Goal: Transaction & Acquisition: Purchase product/service

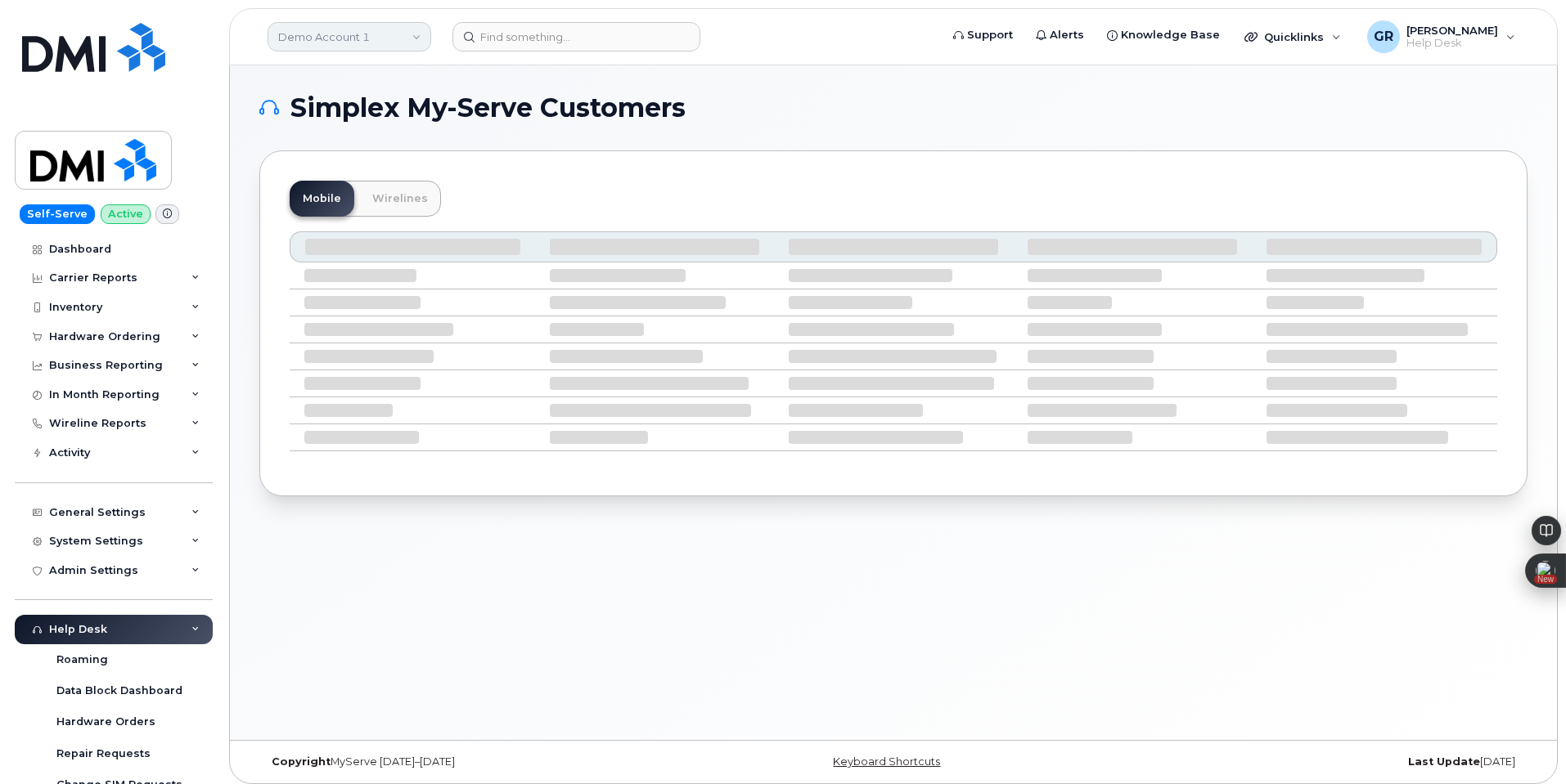
click at [361, 35] on link "Demo Account 1" at bounding box center [348, 37] width 163 height 29
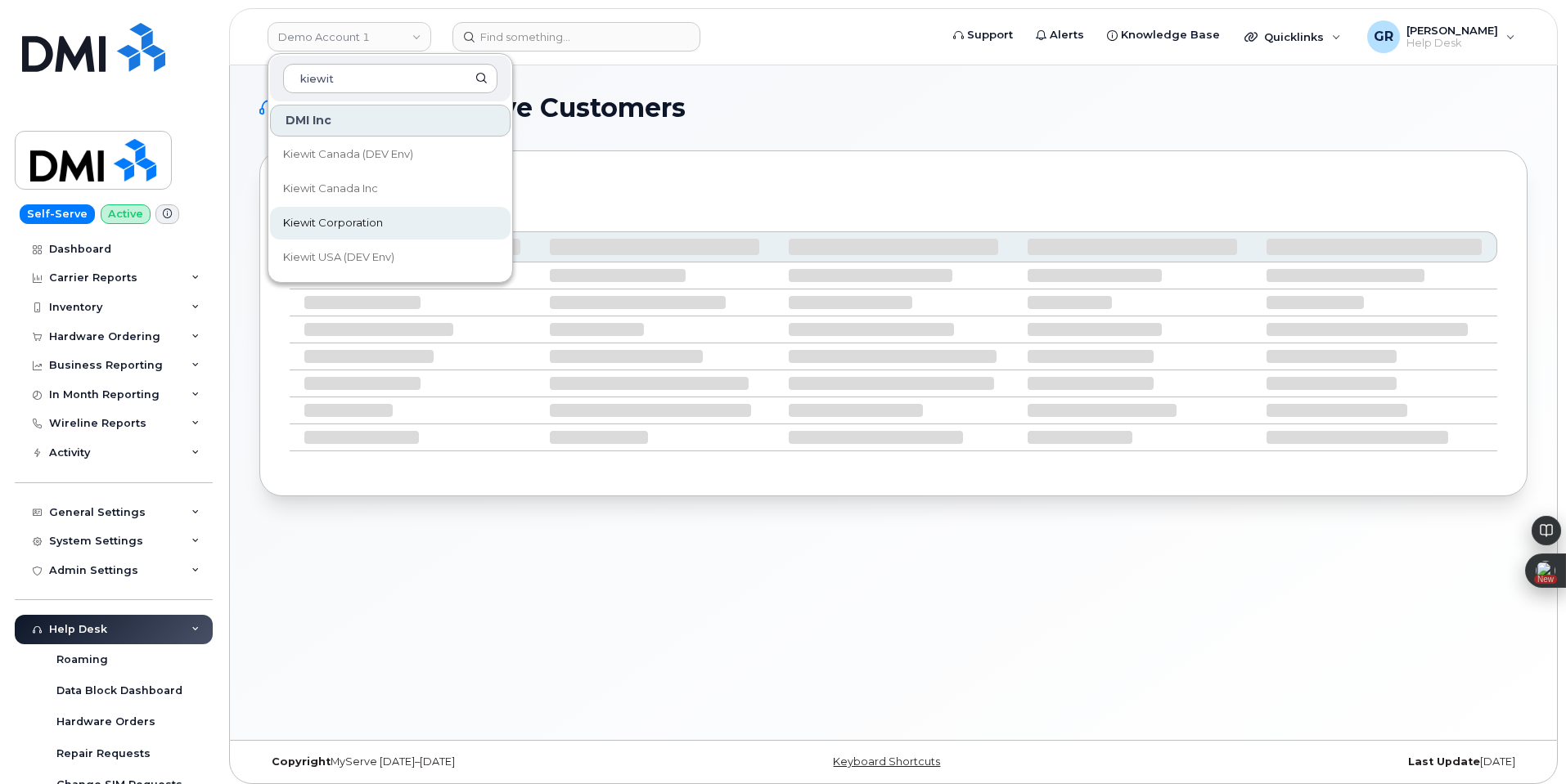
type input "kiewit"
click at [420, 223] on link "Kiewit Corporation" at bounding box center [390, 223] width 240 height 33
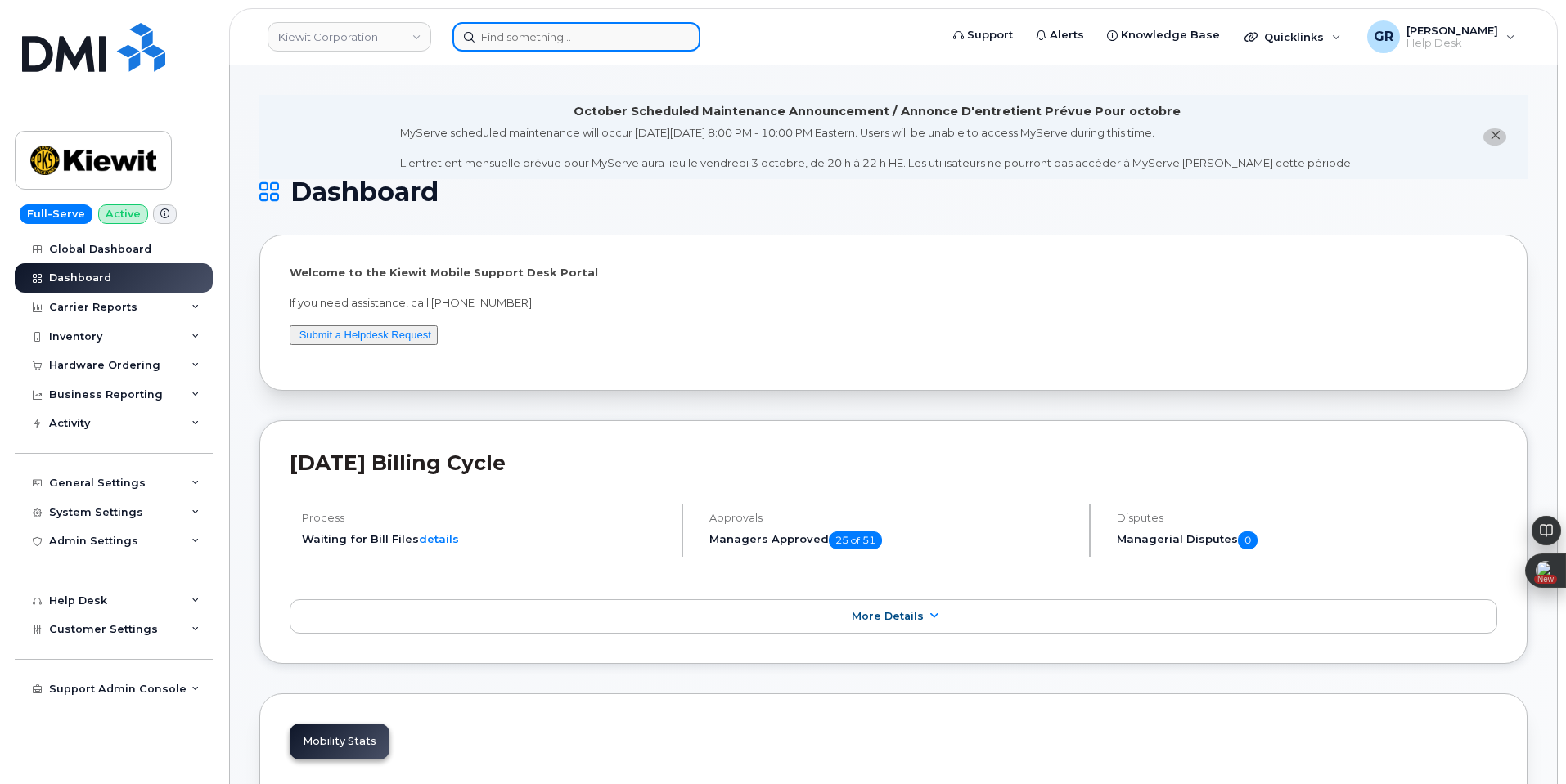
click at [501, 40] on input at bounding box center [576, 37] width 248 height 29
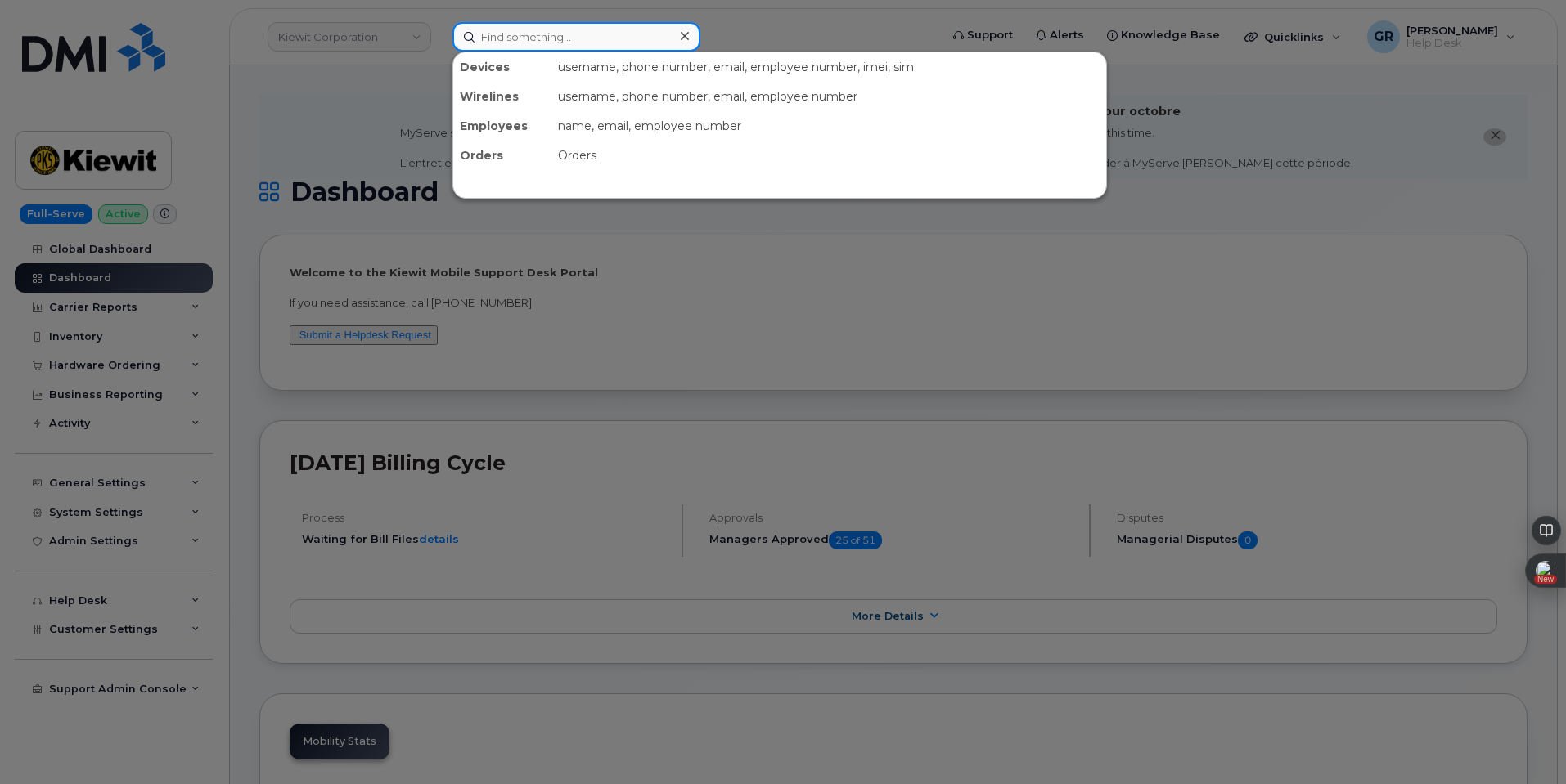
paste input "Jesus Nunez"
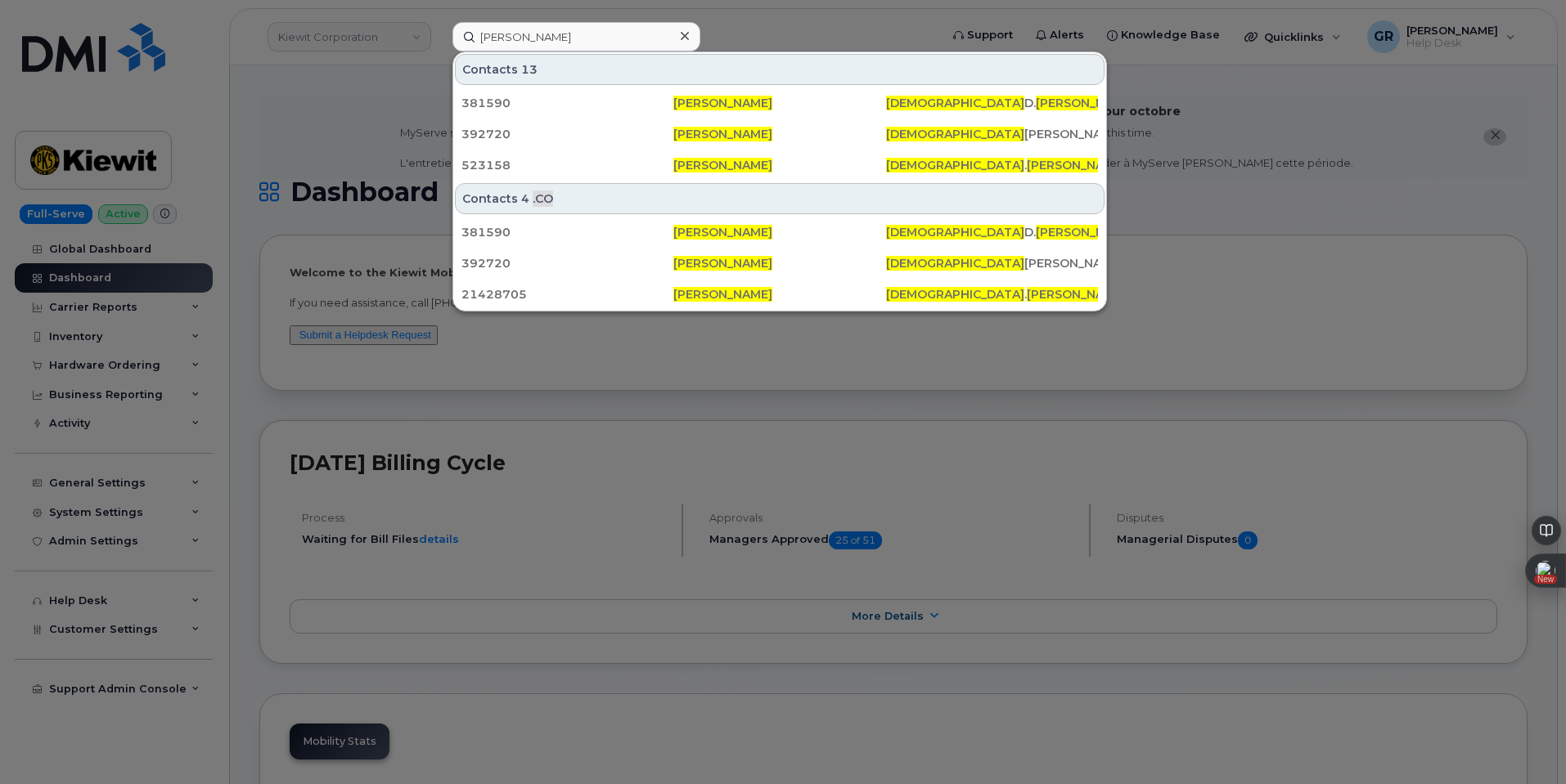
drag, startPoint x: 355, startPoint y: 114, endPoint x: 354, endPoint y: 99, distance: 15.0
click at [355, 101] on div at bounding box center [783, 392] width 1566 height 784
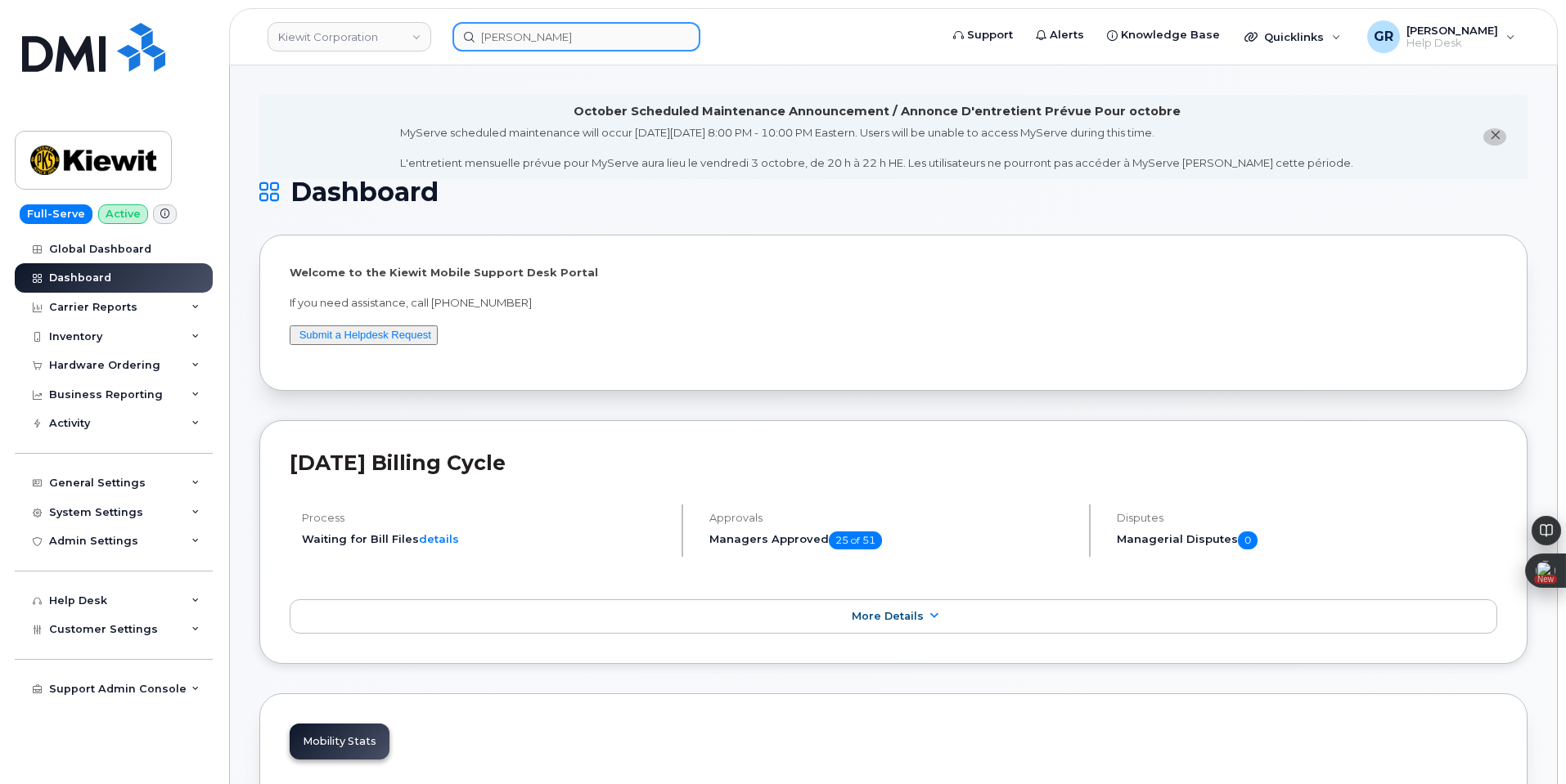
click at [527, 28] on input "Jesus Nunez" at bounding box center [576, 37] width 248 height 29
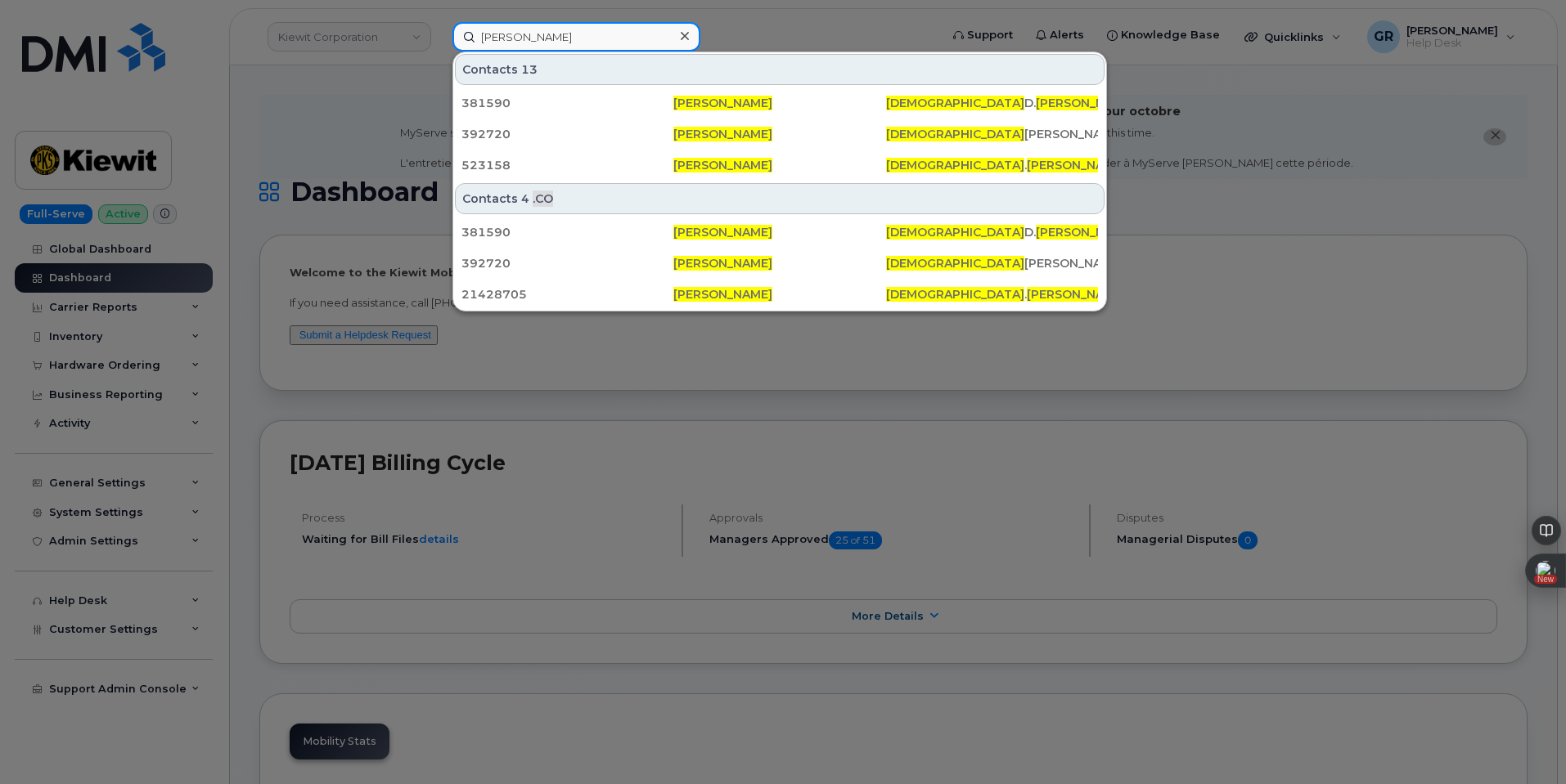
paste input "Daren Mason"
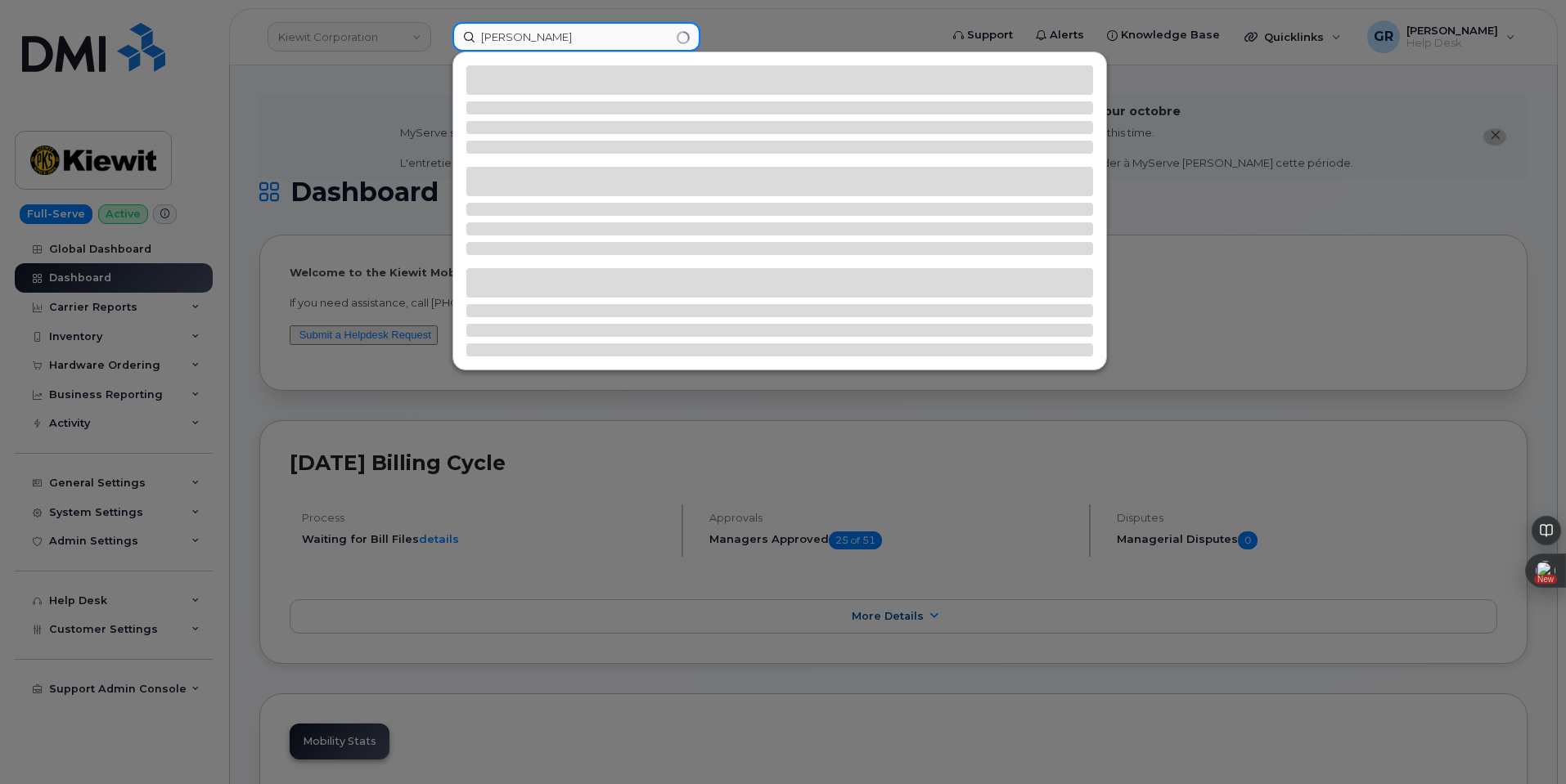
type input "Daren Mason"
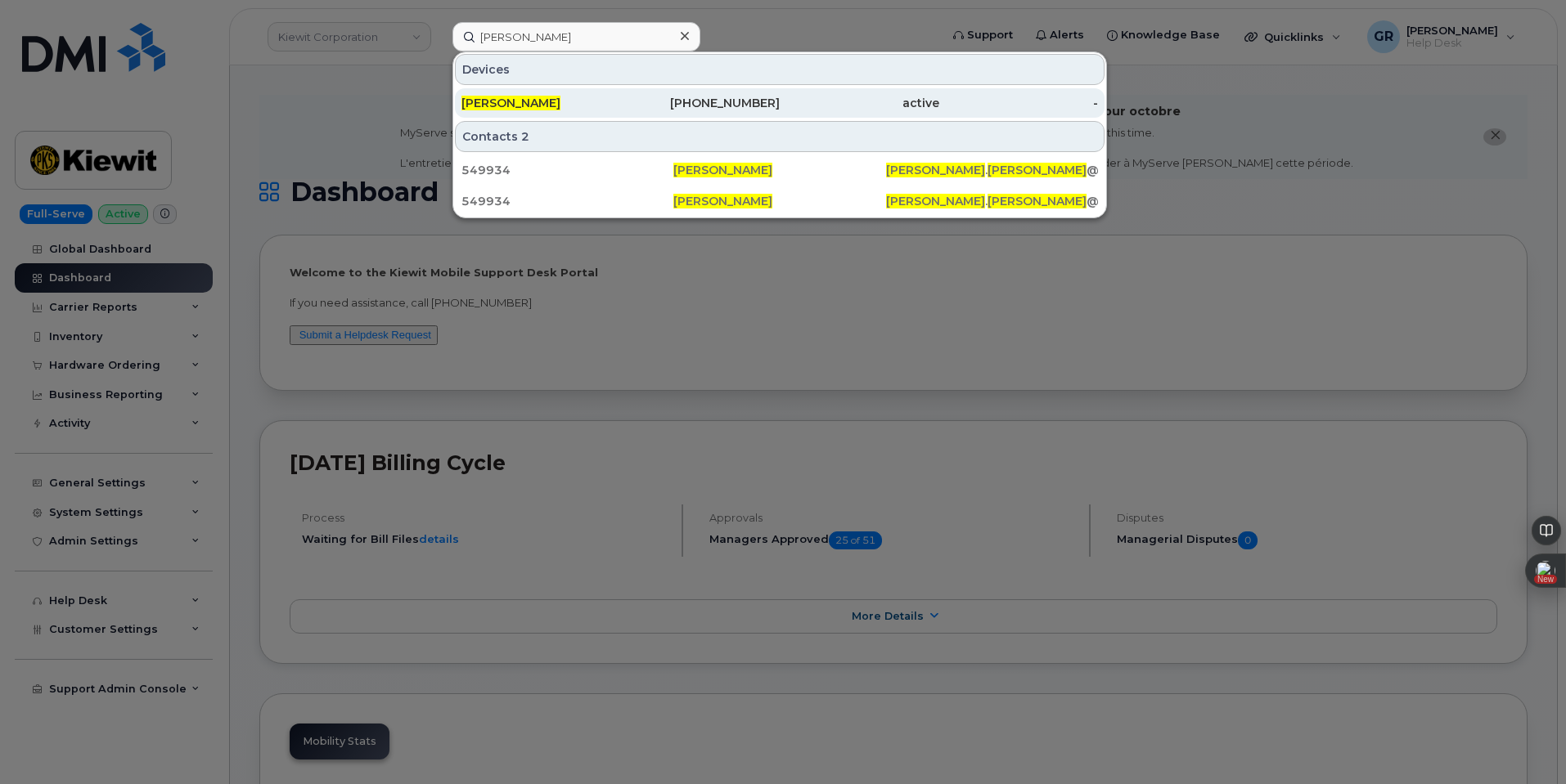
click at [649, 105] on div "903-715-9032" at bounding box center [700, 103] width 160 height 16
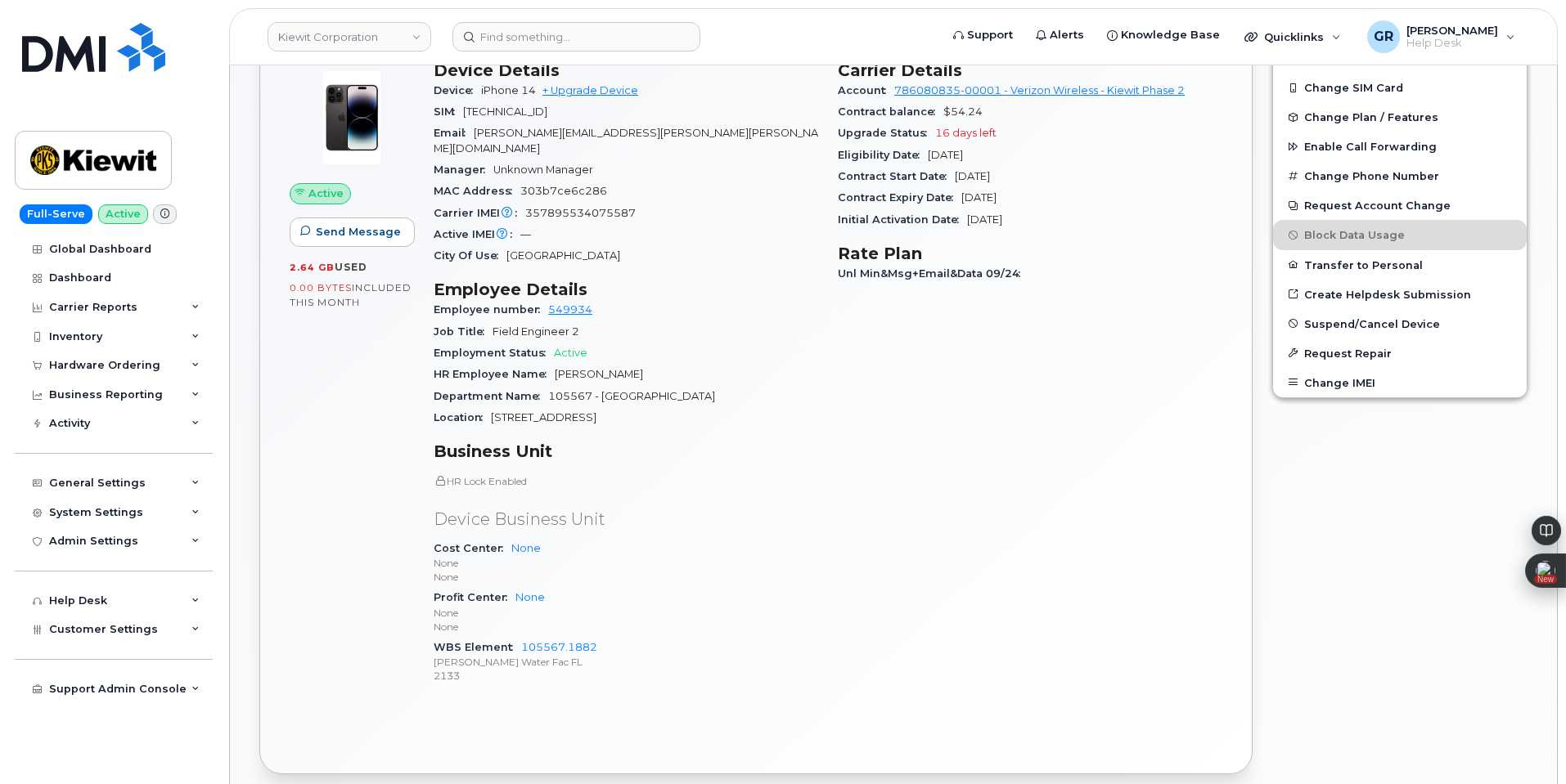
scroll to position [477, 0]
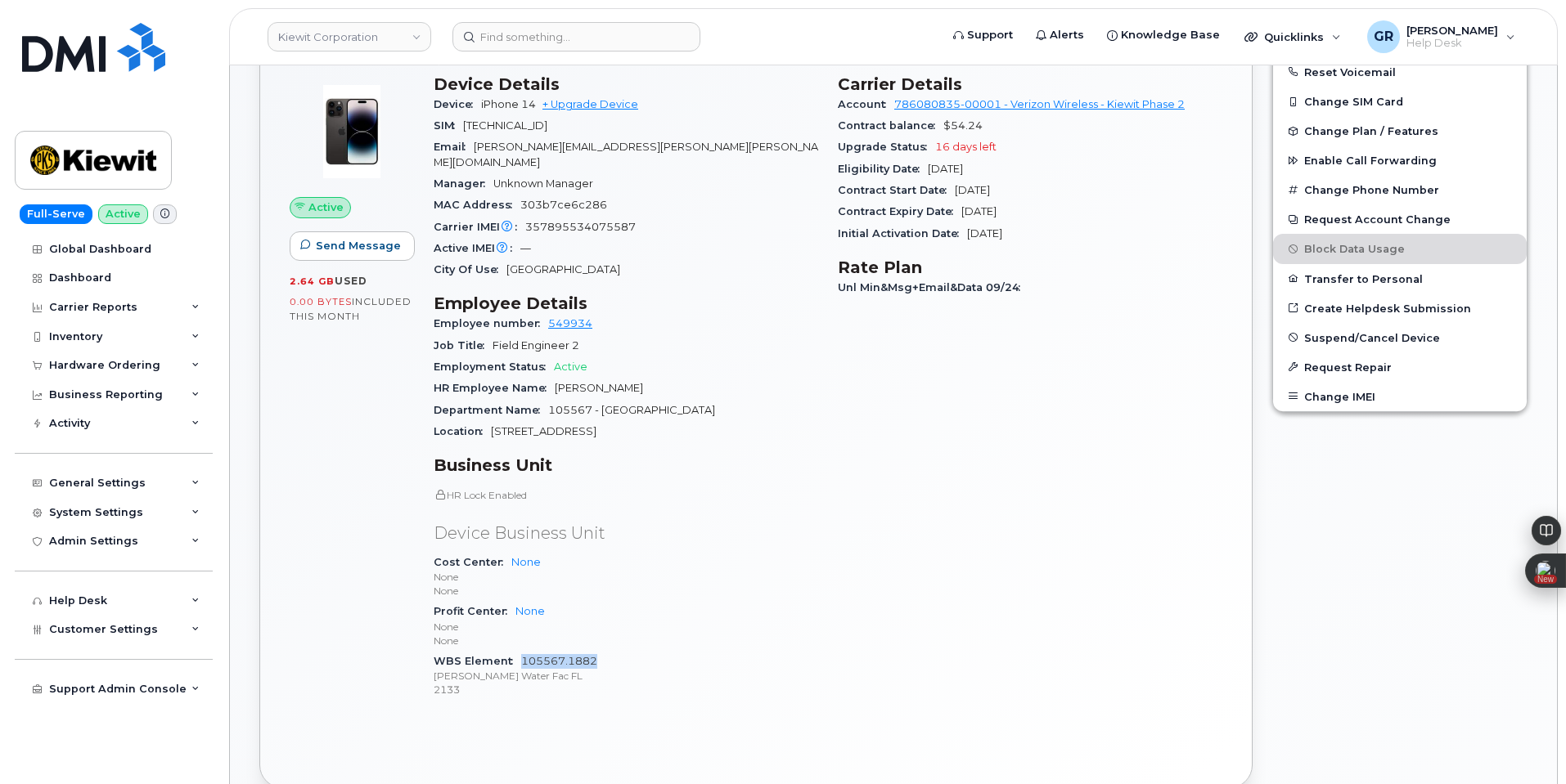
drag, startPoint x: 614, startPoint y: 647, endPoint x: 522, endPoint y: 646, distance: 92.0
click at [522, 651] on div "WBS Element 105567.1882 Kiewit Water Fac FL 2133" at bounding box center [626, 676] width 385 height 50
copy link "105567.1882"
click at [145, 363] on div "Hardware Ordering" at bounding box center [105, 365] width 112 height 13
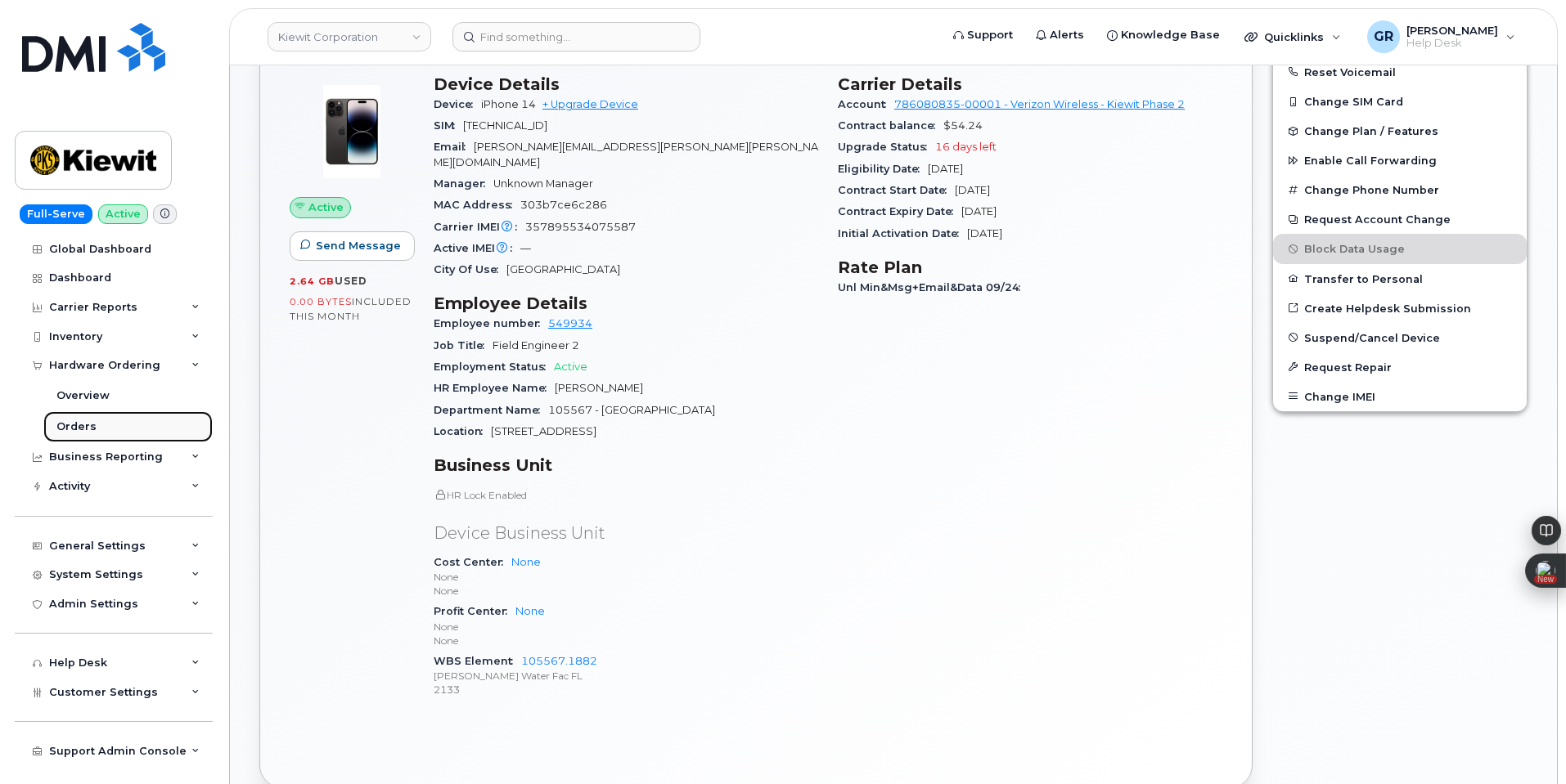
click at [111, 423] on link "Orders" at bounding box center [128, 427] width 169 height 31
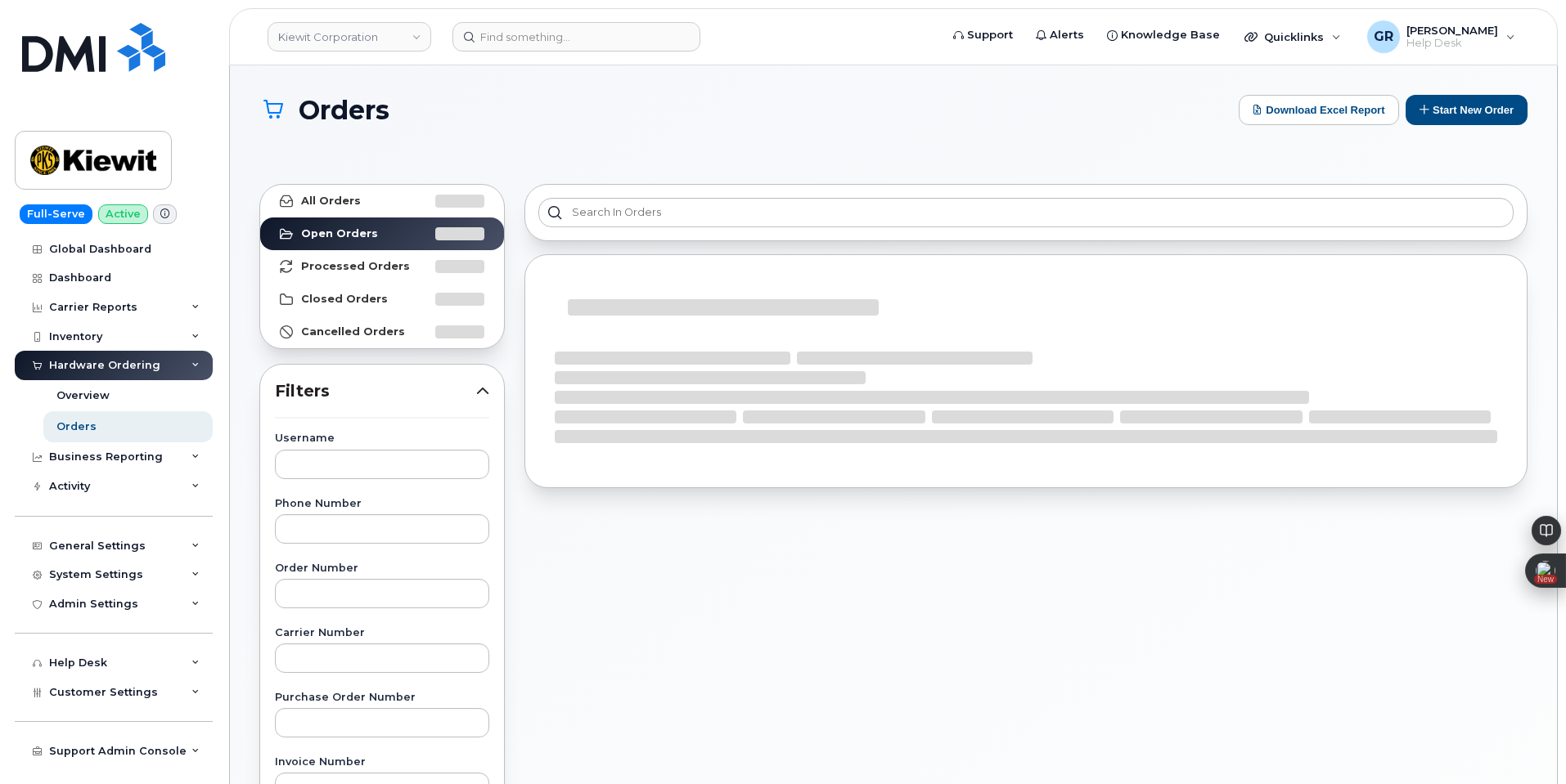
click at [1480, 94] on div "Orders Download Excel Report Start New Order All Orders Open Orders Processed O…" at bounding box center [893, 704] width 1327 height 1278
drag, startPoint x: 1478, startPoint y: 105, endPoint x: 1480, endPoint y: 96, distance: 9.2
click at [1478, 103] on button "Start New Order" at bounding box center [1467, 110] width 122 height 30
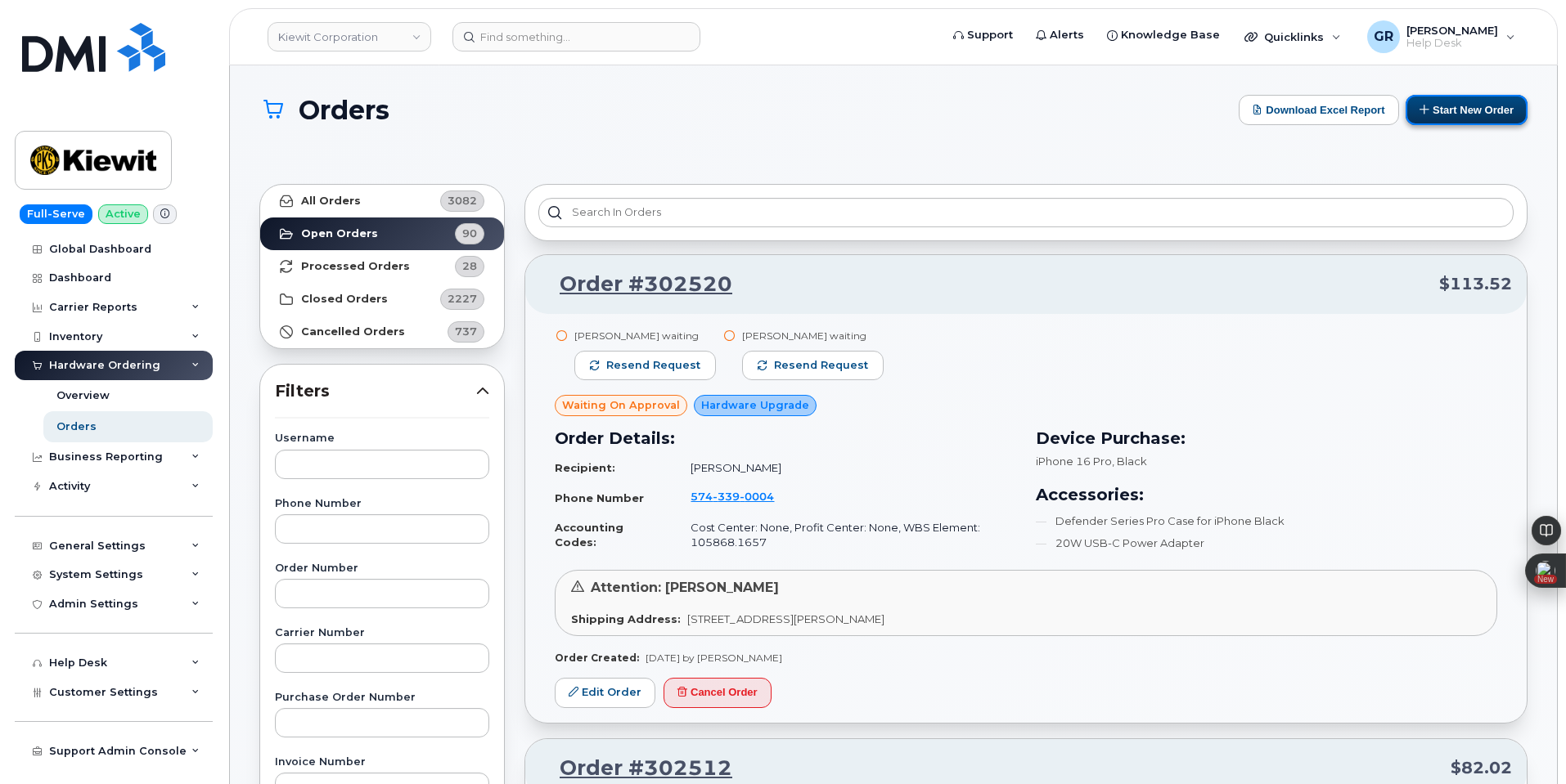
click at [1483, 99] on button "Start New Order" at bounding box center [1467, 110] width 122 height 30
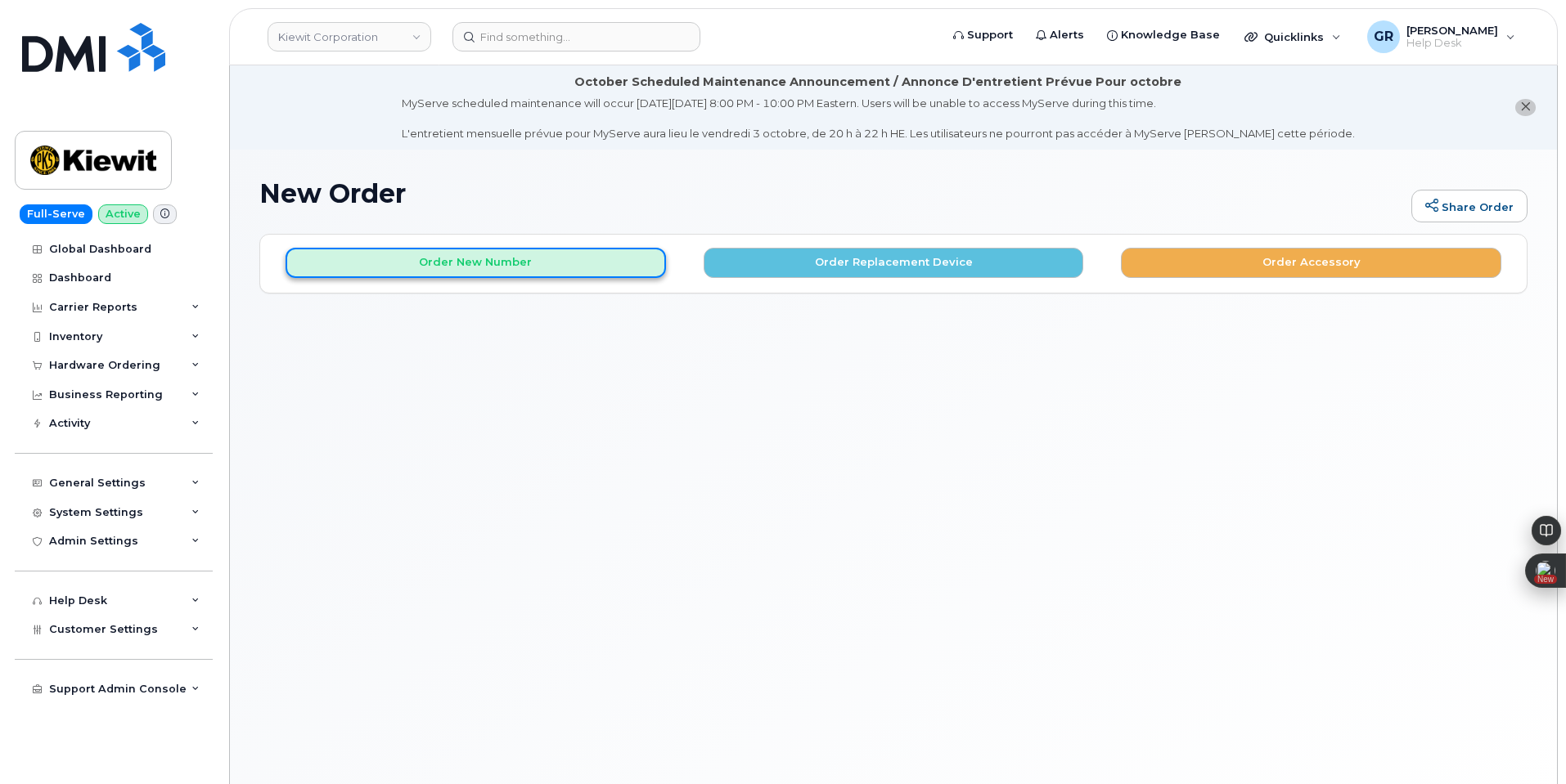
click at [555, 277] on button "Order New Number" at bounding box center [476, 263] width 380 height 30
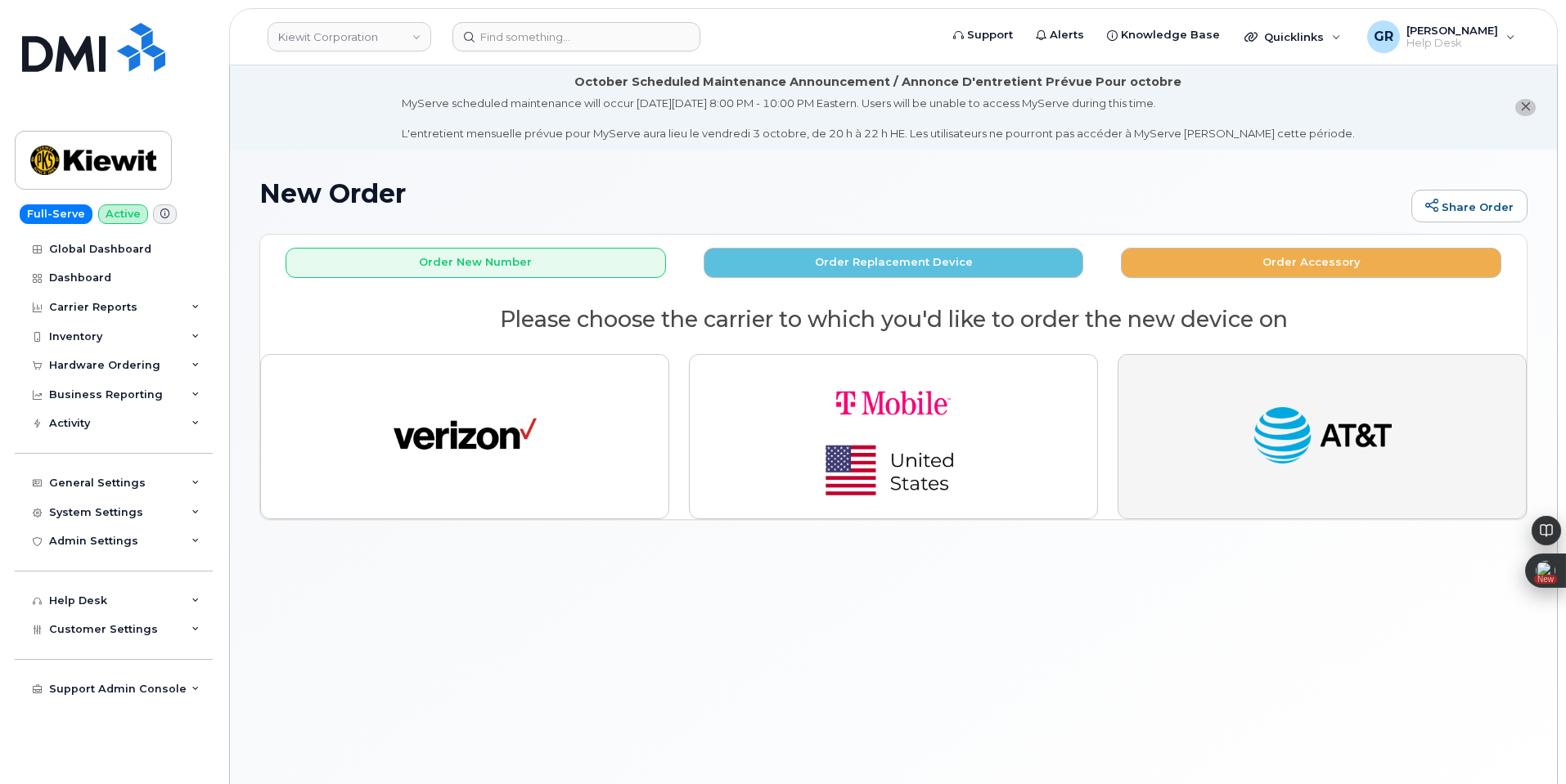
click at [1189, 426] on button "button" at bounding box center [1322, 437] width 409 height 165
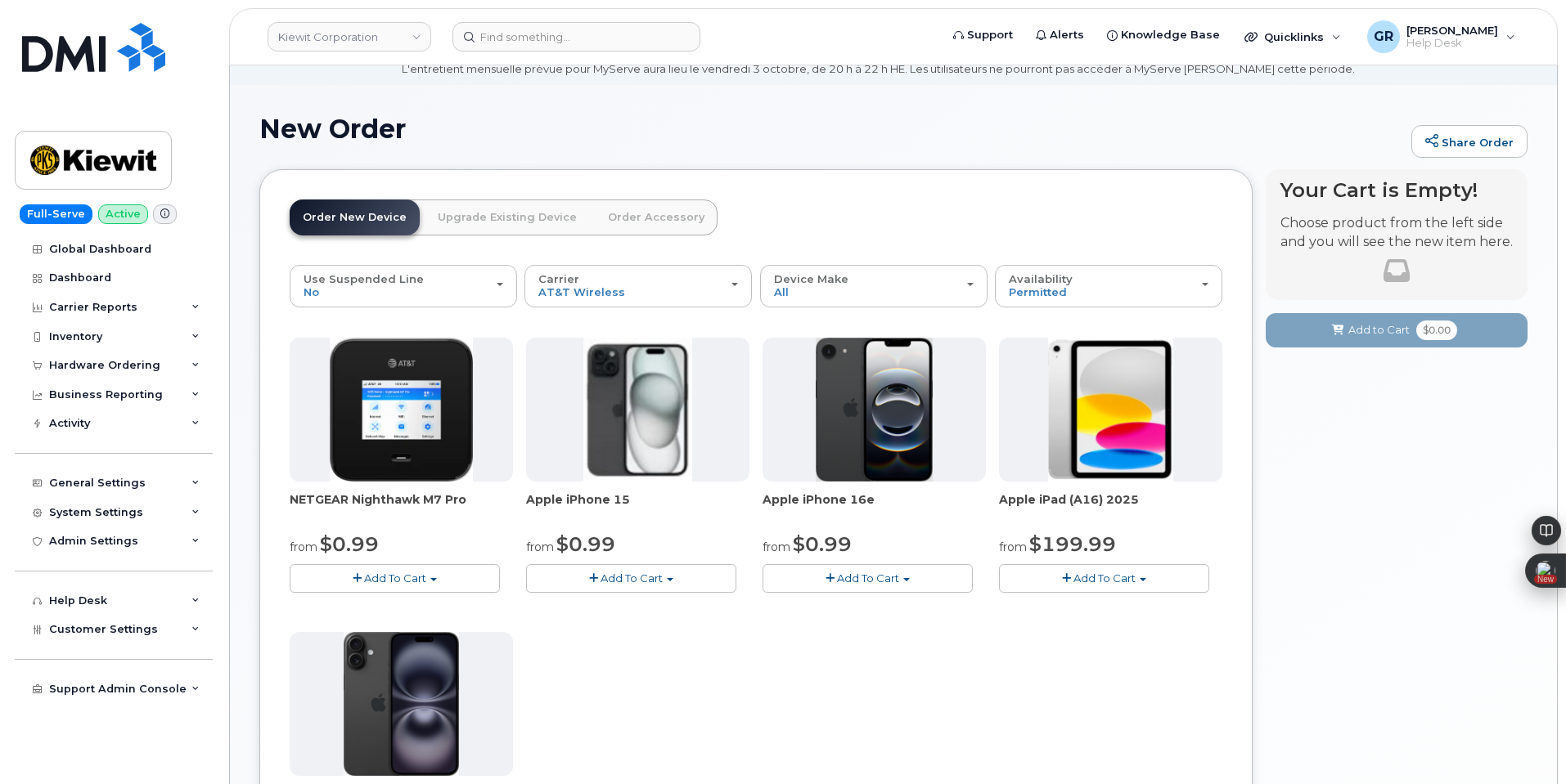
scroll to position [163, 0]
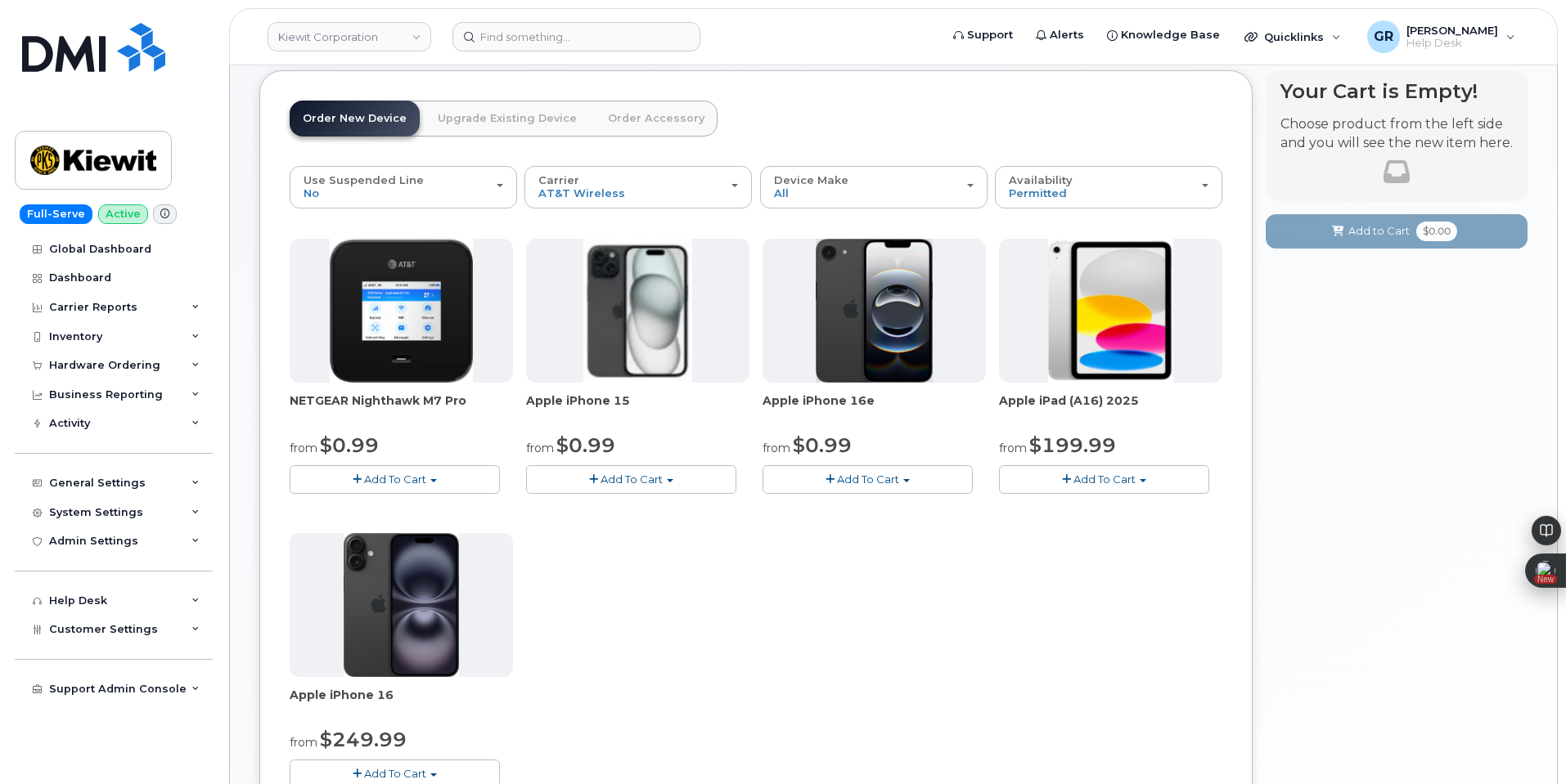
click at [1130, 481] on span "Add To Cart" at bounding box center [1104, 479] width 62 height 13
click at [1128, 537] on link "$199.99 - 2 Year Activation (128GB)" at bounding box center [1115, 531] width 226 height 21
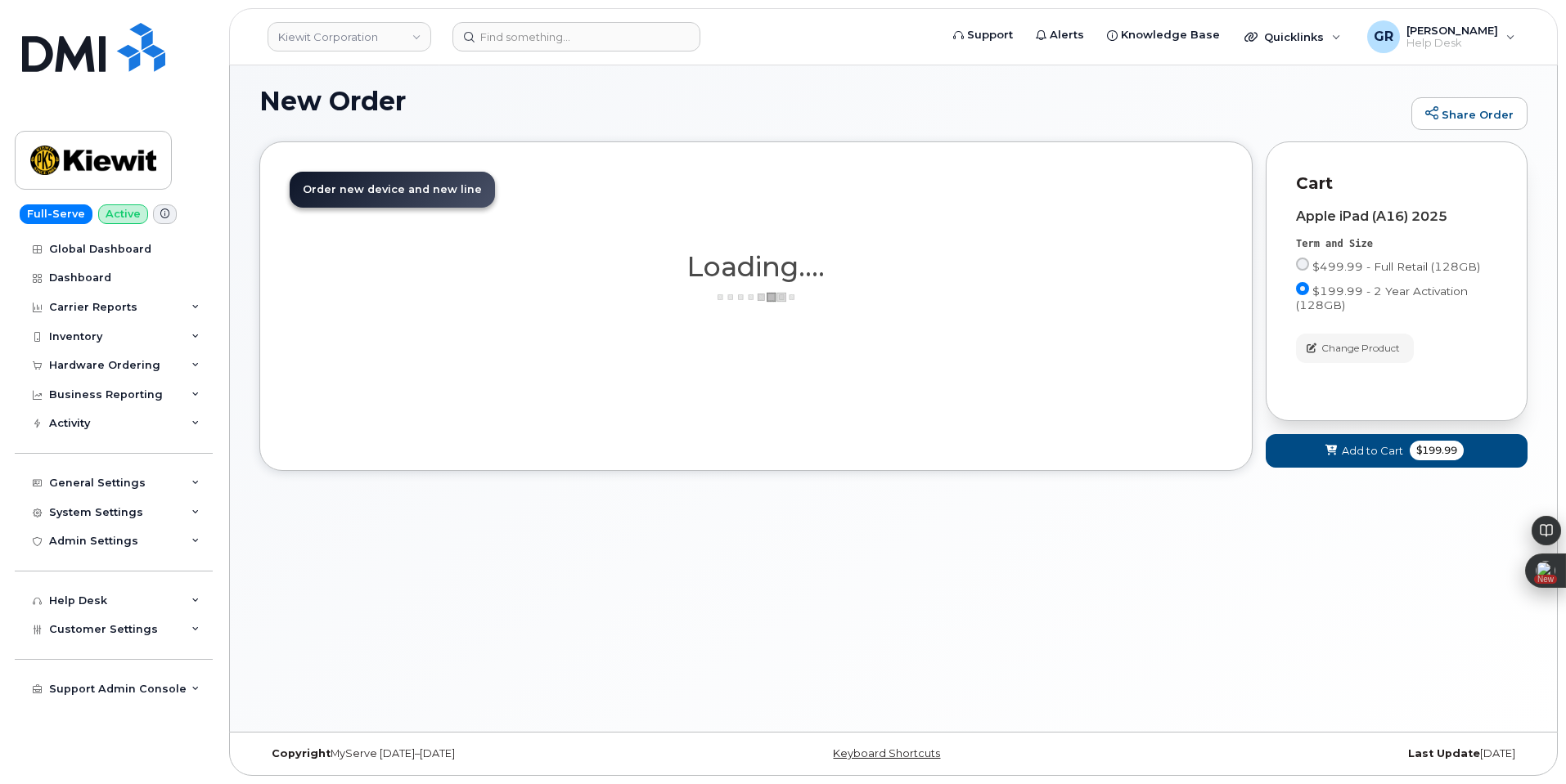
scroll to position [102, 0]
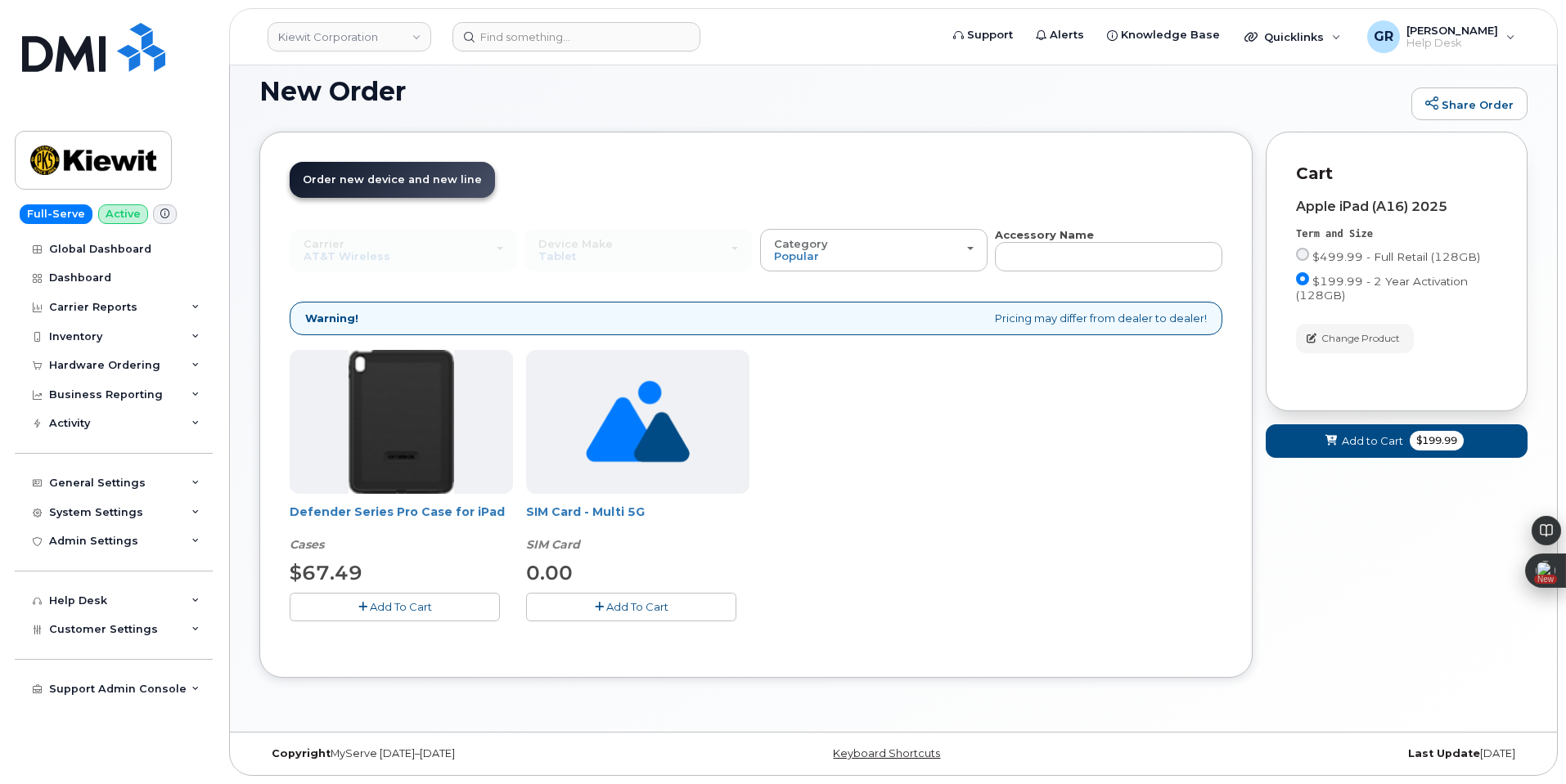
click at [431, 610] on span "Add To Cart" at bounding box center [401, 607] width 62 height 13
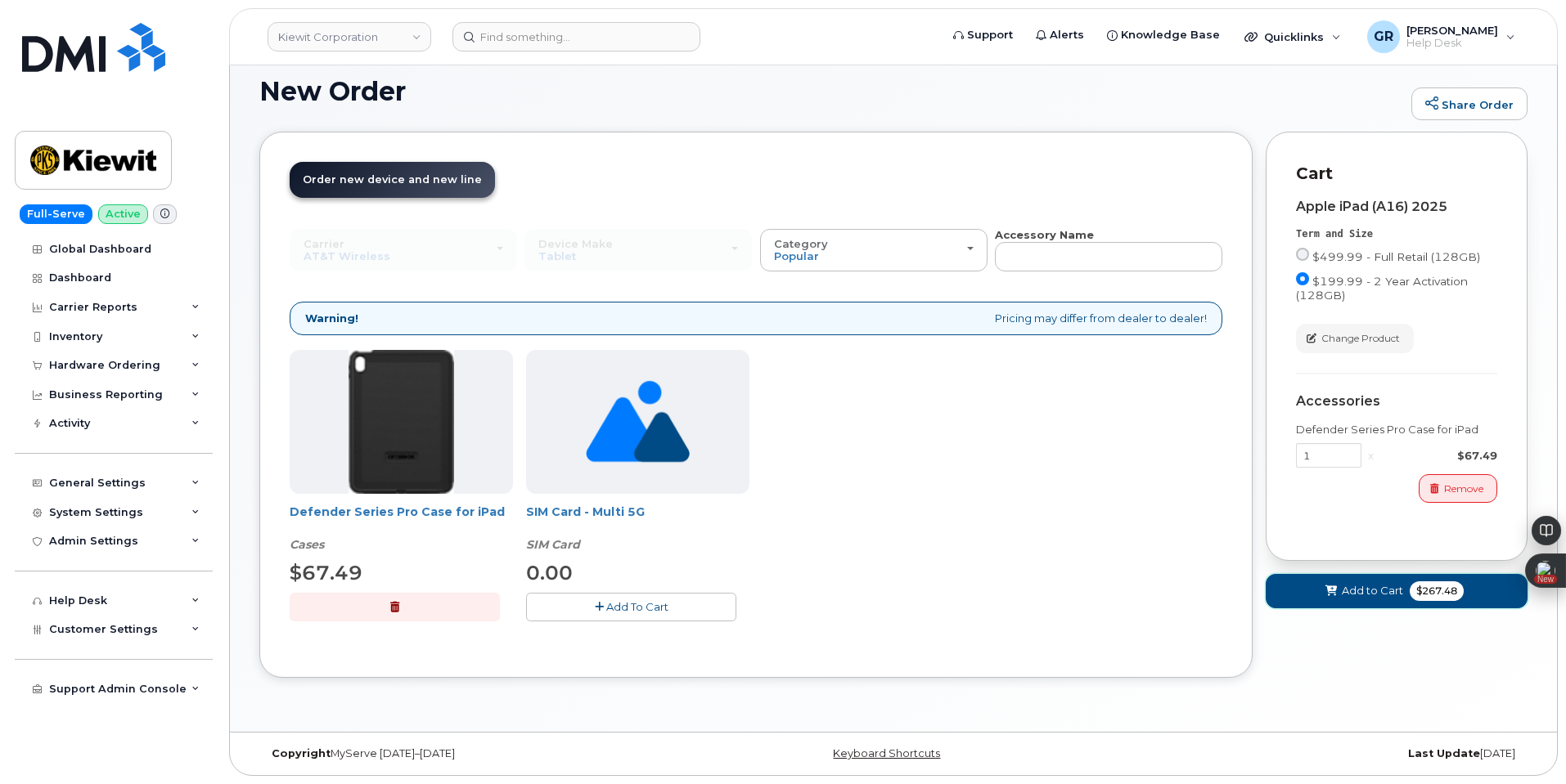
click at [1398, 596] on span "Add to Cart" at bounding box center [1372, 591] width 61 height 16
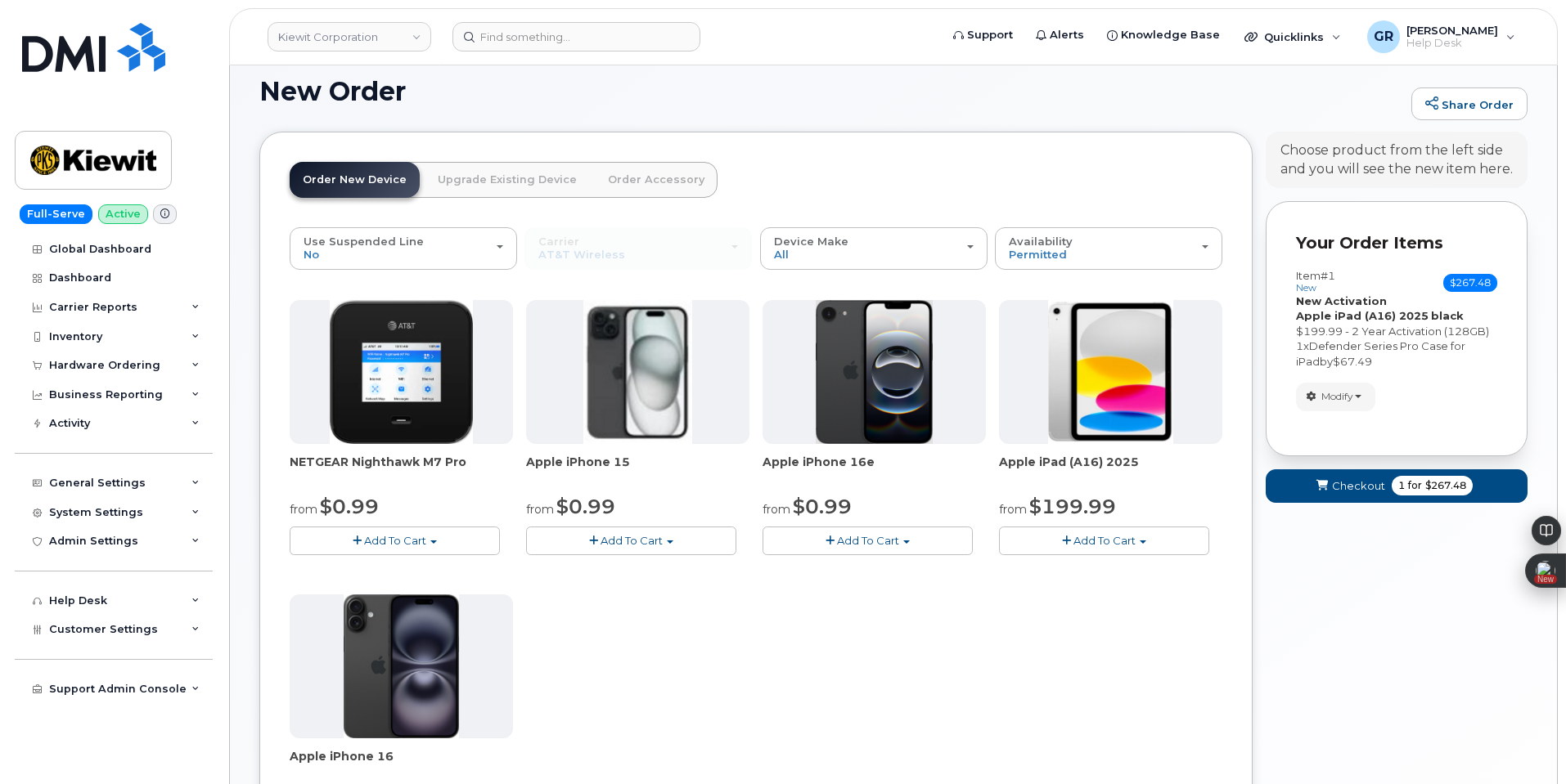
click at [612, 180] on link "Order Accessory" at bounding box center [656, 180] width 123 height 36
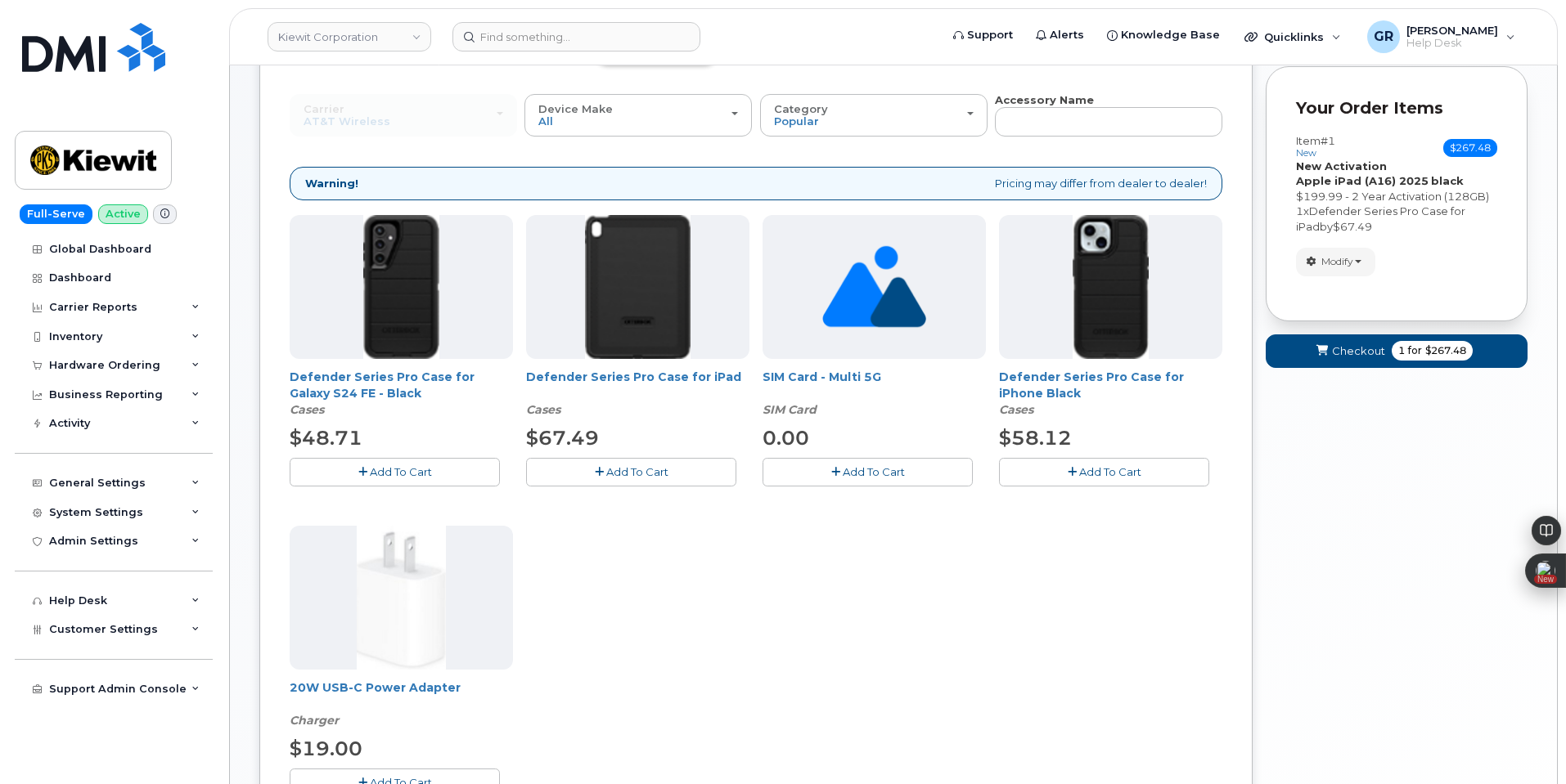
scroll to position [266, 0]
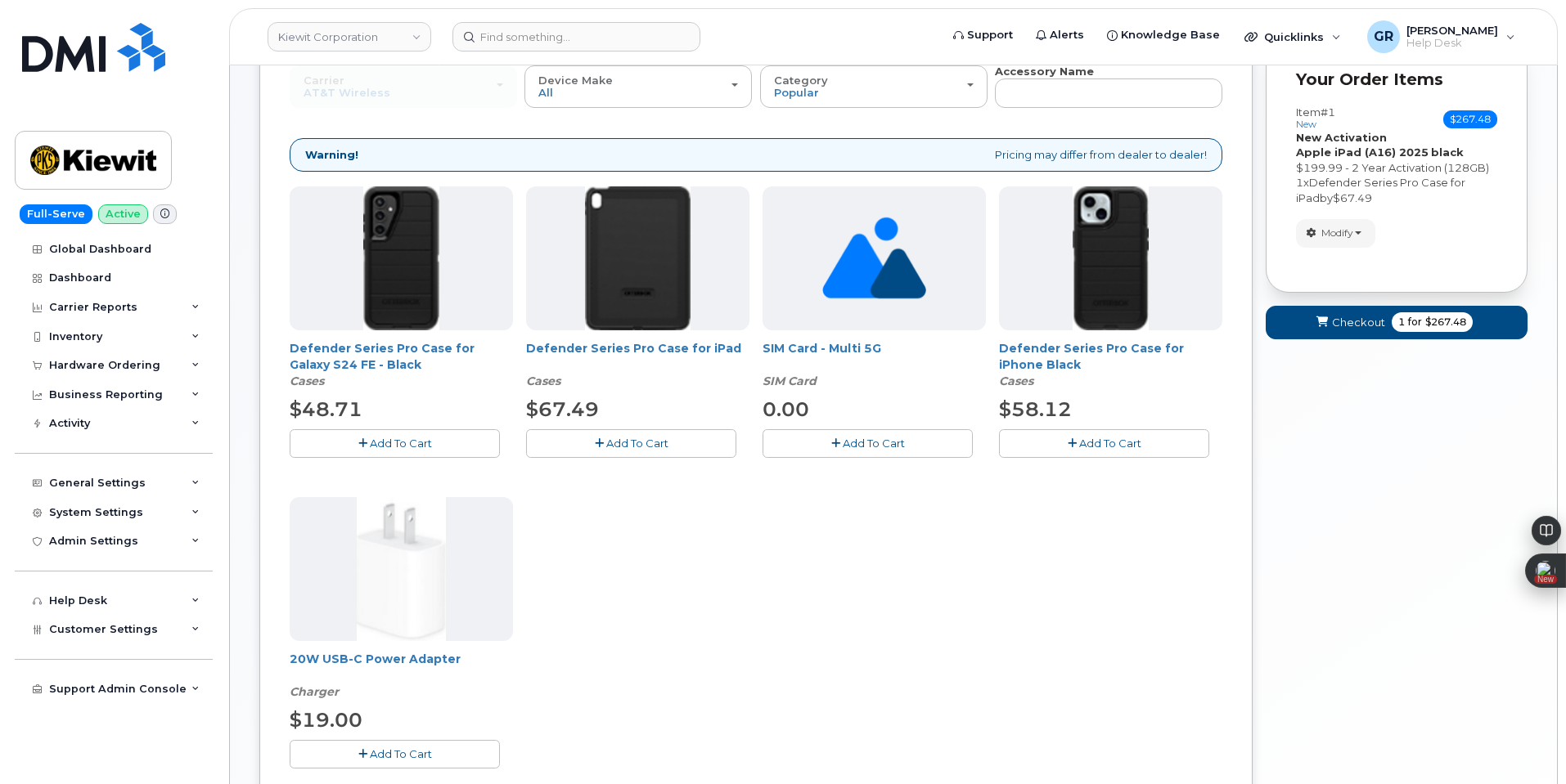
click at [408, 753] on span "Add To Cart" at bounding box center [401, 754] width 62 height 13
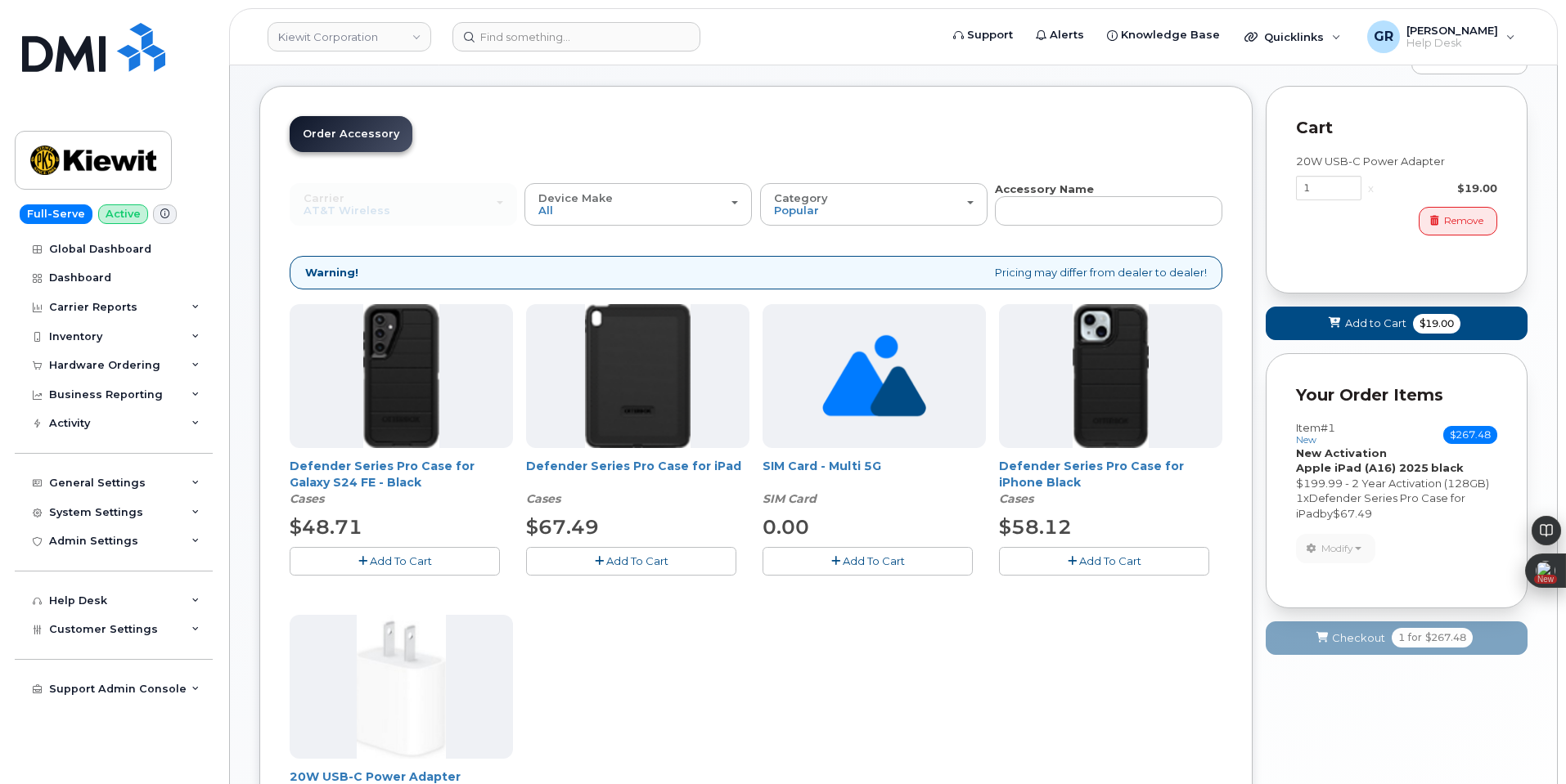
scroll to position [184, 0]
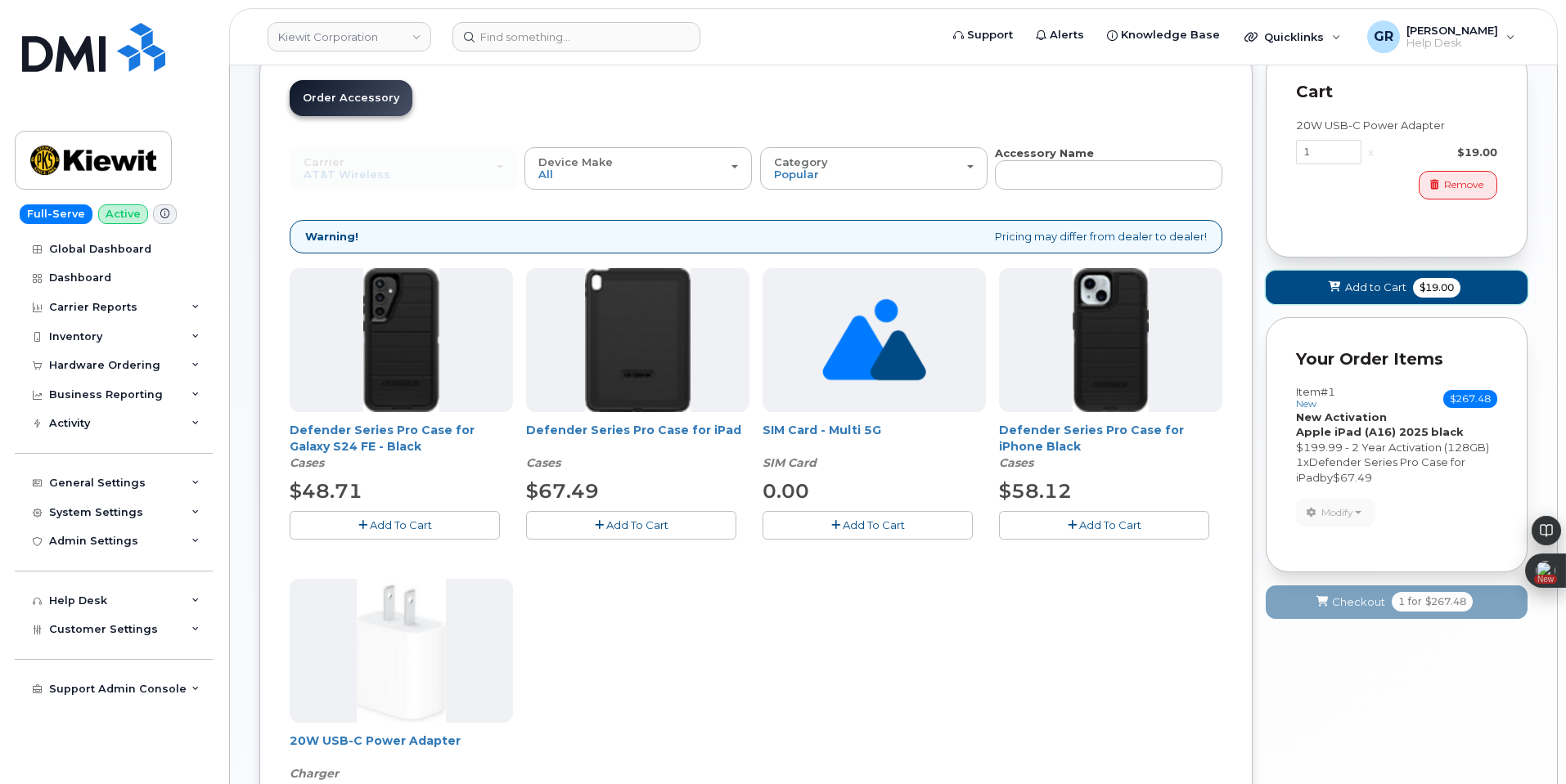
click at [1430, 291] on span "$19.00" at bounding box center [1436, 288] width 48 height 20
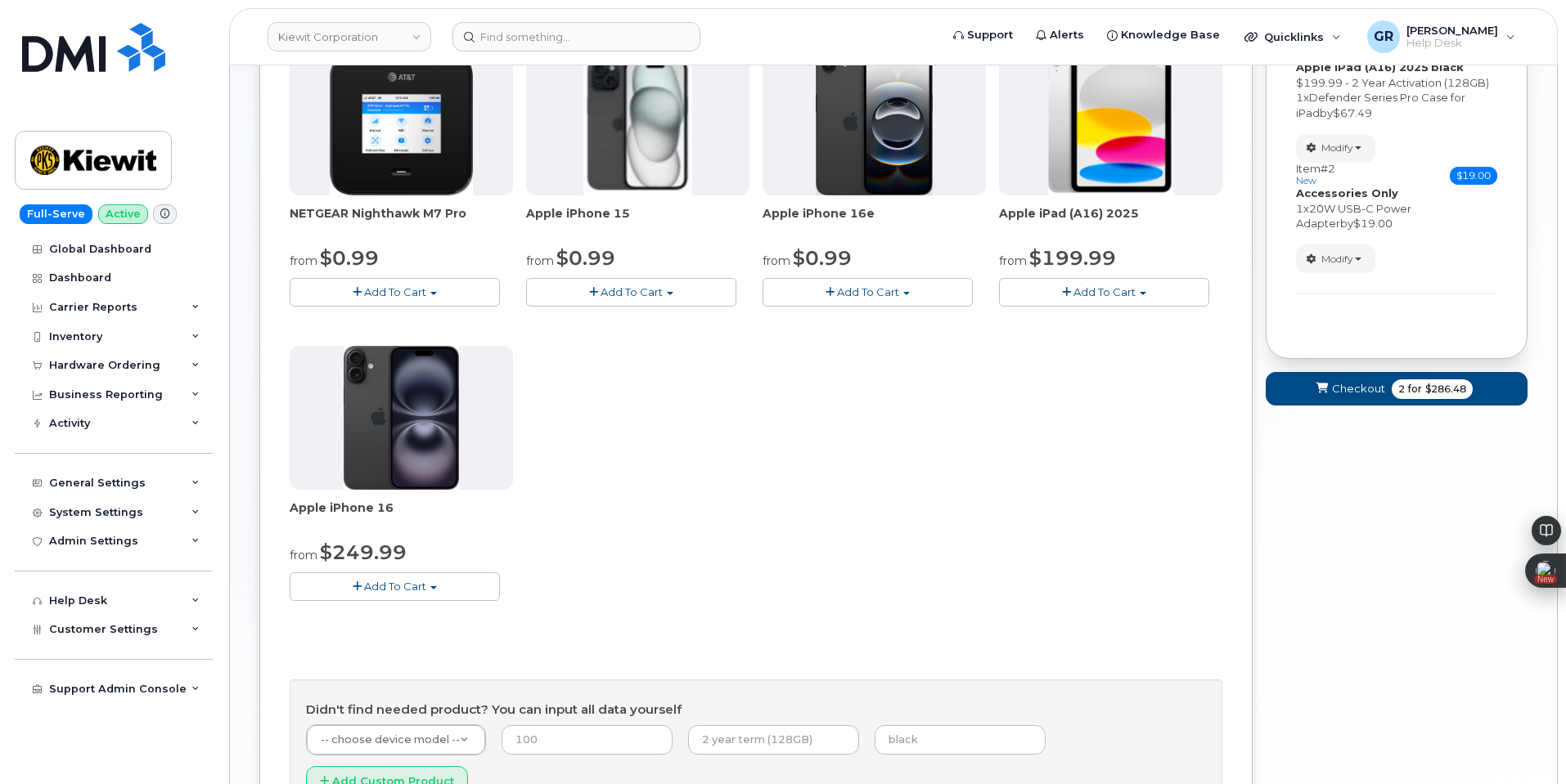
scroll to position [93, 0]
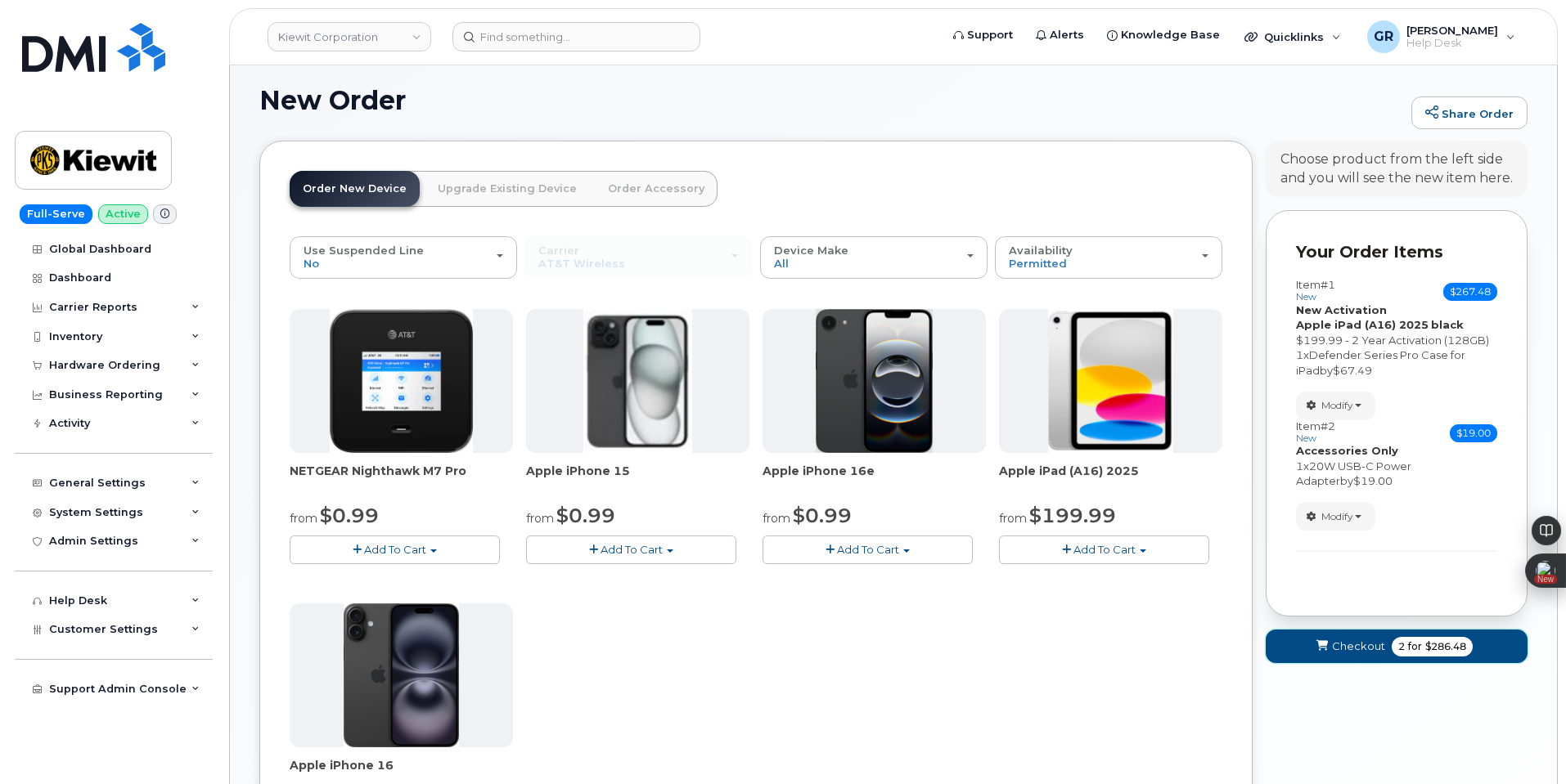
click at [1346, 657] on button "Checkout 2 for $286.48" at bounding box center [1397, 647] width 262 height 34
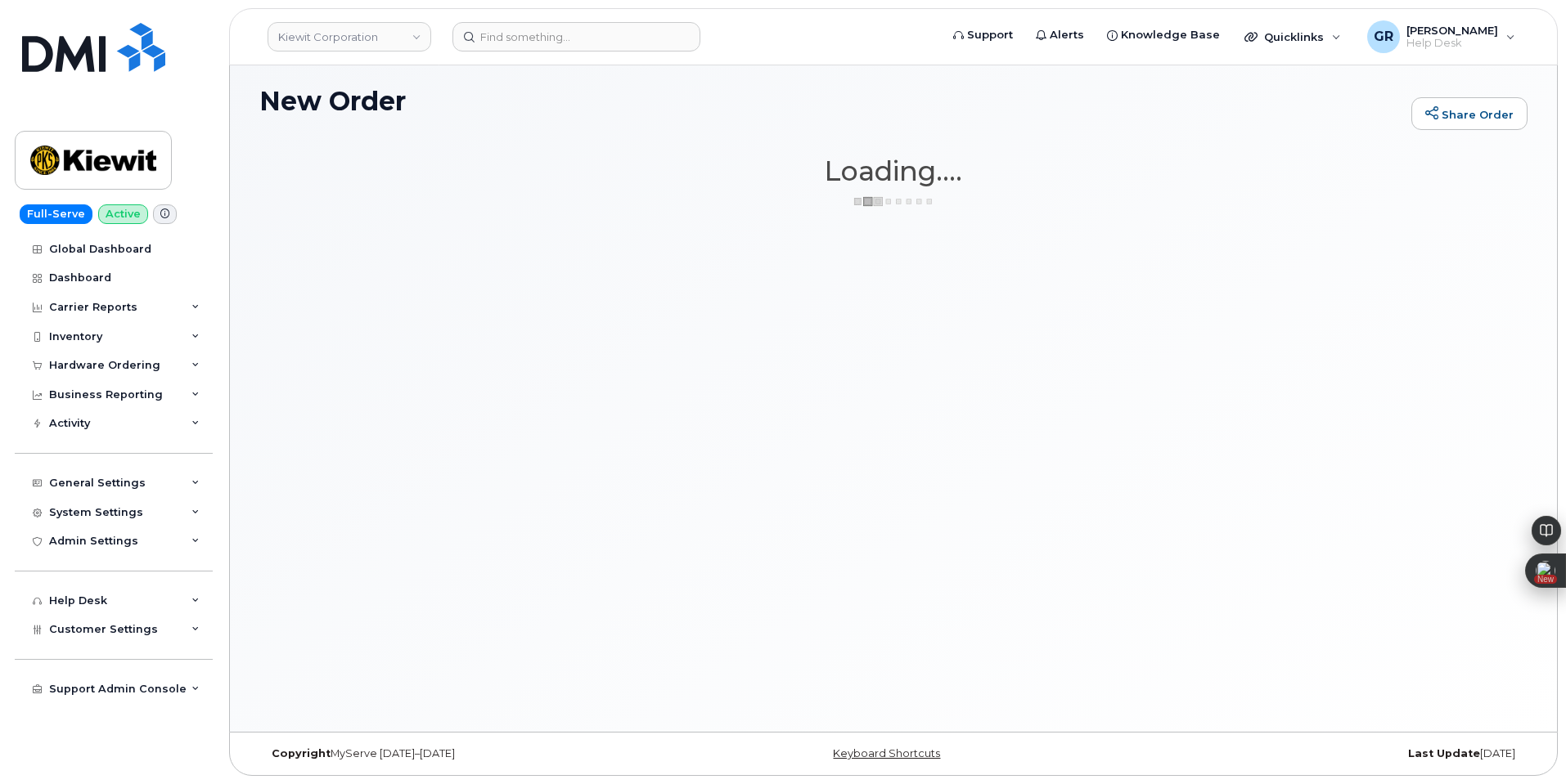
scroll to position [92, 0]
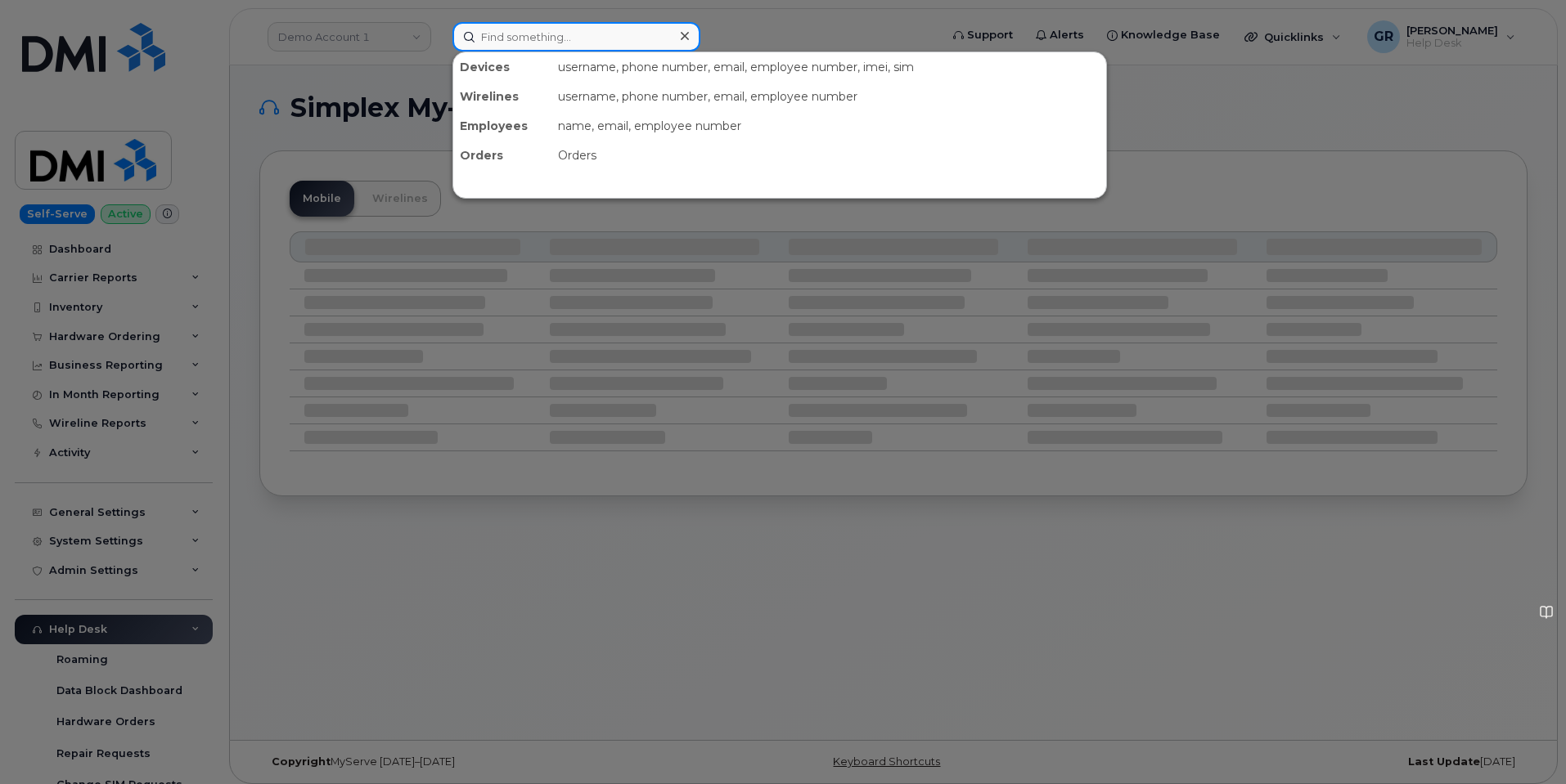
click at [566, 41] on input at bounding box center [576, 37] width 248 height 29
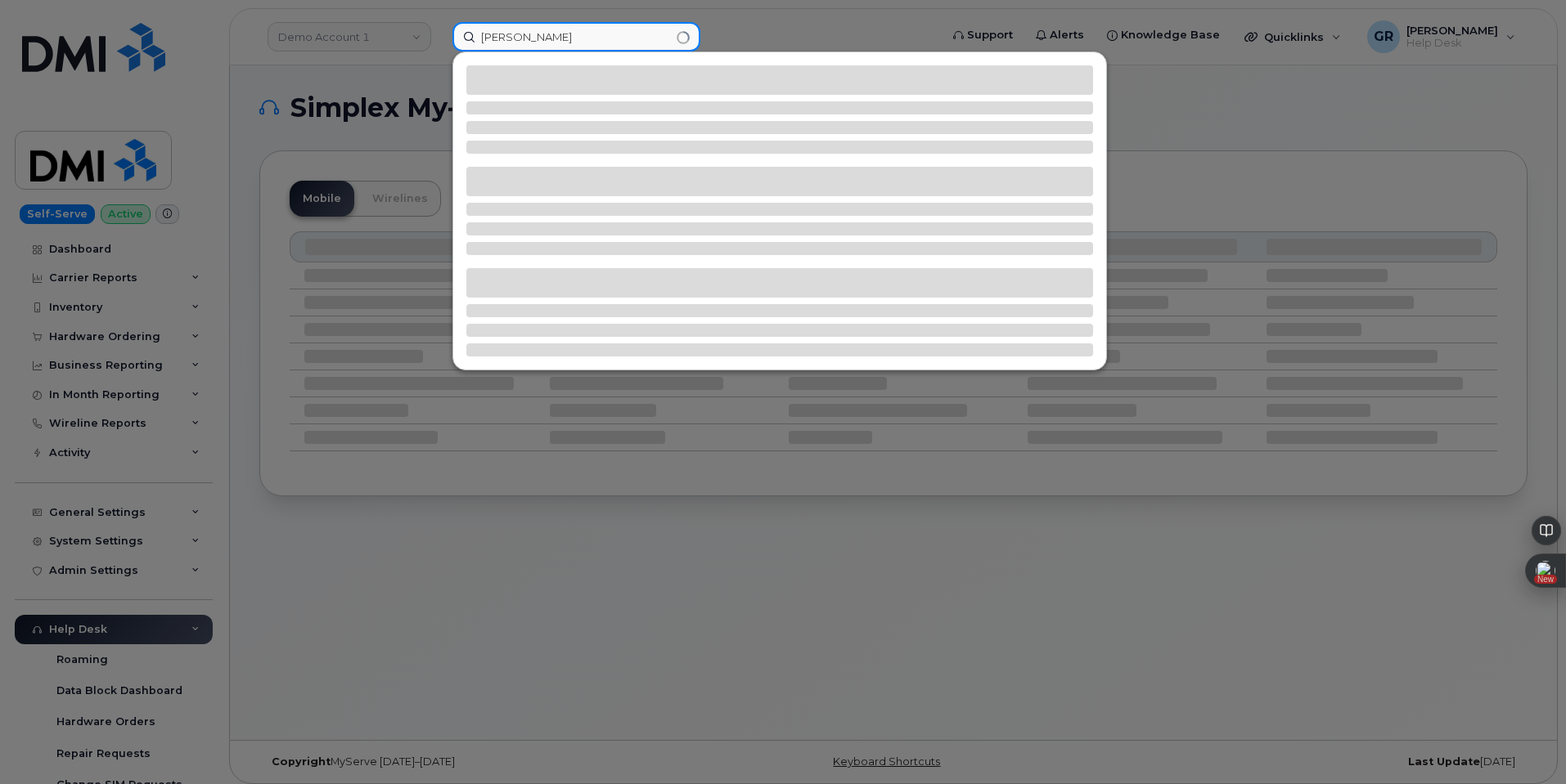
type input "[PERSON_NAME]"
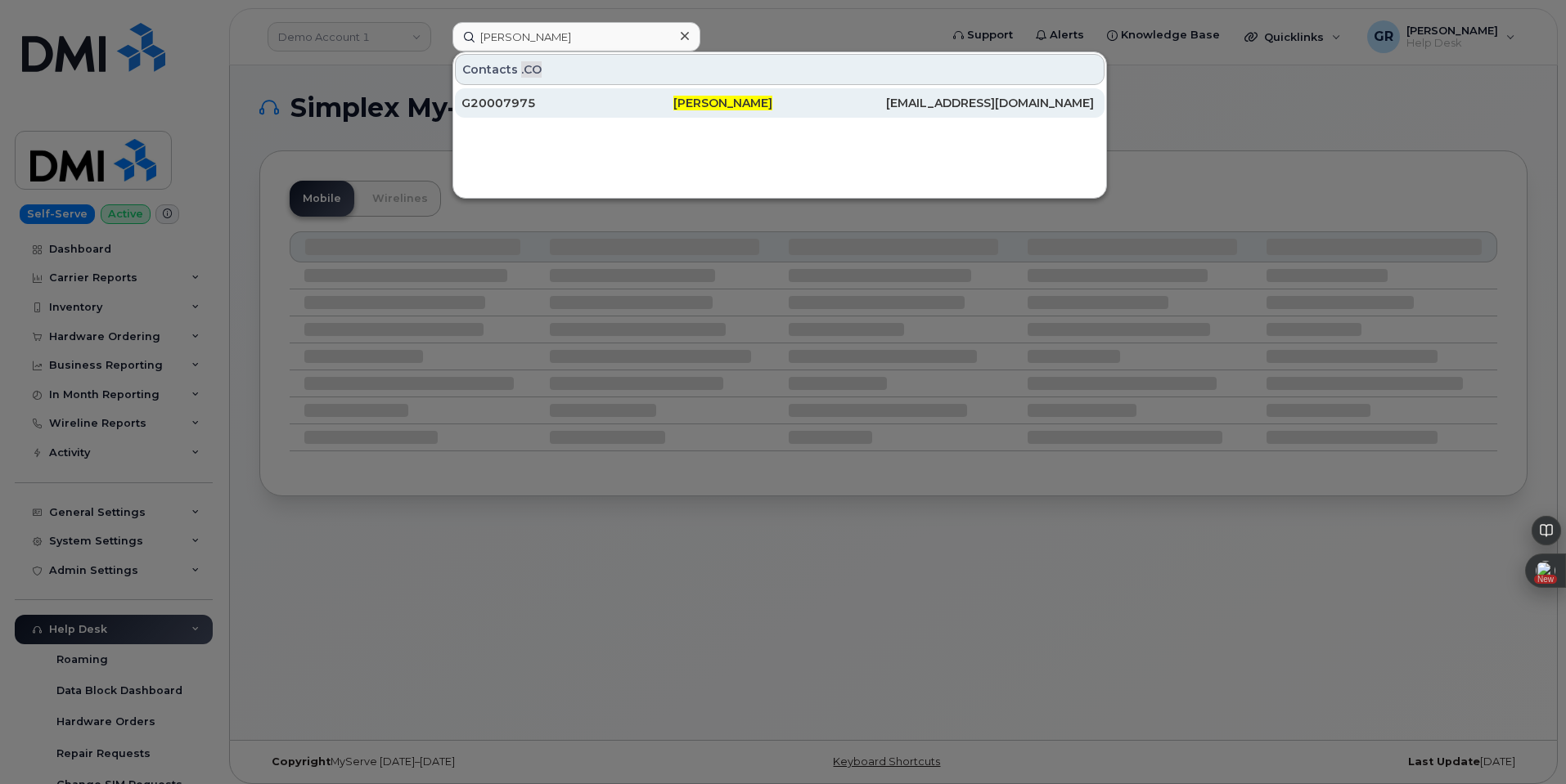
click at [657, 105] on div "G20007975" at bounding box center [567, 103] width 212 height 16
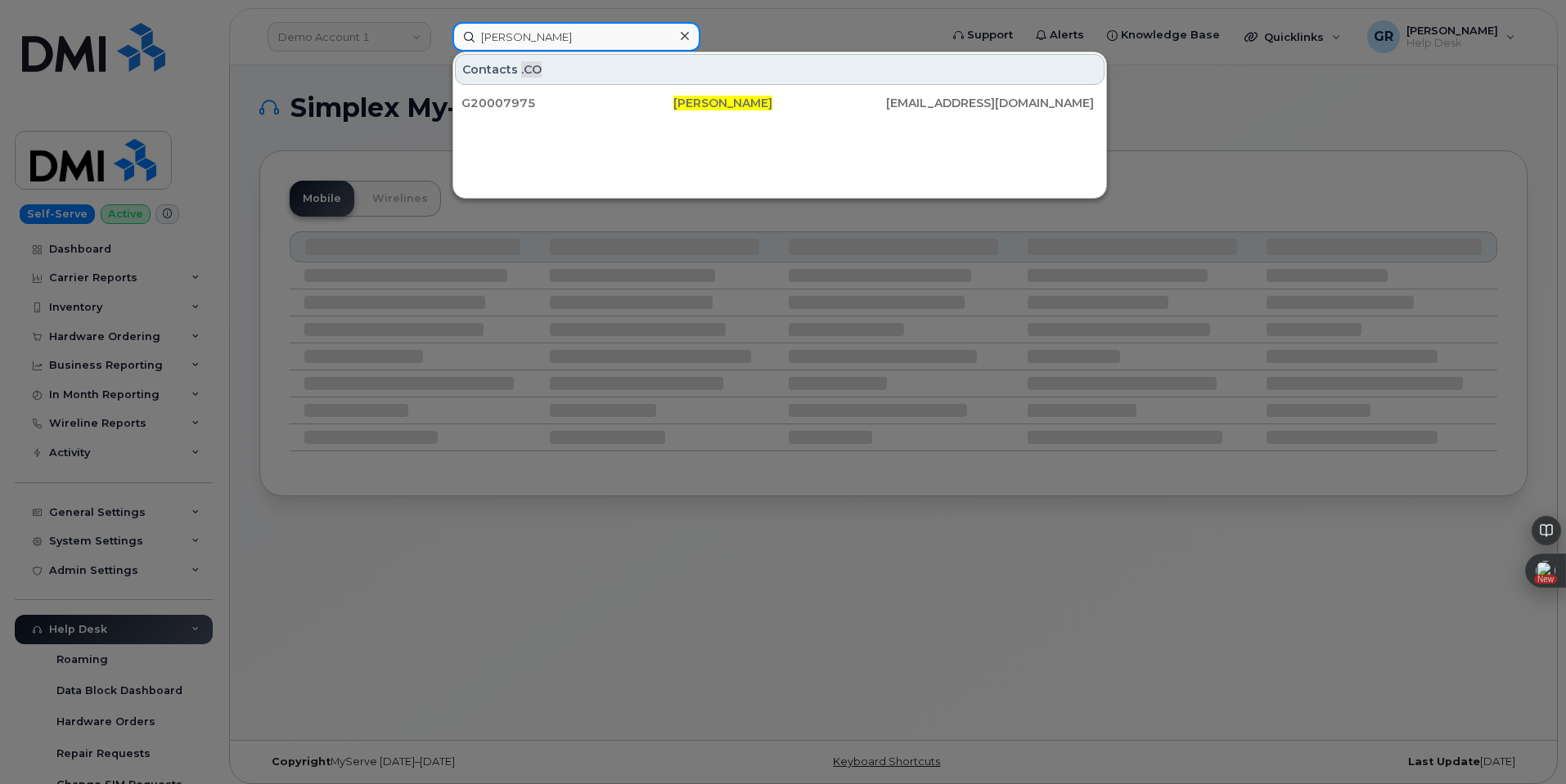
drag, startPoint x: 501, startPoint y: 38, endPoint x: 394, endPoint y: 29, distance: 107.4
click at [439, 32] on div "Joey Gomez Contacts .CO G20007975 Joey Gomez G20007975@precisiondrilling.com" at bounding box center [690, 37] width 502 height 29
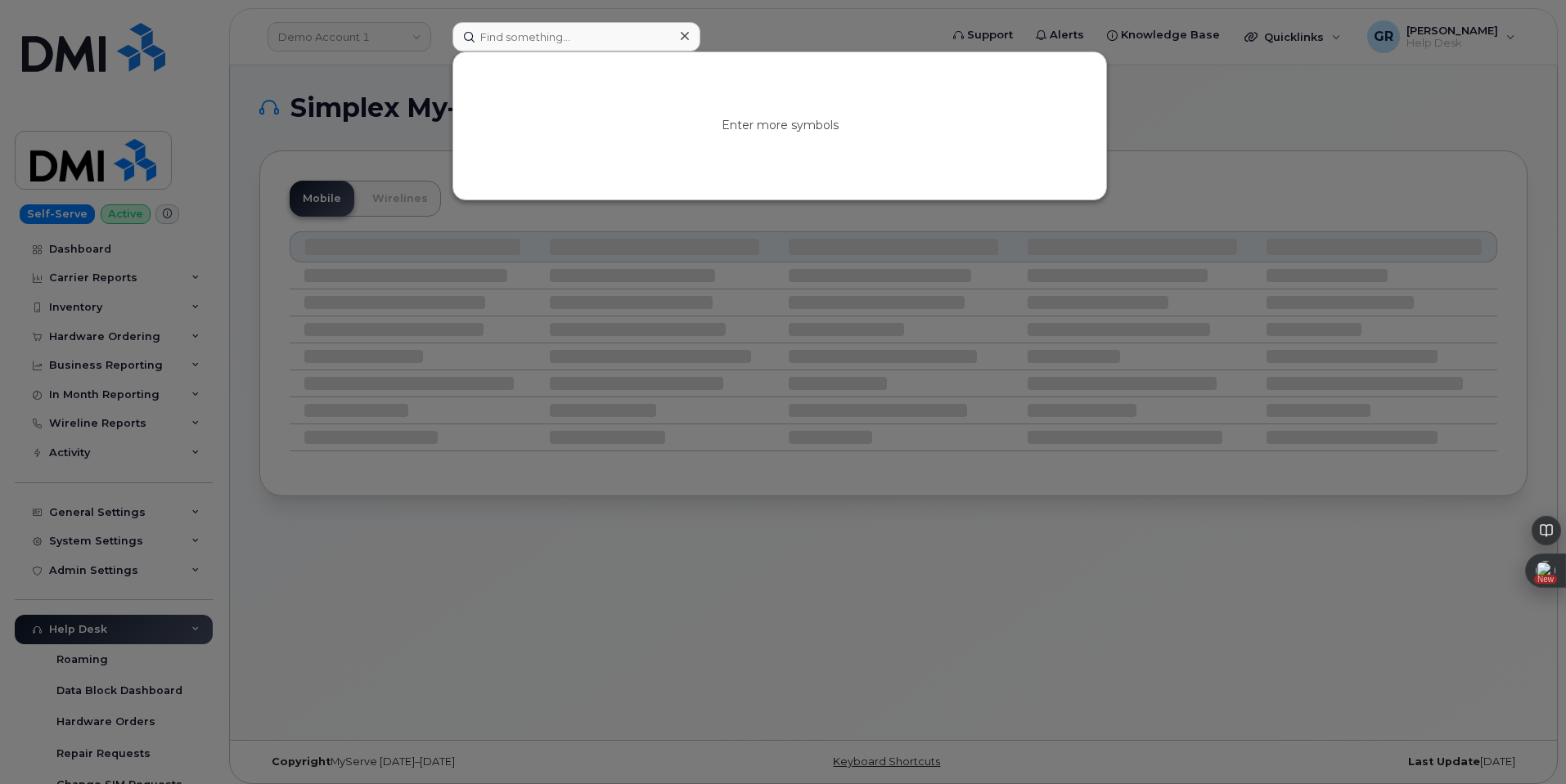
click at [413, 70] on div at bounding box center [783, 392] width 1566 height 784
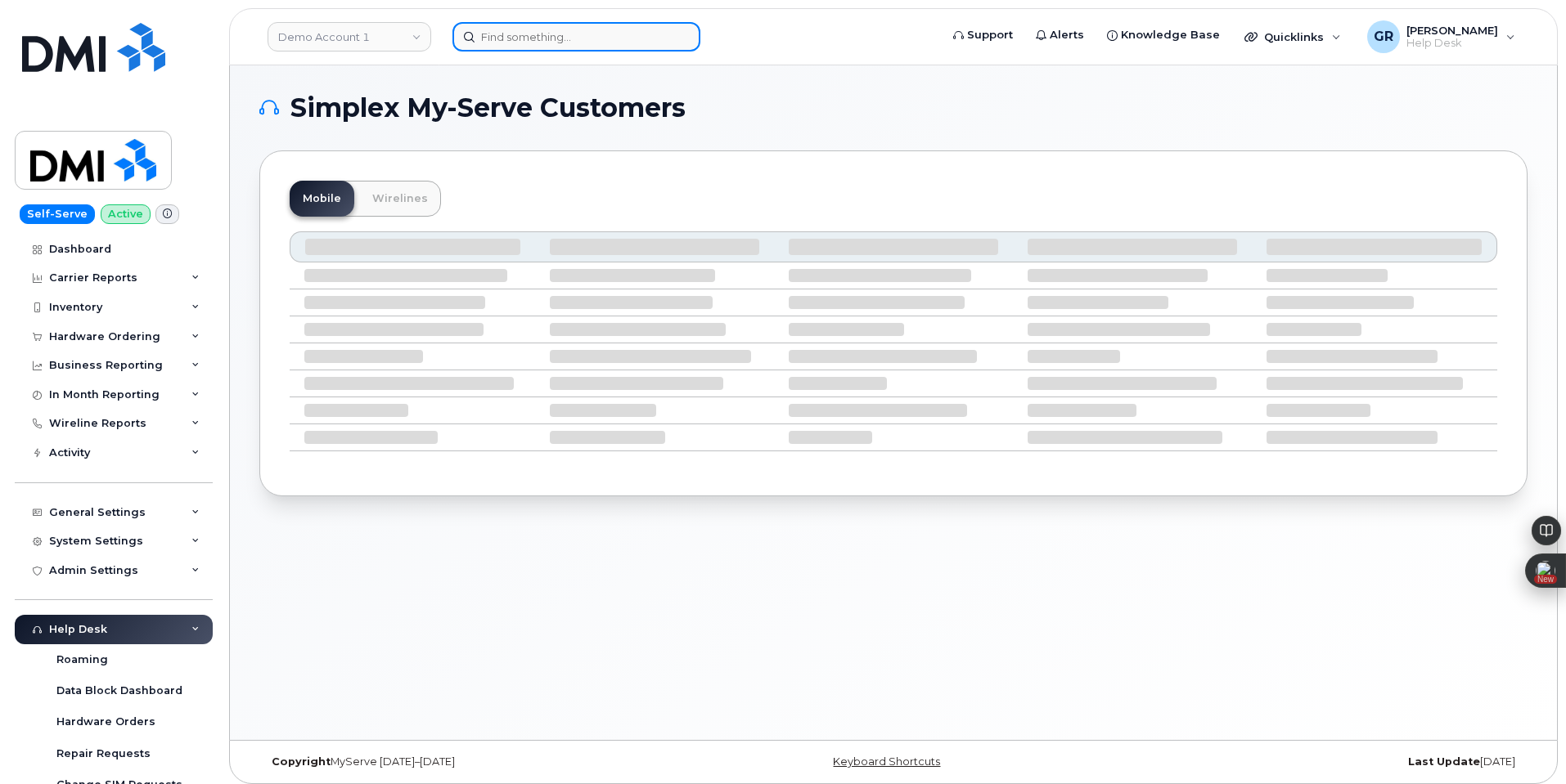
click at [514, 34] on input at bounding box center [576, 37] width 248 height 29
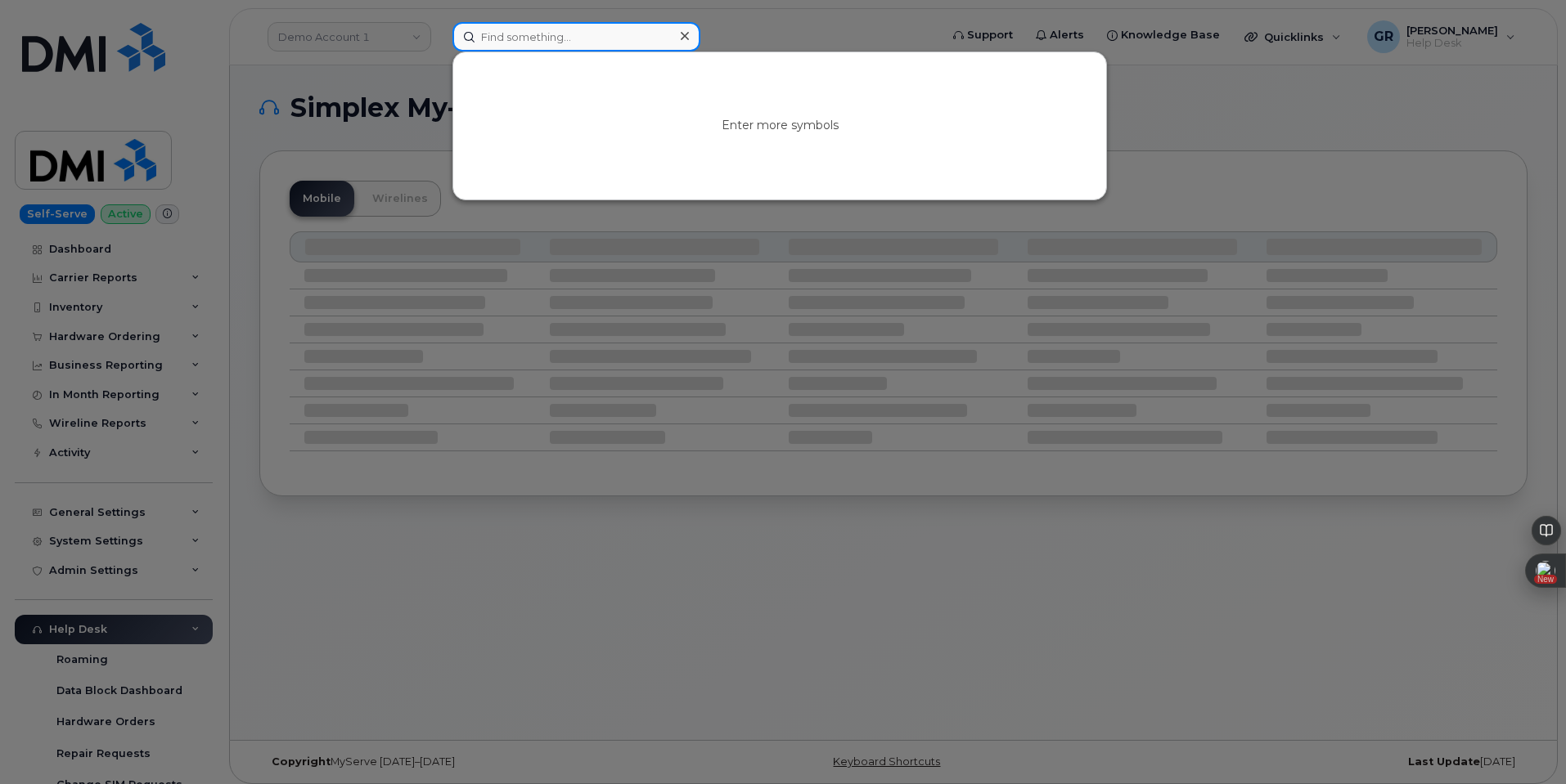
click at [528, 38] on input at bounding box center [576, 37] width 248 height 29
paste input "Joey Gomez"
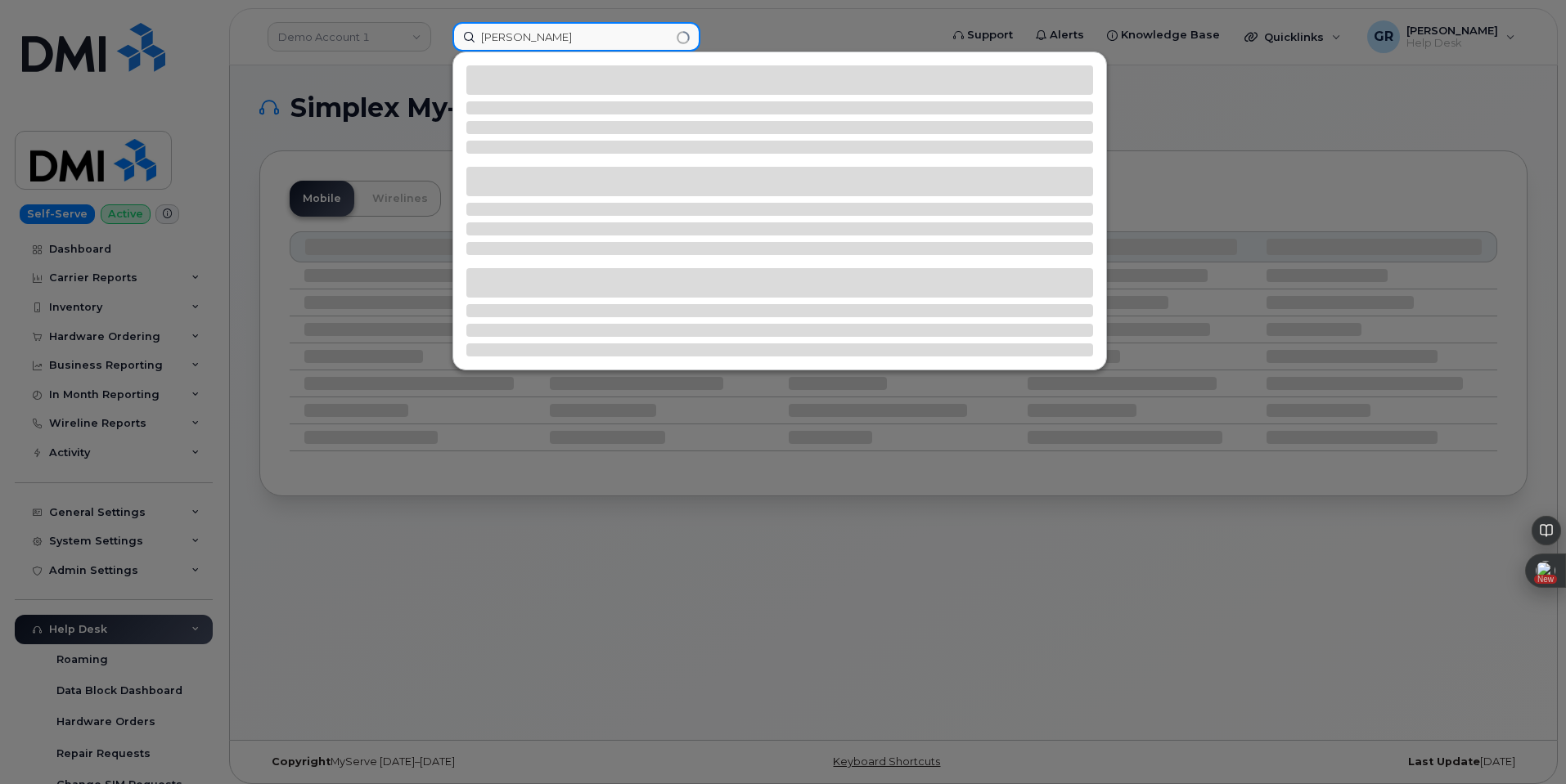
type input "Joey Gomez"
click at [287, 29] on div at bounding box center [783, 392] width 1566 height 784
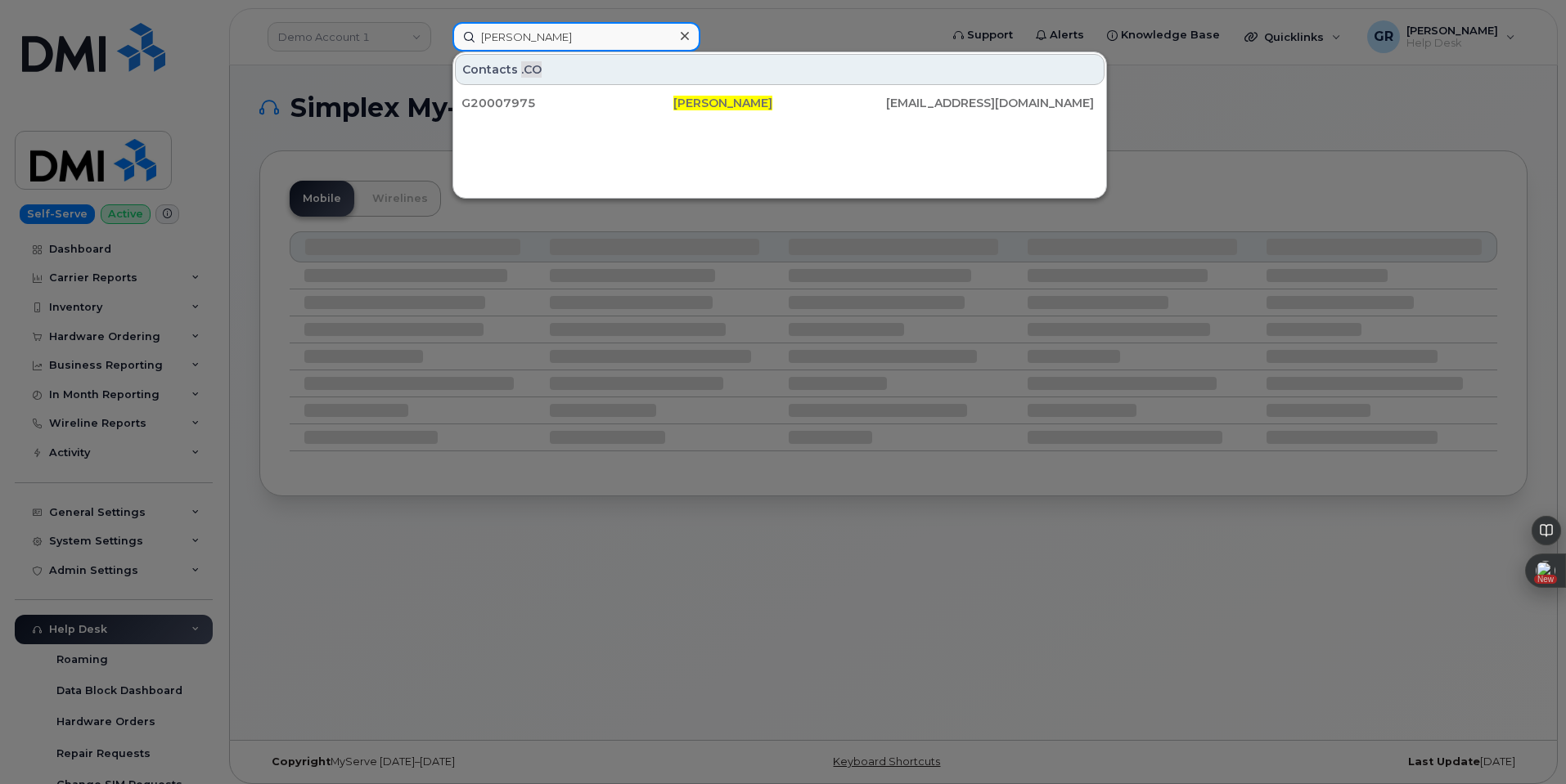
click at [535, 34] on input "Joey Gomez" at bounding box center [576, 37] width 248 height 29
drag, startPoint x: 468, startPoint y: 42, endPoint x: 375, endPoint y: 43, distance: 93.0
click at [439, 46] on div "Joey Gomez Contacts .CO G20007975 Joey Gomez G20007975@precisiondrilling.com" at bounding box center [690, 37] width 502 height 29
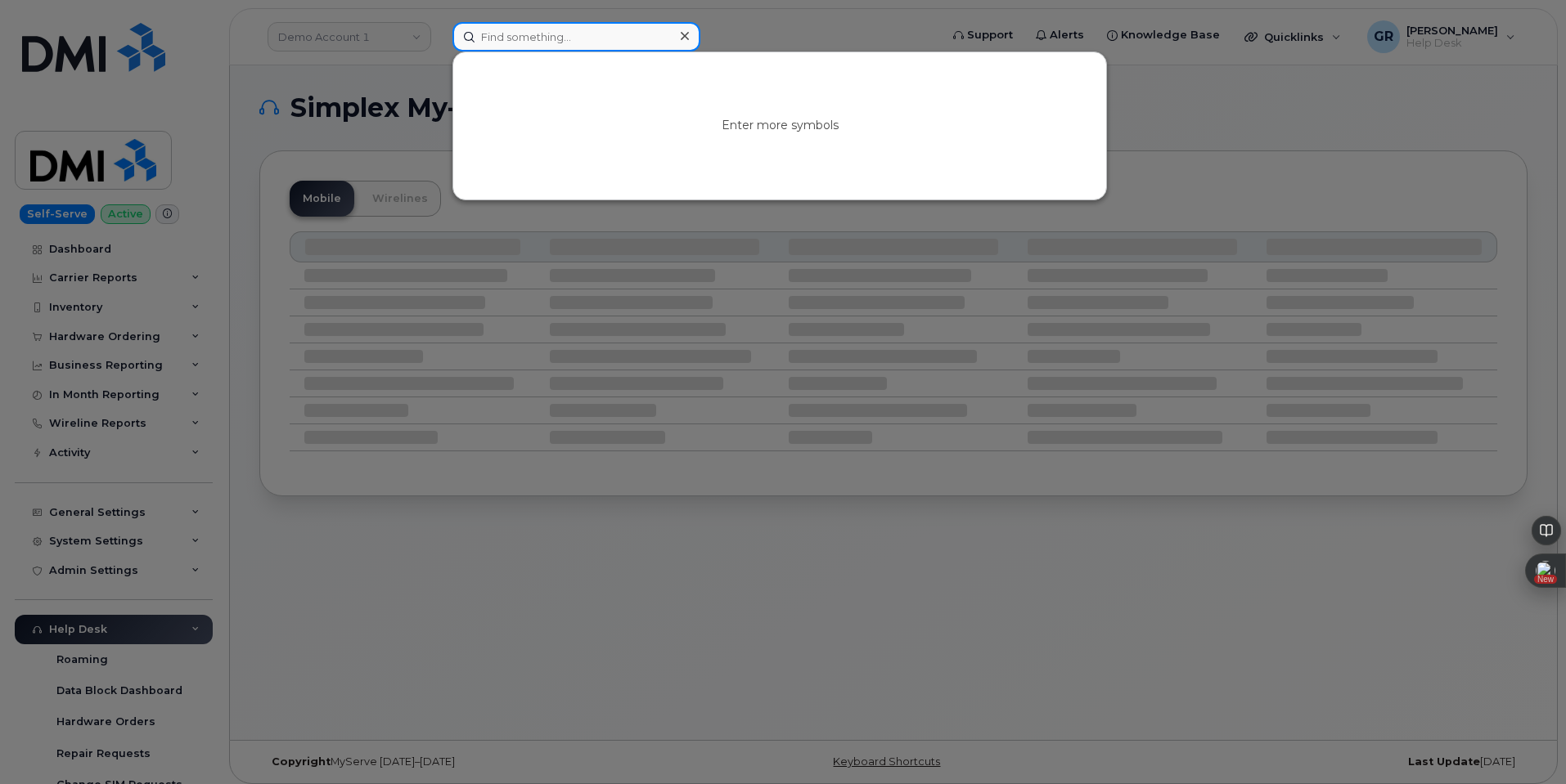
click at [601, 43] on input at bounding box center [576, 37] width 248 height 29
paste input "Reuben Bjornson"
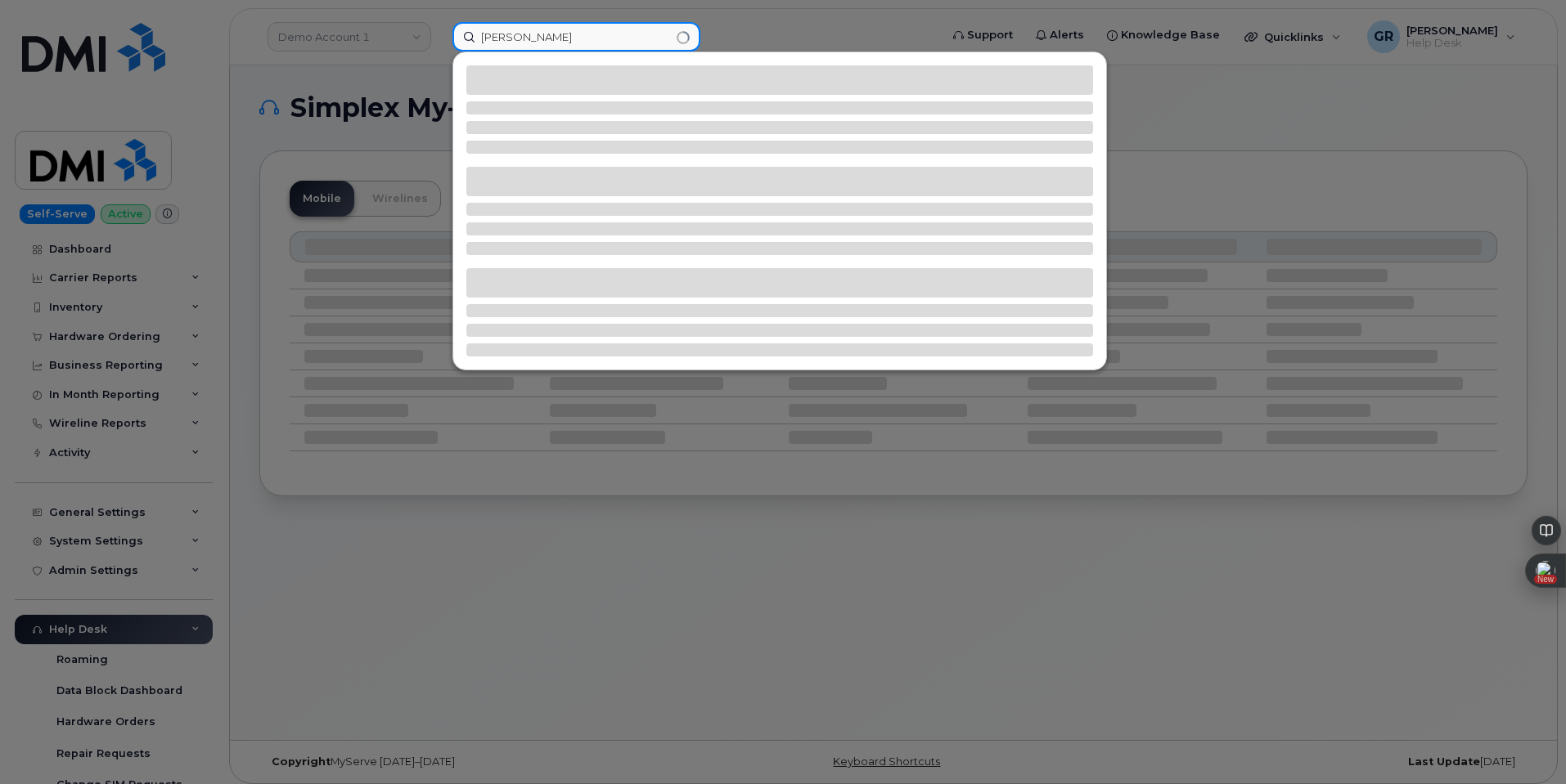
type input "Reuben Bjornson"
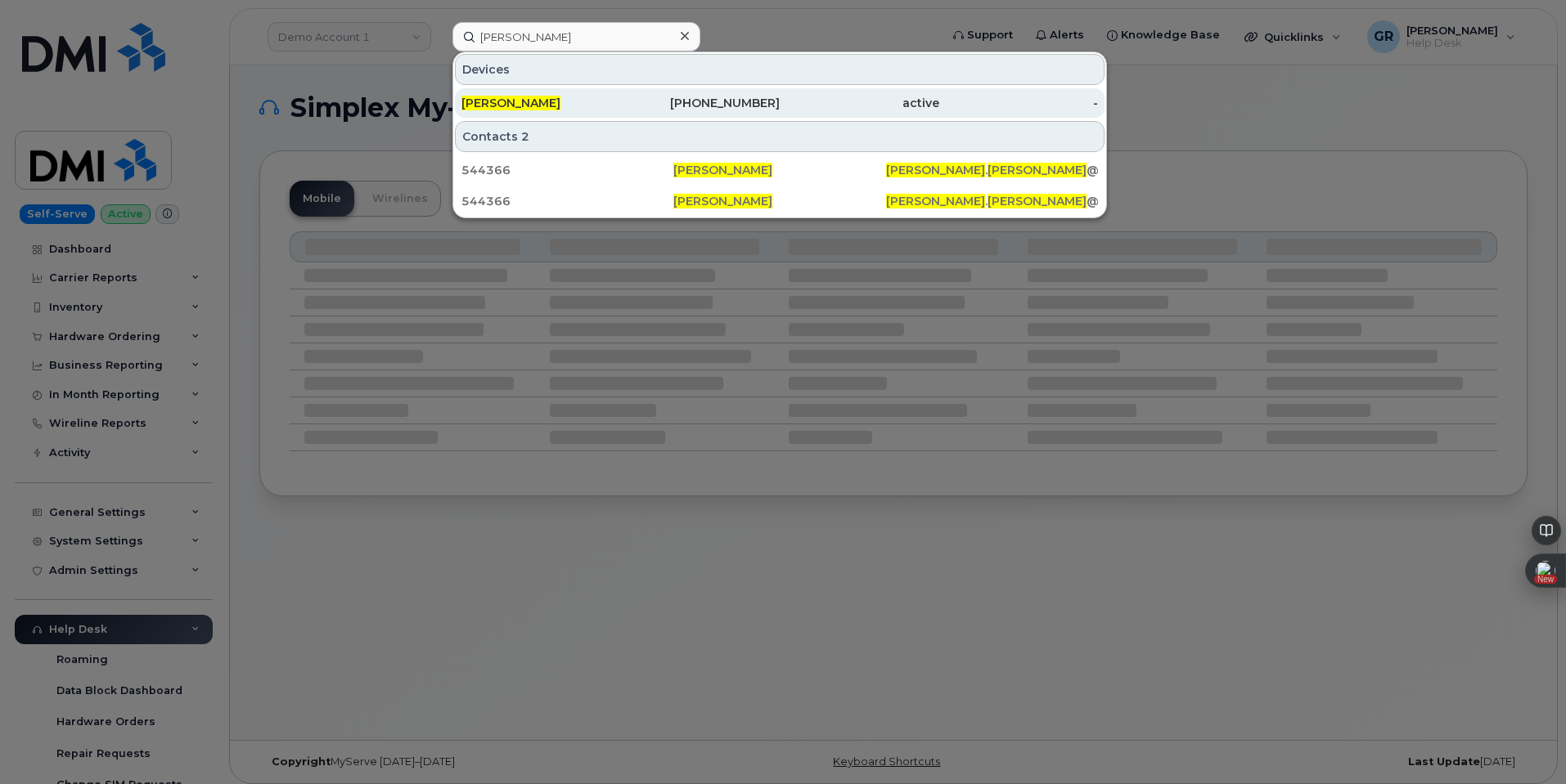
click at [735, 111] on div "832-318-4024" at bounding box center [700, 103] width 160 height 16
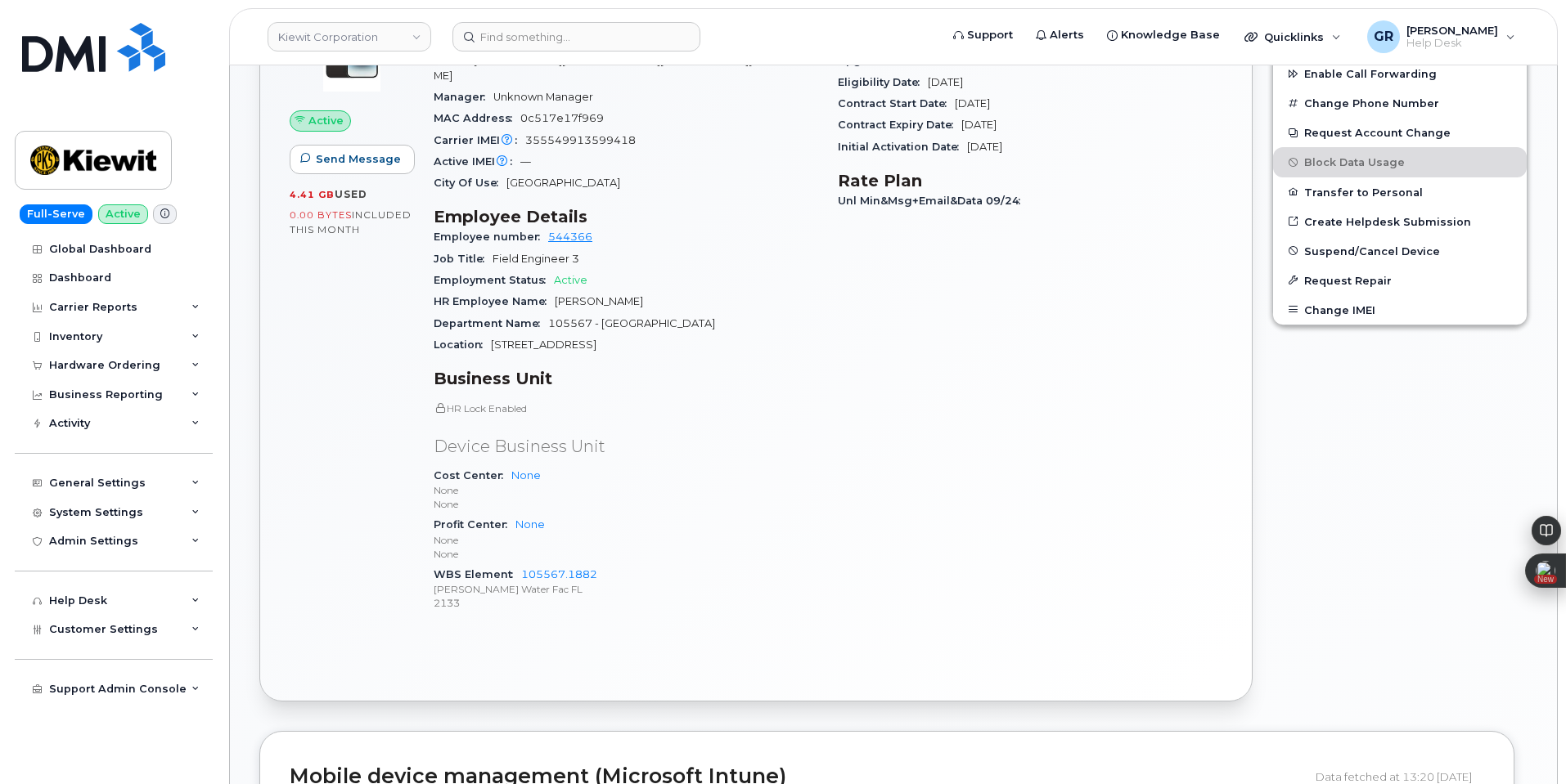
scroll to position [665, 0]
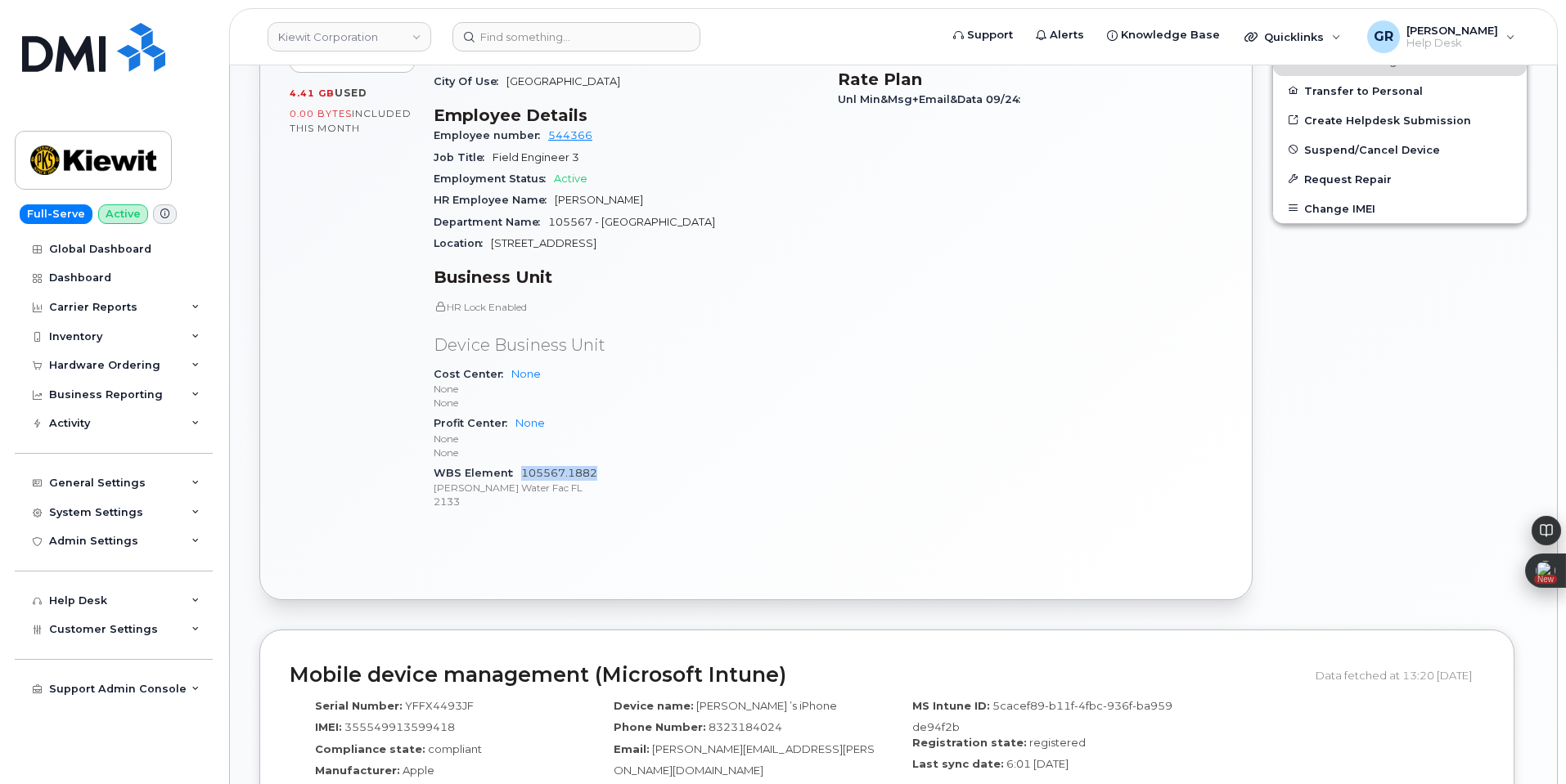
drag, startPoint x: 630, startPoint y: 456, endPoint x: 523, endPoint y: 456, distance: 107.0
click at [523, 463] on div "WBS Element 105567.1882 Kiewit Water Fac FL 2133" at bounding box center [626, 488] width 385 height 50
copy link "105567.1882"
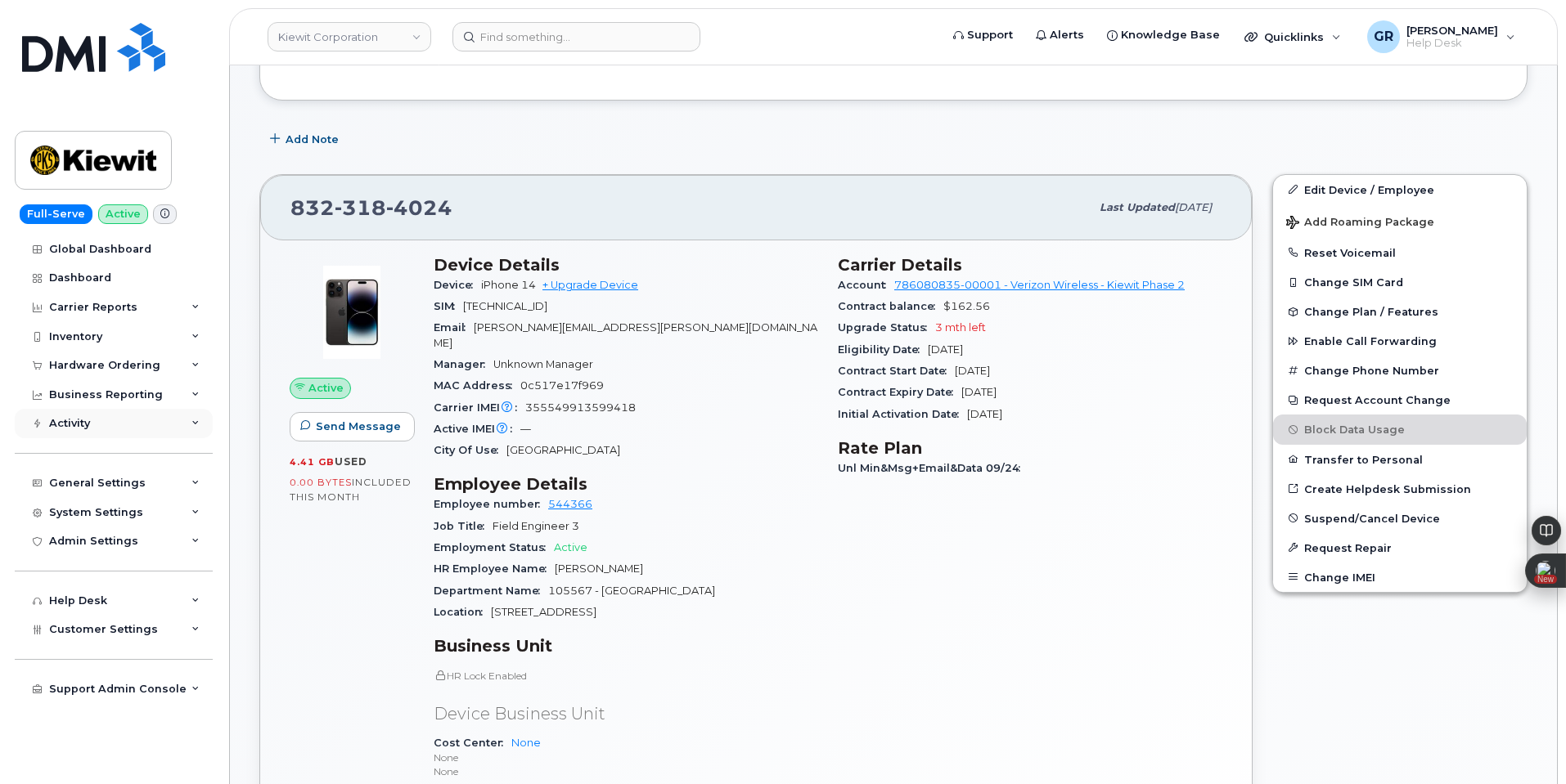
scroll to position [501, 0]
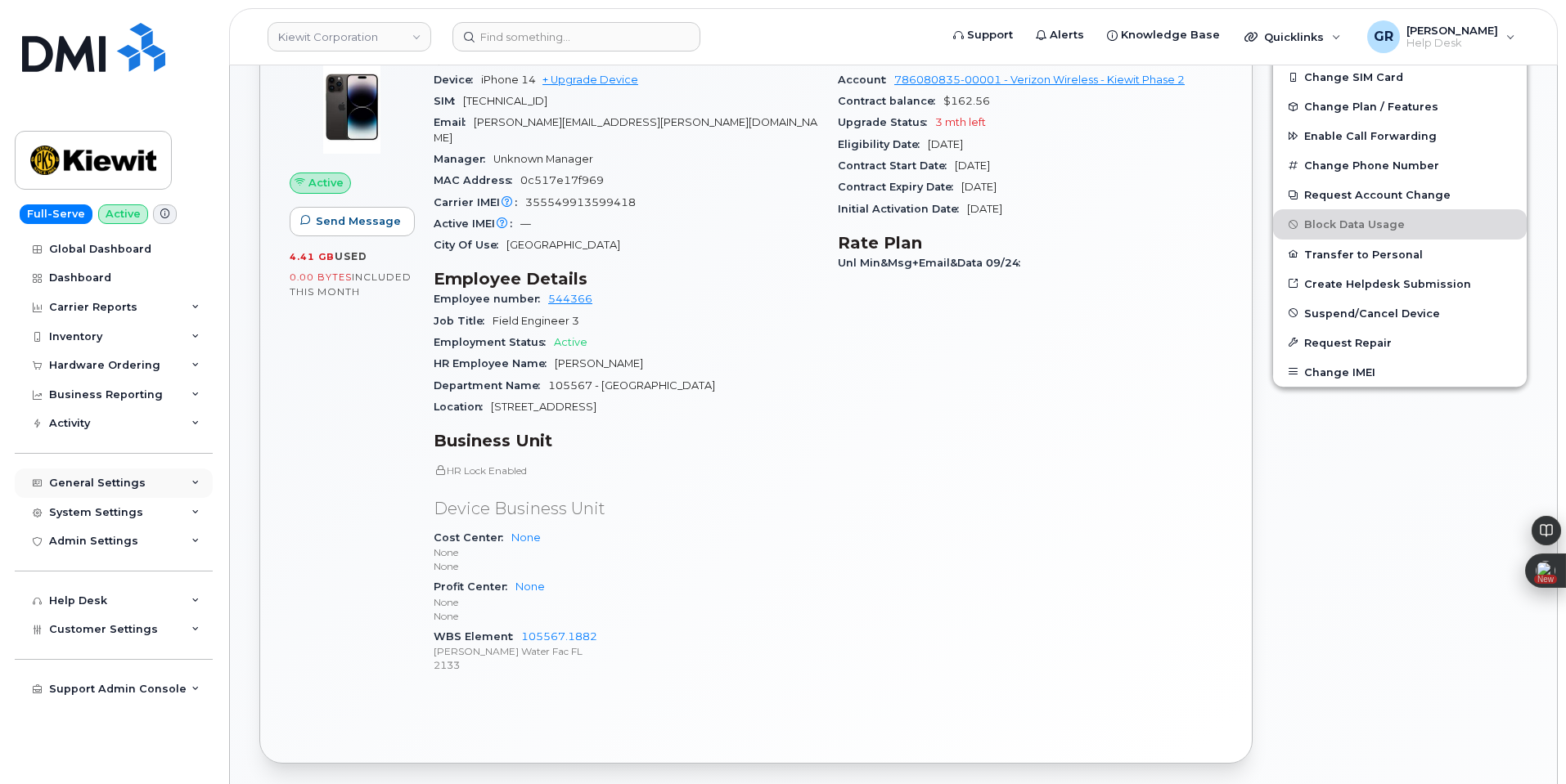
click at [163, 493] on div "General Settings" at bounding box center [113, 483] width 198 height 29
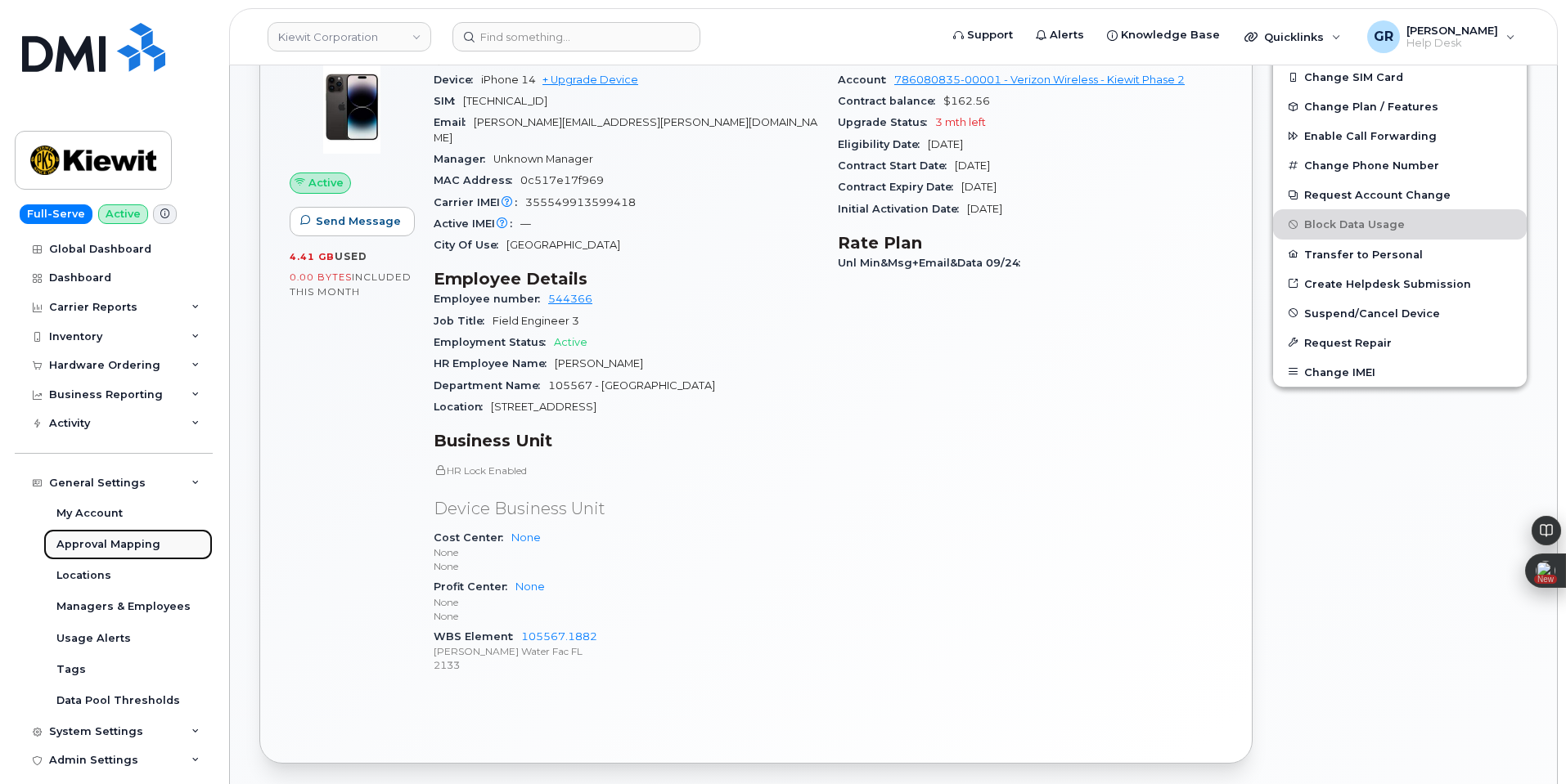
click at [149, 551] on div "Approval Mapping" at bounding box center [108, 545] width 104 height 15
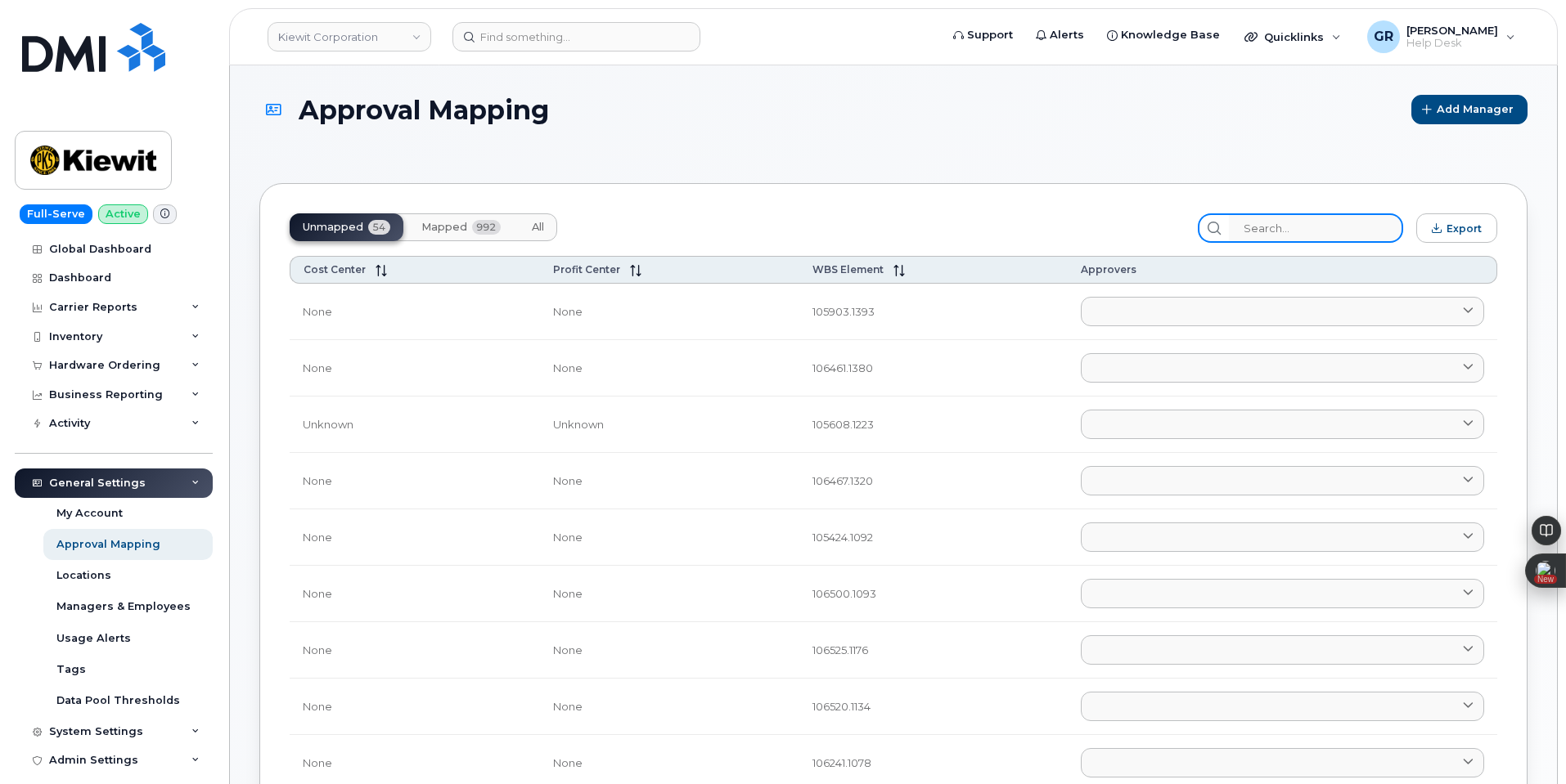
click at [1285, 230] on input "search" at bounding box center [1316, 228] width 175 height 29
click at [465, 239] on button "Mapped 992" at bounding box center [461, 227] width 105 height 28
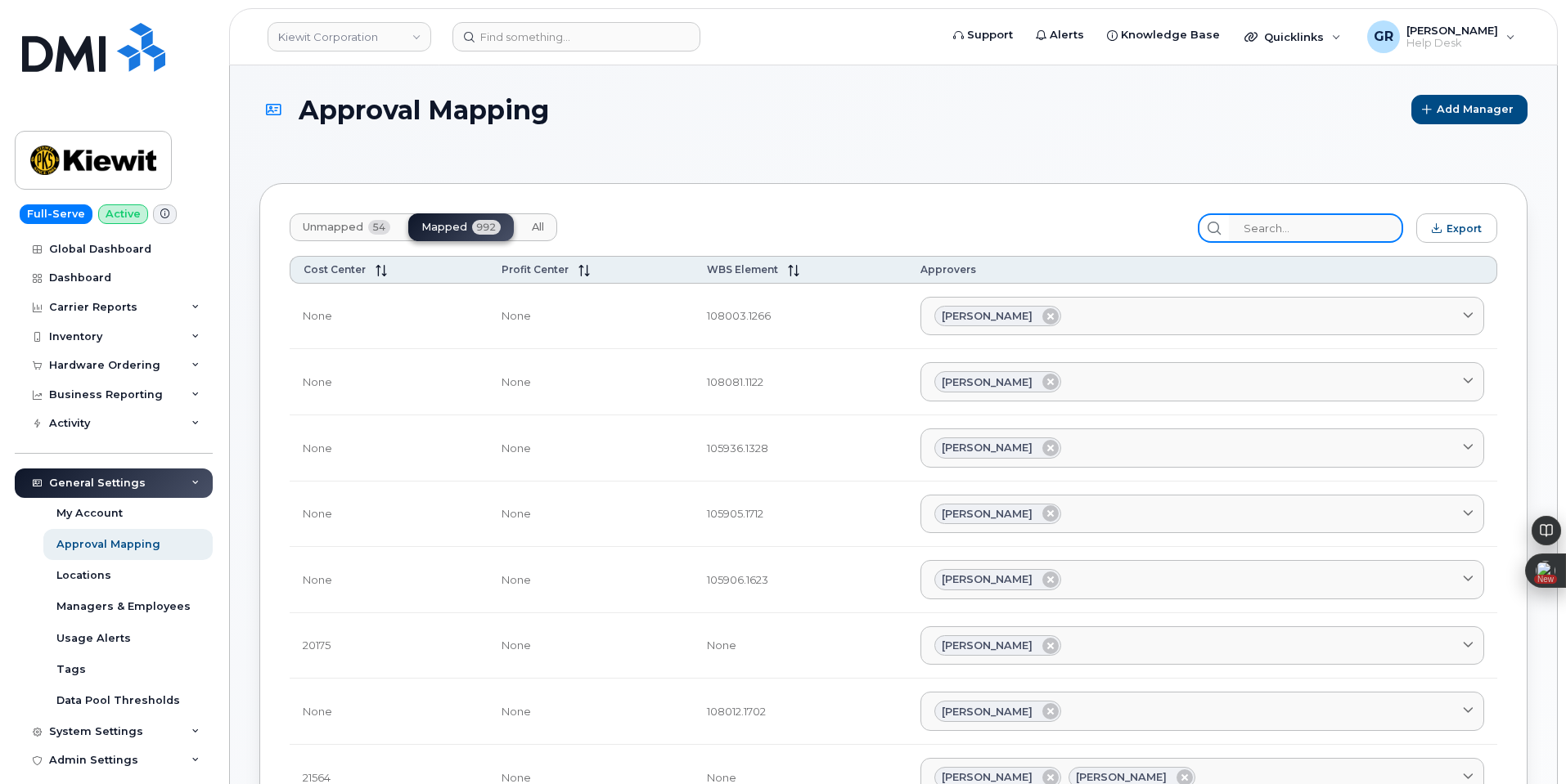
click at [1315, 238] on input "search" at bounding box center [1316, 228] width 175 height 29
paste input "105567.1882"
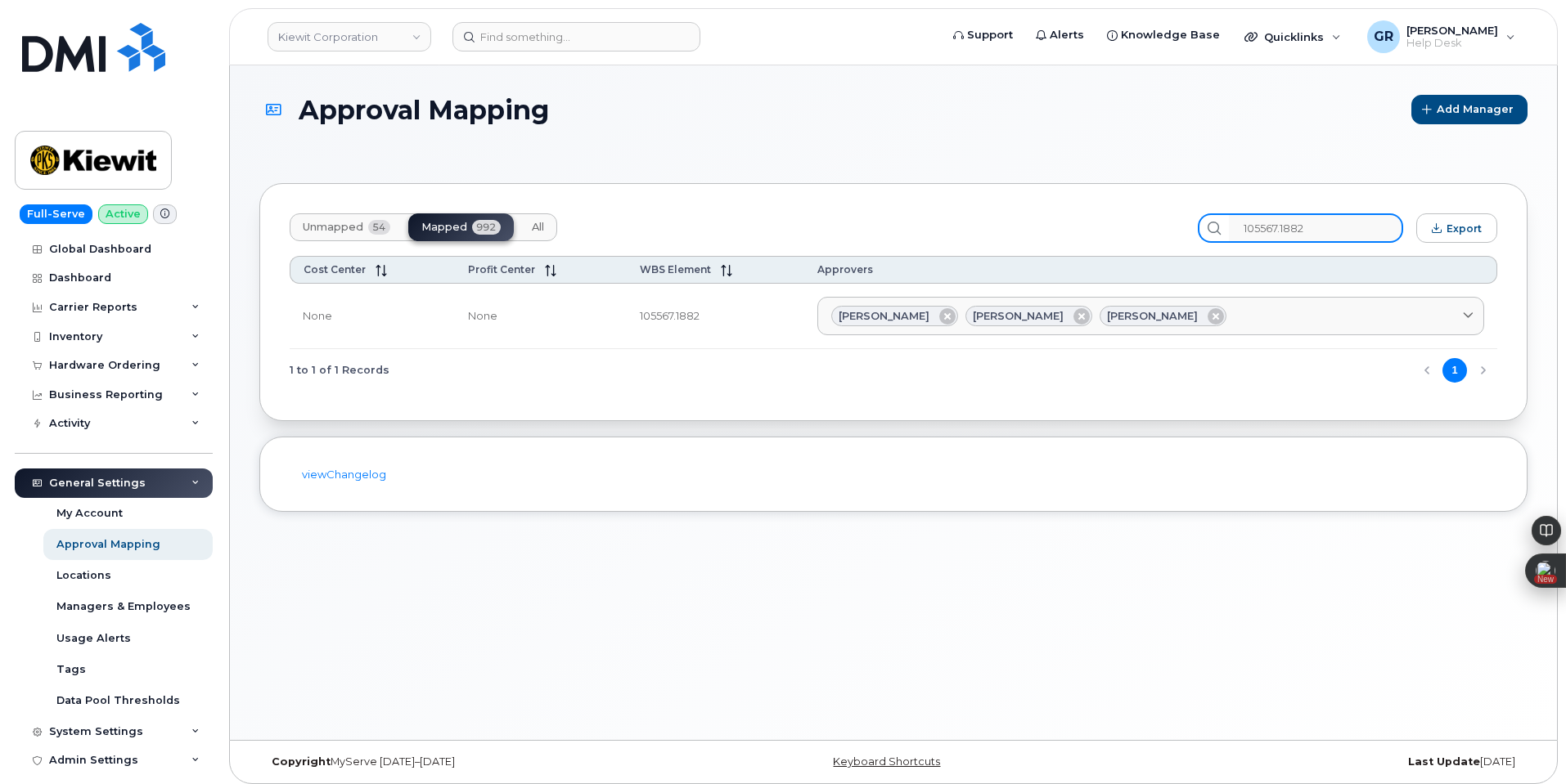
type input "105567.1882"
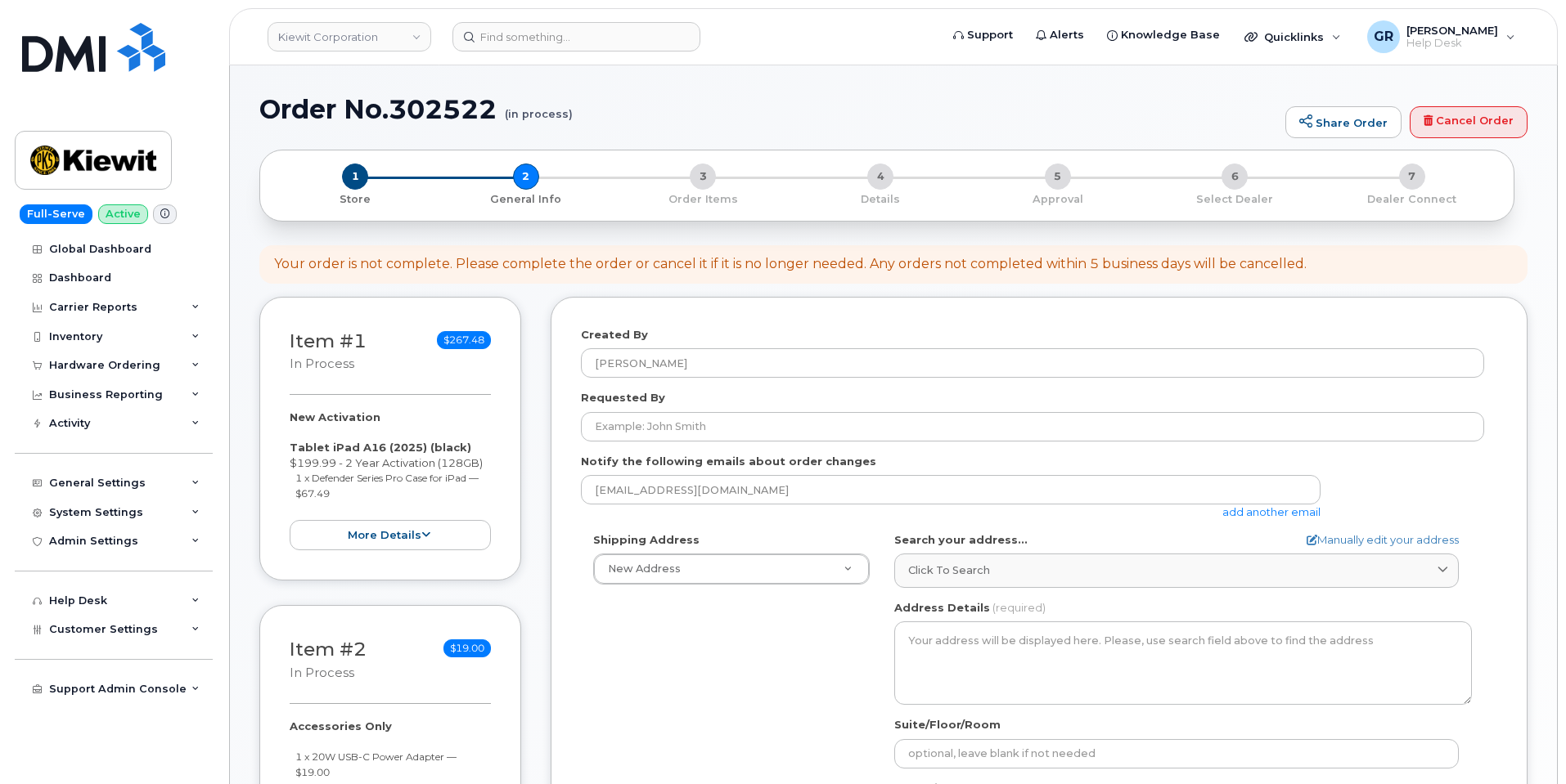
select select
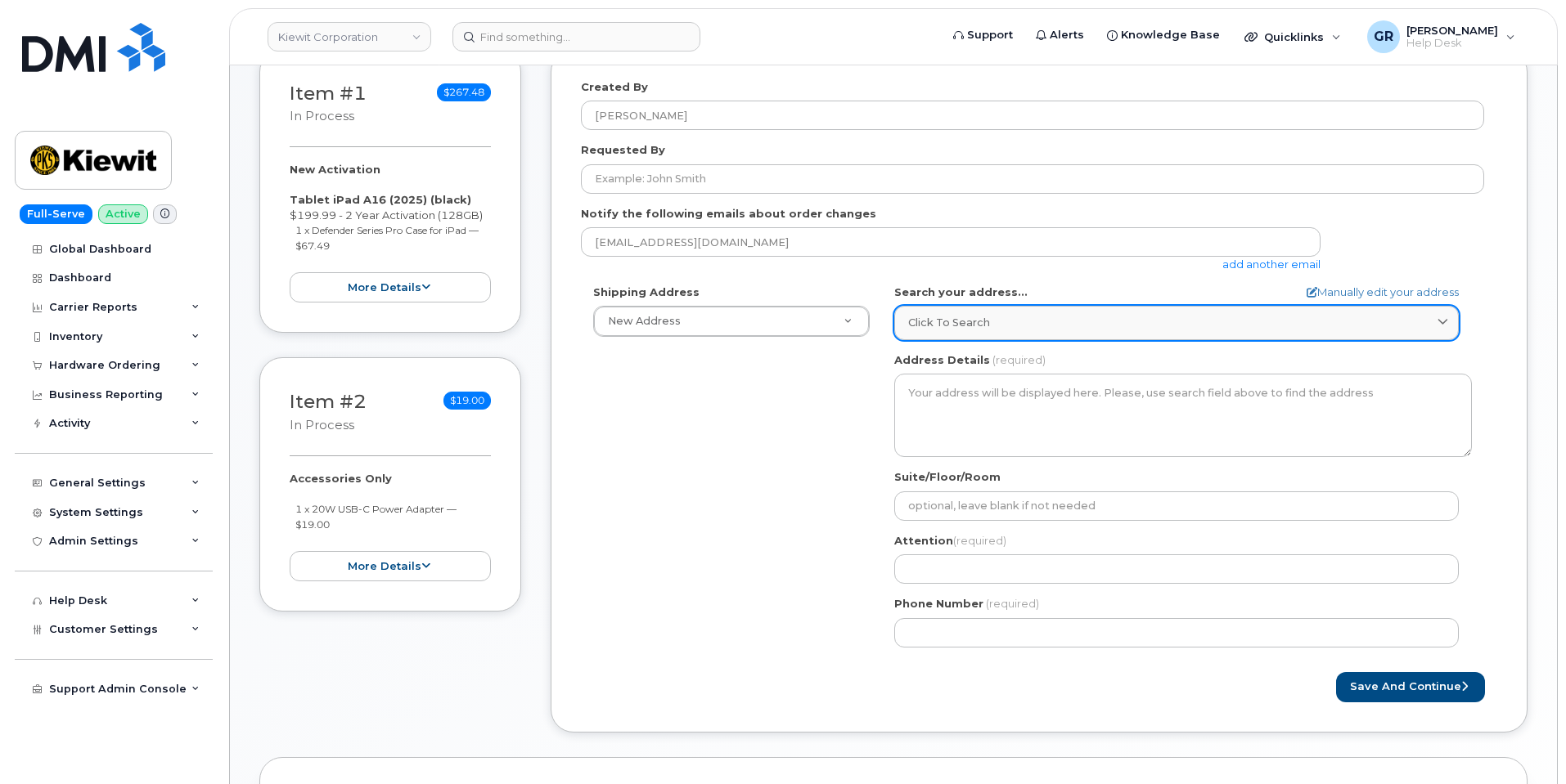
scroll to position [248, 0]
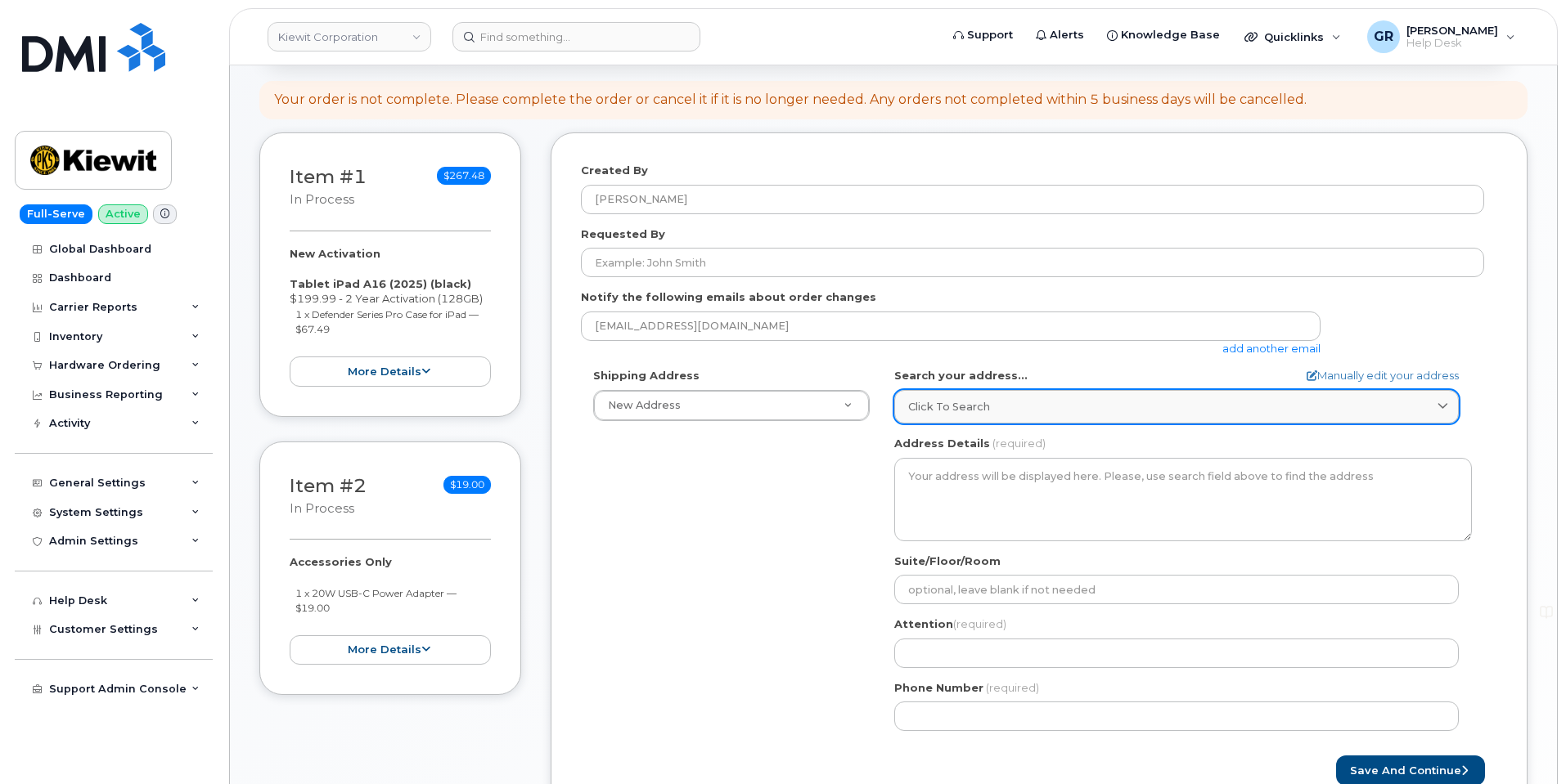
click at [988, 406] on div "Click to search" at bounding box center [1176, 407] width 537 height 16
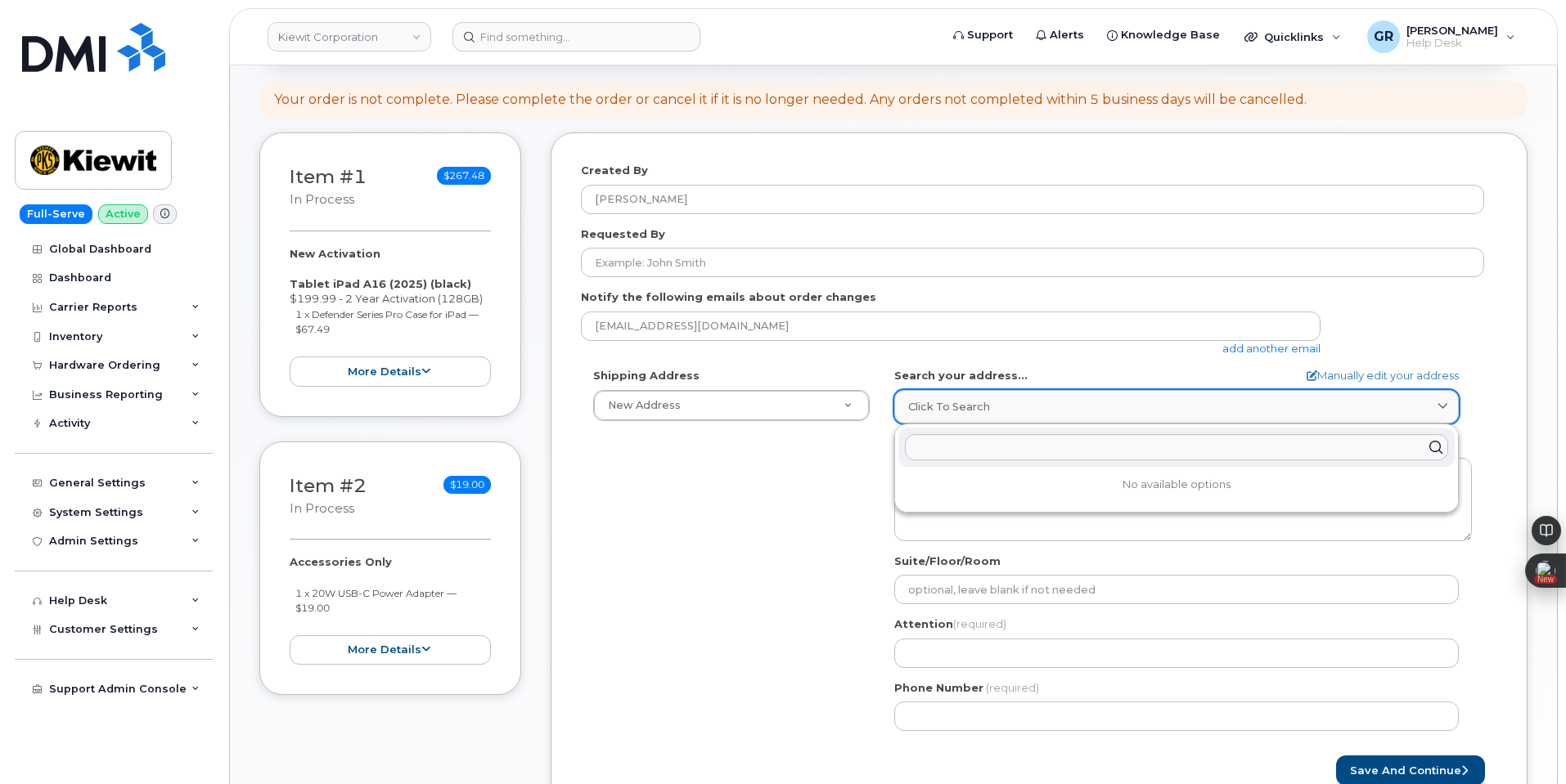
paste input "3501 w prospect rd fort lauderdale fl 33309"
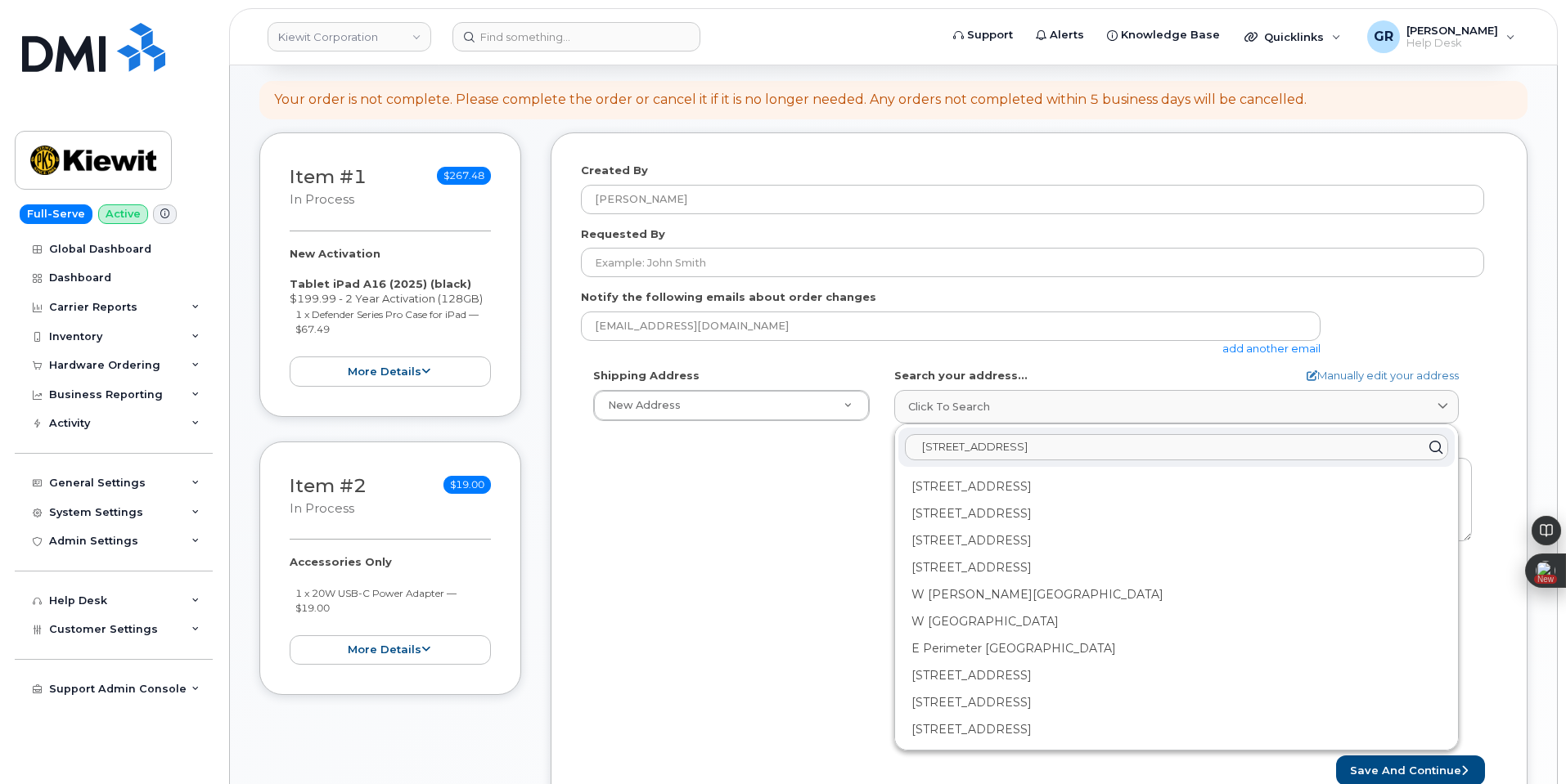
type input "3501 w prospect rd fort lauderdale fl 33309"
click at [788, 500] on div "Shipping Address New Address New Address 470 Chestnut Ridge Rd Ste 11501 42nd S…" at bounding box center [1032, 556] width 904 height 375
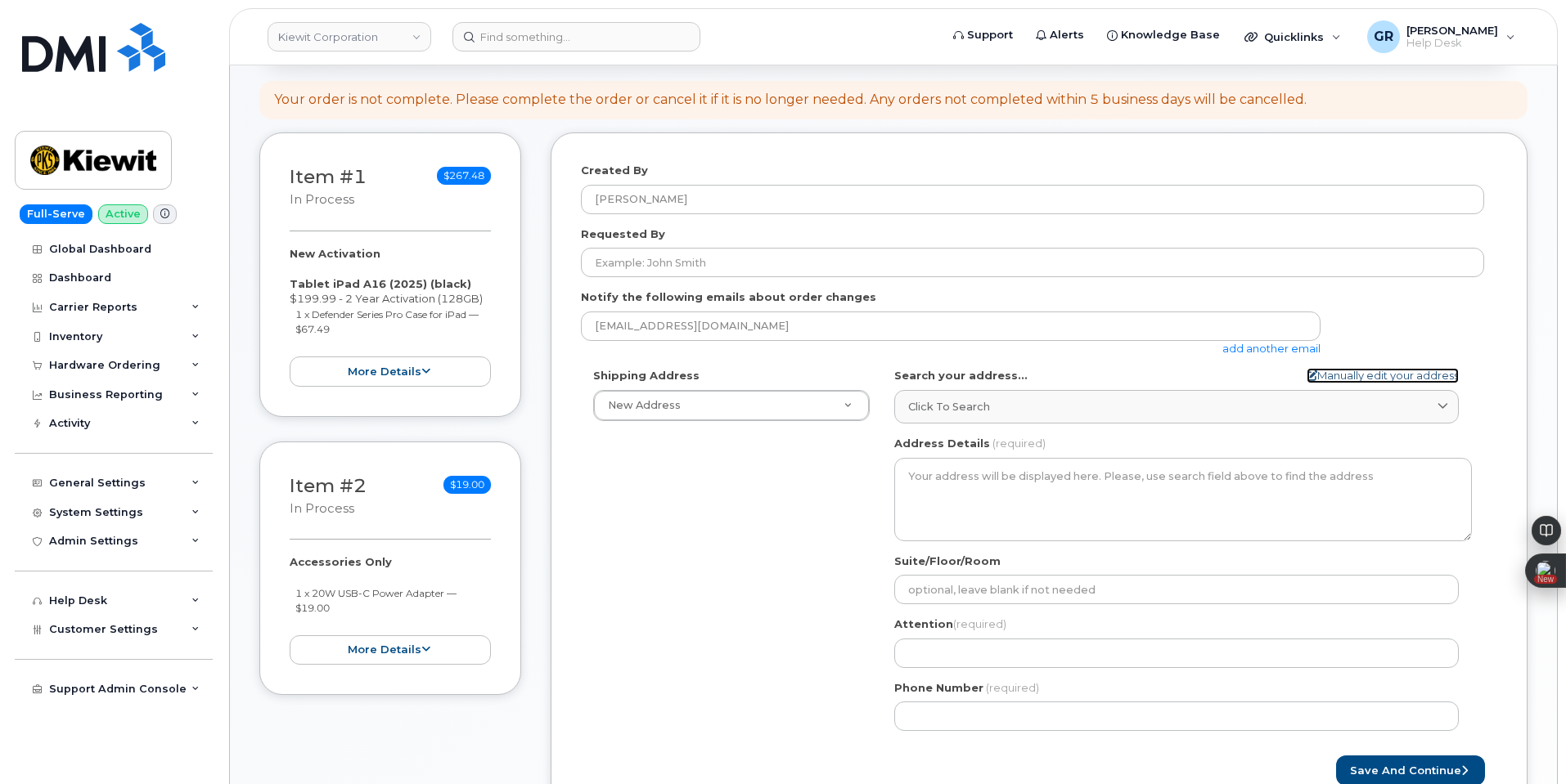
drag, startPoint x: 1409, startPoint y: 373, endPoint x: 1394, endPoint y: 386, distance: 19.8
click at [1408, 373] on link "Manually edit your address" at bounding box center [1383, 376] width 152 height 16
select select
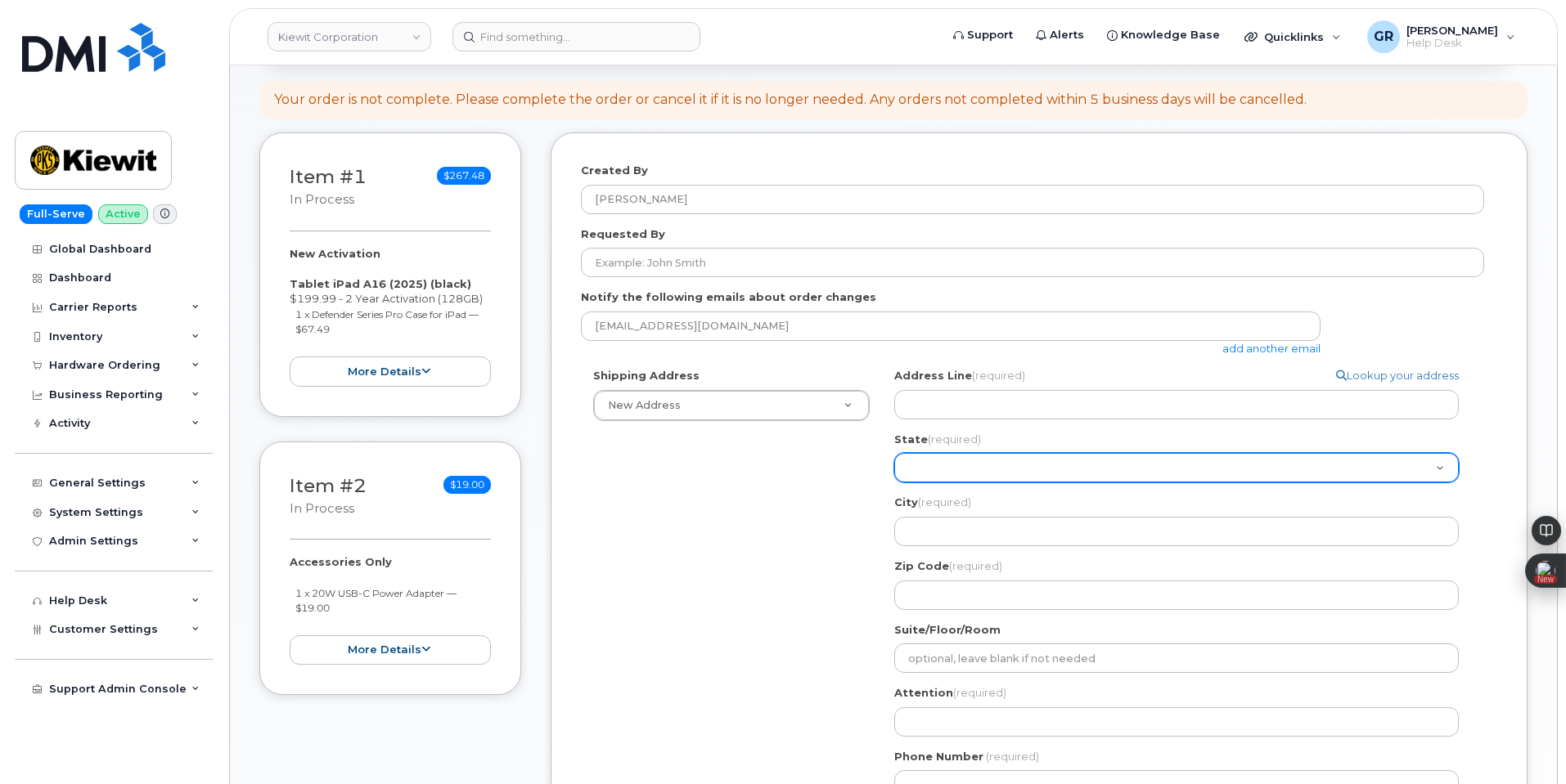
click at [1062, 468] on select "Alabama Alaska American Samoa Arizona Arkansas California Colorado Connecticut …" at bounding box center [1176, 468] width 565 height 29
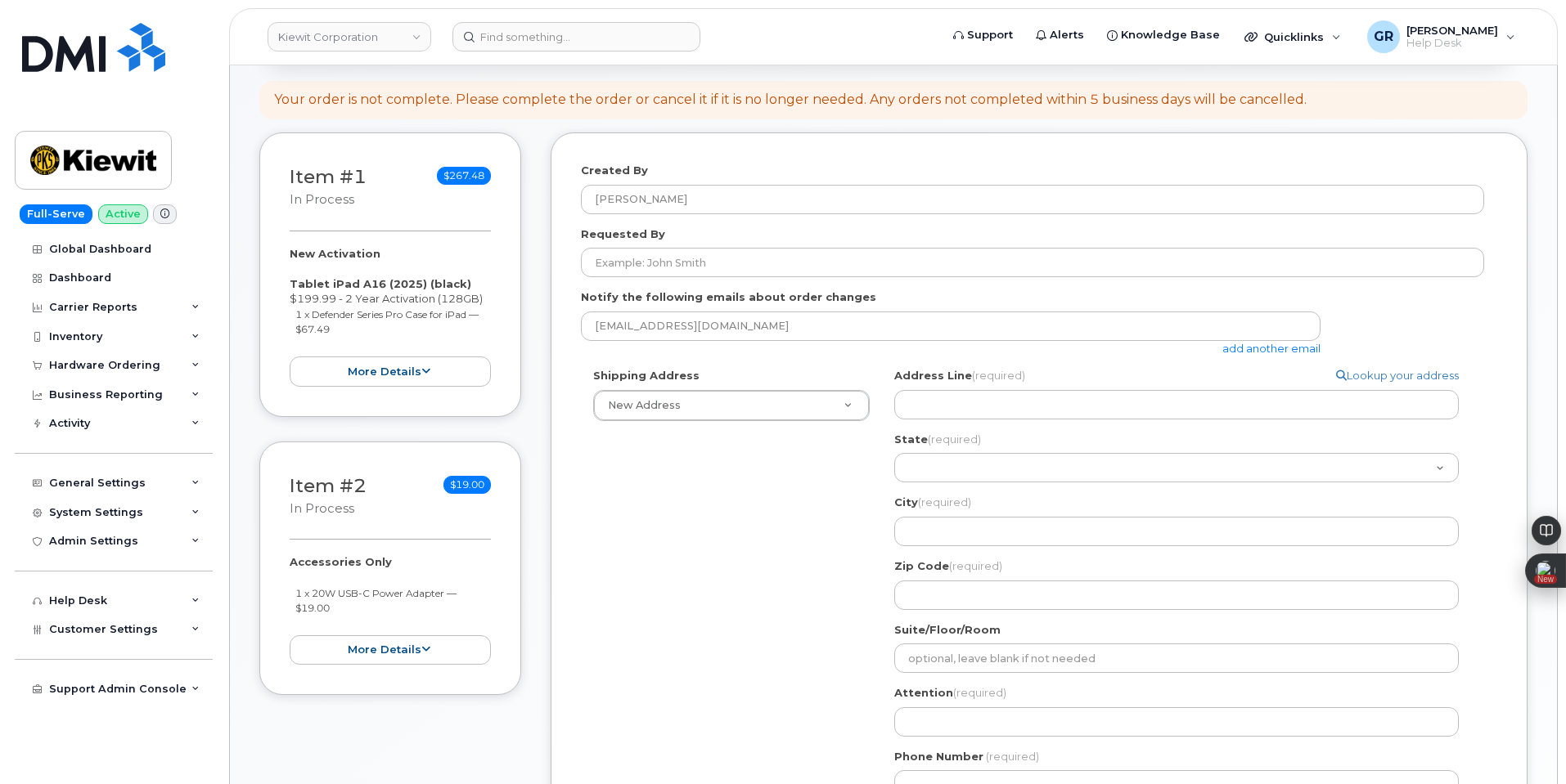
drag, startPoint x: 793, startPoint y: 494, endPoint x: 966, endPoint y: 449, distance: 178.8
click at [806, 484] on div "Shipping Address New Address New Address 470 Chestnut Ridge Rd Ste 11501 42nd S…" at bounding box center [1032, 590] width 904 height 444
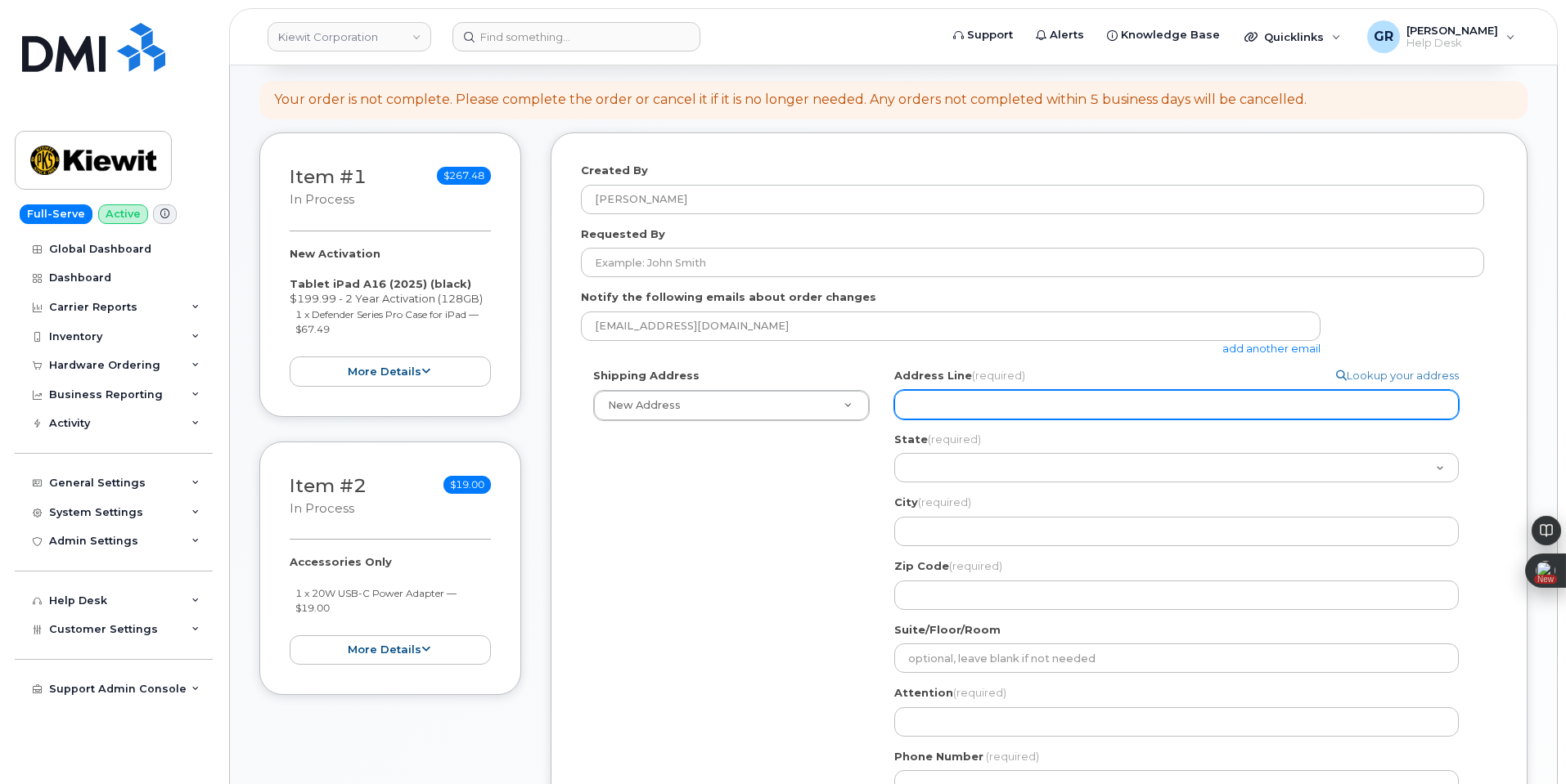
click at [989, 408] on input "Address Line (required)" at bounding box center [1176, 405] width 565 height 29
paste input "3501 w prospect rd fort lauderdale fl 33309"
select select
type input "3501 w prospect rd fort lauderdale fl 33309"
drag, startPoint x: 1133, startPoint y: 409, endPoint x: 1106, endPoint y: 409, distance: 27.0
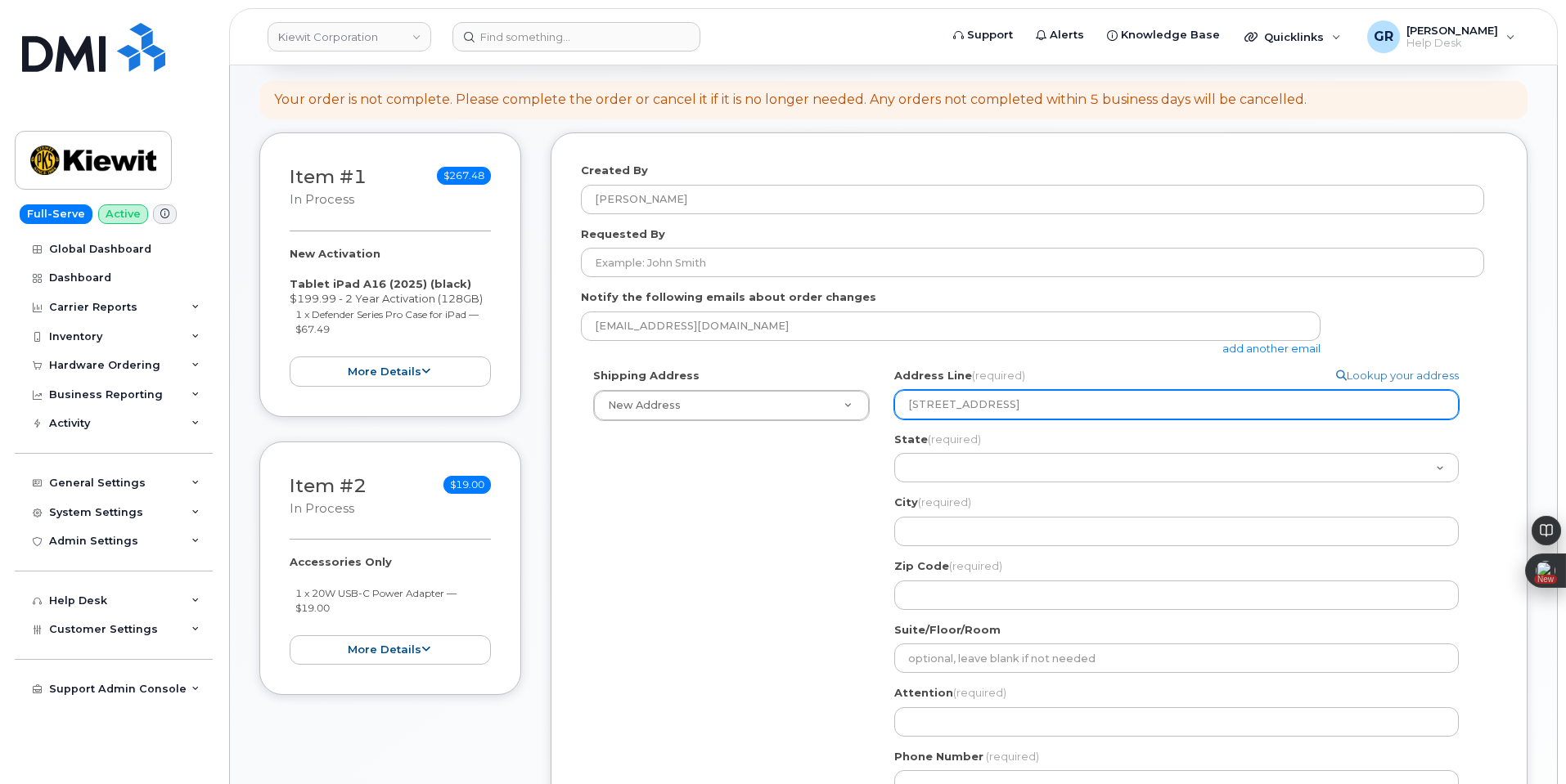
click at [1106, 409] on input "3501 w prospect rd fort lauderdale fl 33309" at bounding box center [1176, 405] width 565 height 29
select select
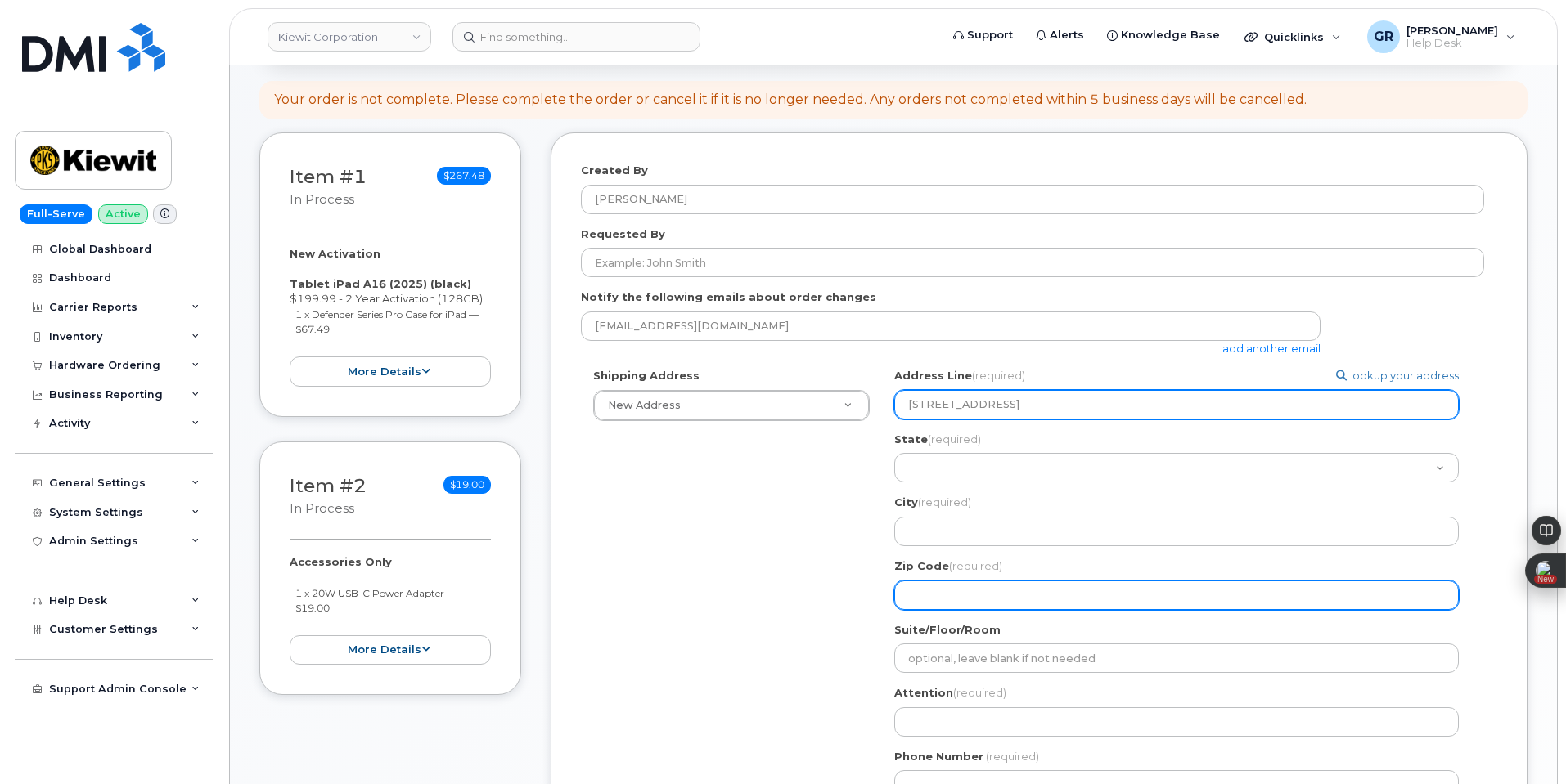
type input "3501 w prospect rd fort lauderdale fl"
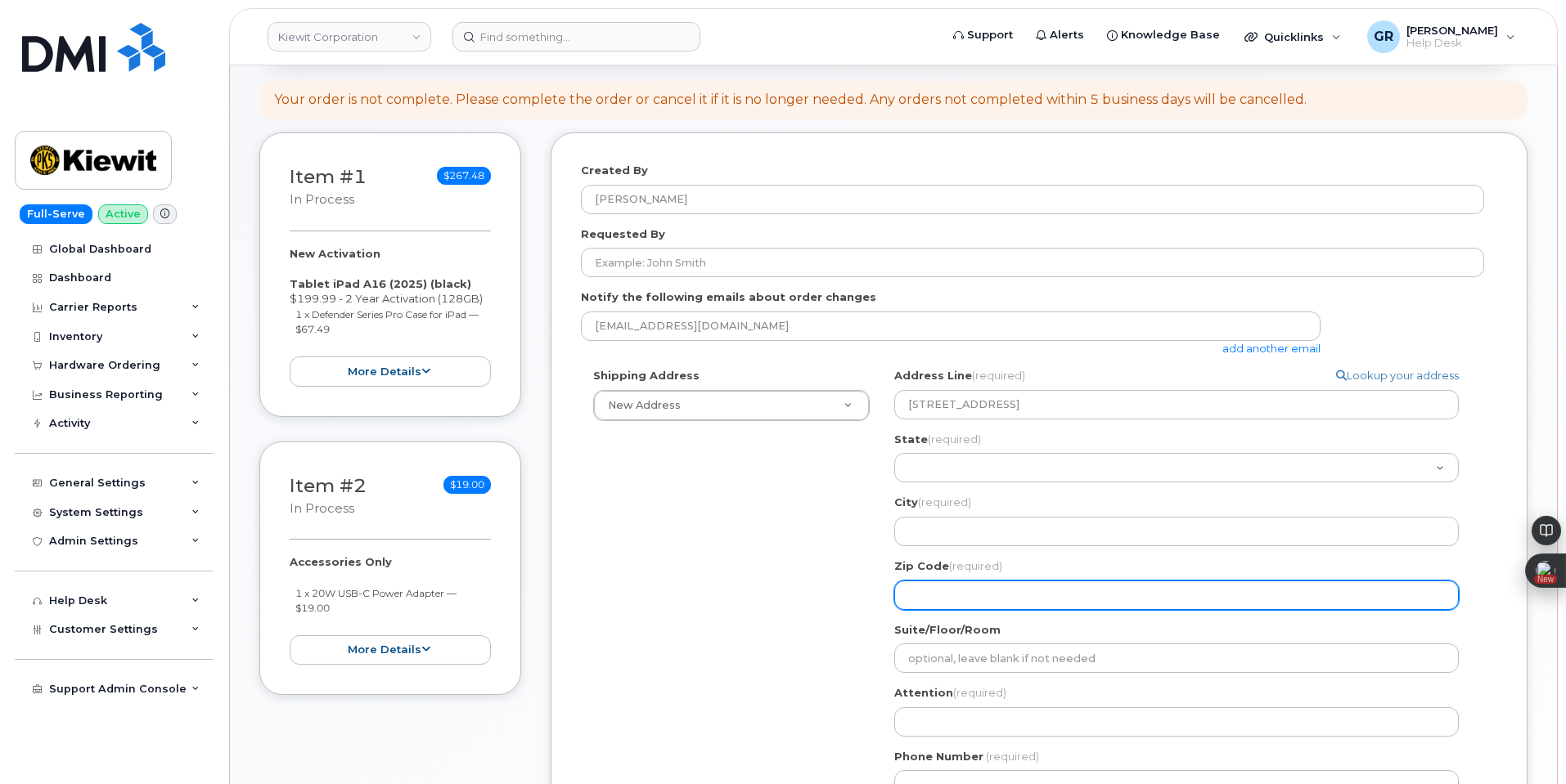
click at [966, 594] on input "Zip Code (required)" at bounding box center [1176, 596] width 565 height 29
paste input "33309"
select select
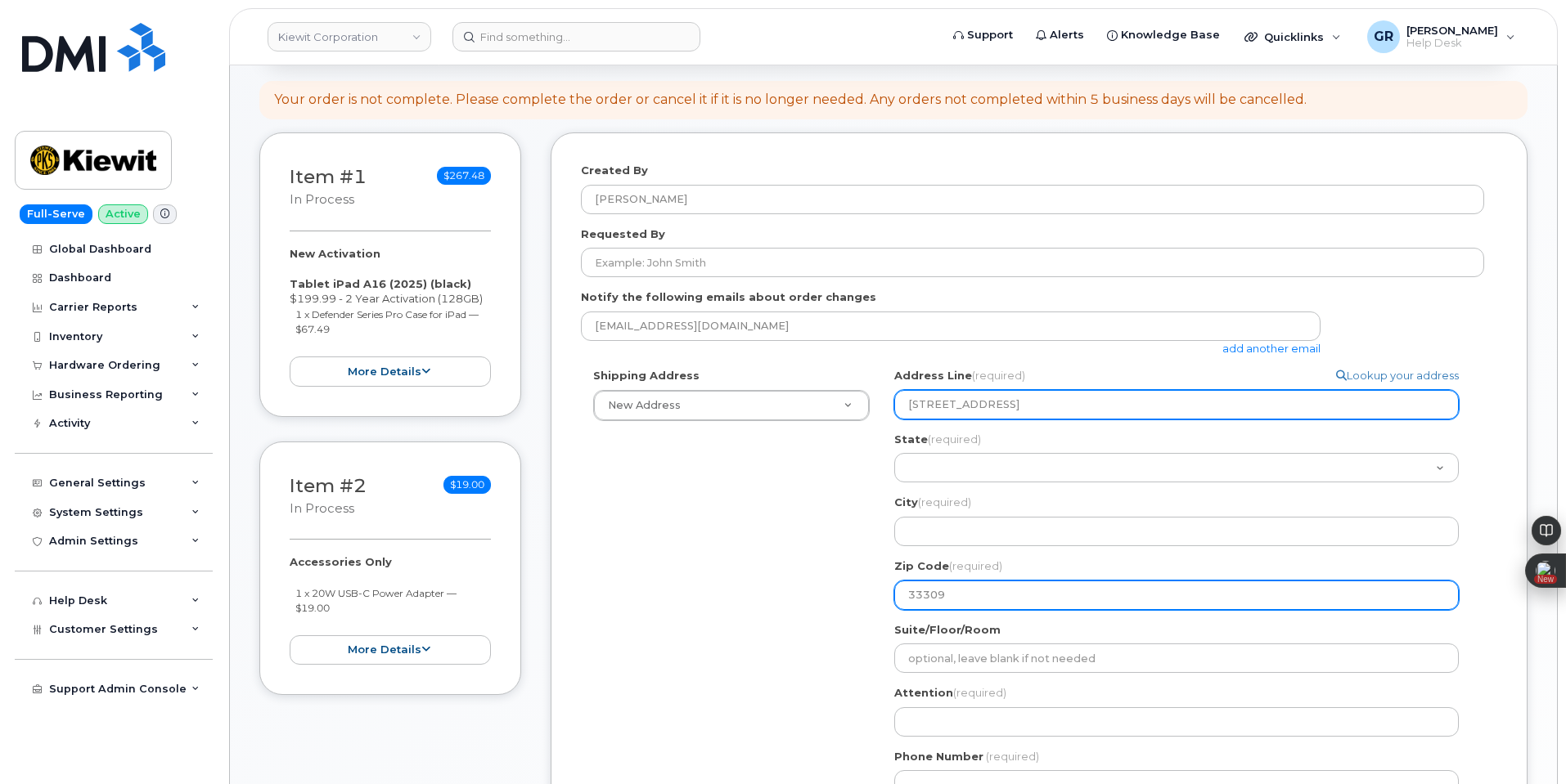
type input "33309"
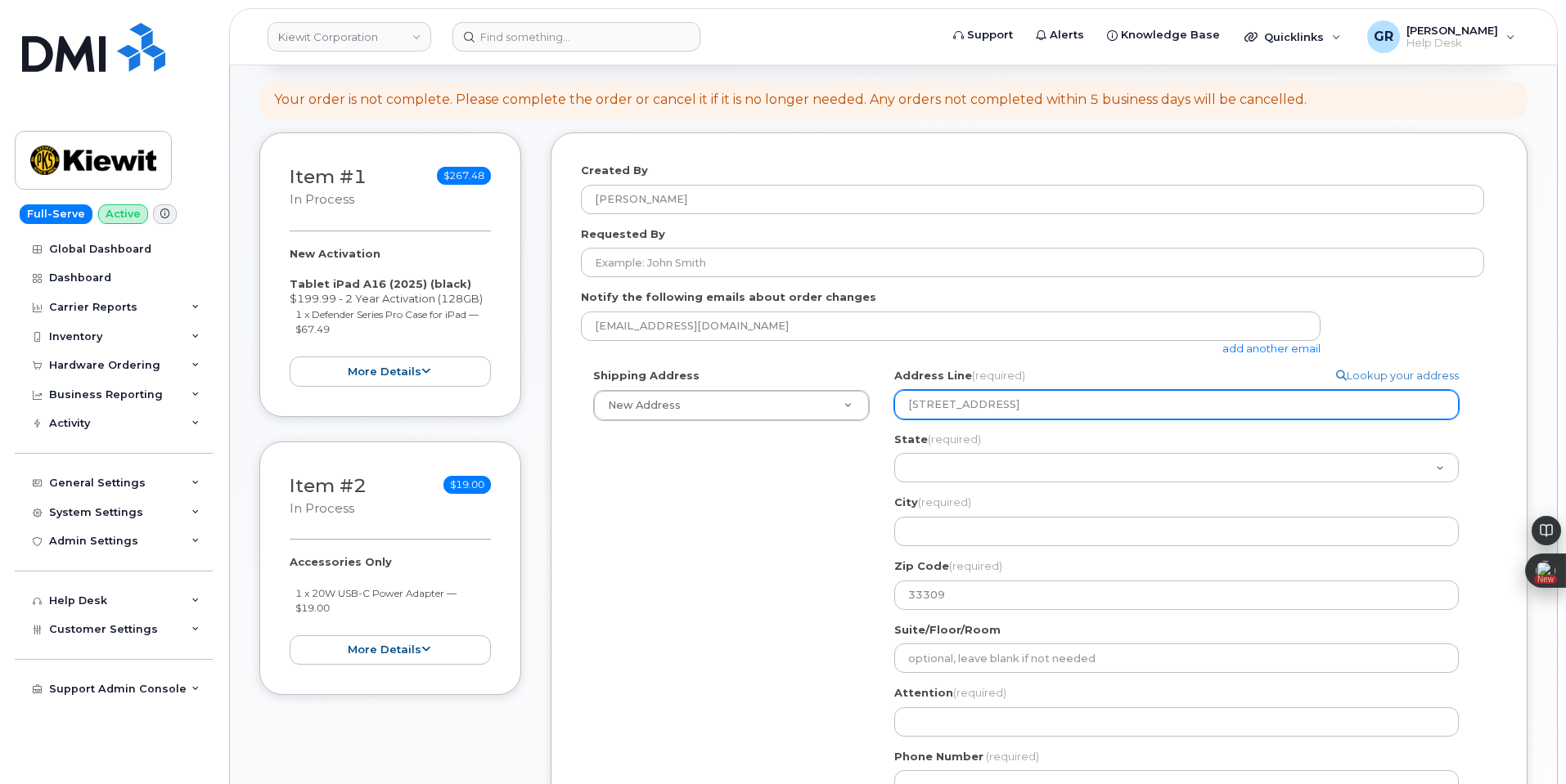
drag, startPoint x: 1133, startPoint y: 405, endPoint x: 1099, endPoint y: 412, distance: 34.7
click at [1099, 412] on input "3501 w prospect rd fort lauderdale fl" at bounding box center [1176, 405] width 565 height 29
select select
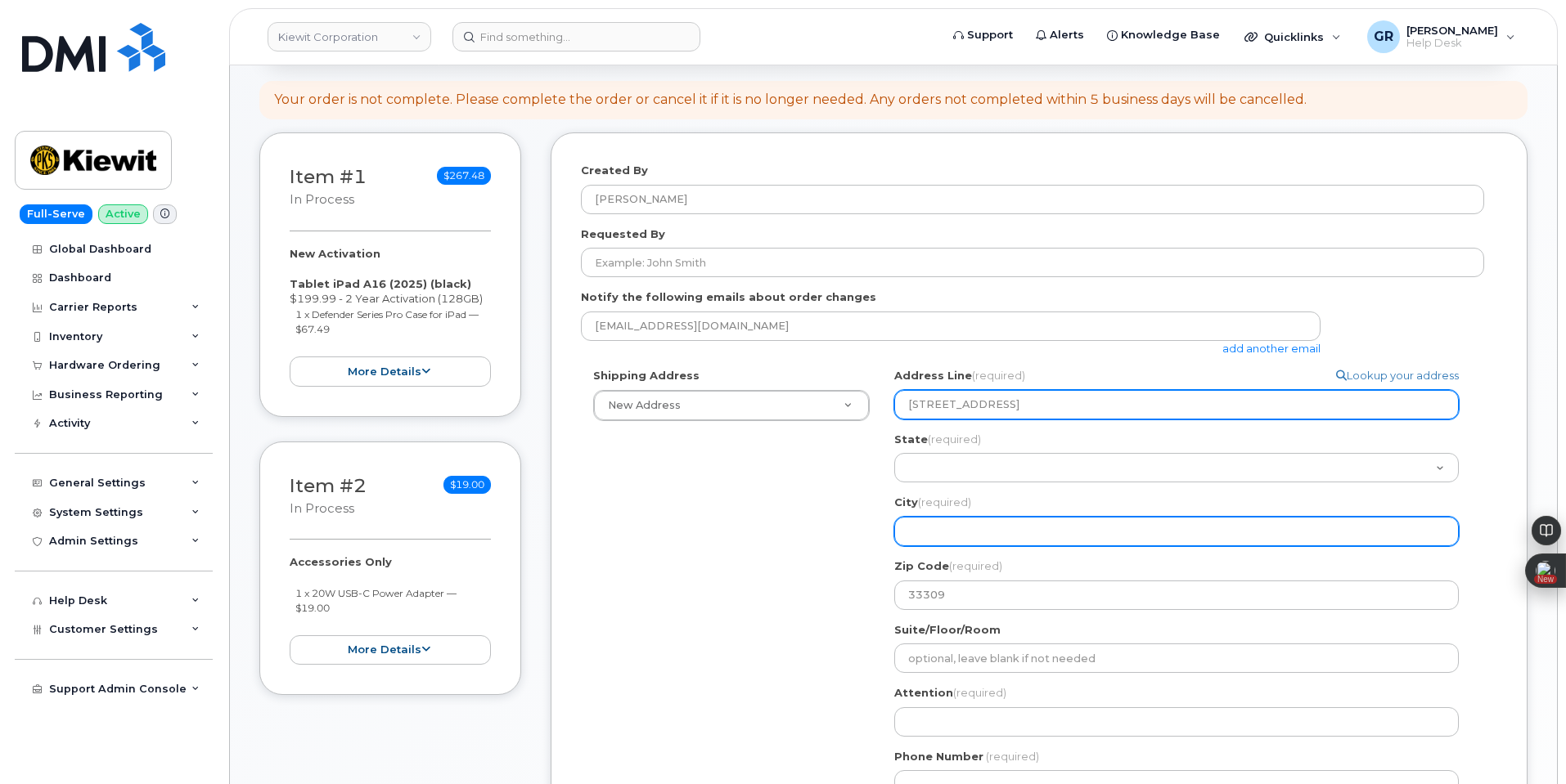
type input "3501 w prospect rd fort lauderdale"
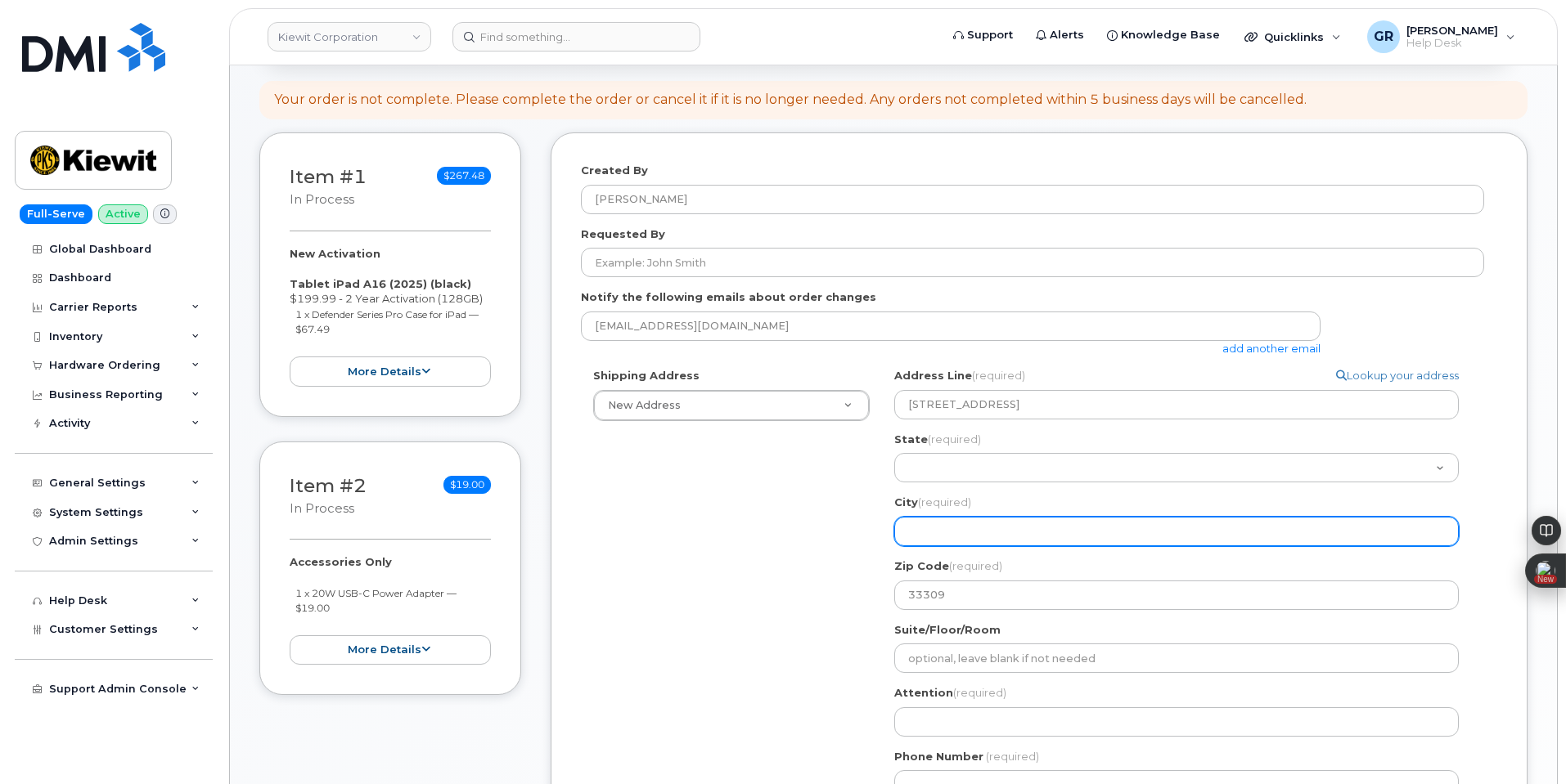
click at [1001, 534] on input "City (required)" at bounding box center [1176, 532] width 565 height 29
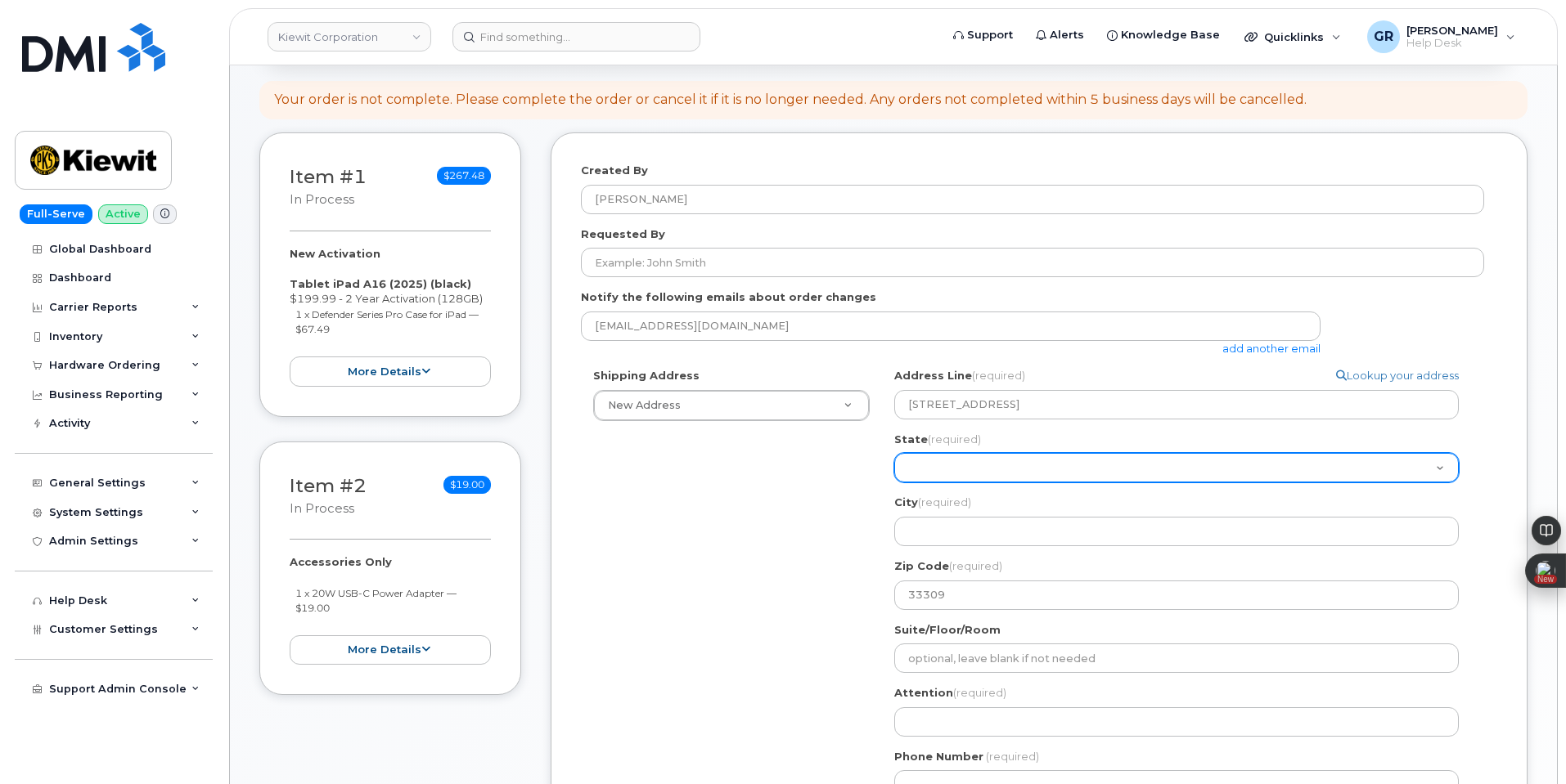
click at [956, 460] on select "Alabama Alaska American Samoa Arizona Arkansas California Colorado Connecticut …" at bounding box center [1176, 468] width 565 height 29
select select "FL"
click at [894, 453] on select "Alabama Alaska American Samoa Arizona Arkansas California Colorado Connecticut …" at bounding box center [1176, 468] width 565 height 29
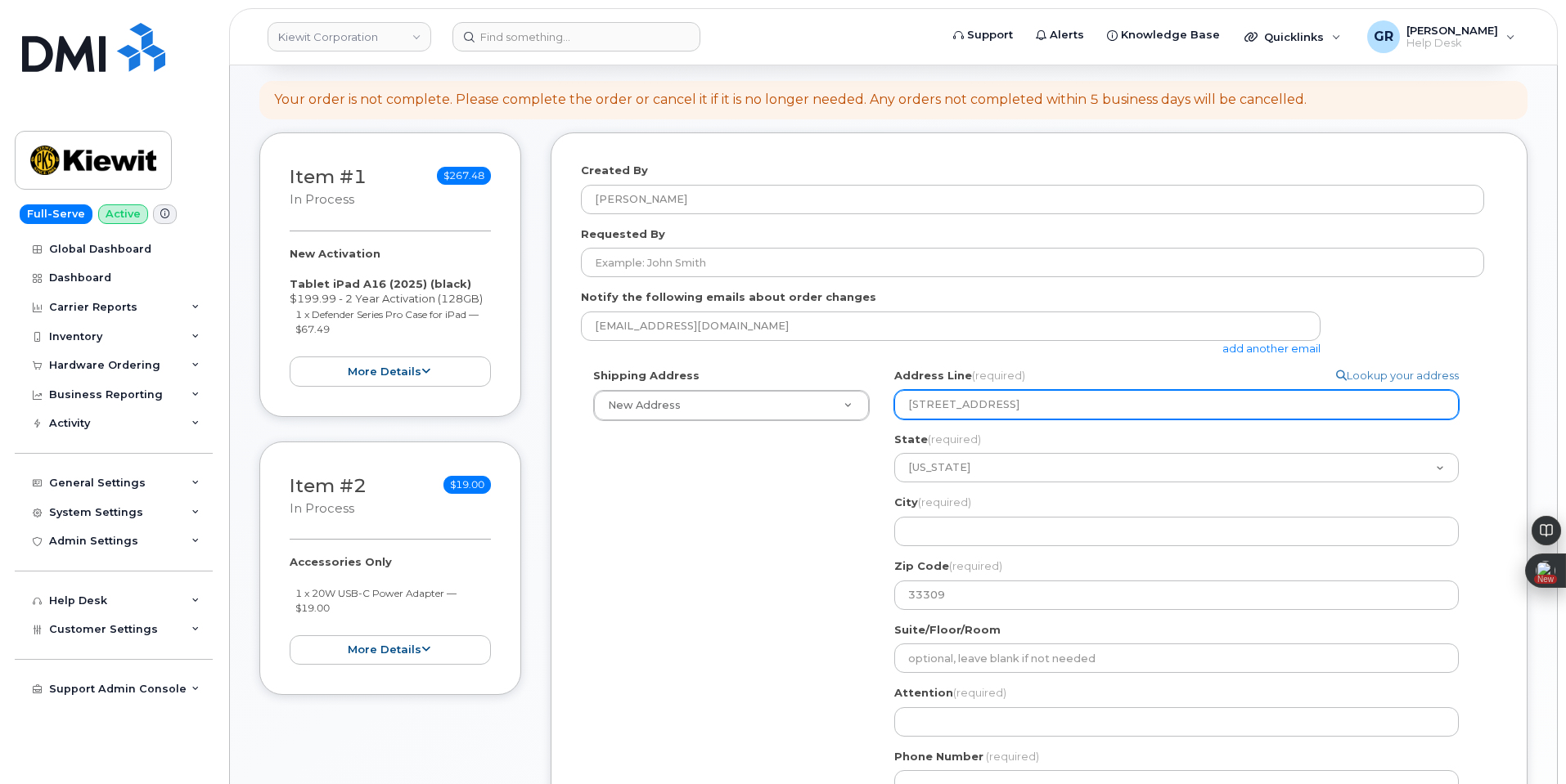
drag, startPoint x: 1103, startPoint y: 410, endPoint x: 1017, endPoint y: 409, distance: 86.0
click at [1017, 409] on input "3501 w prospect rd fort lauderdale" at bounding box center [1176, 405] width 565 height 29
select select
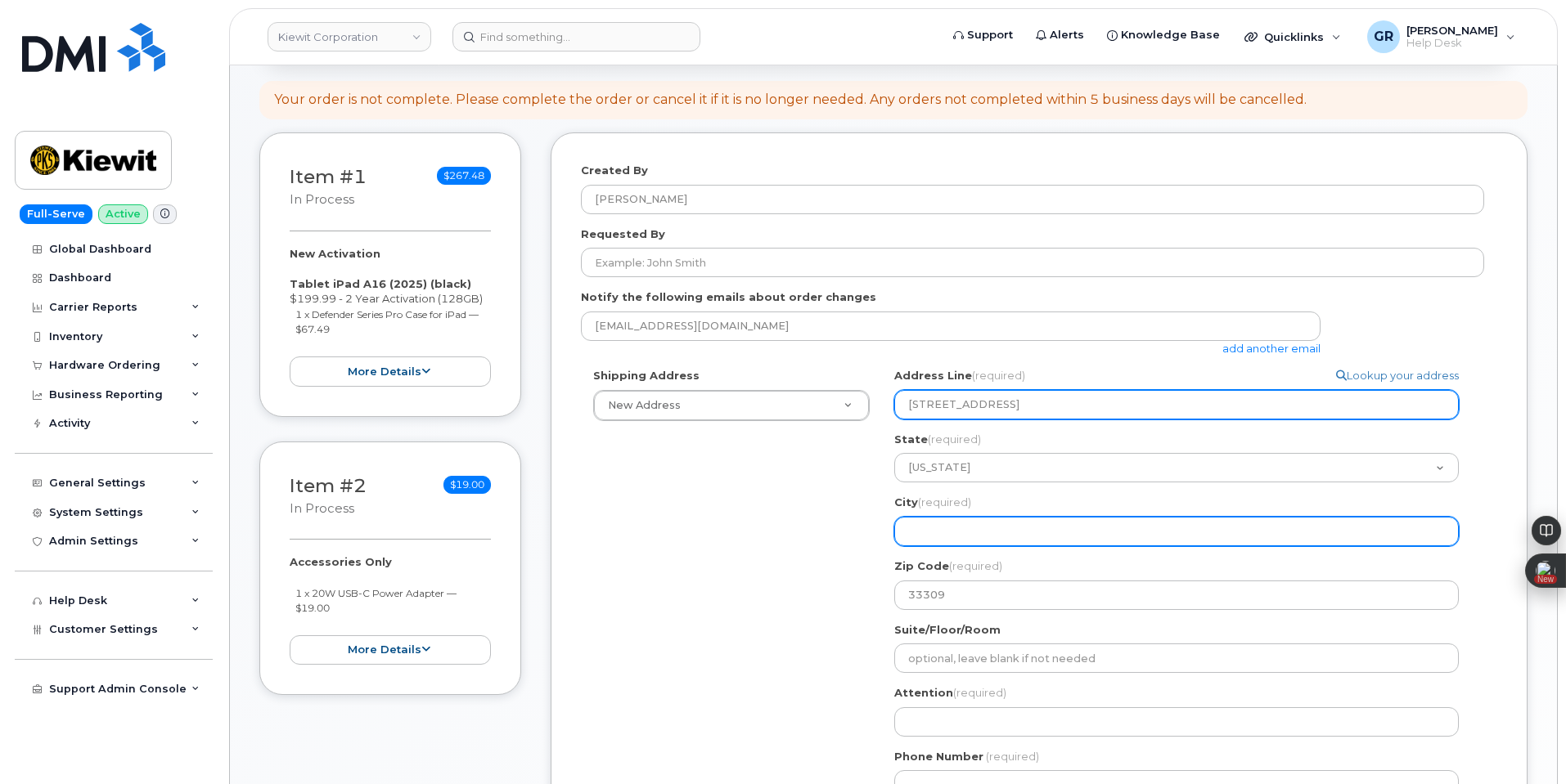
type input "3501 w prospect rd"
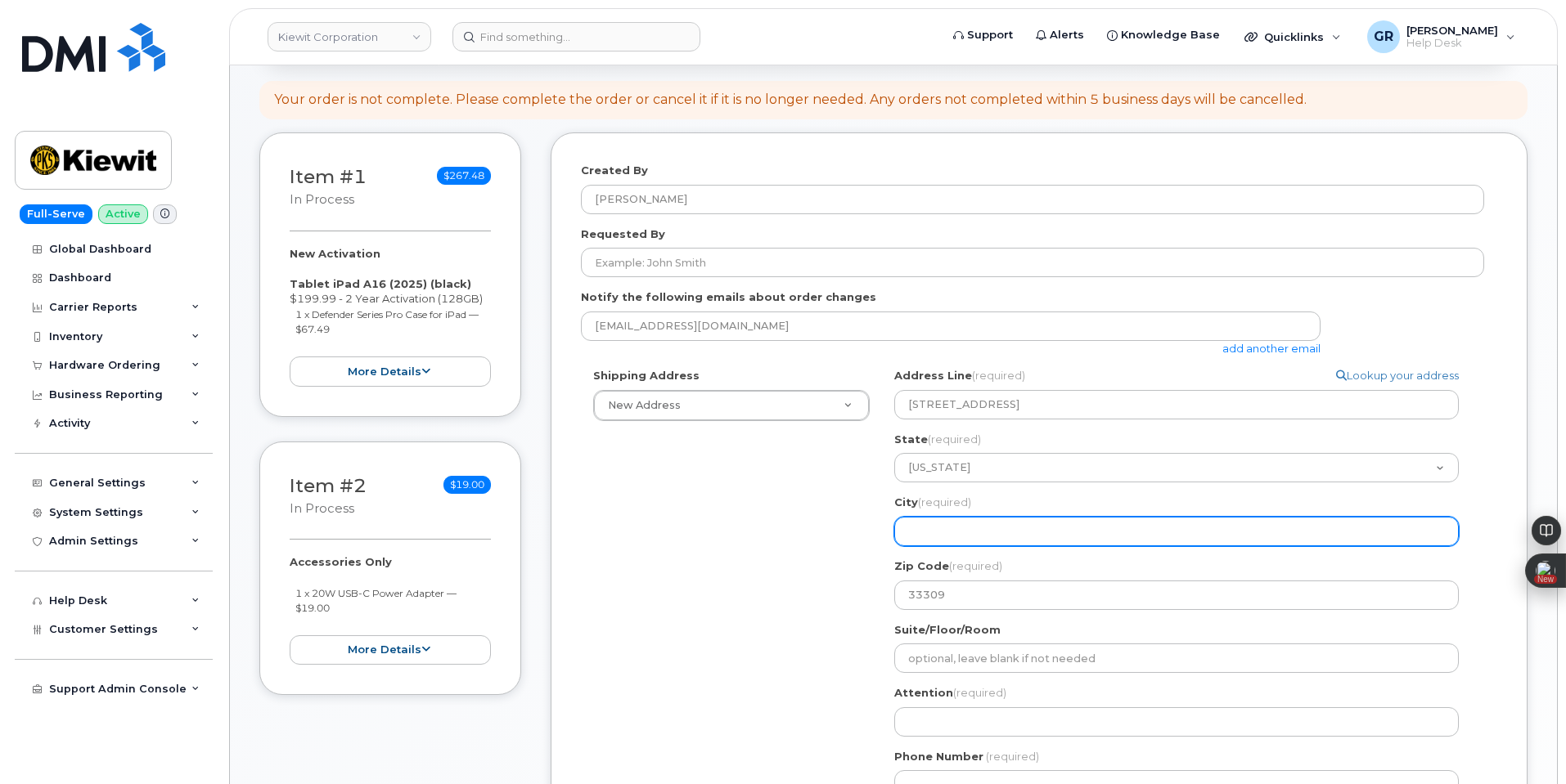
click at [962, 527] on input "City (required)" at bounding box center [1176, 532] width 565 height 29
paste input "fort lauderdale"
select select
type input "fort lauderdale"
click at [936, 527] on input "fort lauderdale" at bounding box center [1176, 532] width 565 height 29
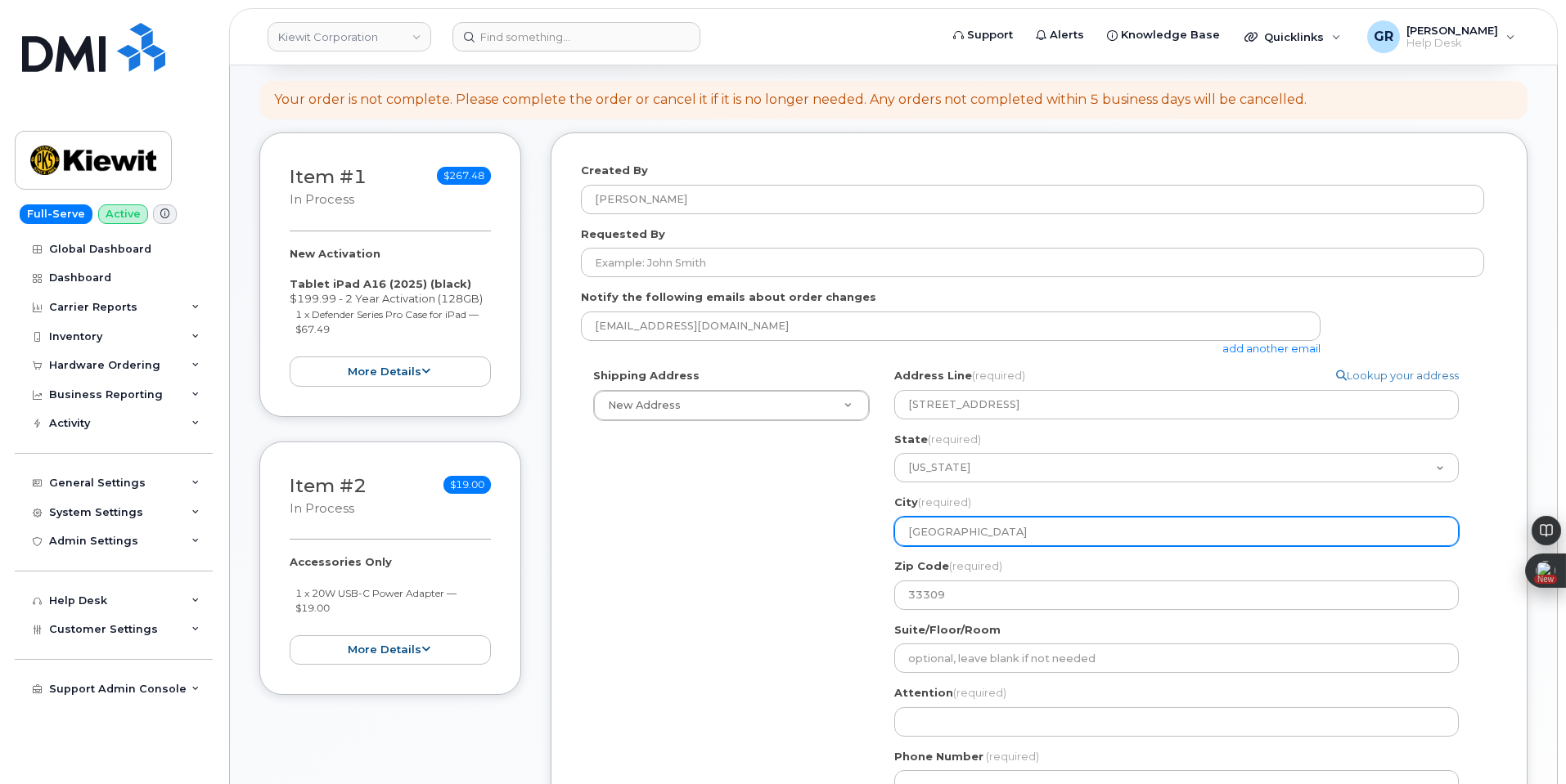
select select
type input "fort auderdale"
select select
type input "fort Lauderdale"
select select
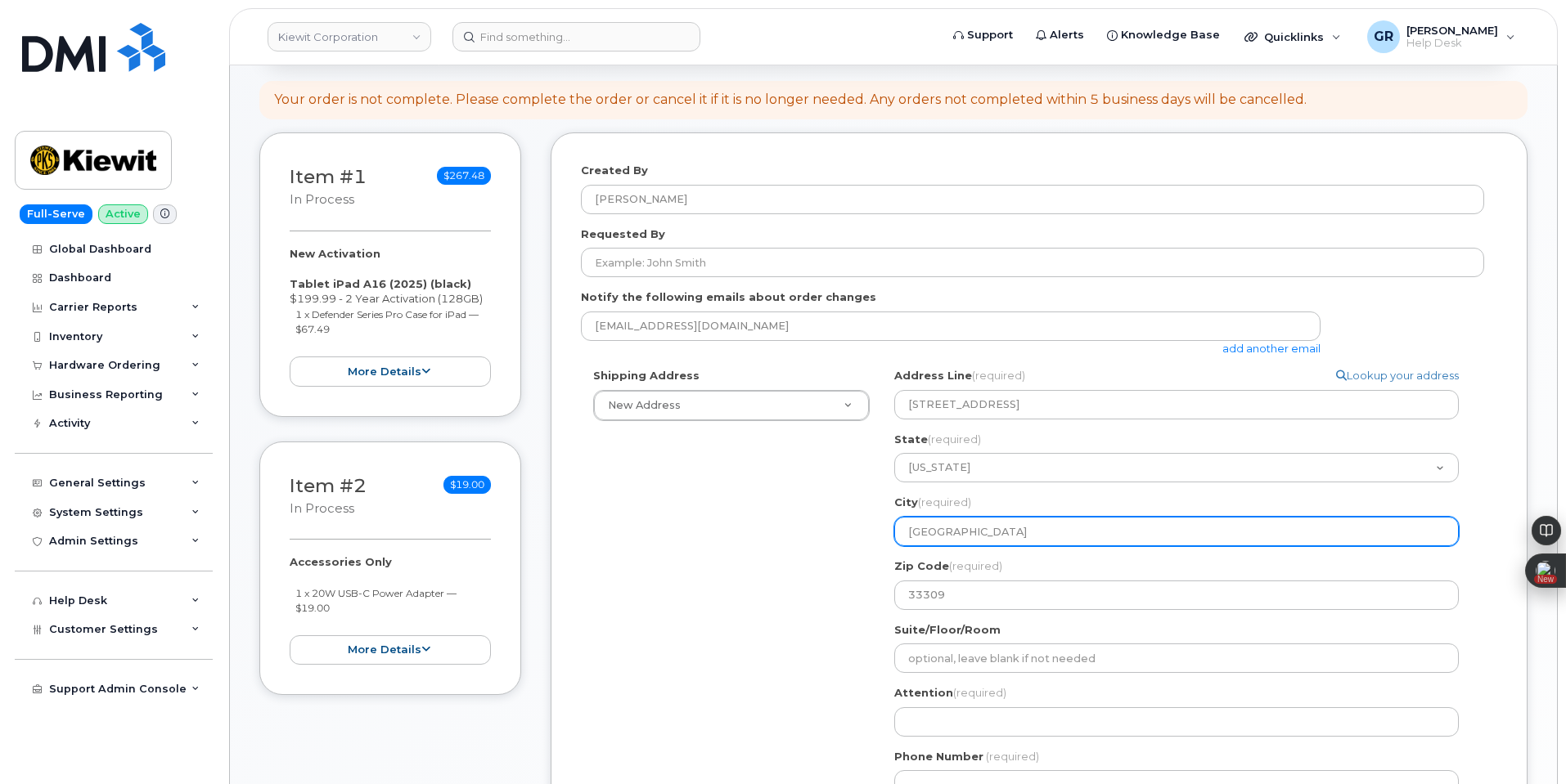
type input "ort Lauderdale"
select select
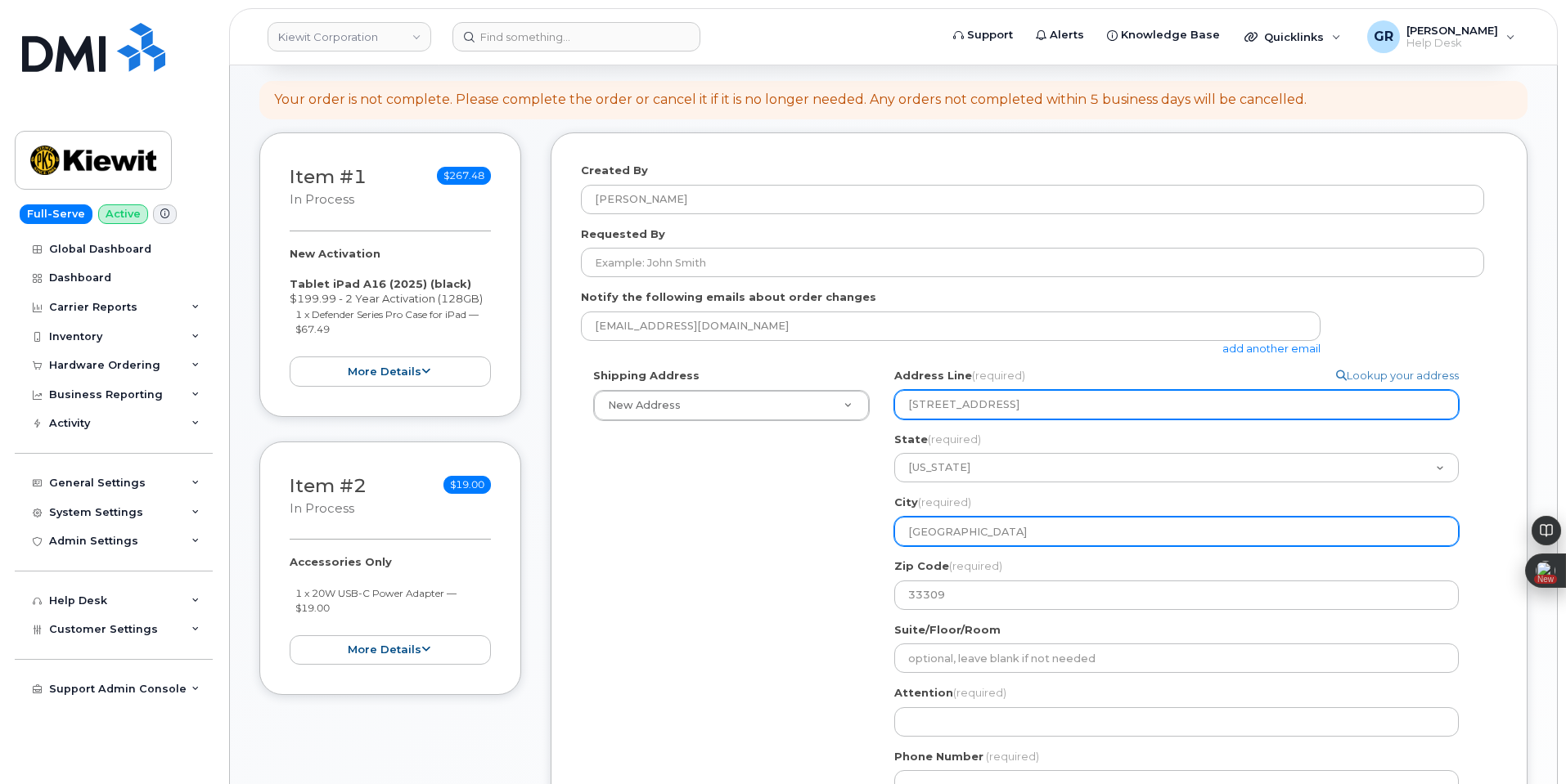
type input "Fort Lauderdale"
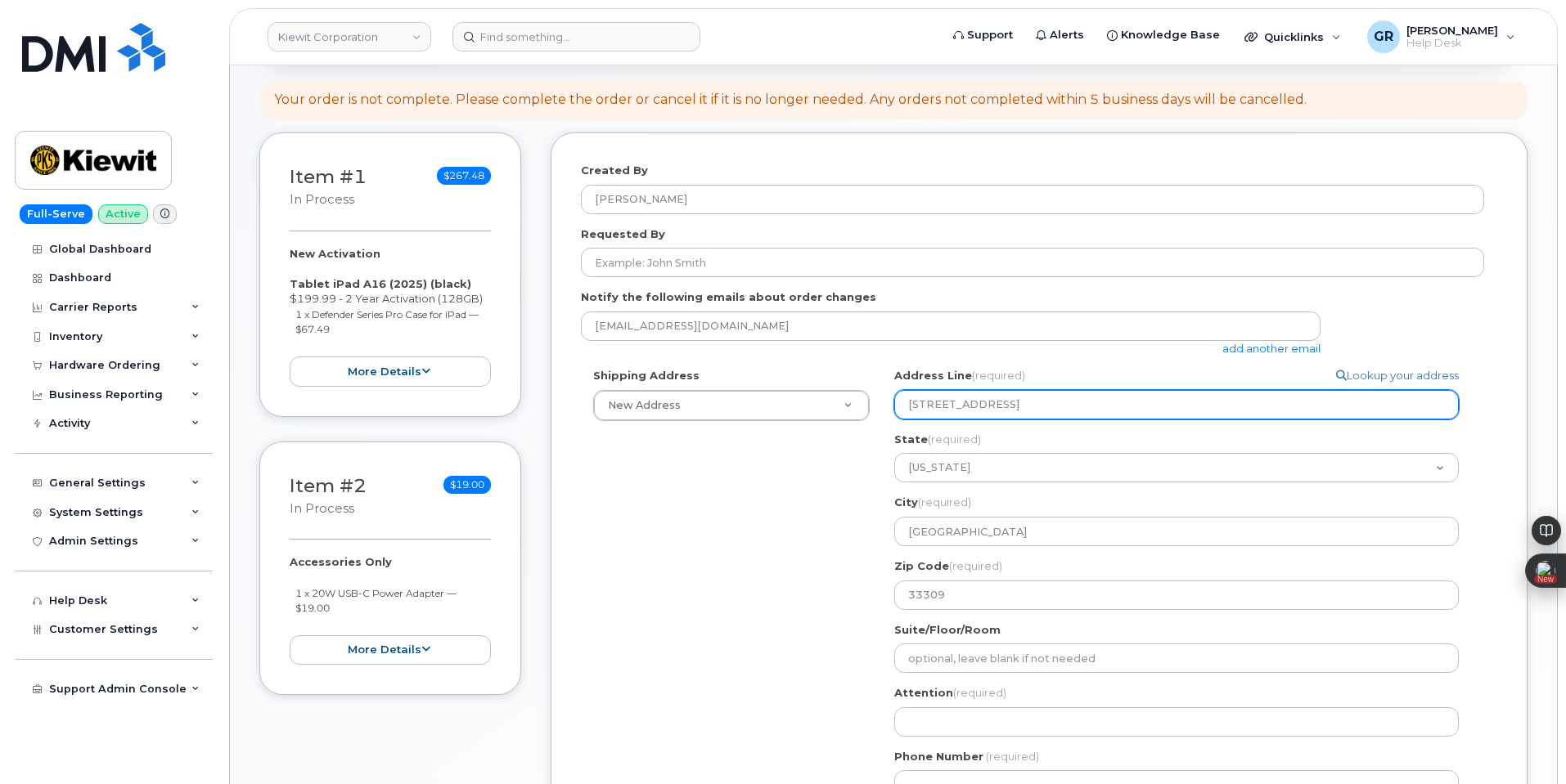
drag, startPoint x: 1045, startPoint y: 411, endPoint x: 872, endPoint y: 396, distance: 173.6
click at [865, 402] on div "Shipping Address New Address New Address 470 Chestnut Ridge Rd Ste 11501 42nd S…" at bounding box center [1032, 590] width 904 height 444
click at [1085, 412] on input "3501 w prospect rd" at bounding box center [1176, 405] width 565 height 29
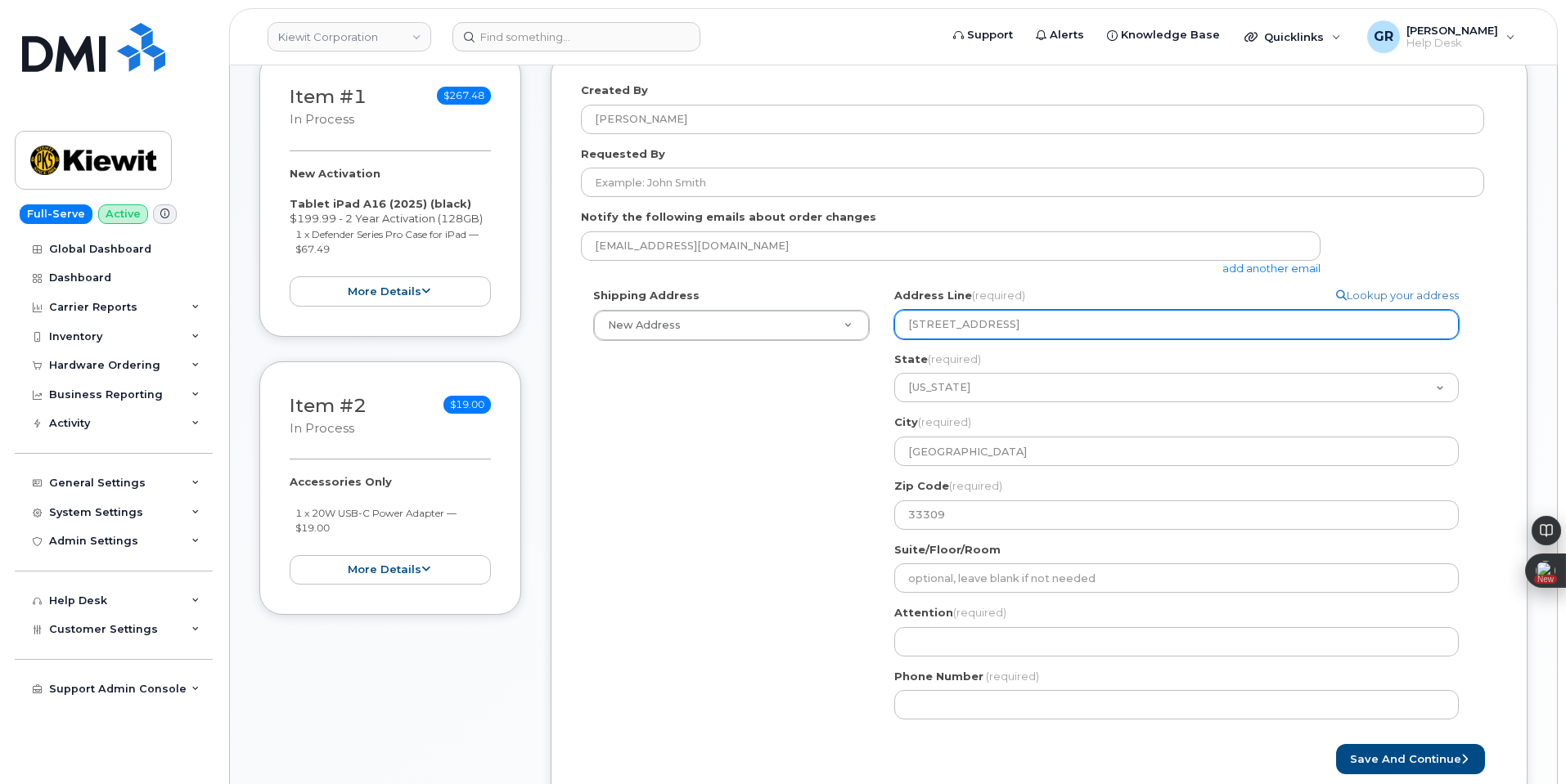
scroll to position [494, 0]
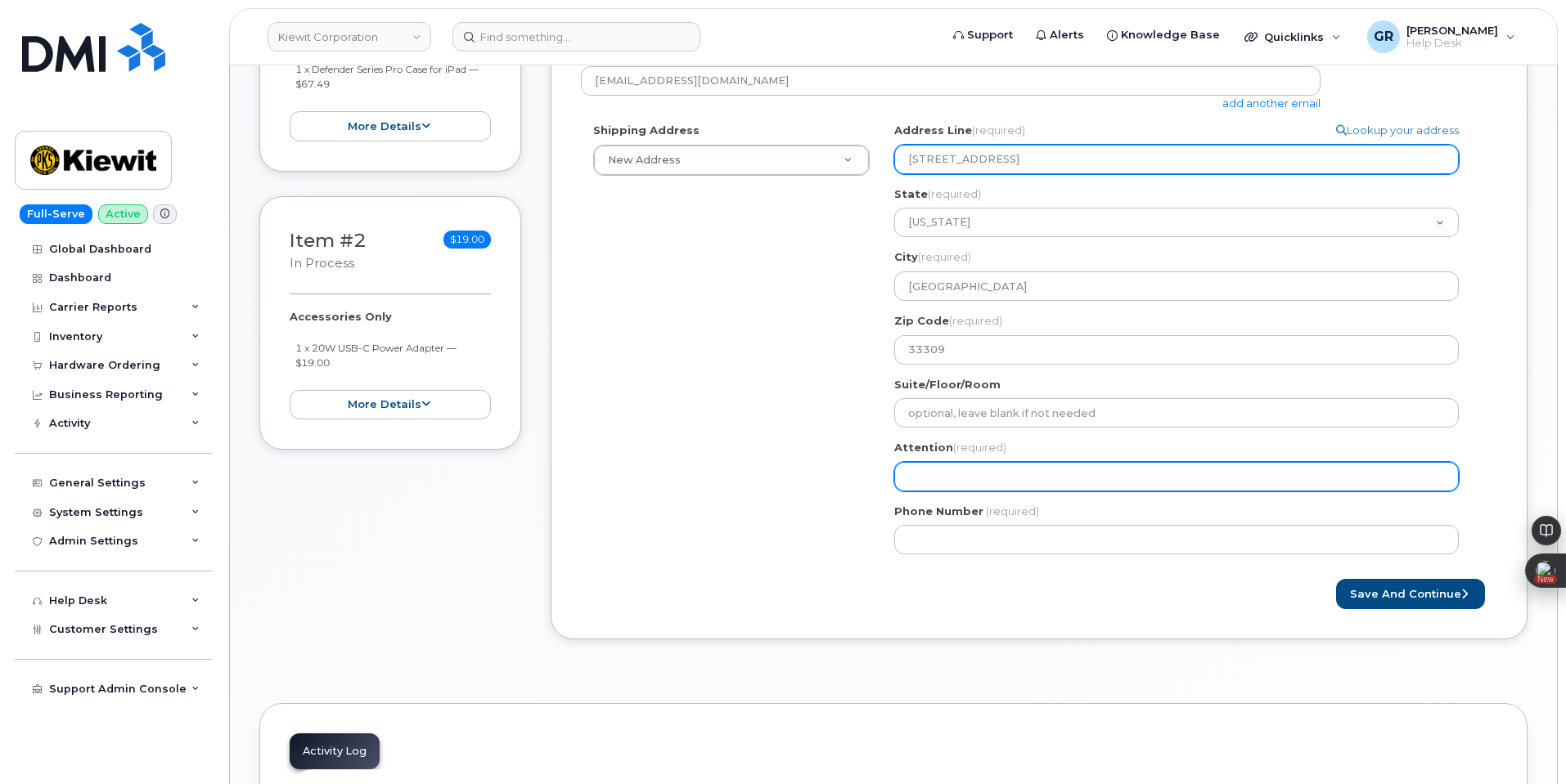
type input "3501 w prospect rd"
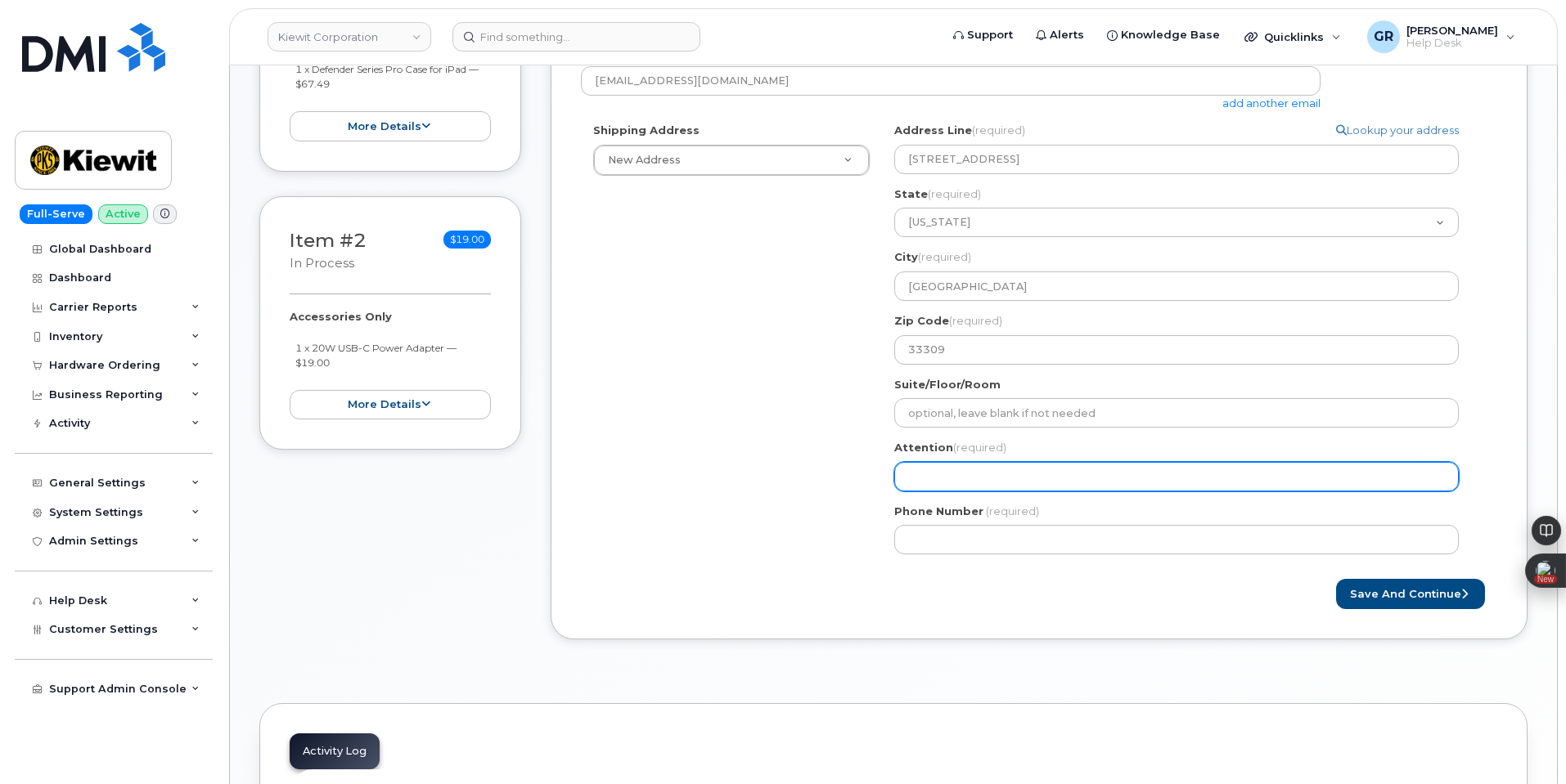
click at [1013, 481] on input "Attention (required)" at bounding box center [1176, 477] width 565 height 29
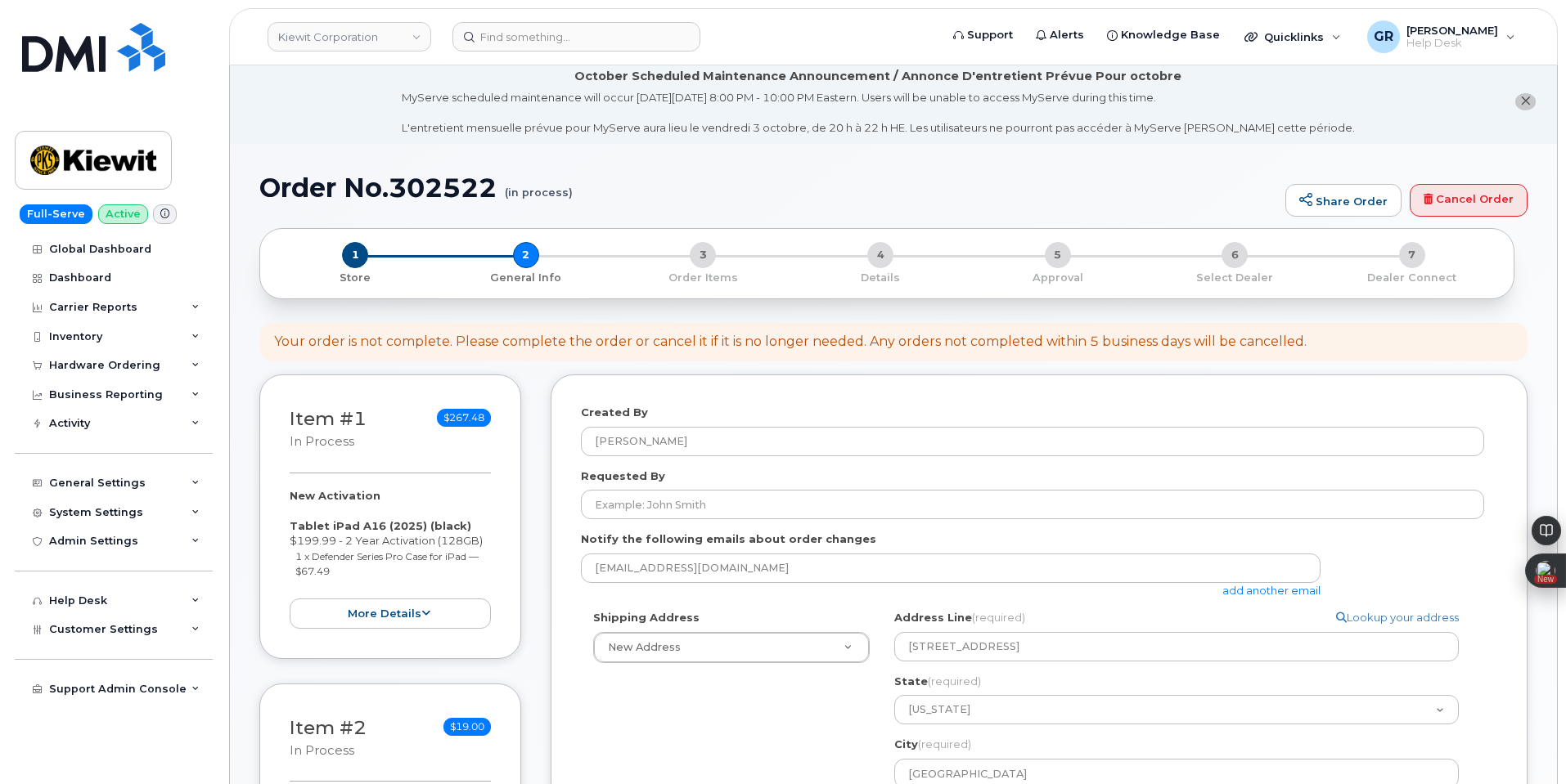
scroll to position [3, 0]
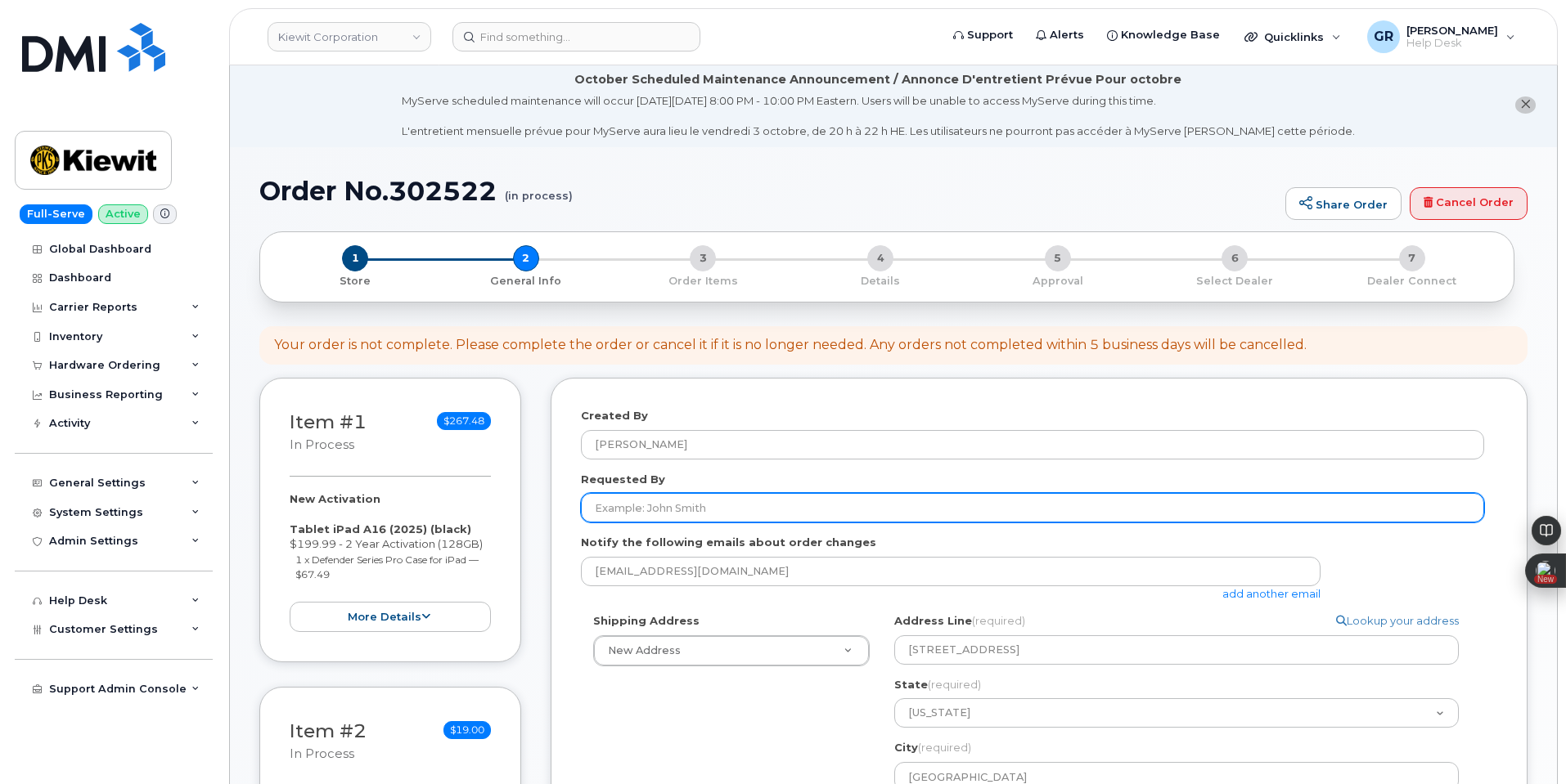
click at [668, 523] on input "Requested By" at bounding box center [1032, 508] width 904 height 29
paste input "Daren Mason"
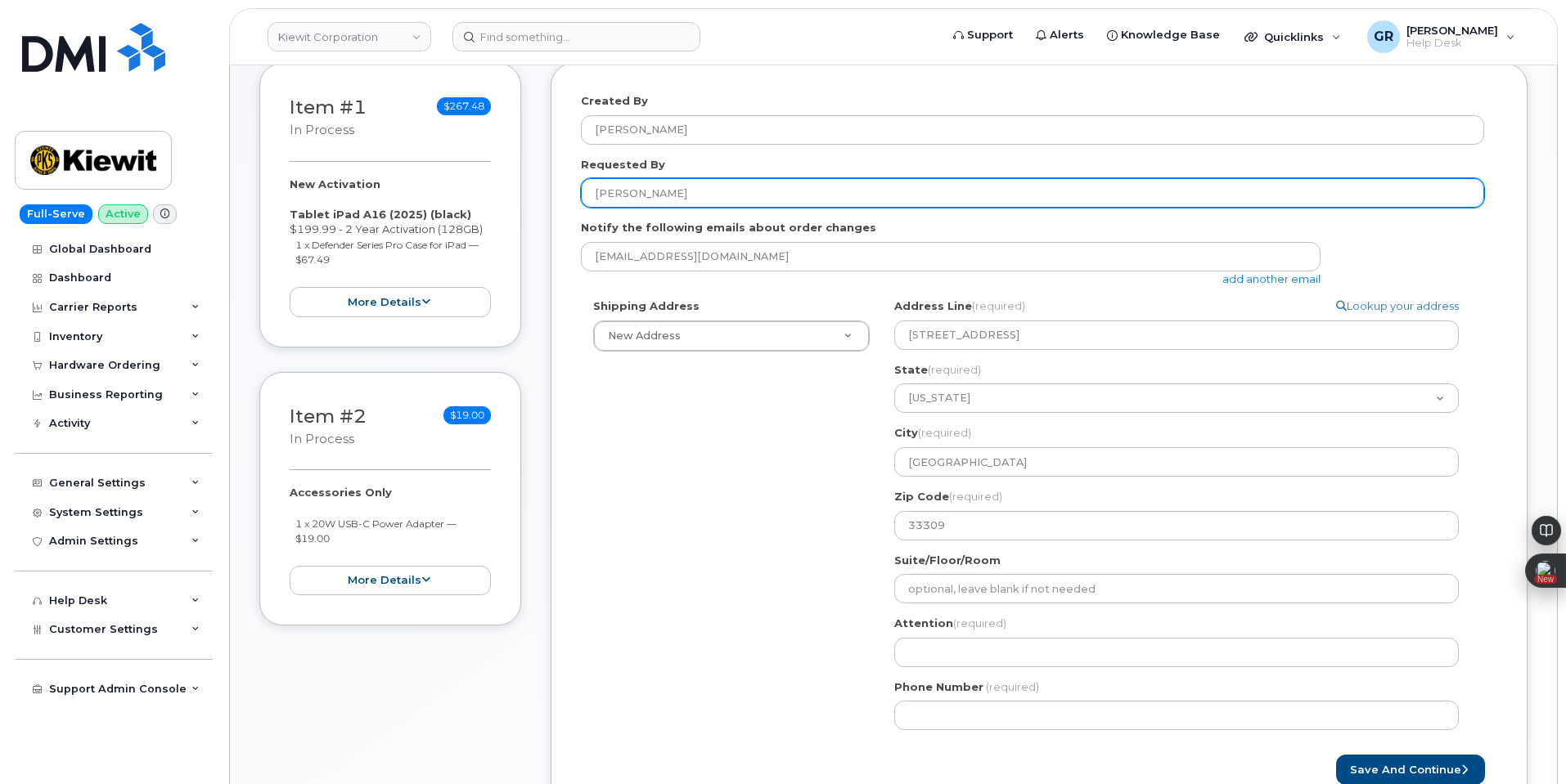
scroll to position [329, 0]
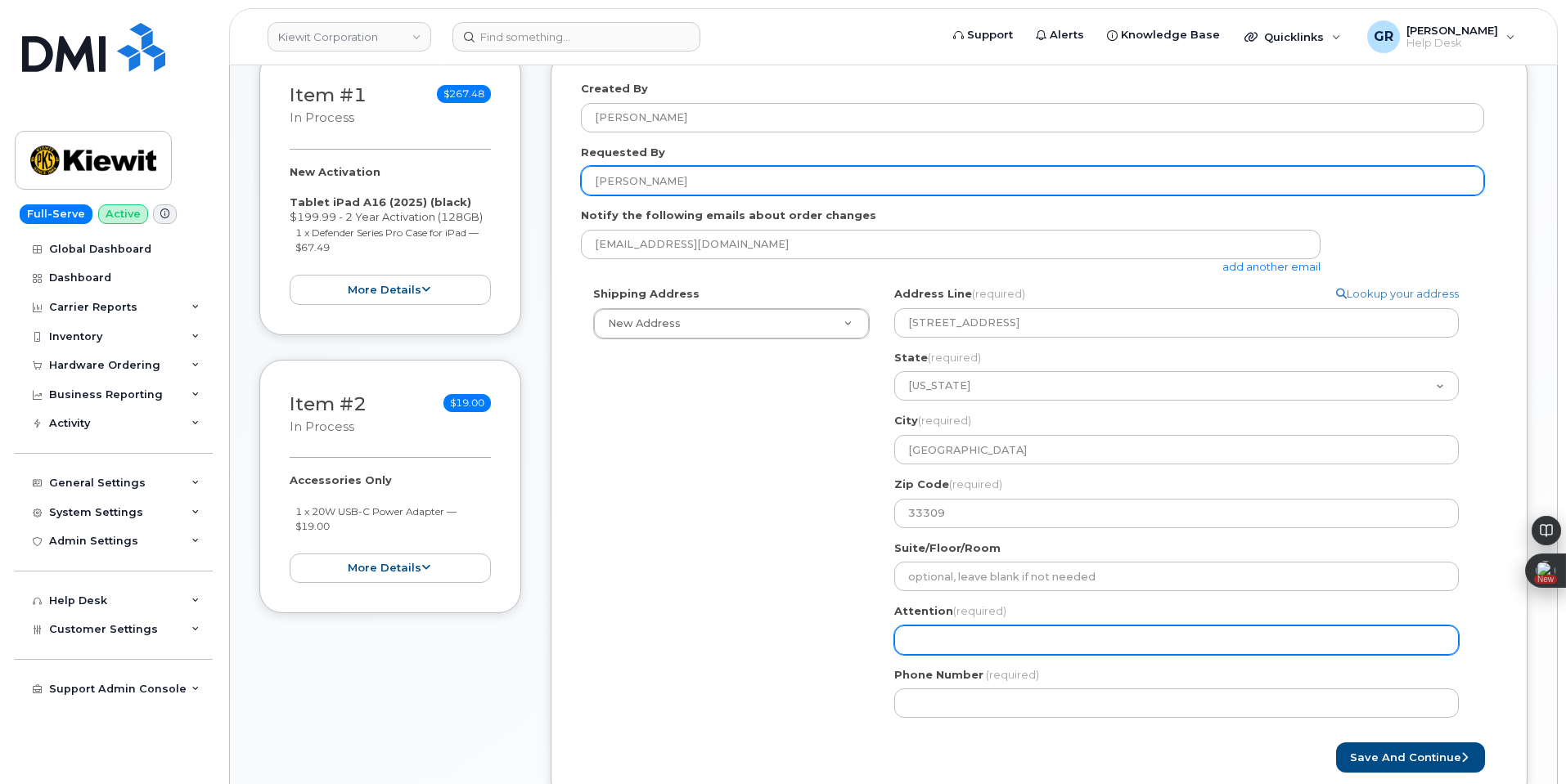
type input "Daren Mason"
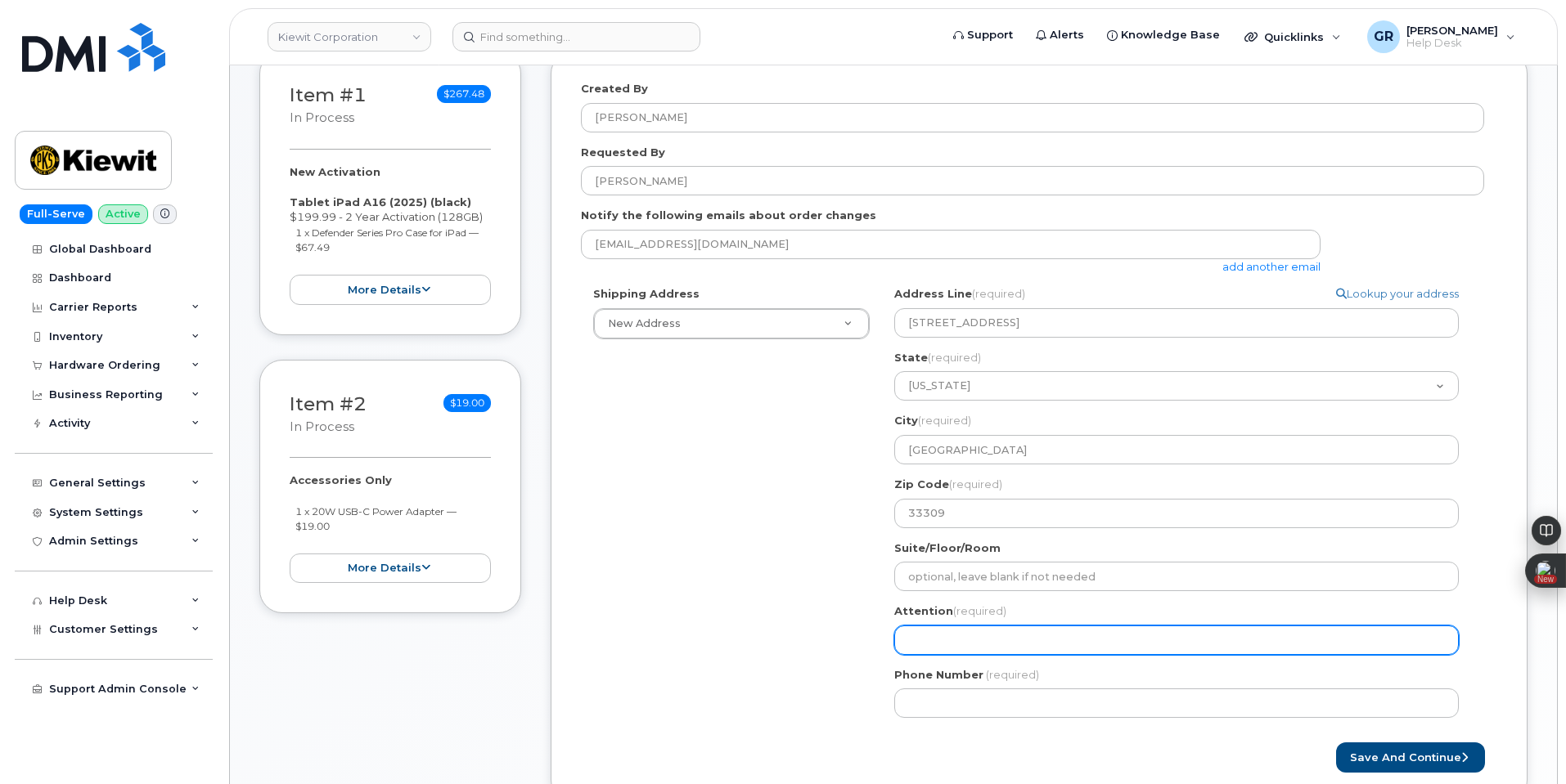
drag, startPoint x: 969, startPoint y: 635, endPoint x: 977, endPoint y: 631, distance: 8.9
click at [969, 635] on input "Attention (required)" at bounding box center [1176, 641] width 565 height 29
paste input "Daren Mason"
select select
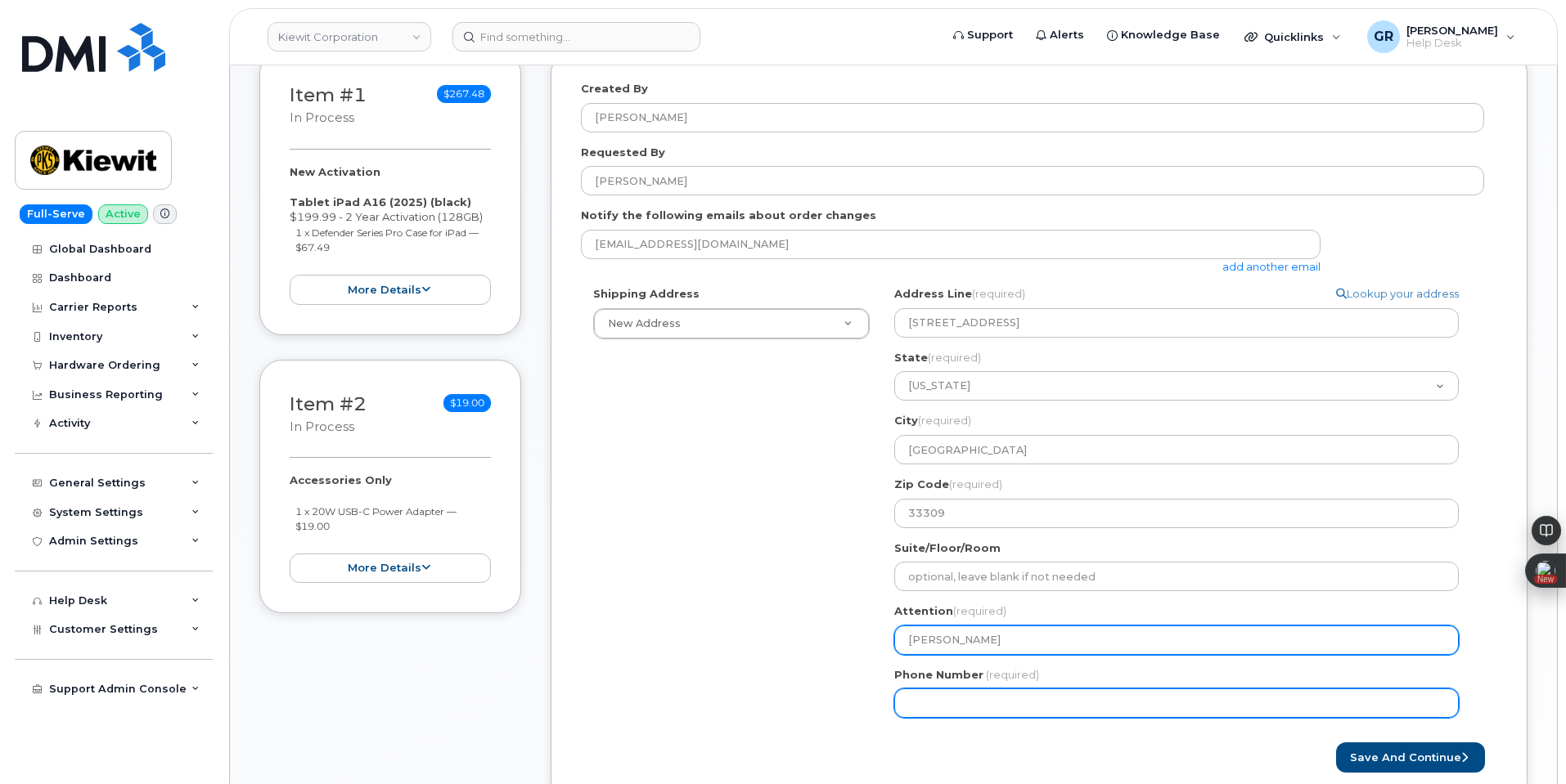
type input "Daren Mason"
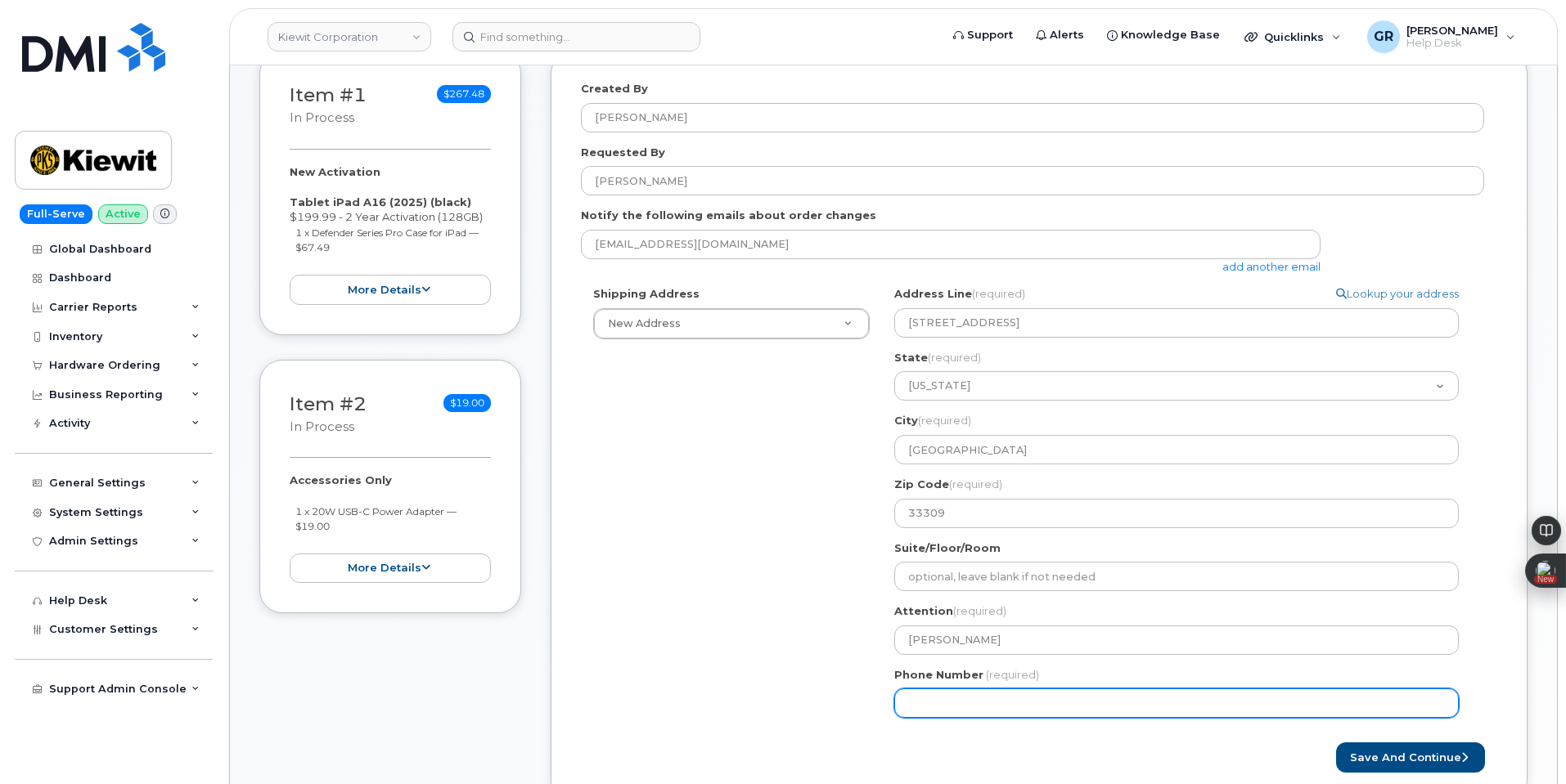
drag, startPoint x: 956, startPoint y: 712, endPoint x: 737, endPoint y: 638, distance: 231.2
click at [956, 710] on input "Phone Number" at bounding box center [1176, 704] width 565 height 29
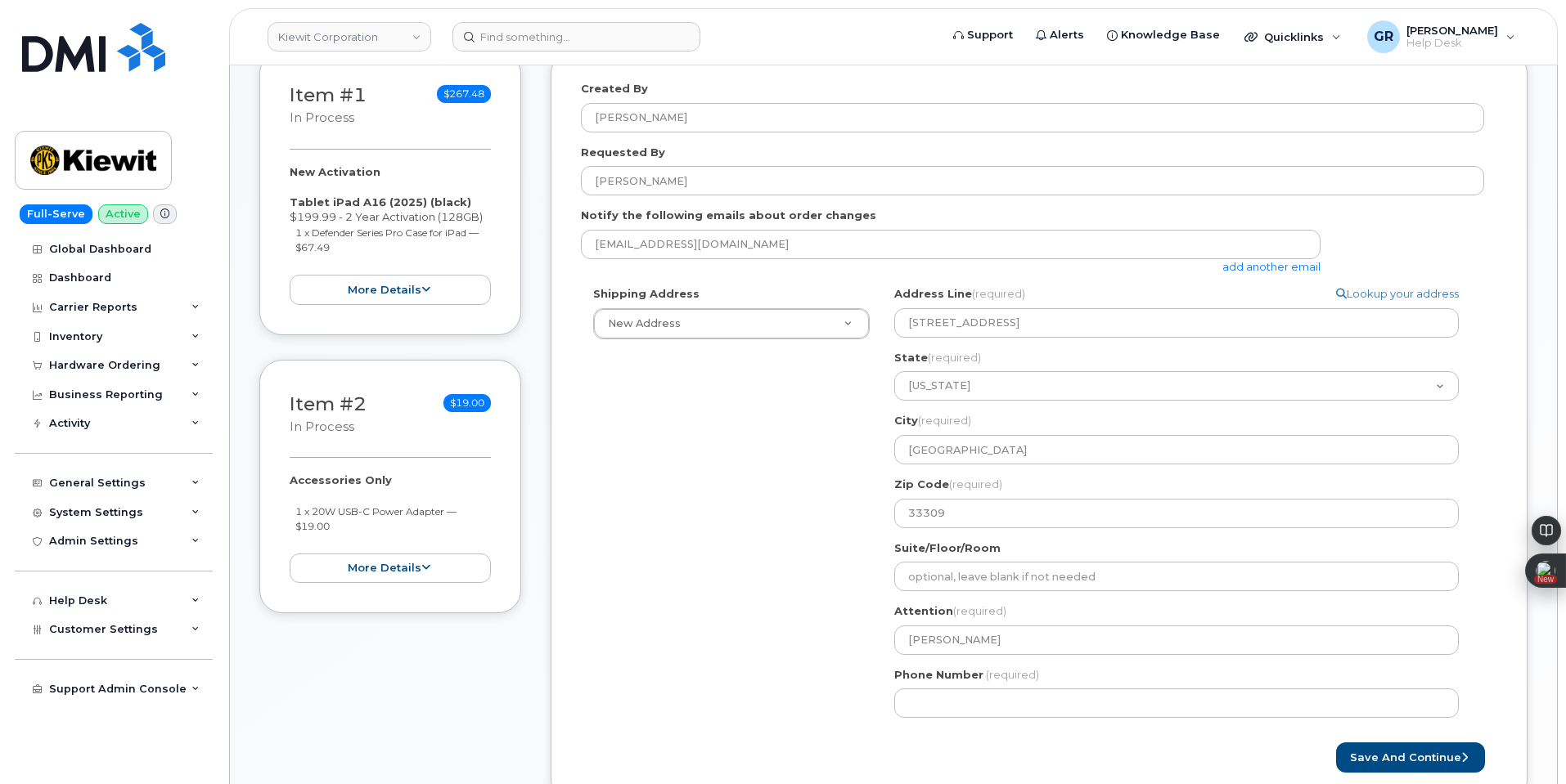
click at [984, 681] on div "Phone Number (required)" at bounding box center [1183, 693] width 578 height 52
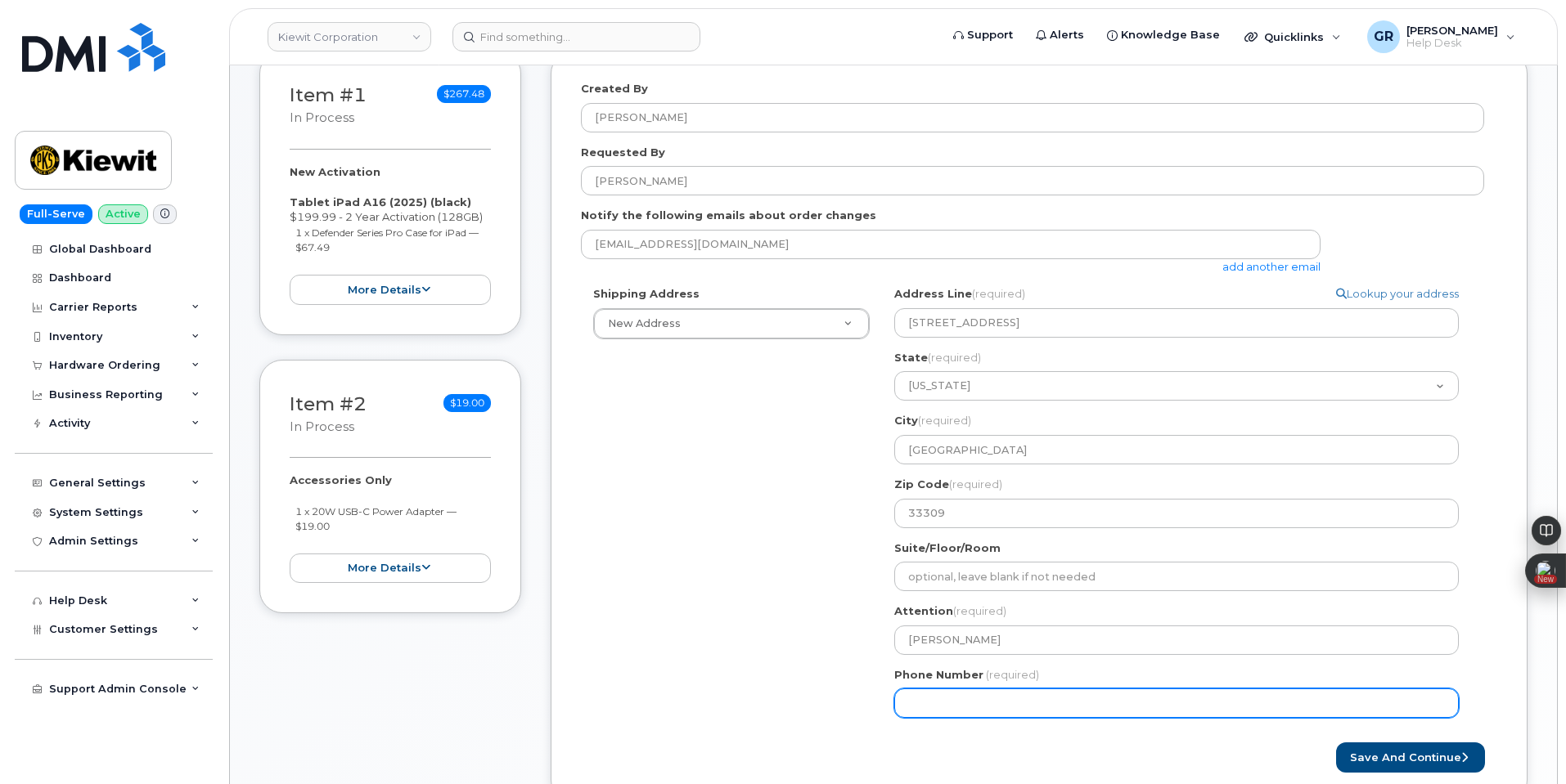
drag, startPoint x: 994, startPoint y: 690, endPoint x: 1003, endPoint y: 691, distance: 9.1
click at [994, 691] on input "Phone Number" at bounding box center [1176, 704] width 565 height 29
paste input "5029043957"
select select
type input "5029043957"
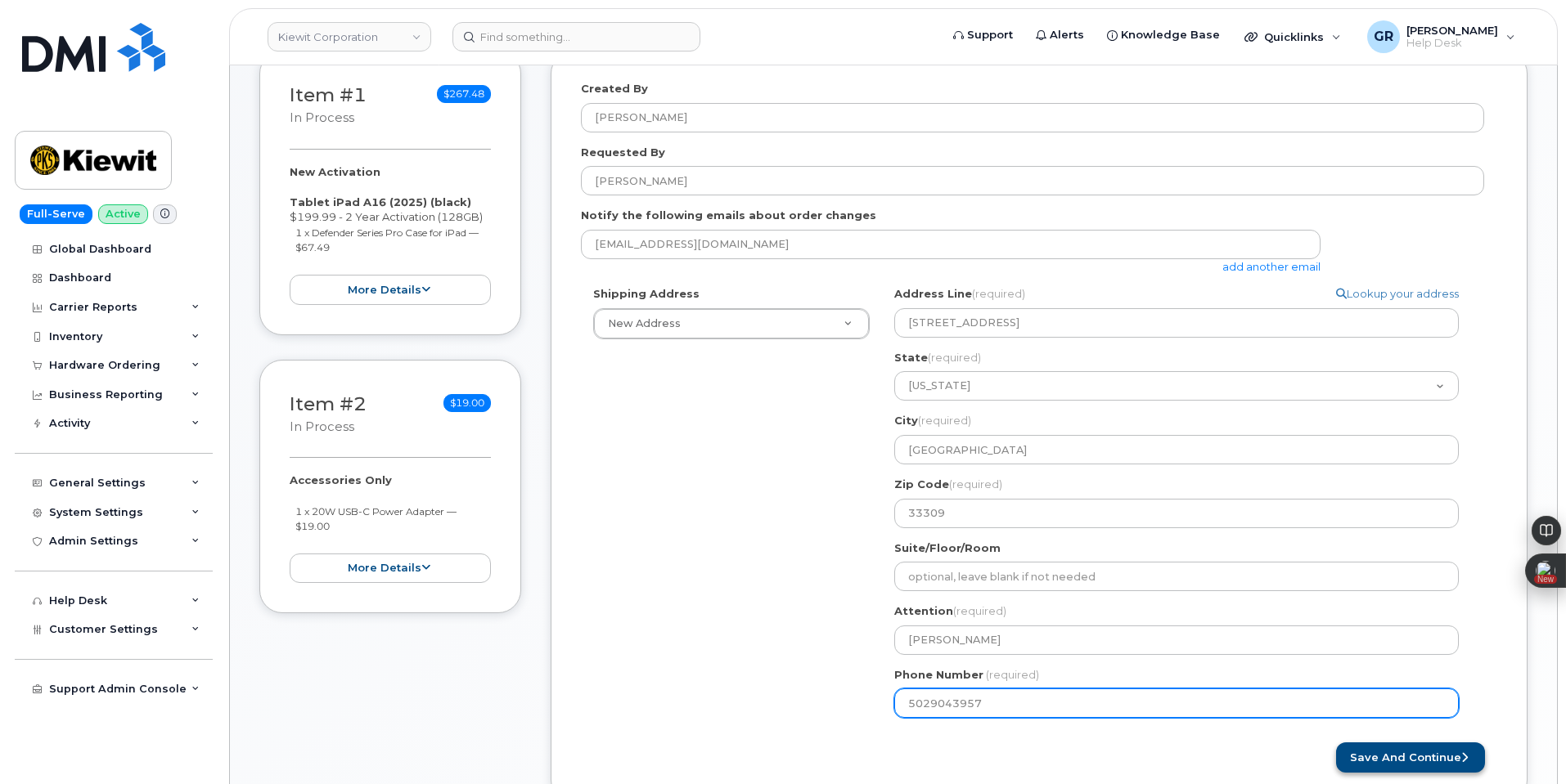
select select
type input "5029043956"
select select
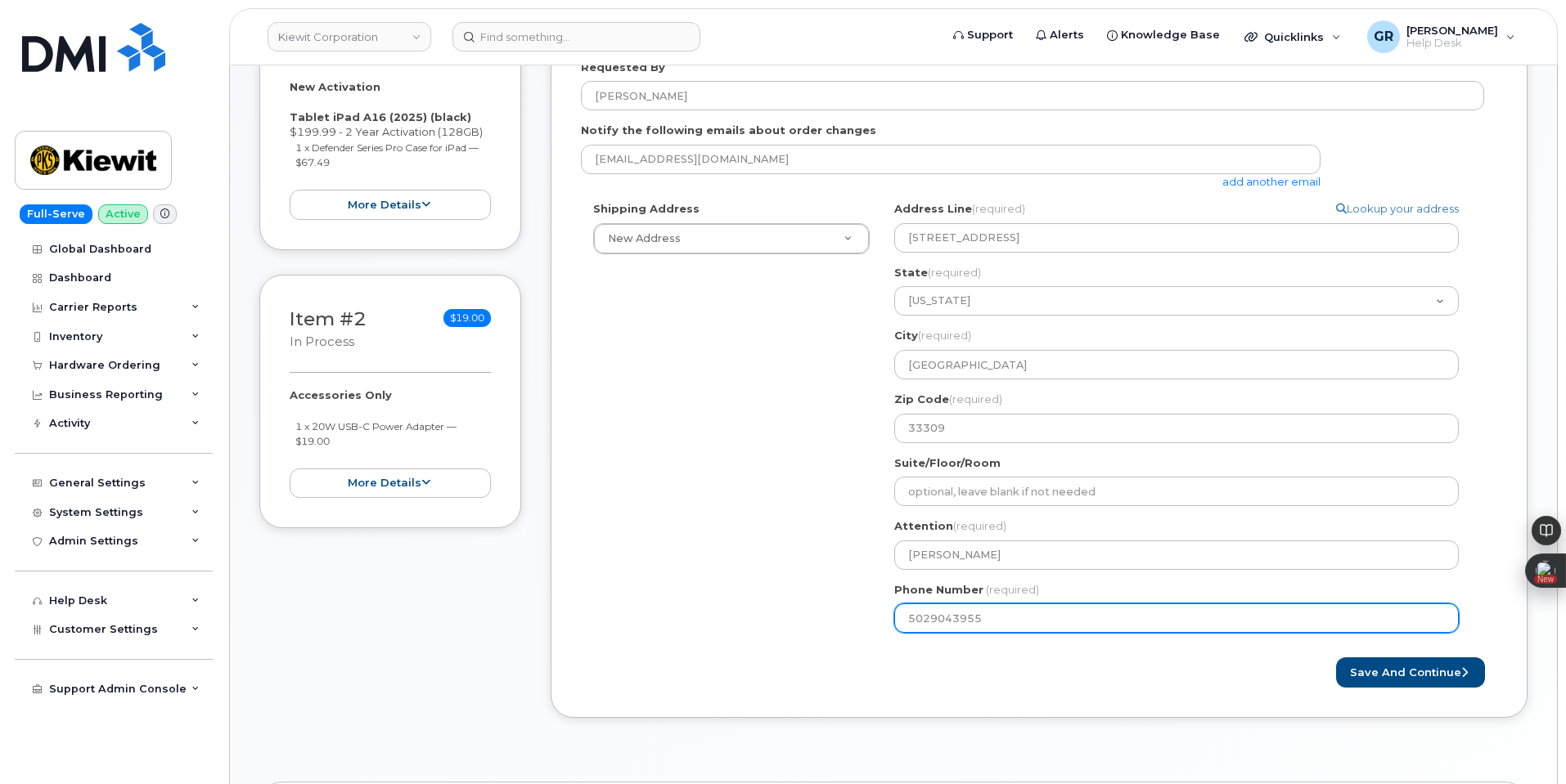
scroll to position [494, 0]
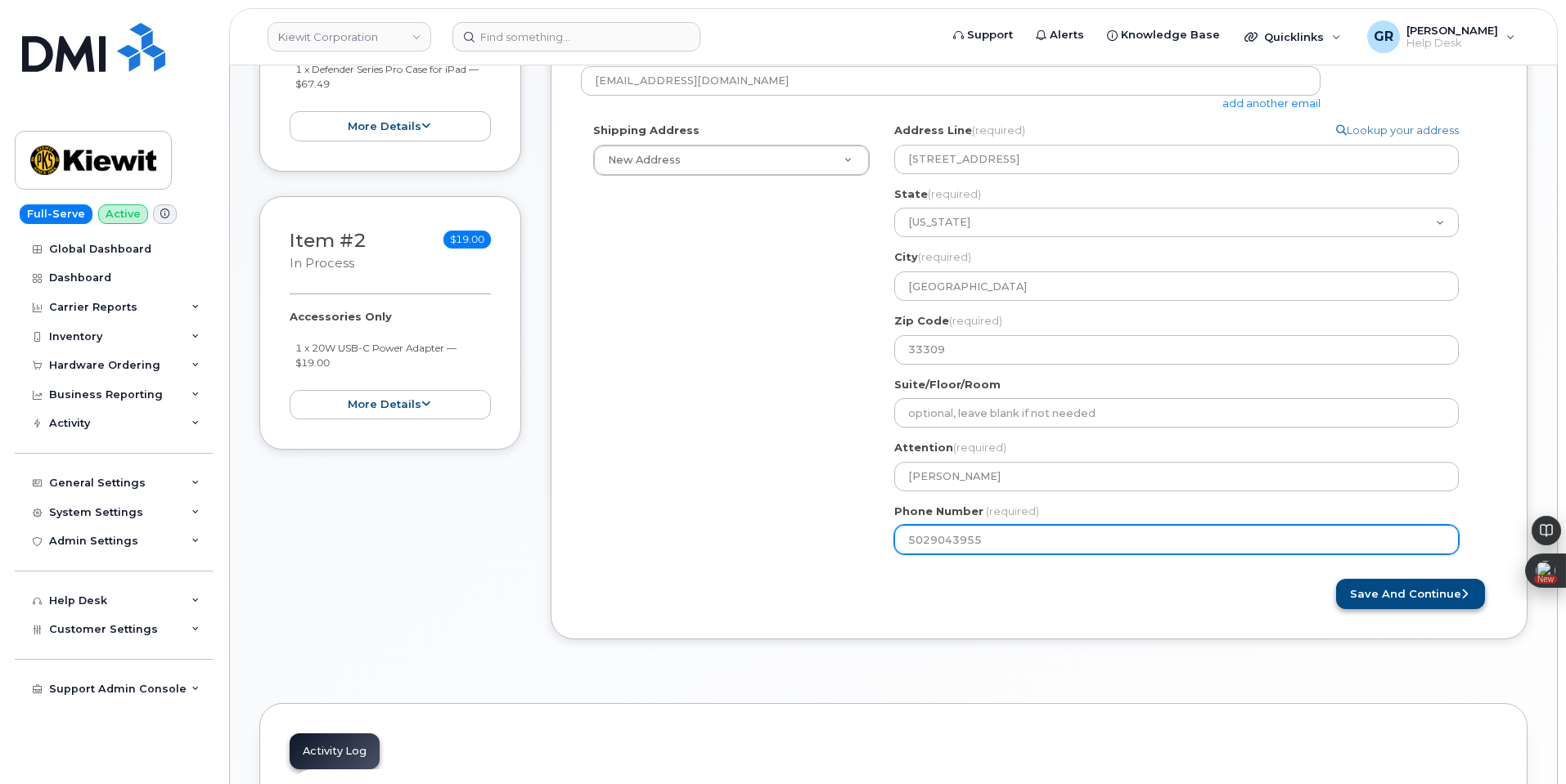
type input "5029043955"
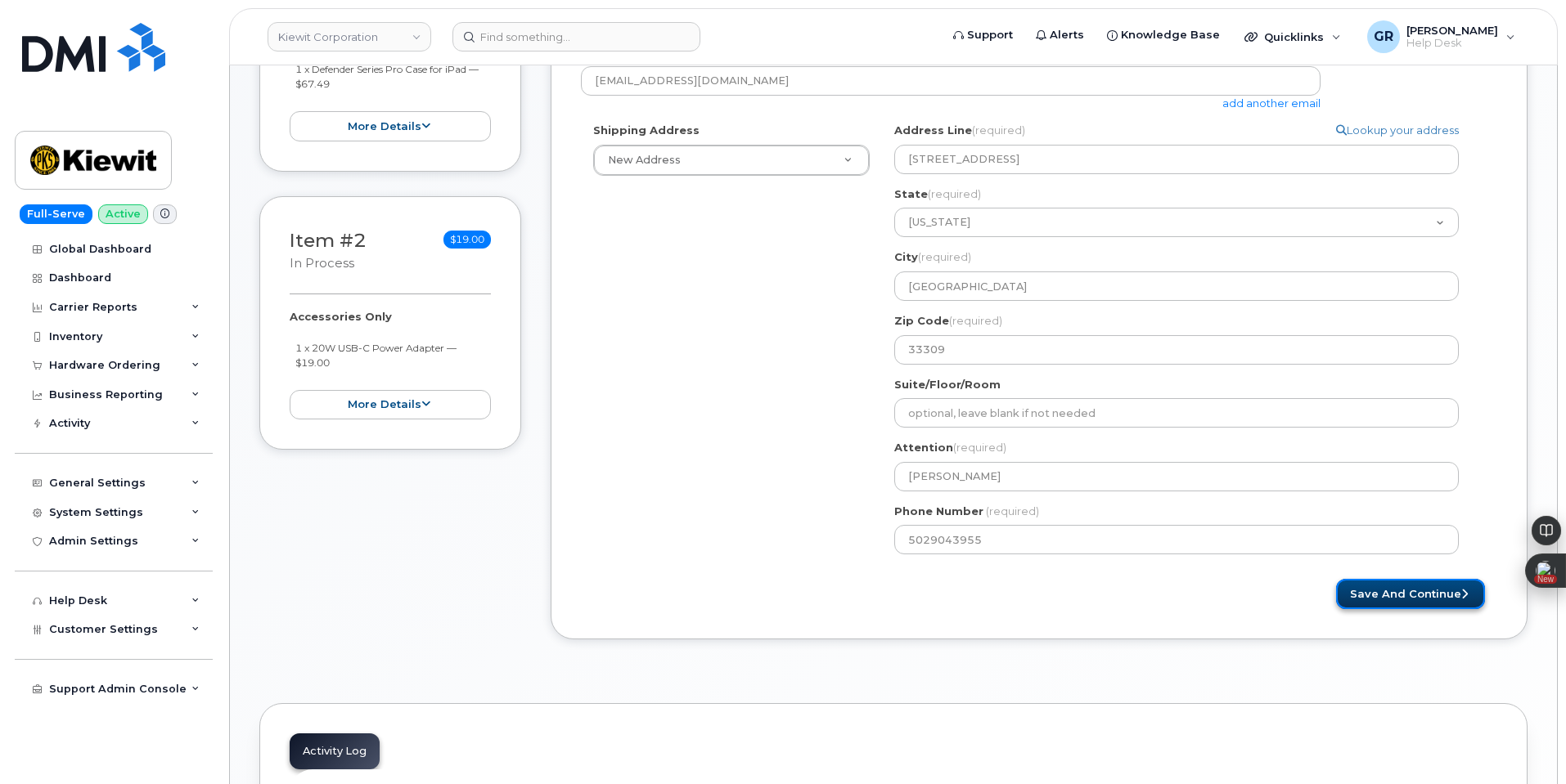
click at [1416, 590] on button "Save and Continue" at bounding box center [1410, 594] width 149 height 30
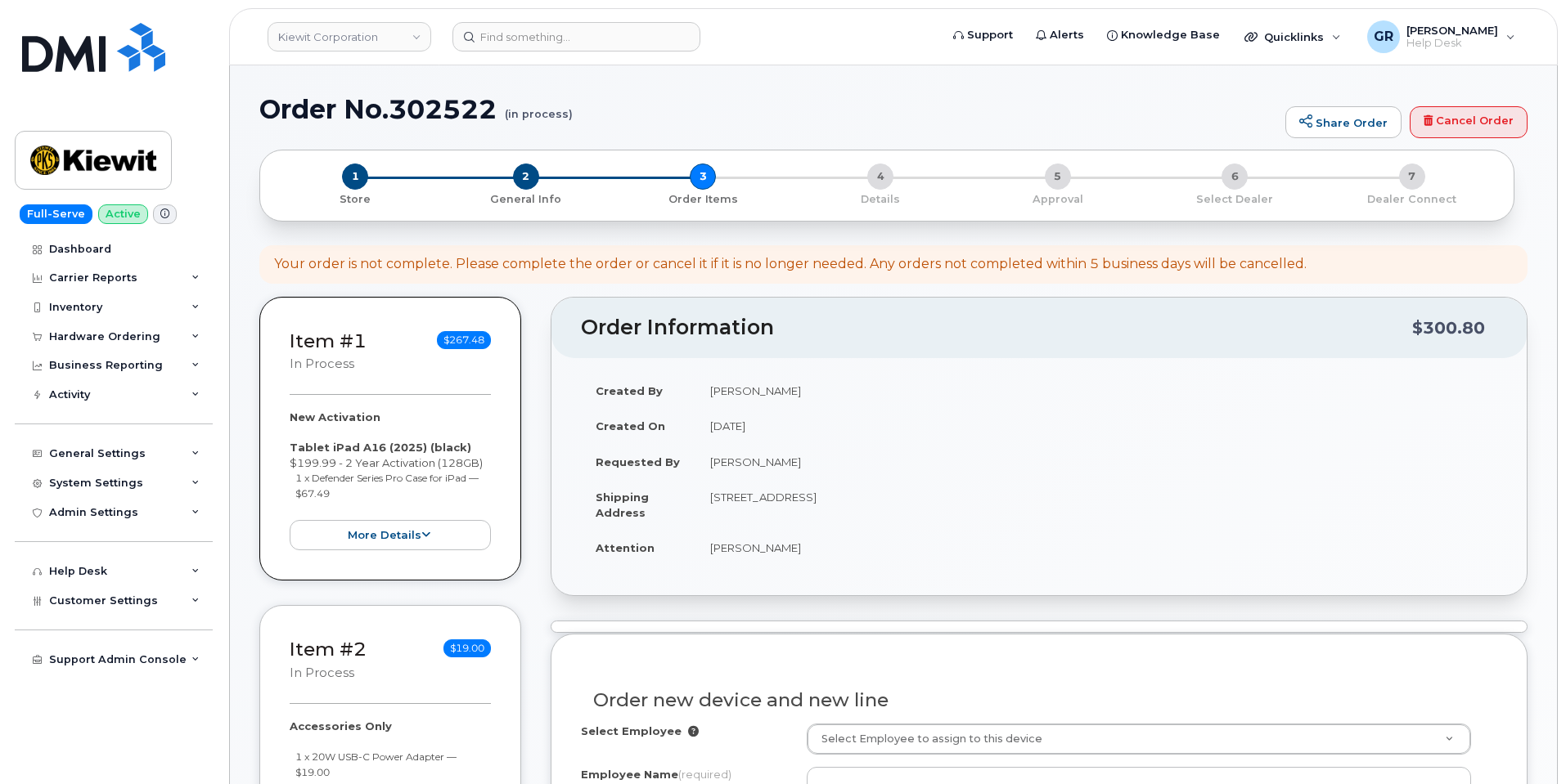
select select
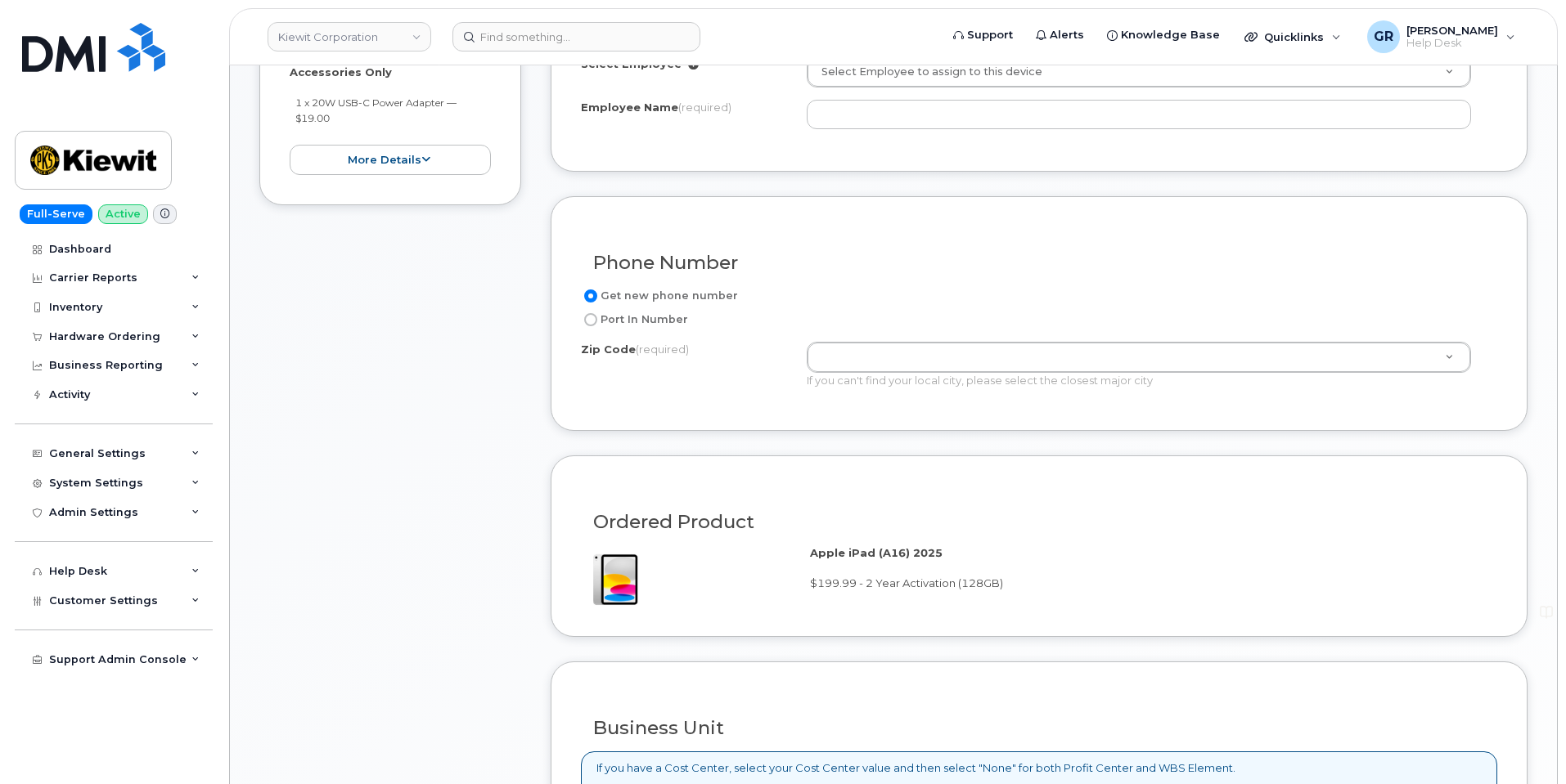
scroll to position [738, 0]
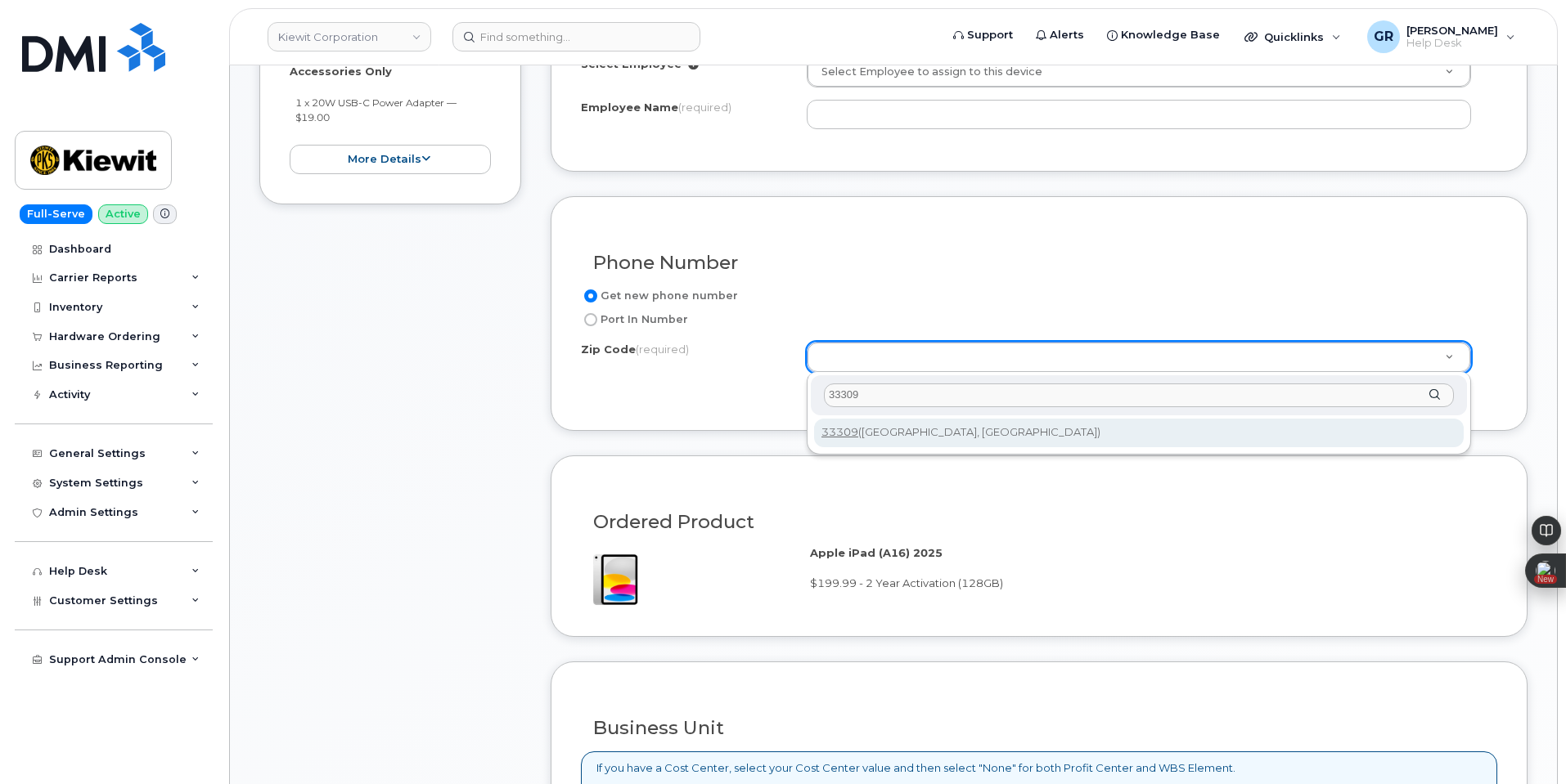
type input "33309"
type input "33309 ([GEOGRAPHIC_DATA], [GEOGRAPHIC_DATA])"
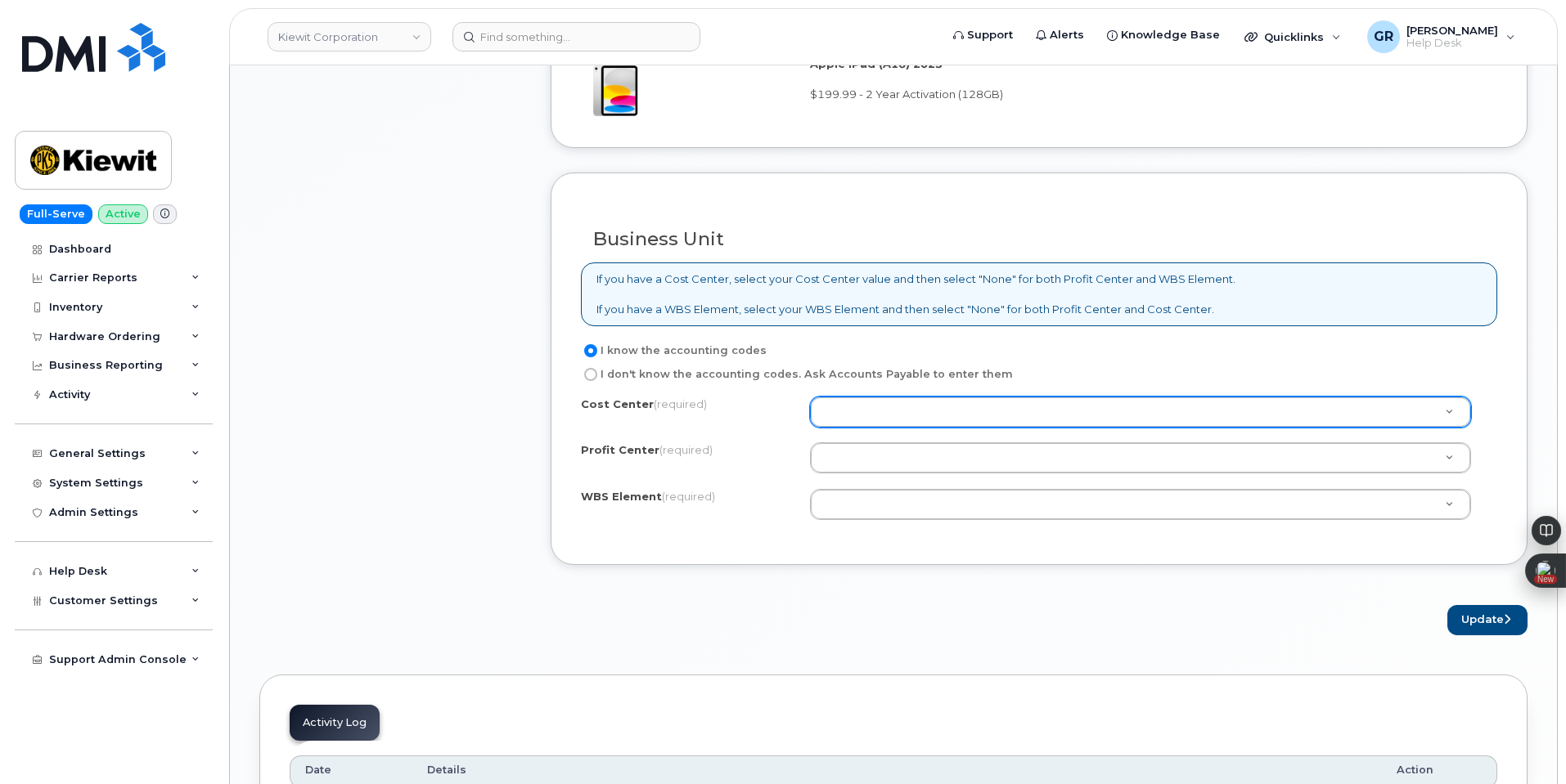
scroll to position [1229, 0]
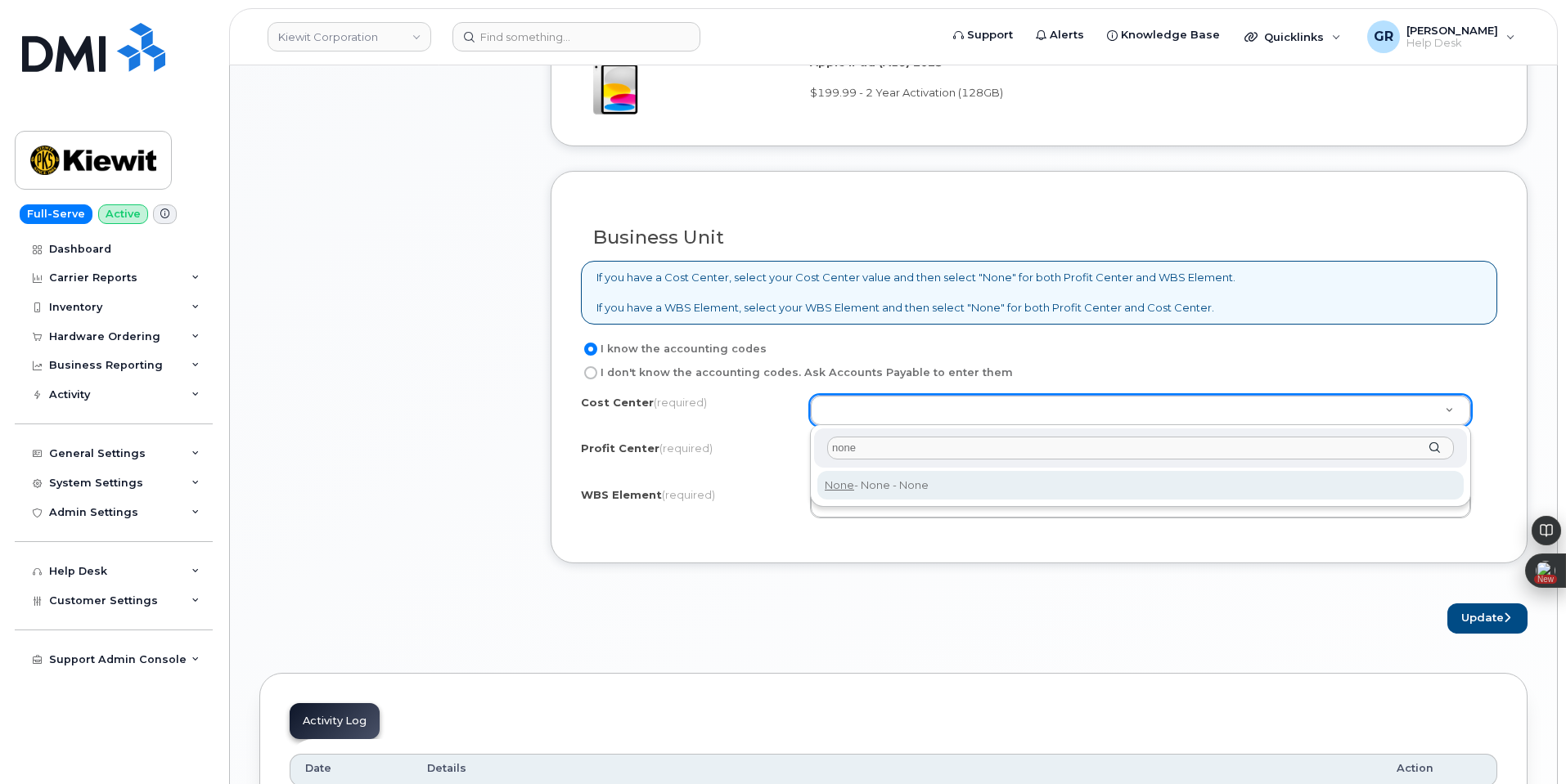
type input "none"
type input "None"
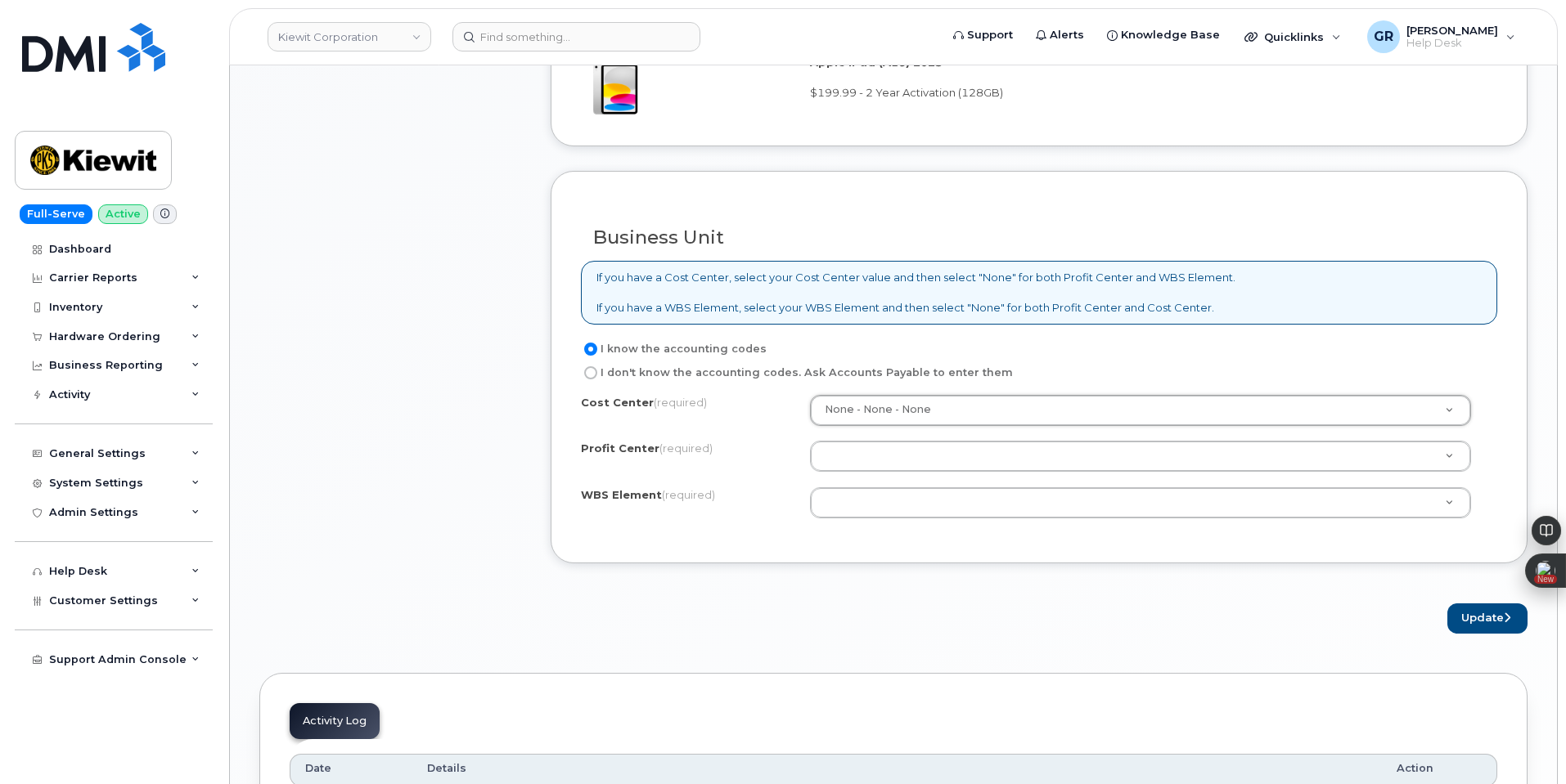
drag, startPoint x: 885, startPoint y: 451, endPoint x: 904, endPoint y: 453, distance: 19.1
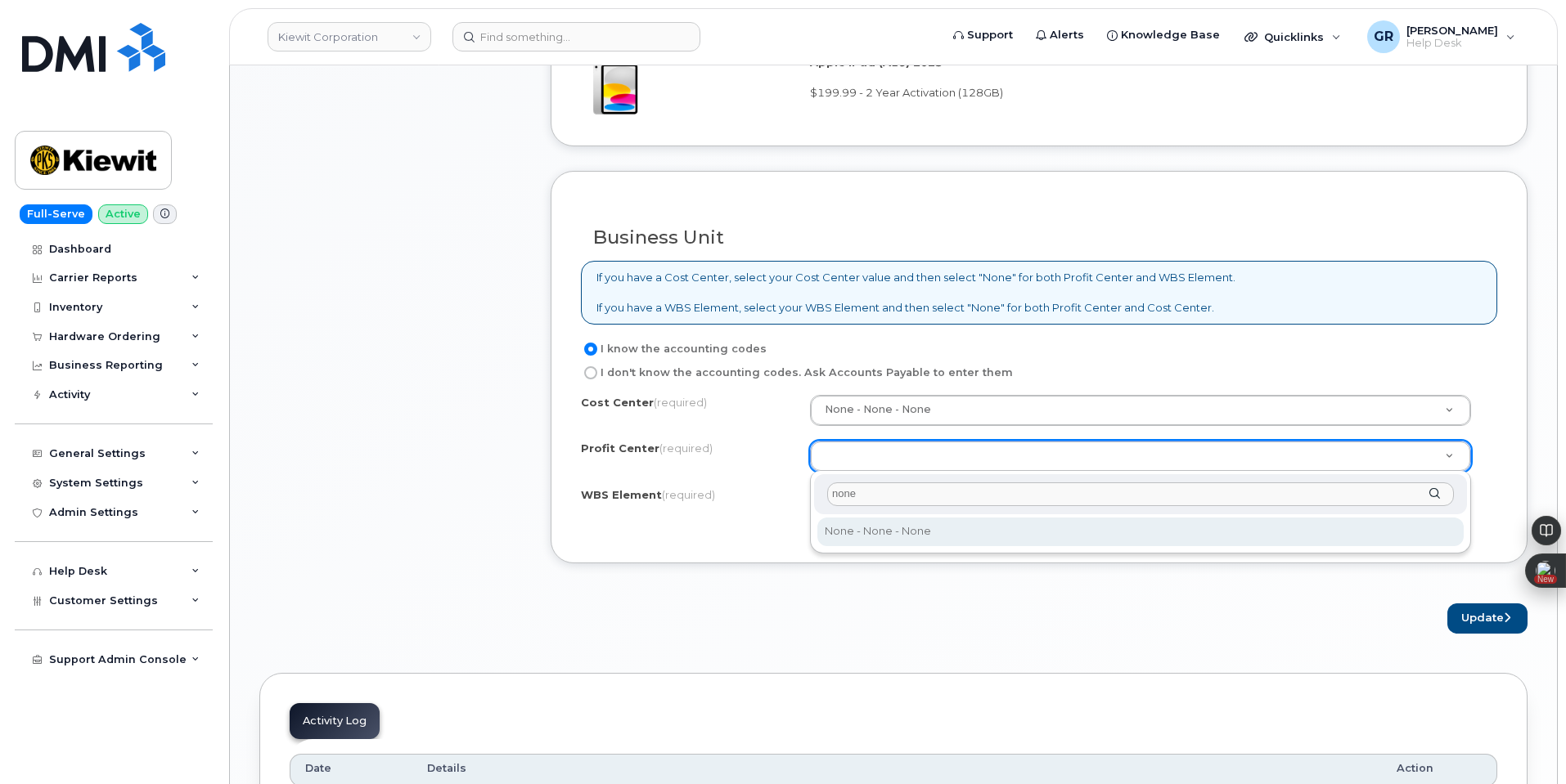
type input "none"
select select "None"
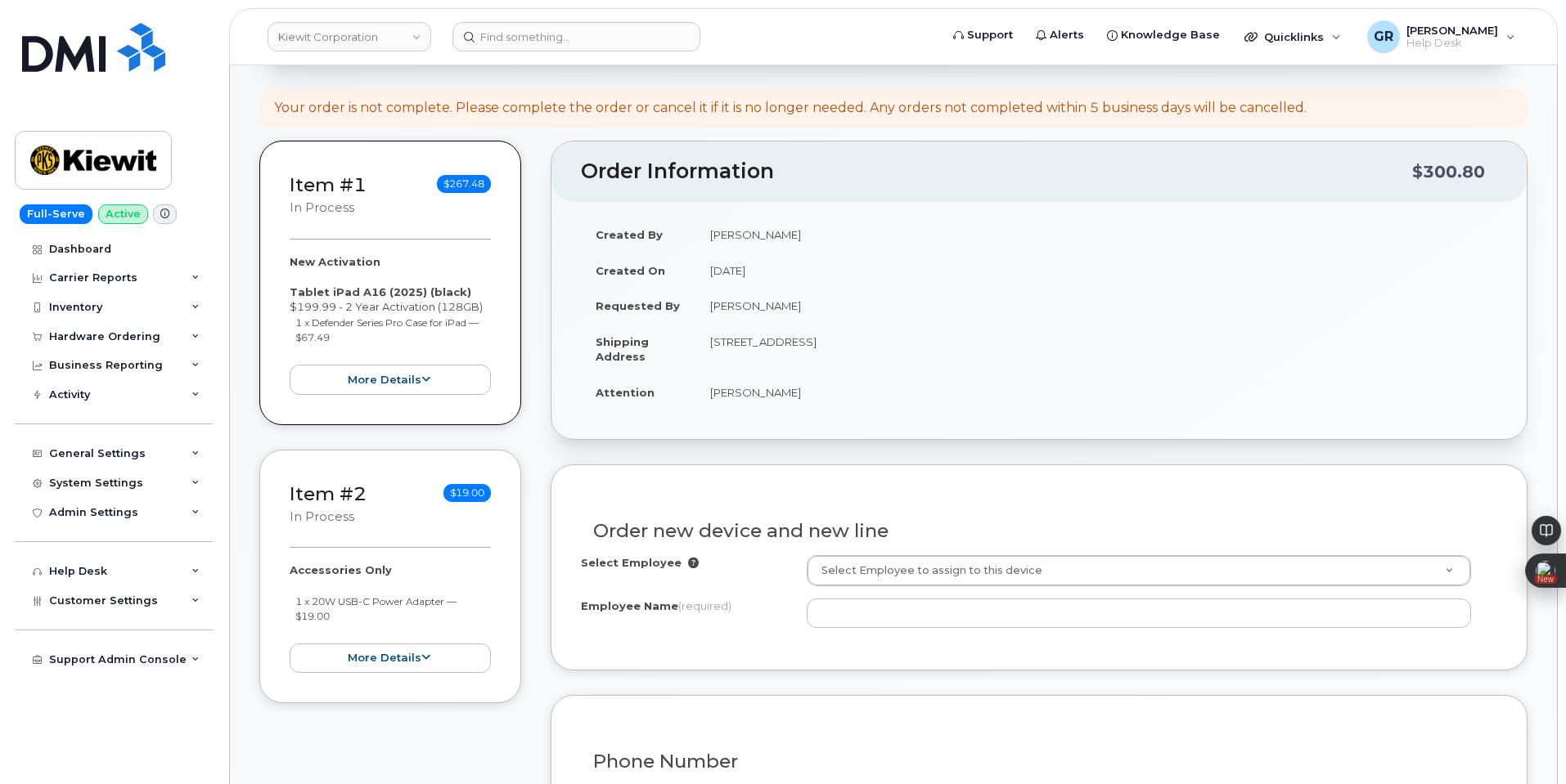
scroll to position [3, 0]
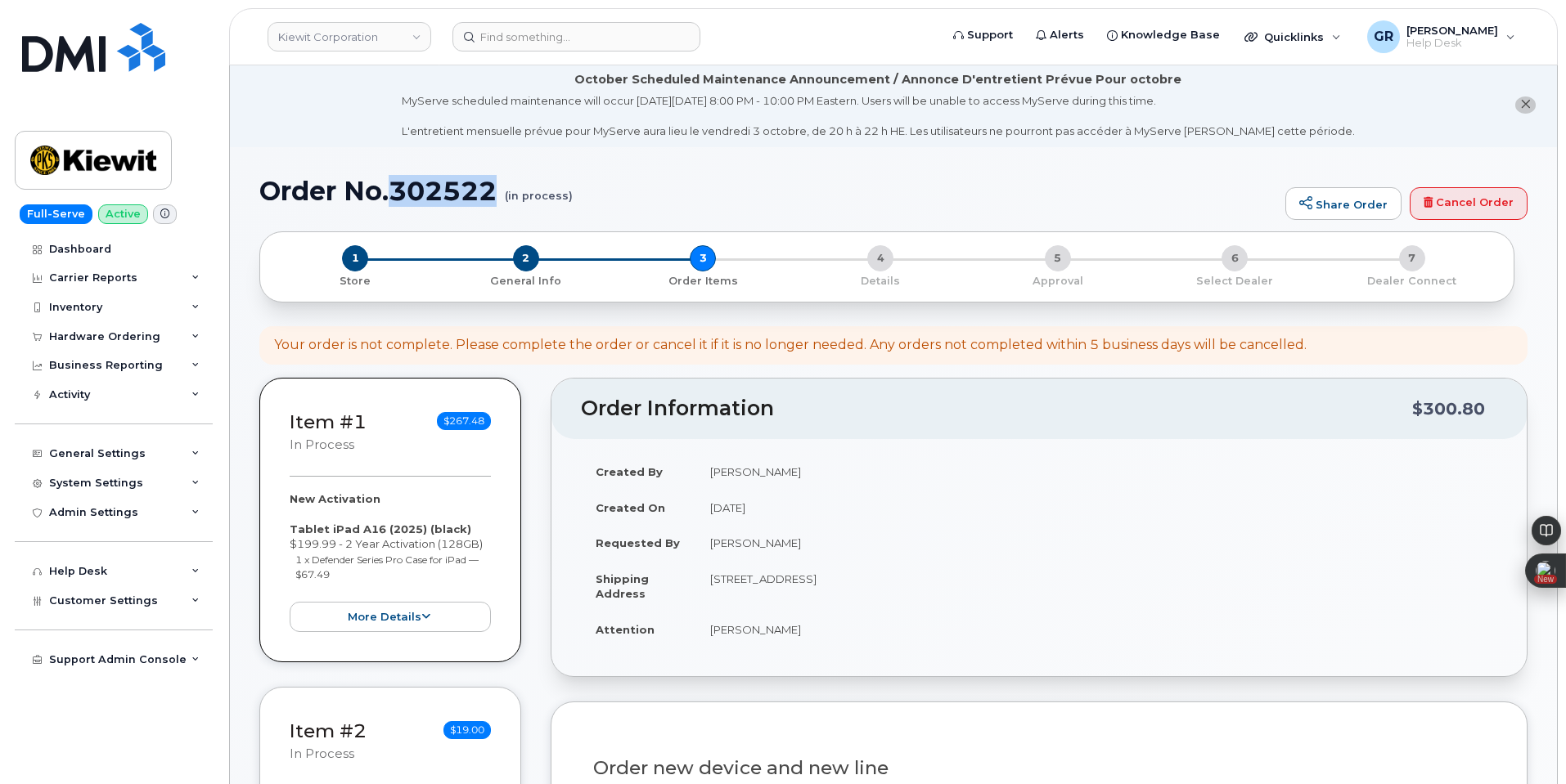
drag, startPoint x: 495, startPoint y: 190, endPoint x: 395, endPoint y: 195, distance: 100.1
click at [395, 195] on h1 "Order No.302522 (in process)" at bounding box center [768, 190] width 1018 height 29
copy h1 "302522"
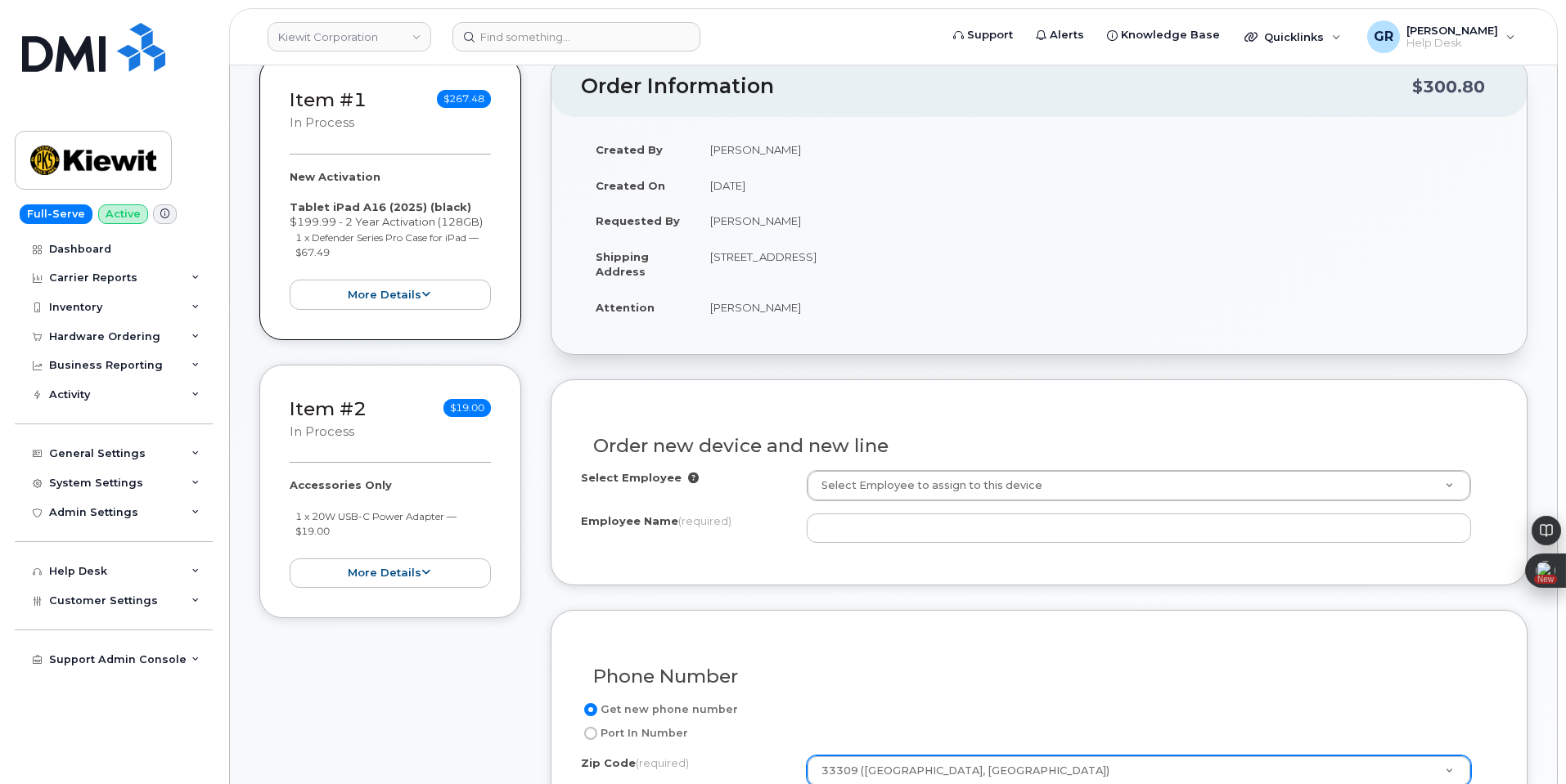
scroll to position [575, 0]
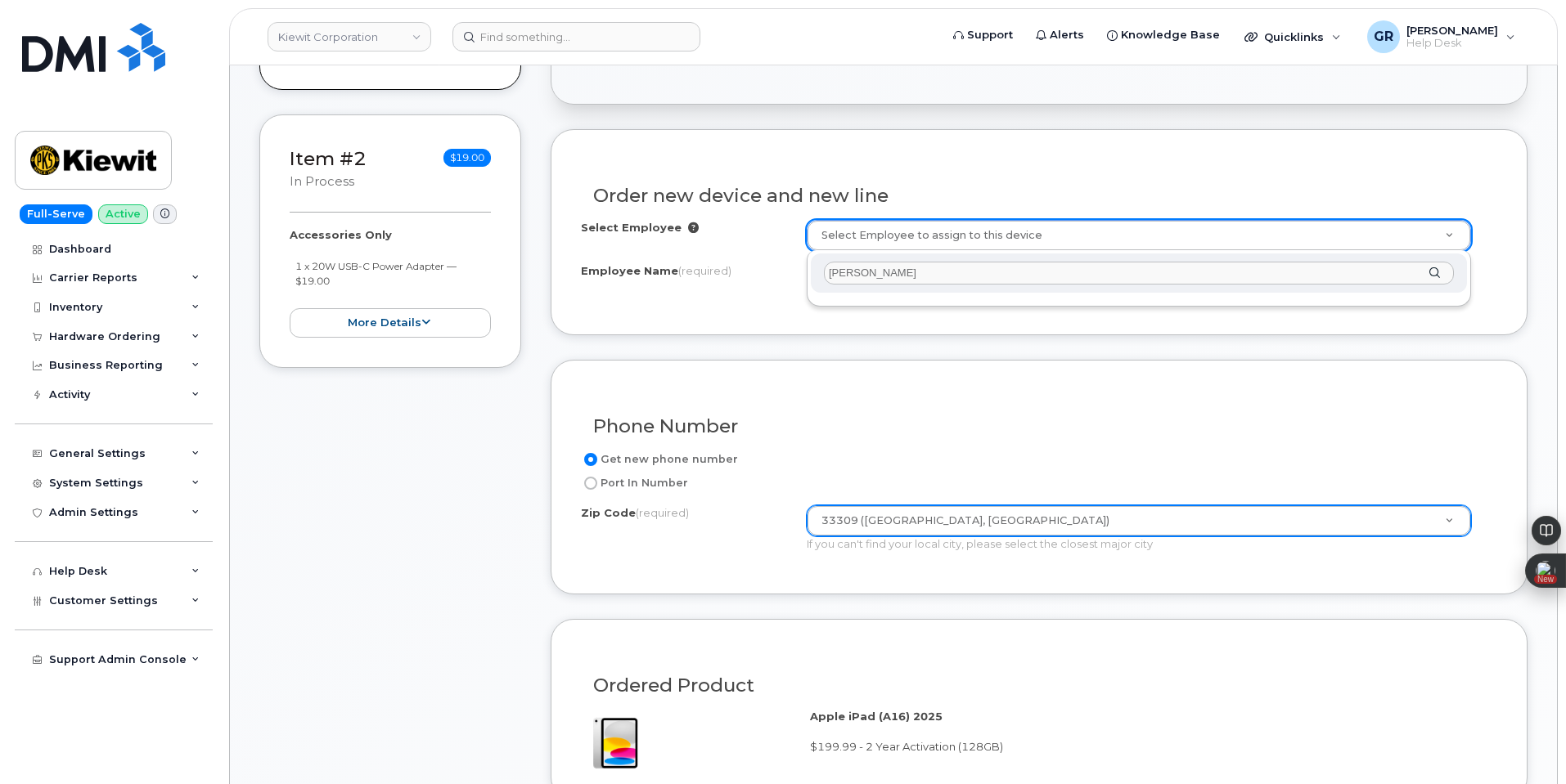
drag, startPoint x: 830, startPoint y: 276, endPoint x: 847, endPoint y: 266, distance: 19.7
click at [831, 275] on input "Jesus Nunez" at bounding box center [1139, 273] width 630 height 23
click at [935, 276] on input "Jesus Nunez" at bounding box center [1139, 273] width 630 height 23
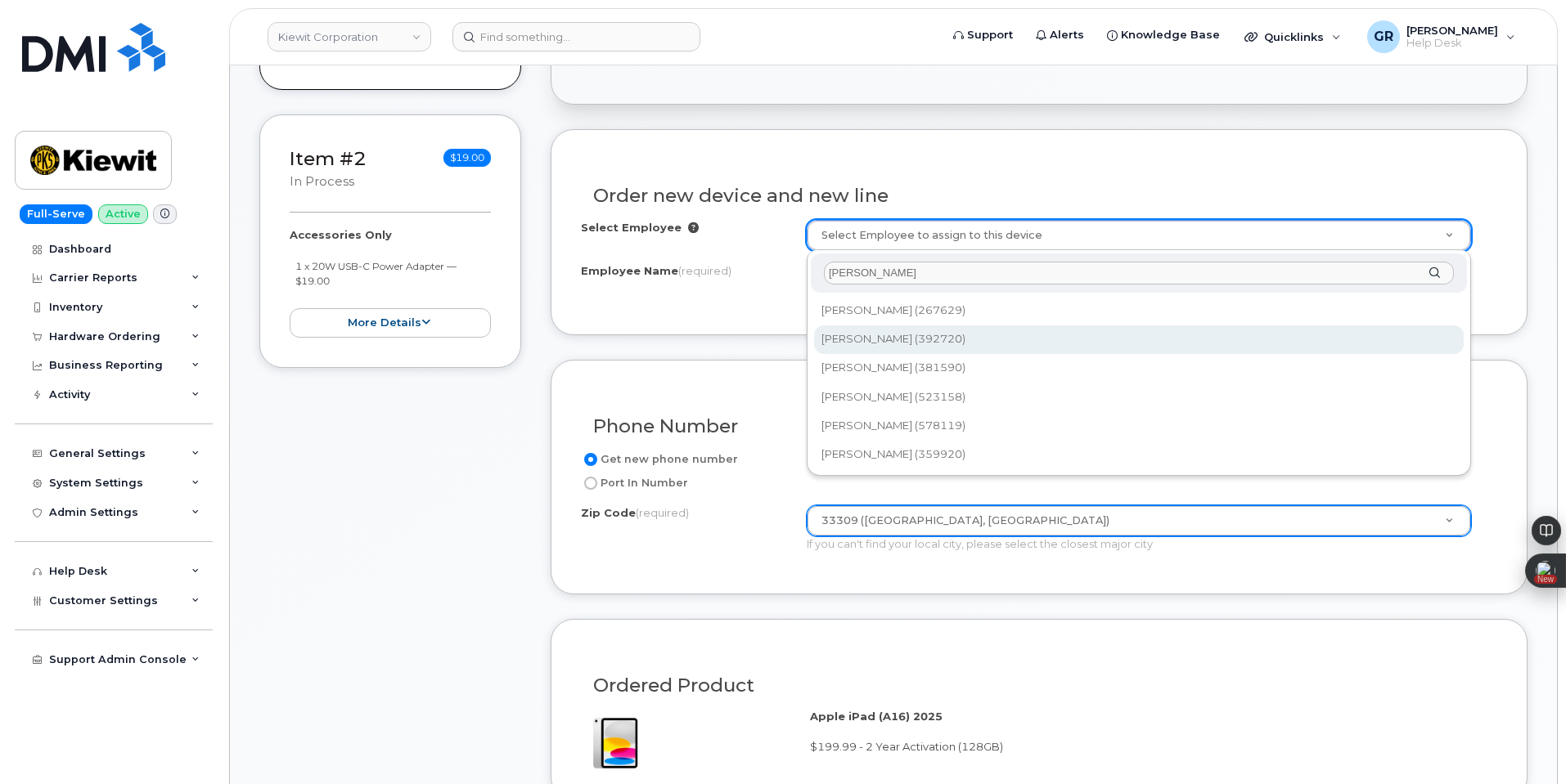
type input "Jesus Nunez"
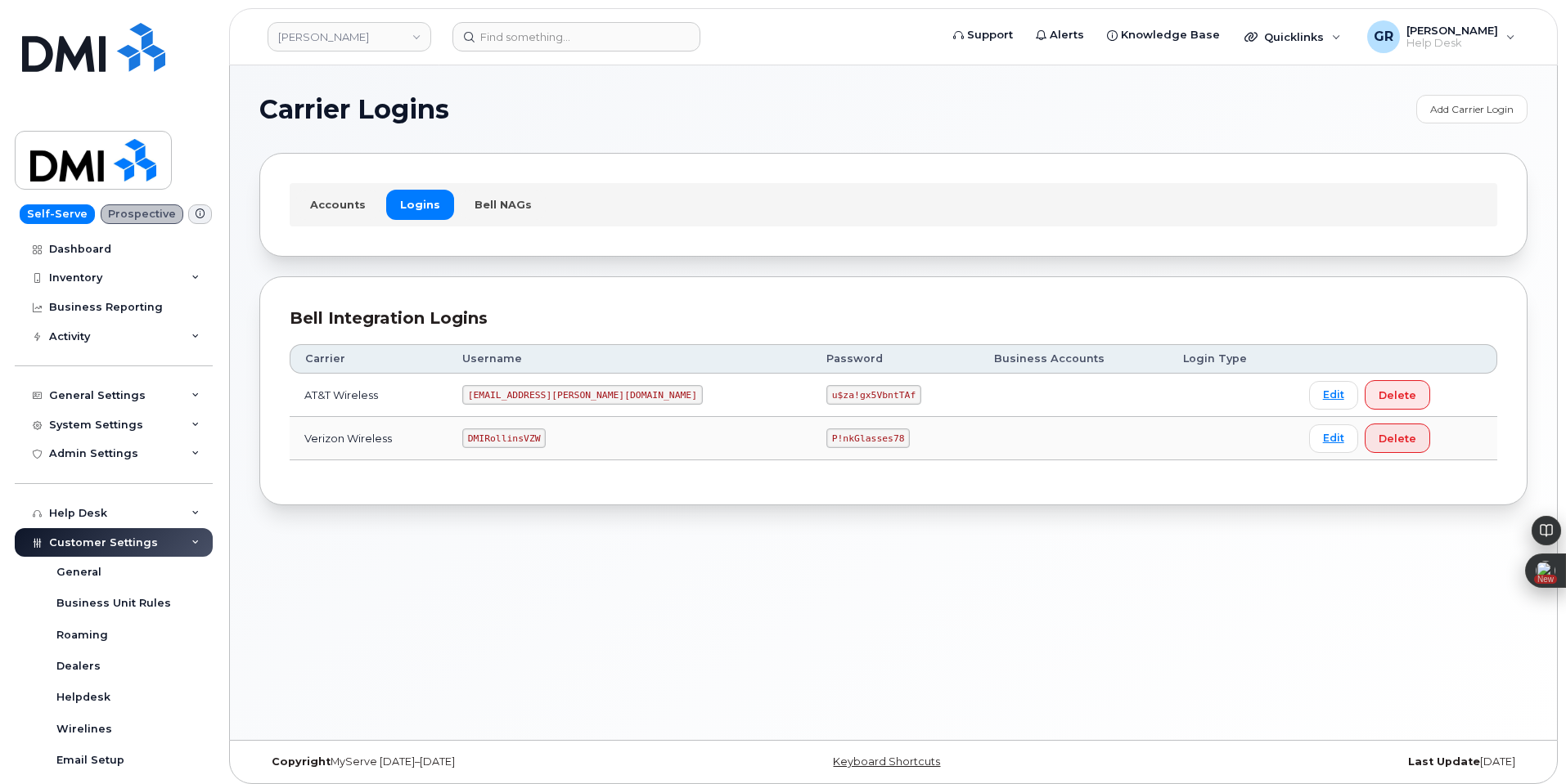
click at [546, 436] on code "DMIRollinsVZW" at bounding box center [504, 438] width 84 height 20
copy code "DMIRollinsVZW"
click at [827, 434] on code "P!nkGlasses78" at bounding box center [868, 438] width 84 height 20
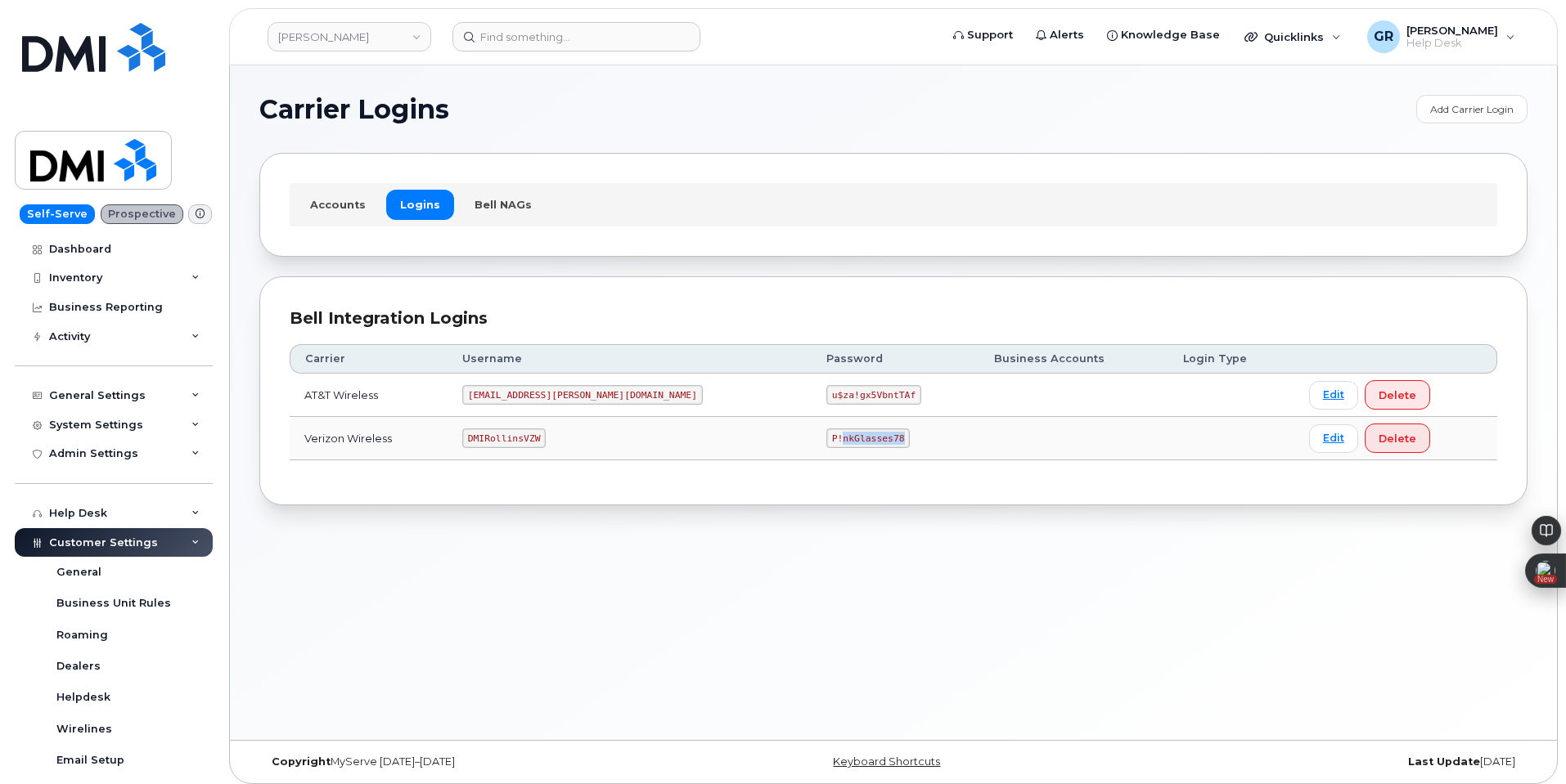
click at [827, 434] on code "P!nkGlasses78" at bounding box center [868, 438] width 84 height 20
copy code "P!nkGlasses78"
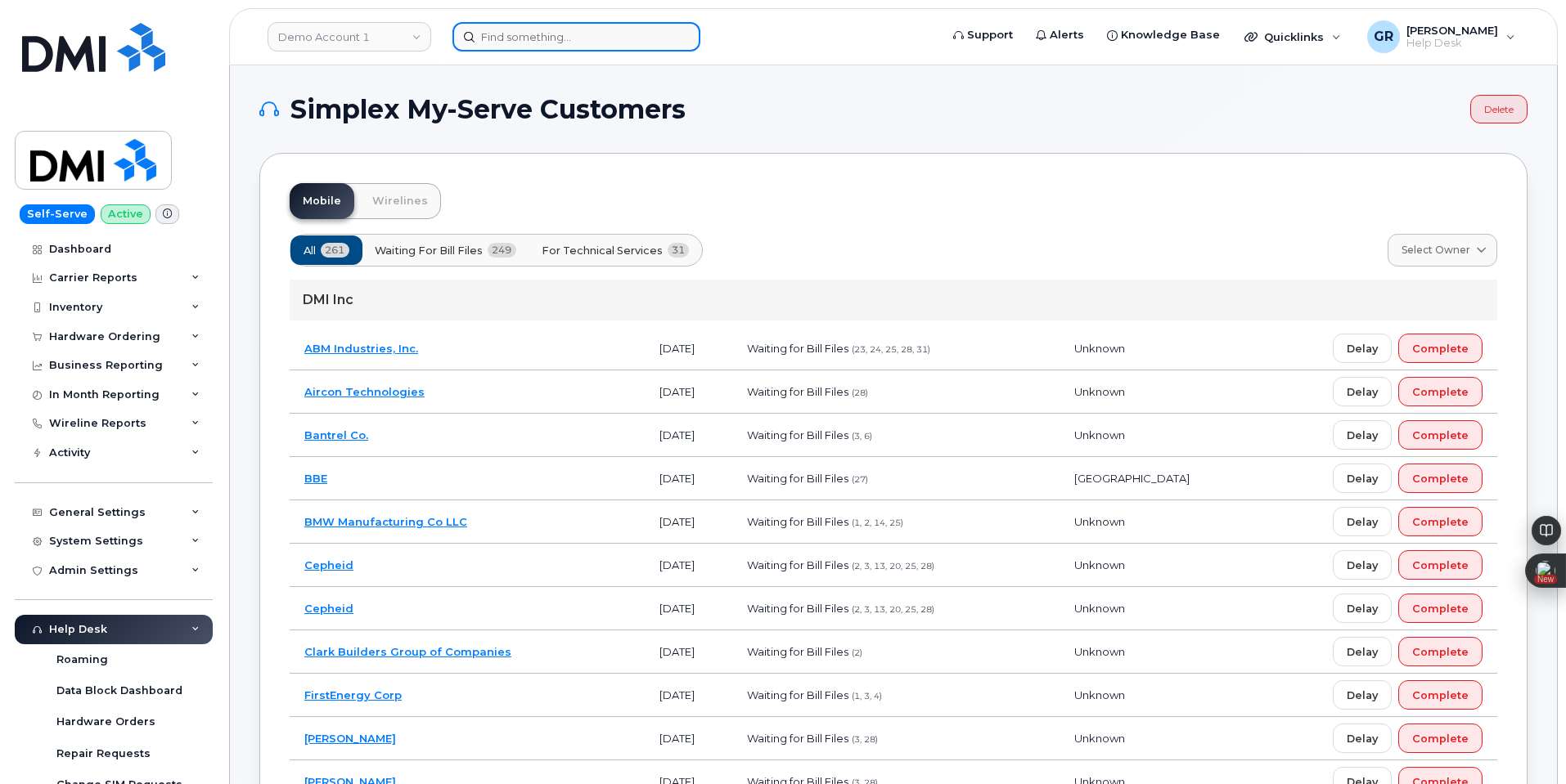
click at [531, 50] on input at bounding box center [576, 37] width 248 height 29
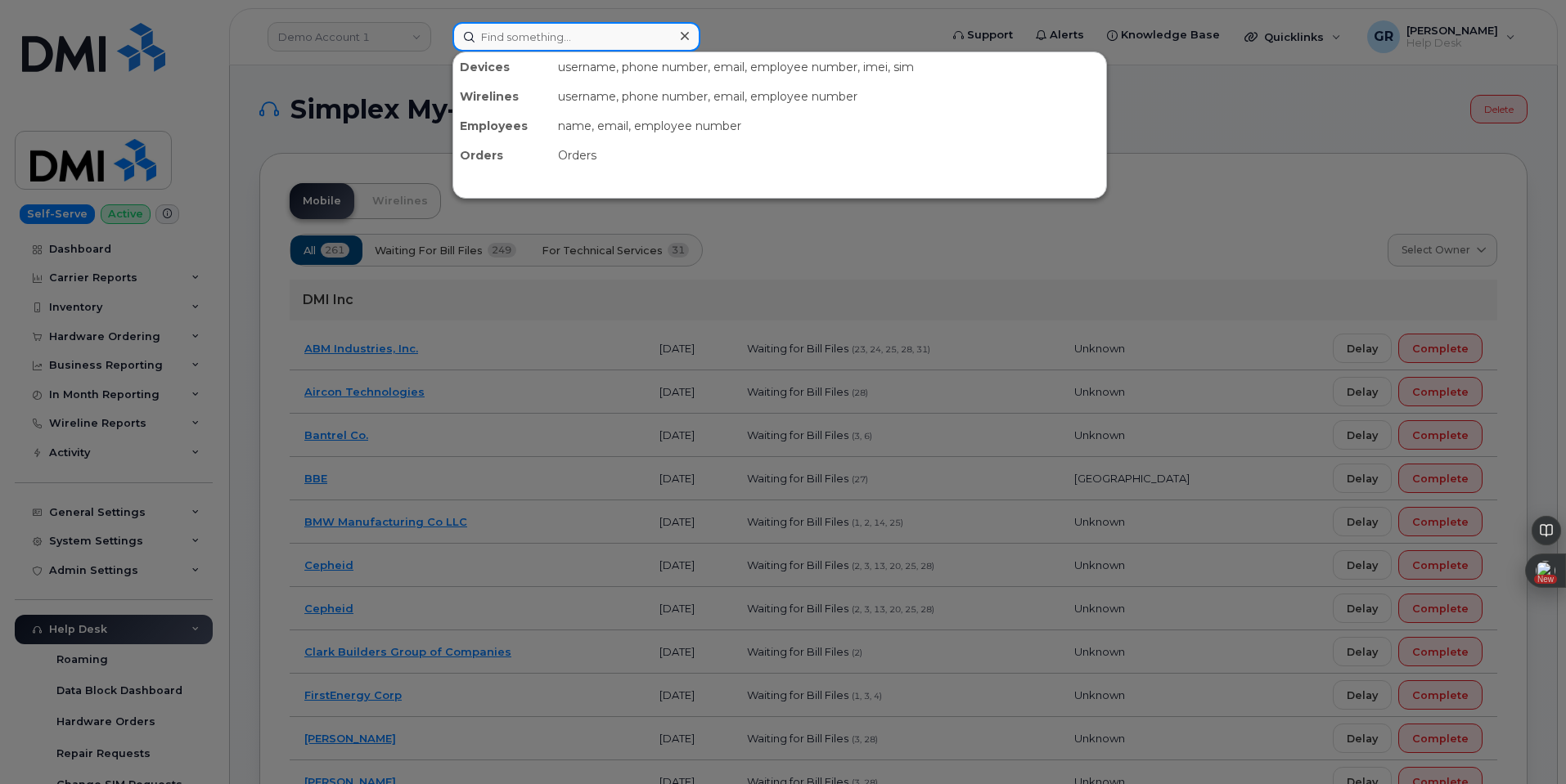
paste input "302522"
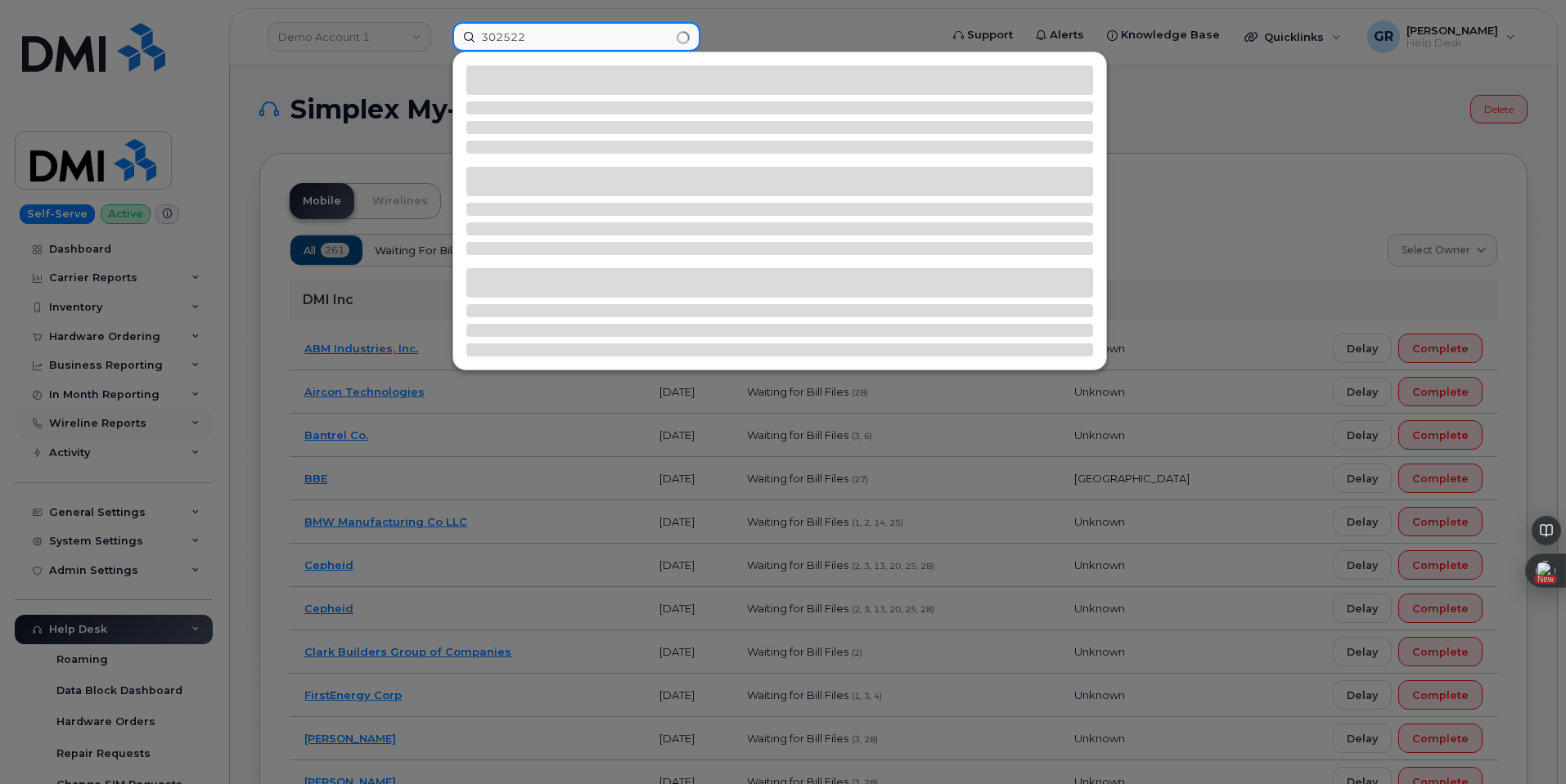
type input "302522"
click at [52, 430] on div at bounding box center [783, 392] width 1566 height 784
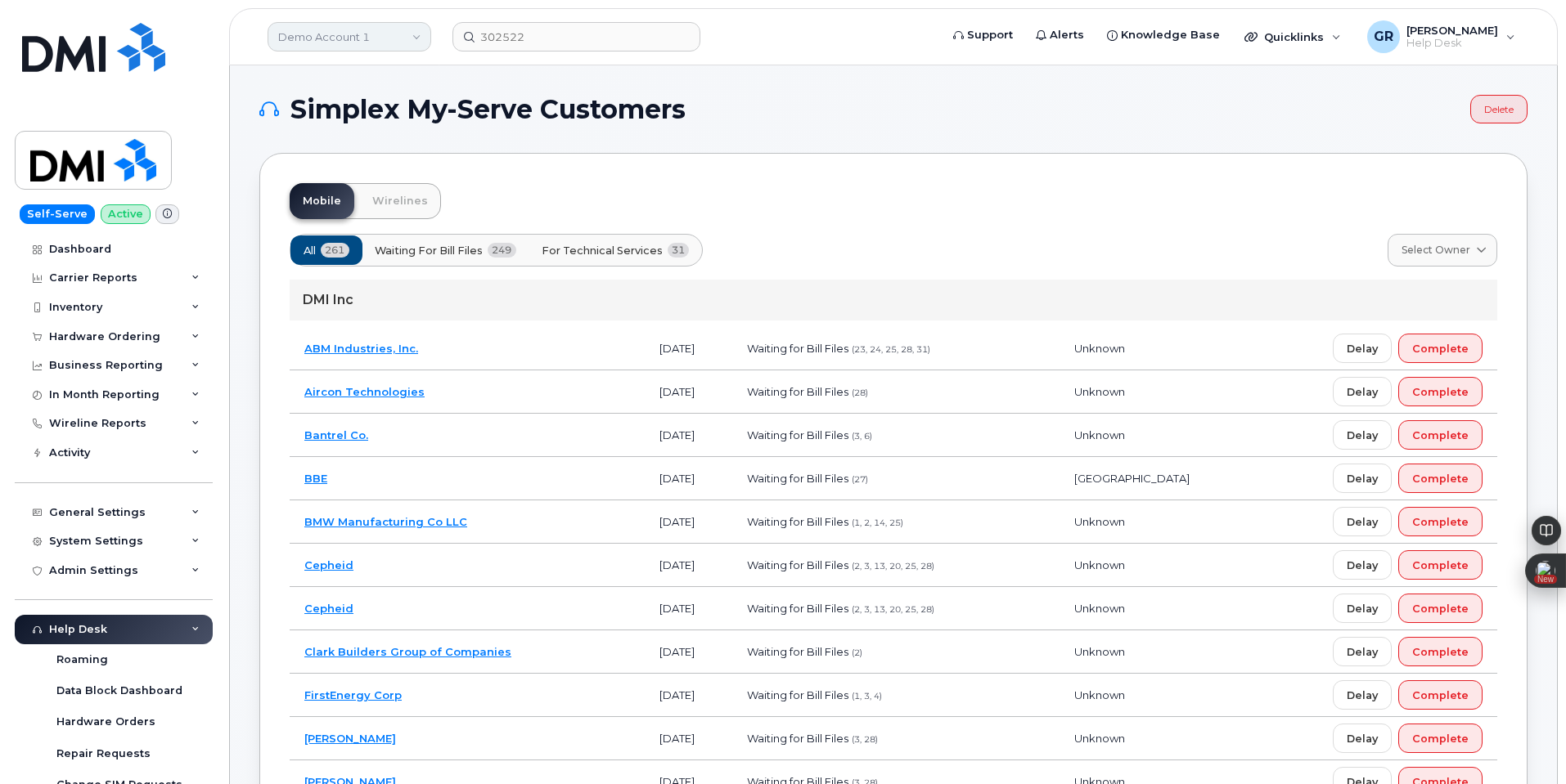
click at [403, 44] on link "Demo Account 1" at bounding box center [348, 37] width 163 height 29
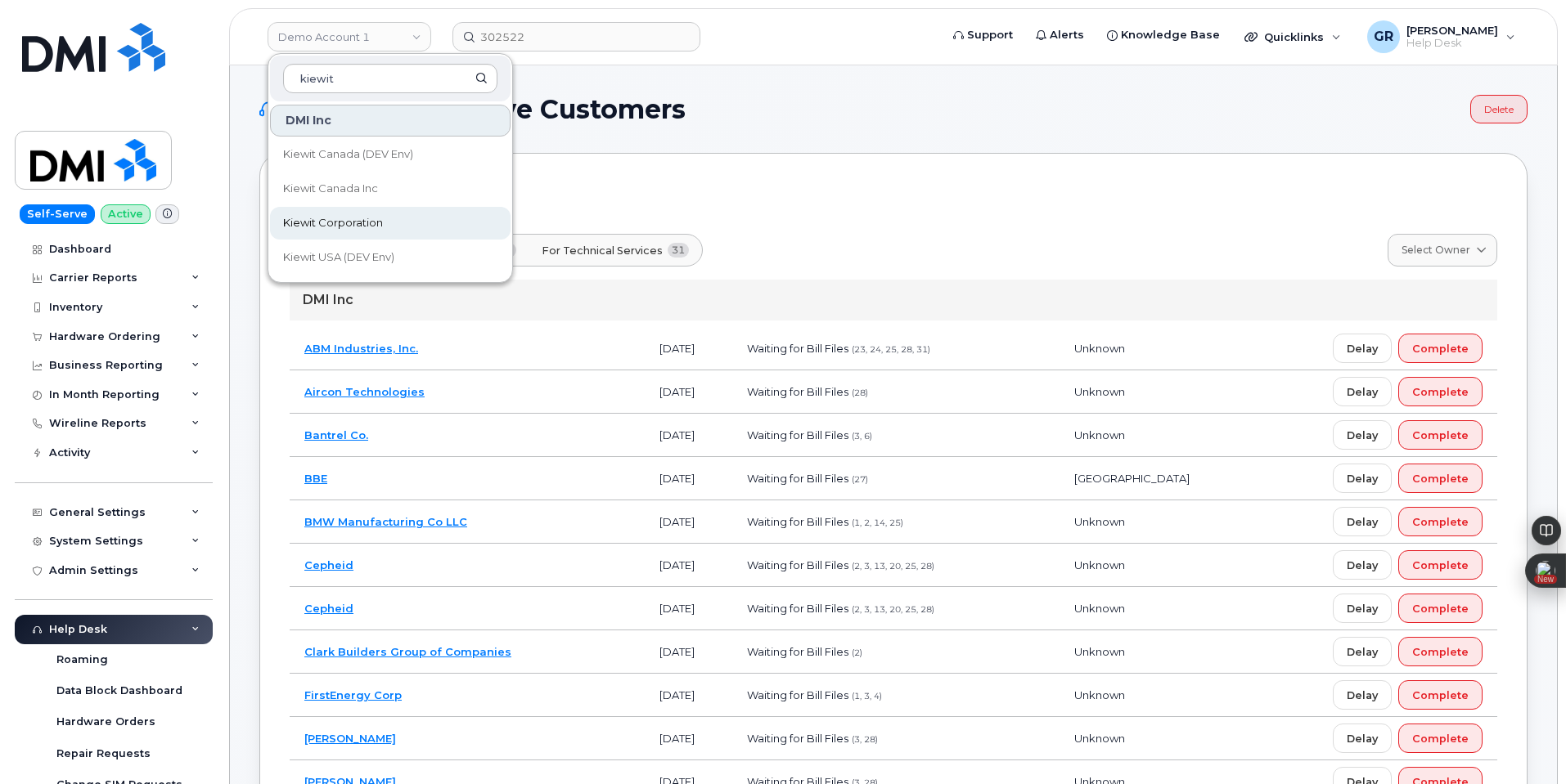
type input "kiewit"
drag, startPoint x: 392, startPoint y: 220, endPoint x: 430, endPoint y: 134, distance: 94.0
click at [393, 220] on link "Kiewit Corporation" at bounding box center [390, 223] width 240 height 33
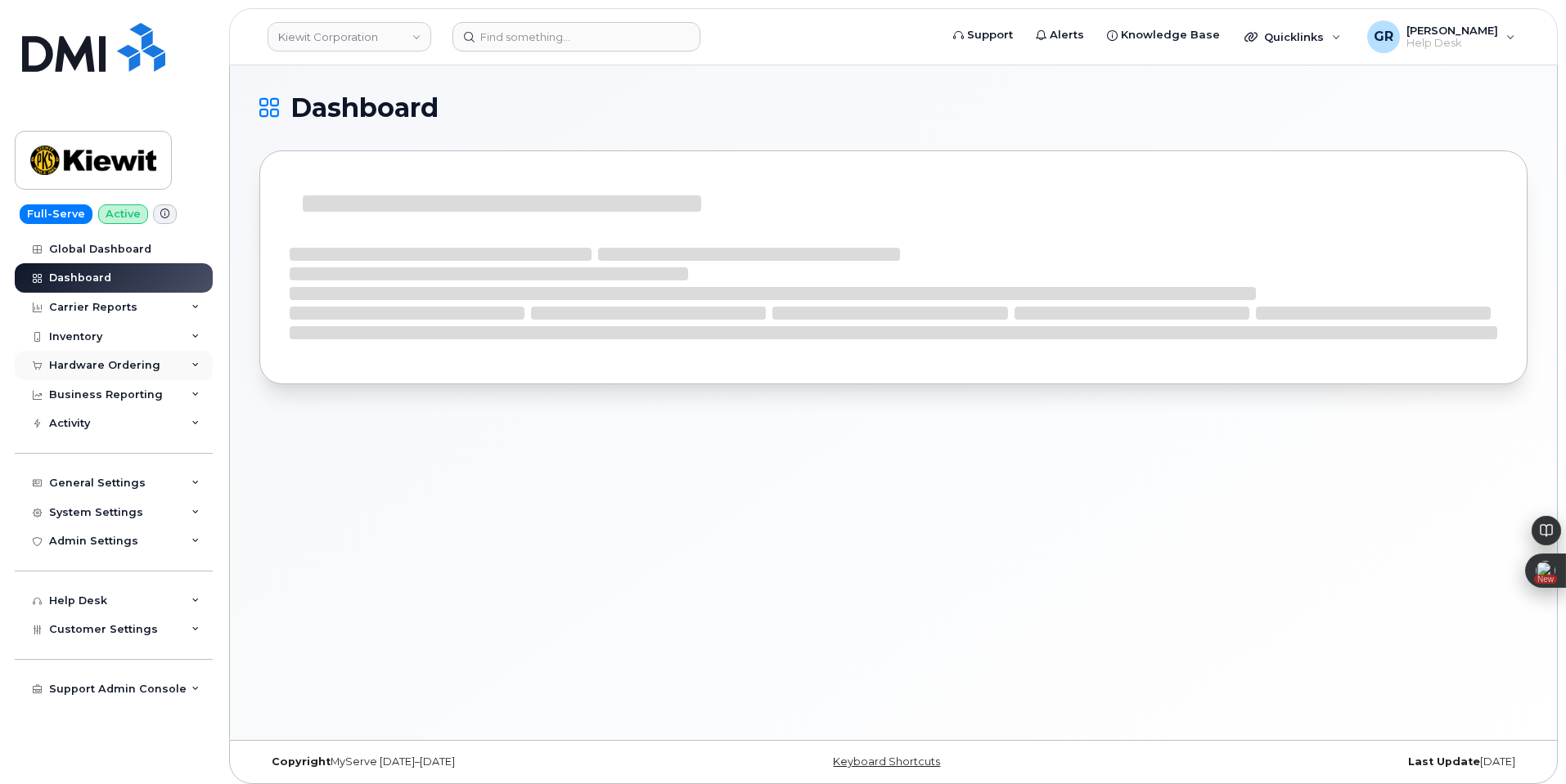
click at [153, 368] on div "Hardware Ordering" at bounding box center [105, 365] width 112 height 13
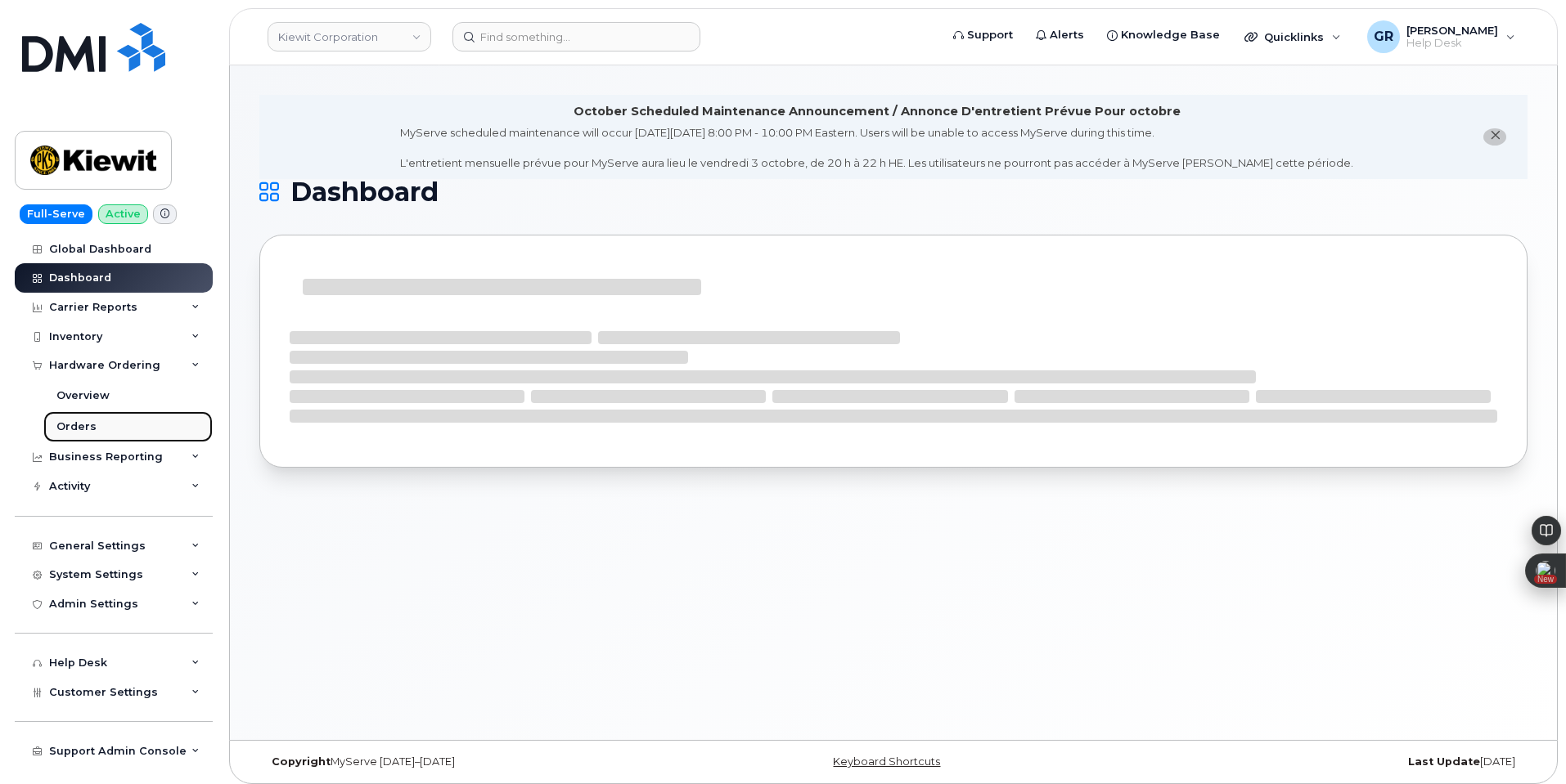
click at [116, 425] on link "Orders" at bounding box center [128, 427] width 169 height 31
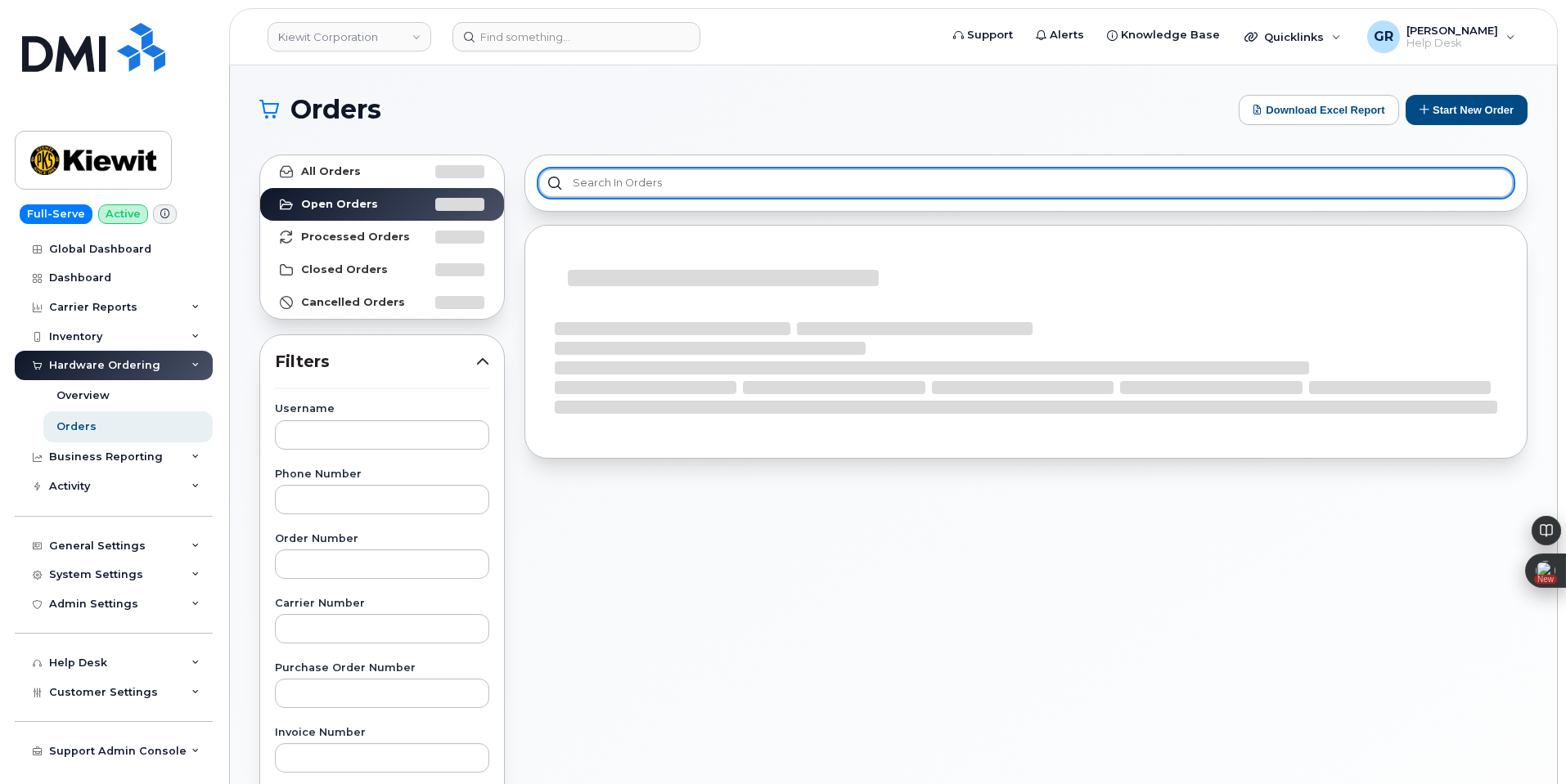
click at [880, 190] on input "text" at bounding box center [1026, 183] width 975 height 29
paste input "302522"
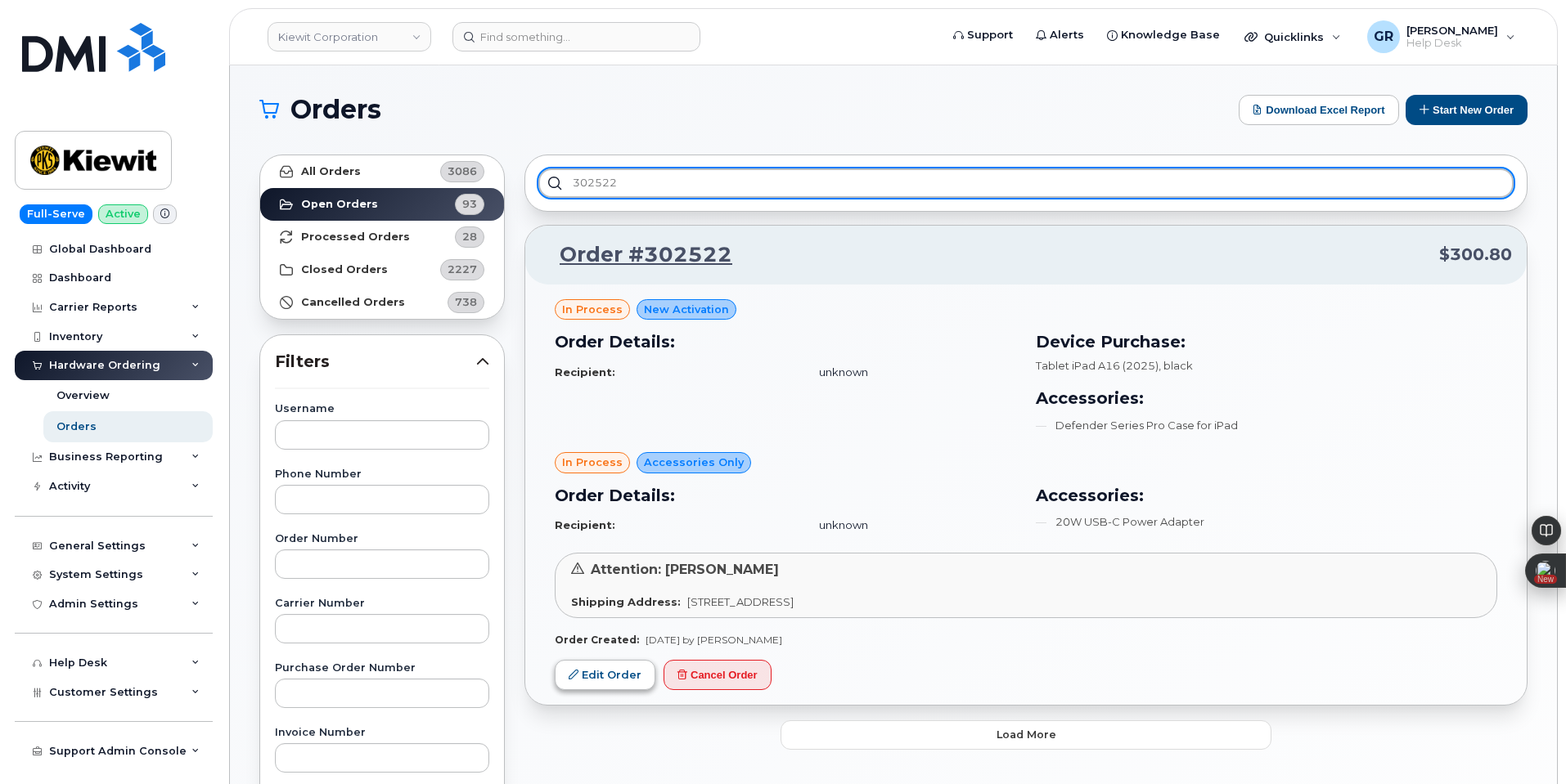
type input "302522"
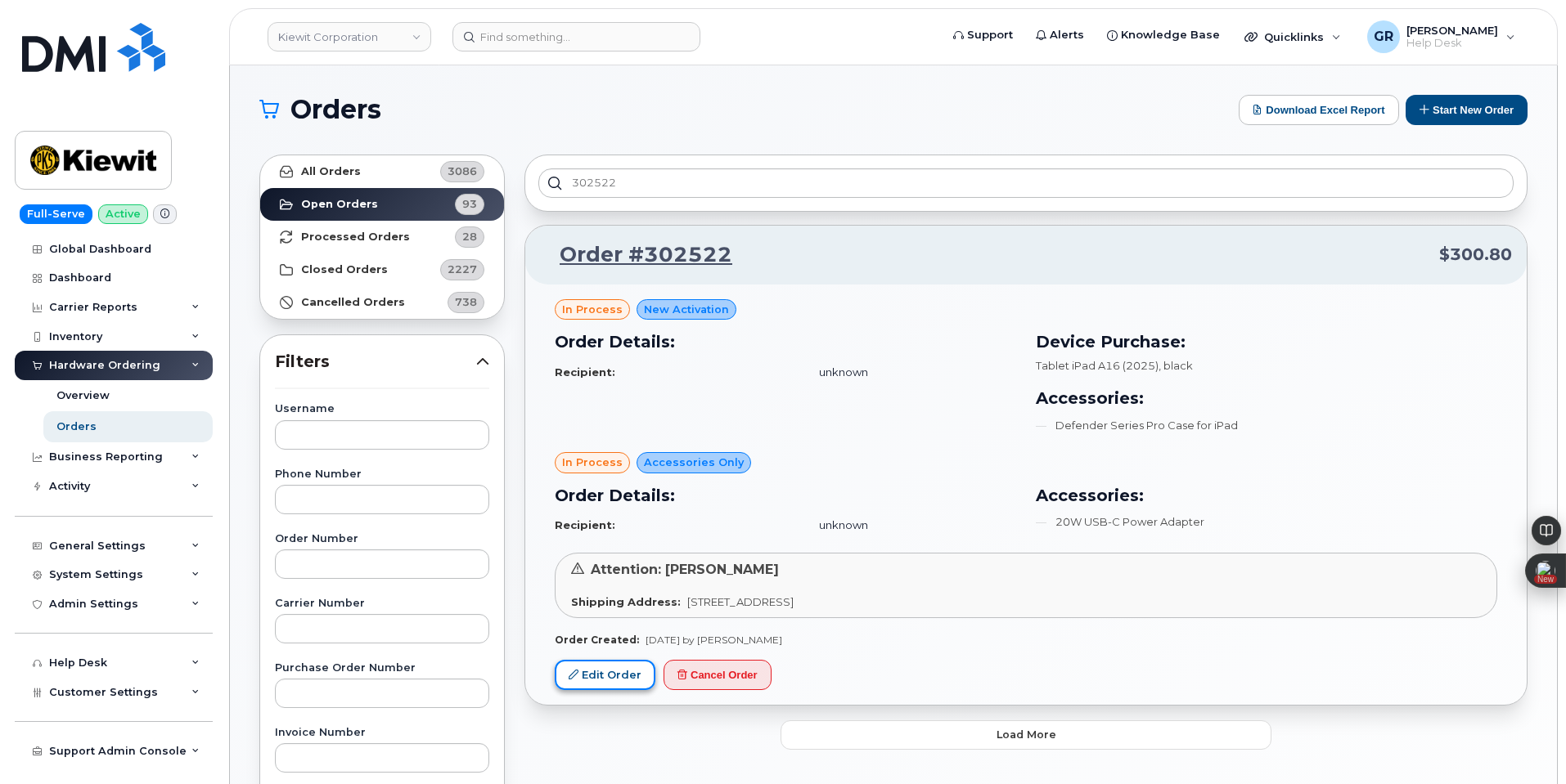
click at [631, 679] on link "Edit Order" at bounding box center [605, 675] width 100 height 30
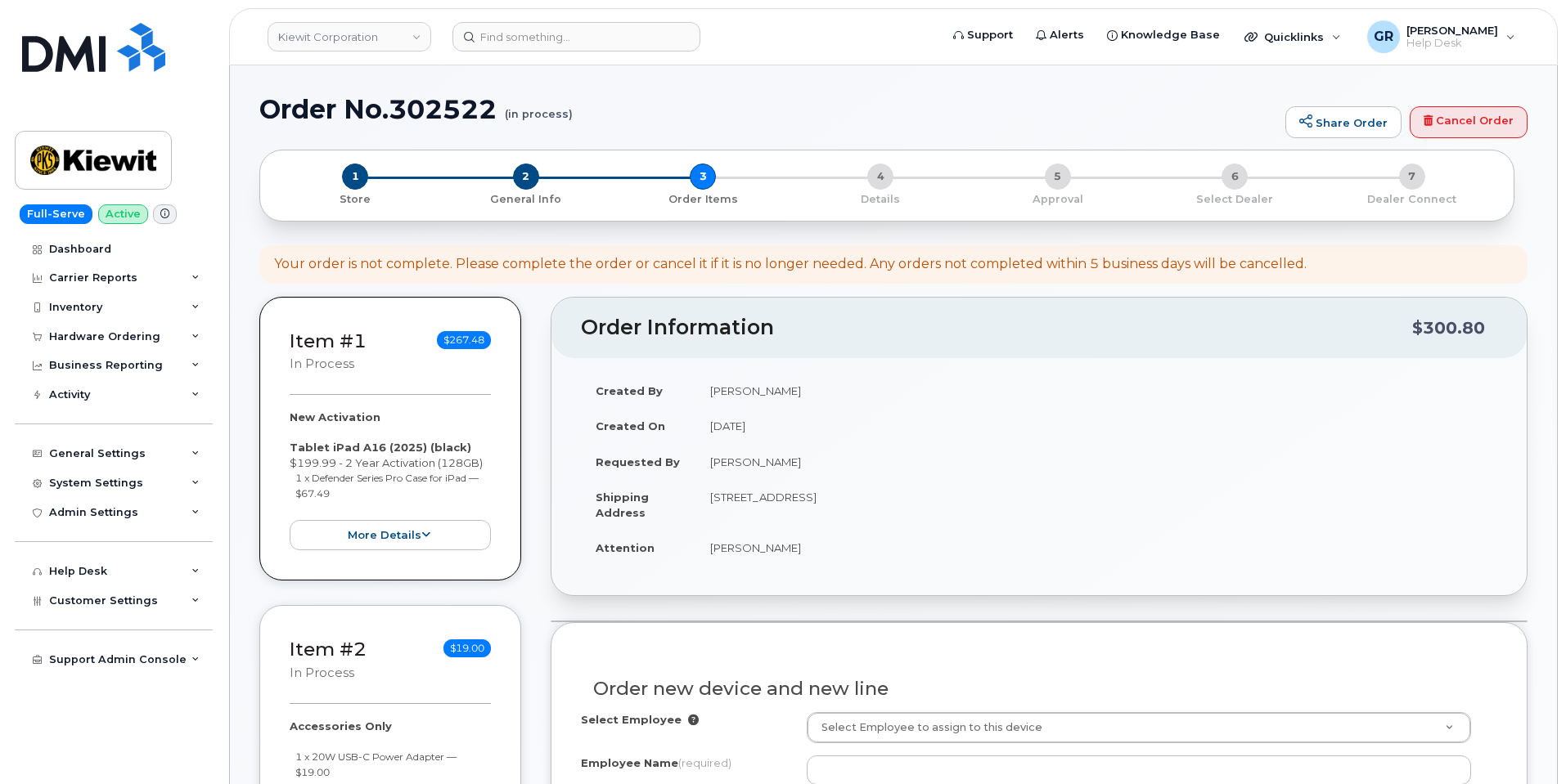
select select
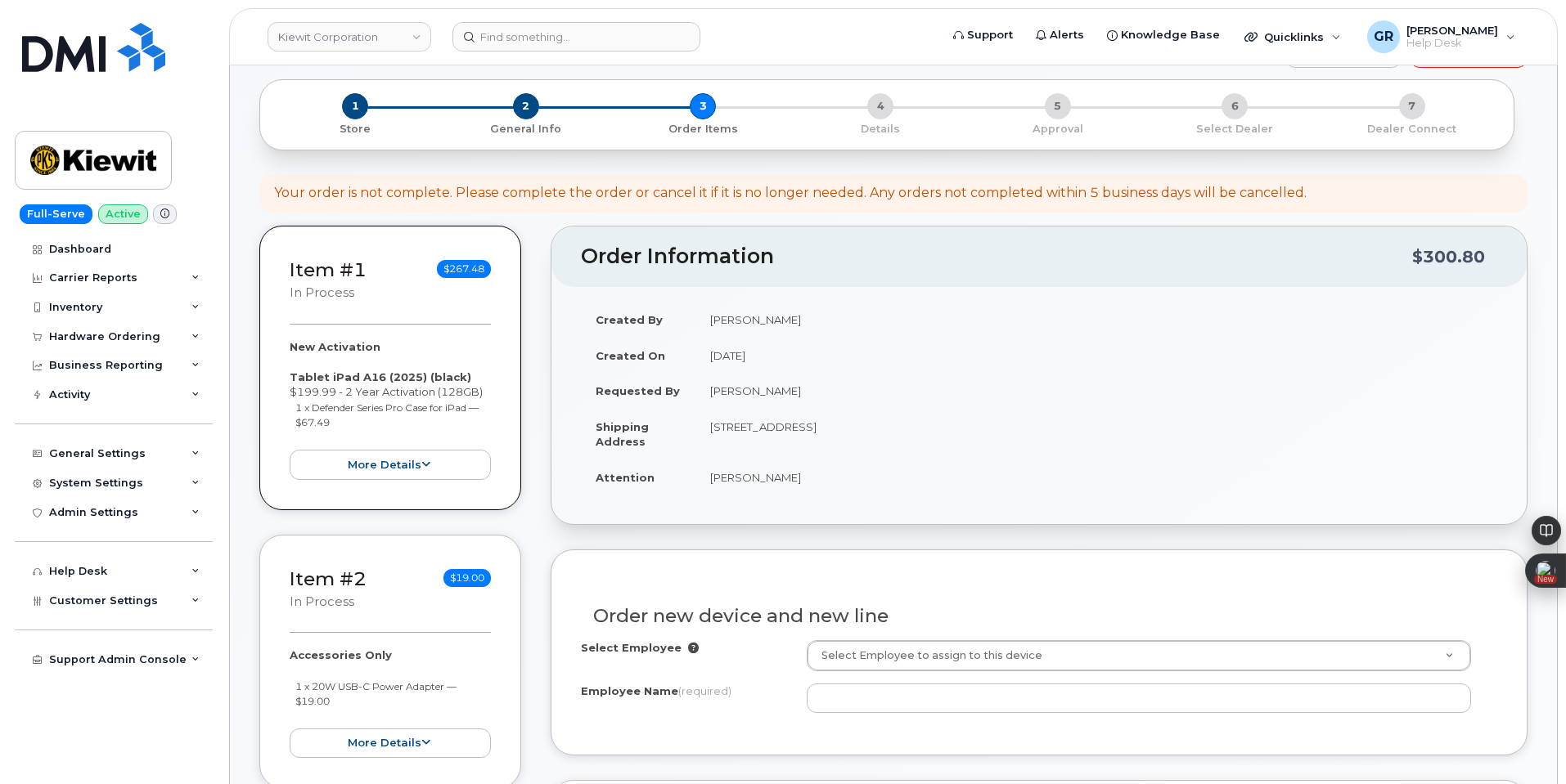
scroll to position [654, 0]
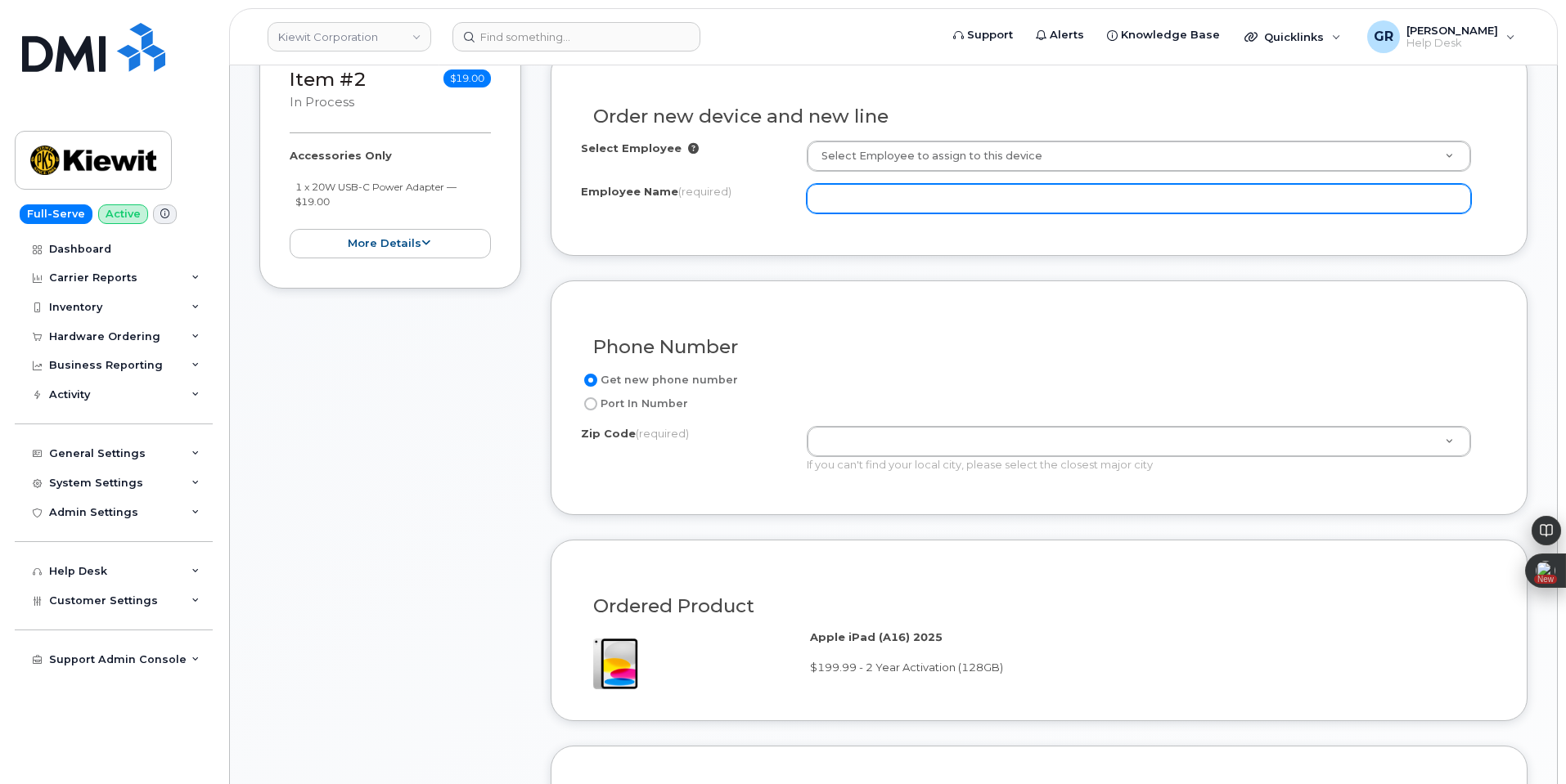
click at [961, 204] on input "Employee Name (required)" at bounding box center [1139, 199] width 664 height 29
paste input "578119"
type input "578119"
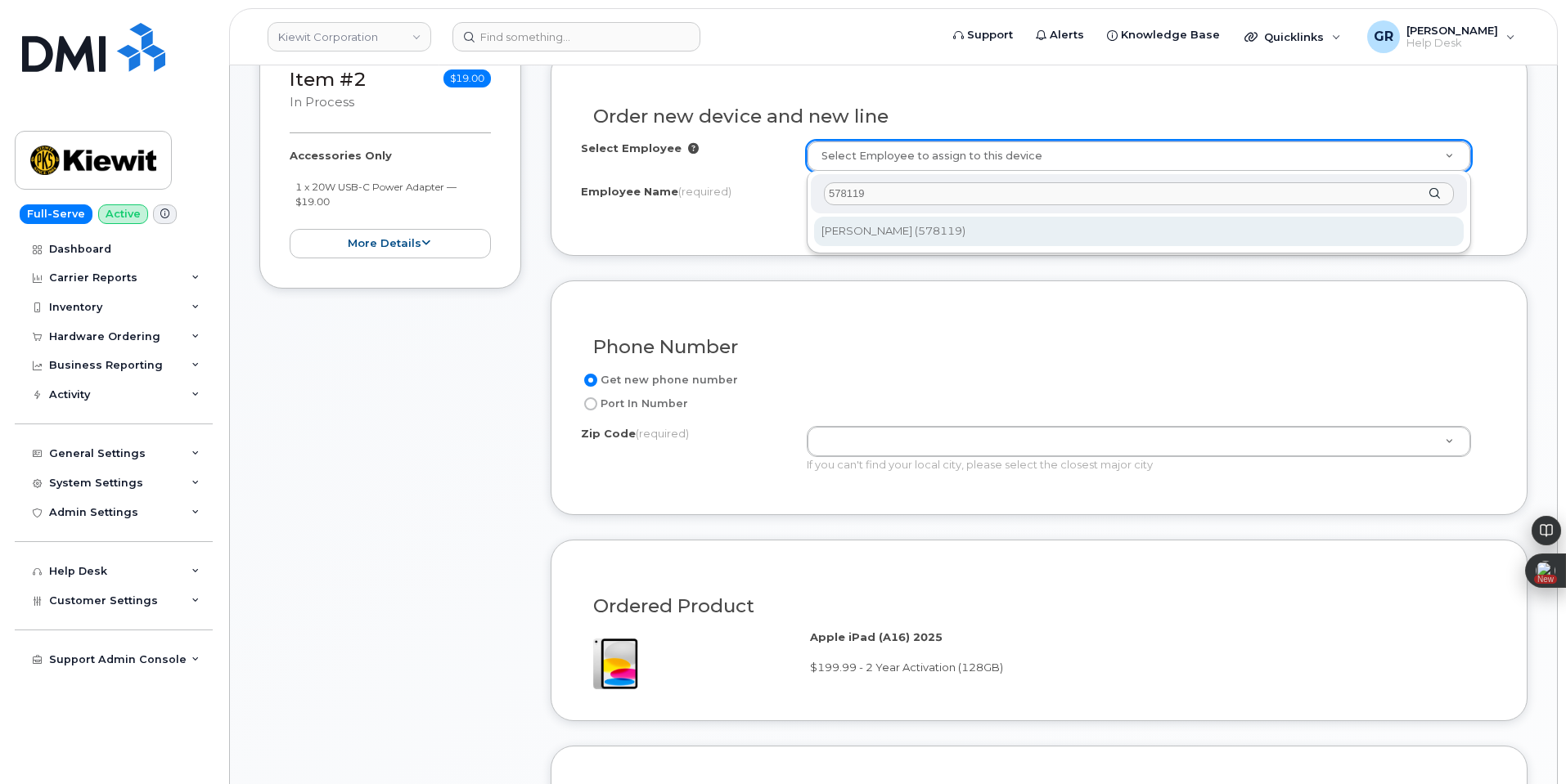
type input "578119"
type input "2751820"
type input "[PERSON_NAME]"
type input "[STREET_ADDRESS]"
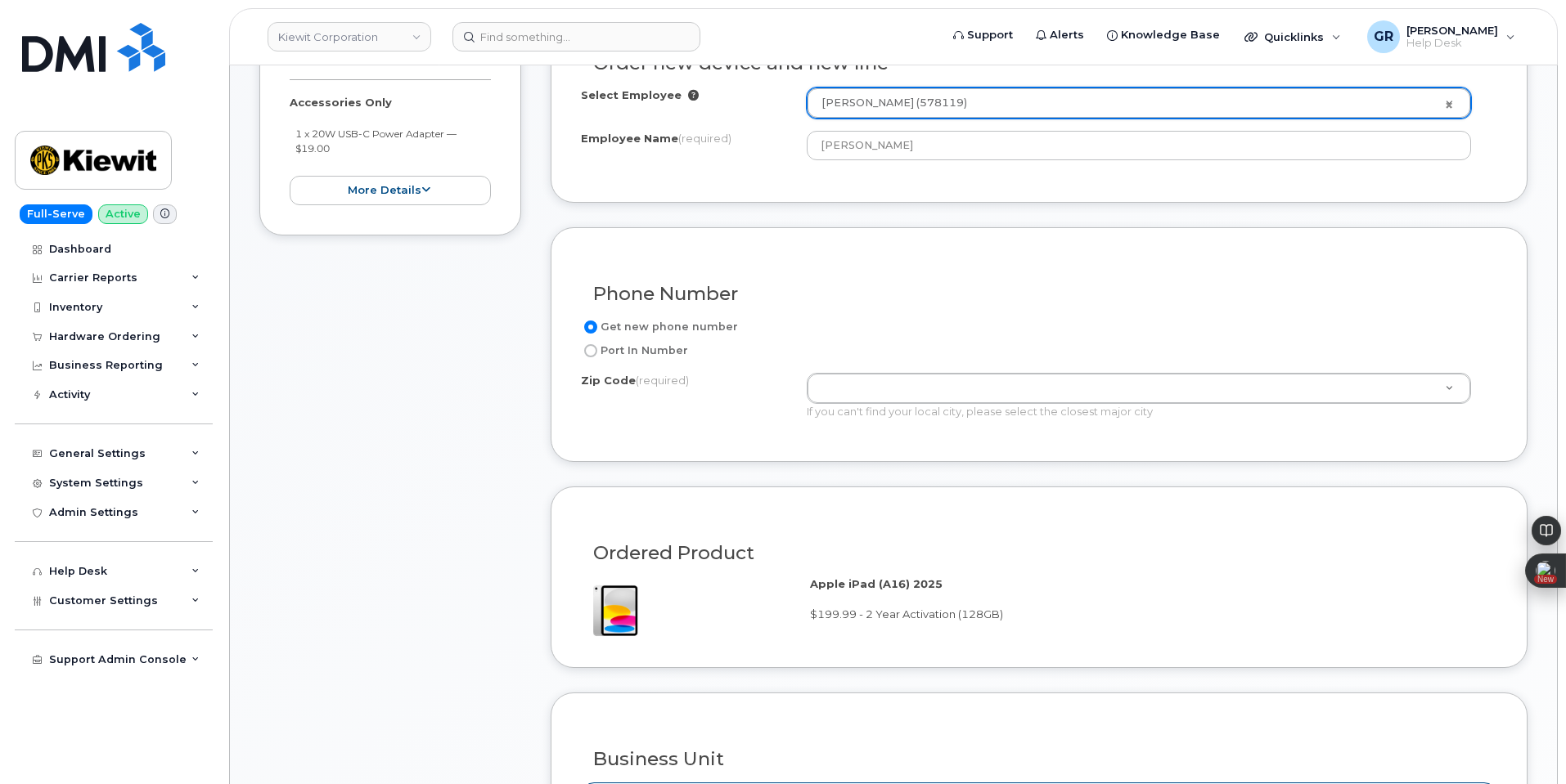
scroll to position [736, 0]
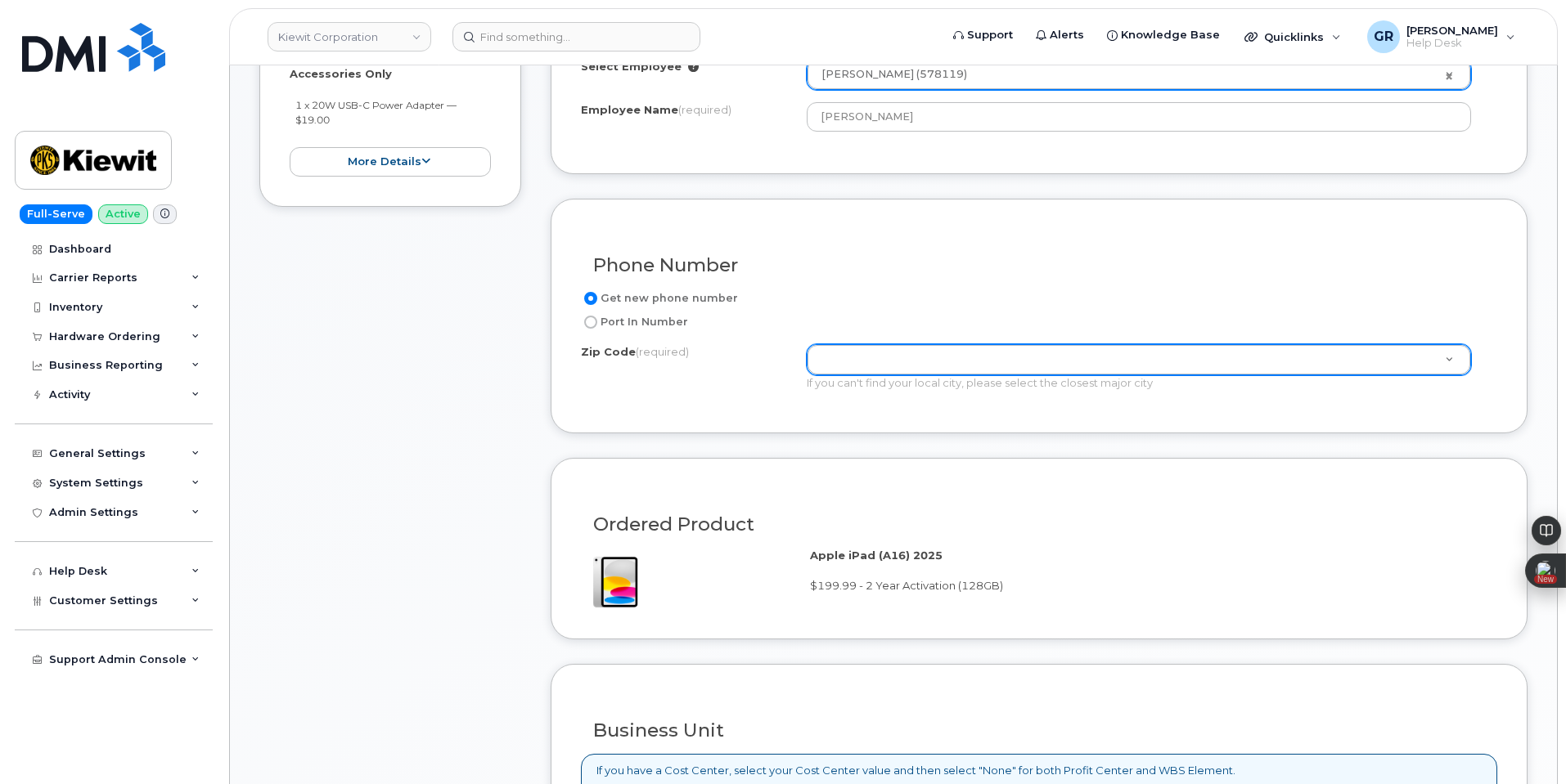
drag, startPoint x: 1027, startPoint y: 332, endPoint x: 1021, endPoint y: 354, distance: 22.8
click at [1027, 333] on div "Get new phone number Port In Number Zip Code (required) Zip Code (required) Zip…" at bounding box center [1039, 346] width 917 height 114
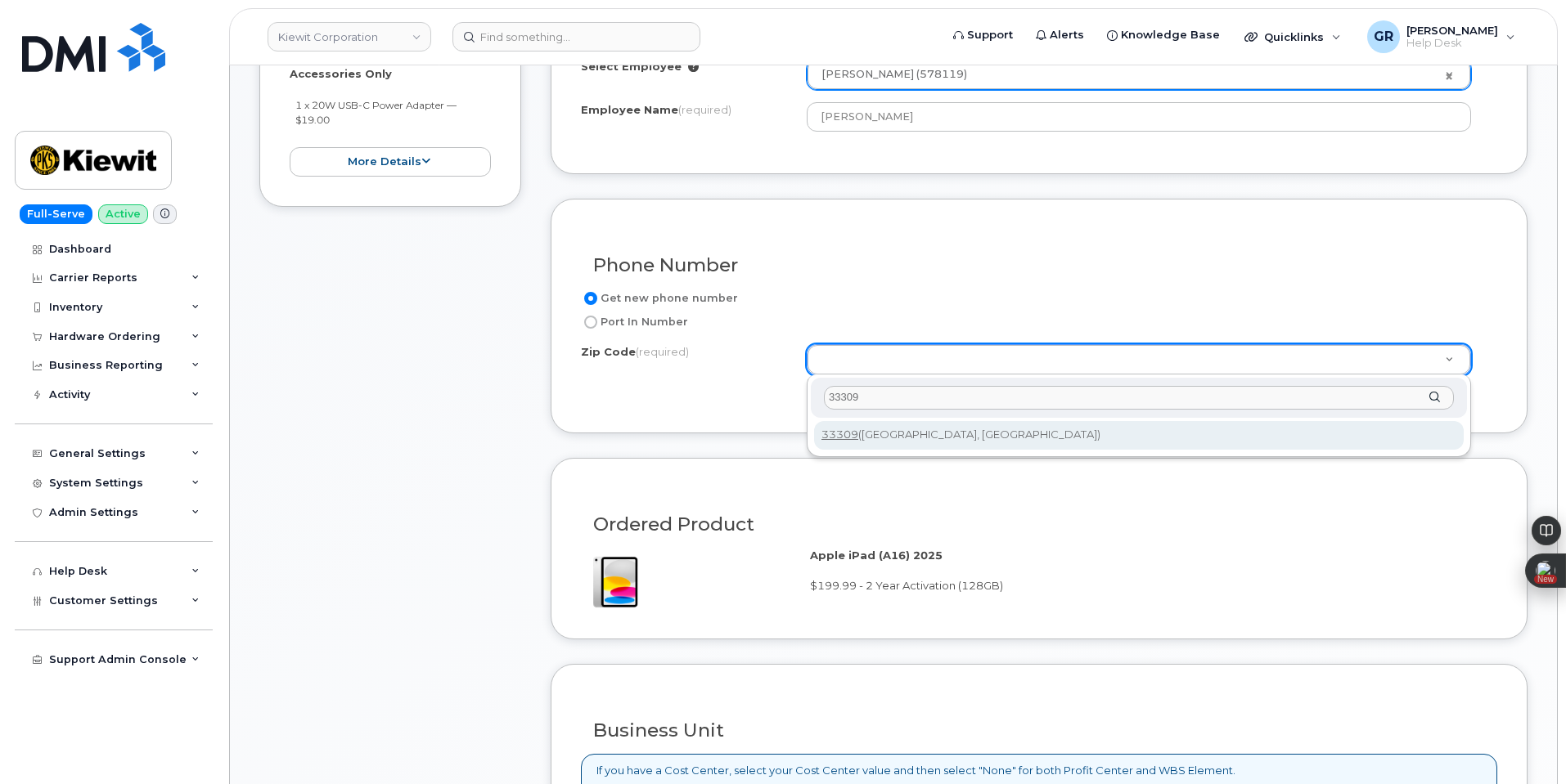
type input "33309"
type input "33309 (Fort Lauderdale, FL)"
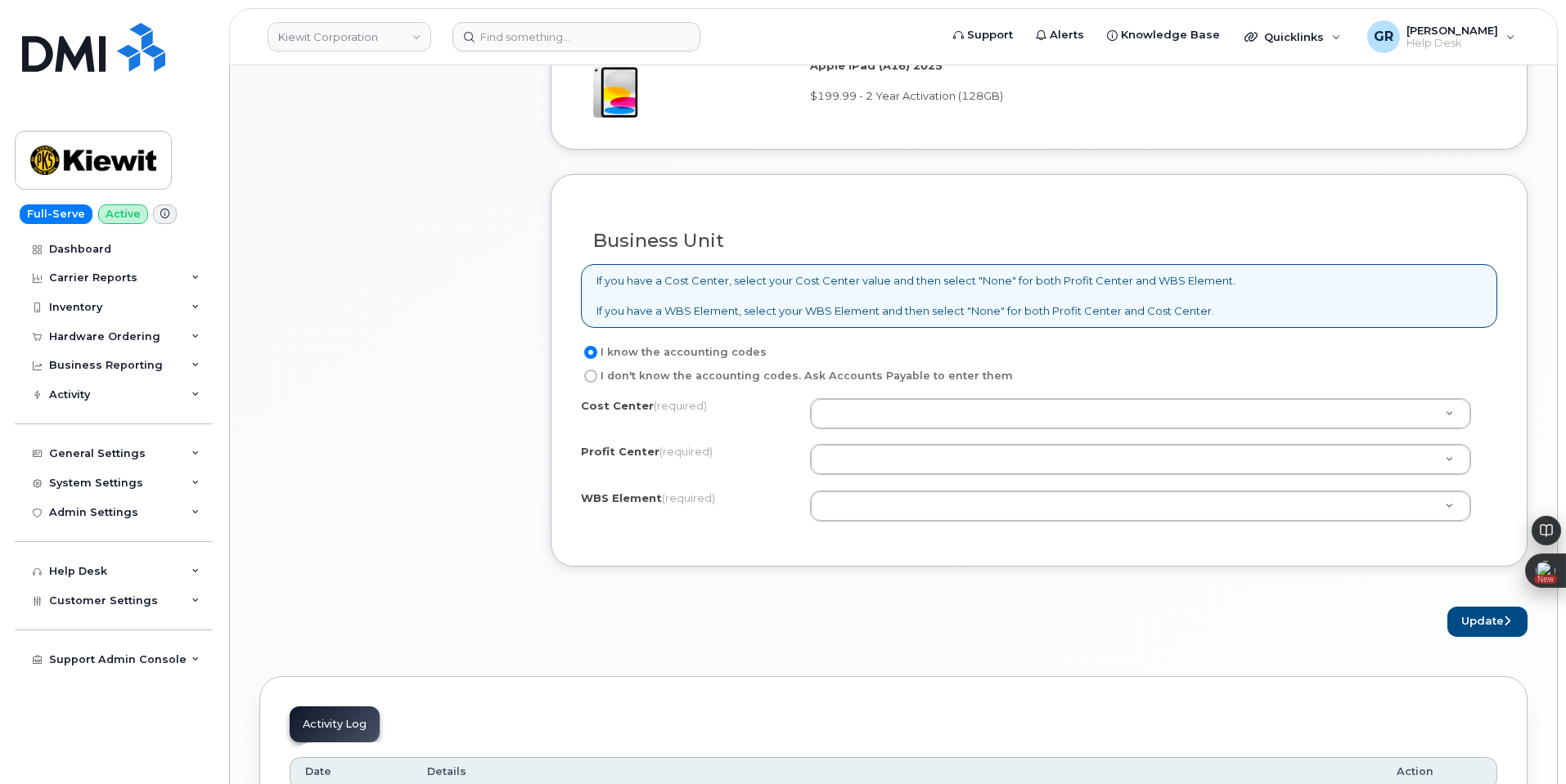
scroll to position [1227, 0]
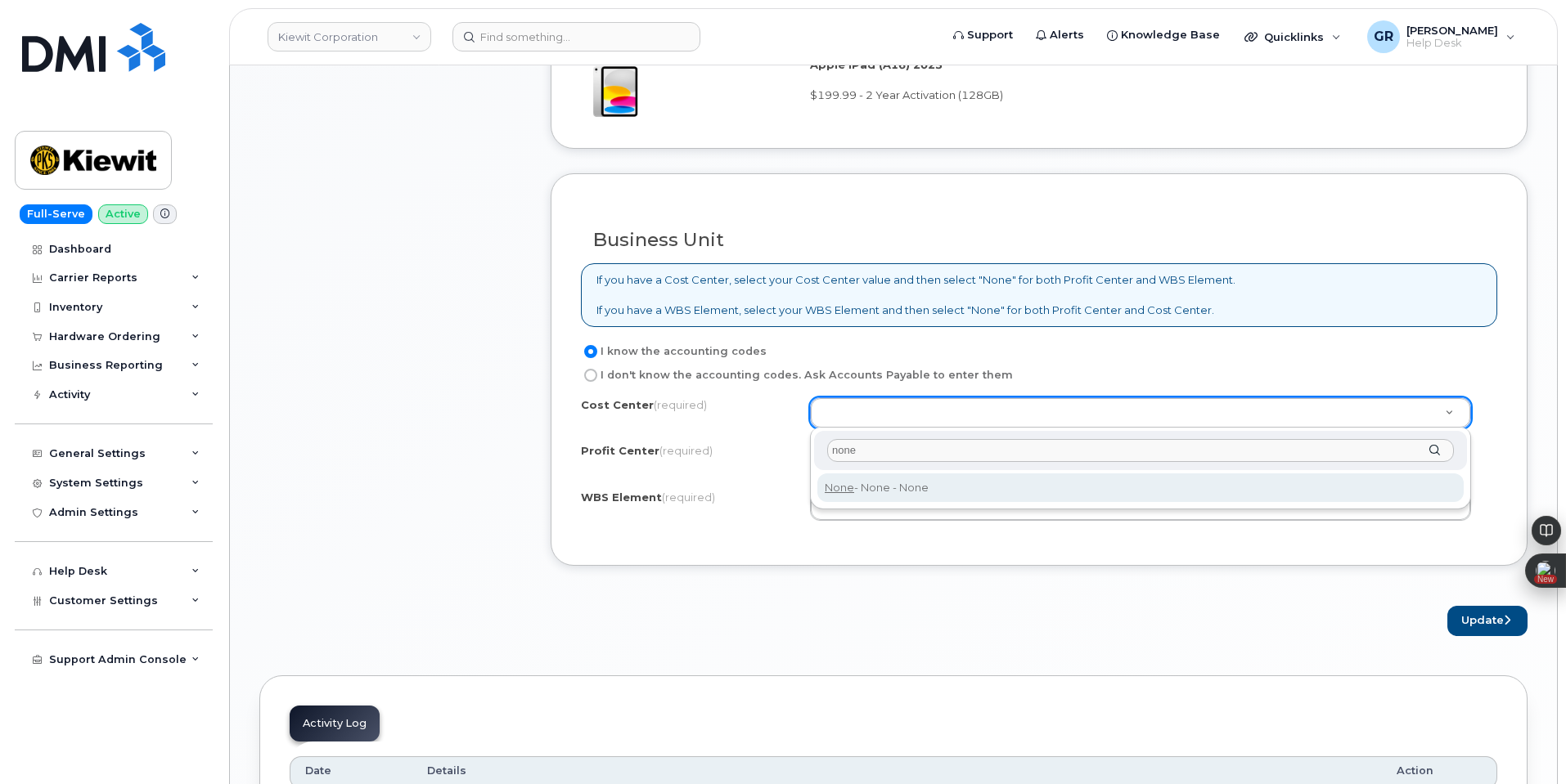
type input "none"
type input "None"
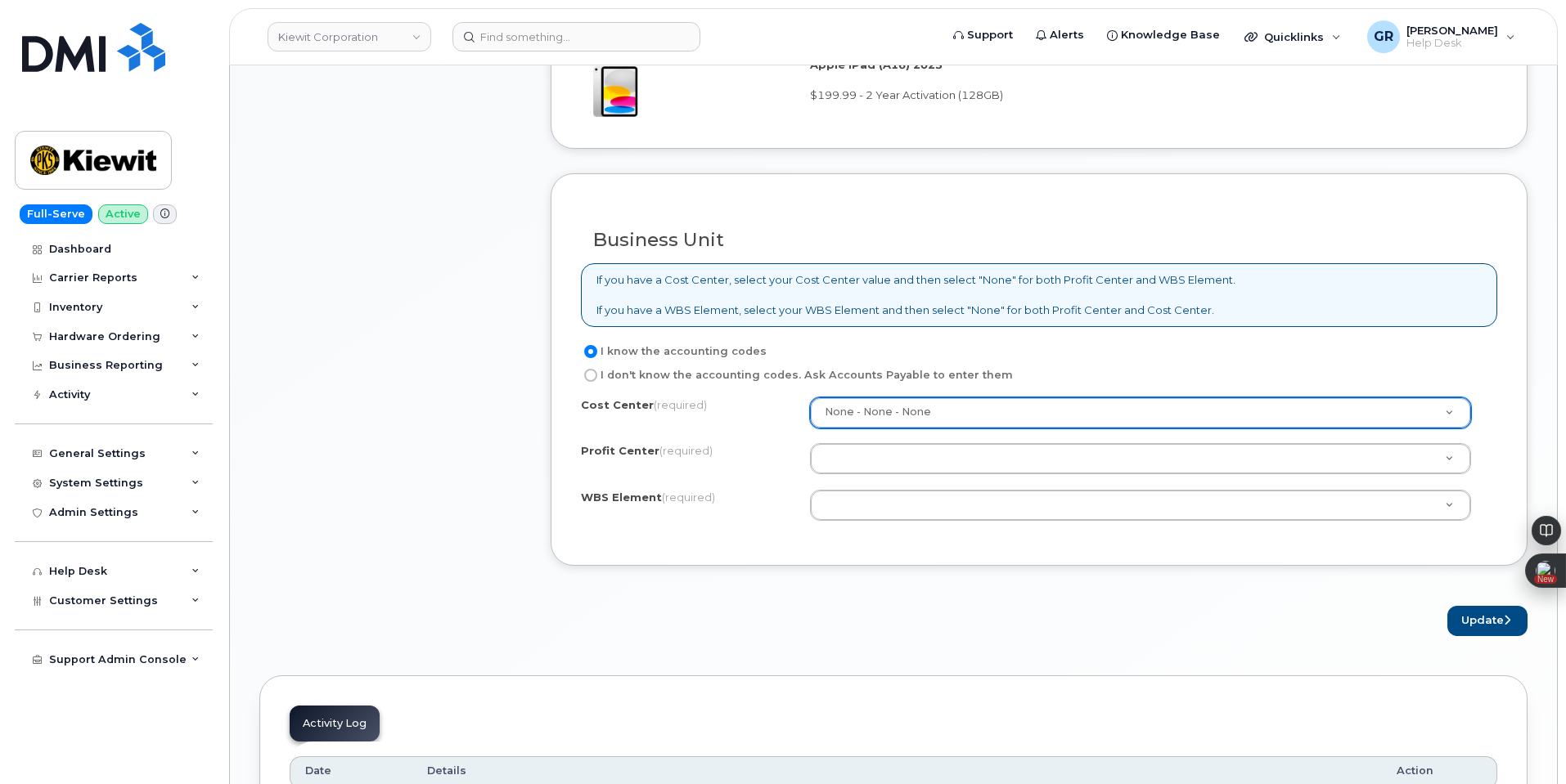
drag, startPoint x: 951, startPoint y: 468, endPoint x: 961, endPoint y: 458, distance: 14.1
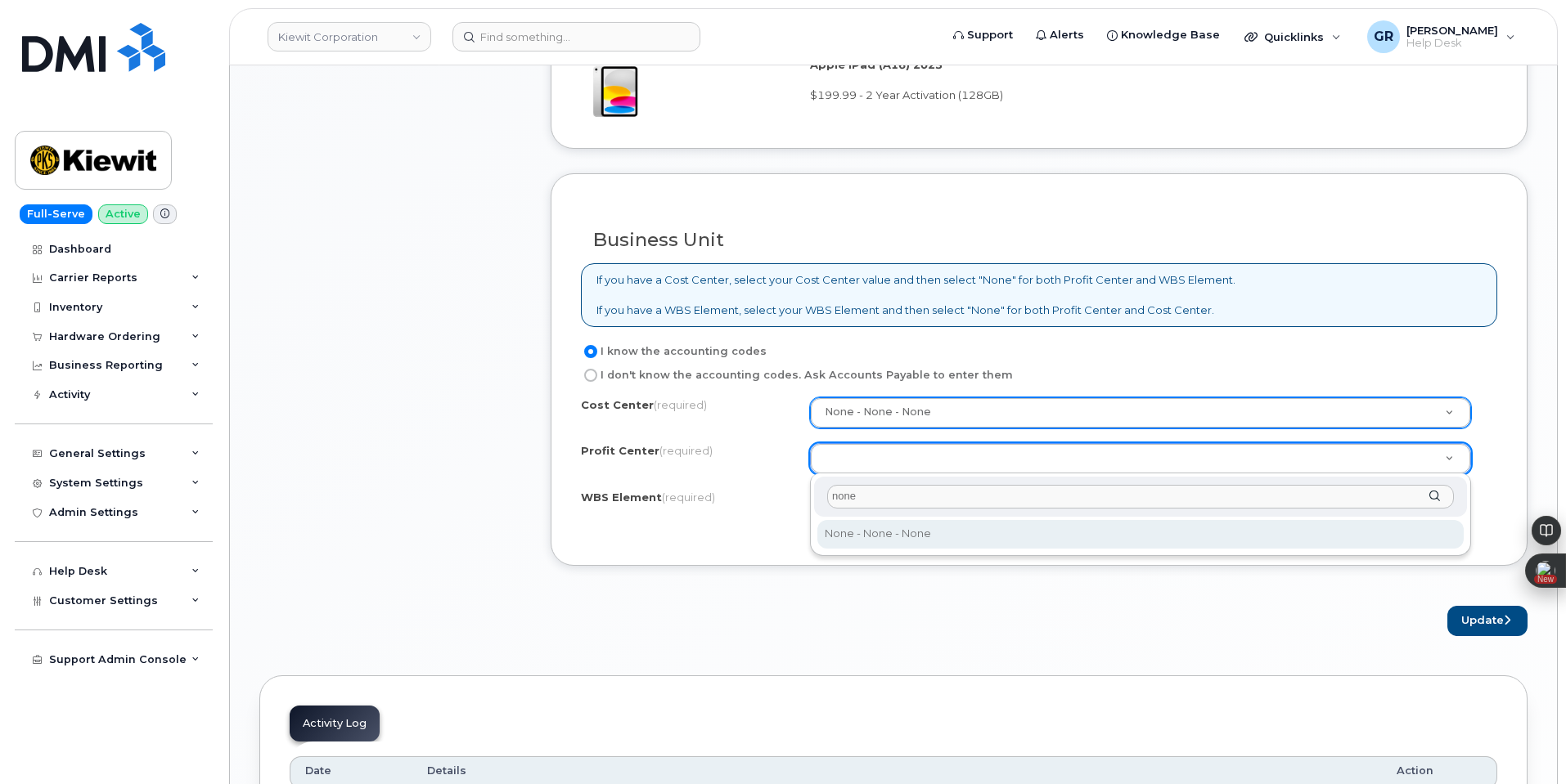
type input "none"
click at [1019, 550] on div "none None - None - None" at bounding box center [1141, 515] width 662 height 83
select select "None"
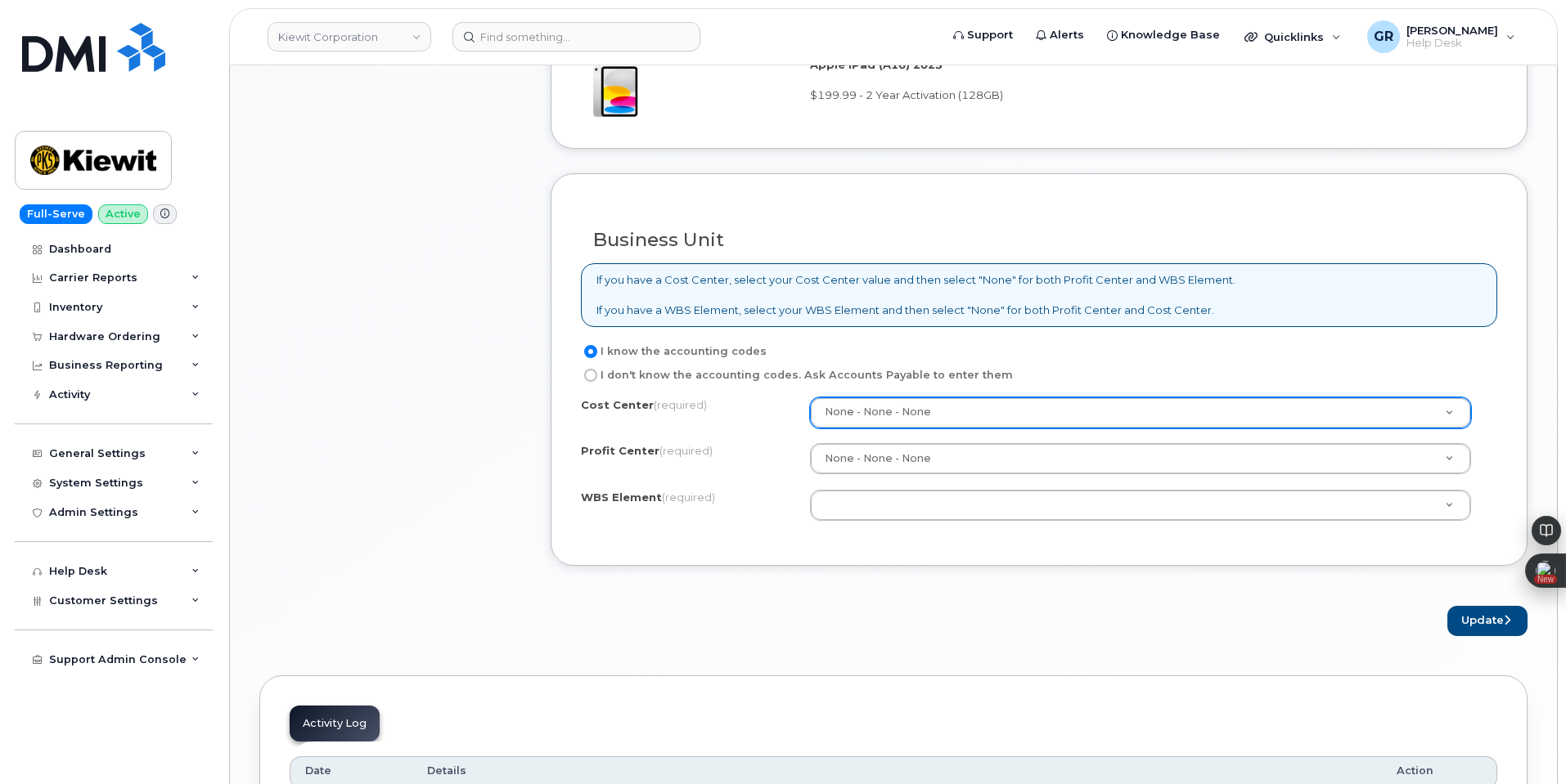
paste input "1514"
type input "1514"
click at [892, 546] on div "Business Unit If you have a Cost Center, select your Cost Center value and then…" at bounding box center [1039, 370] width 977 height 393
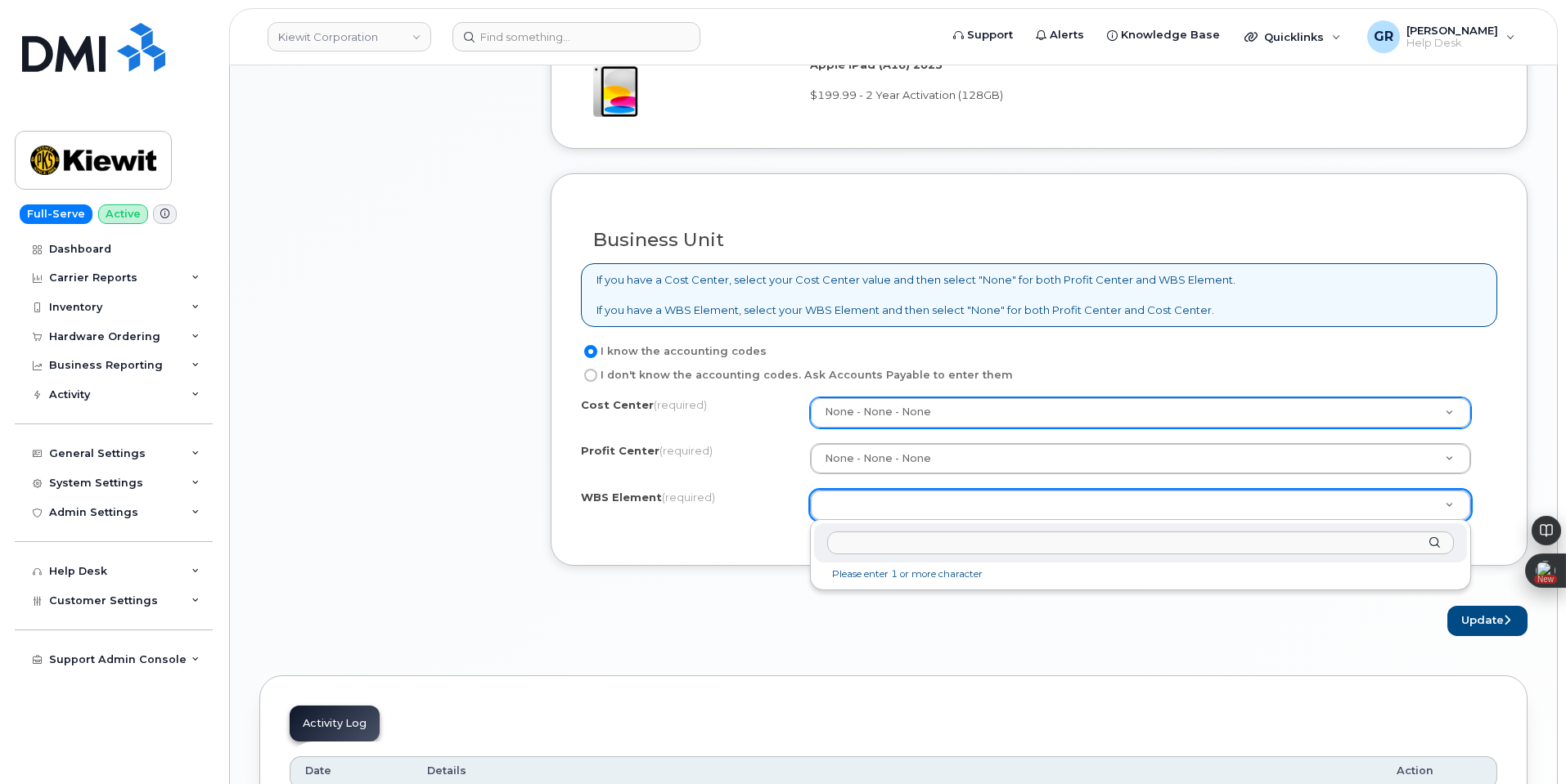
click at [885, 545] on input "text" at bounding box center [1141, 543] width 627 height 23
paste input "1514"
type input "1514"
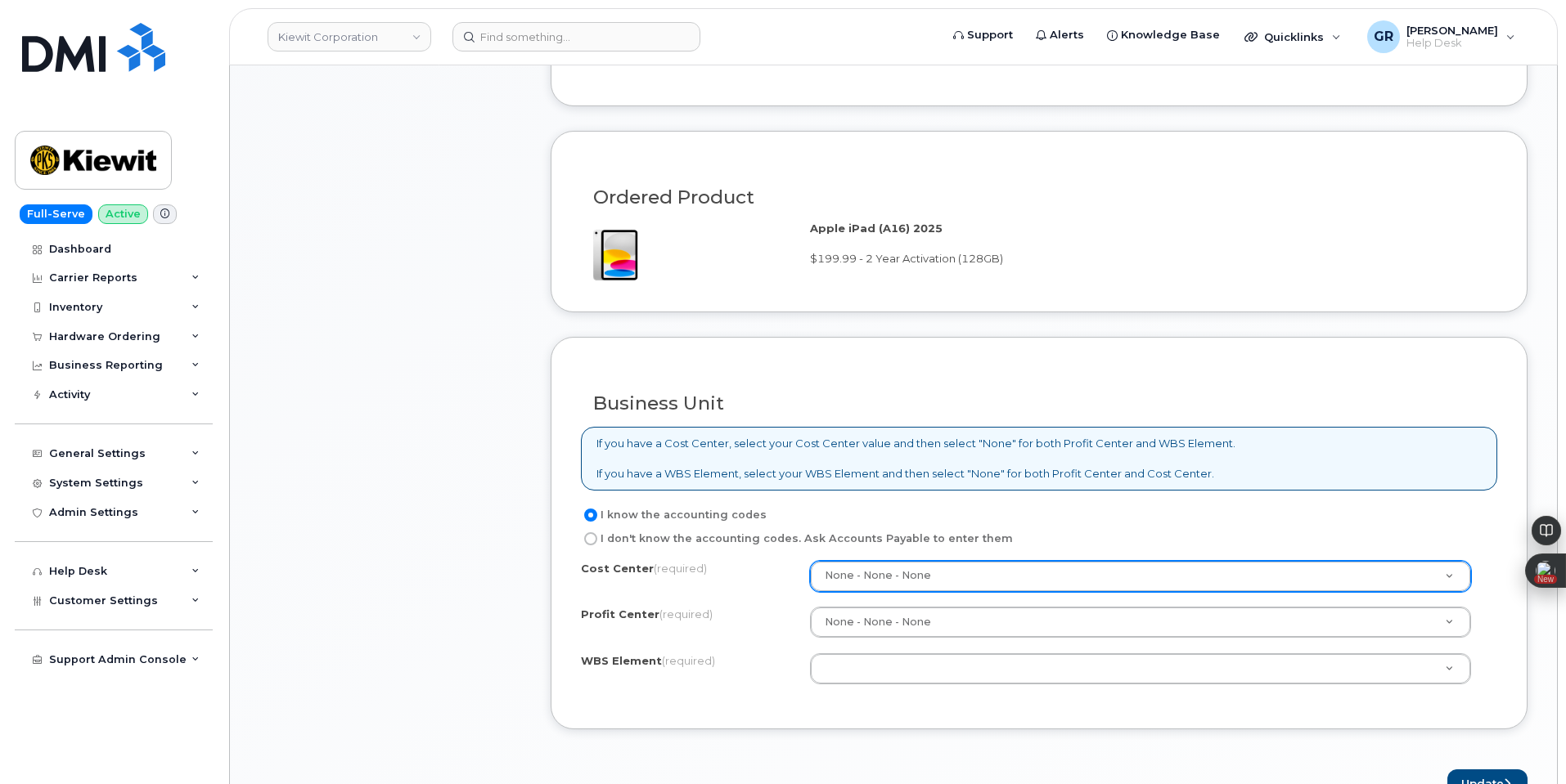
scroll to position [1145, 0]
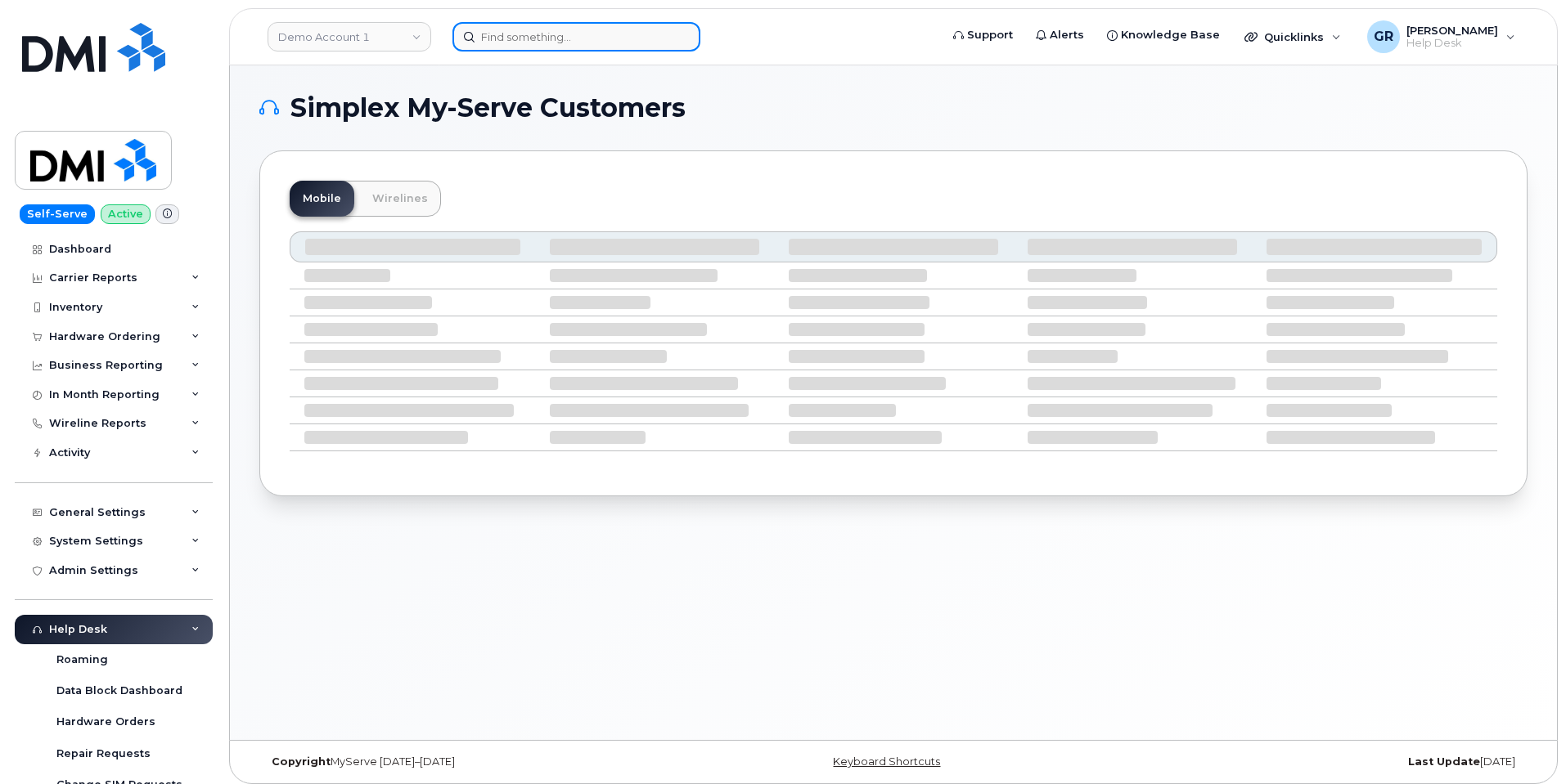
click at [596, 35] on input at bounding box center [576, 37] width 248 height 29
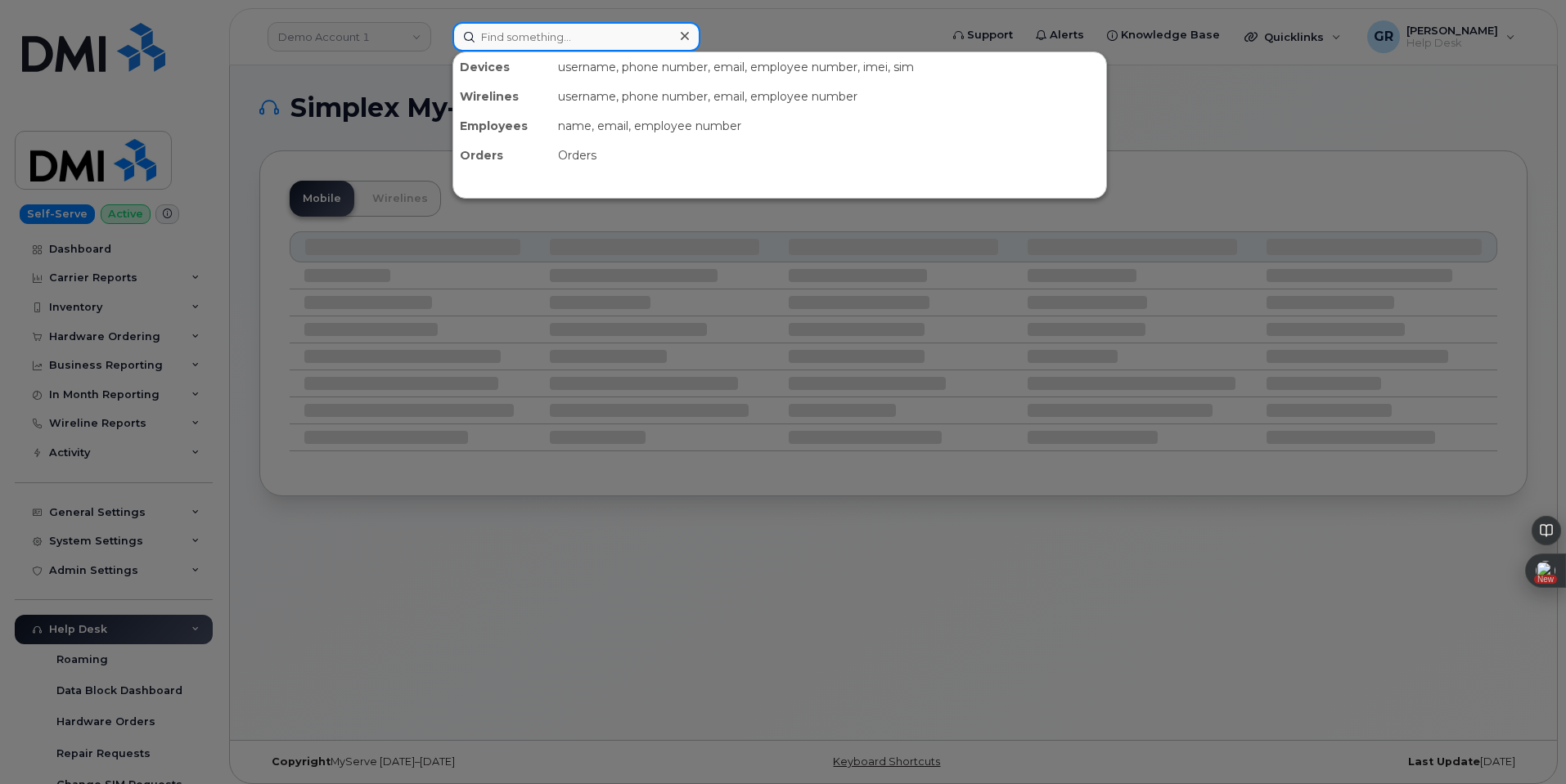
paste input "1514"
type input "1514"
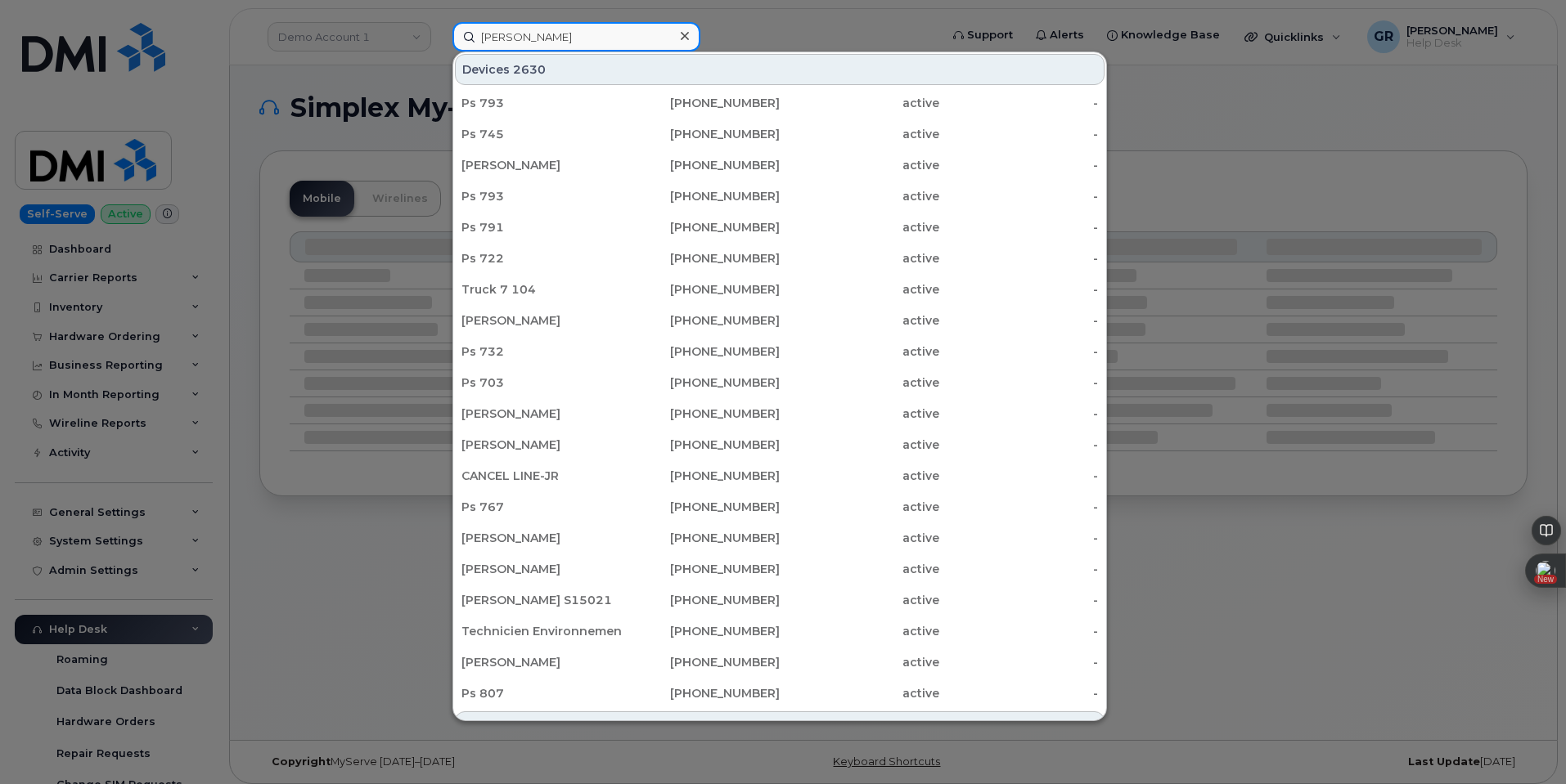
type input "[PERSON_NAME]"
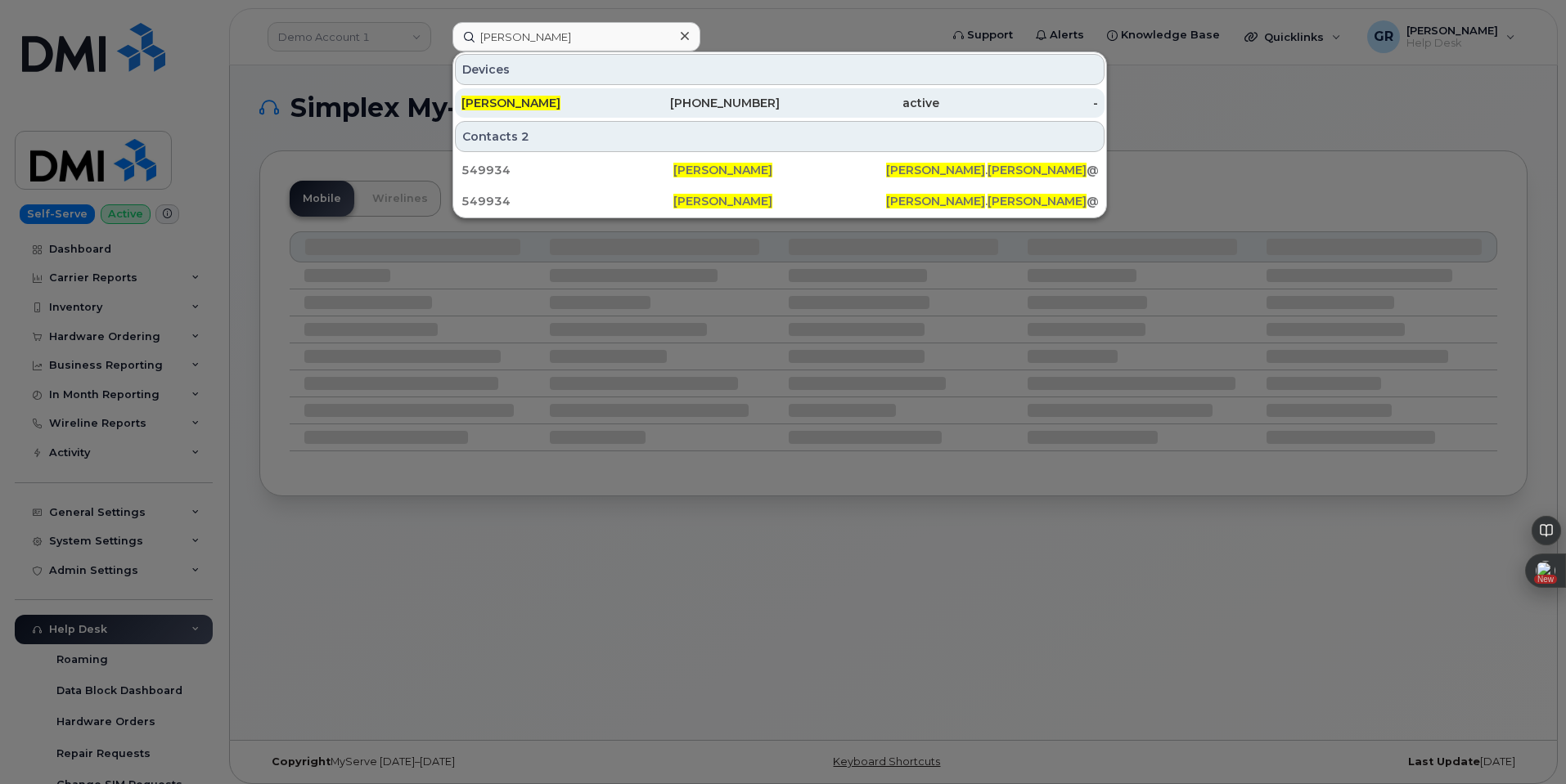
click at [566, 99] on div "[PERSON_NAME]" at bounding box center [541, 103] width 160 height 16
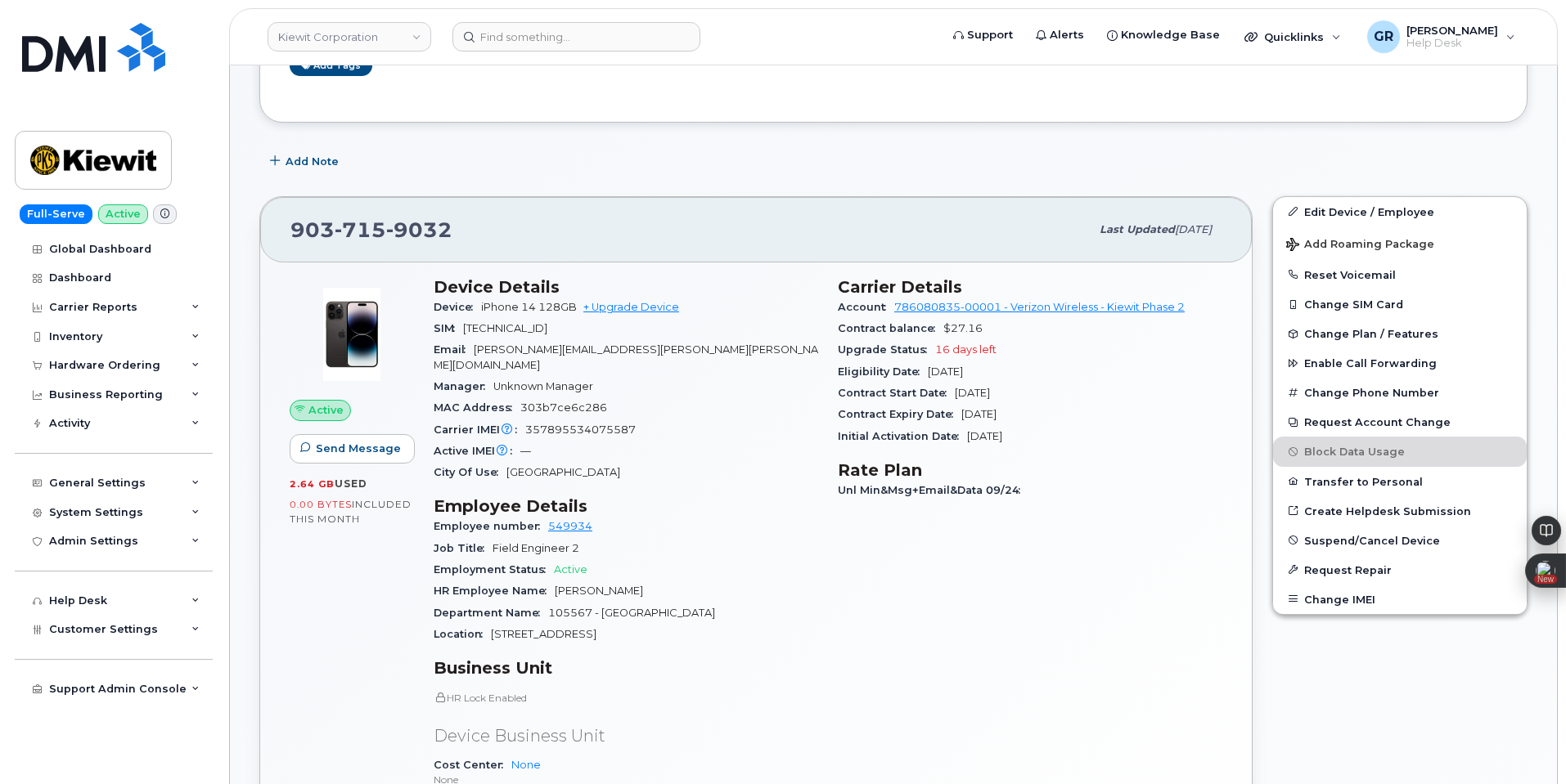
scroll to position [95, 0]
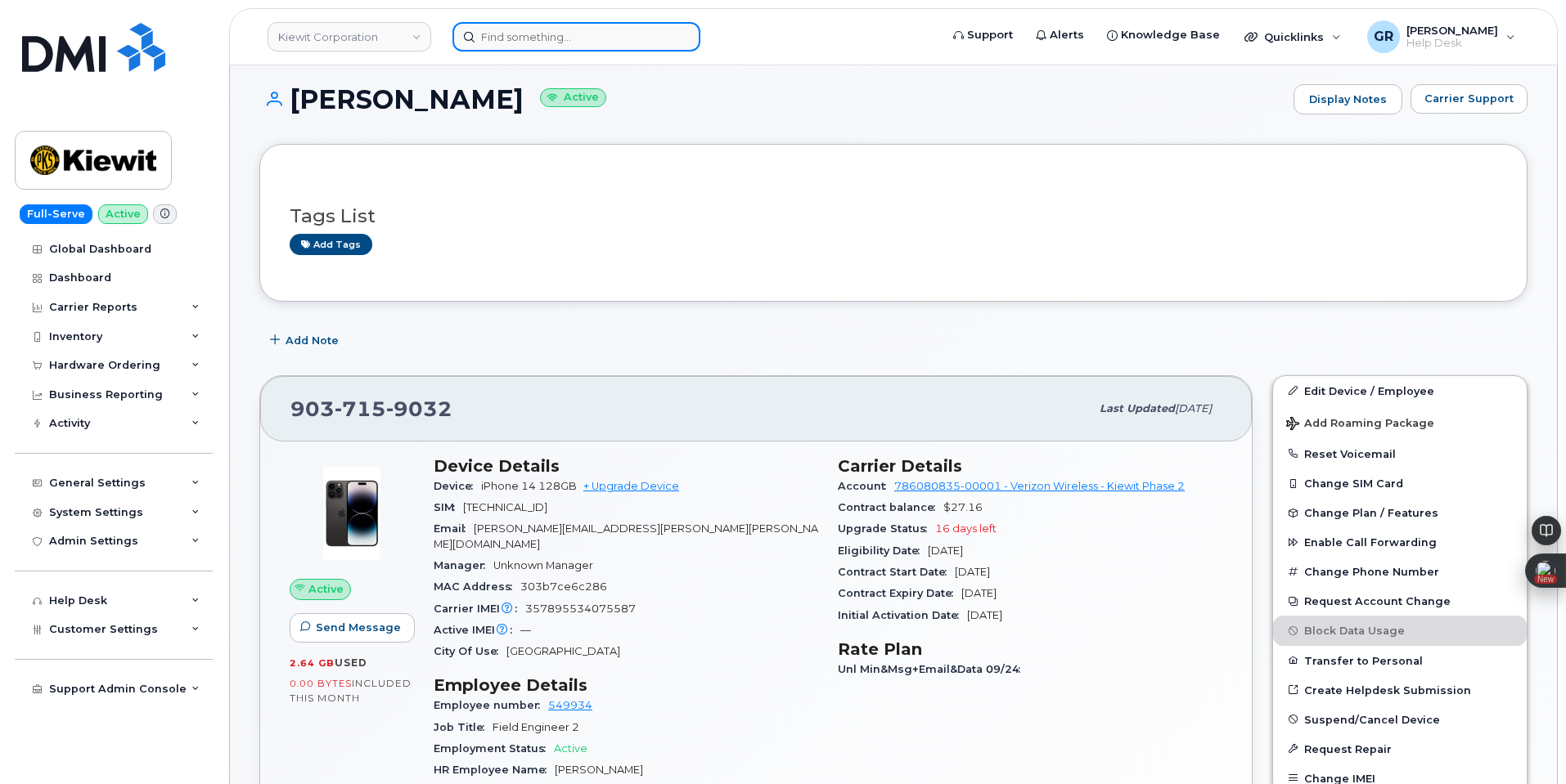
click at [581, 38] on input at bounding box center [576, 37] width 248 height 29
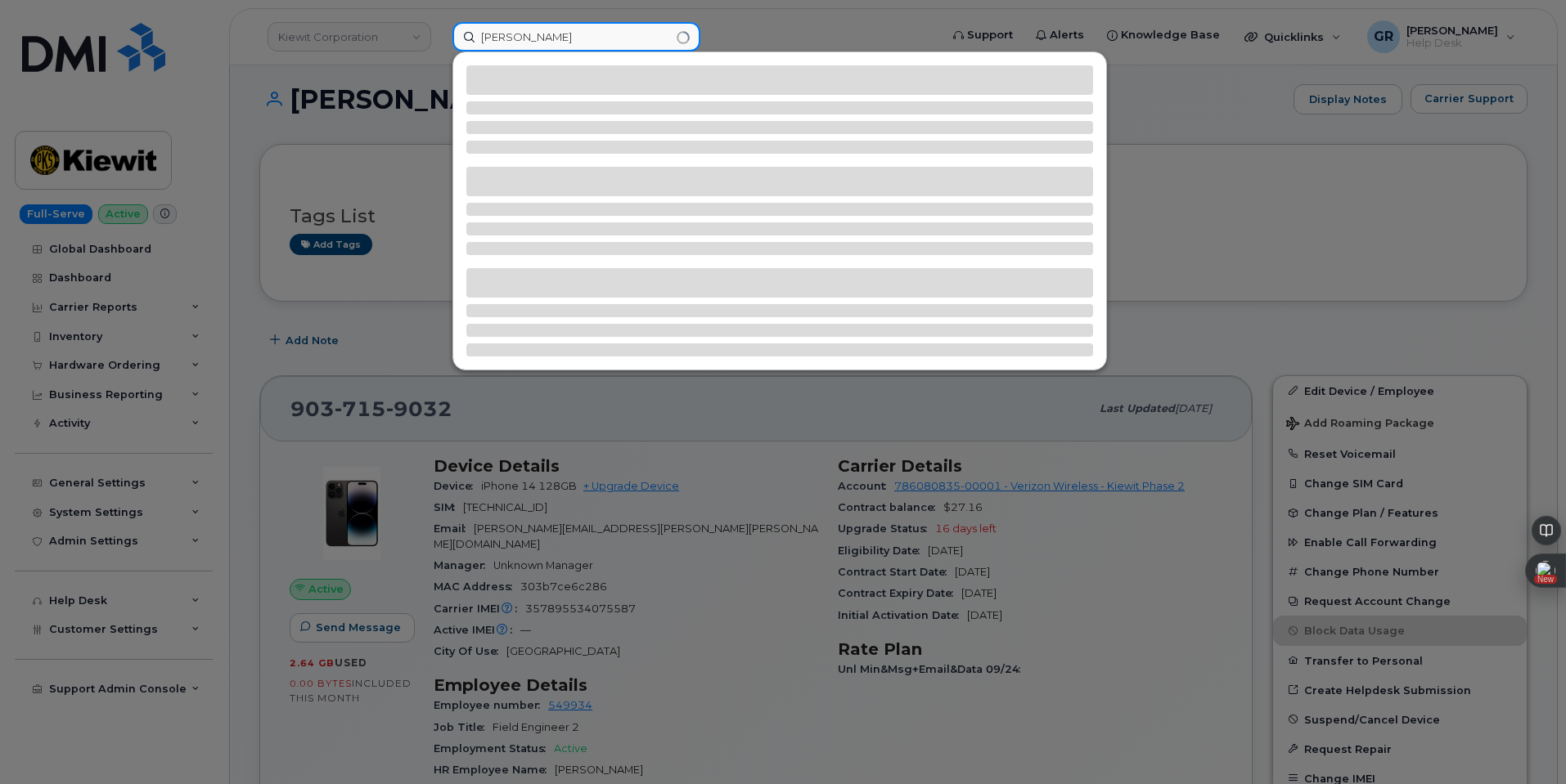
type input "reuben bjornson"
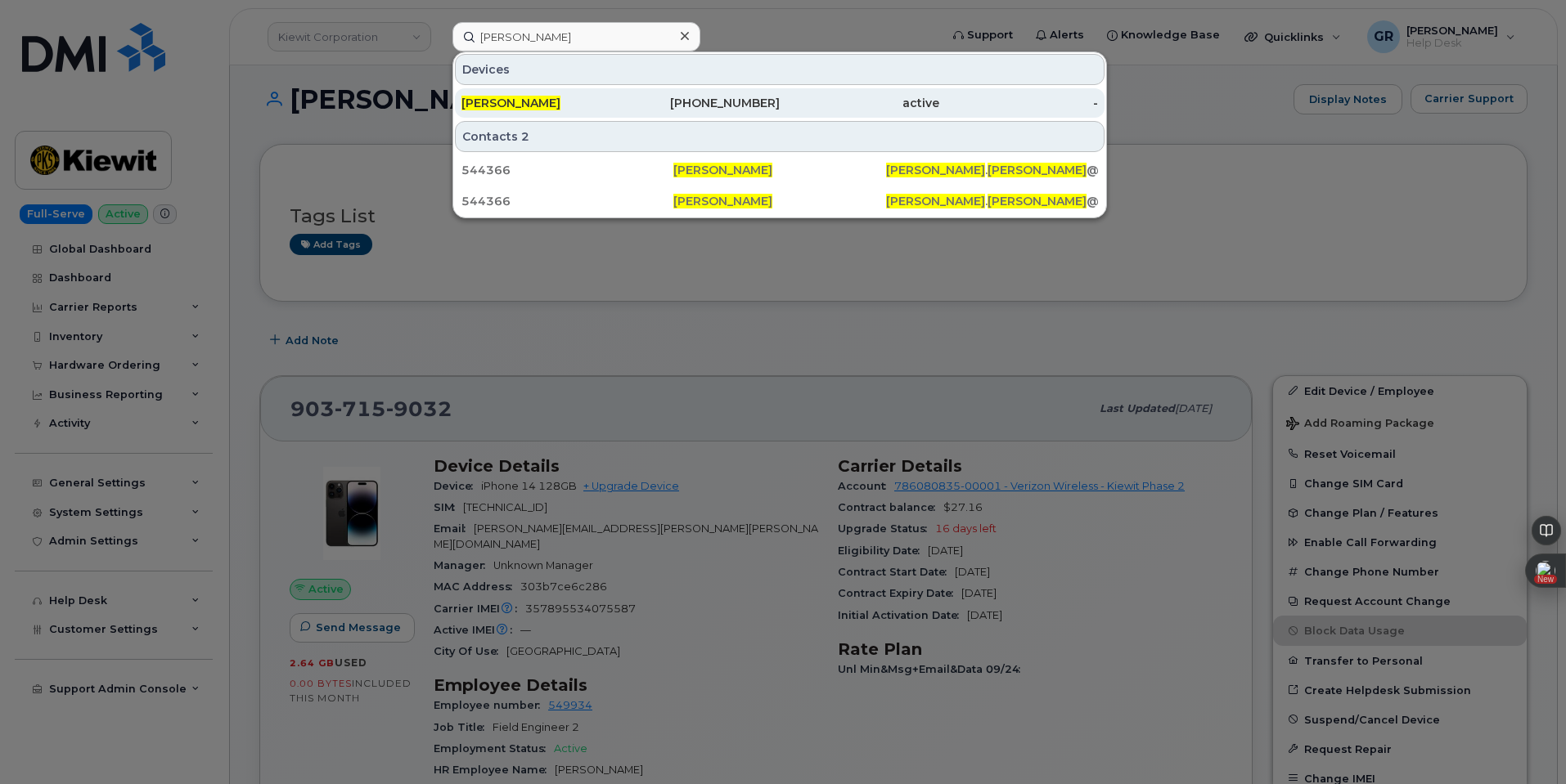
click at [616, 106] on div "REUBEN BJORNSON" at bounding box center [541, 103] width 160 height 16
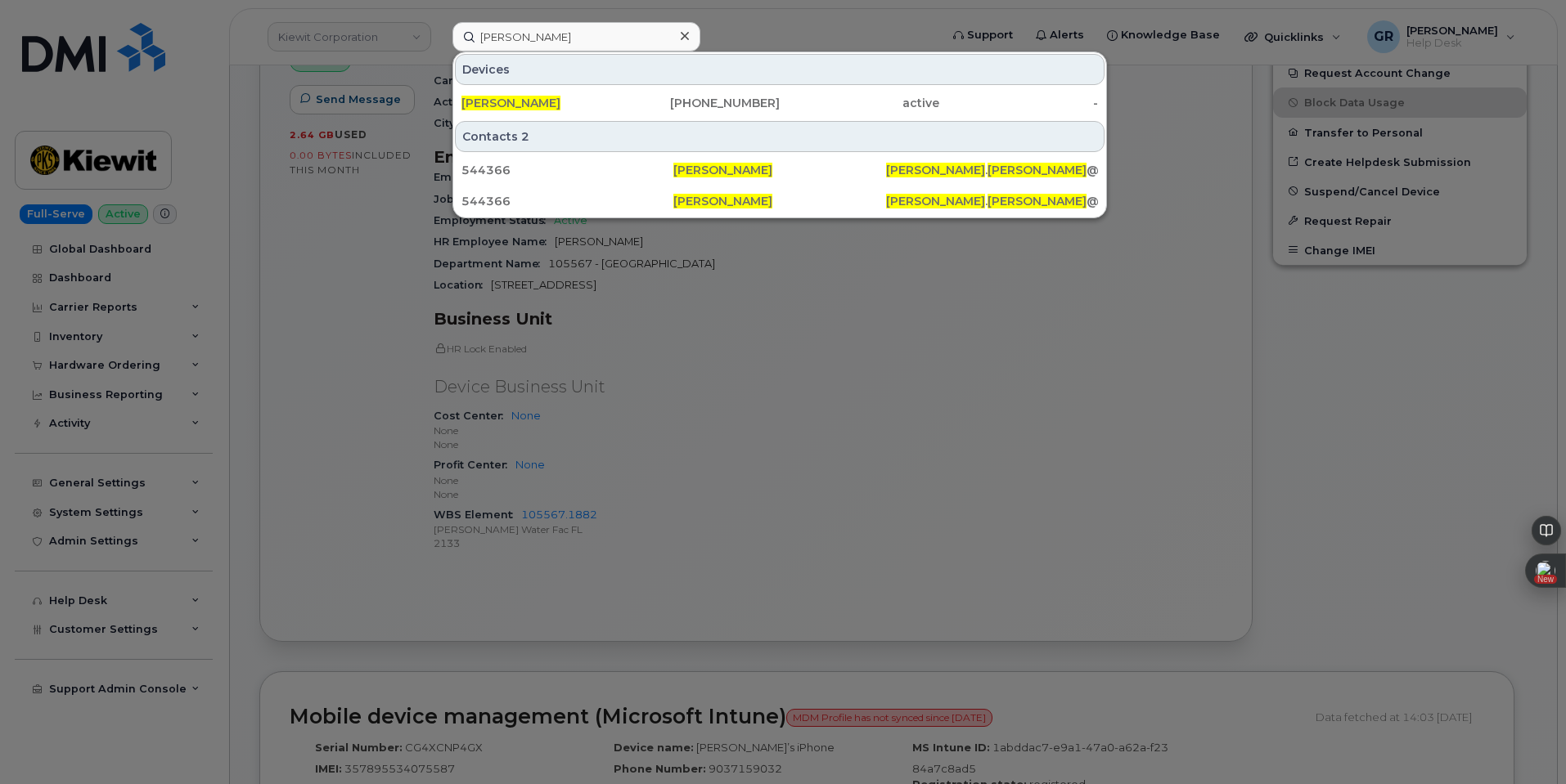
scroll to position [667, 0]
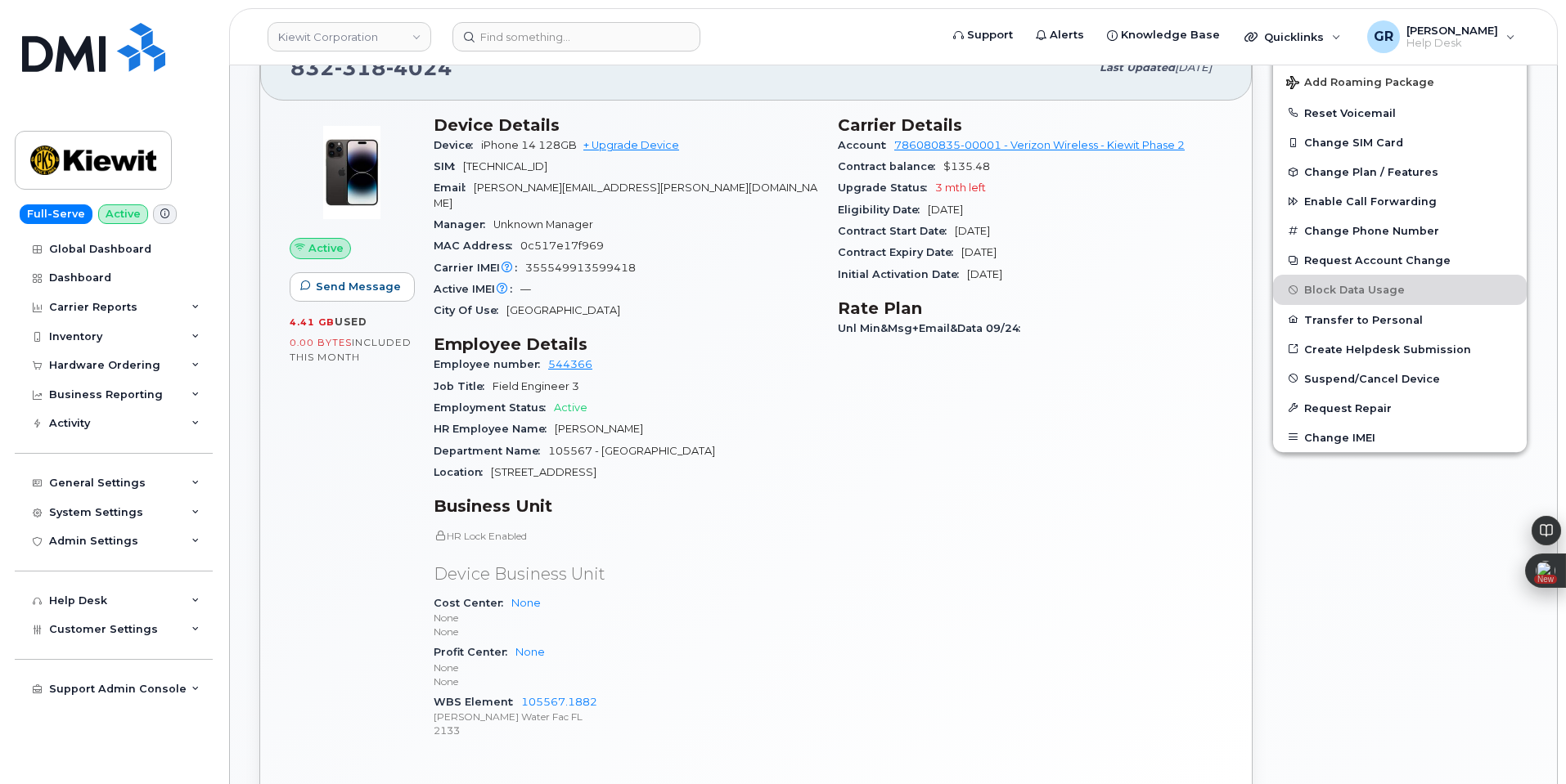
scroll to position [491, 0]
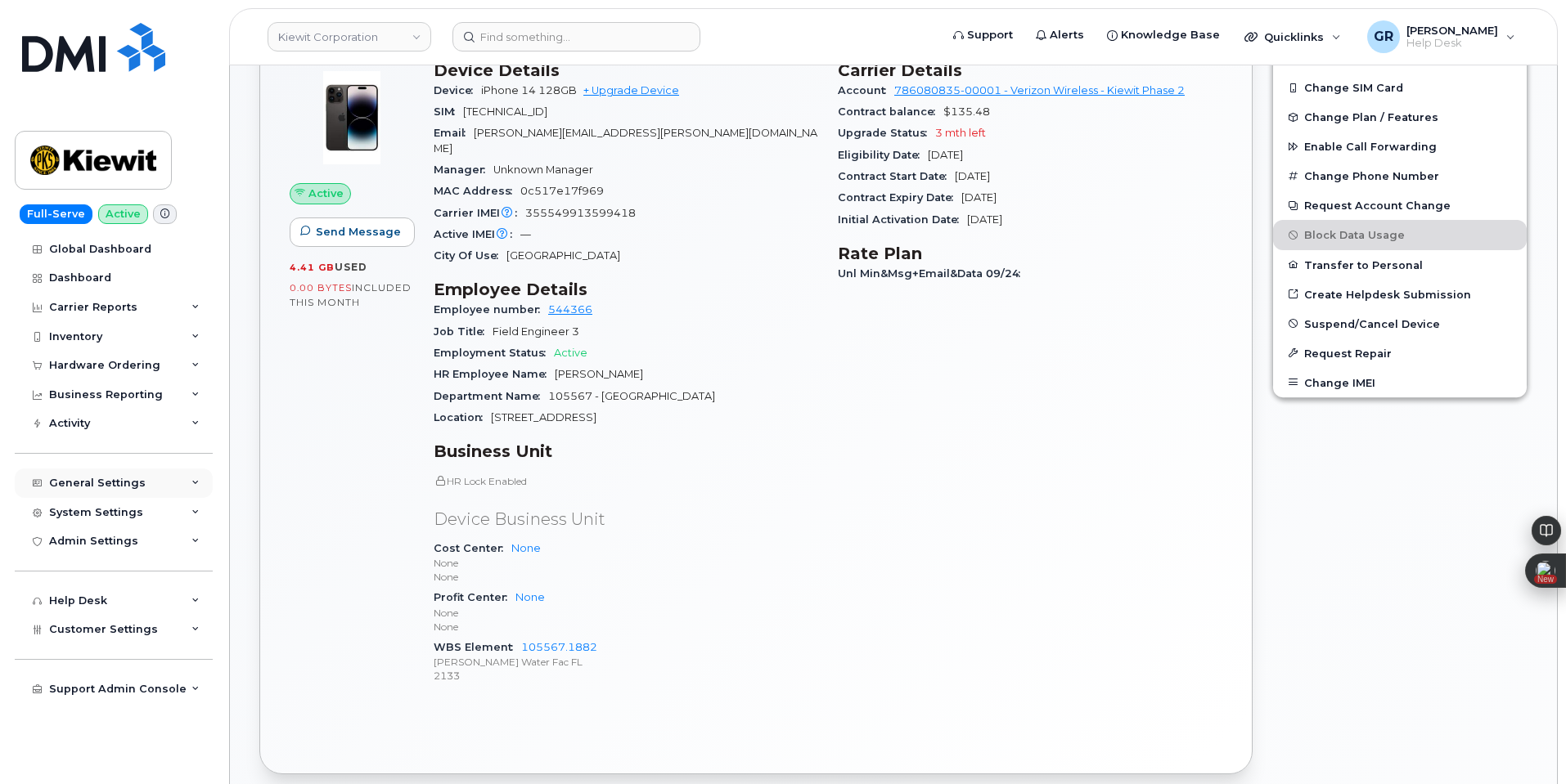
click at [149, 489] on div "General Settings" at bounding box center [113, 483] width 198 height 29
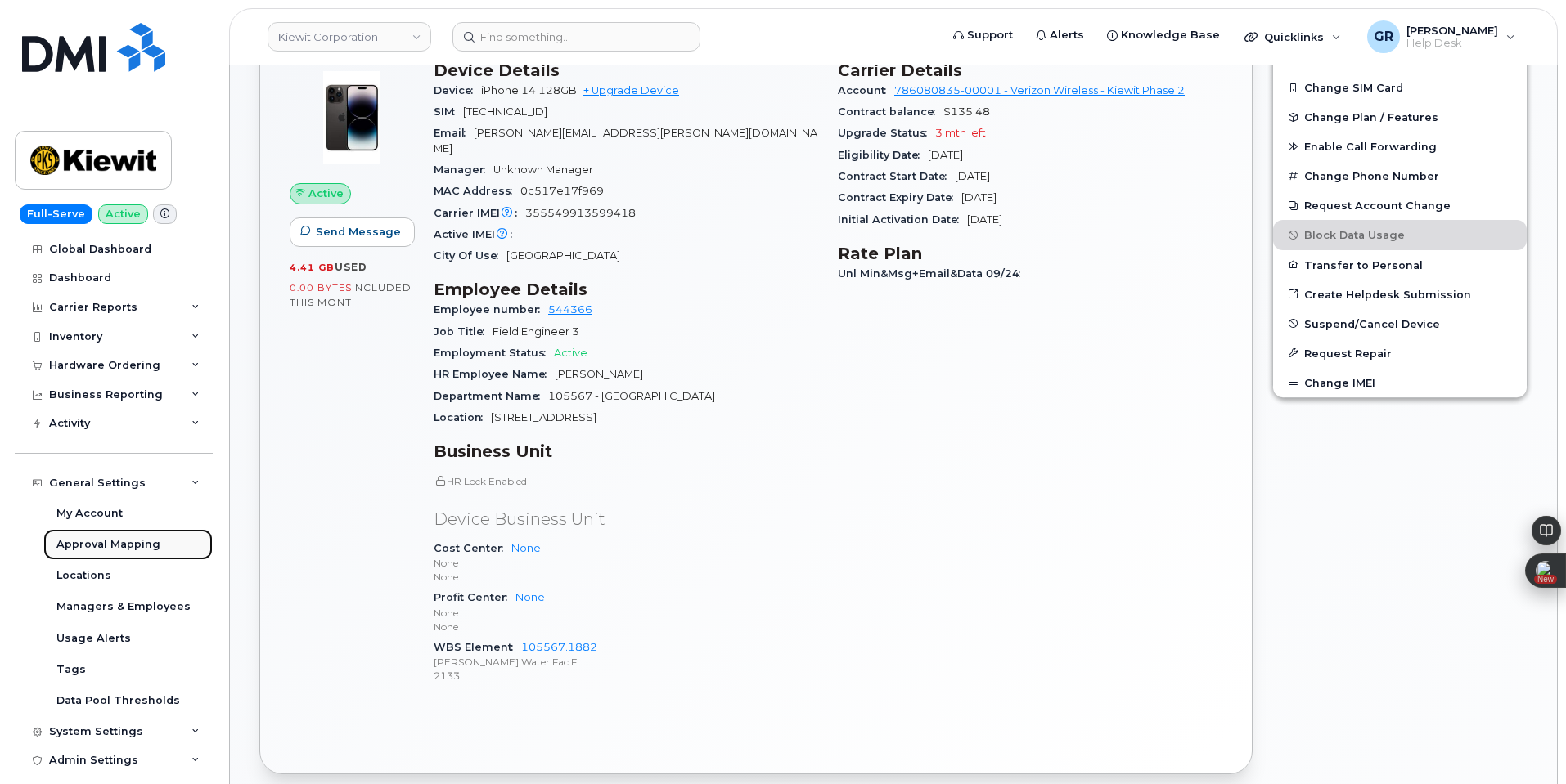
click at [147, 544] on div "Approval Mapping" at bounding box center [108, 545] width 104 height 15
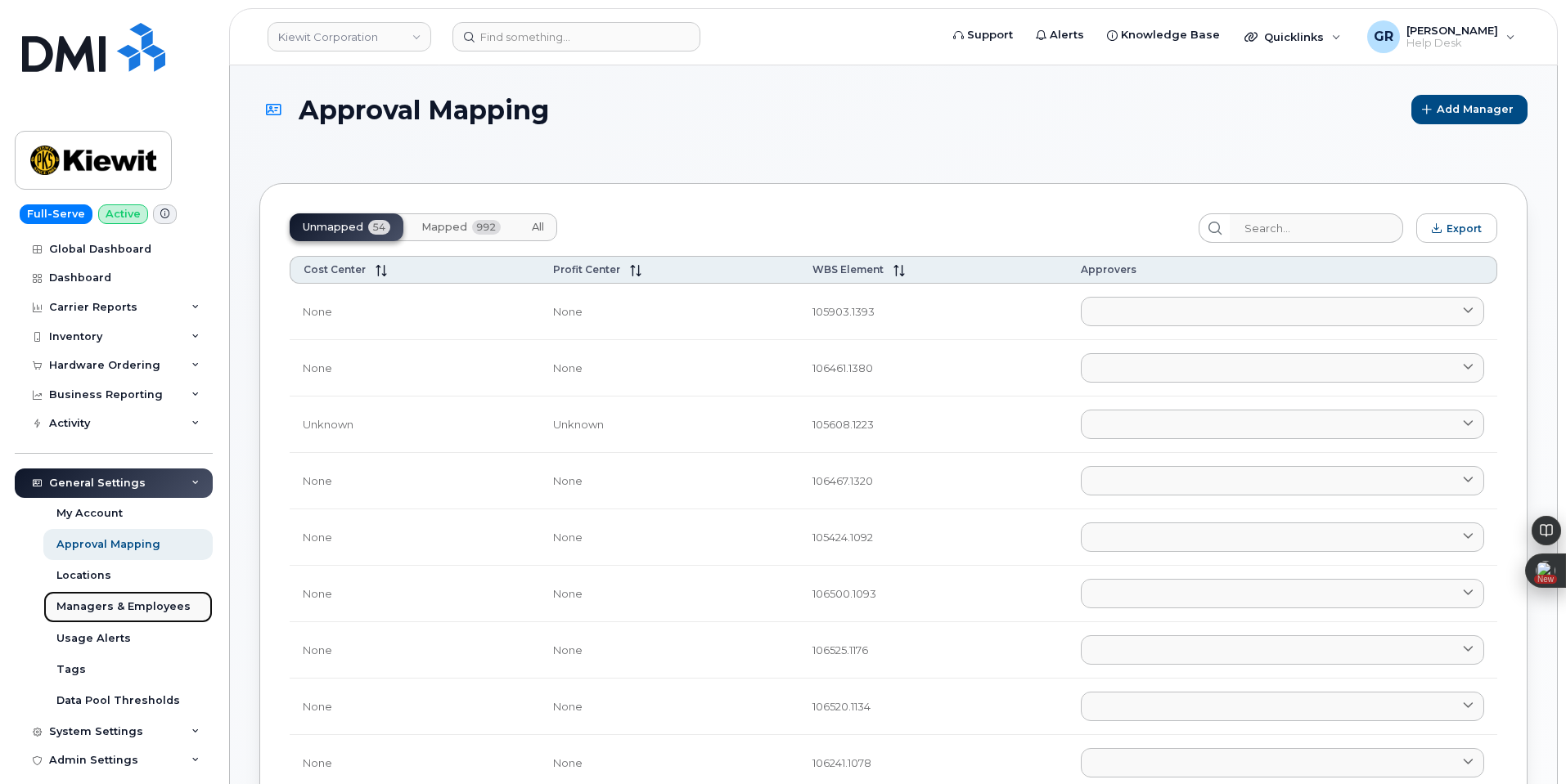
click at [150, 609] on div "Managers & Employees" at bounding box center [123, 607] width 134 height 15
click at [451, 222] on span "Mapped" at bounding box center [444, 226] width 46 height 13
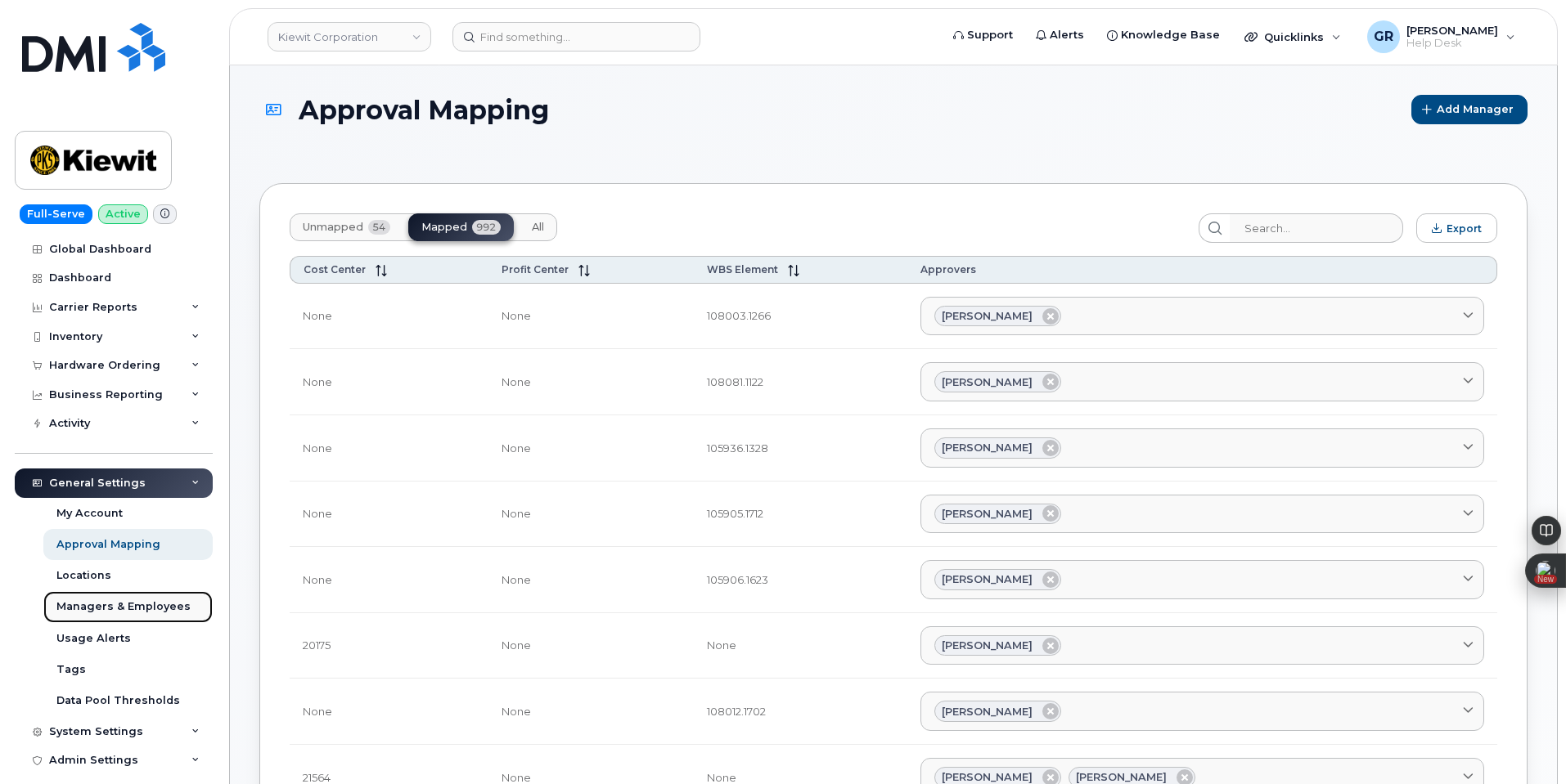
click at [130, 602] on div "Managers & Employees" at bounding box center [123, 607] width 134 height 15
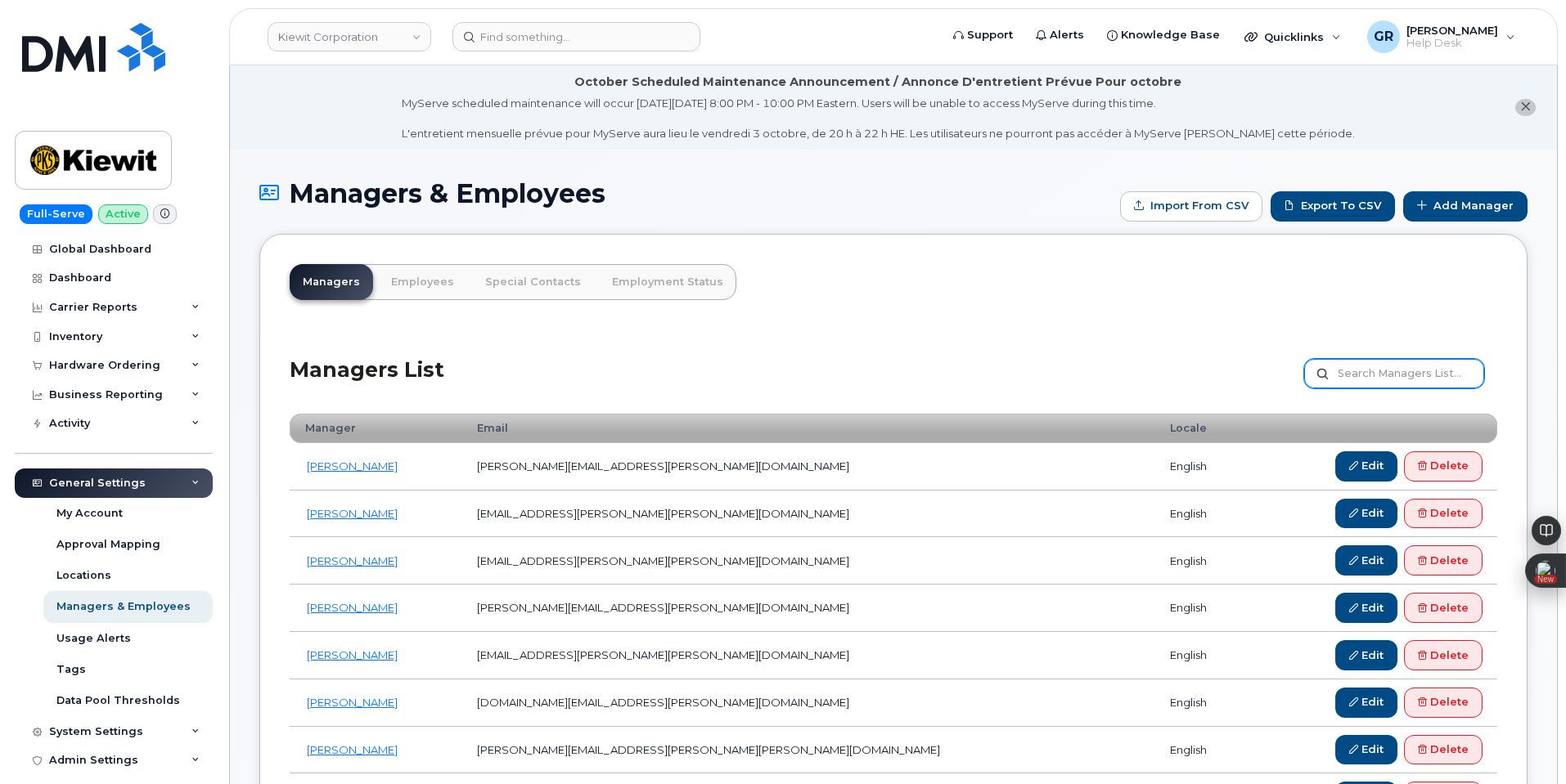
click at [1401, 360] on input "text" at bounding box center [1394, 373] width 180 height 29
type input "[PERSON_NAME]"
click at [420, 274] on link "Employees" at bounding box center [422, 283] width 89 height 36
click at [425, 284] on link "Employees" at bounding box center [422, 283] width 89 height 36
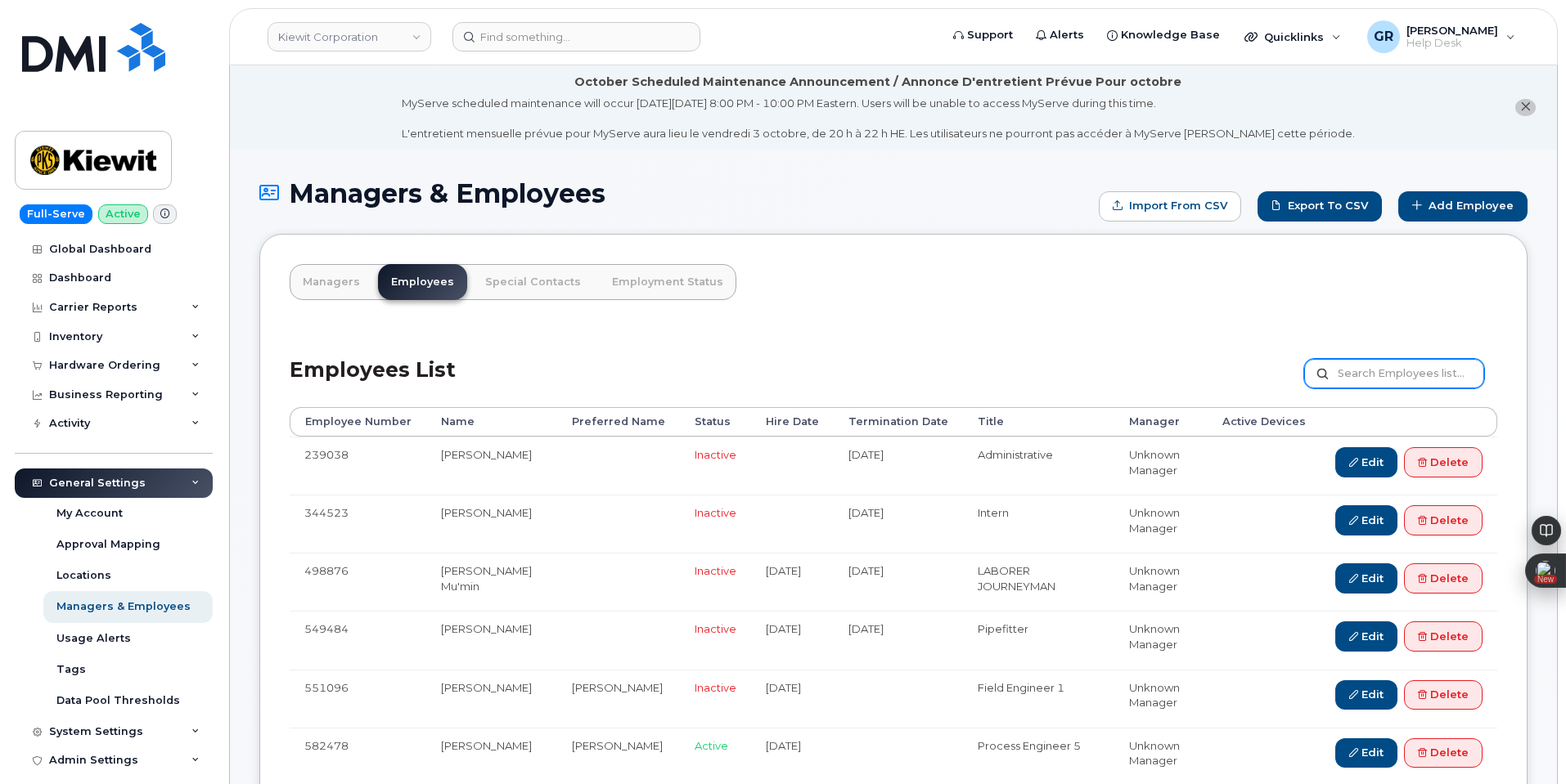
drag, startPoint x: 1376, startPoint y: 378, endPoint x: 1364, endPoint y: 370, distance: 14.4
click at [1376, 378] on input "text" at bounding box center [1394, 373] width 180 height 29
type input "[PERSON_NAME]"
click at [1433, 374] on input "[PERSON_NAME]" at bounding box center [1394, 373] width 180 height 29
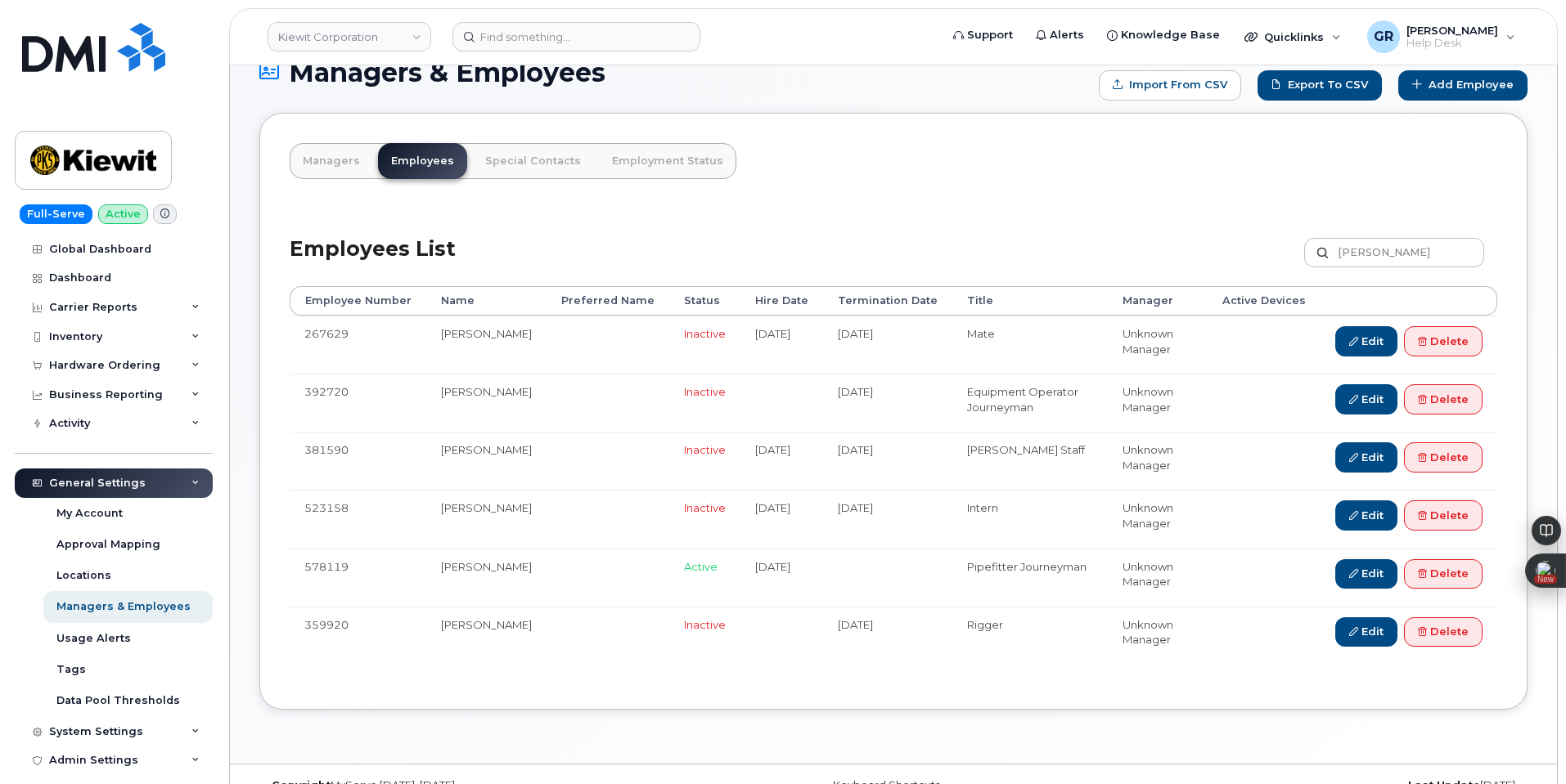
scroll to position [153, 0]
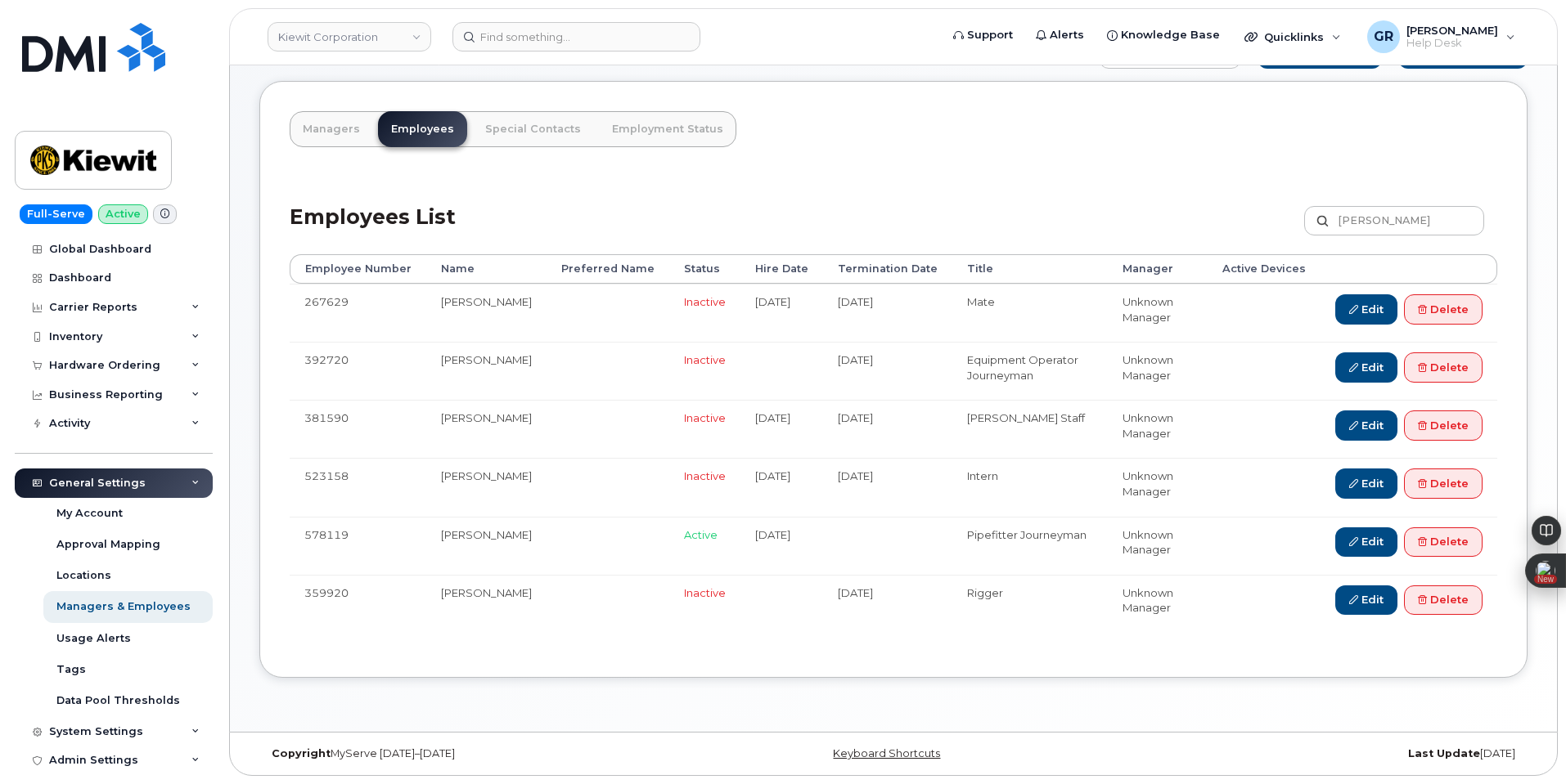
click at [473, 539] on td "[PERSON_NAME]" at bounding box center [486, 545] width 120 height 58
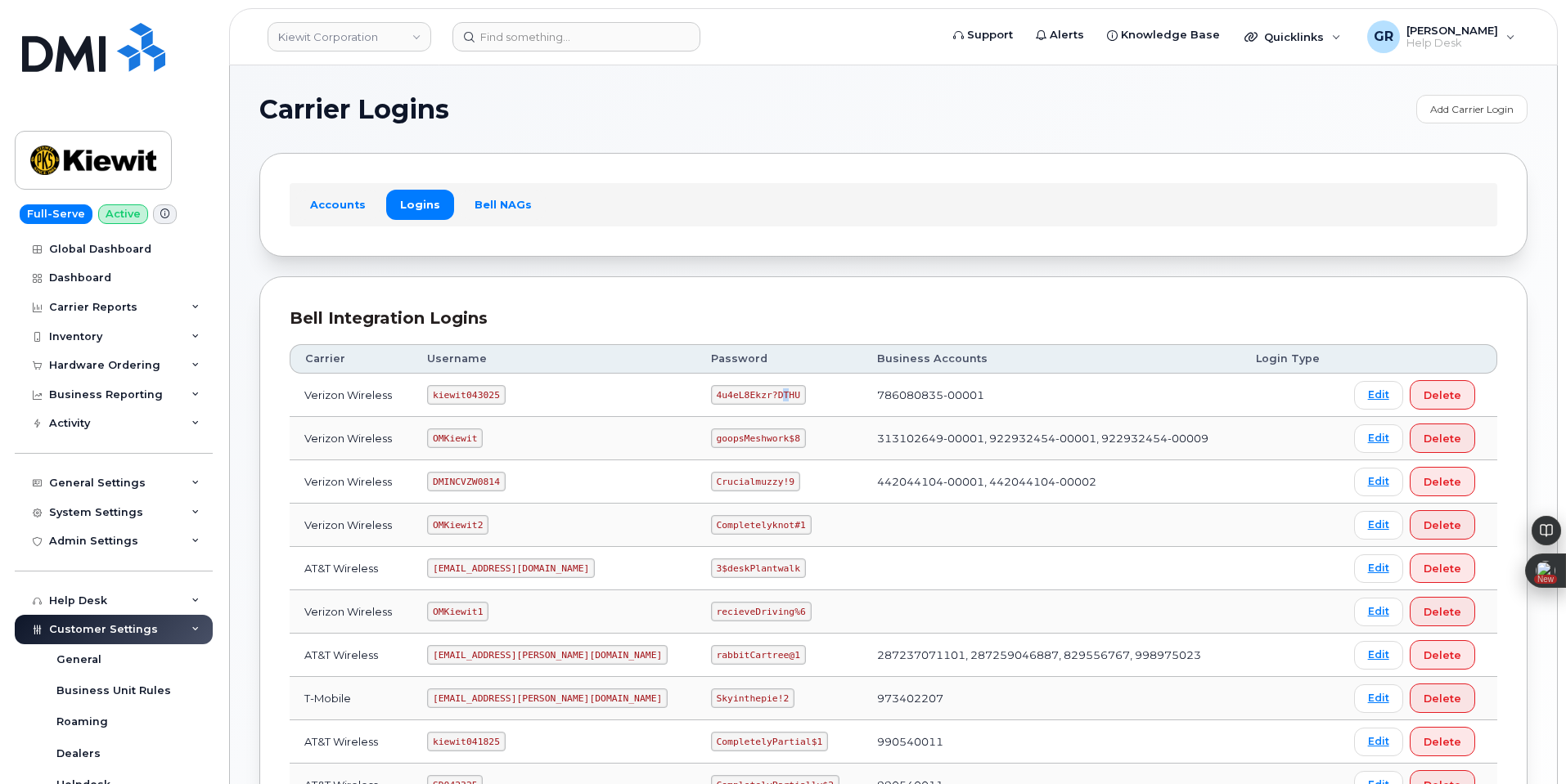
click at [727, 392] on code "4u4eL8Ekzr?DTHU" at bounding box center [758, 395] width 95 height 20
click at [724, 392] on code "4u4eL8Ekzr?DTHU" at bounding box center [758, 395] width 95 height 20
click at [723, 392] on code "4u4eL8Ekzr?DTHU" at bounding box center [758, 395] width 95 height 20
click at [711, 388] on code "4u4eL8Ekzr?DTHU" at bounding box center [758, 395] width 95 height 20
click at [711, 390] on code "4u4eL8Ekzr?DTHU" at bounding box center [758, 395] width 95 height 20
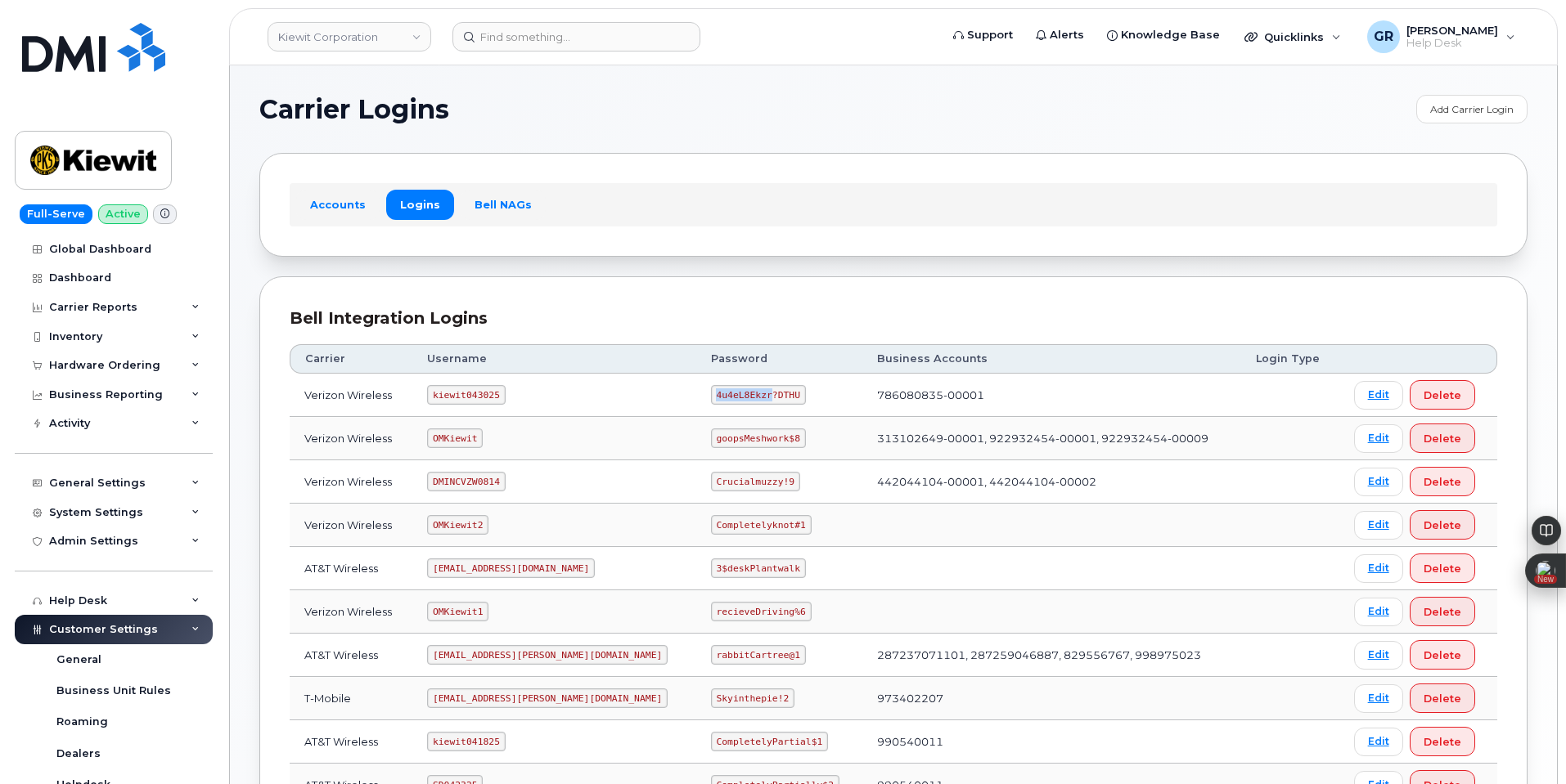
click at [711, 391] on code "4u4eL8Ekzr?DTHU" at bounding box center [758, 395] width 95 height 20
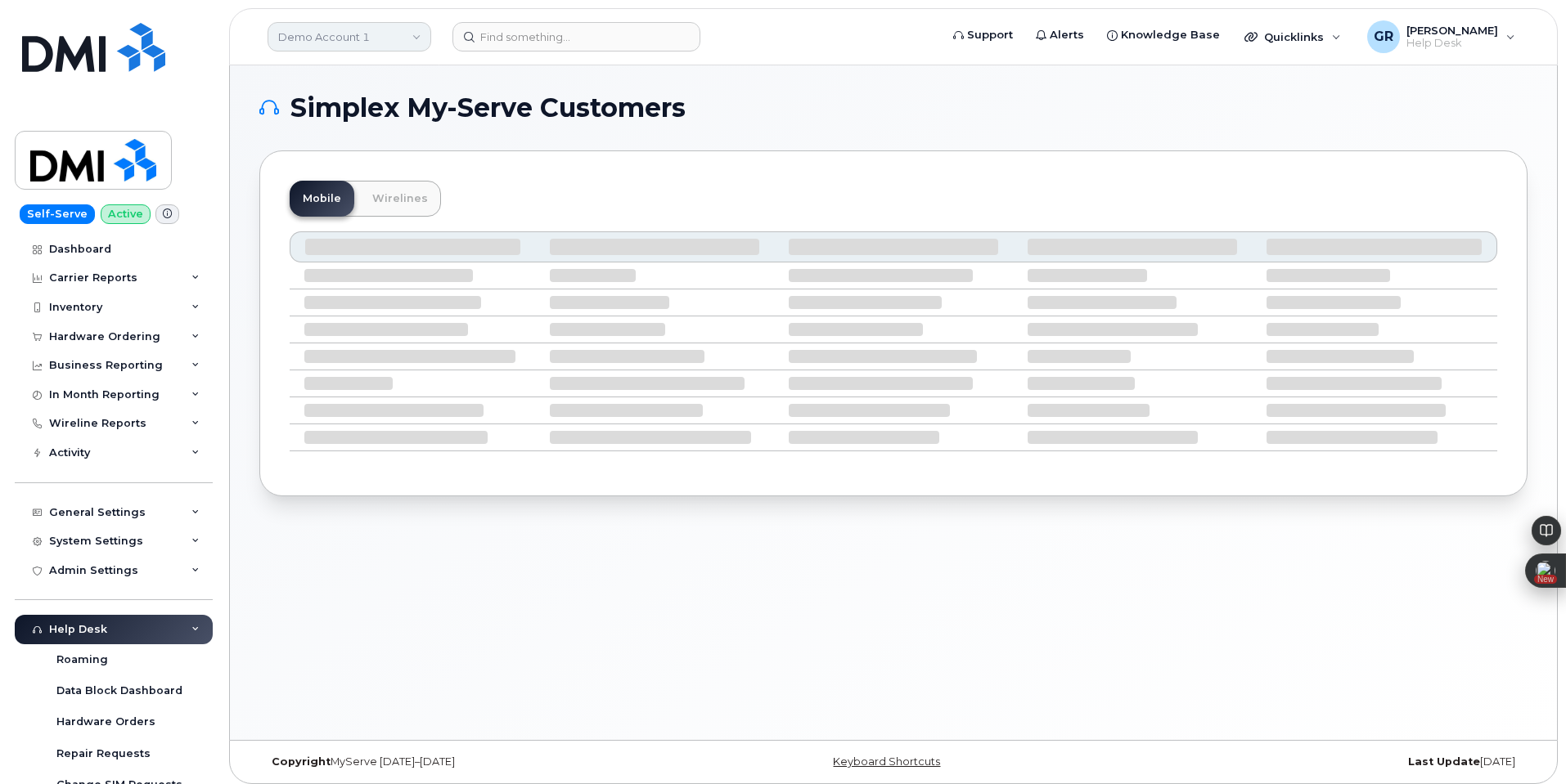
click at [349, 43] on link "Demo Account 1" at bounding box center [348, 37] width 163 height 29
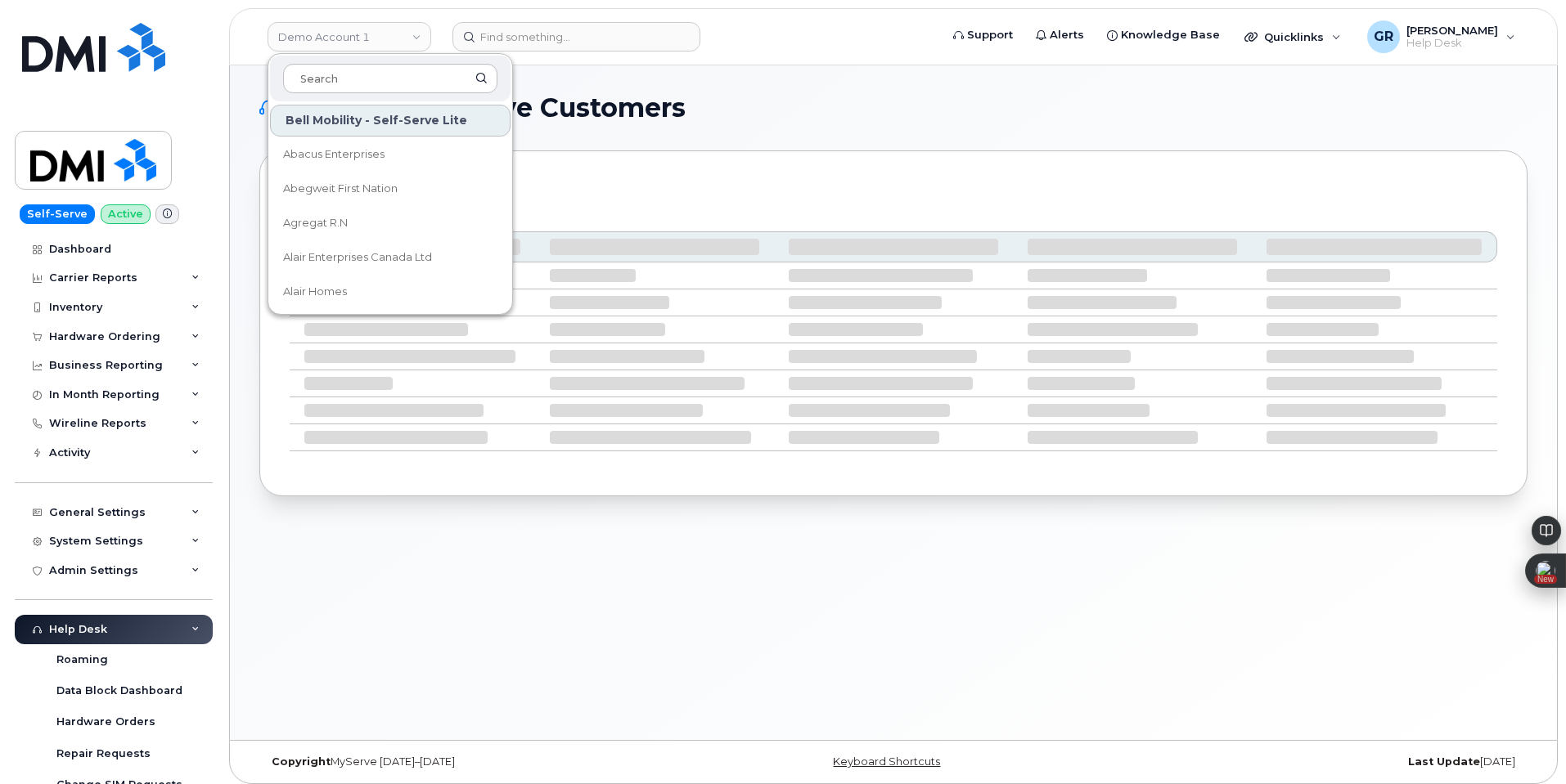
click at [352, 63] on div at bounding box center [390, 78] width 240 height 46
click at [342, 68] on input at bounding box center [390, 79] width 214 height 29
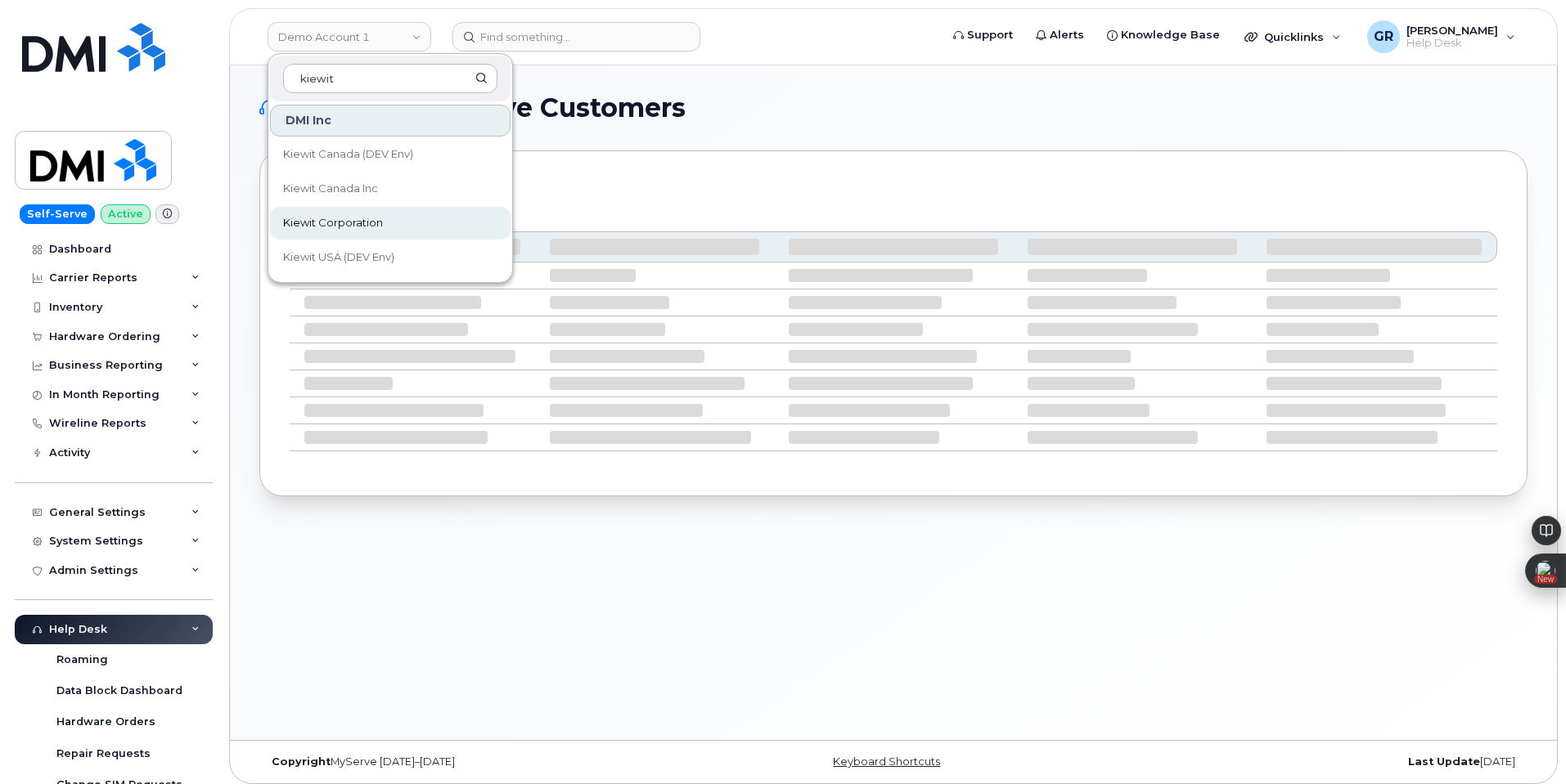
type input "kiewit"
click at [379, 219] on span "Kiewit Corporation" at bounding box center [332, 223] width 99 height 16
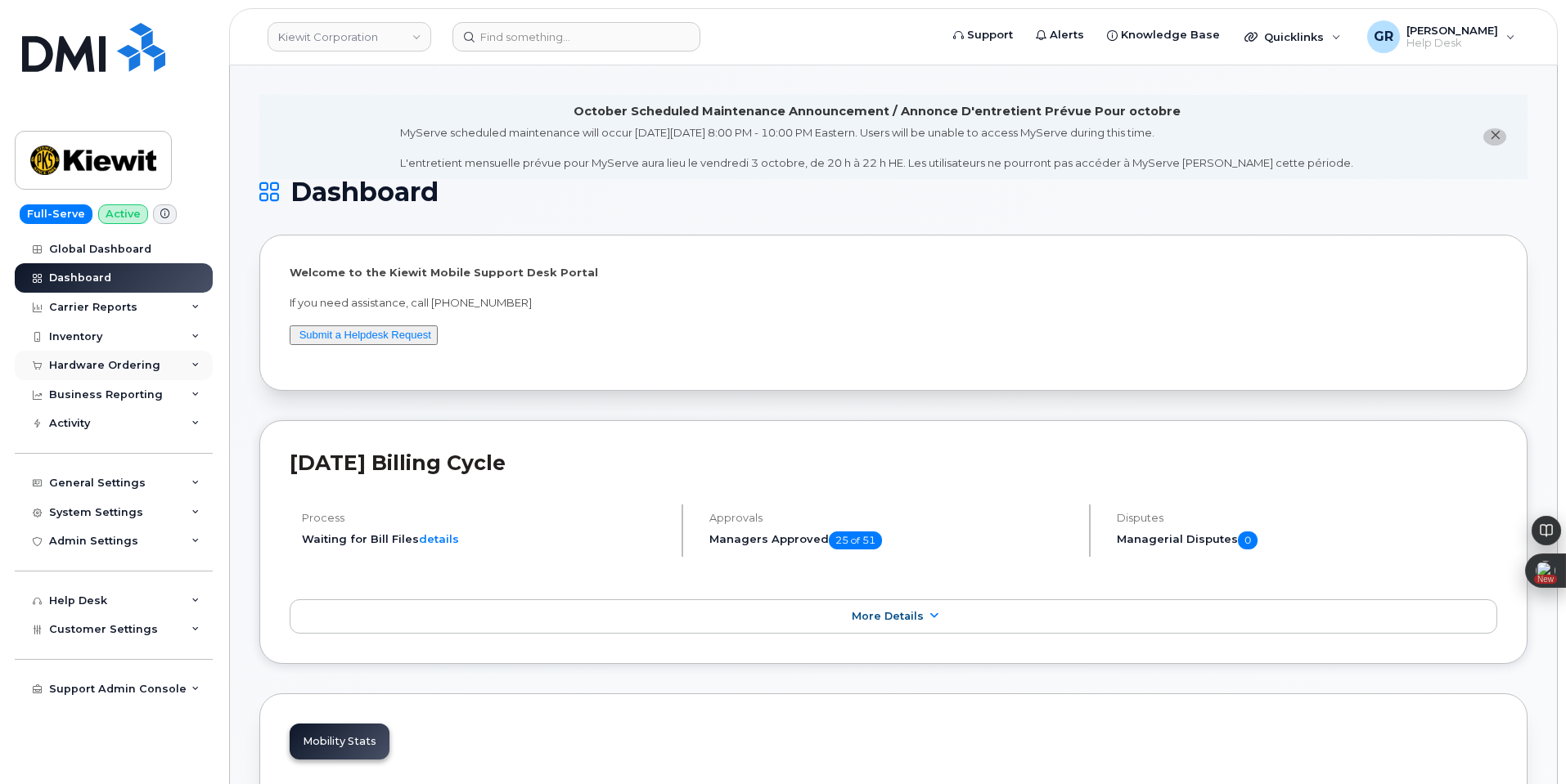
click at [134, 373] on div "Hardware Ordering" at bounding box center [113, 366] width 198 height 29
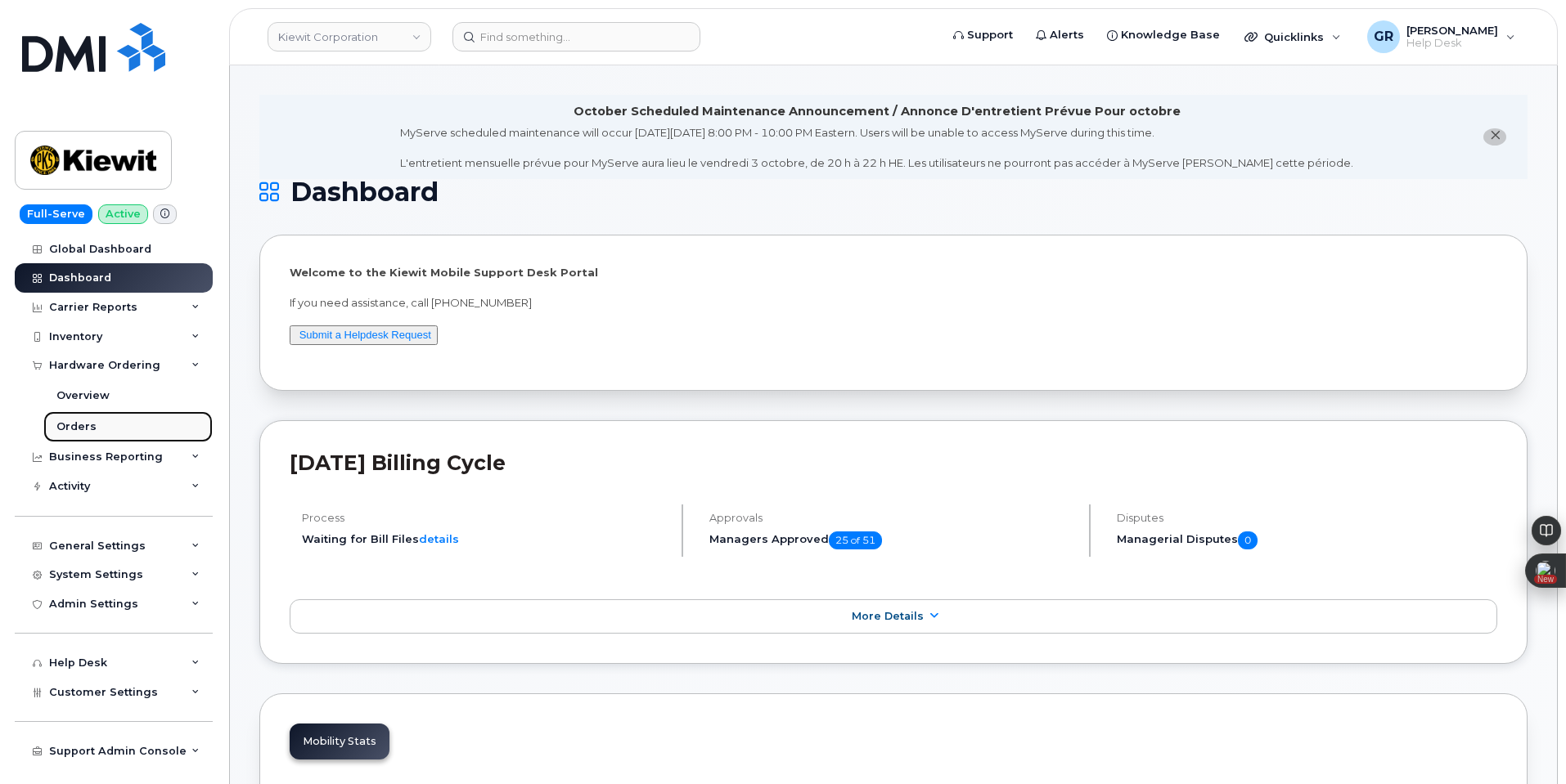
click at [140, 426] on link "Orders" at bounding box center [128, 427] width 169 height 31
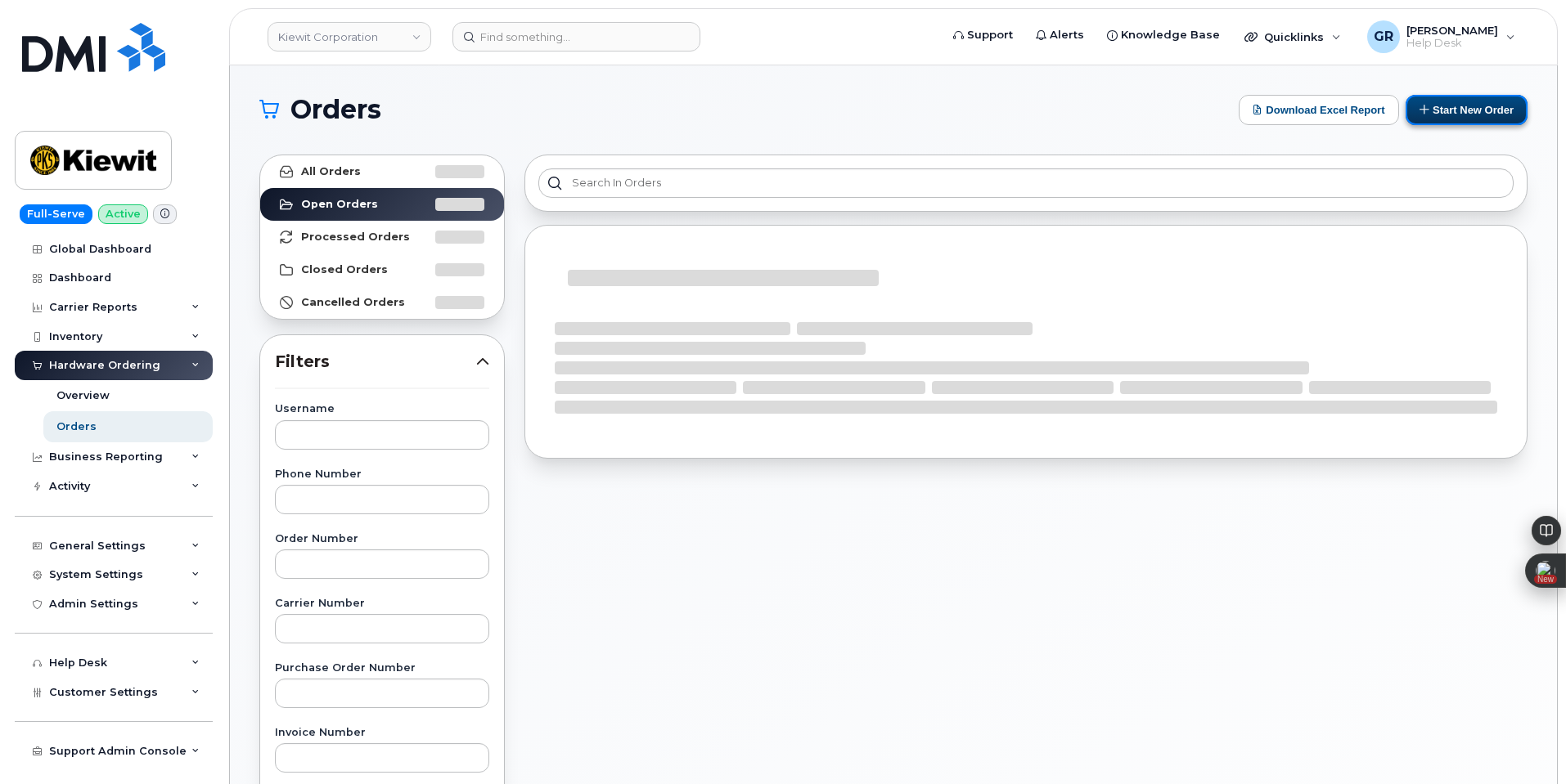
click at [1433, 103] on button "Start New Order" at bounding box center [1467, 110] width 122 height 30
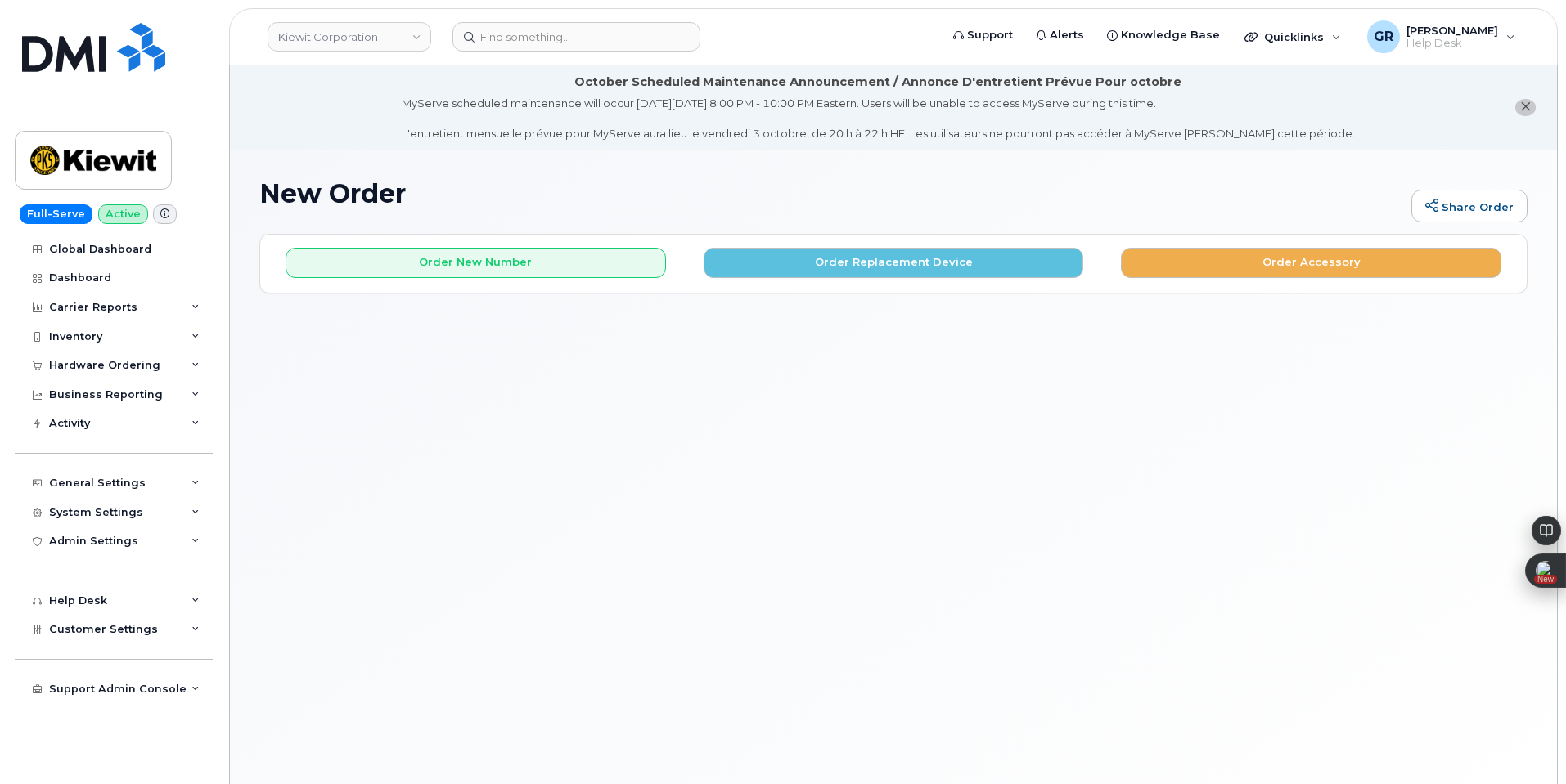
click at [479, 188] on h1 "New Order" at bounding box center [831, 193] width 1144 height 29
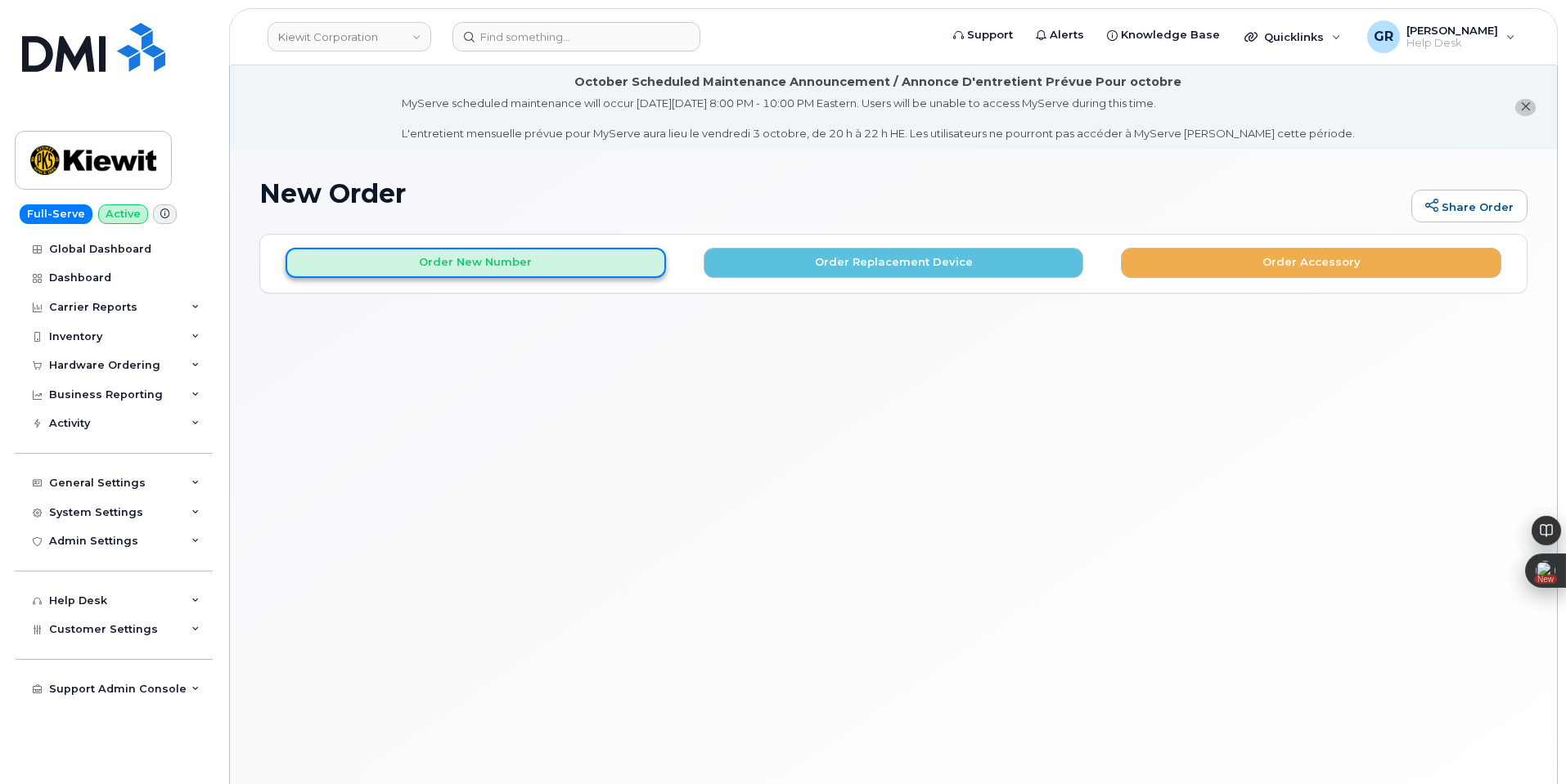
click at [495, 261] on button "Order New Number" at bounding box center [476, 263] width 380 height 30
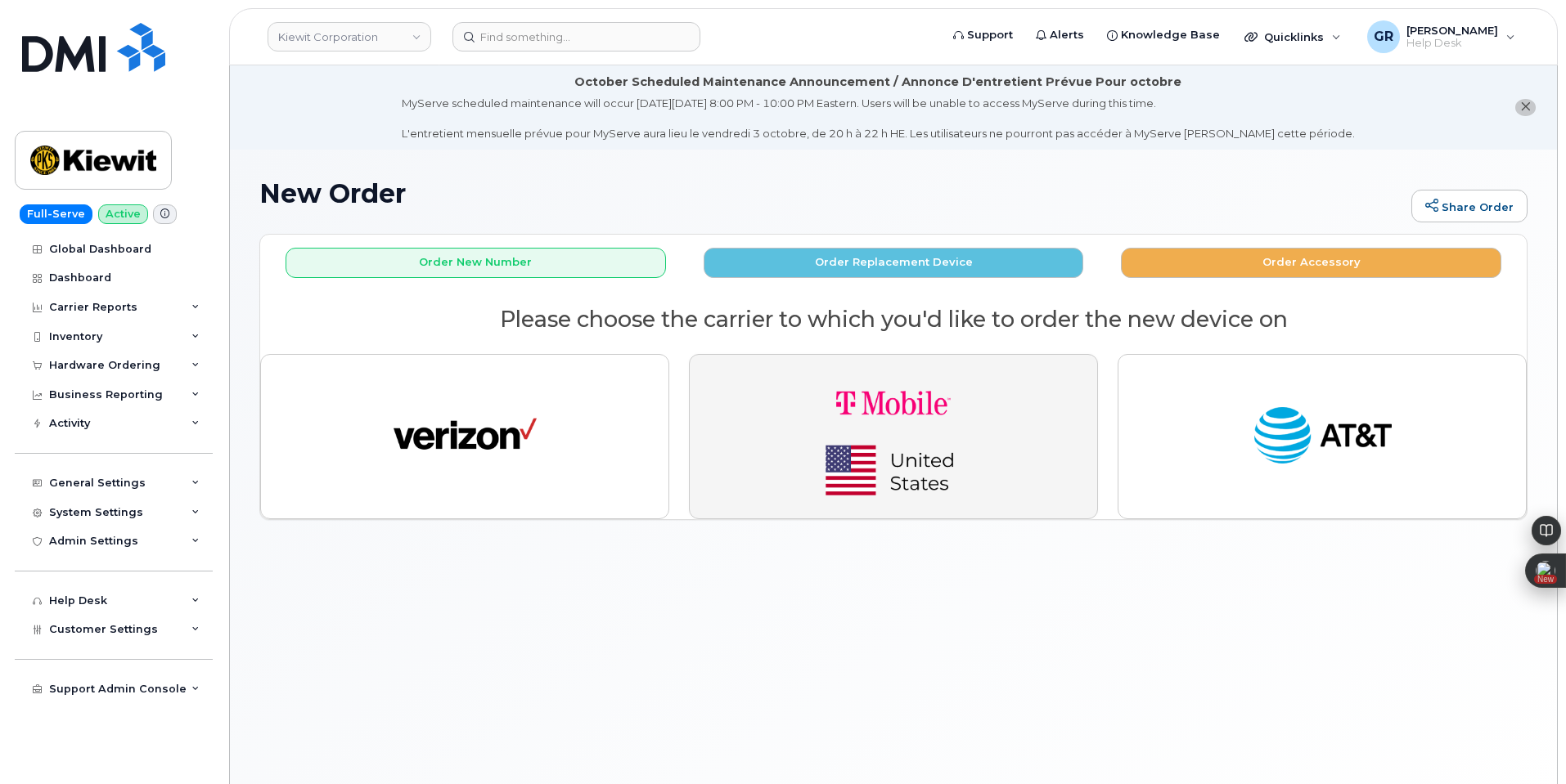
click at [916, 444] on img "button" at bounding box center [893, 437] width 229 height 137
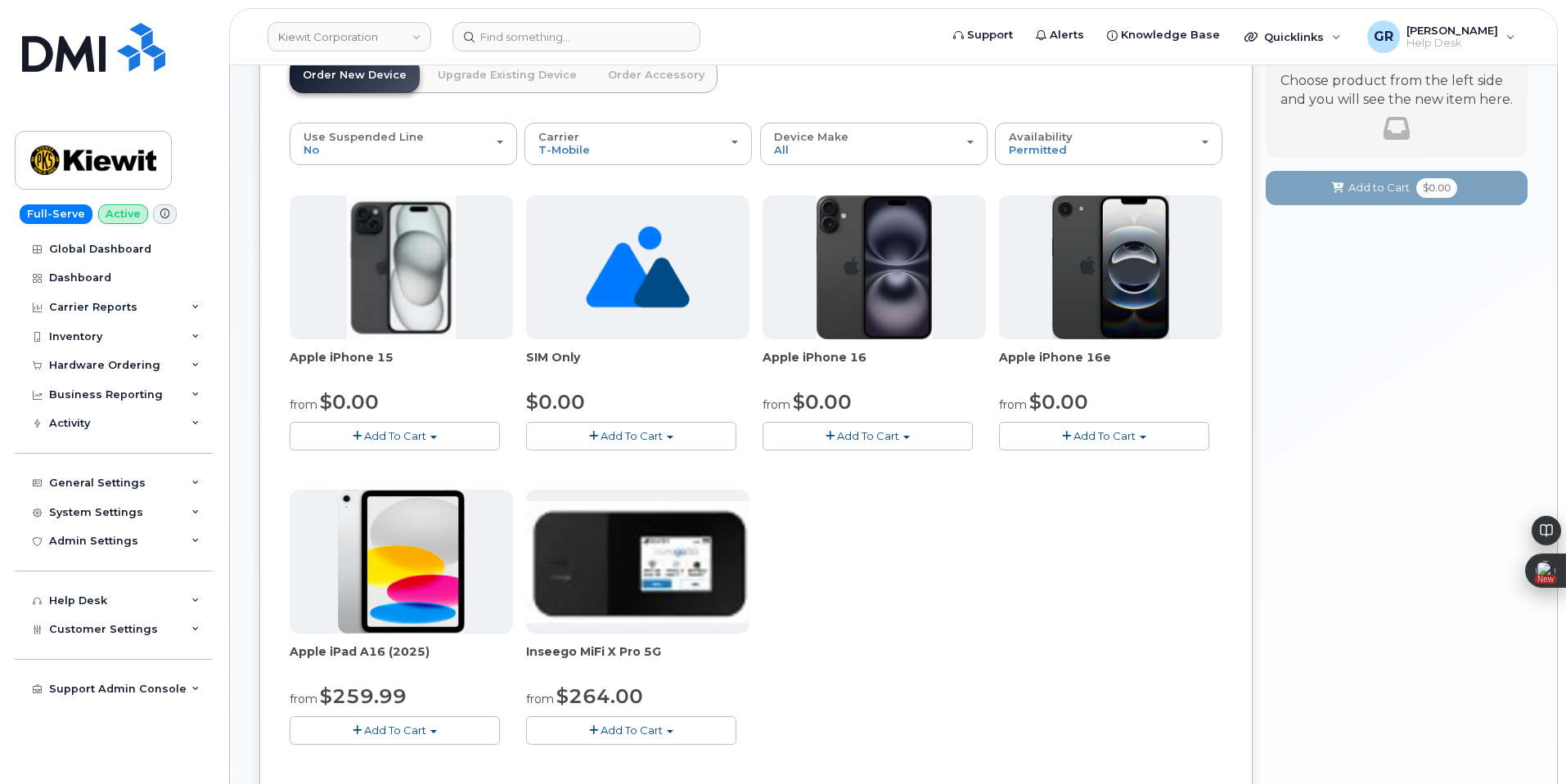
scroll to position [245, 0]
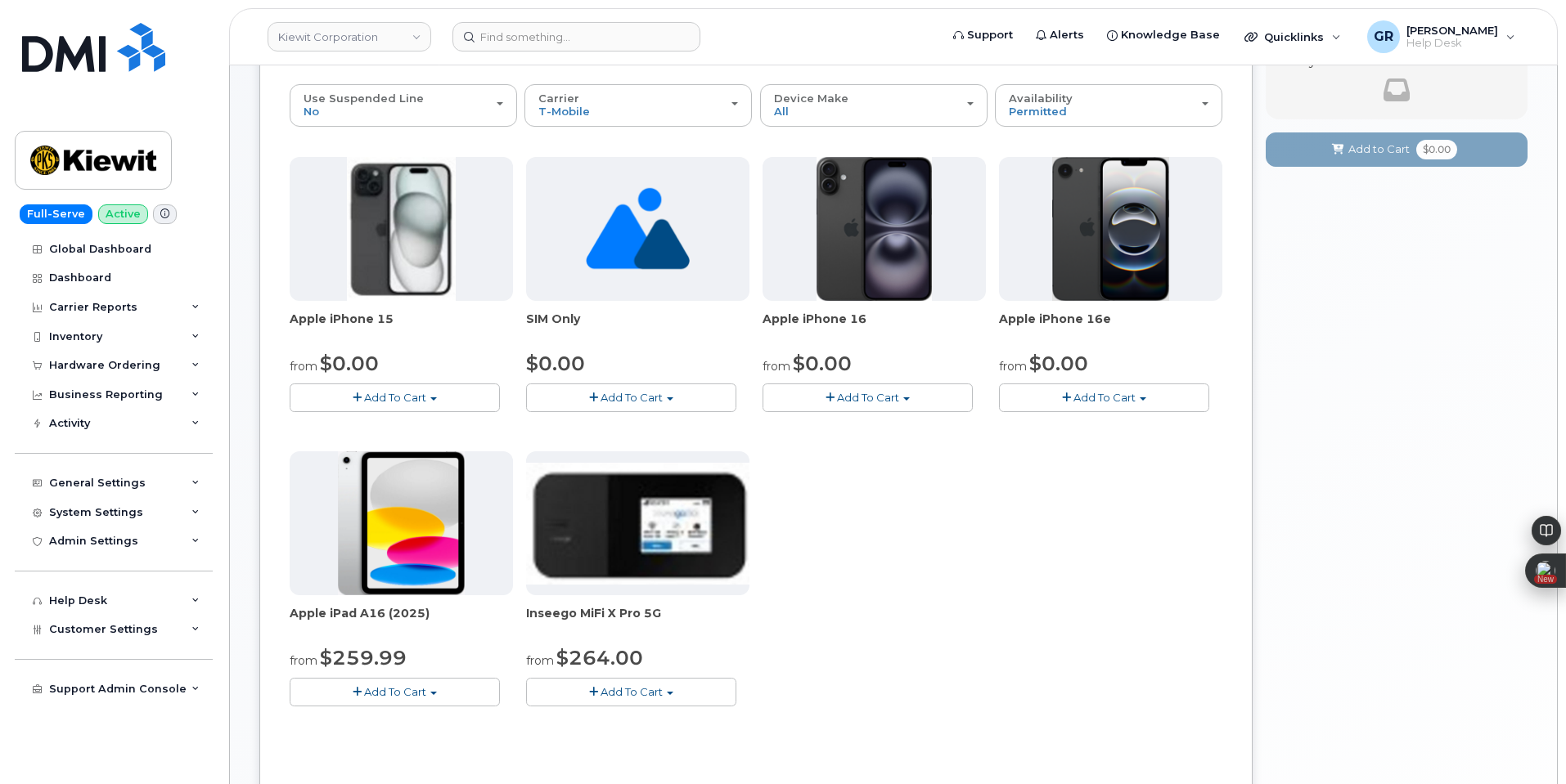
click at [1109, 399] on span "Add To Cart" at bounding box center [1104, 397] width 62 height 13
click at [1110, 430] on link "$0.00 - 2 Year Activation (128GB)" at bounding box center [1109, 429] width 211 height 21
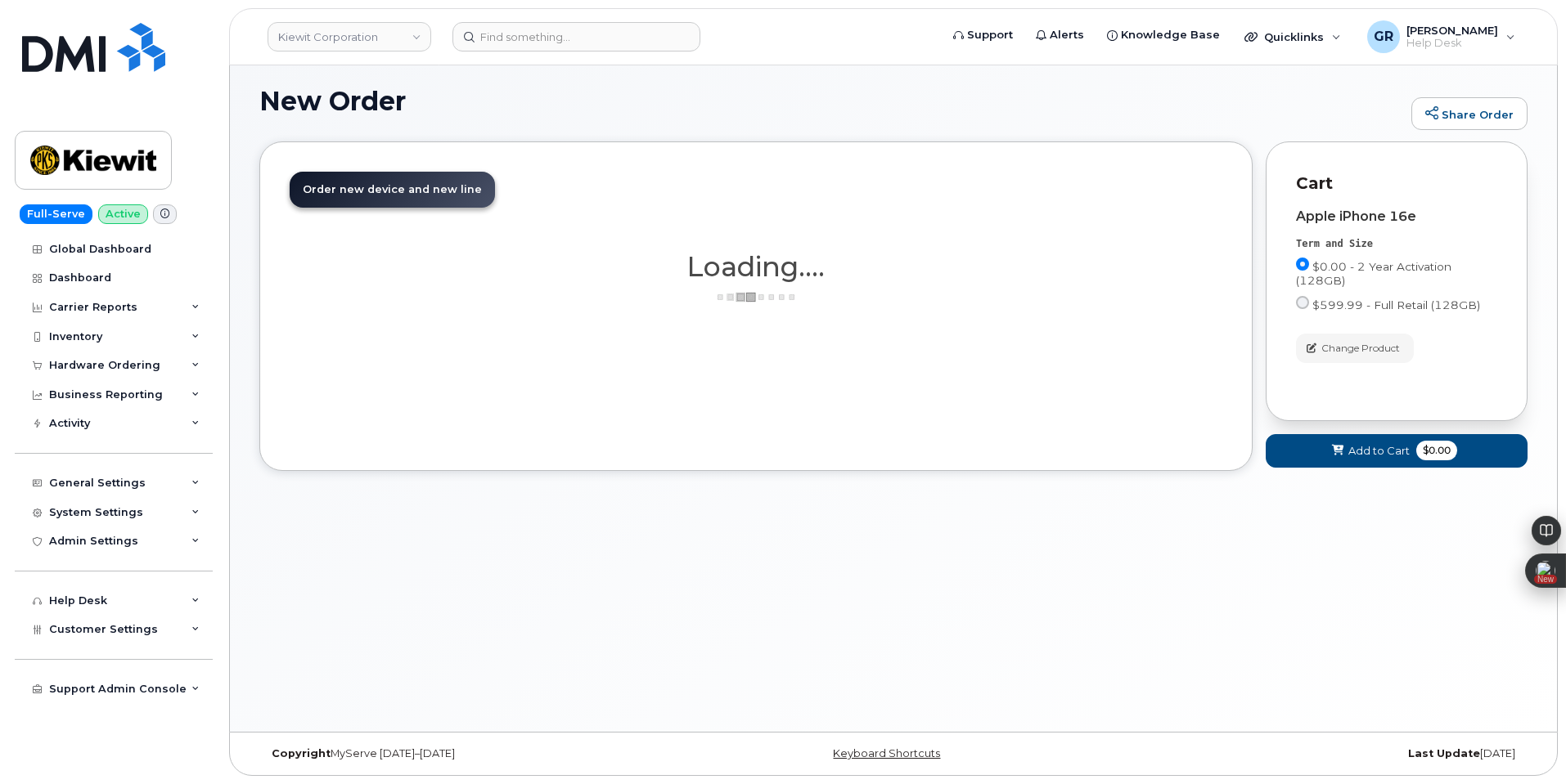
scroll to position [102, 0]
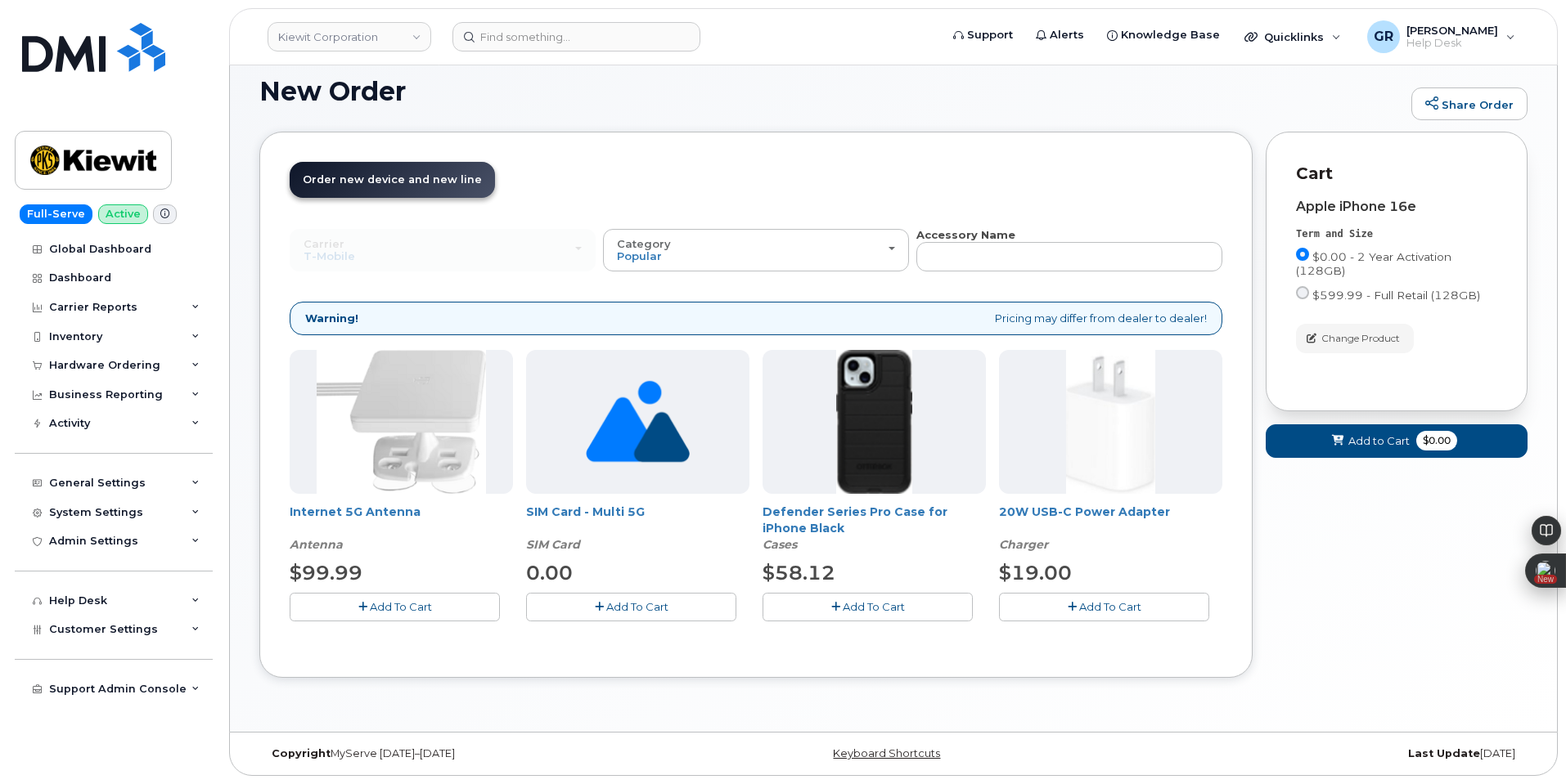
click at [853, 600] on button "Add To Cart" at bounding box center [867, 607] width 210 height 29
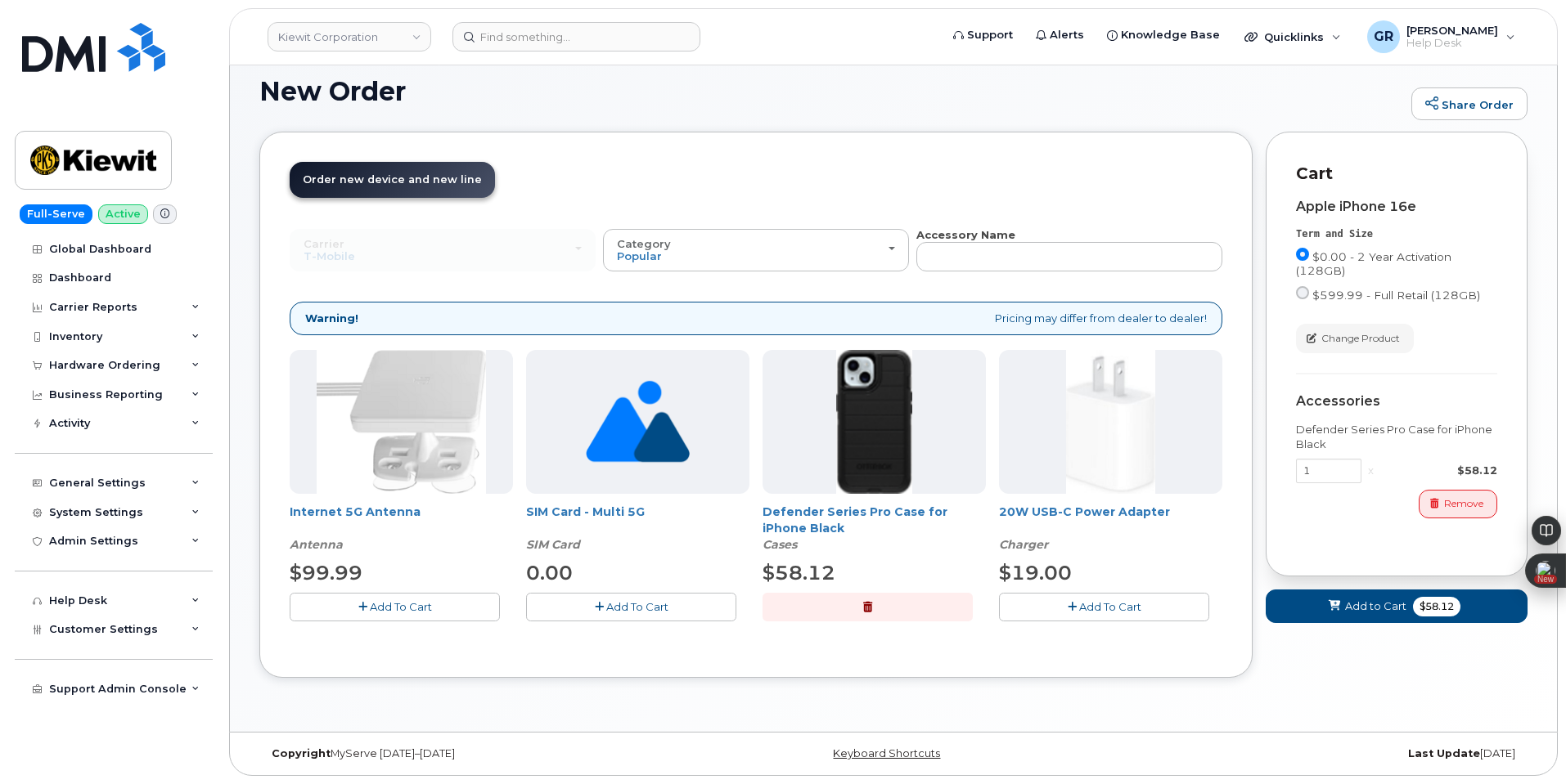
click at [1065, 593] on button "Add To Cart" at bounding box center [1103, 607] width 210 height 29
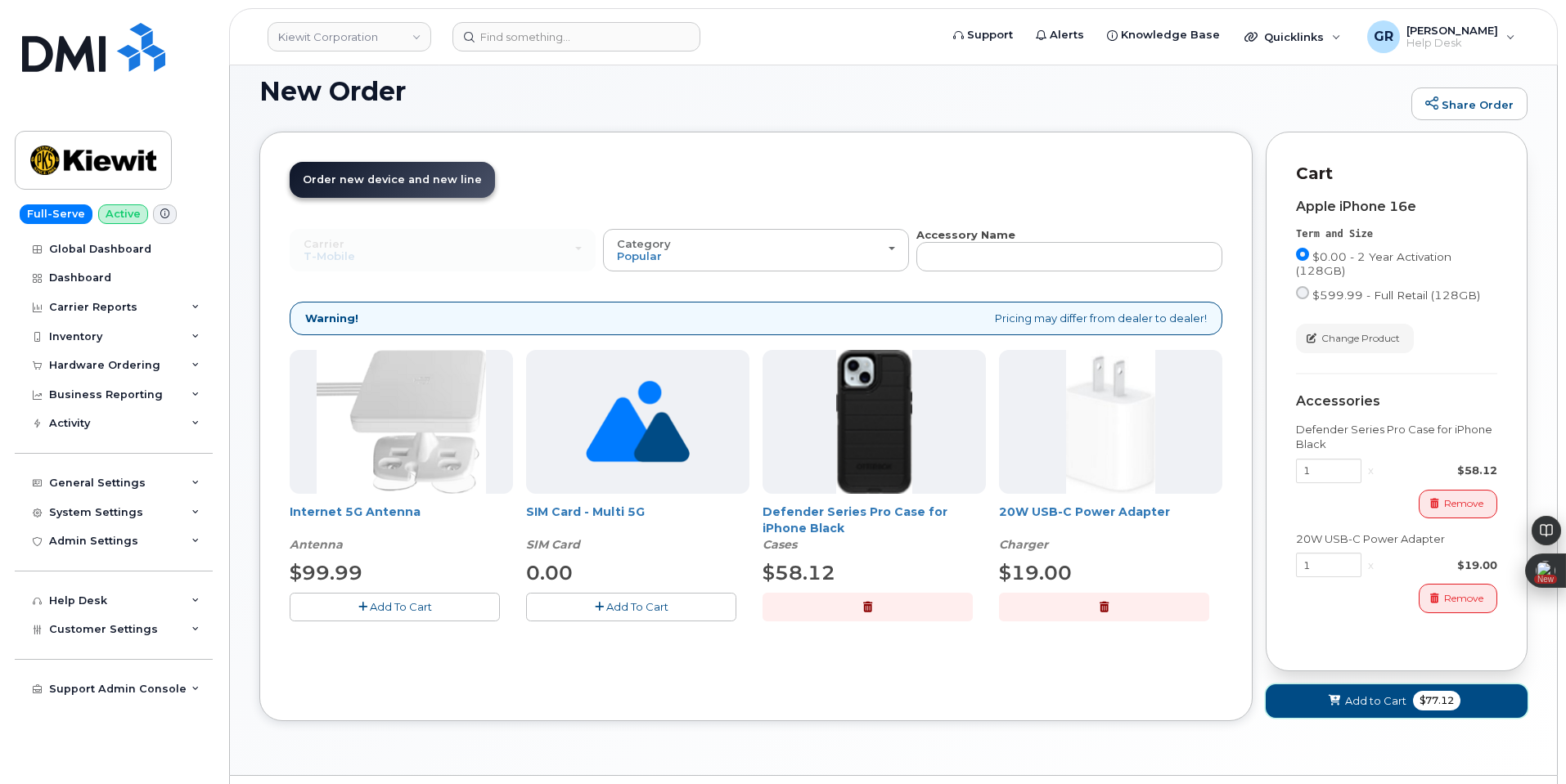
click at [1375, 698] on span "Add to Cart" at bounding box center [1376, 701] width 61 height 16
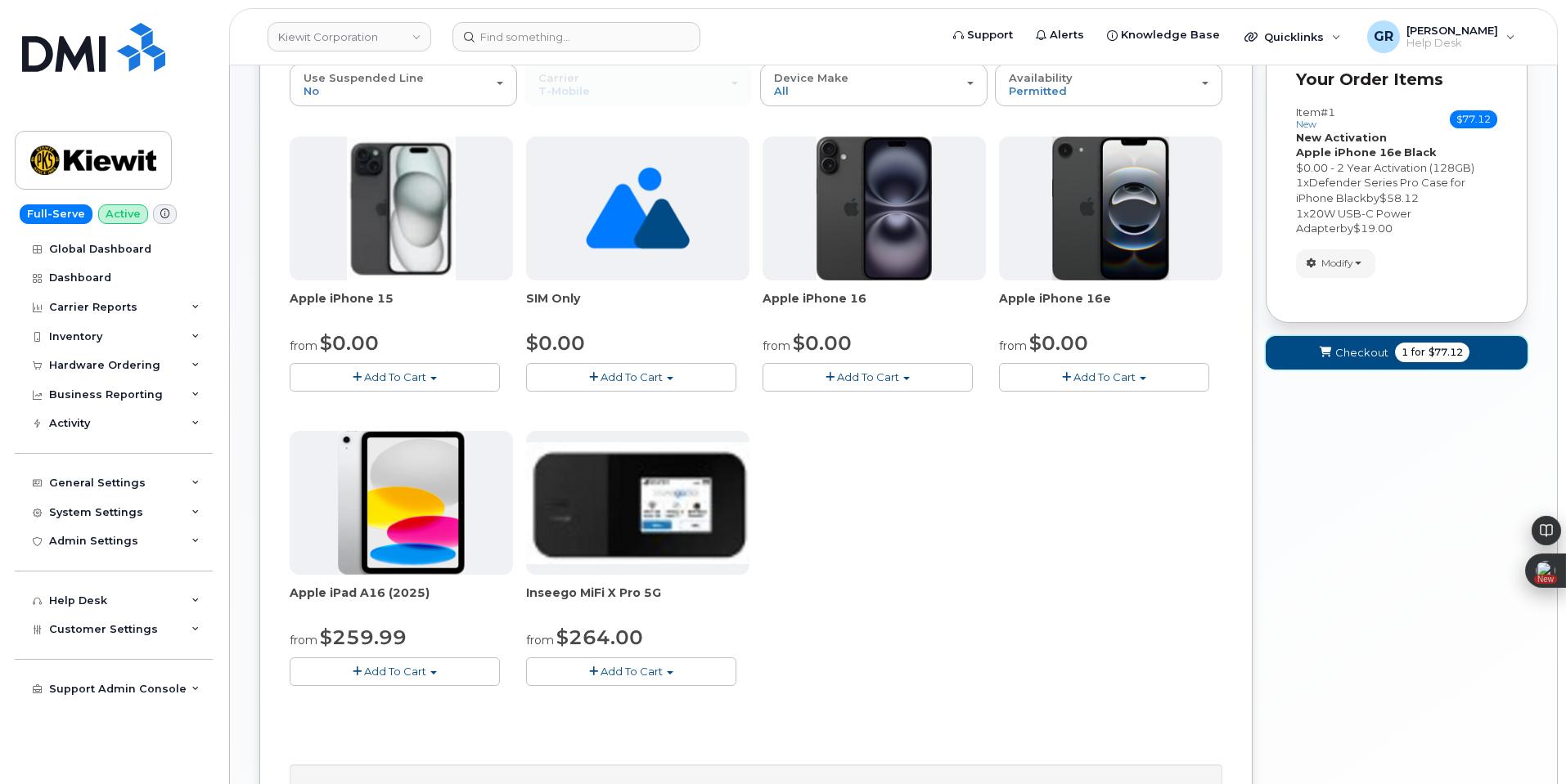
click at [1405, 348] on span "1" at bounding box center [1405, 352] width 7 height 15
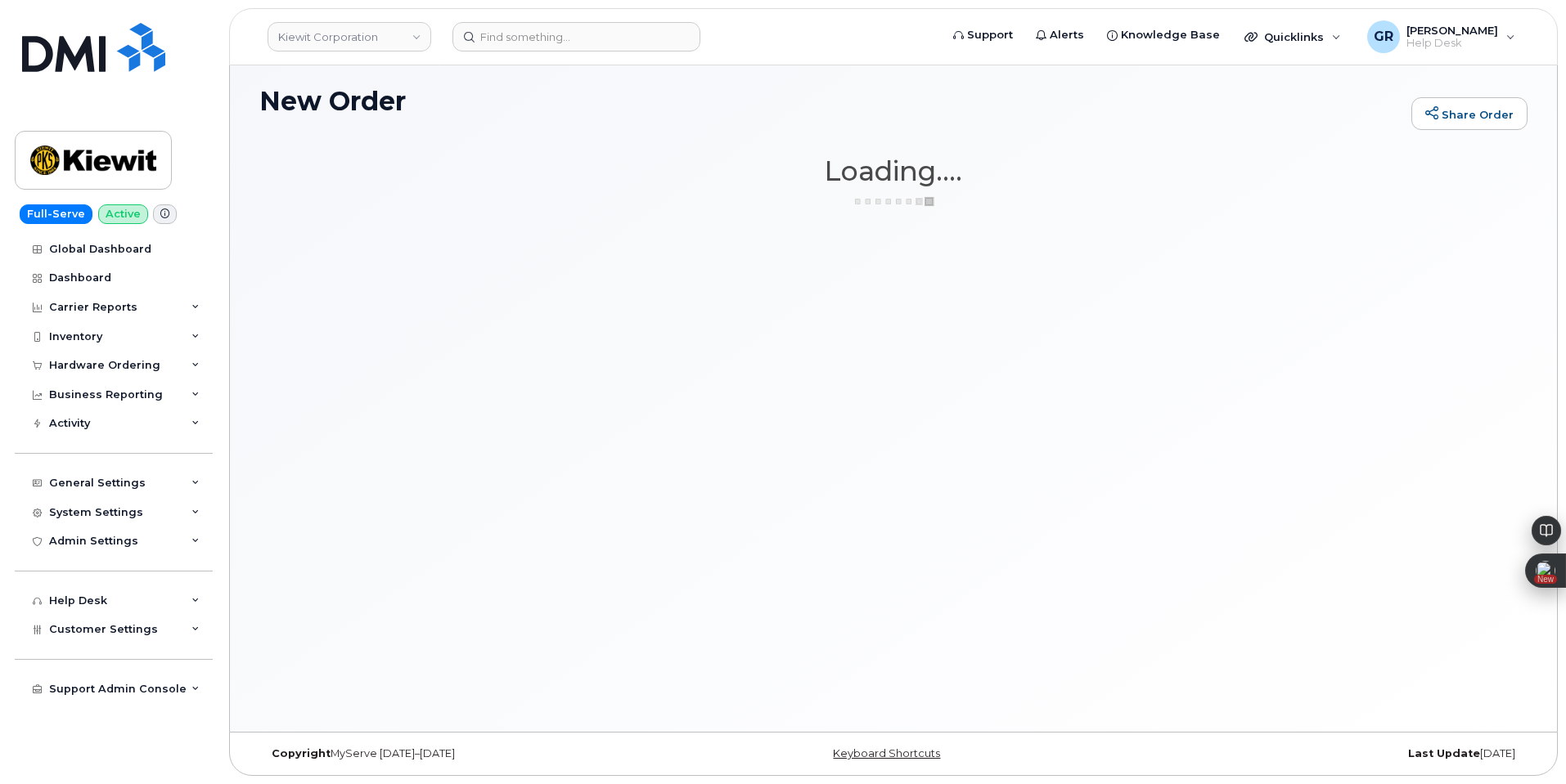
scroll to position [92, 0]
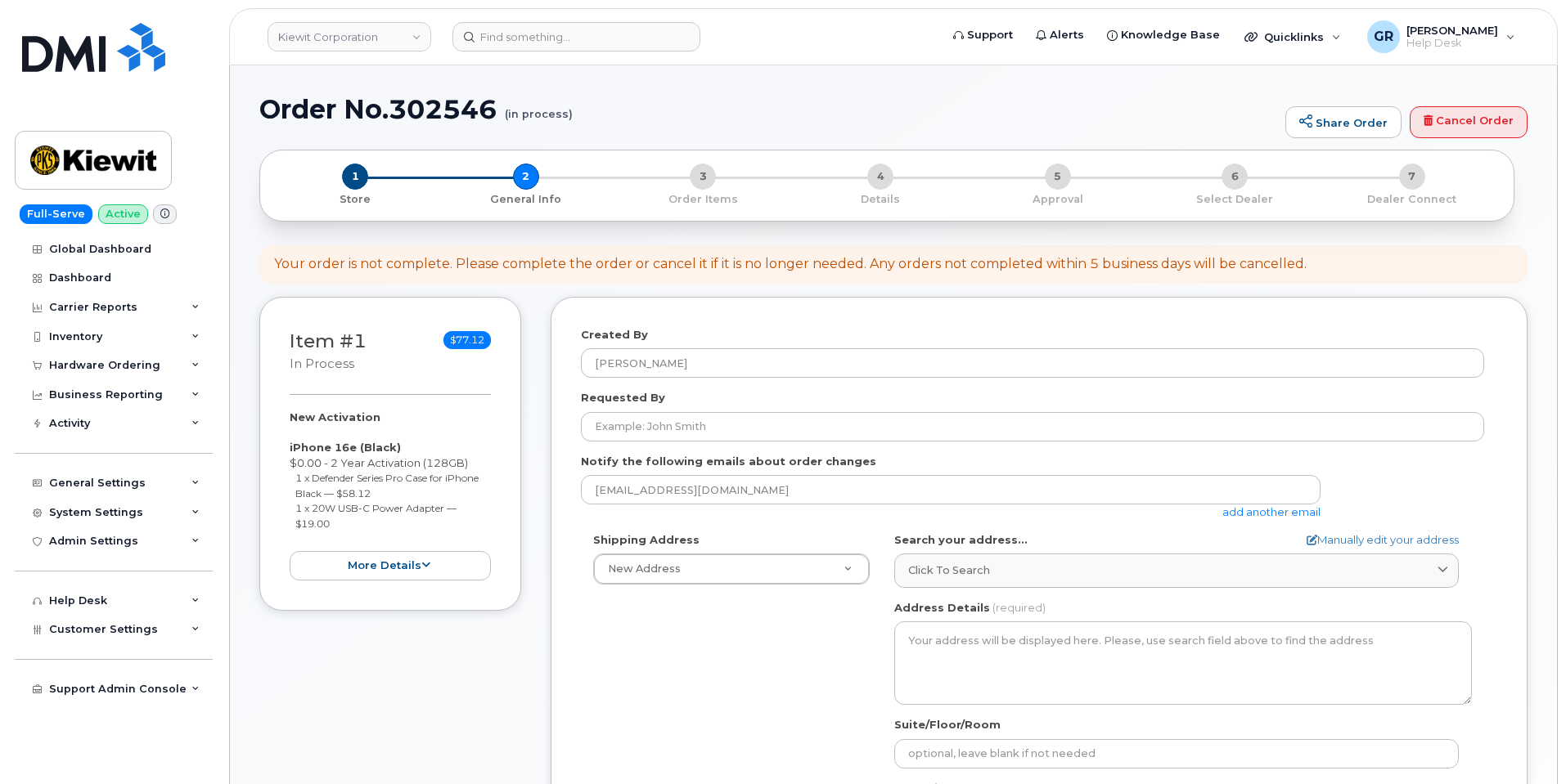
select select
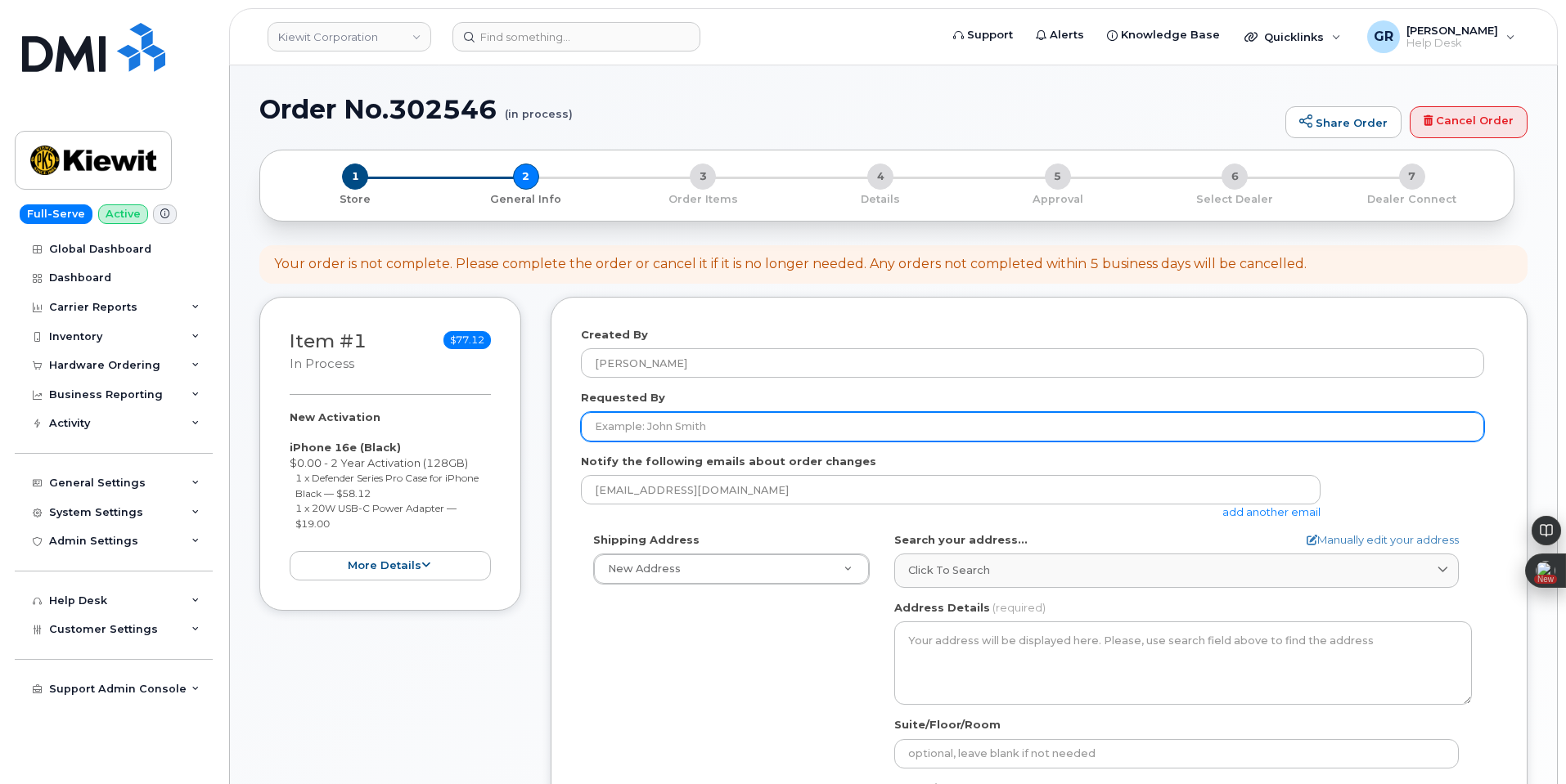
drag, startPoint x: 687, startPoint y: 420, endPoint x: 712, endPoint y: 424, distance: 25.3
click at [687, 420] on input "Requested By" at bounding box center [1032, 427] width 904 height 29
paste input "[PERSON_NAME]"
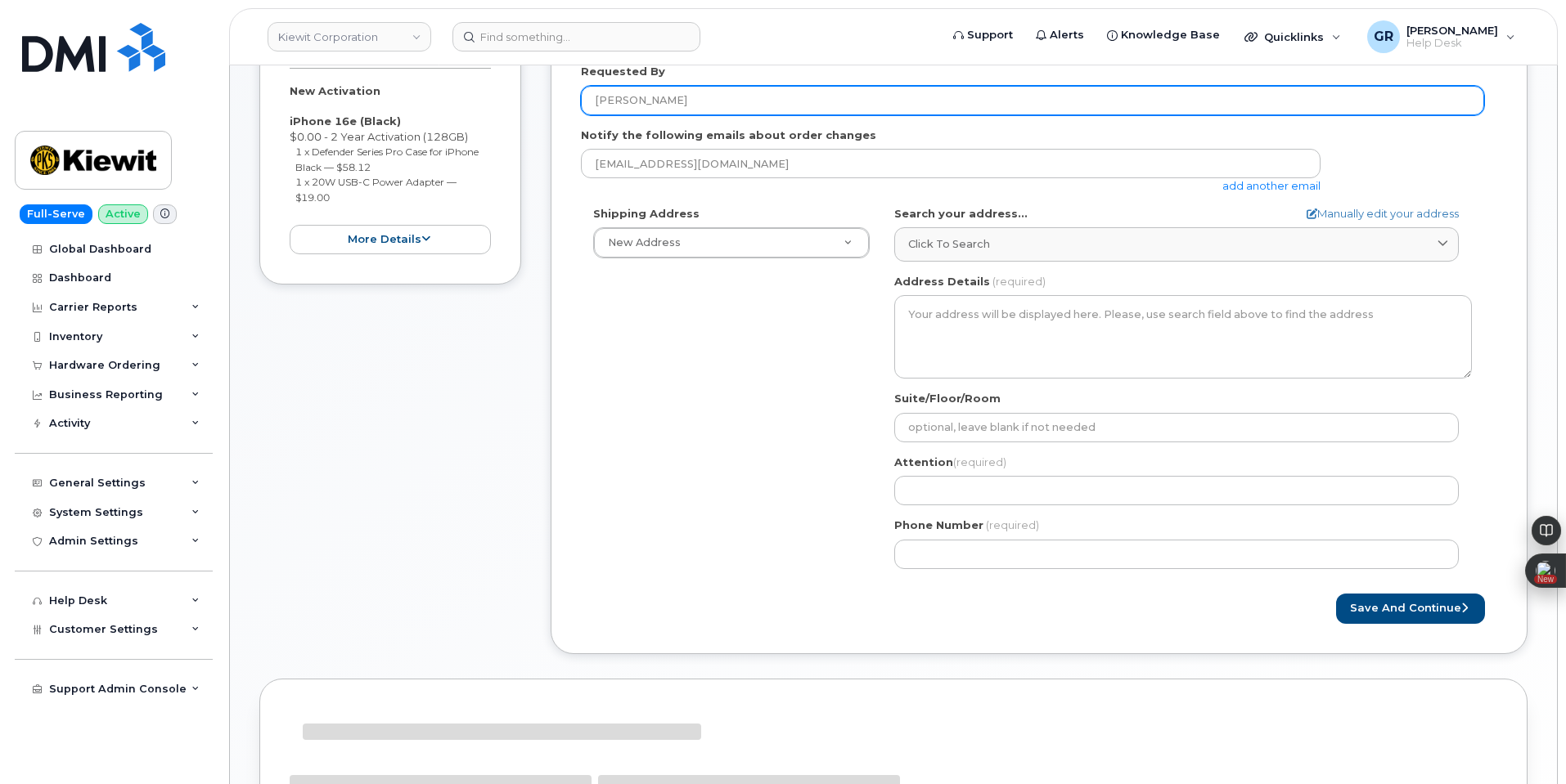
scroll to position [327, 0]
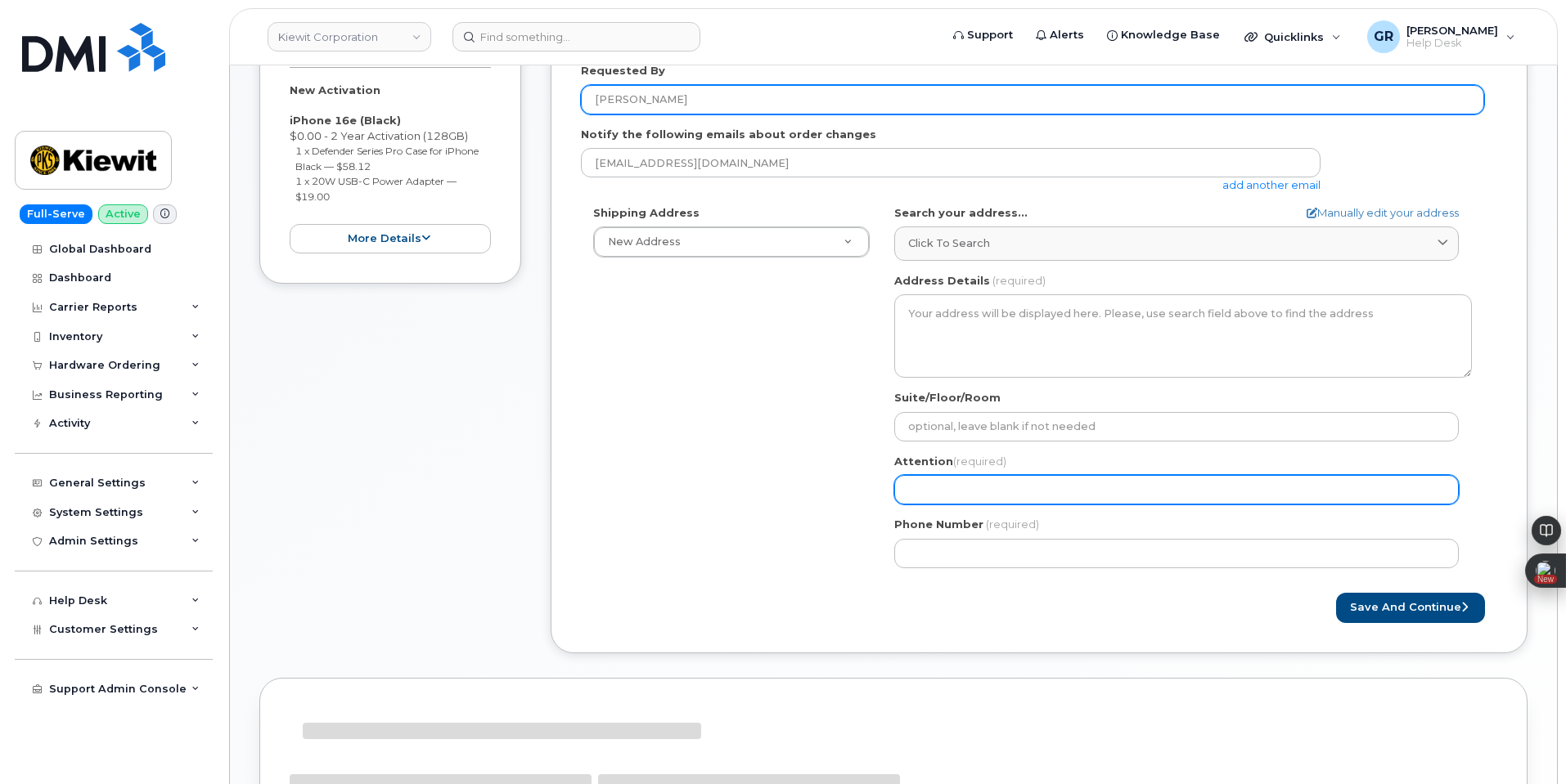
type input "[PERSON_NAME]"
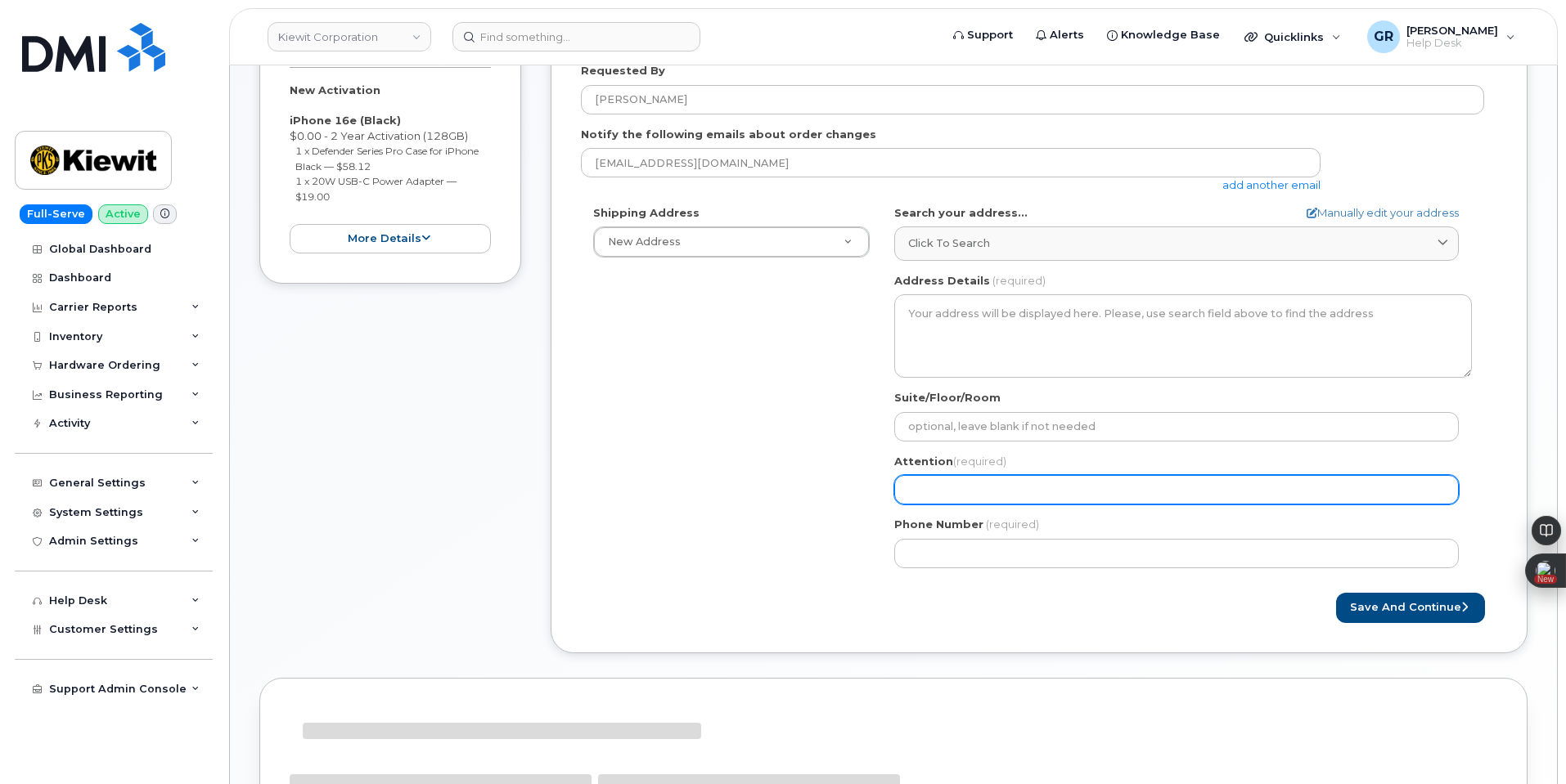
click at [980, 482] on input "Attention (required)" at bounding box center [1176, 490] width 565 height 29
paste input "[PERSON_NAME]"
select select
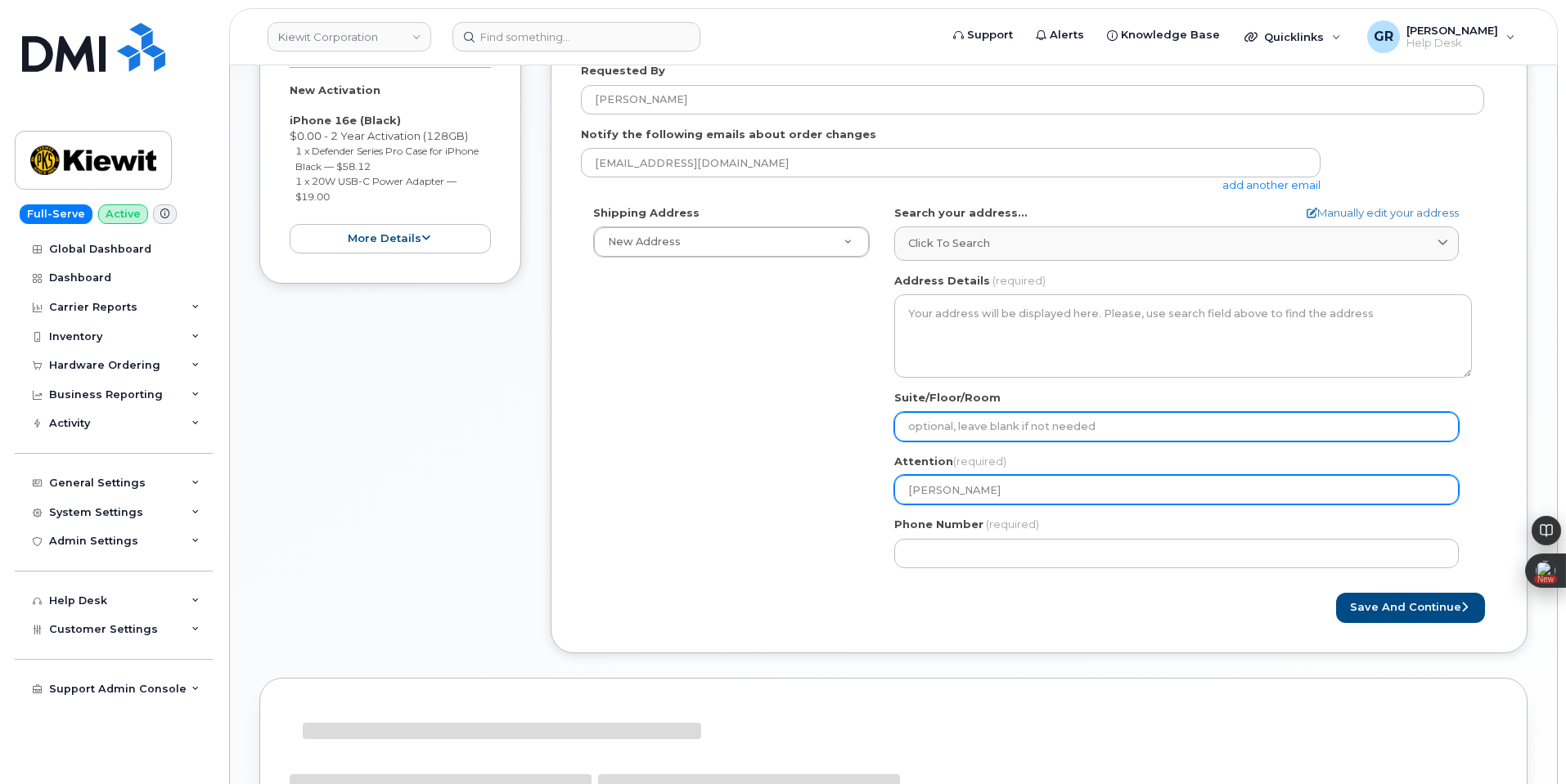
type input "[PERSON_NAME]"
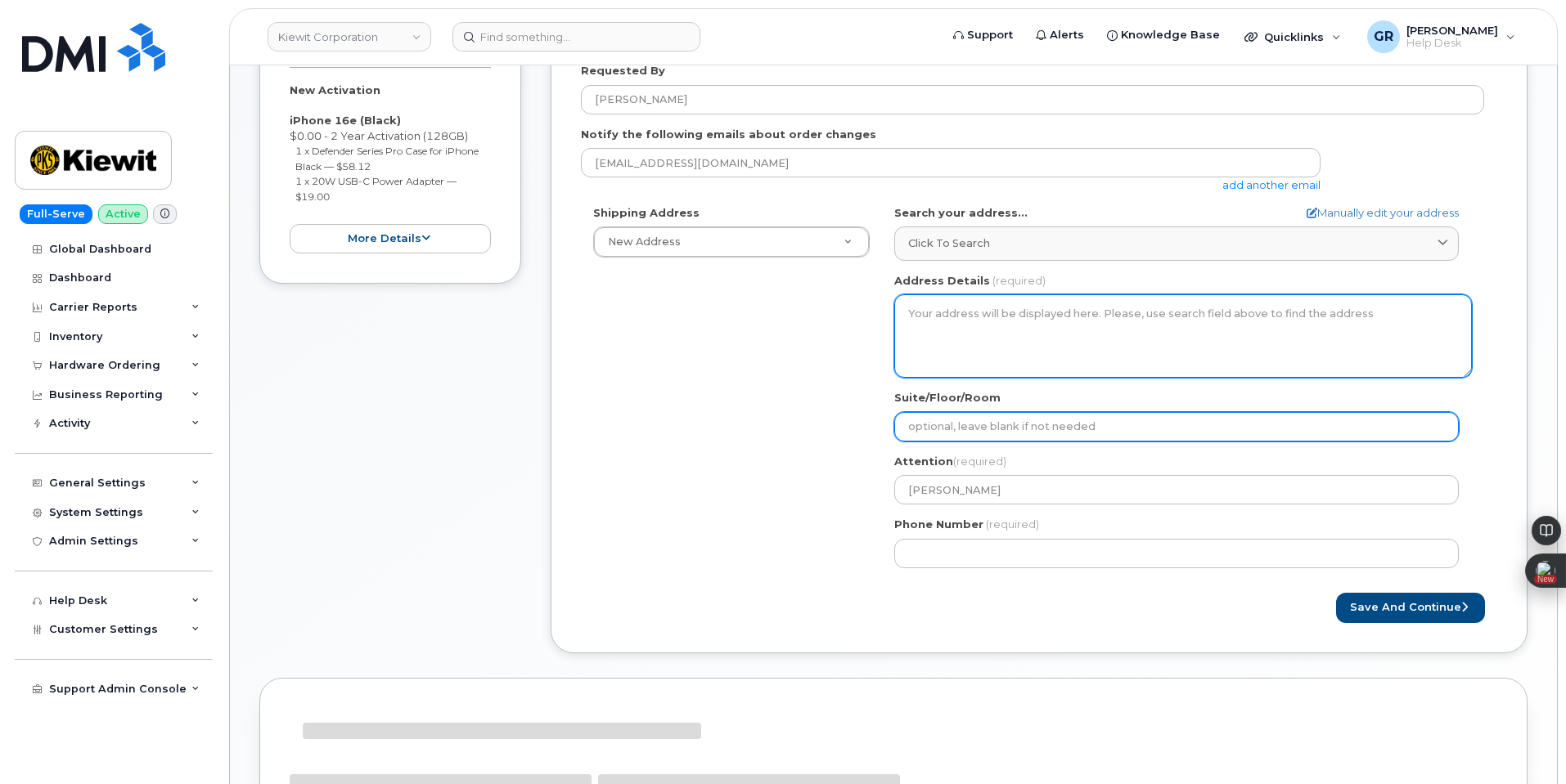
drag, startPoint x: 986, startPoint y: 434, endPoint x: 940, endPoint y: 377, distance: 73.2
click at [986, 432] on input "Suite/Floor/Room" at bounding box center [1176, 427] width 565 height 29
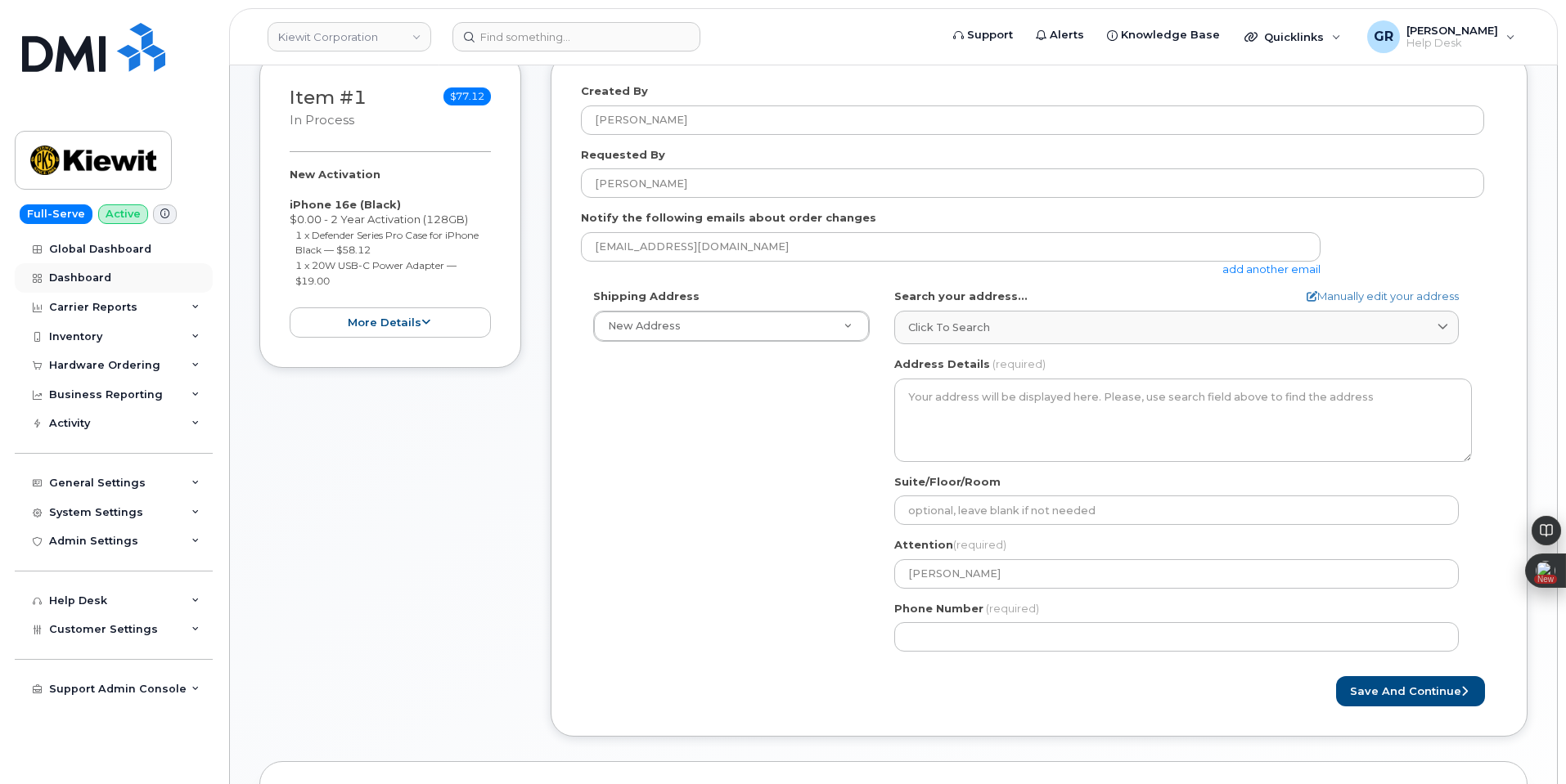
scroll to position [411, 0]
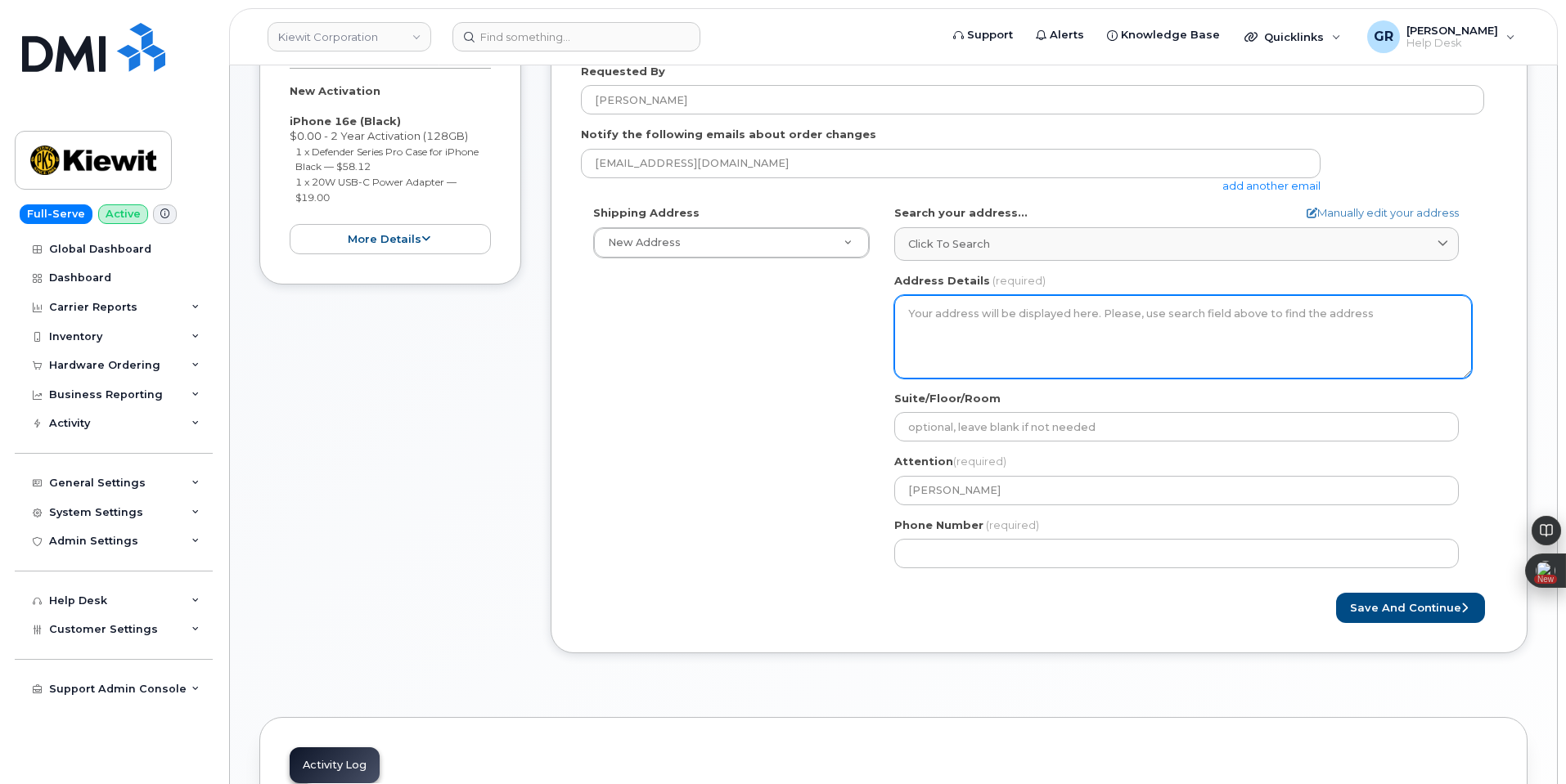
click at [1056, 341] on textarea "Address Details" at bounding box center [1183, 337] width 578 height 84
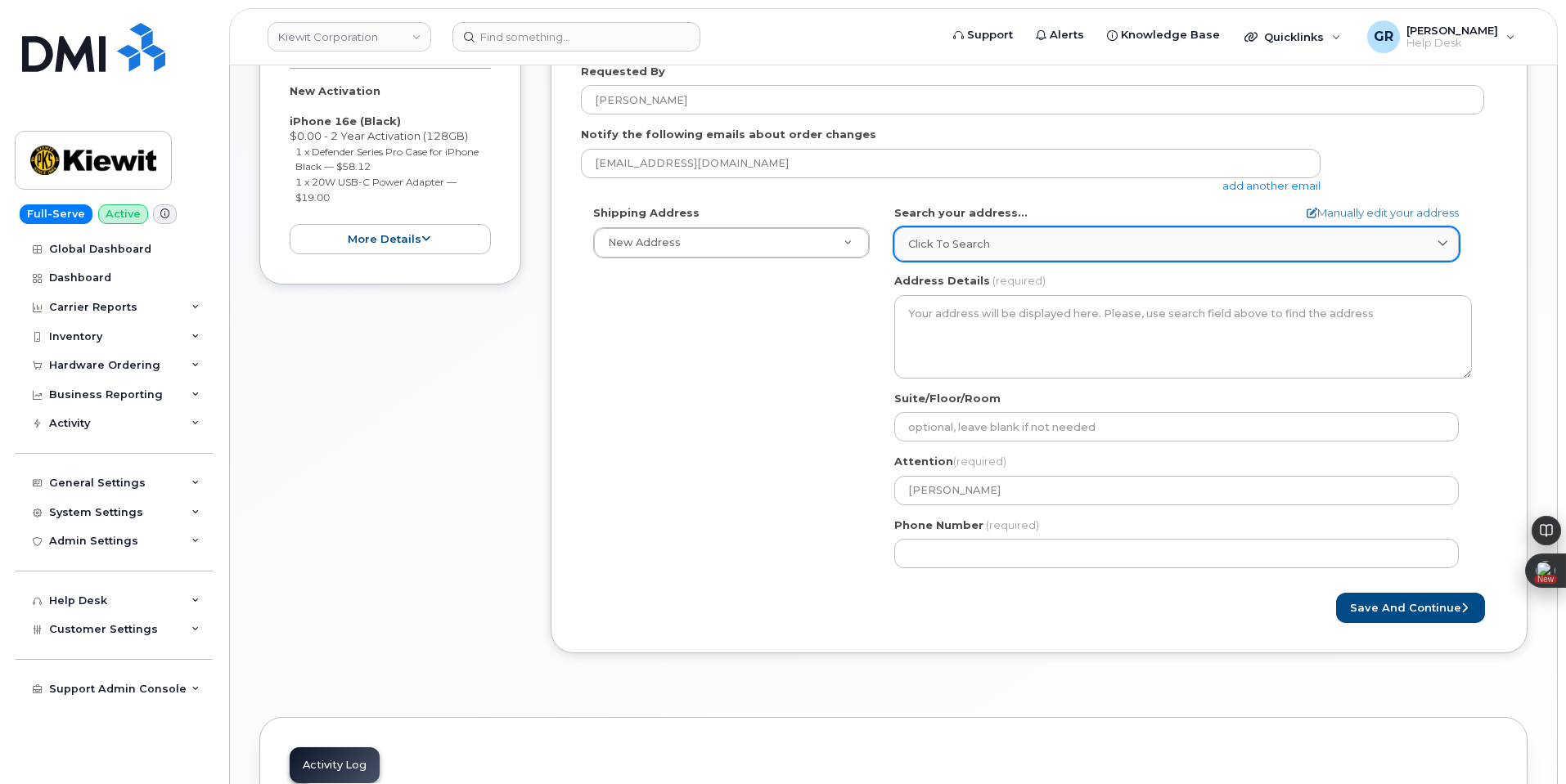
click at [1115, 240] on div "Click to search" at bounding box center [1176, 244] width 537 height 16
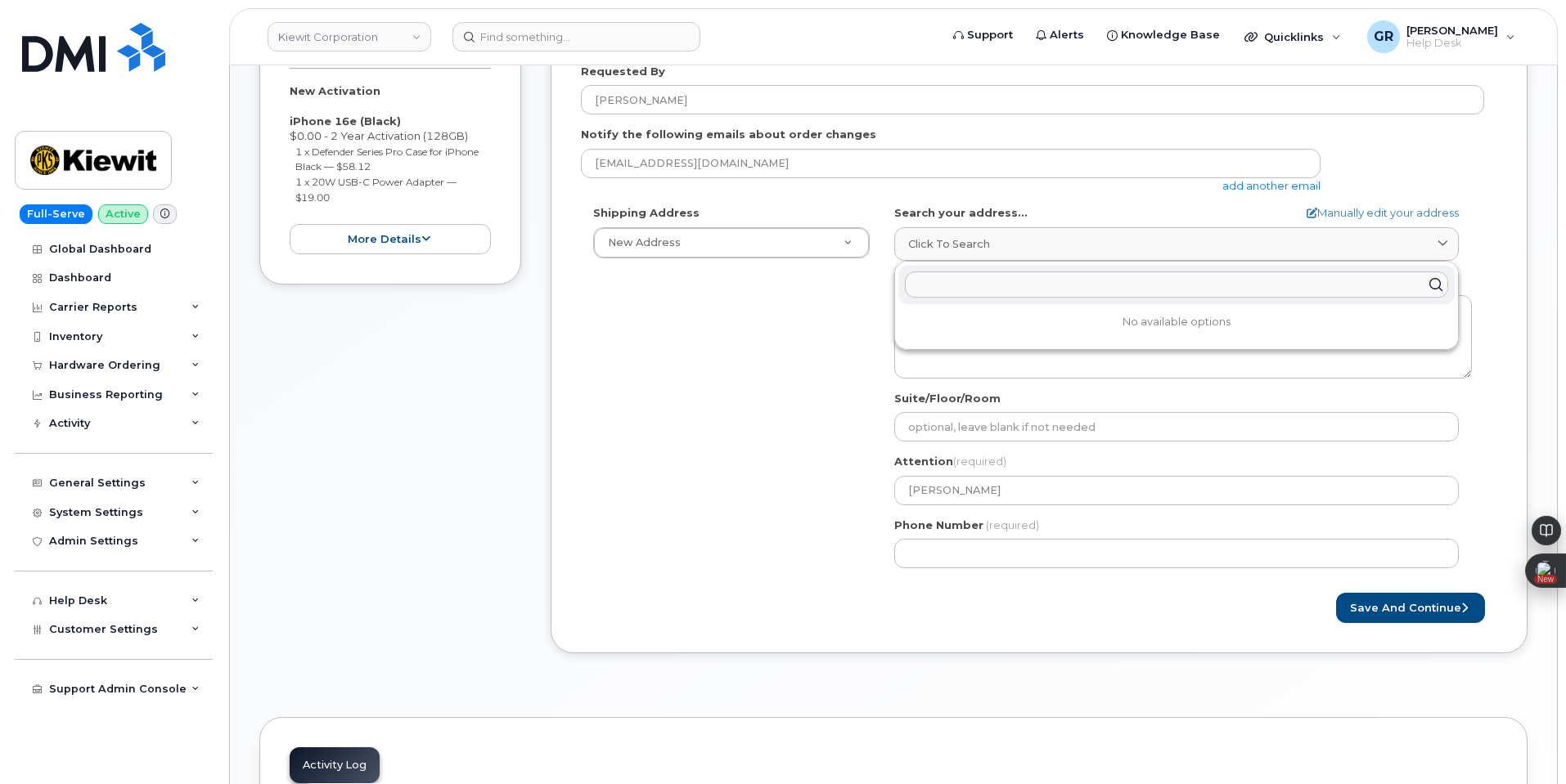
paste input "85 Stokes King Rd Greenville, MS 38701"
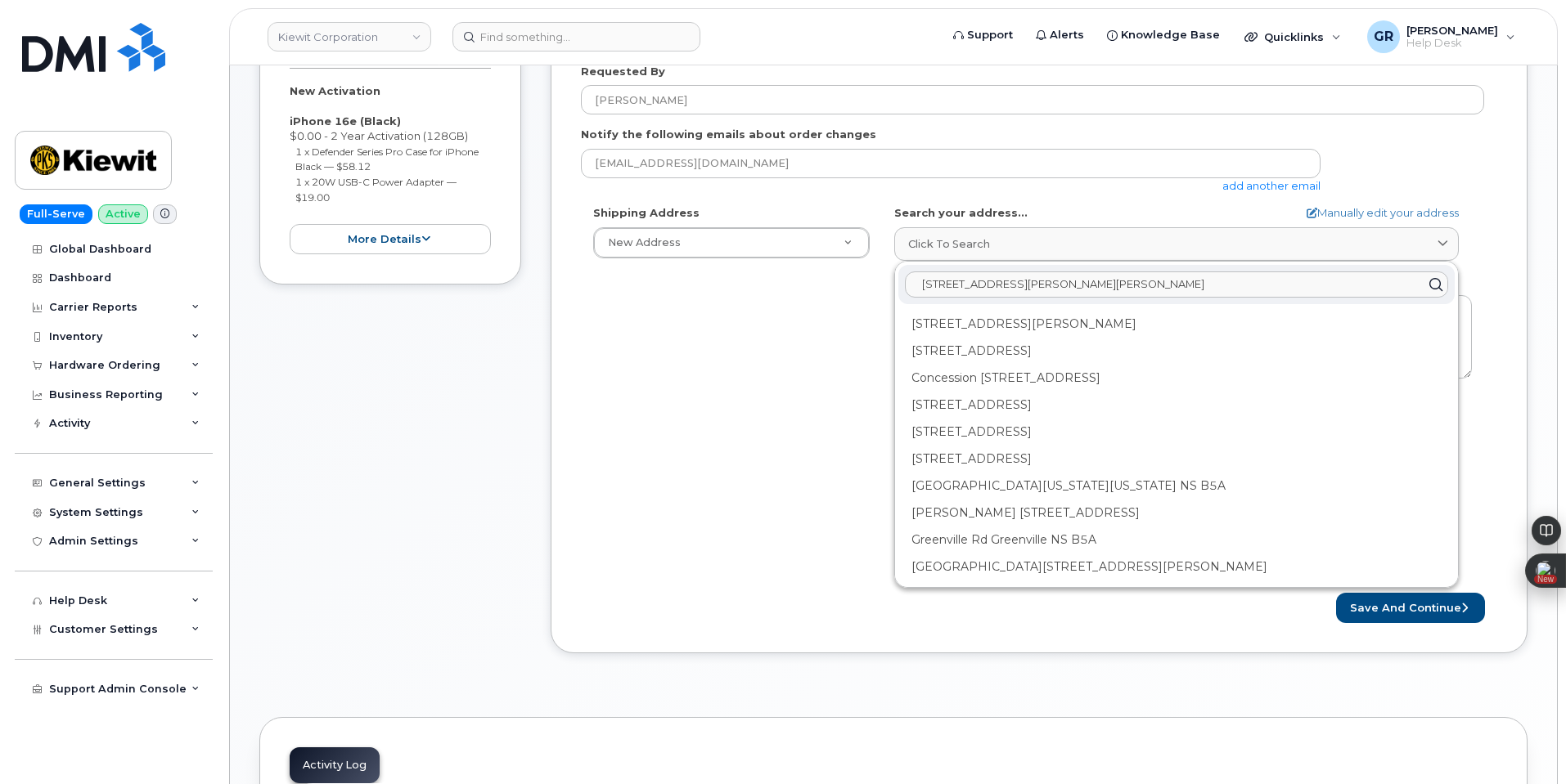
type input "85 Stokes King Rd Greenville, MS 38701"
drag, startPoint x: 789, startPoint y: 360, endPoint x: 1288, endPoint y: 272, distance: 506.7
click at [814, 352] on div "Shipping Address New Address New Address 470 Chestnut Ridge Rd Ste 11501 42nd S…" at bounding box center [1032, 393] width 904 height 375
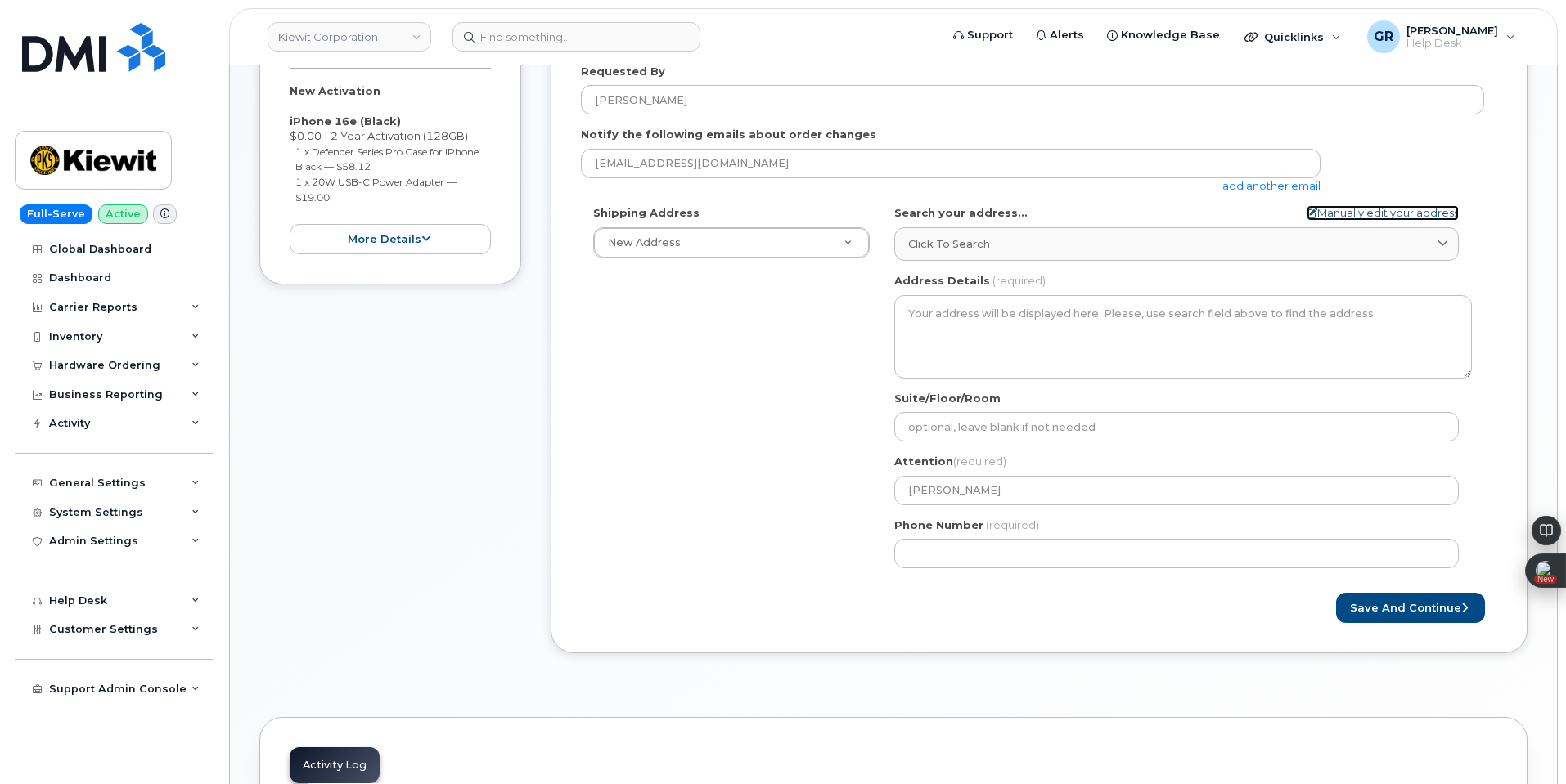
click at [1391, 220] on link "Manually edit your address" at bounding box center [1383, 214] width 152 height 16
select select
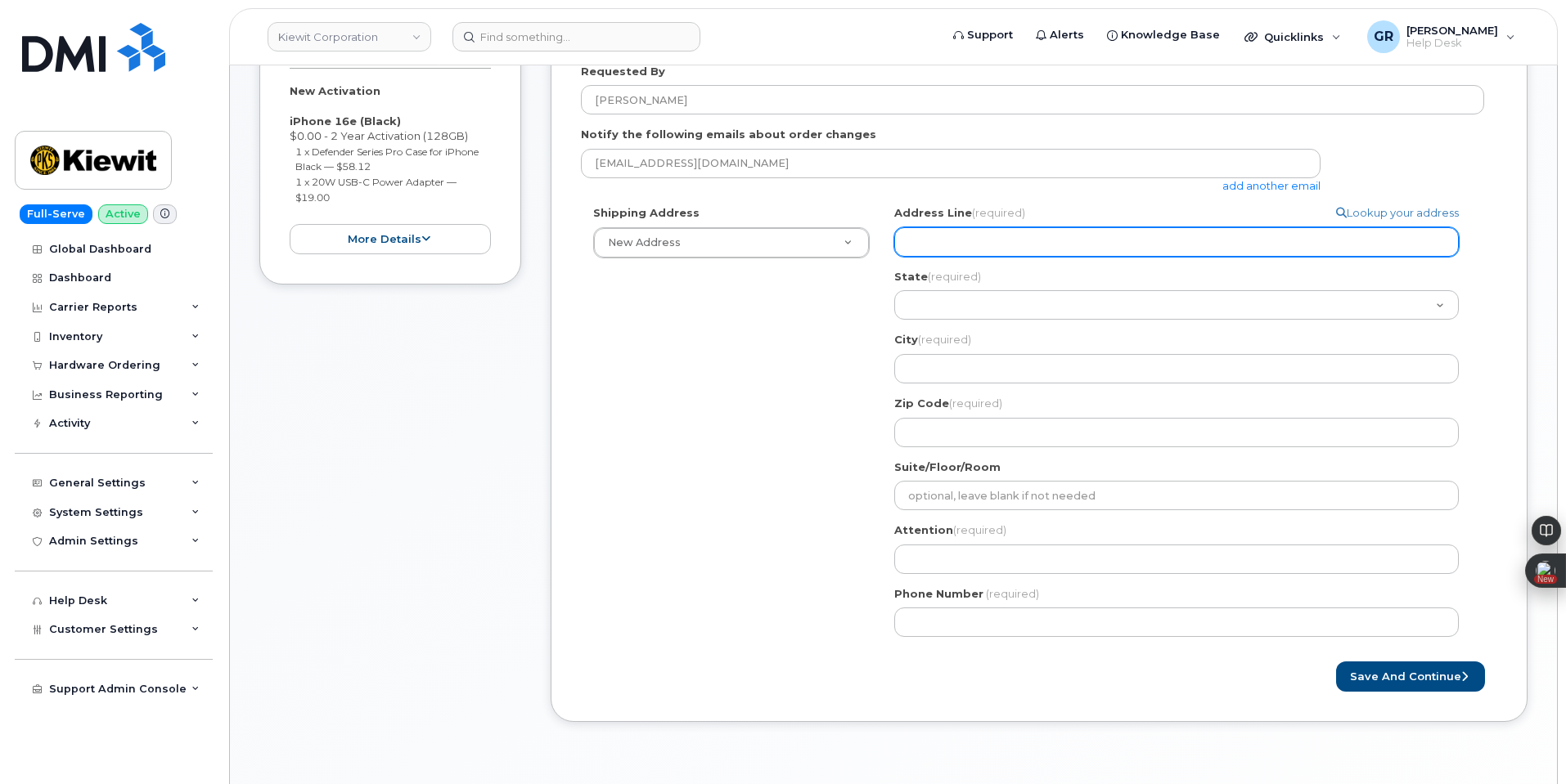
click at [1040, 247] on input "Address Line (required)" at bounding box center [1176, 242] width 565 height 29
paste input "85 Stokes King Rd Greenville, MS 38701"
select select
type input "85 Stokes King Rd Greenville, MS 38701"
drag, startPoint x: 1145, startPoint y: 245, endPoint x: 1090, endPoint y: 245, distance: 55.0
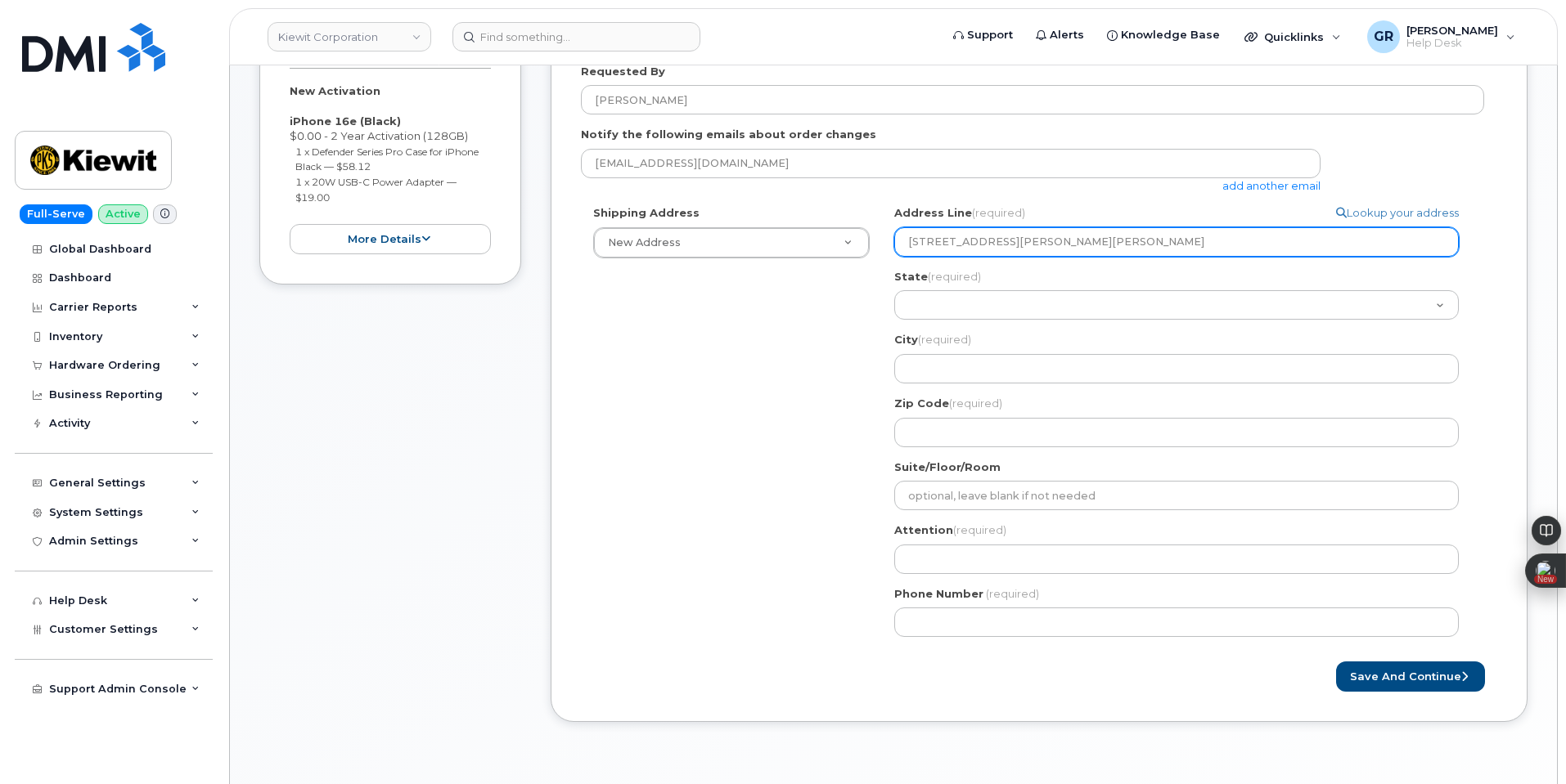
click at [1090, 245] on input "85 Stokes King Rd Greenville, MS 38701" at bounding box center [1176, 242] width 565 height 29
select select
type input "85 Stokes King Rd Greenville, MS"
click at [1088, 238] on input "85 Stokes King Rd Greenville, MS" at bounding box center [1176, 242] width 565 height 29
click at [1135, 241] on input "85 Stokes King Rd Greenville, MS" at bounding box center [1176, 242] width 565 height 29
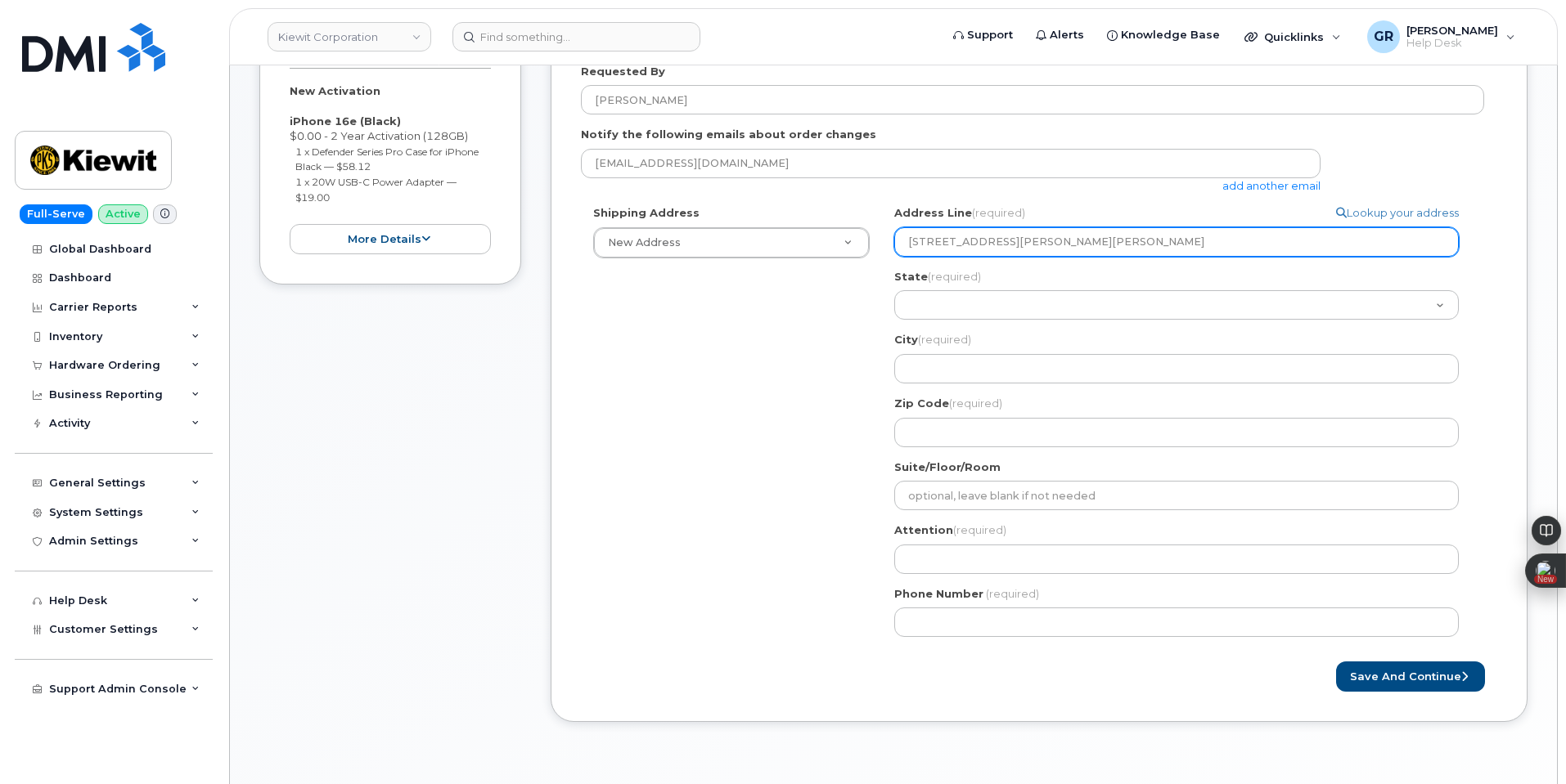
select select
type input "85 Stokes King Rd Greenville, MS 38701"
select select
type input "85 Stokes King Rd Greenville, MS"
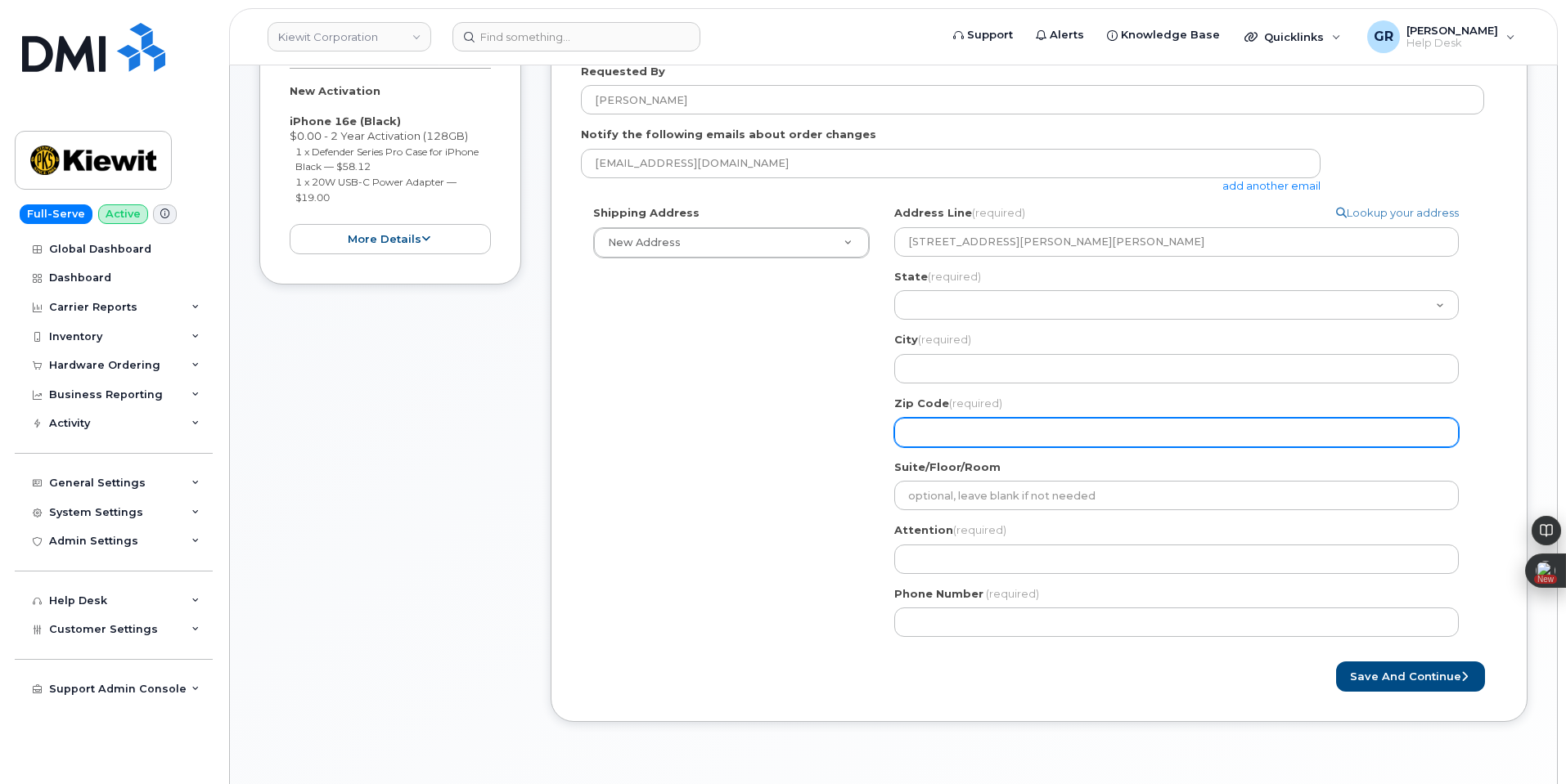
drag, startPoint x: 958, startPoint y: 424, endPoint x: 991, endPoint y: 346, distance: 84.7
click at [958, 424] on input "Zip Code (required)" at bounding box center [1176, 433] width 565 height 29
paste input "38701"
select select
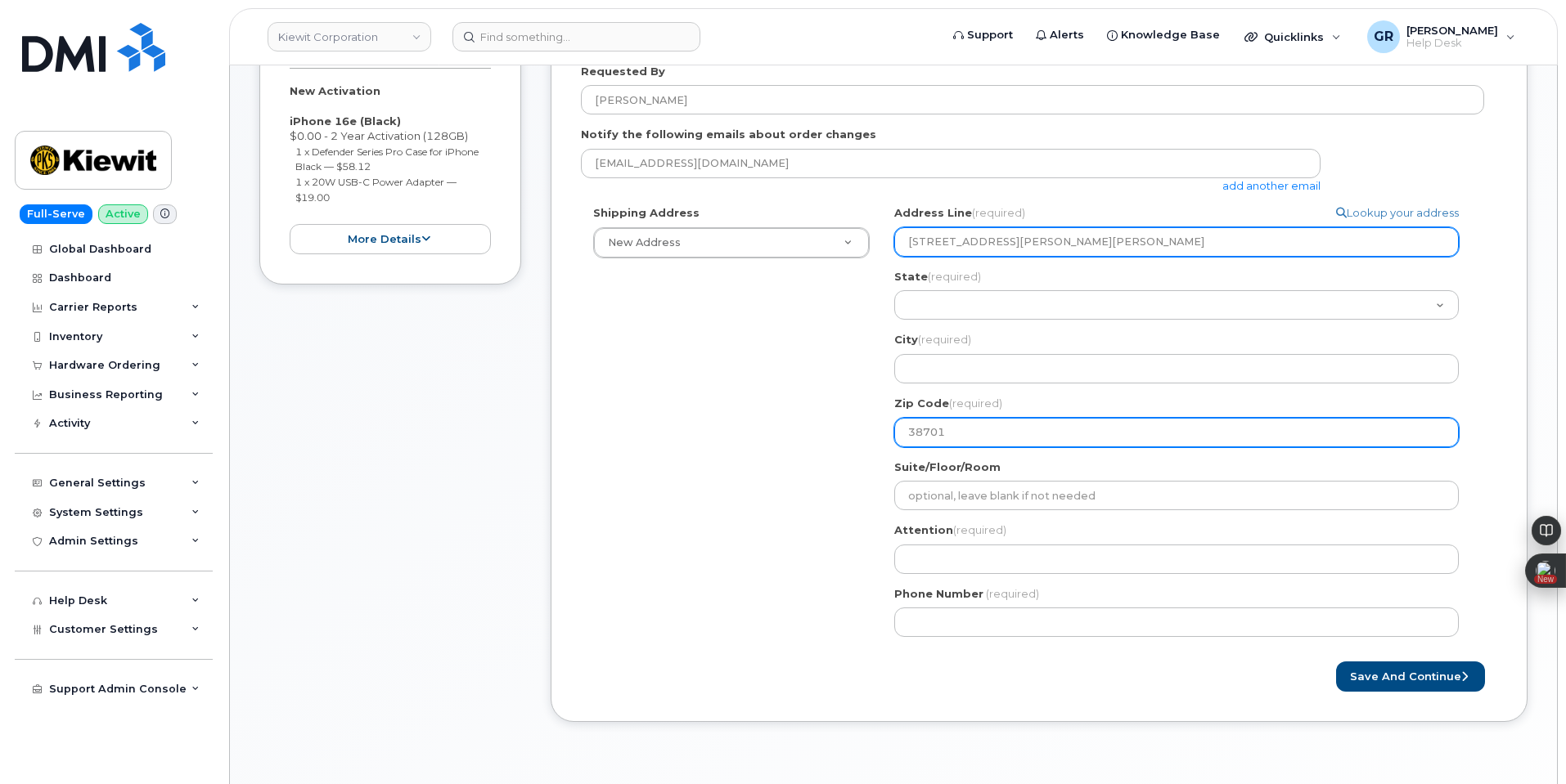
type input "38701"
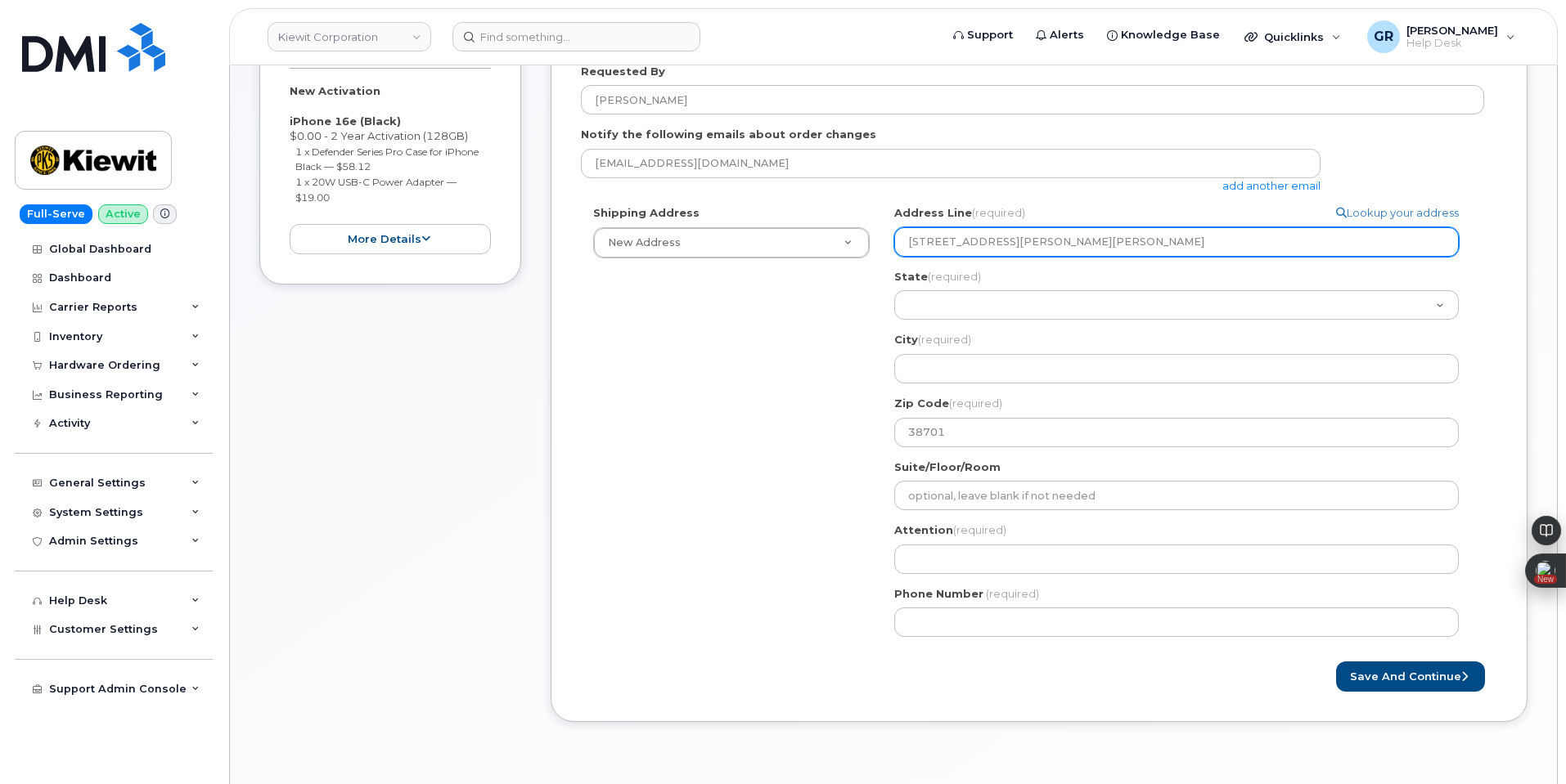
drag, startPoint x: 1082, startPoint y: 245, endPoint x: 1071, endPoint y: 239, distance: 12.5
click at [1071, 239] on input "85 Stokes King Rd Greenville, MS" at bounding box center [1176, 242] width 565 height 29
select select
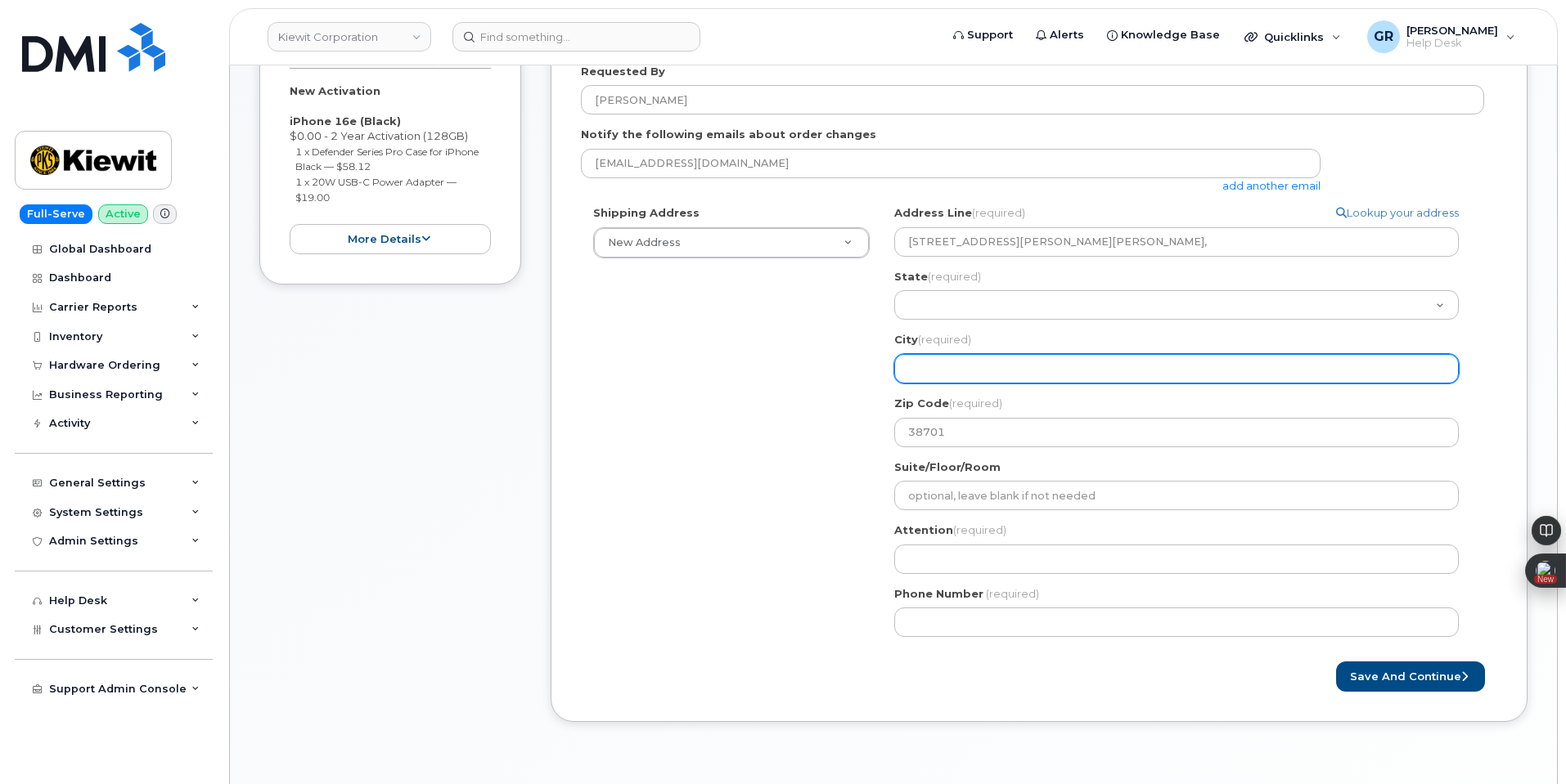
click at [976, 361] on input "City (required)" at bounding box center [1176, 369] width 565 height 29
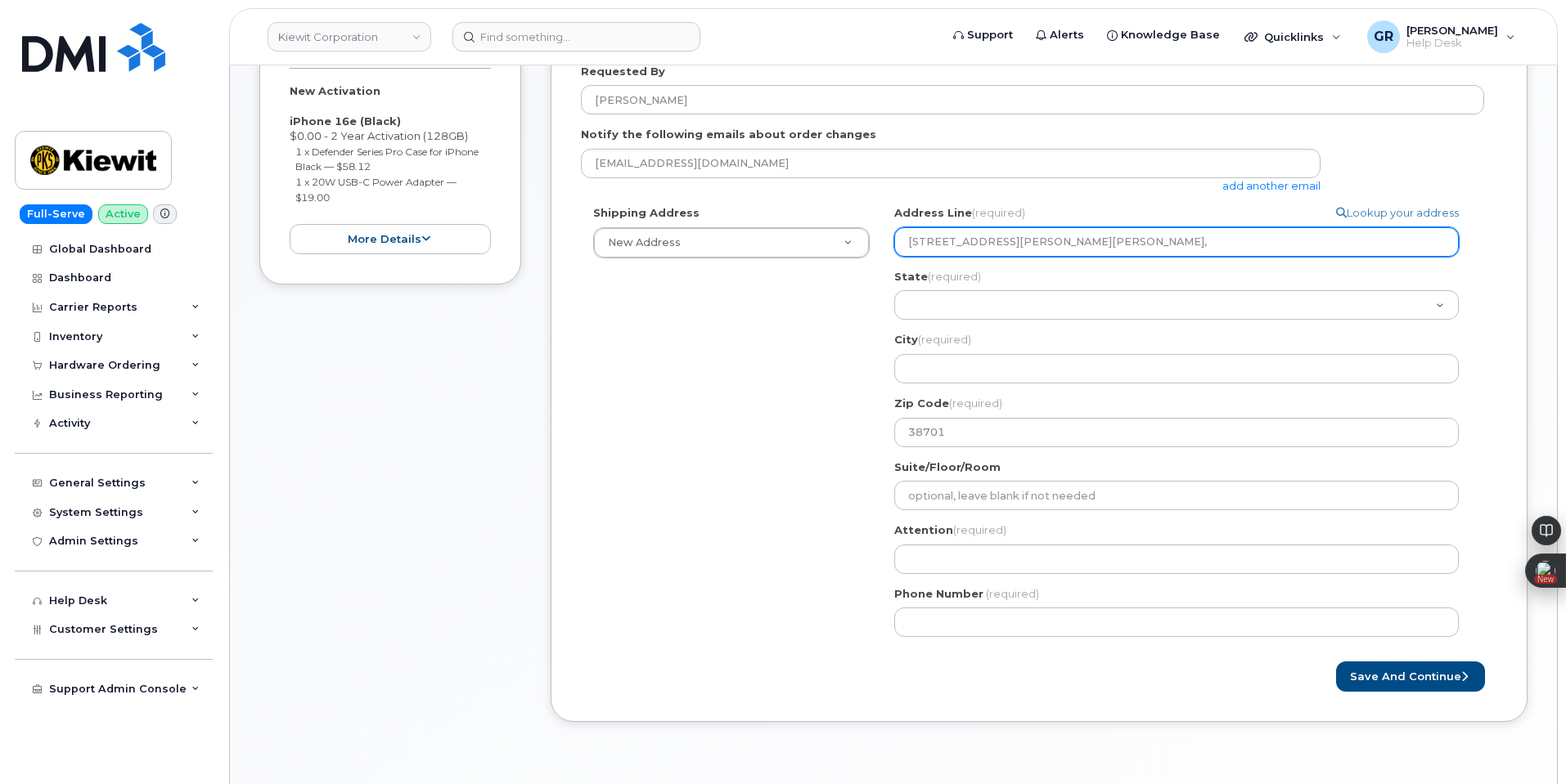
click at [1068, 241] on input "85 Stokes King Rd Greenville," at bounding box center [1176, 242] width 565 height 29
type input "85 Stokes King Rd Greenville,"
select select
type input "85 Stokes King Rd Greenville"
select select
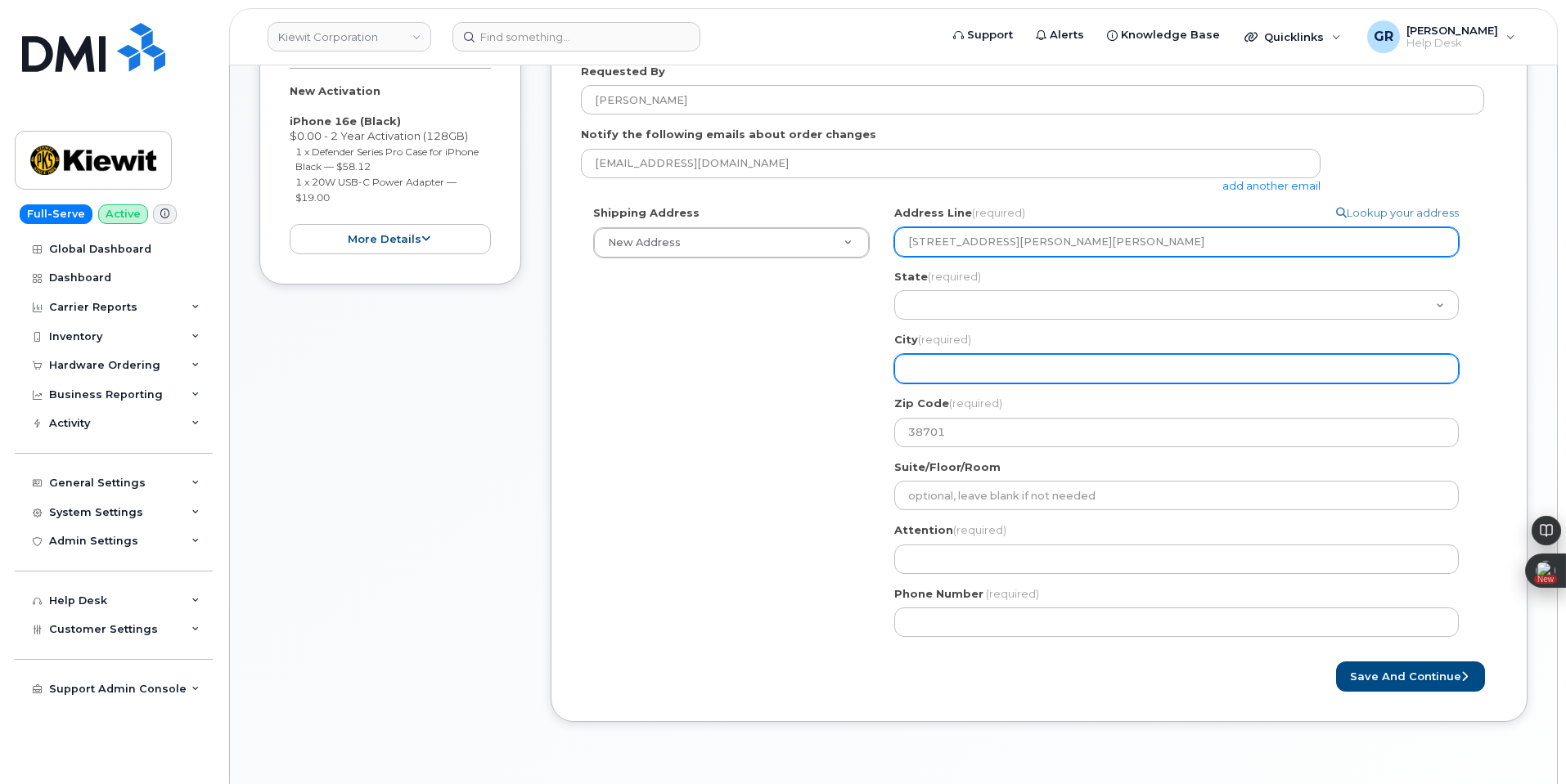
type input "85 Stokes King Rd"
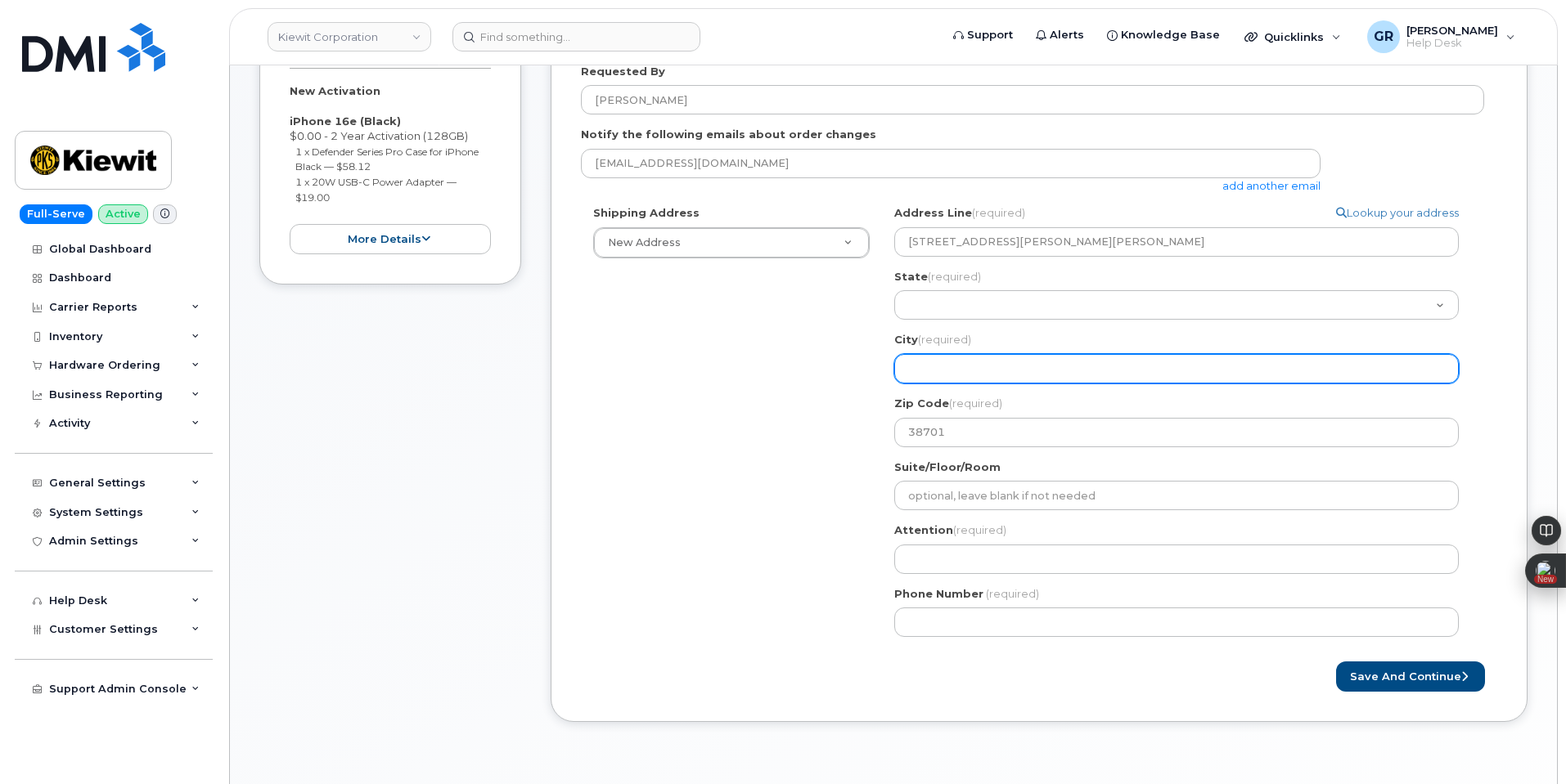
drag, startPoint x: 998, startPoint y: 381, endPoint x: 1006, endPoint y: 345, distance: 36.9
click at [998, 380] on input "City (required)" at bounding box center [1176, 369] width 565 height 29
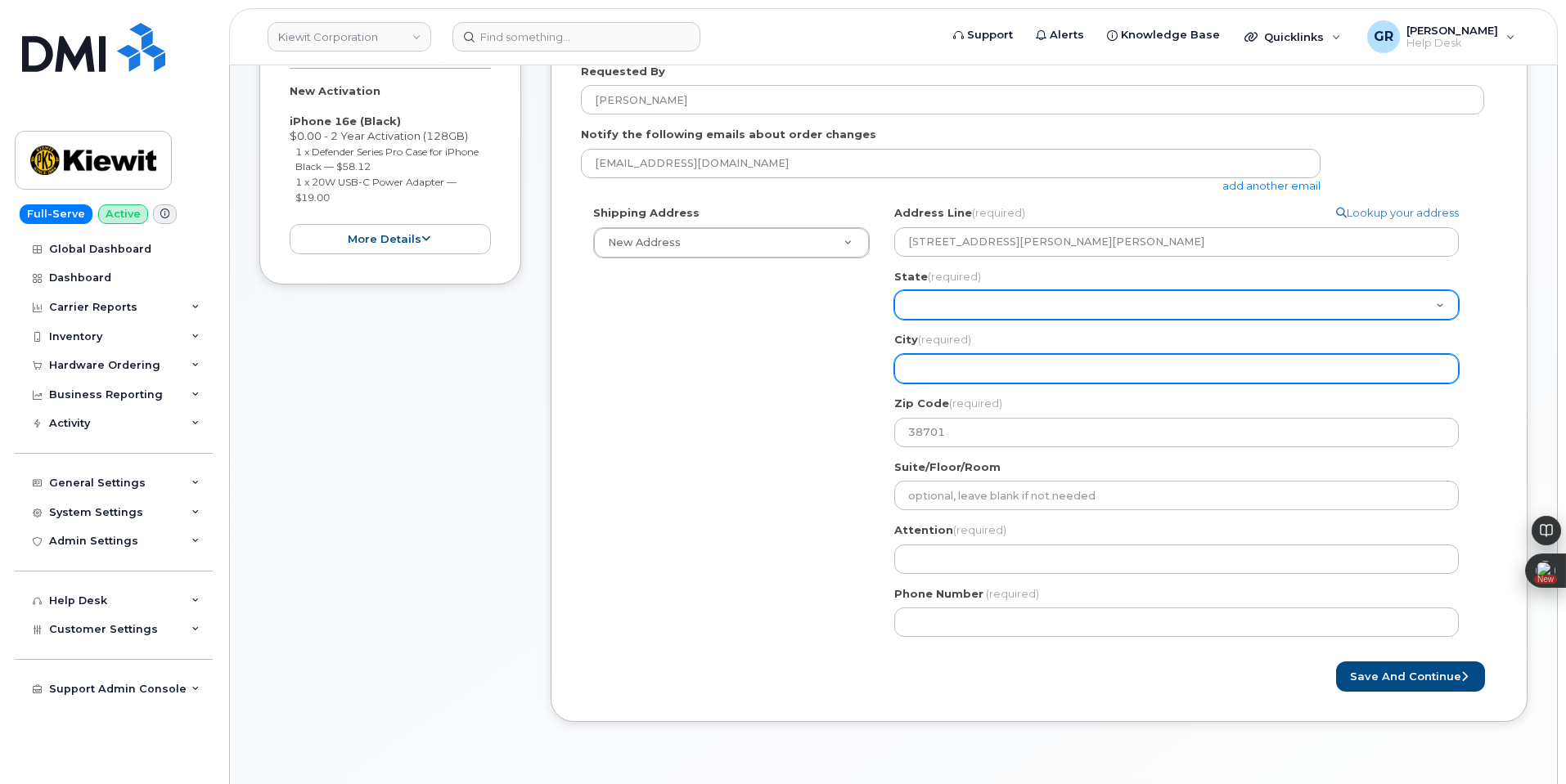
paste input "Greenville"
select select
type input "Greenville"
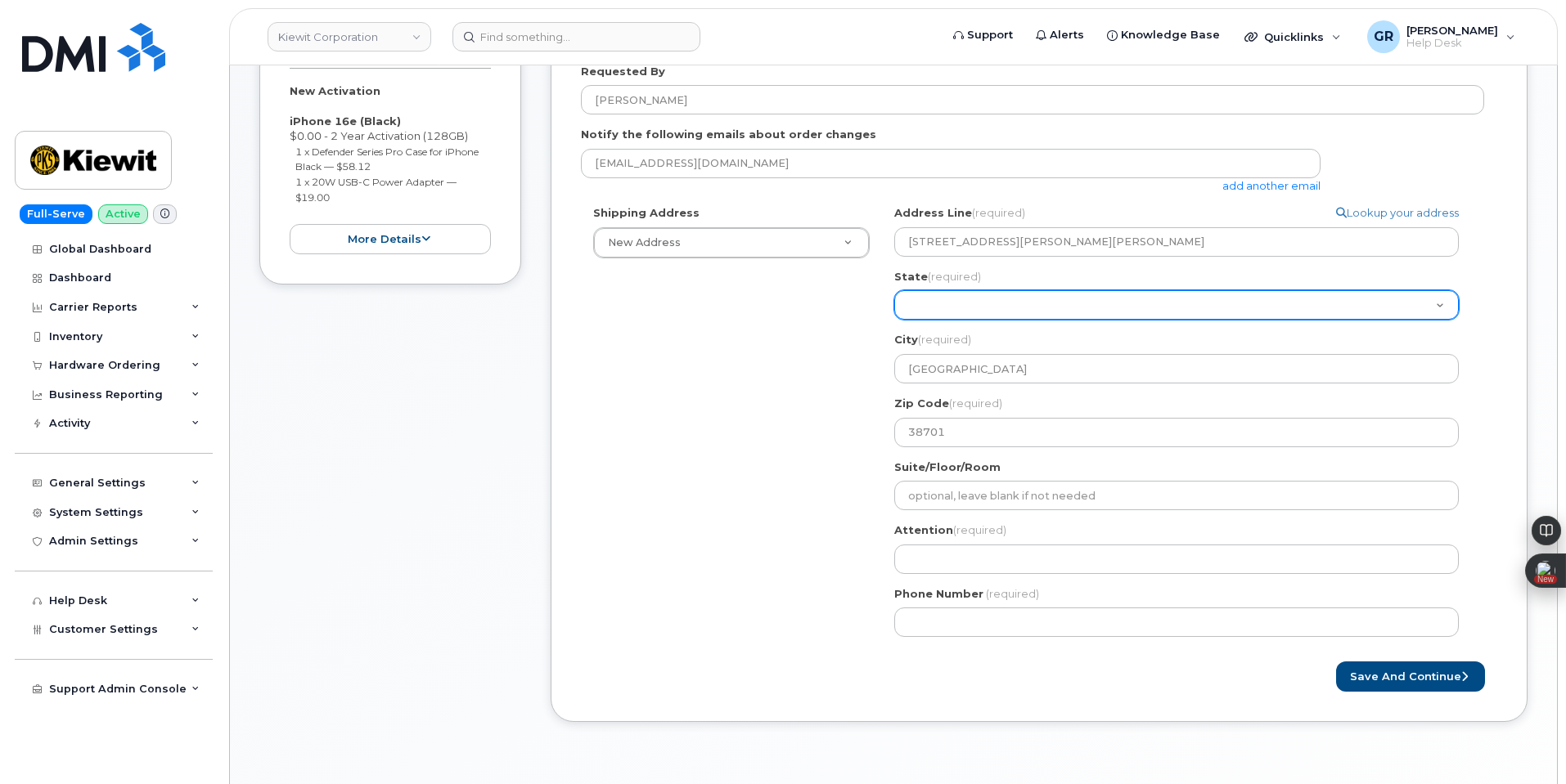
click at [1015, 292] on select "Alabama Alaska American Samoa Arizona Arkansas California Colorado Connecticut …" at bounding box center [1176, 305] width 565 height 29
select select "MO"
click at [894, 290] on select "Alabama Alaska American Samoa Arizona Arkansas California Colorado Connecticut …" at bounding box center [1176, 305] width 565 height 29
select select
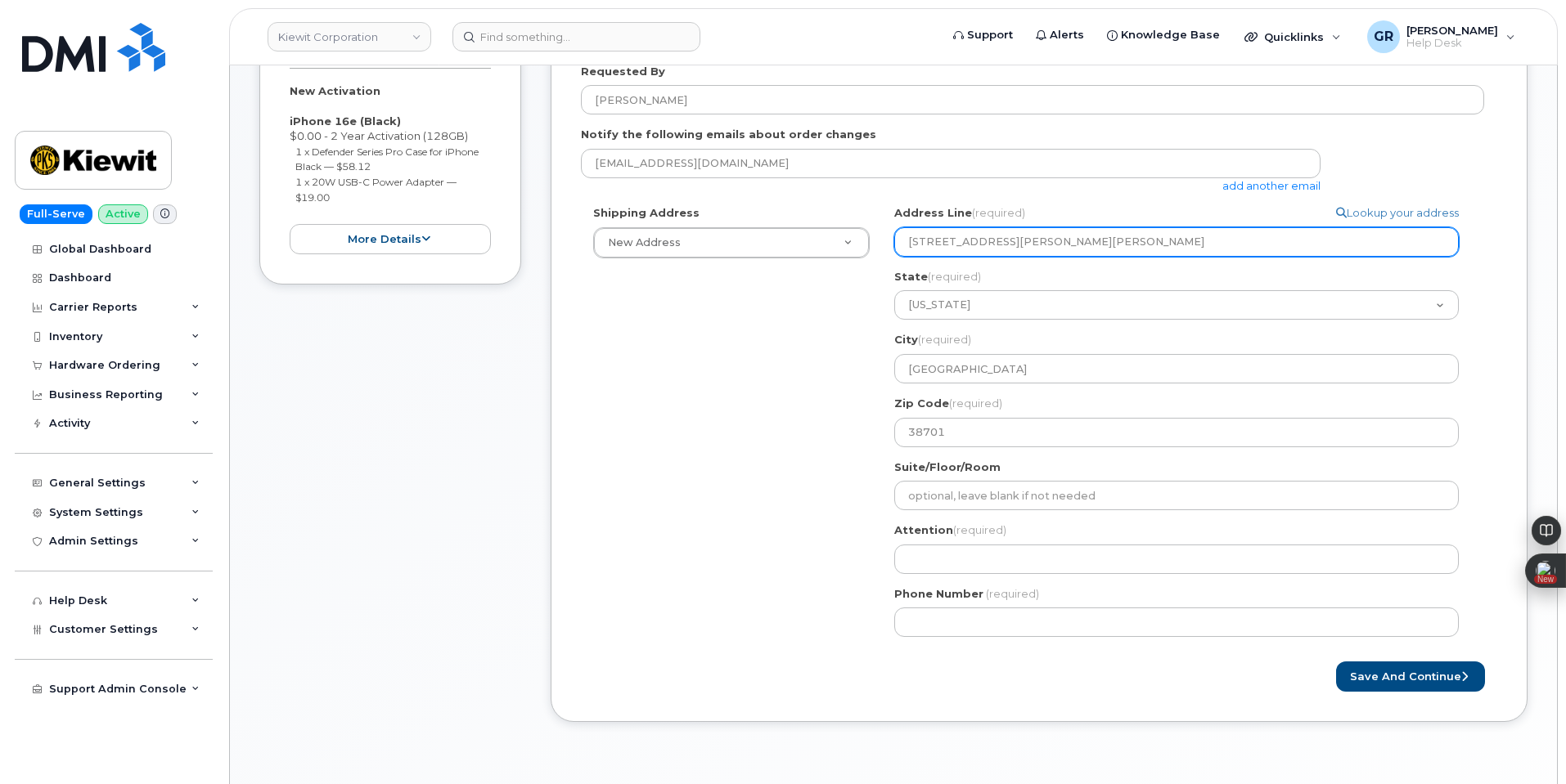
click at [1038, 248] on input "85 Stokes King Rd" at bounding box center [1176, 242] width 565 height 29
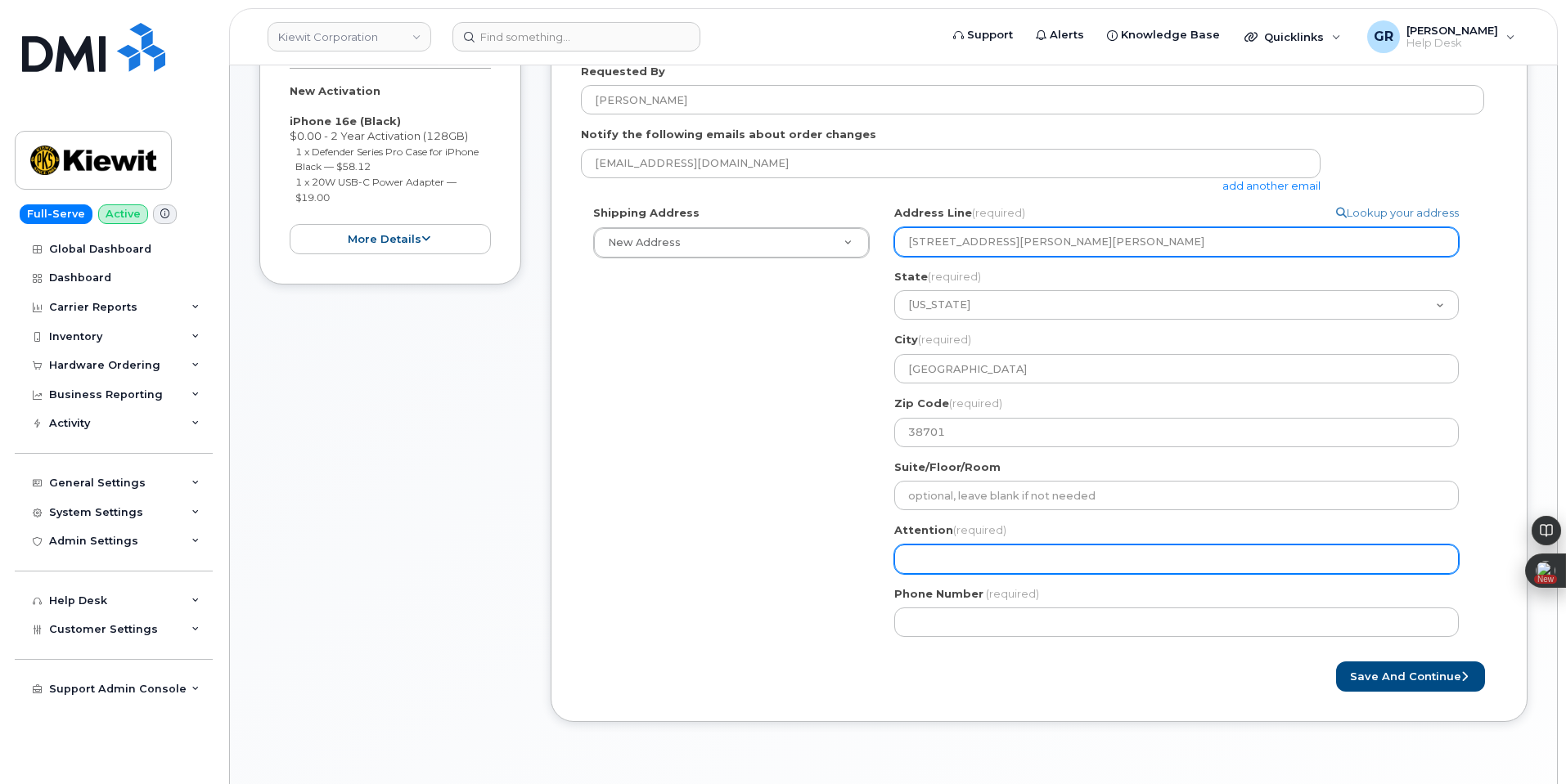
type input "85 Stokes King Rd"
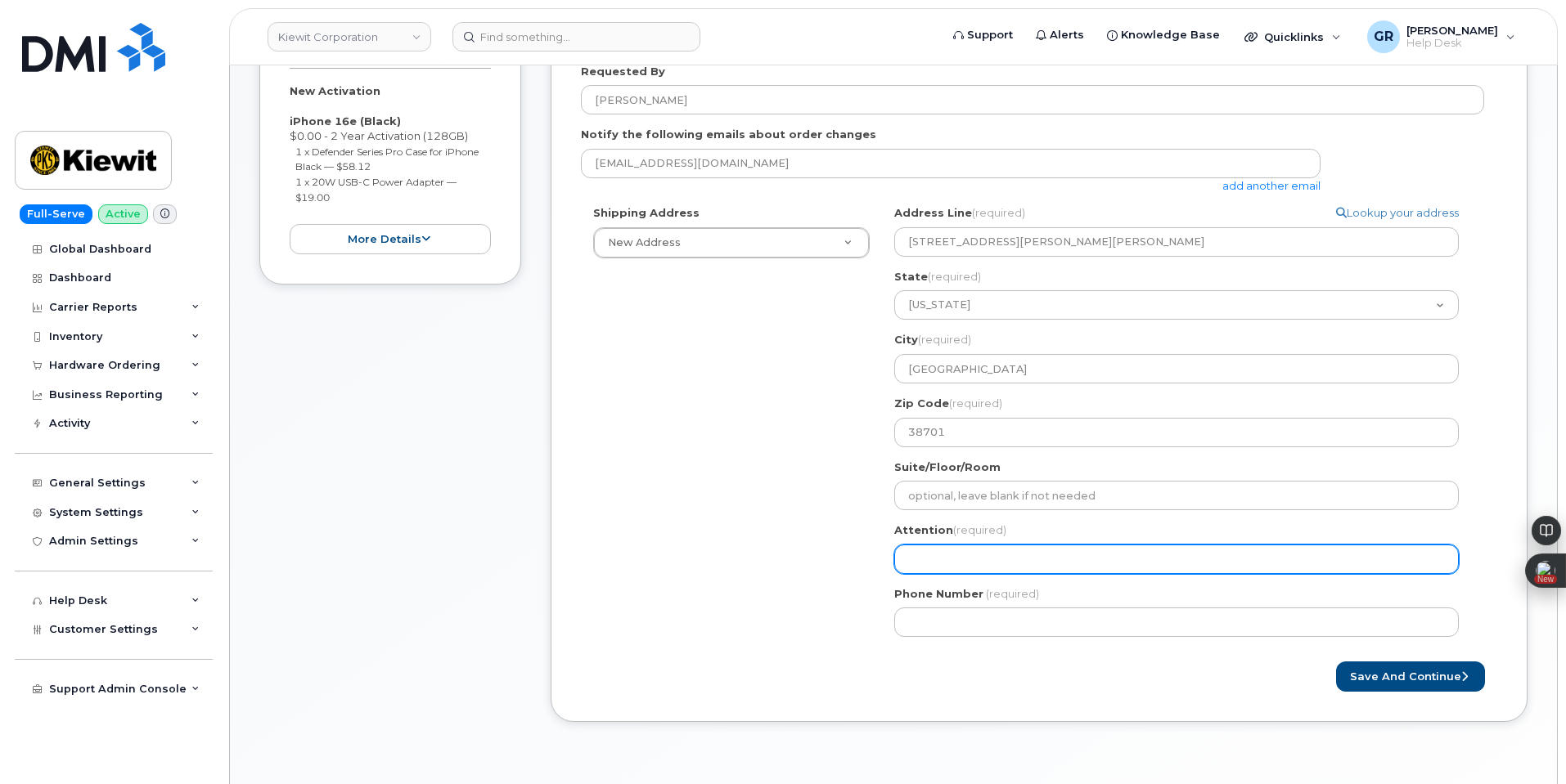
click at [1009, 550] on input "Attention (required)" at bounding box center [1176, 559] width 565 height 29
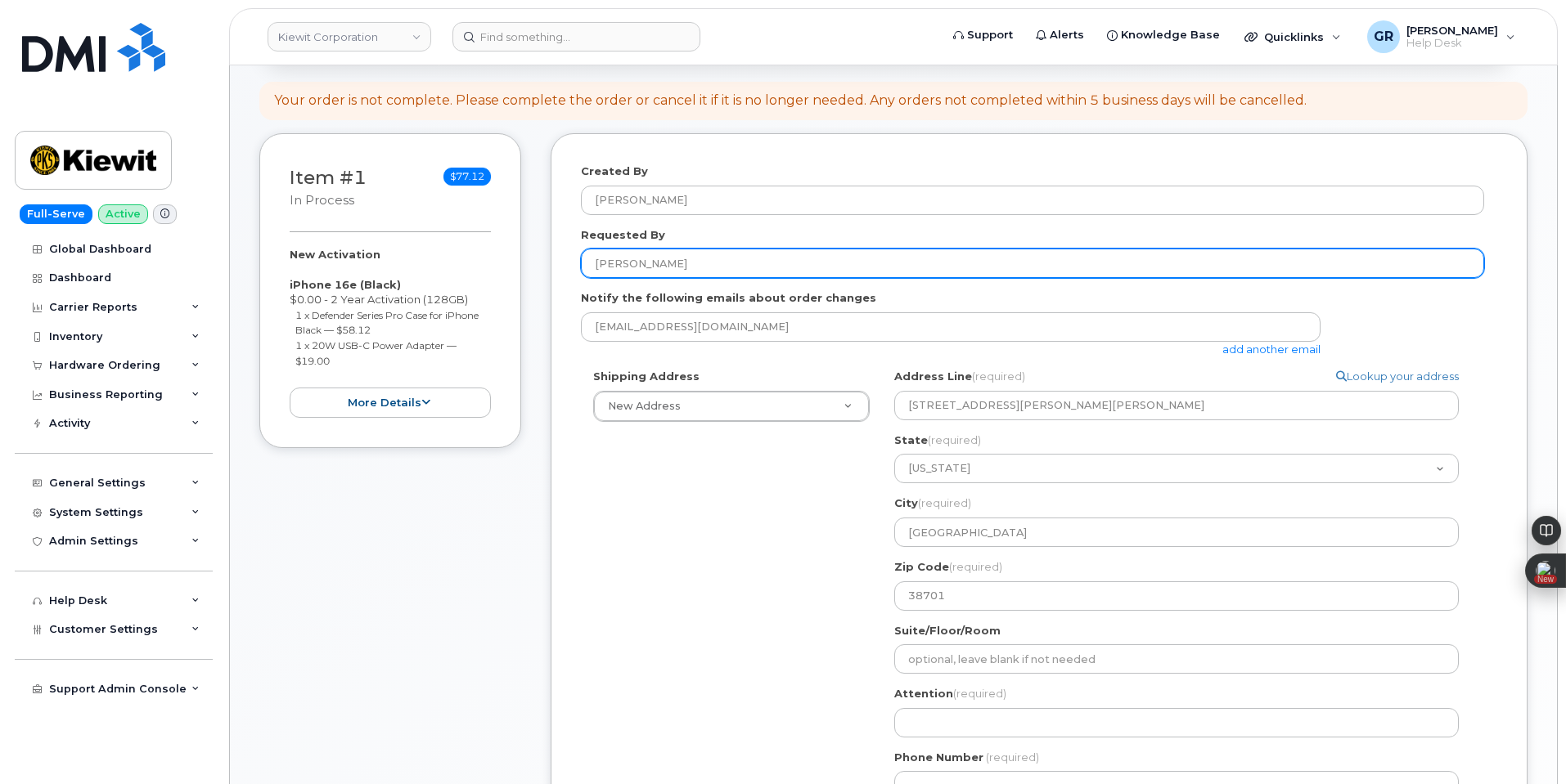
drag, startPoint x: 646, startPoint y: 270, endPoint x: 534, endPoint y: 274, distance: 112.1
click at [541, 275] on div "Item #1 in process $77.12 New Activation iPhone 16e (Black) $0.00 - 2 Year Acti…" at bounding box center [893, 521] width 1269 height 777
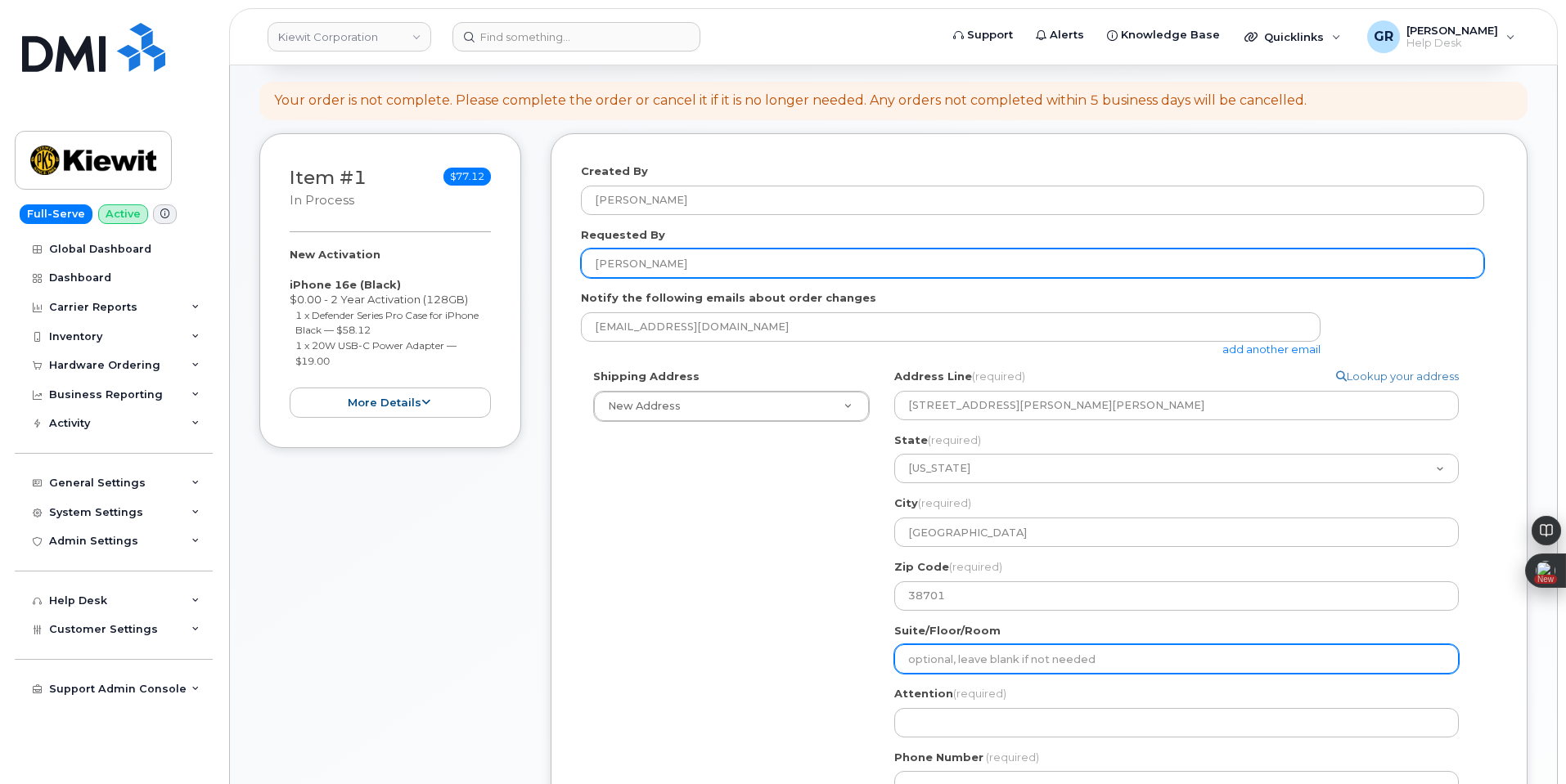
scroll to position [656, 0]
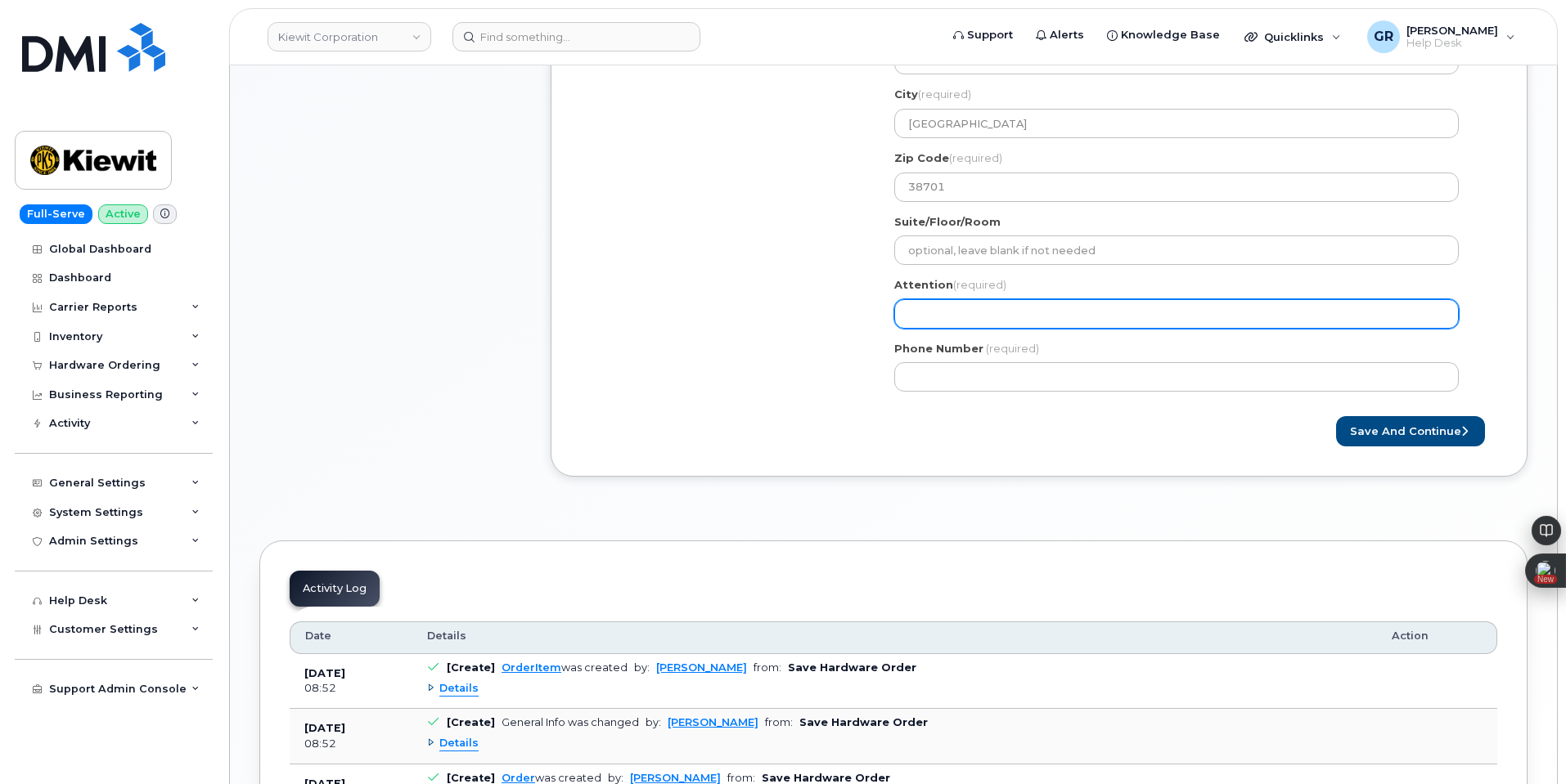
click at [966, 309] on input "Attention (required)" at bounding box center [1176, 314] width 565 height 29
paste input "[PERSON_NAME]"
select select
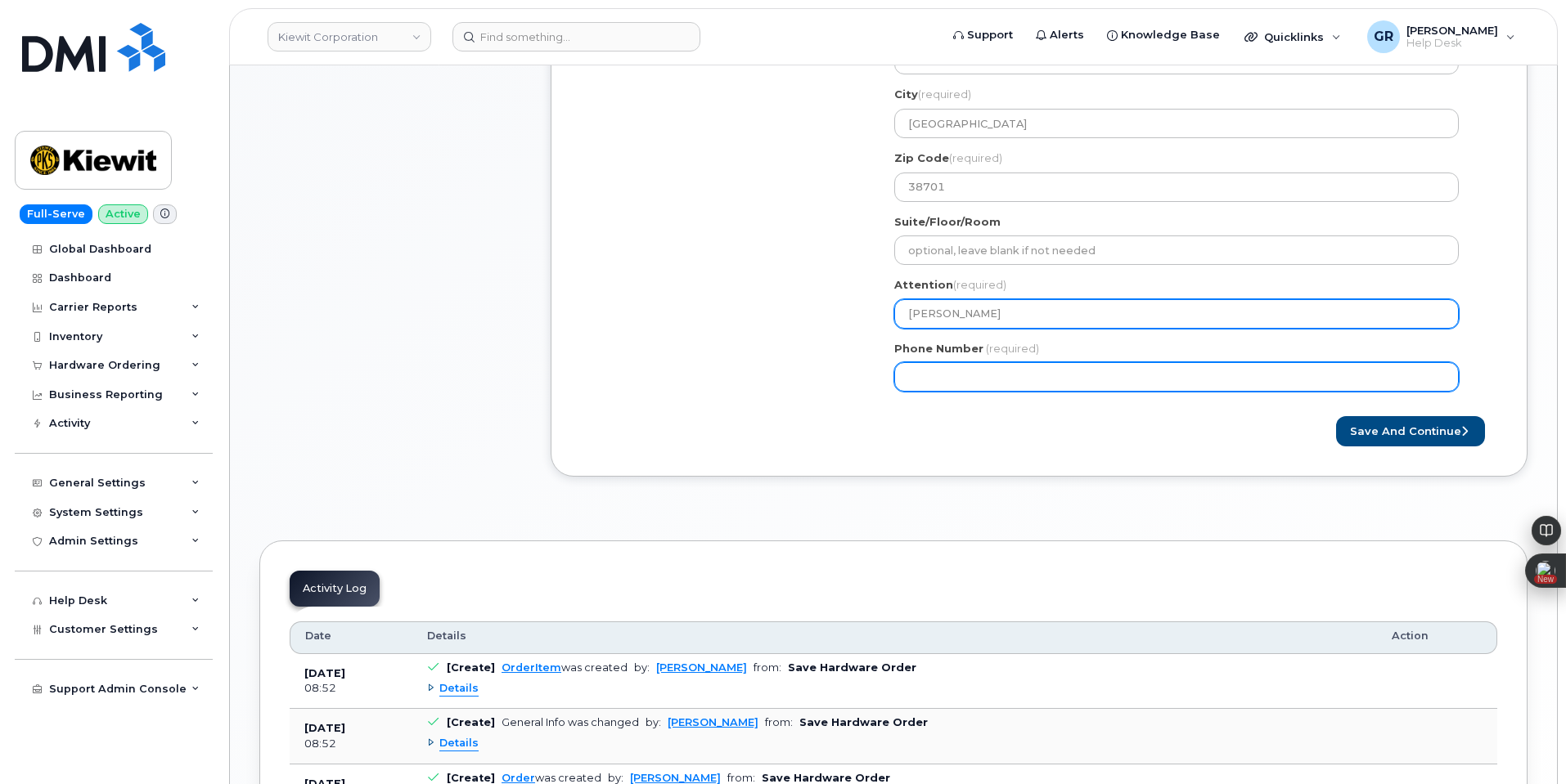
type input "[PERSON_NAME]"
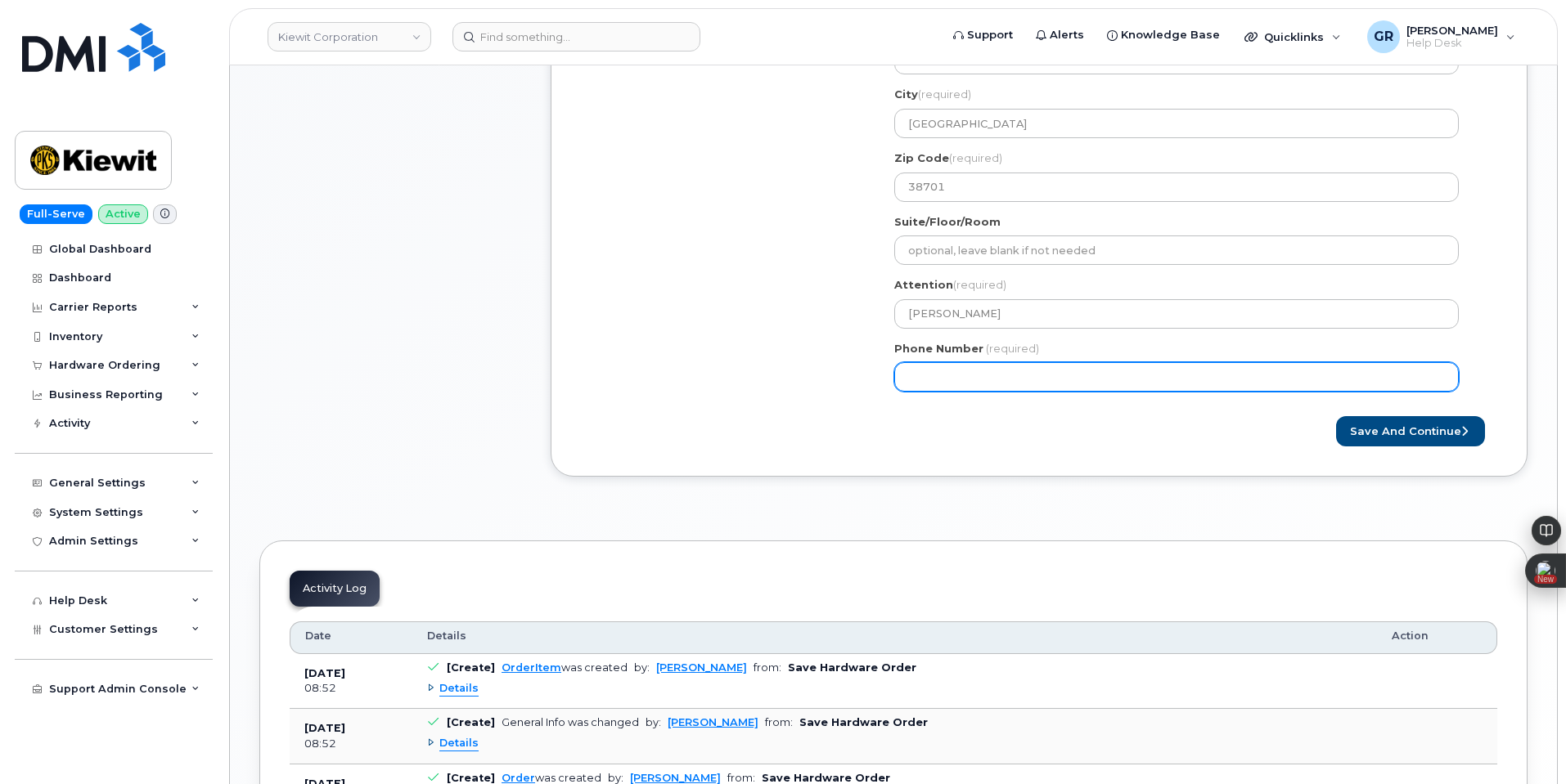
click at [921, 383] on input "Phone Number" at bounding box center [1176, 377] width 565 height 29
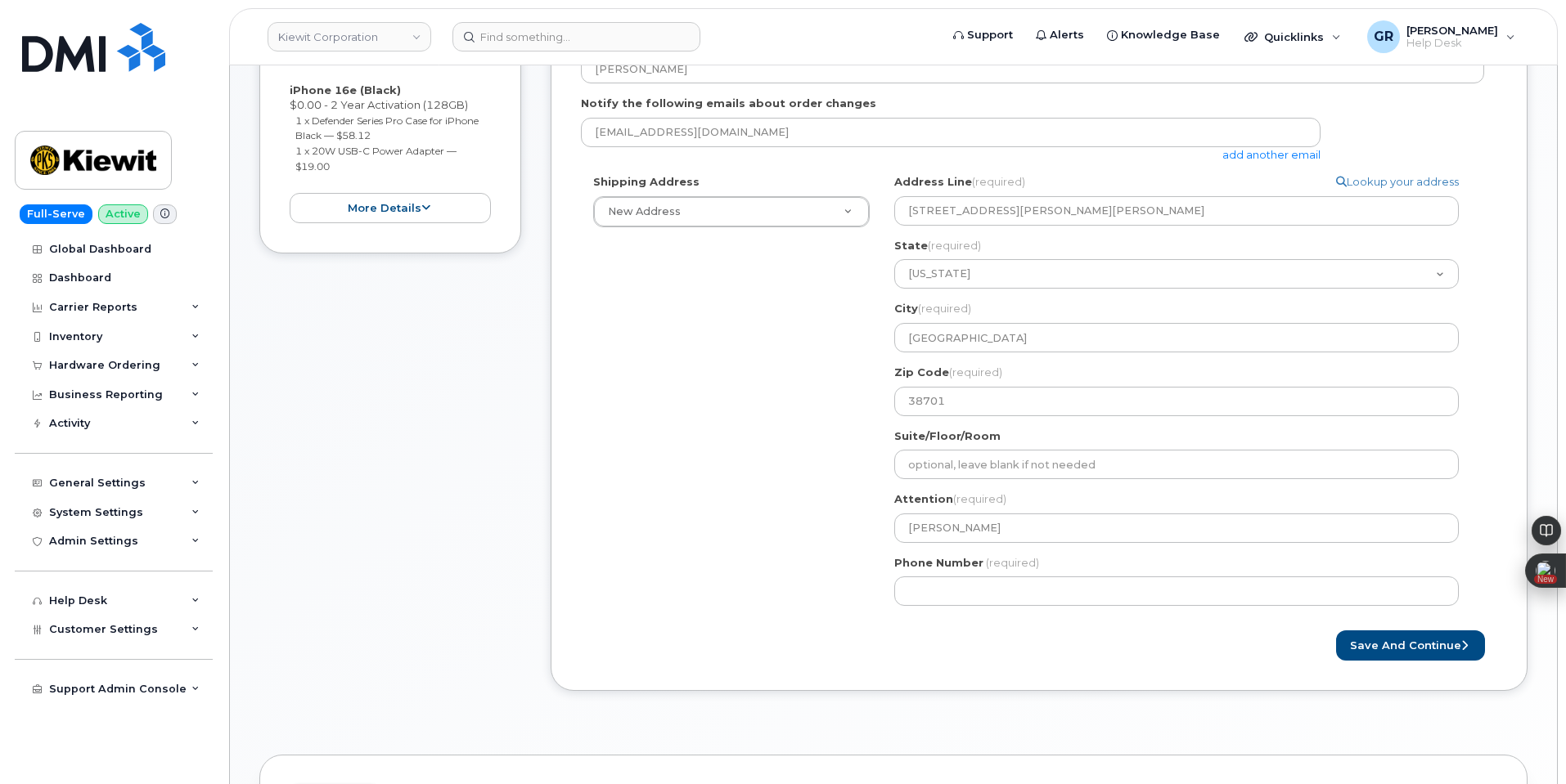
scroll to position [819, 0]
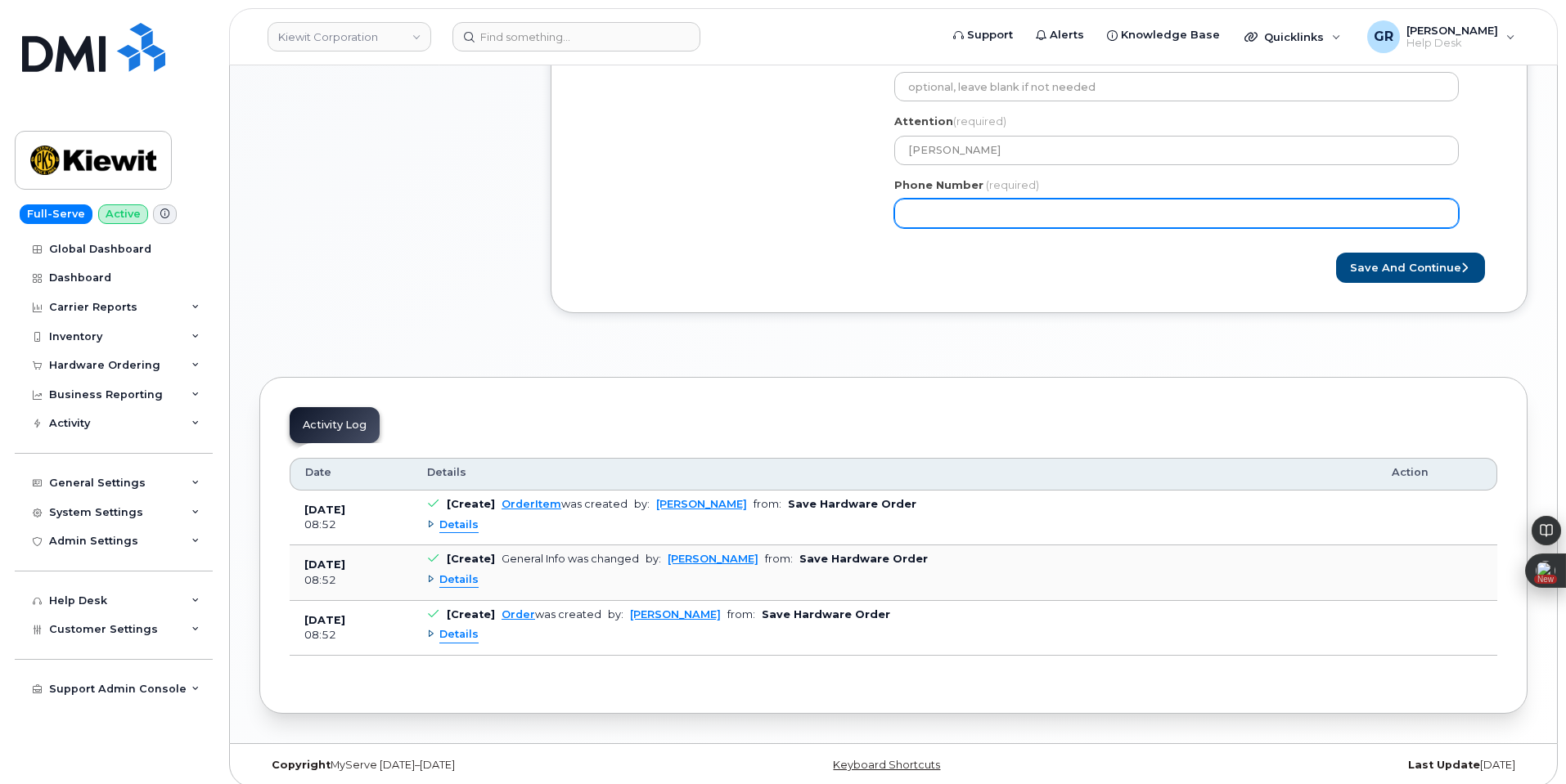
drag, startPoint x: 997, startPoint y: 200, endPoint x: 1088, endPoint y: 217, distance: 92.6
click at [997, 197] on div "Phone Number (required)" at bounding box center [1183, 203] width 578 height 52
paste input "8573293551"
select select
type input "8573293551"
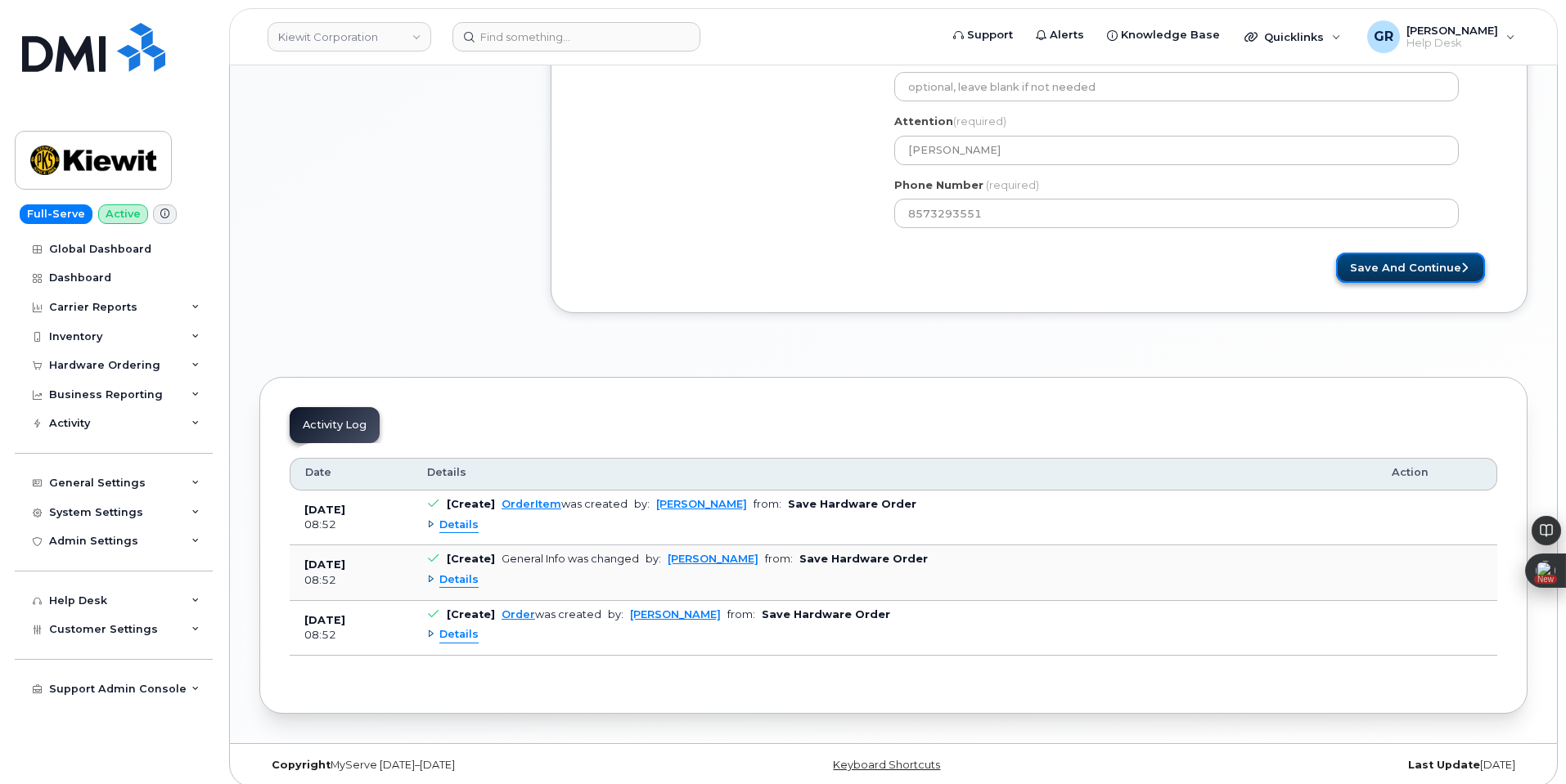
click at [1441, 265] on button "Save and Continue" at bounding box center [1410, 267] width 149 height 30
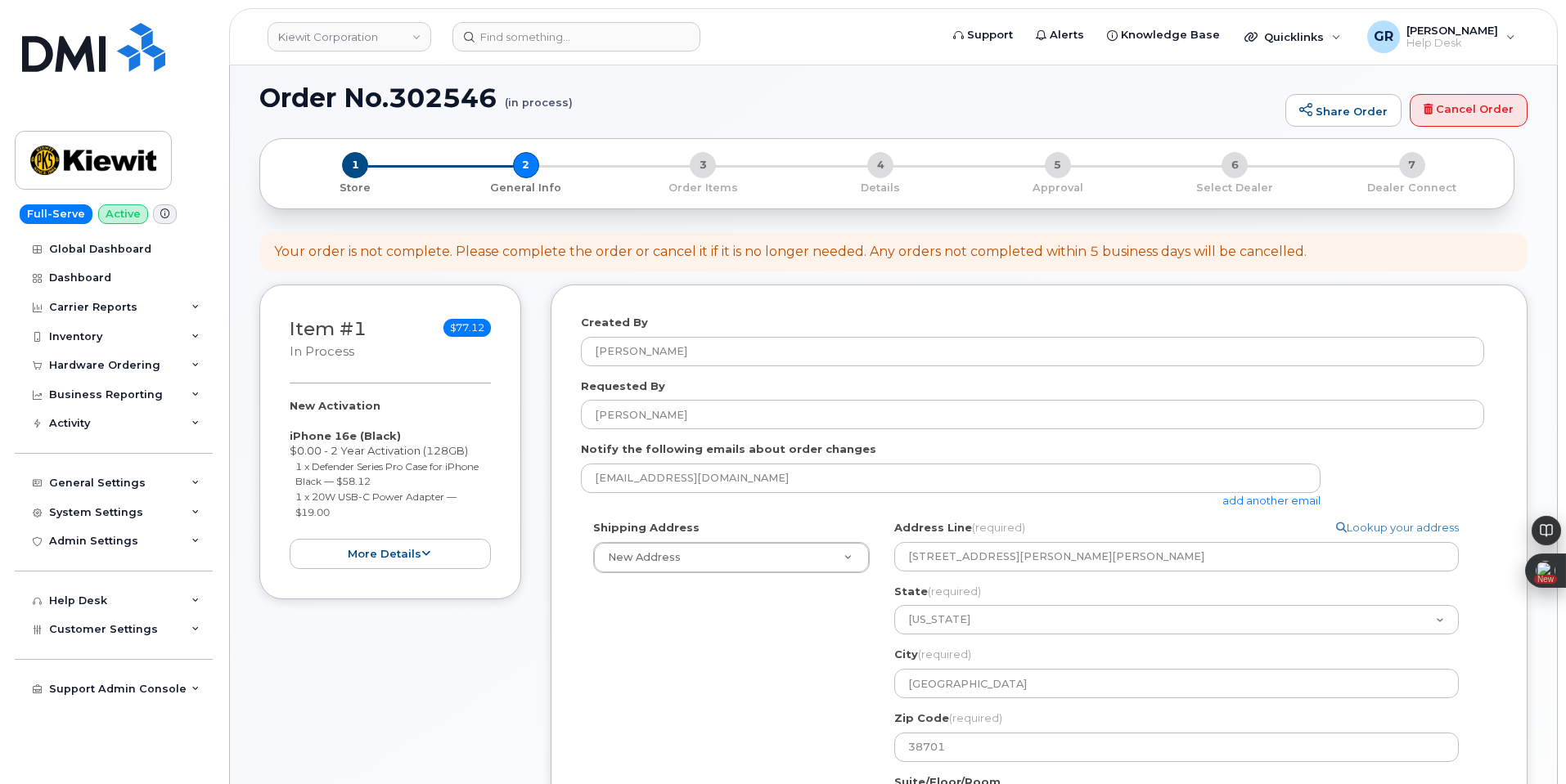
scroll to position [84, 0]
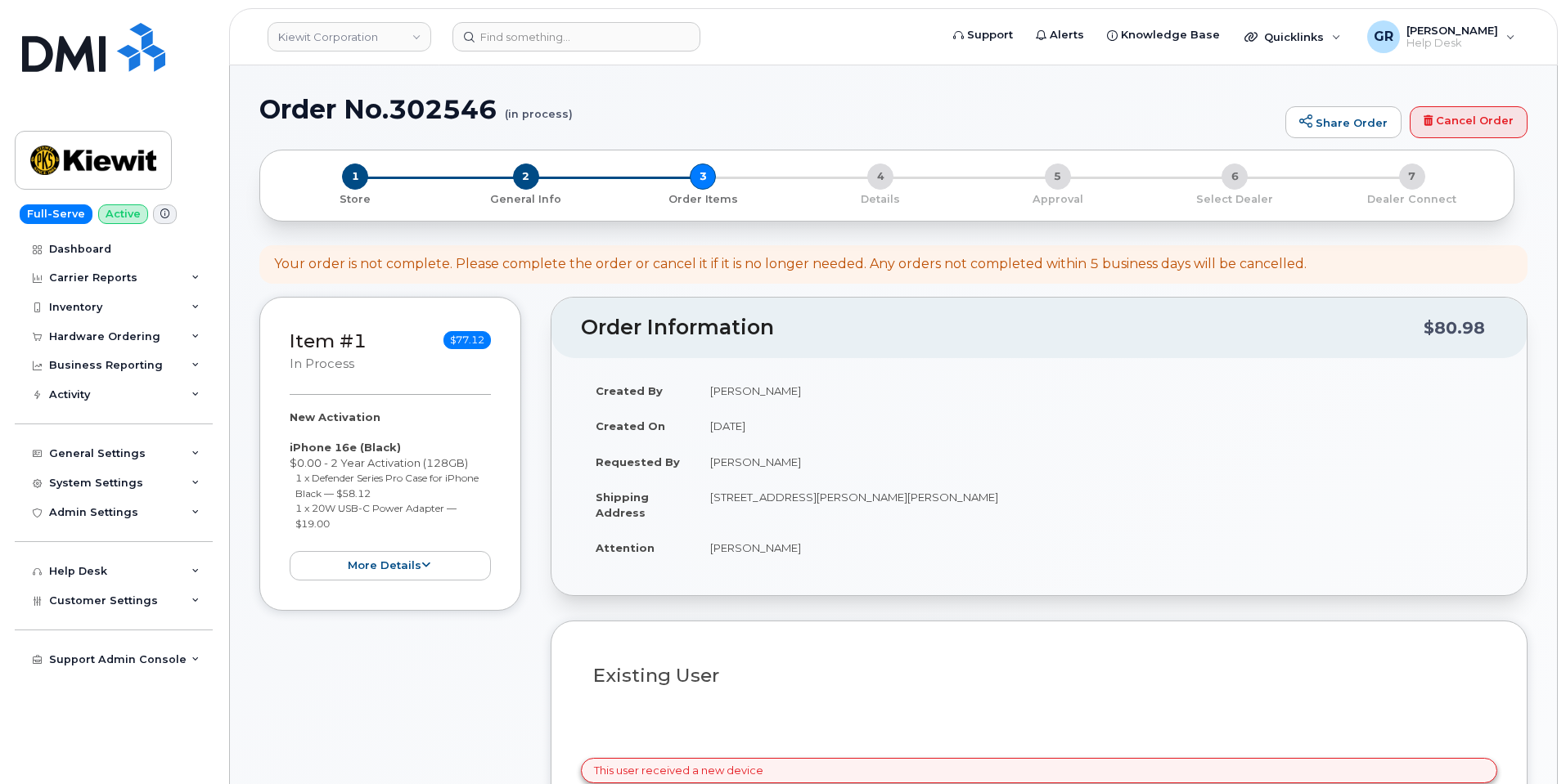
select select
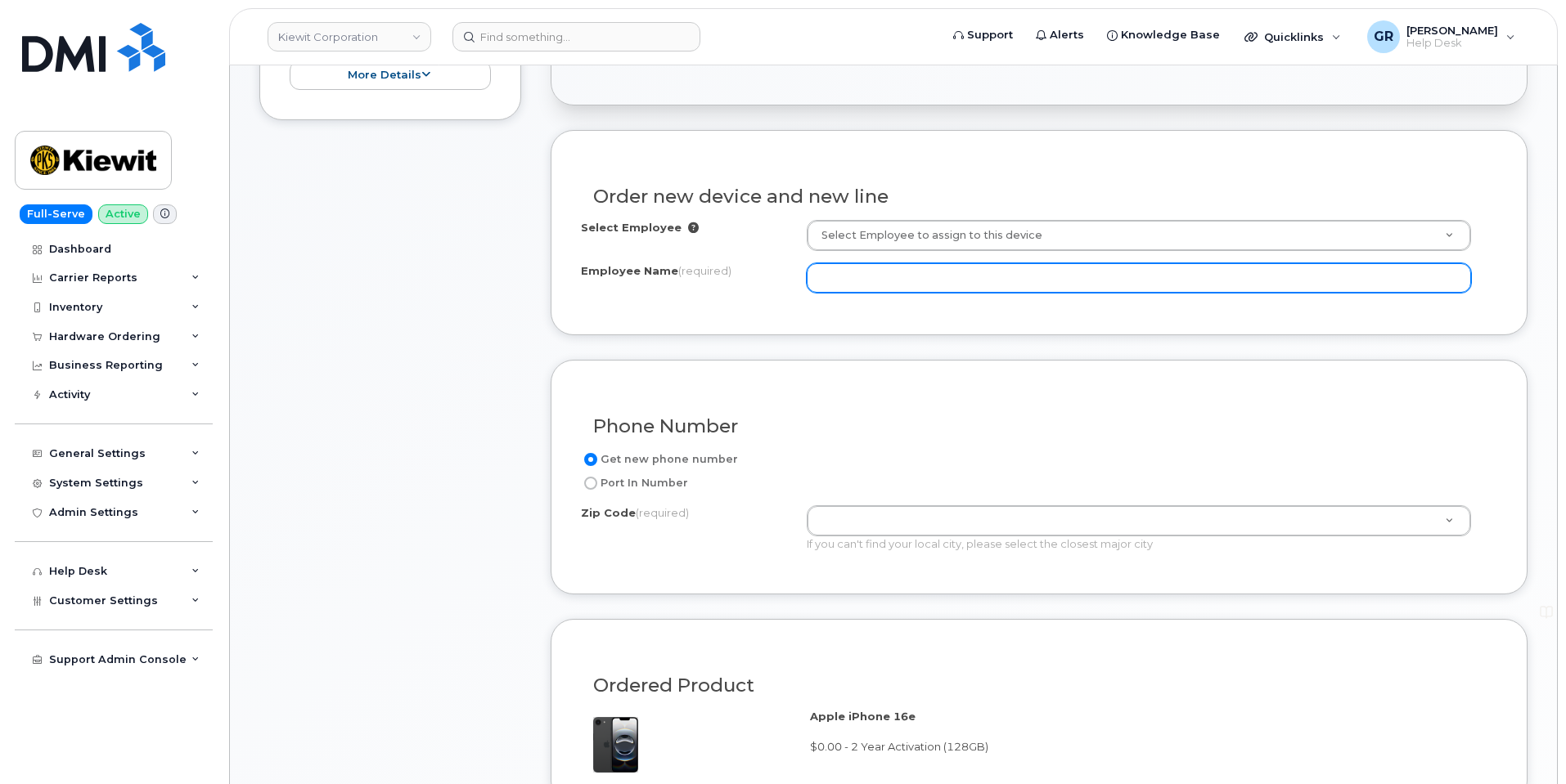
scroll to position [575, 0]
click at [864, 274] on input "Employee Name (required)" at bounding box center [1139, 278] width 664 height 29
click at [905, 281] on input "Employee Name (required)" at bounding box center [1139, 278] width 664 height 29
paste input "[PERSON_NAME]"
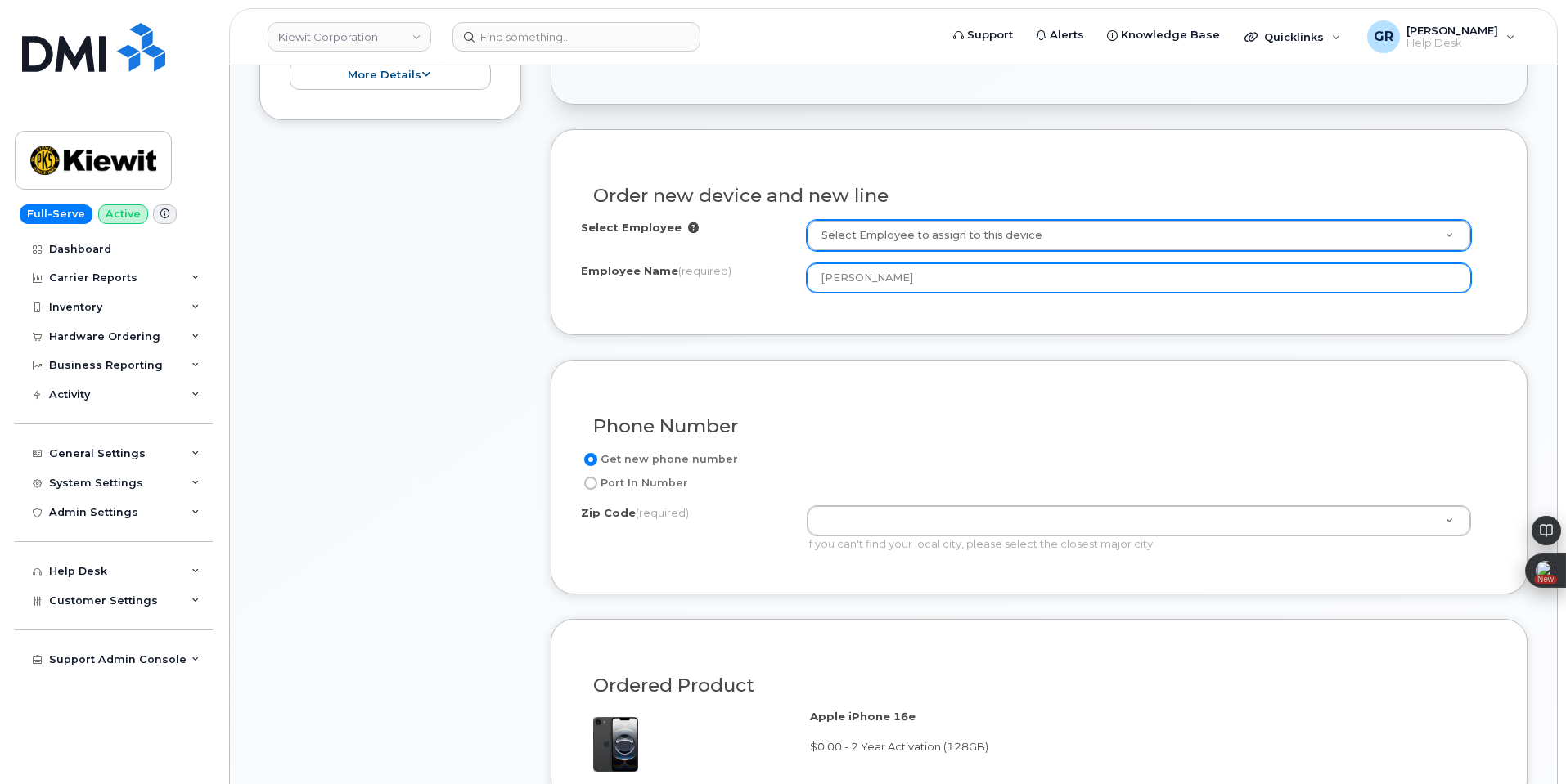
type input "[PERSON_NAME]"
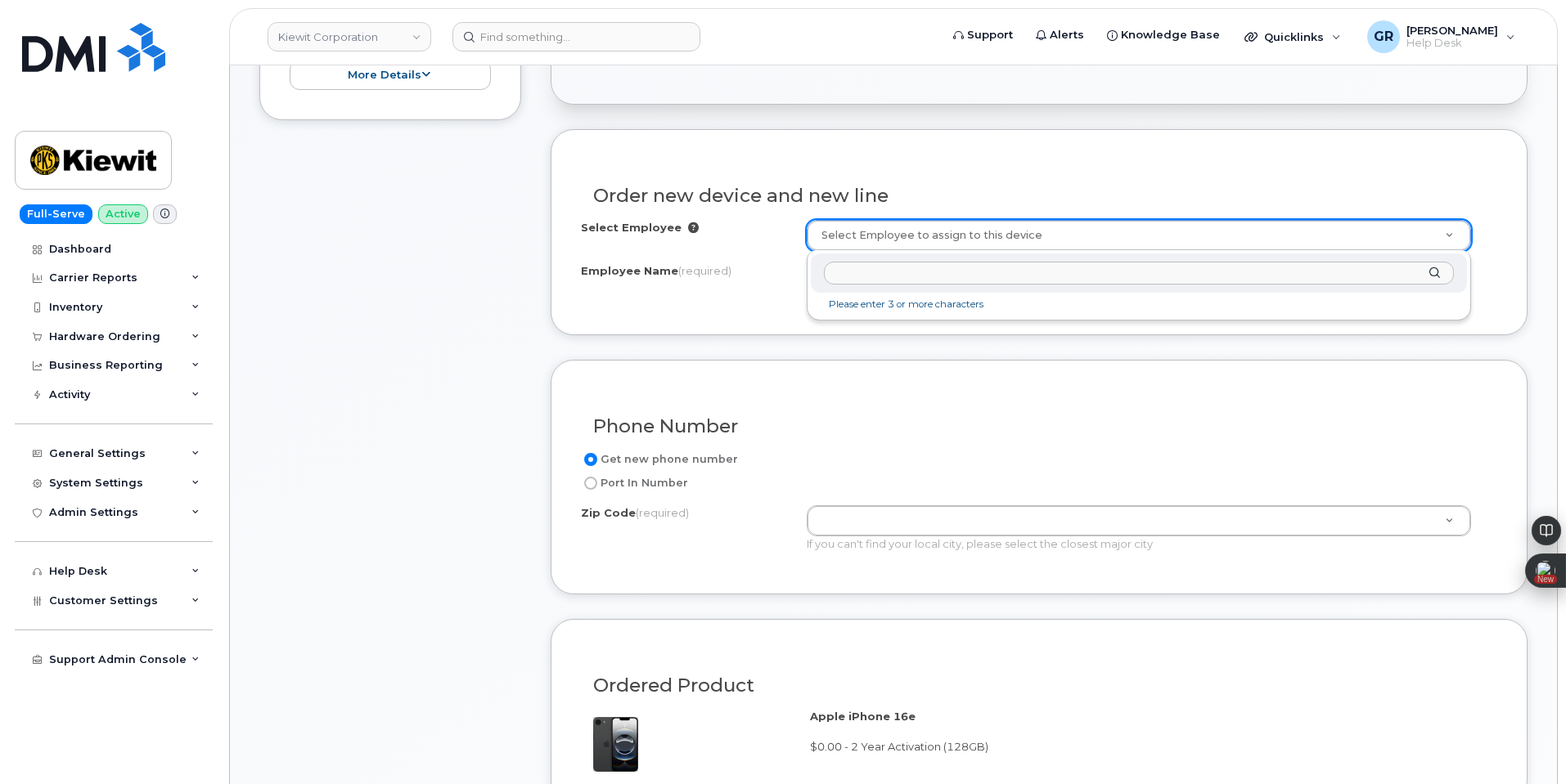
type input "[PERSON_NAME]"
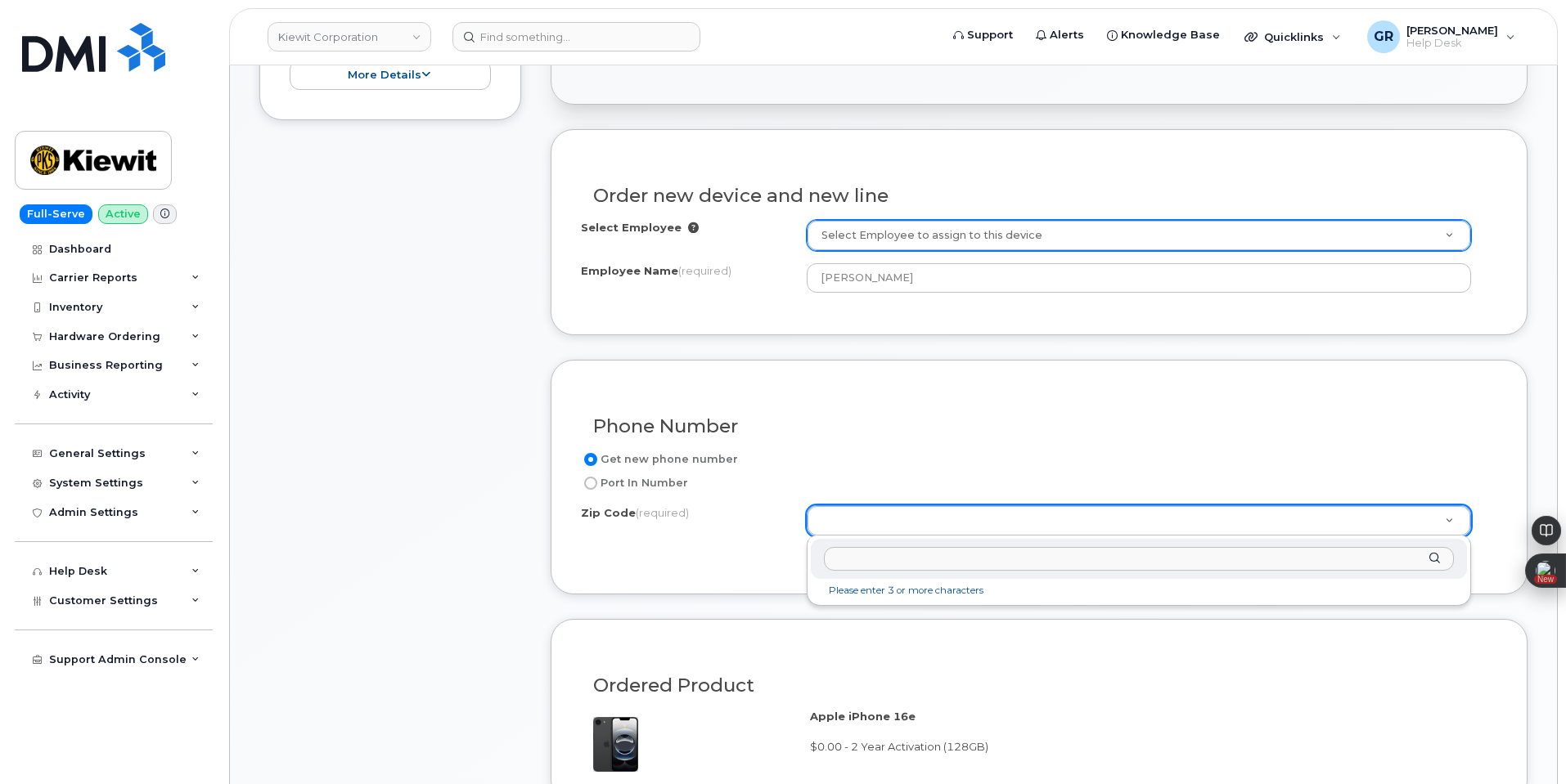
click at [875, 565] on input "Zip Code (required)" at bounding box center [1139, 558] width 630 height 23
paste input "38701"
type input "38701"
type input "38701 (Greenville, MS)"
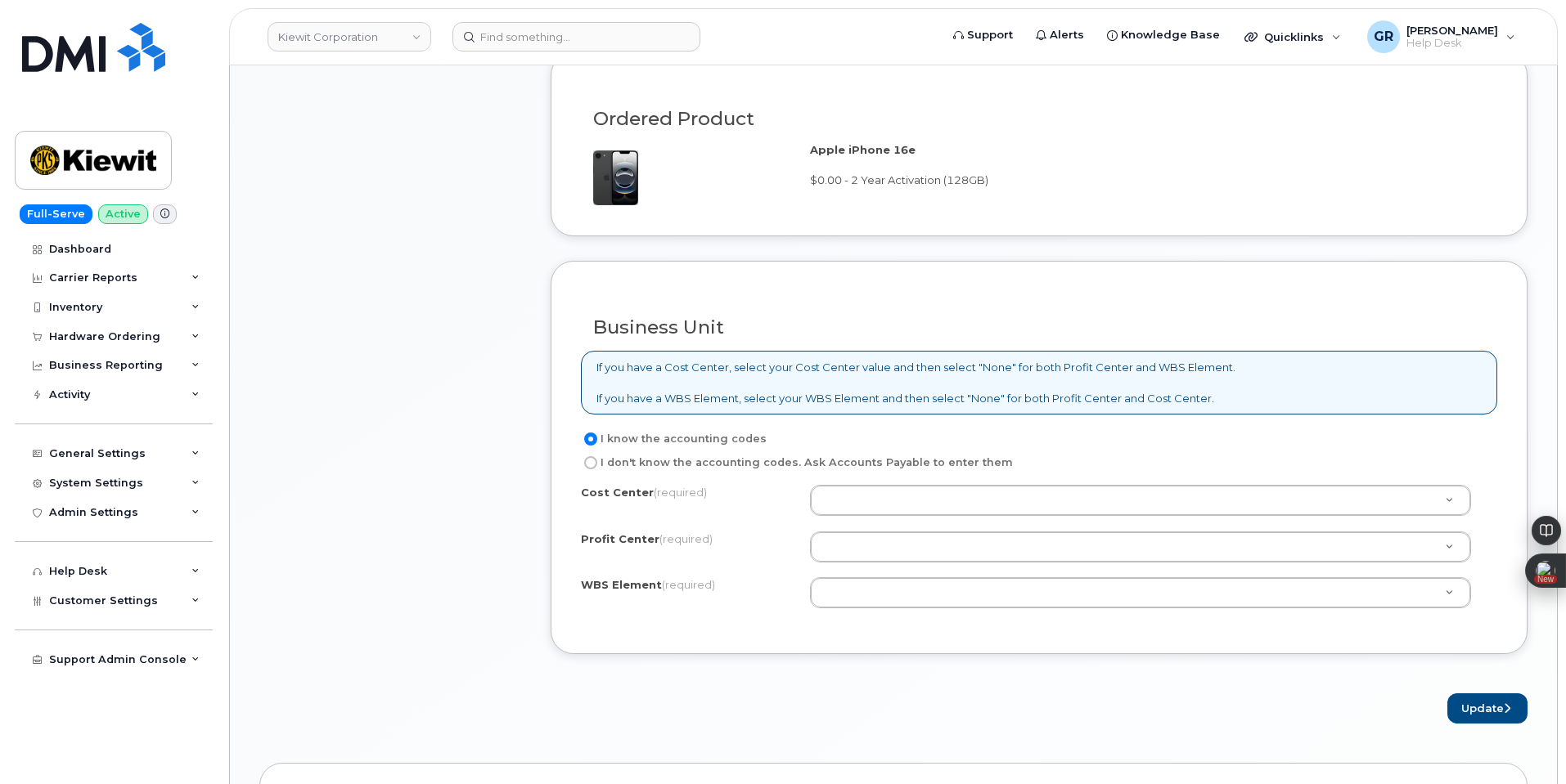
scroll to position [1229, 0]
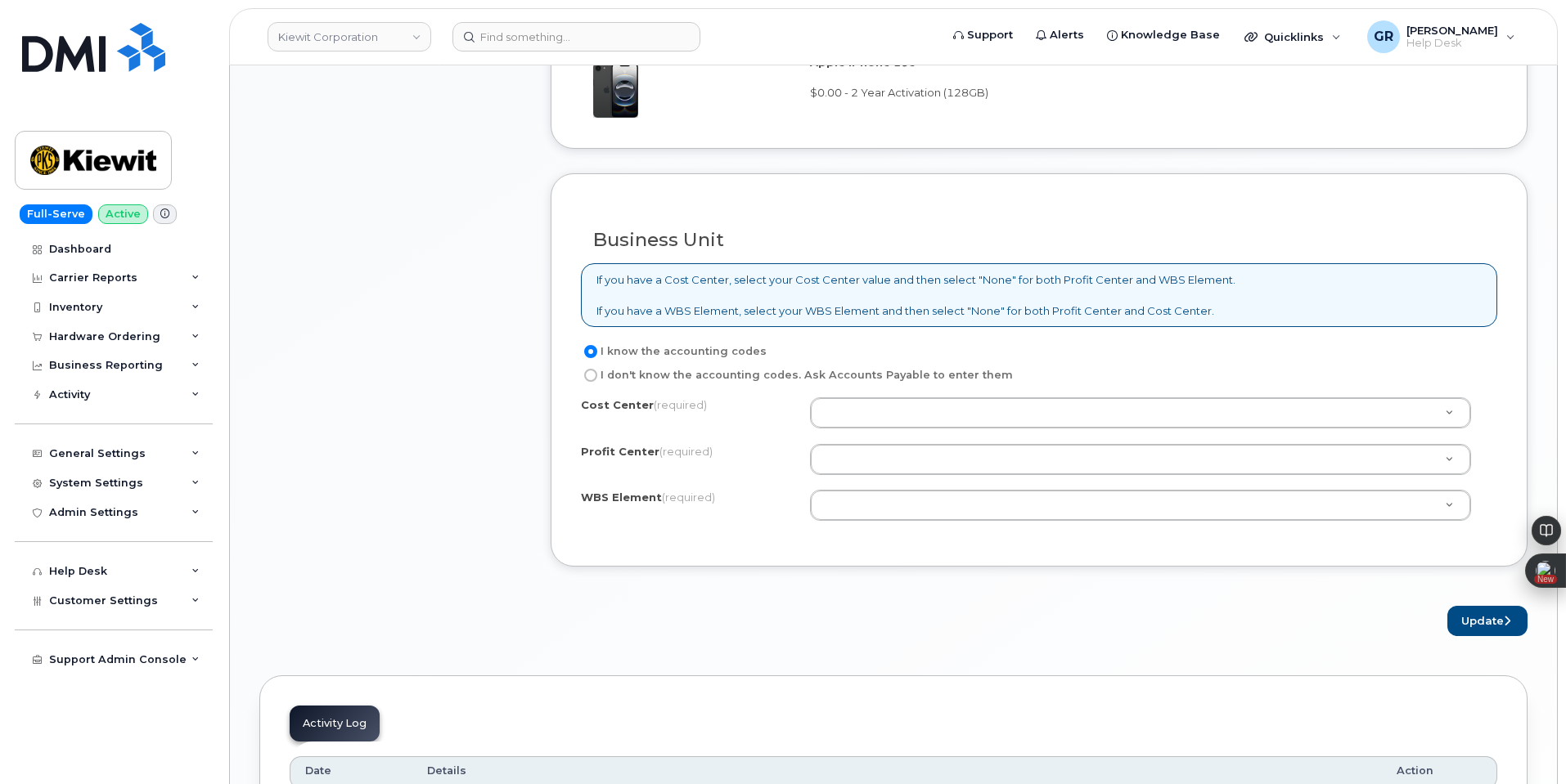
drag, startPoint x: 924, startPoint y: 417, endPoint x: 911, endPoint y: 397, distance: 23.9
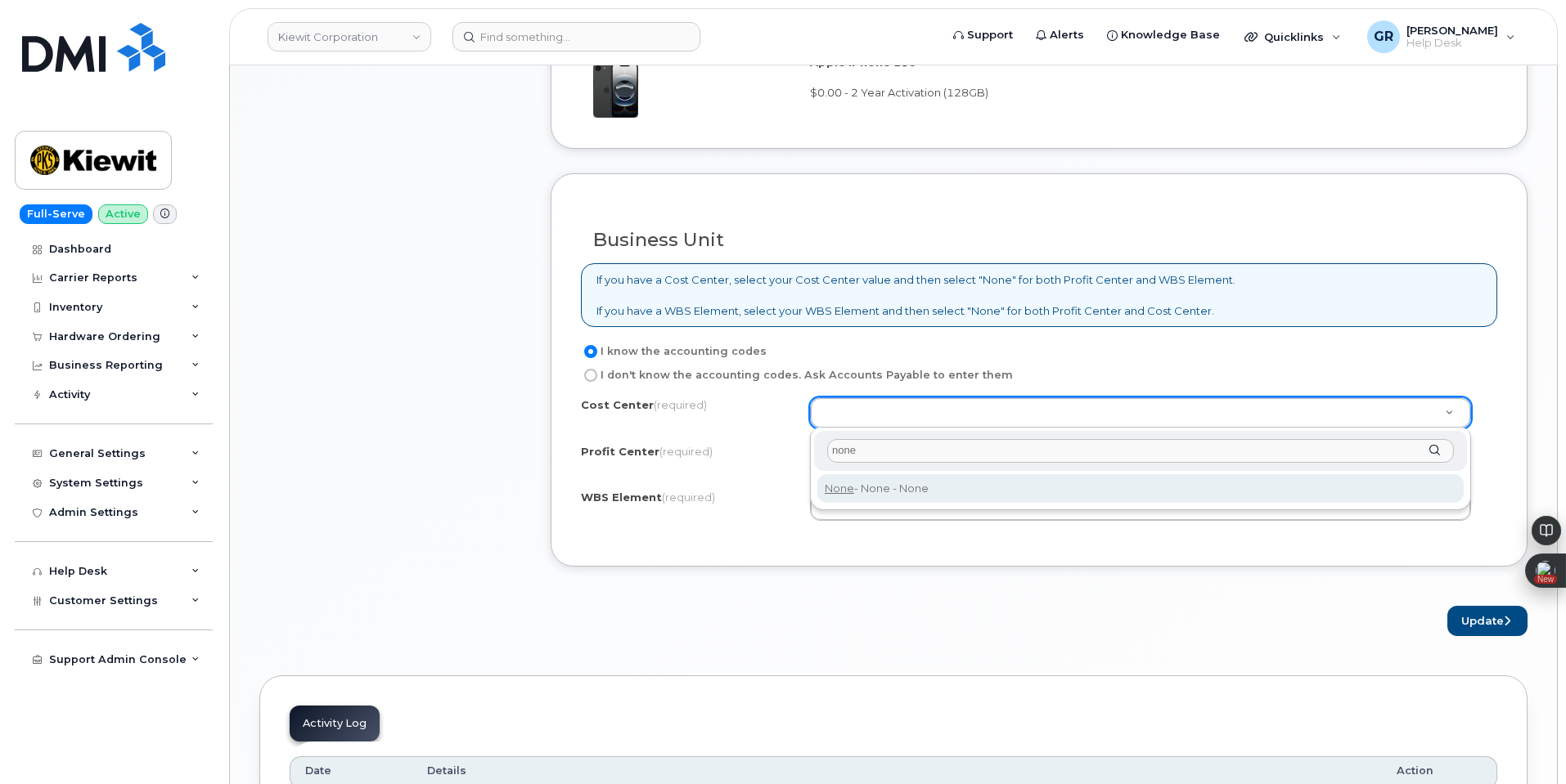
type input "none"
type input "None"
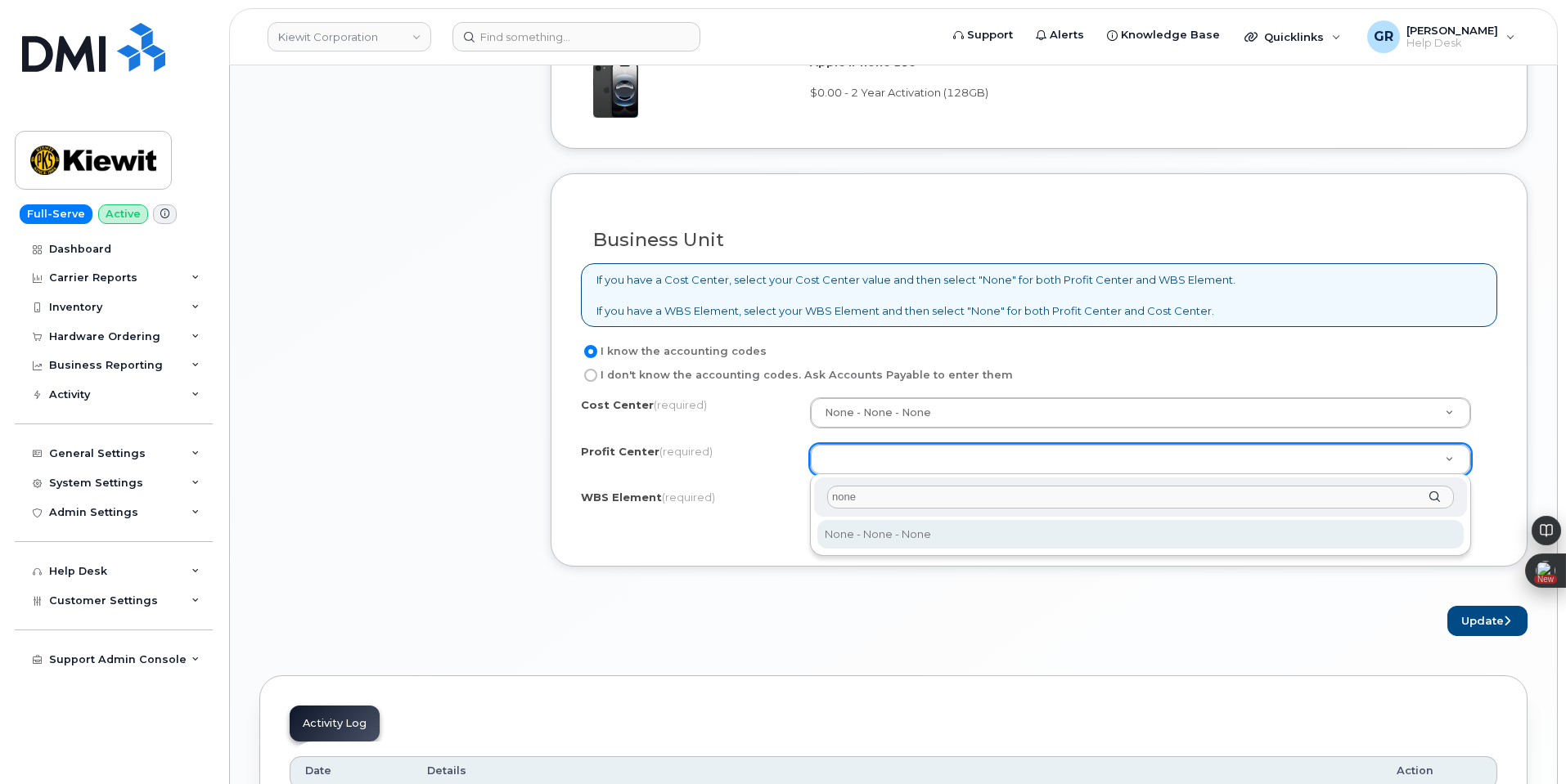
type input "none"
click at [914, 551] on div "none None - None - None" at bounding box center [1141, 516] width 662 height 83
select select "None"
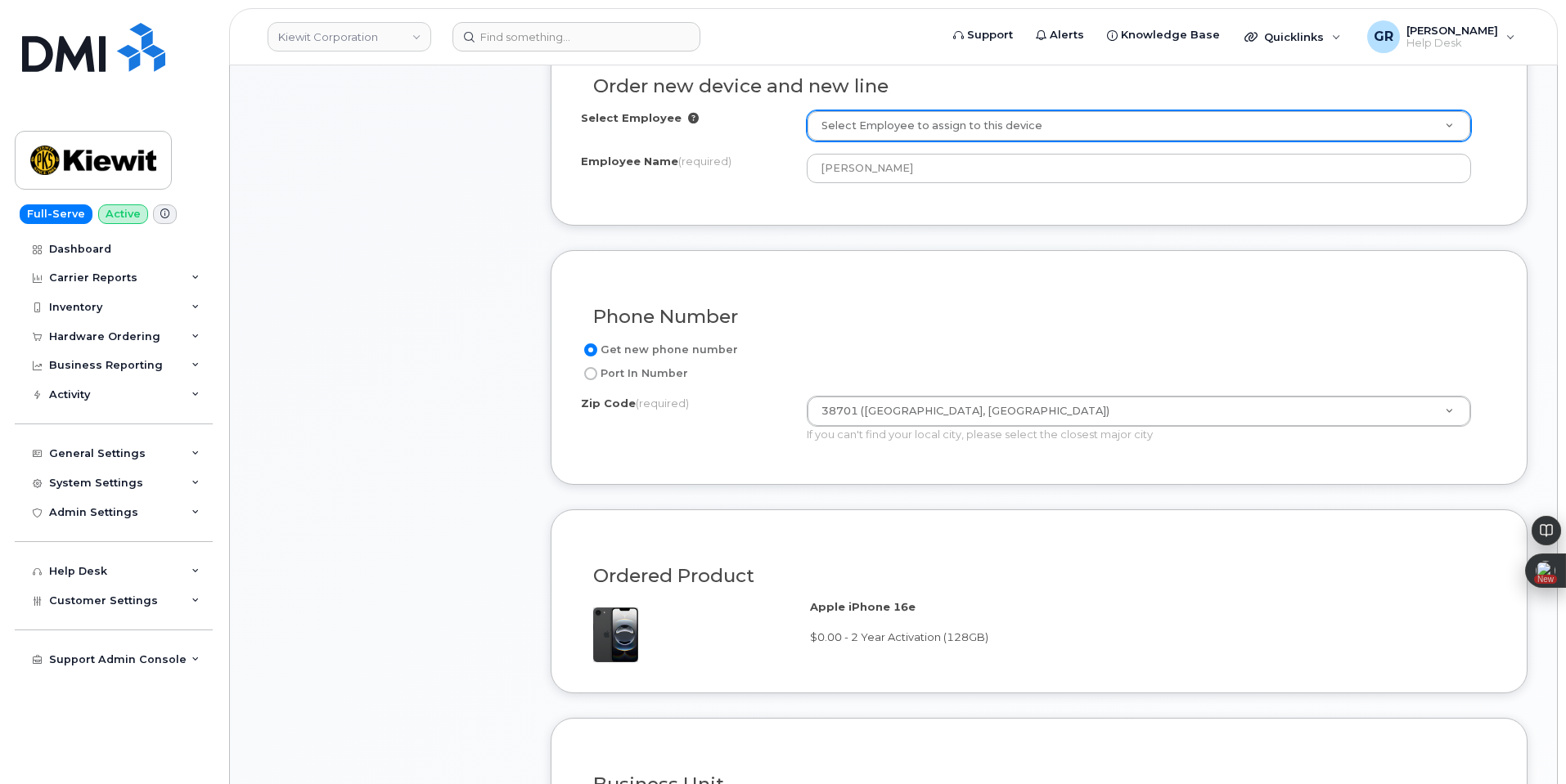
scroll to position [575, 0]
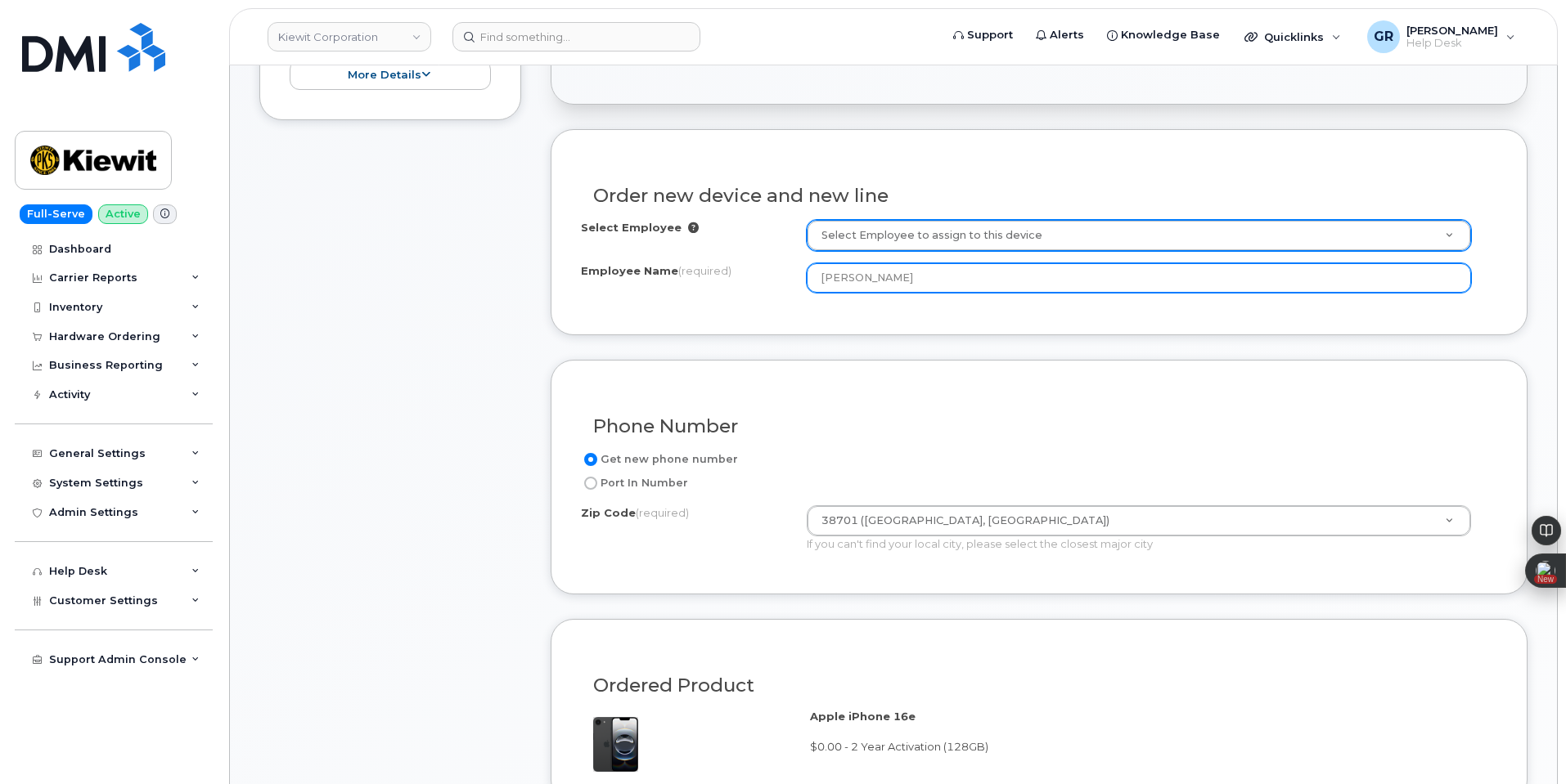
click at [928, 285] on input "[PERSON_NAME]" at bounding box center [1139, 278] width 664 height 29
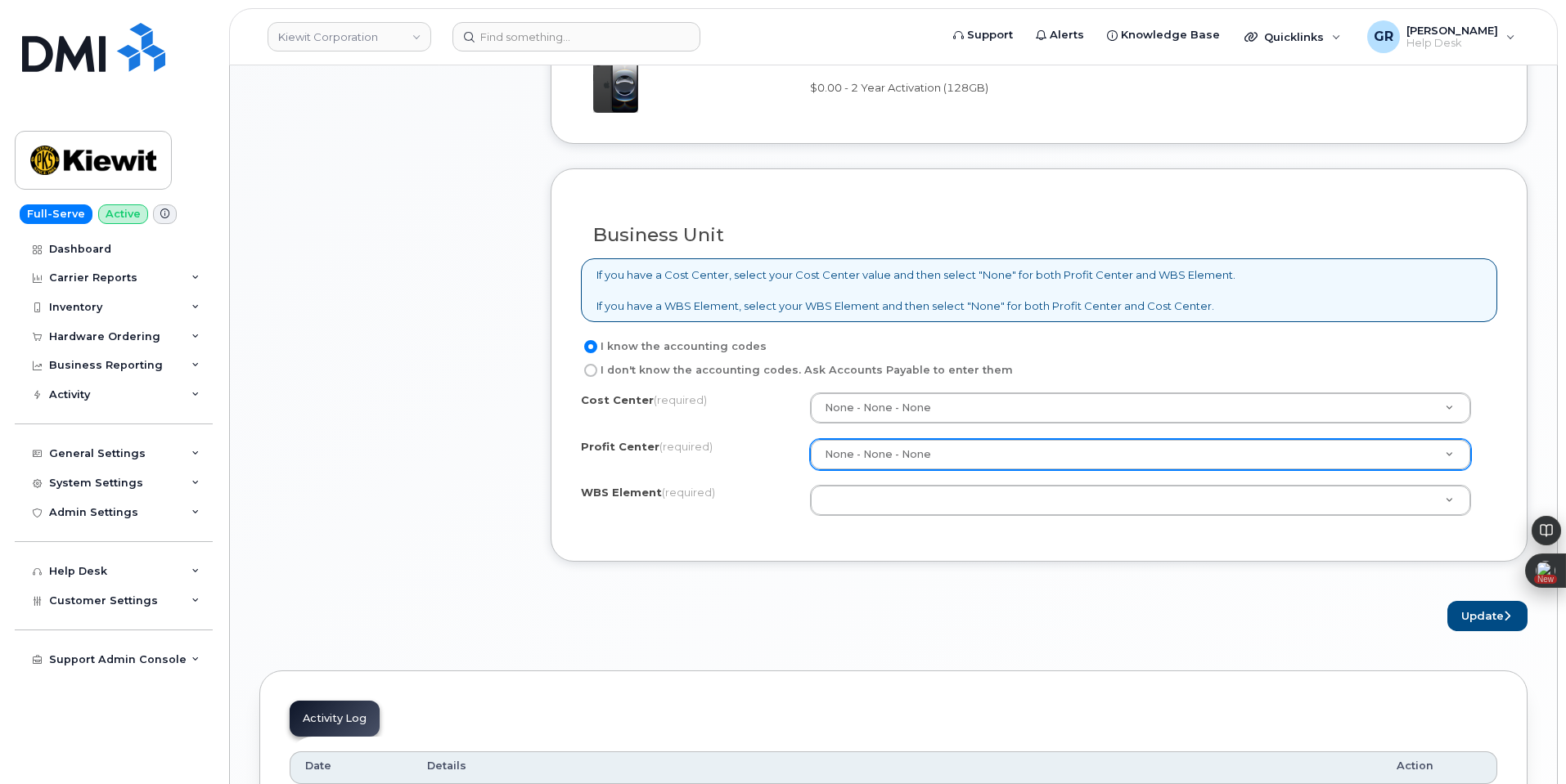
scroll to position [1311, 0]
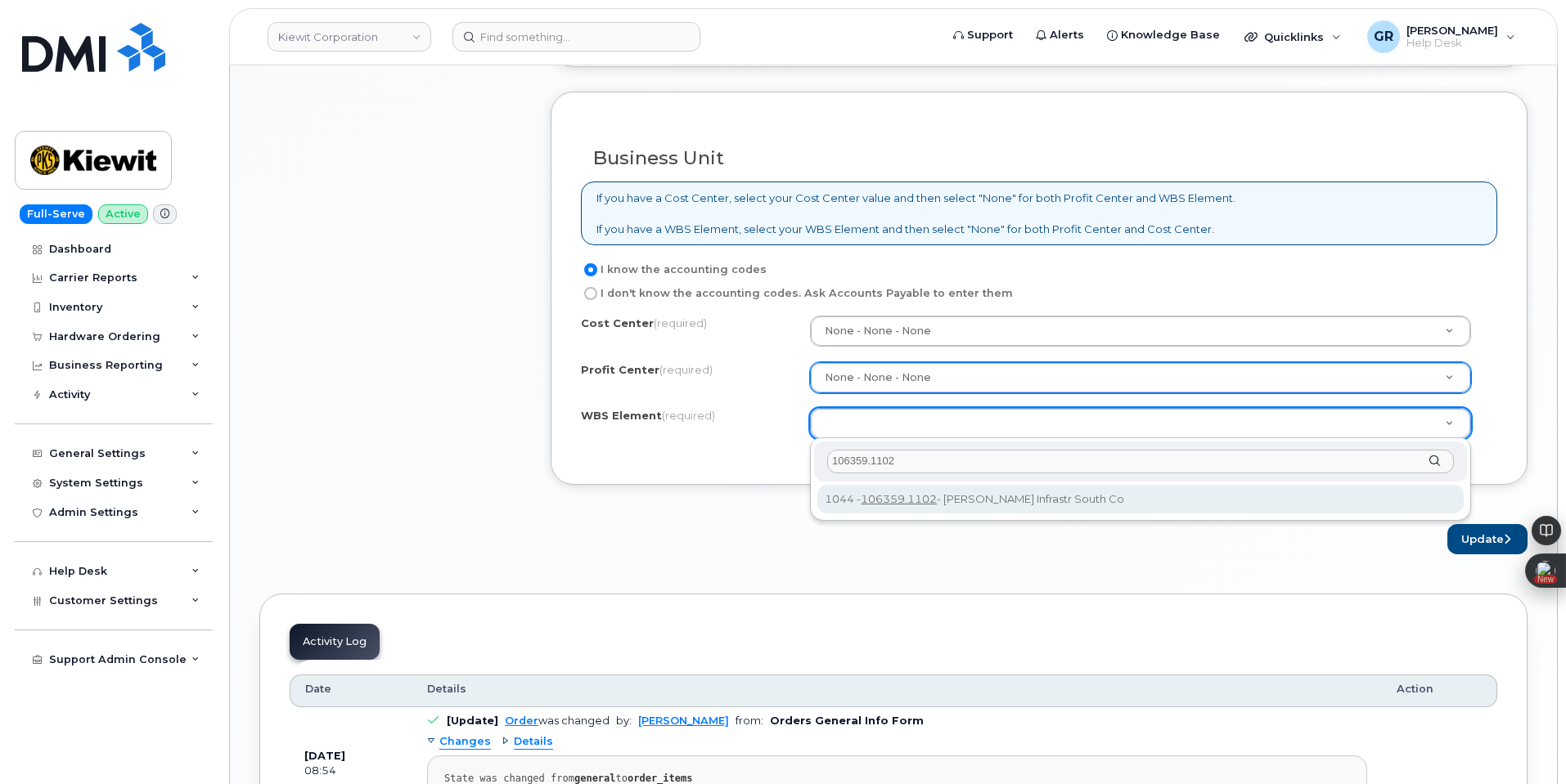
type input "106359.1102"
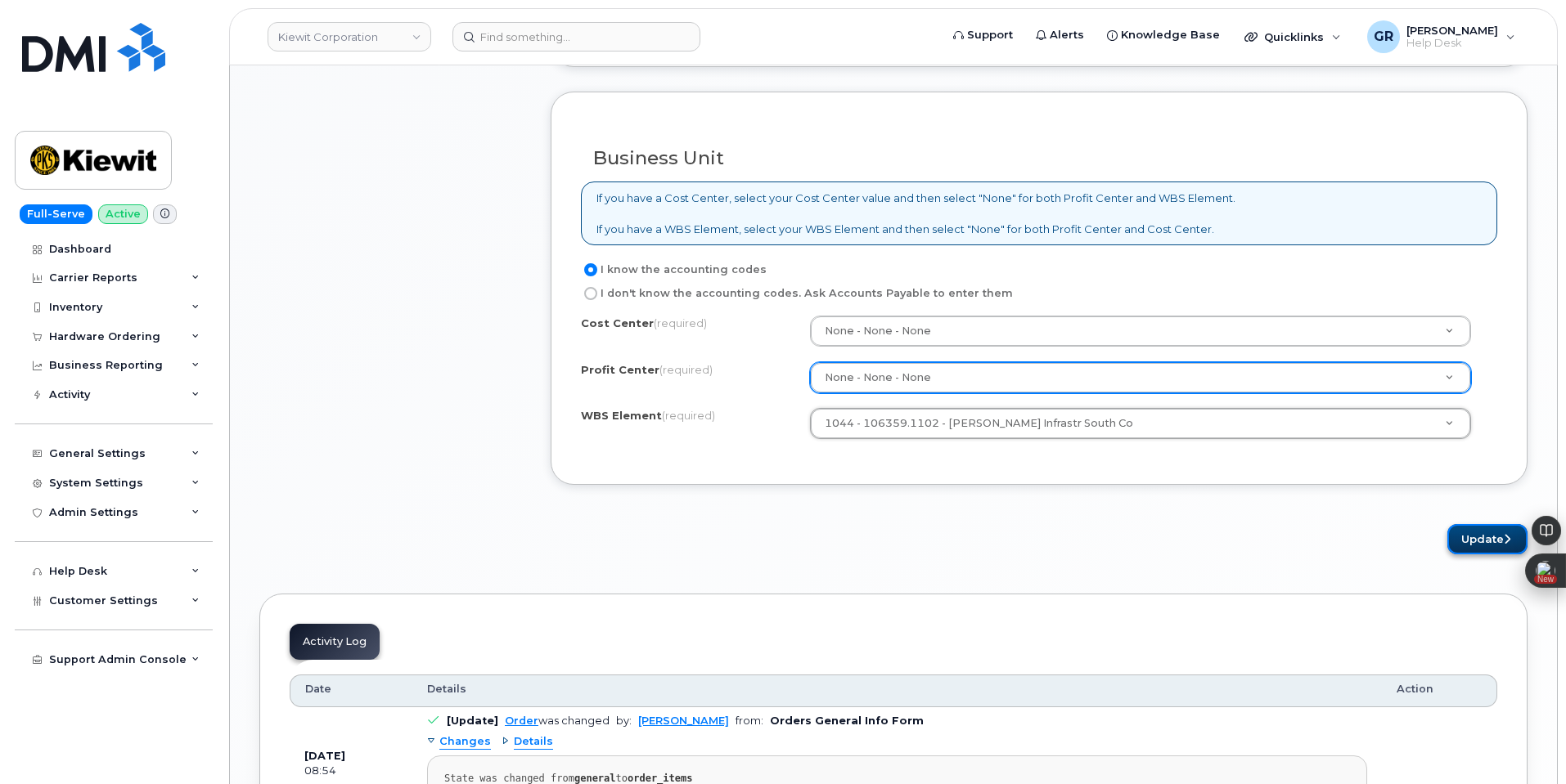
click at [1491, 540] on button "Update" at bounding box center [1487, 539] width 80 height 30
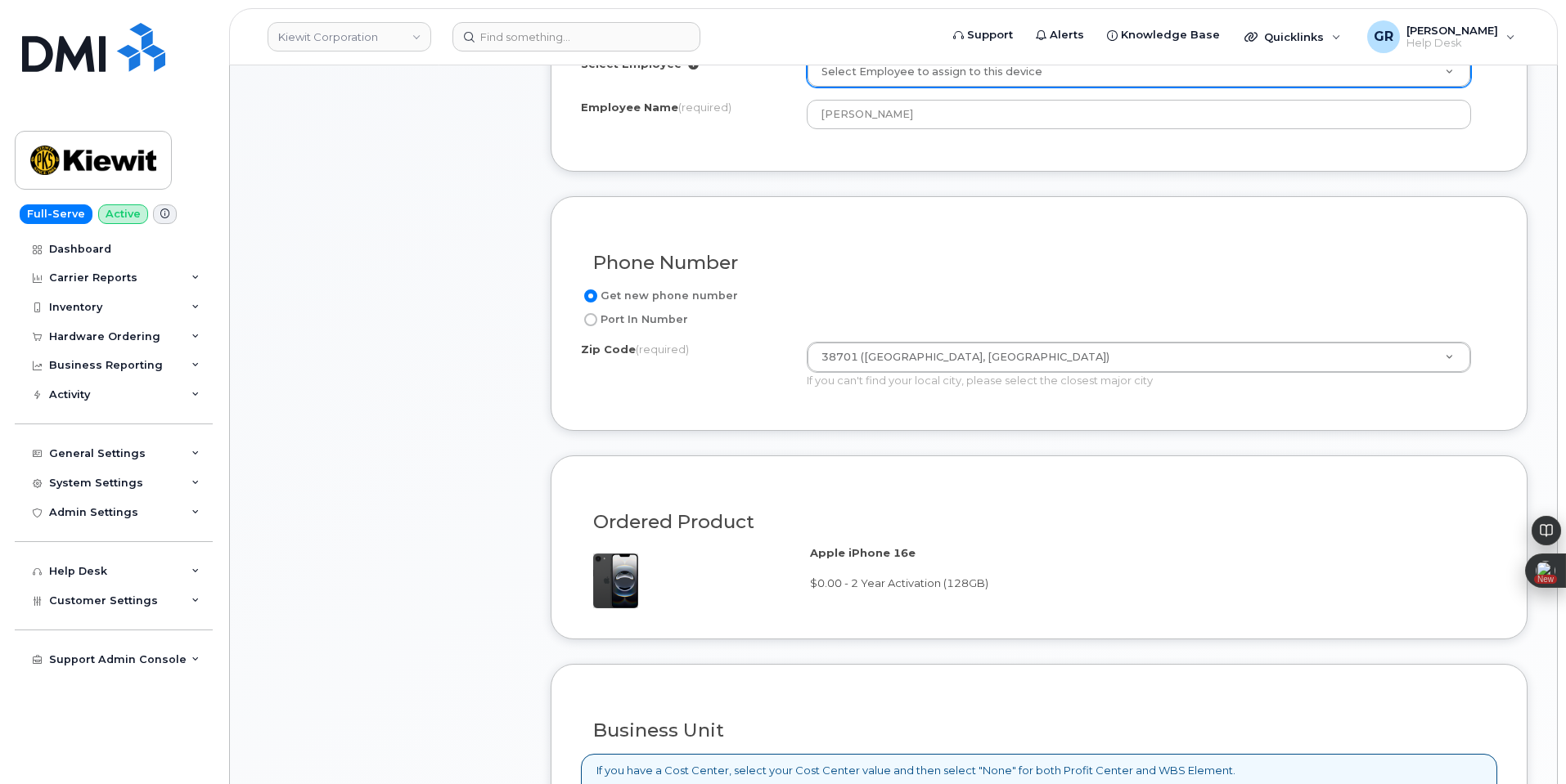
scroll to position [1229, 0]
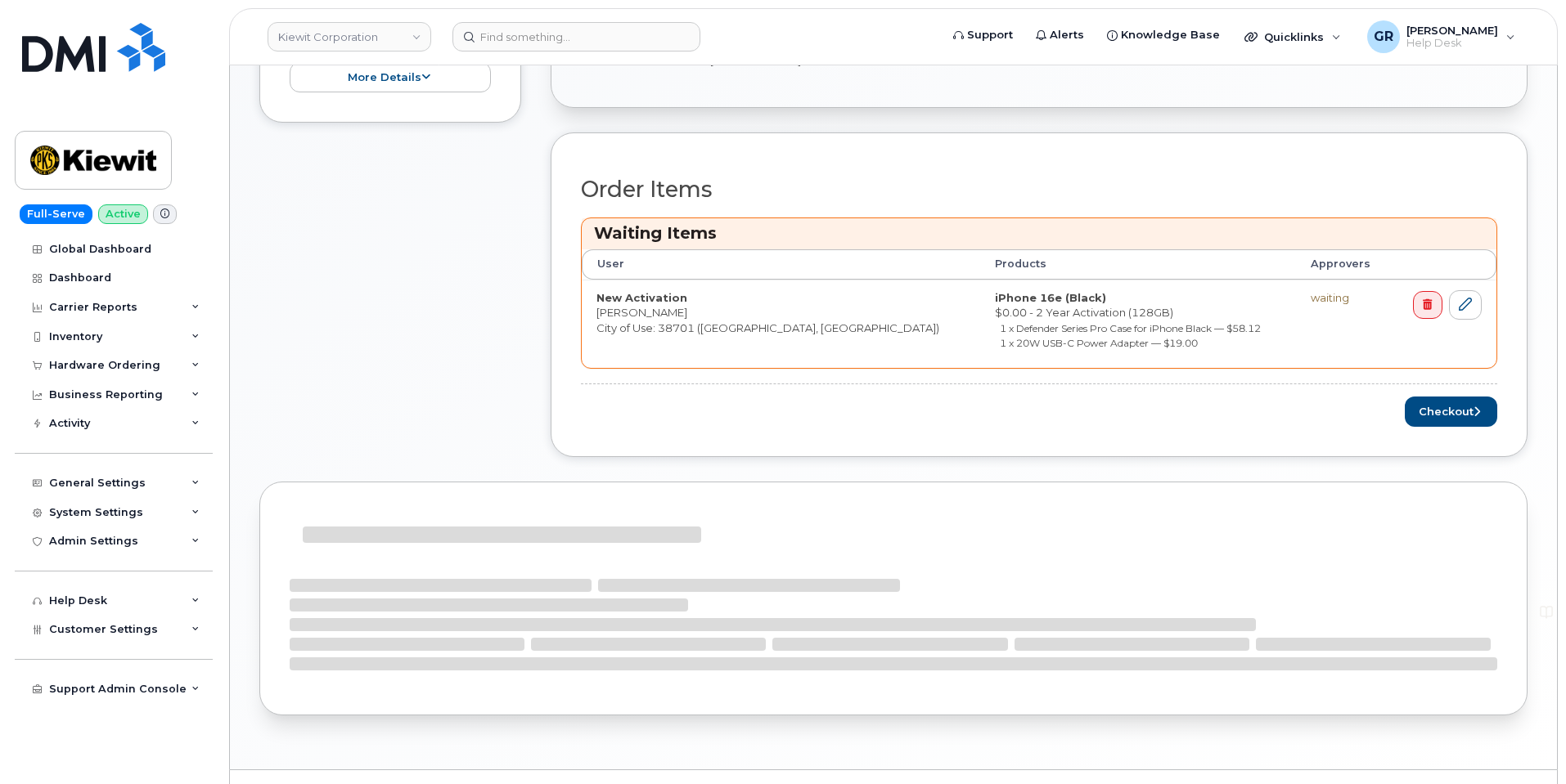
scroll to position [572, 0]
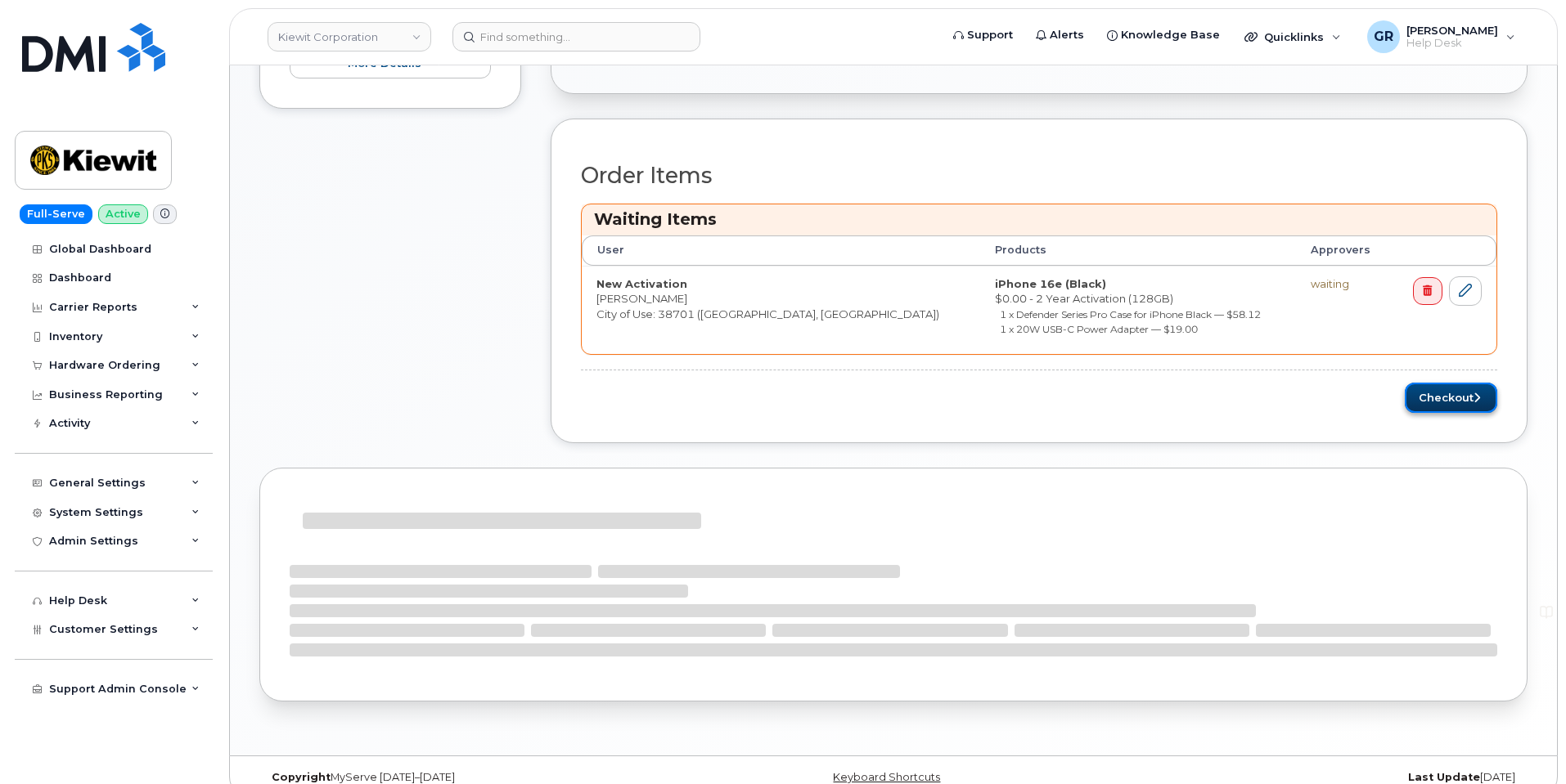
click at [1459, 389] on button "Checkout" at bounding box center [1451, 398] width 93 height 30
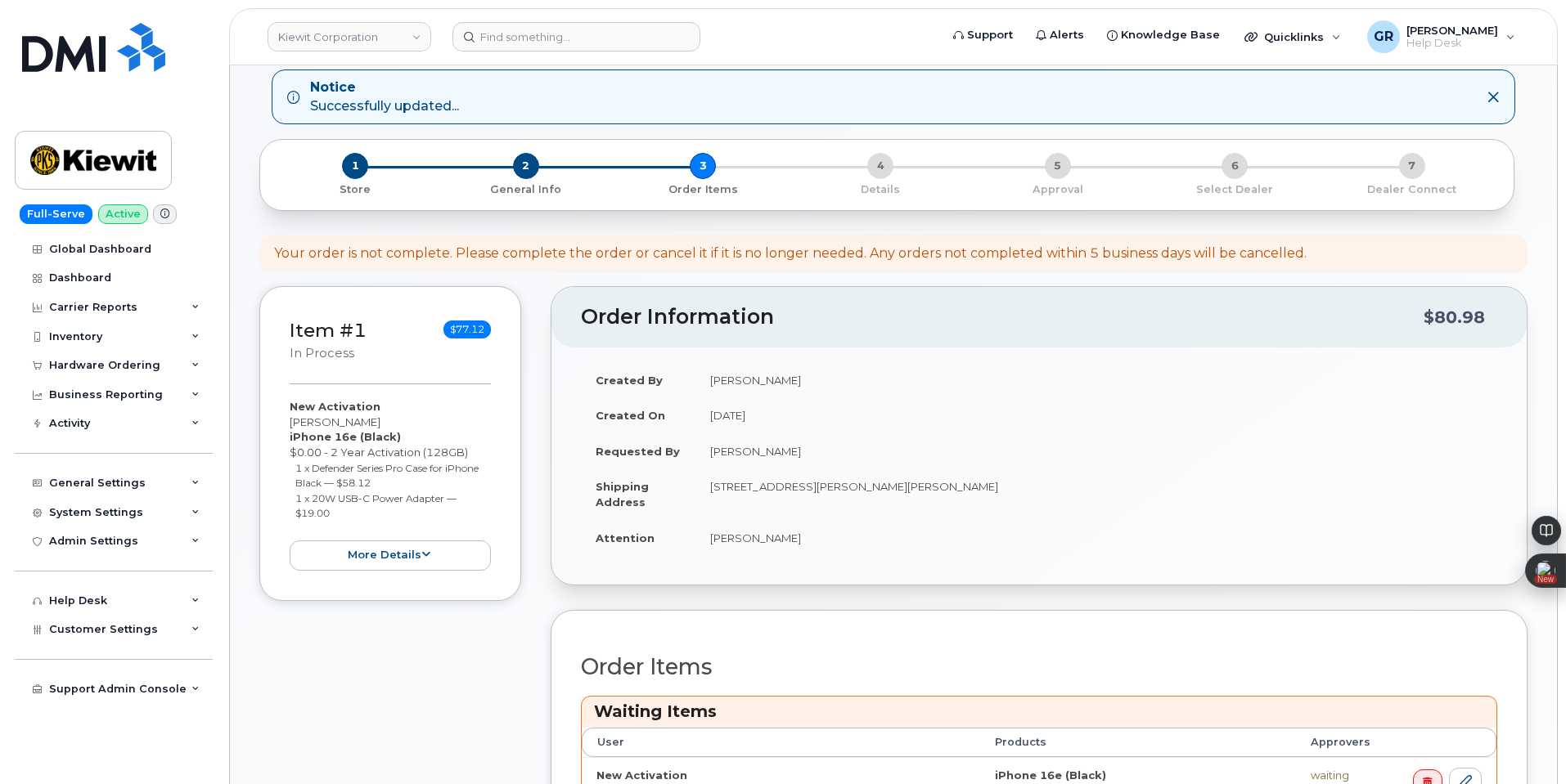
scroll to position [411, 0]
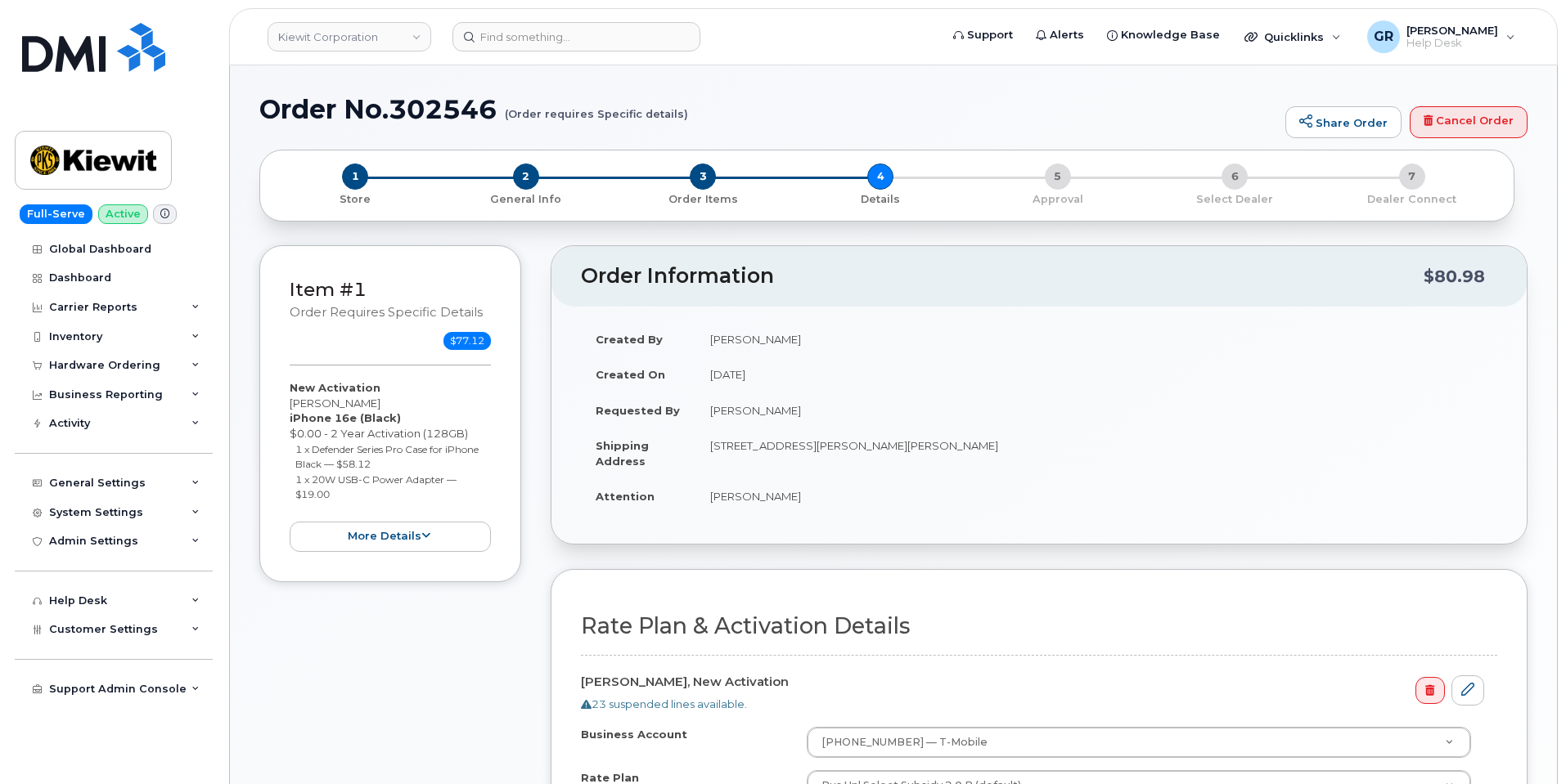
select select
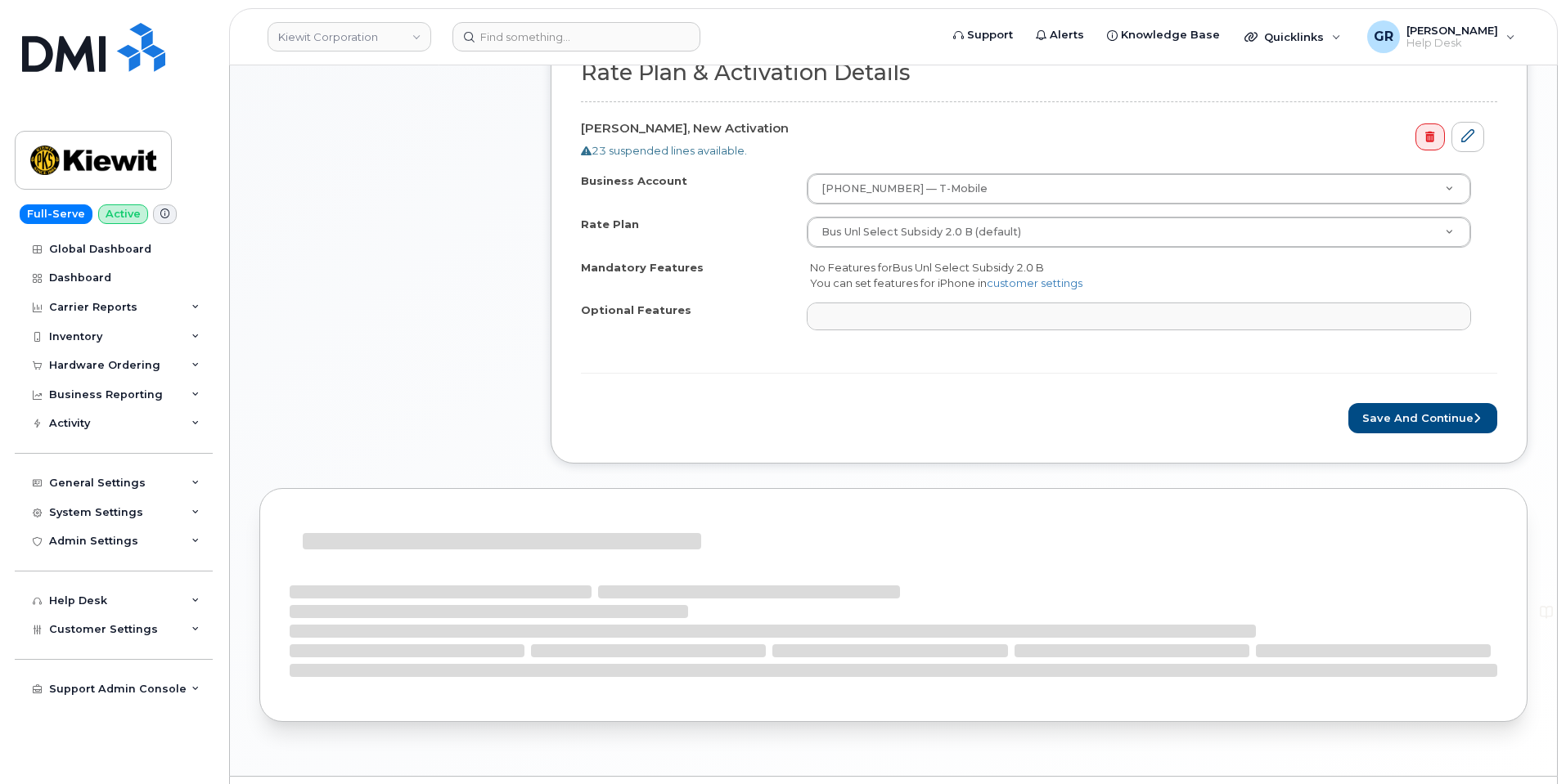
scroll to position [559, 0]
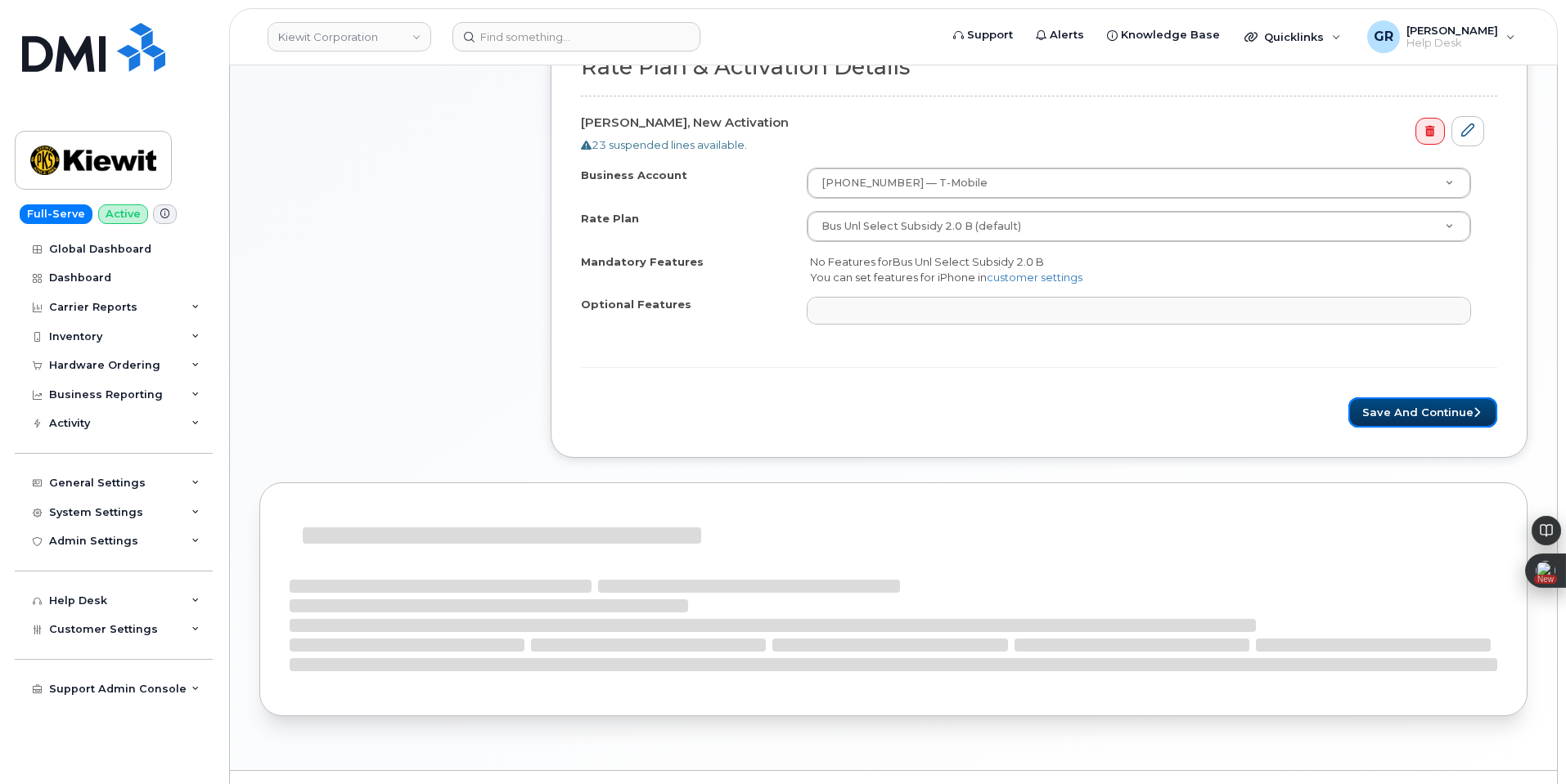
drag, startPoint x: 1414, startPoint y: 403, endPoint x: 1185, endPoint y: 373, distance: 231.0
click at [1414, 403] on button "Save and Continue" at bounding box center [1422, 412] width 149 height 30
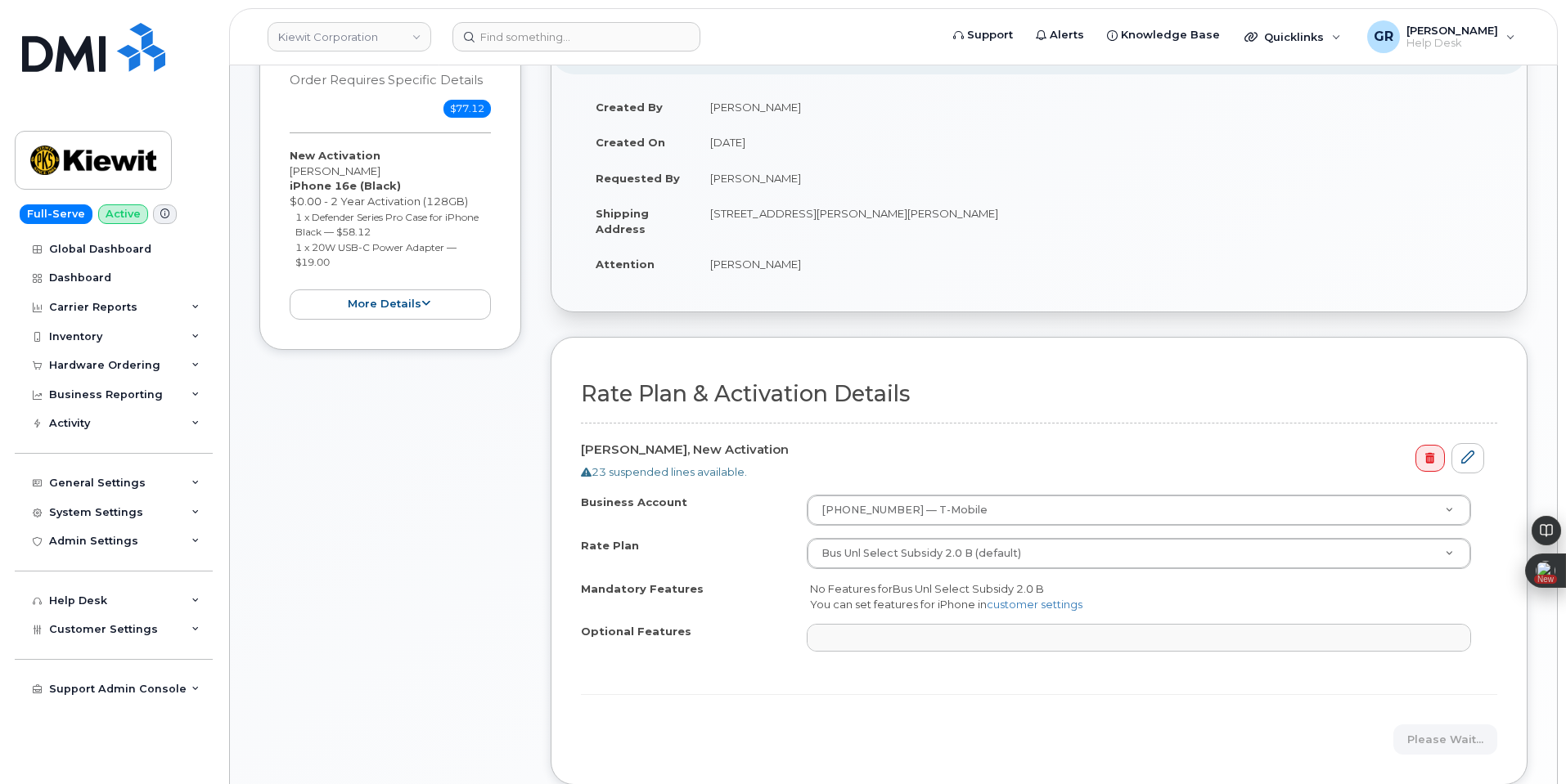
scroll to position [316, 0]
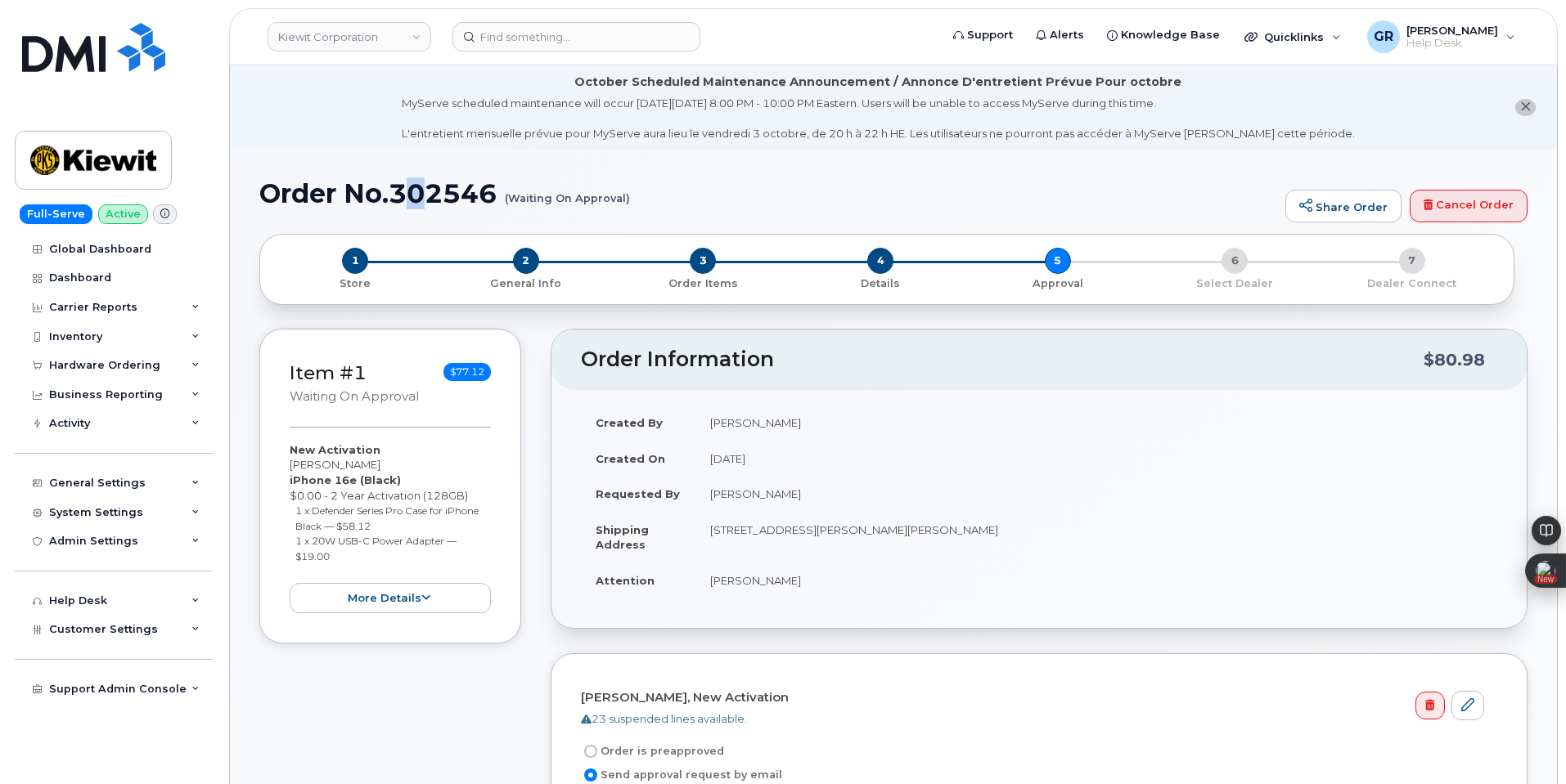
drag, startPoint x: 401, startPoint y: 197, endPoint x: 413, endPoint y: 194, distance: 12.4
click at [434, 194] on h1 "Order No.302546 (Waiting On Approval)" at bounding box center [768, 193] width 1018 height 29
drag, startPoint x: 396, startPoint y: 195, endPoint x: 494, endPoint y: 192, distance: 98.0
click at [494, 192] on h1 "Order No.302546 (Waiting On Approval)" at bounding box center [768, 193] width 1018 height 29
copy h1 "302546"
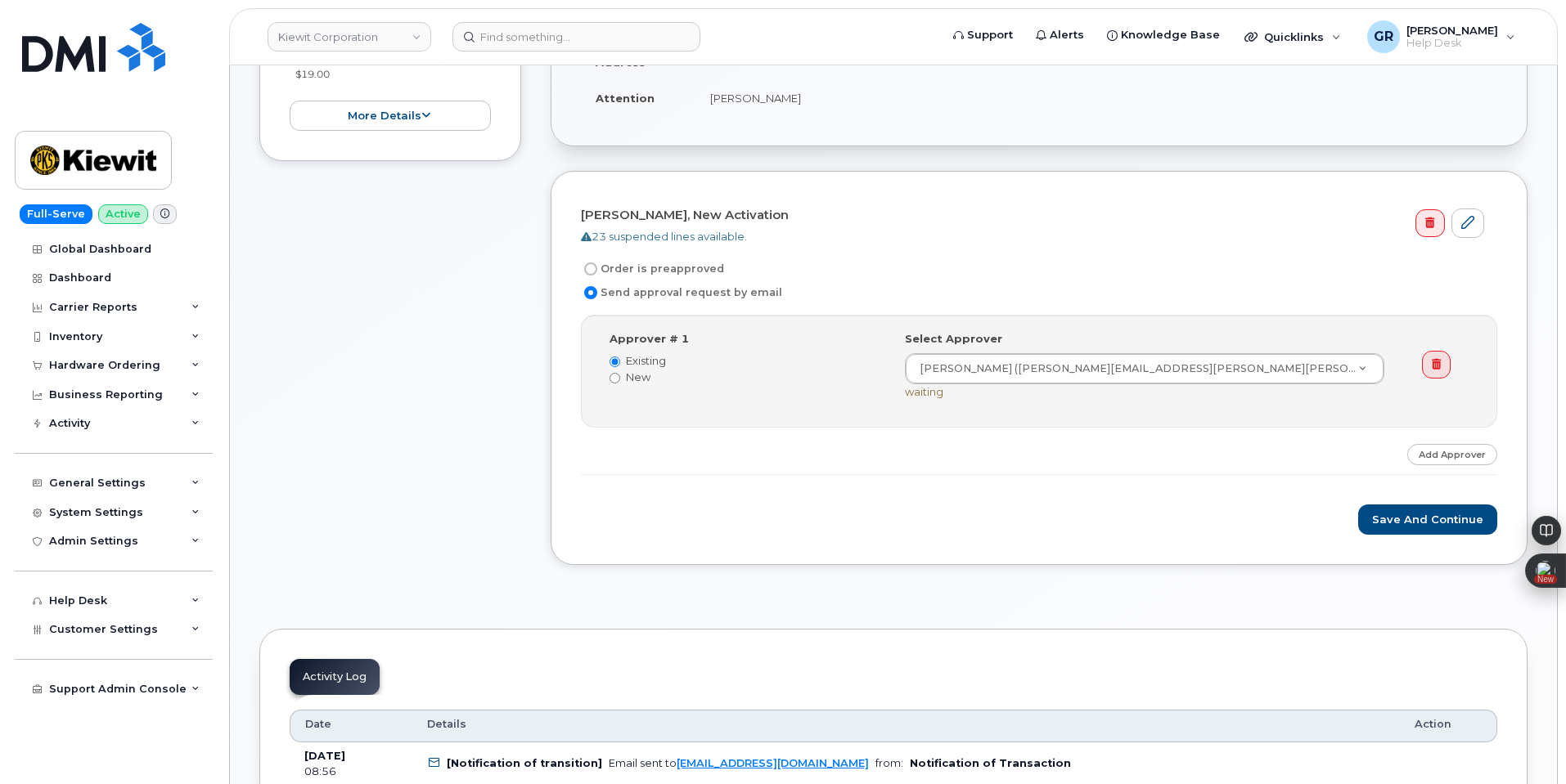
scroll to position [491, 0]
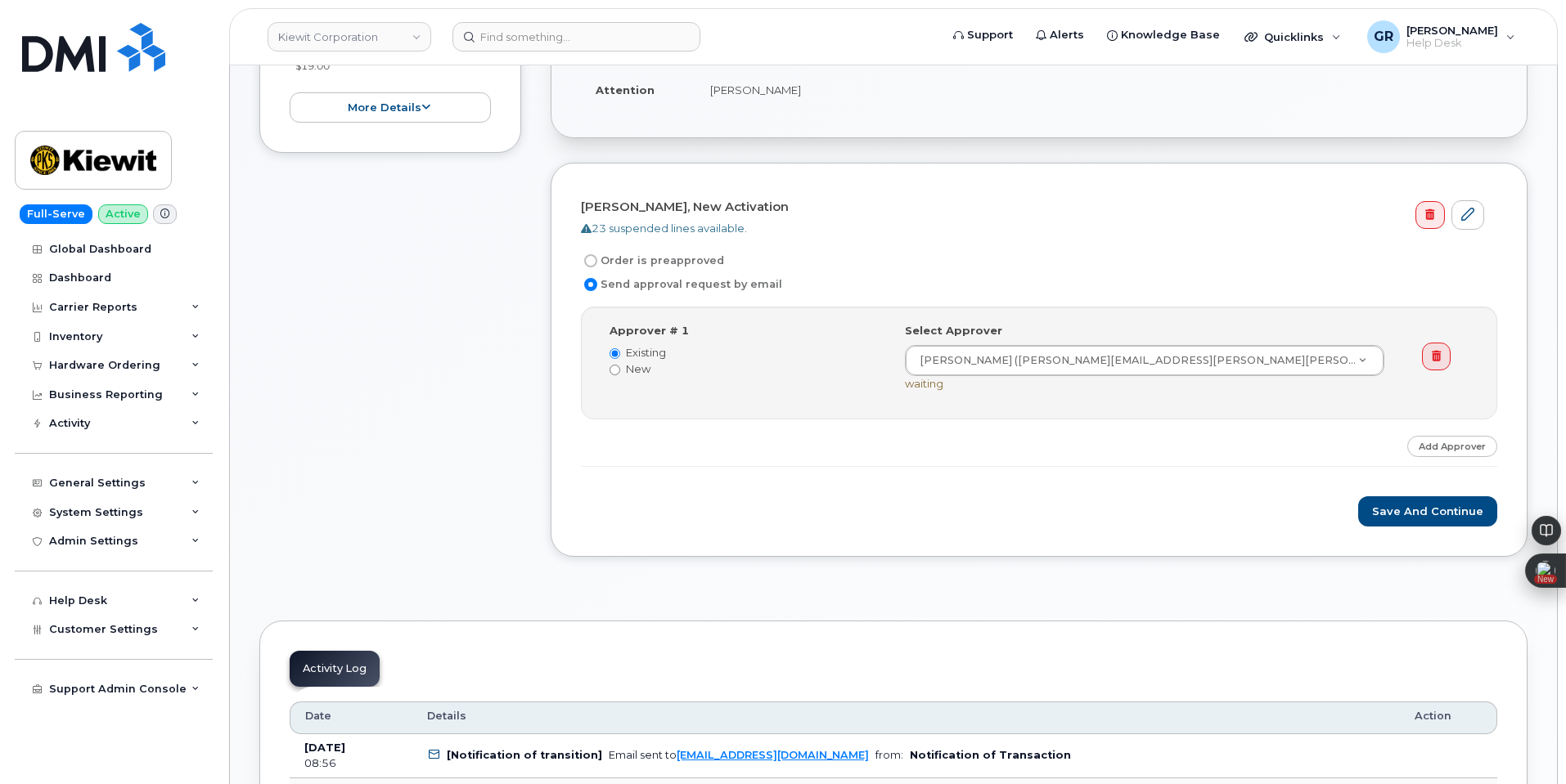
click at [637, 260] on label "Order is preapproved" at bounding box center [653, 260] width 144 height 20
click at [598, 260] on input "Order is preapproved" at bounding box center [591, 260] width 13 height 13
radio input "true"
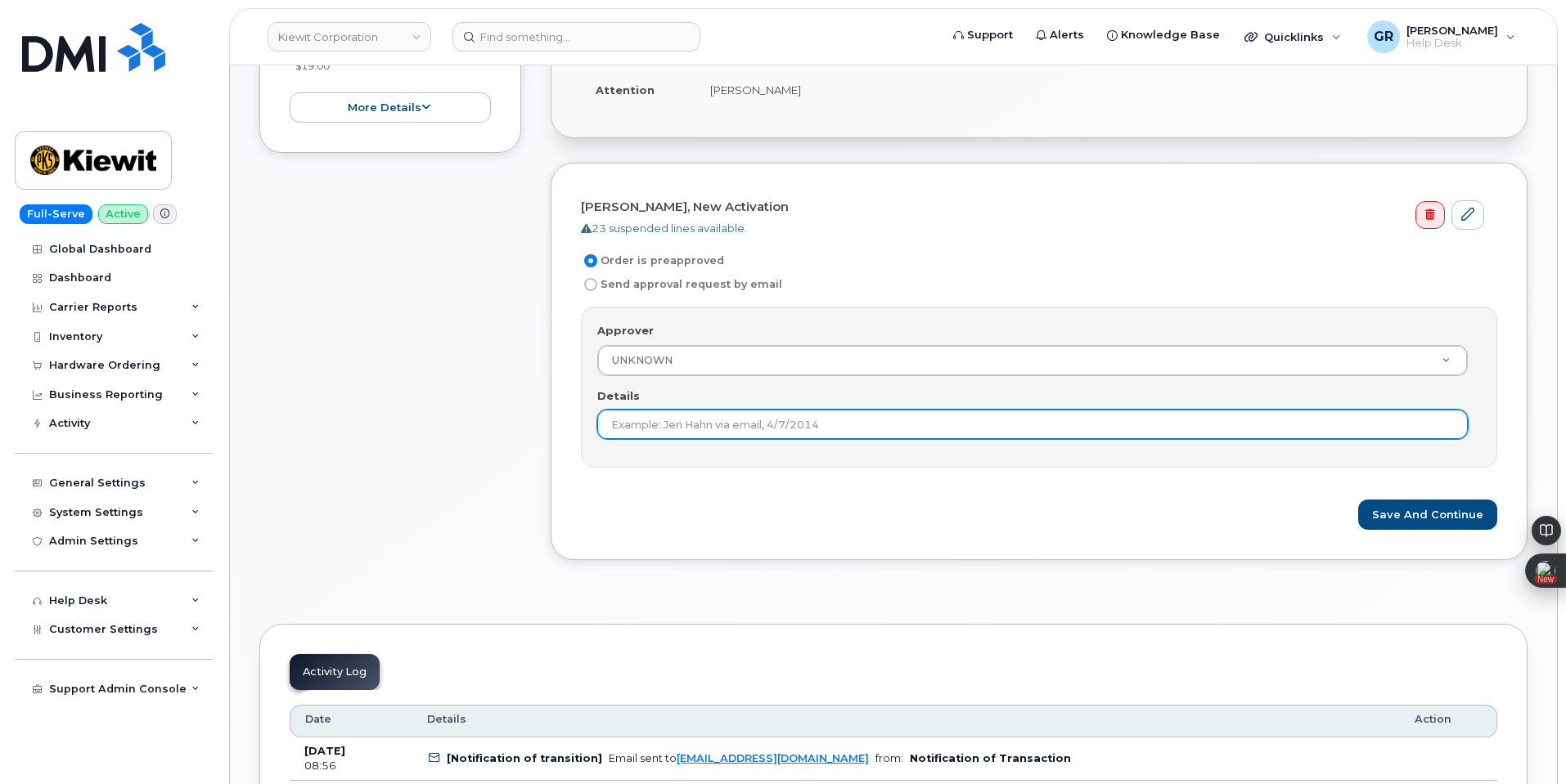
click at [723, 412] on input "Details" at bounding box center [1032, 424] width 871 height 29
type input "Order under $100"
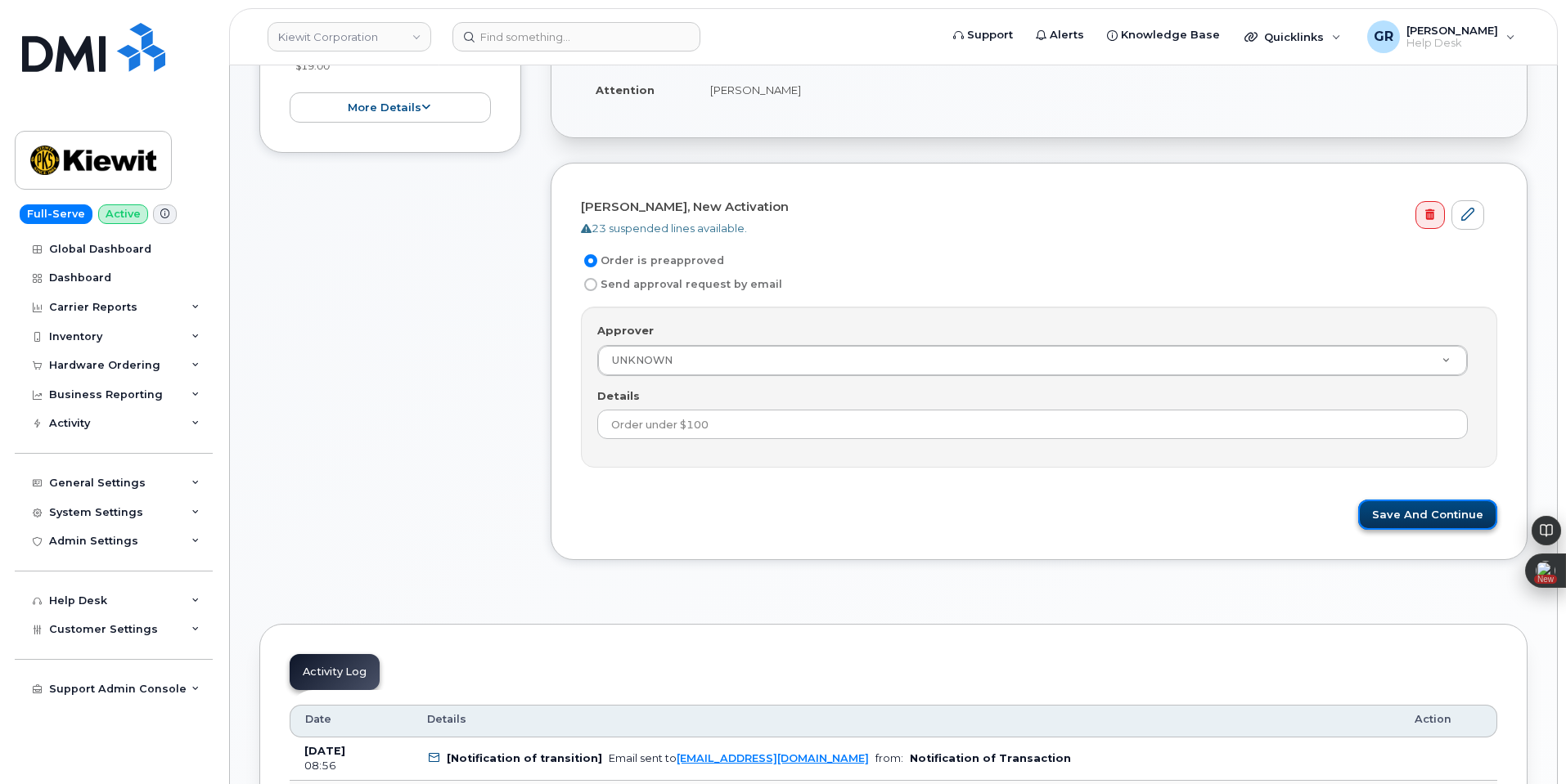
click at [1441, 513] on button "Save and Continue" at bounding box center [1428, 514] width 139 height 30
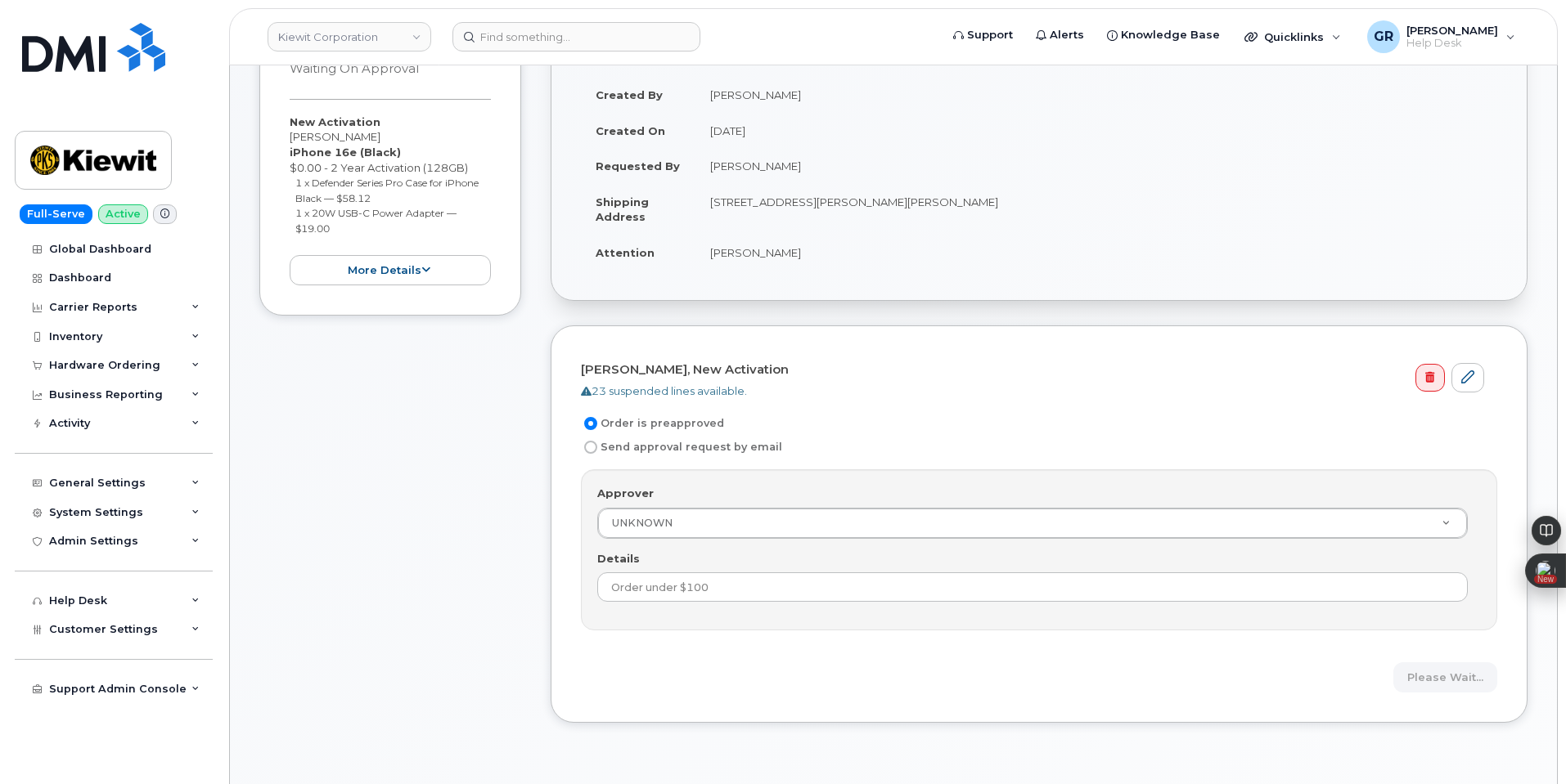
scroll to position [327, 0]
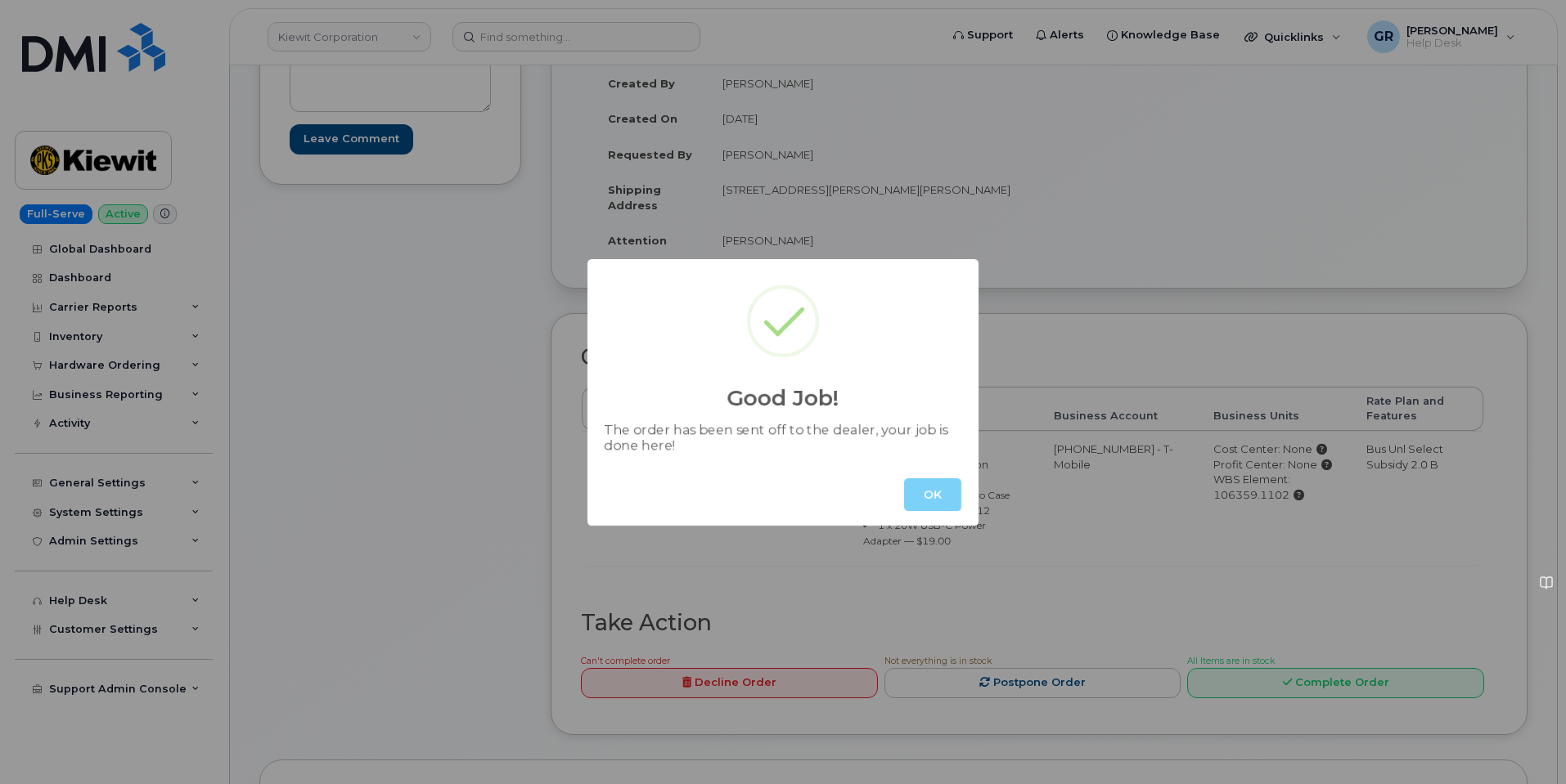
click at [924, 500] on button "OK" at bounding box center [933, 495] width 57 height 33
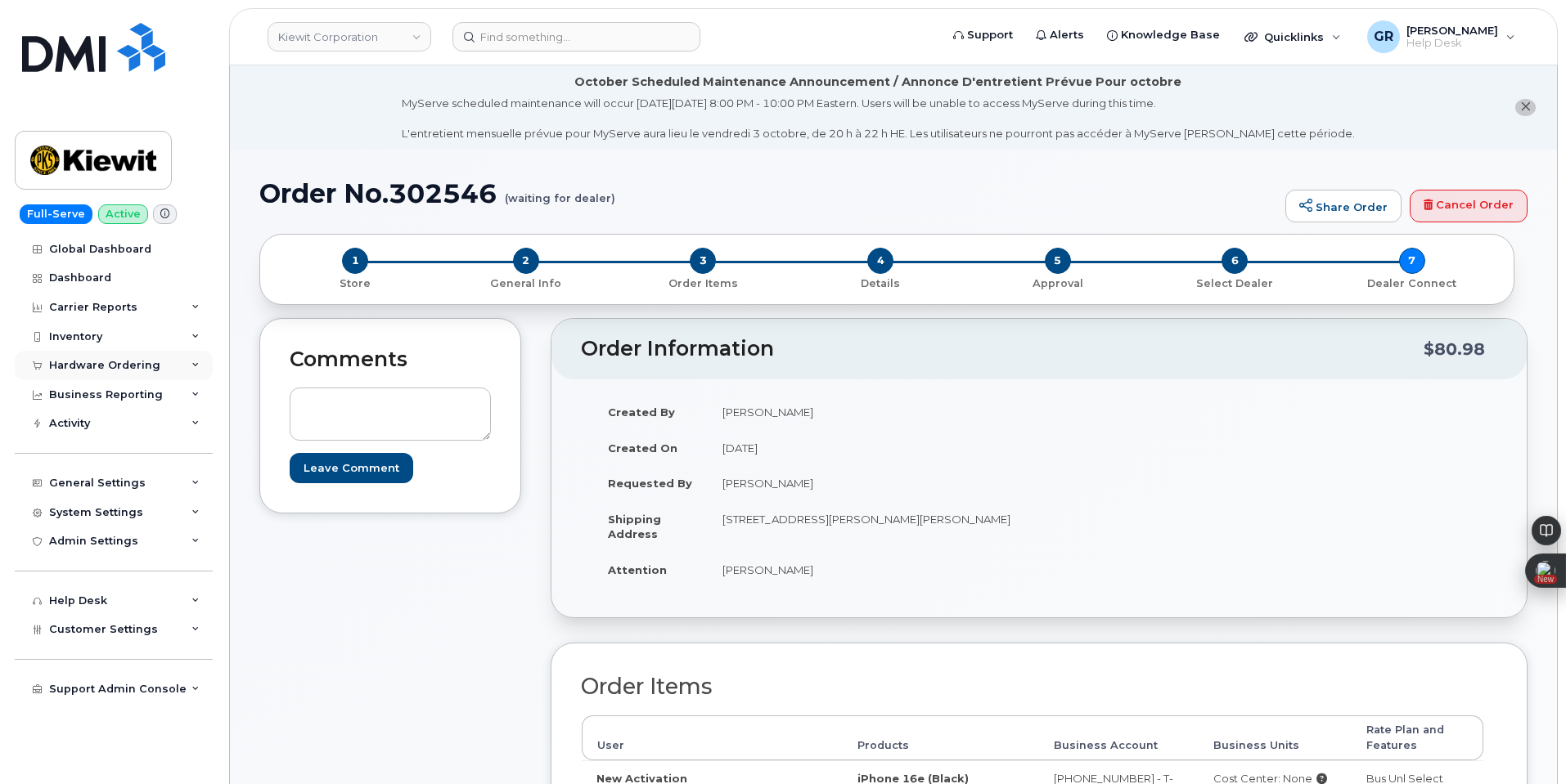
click at [131, 362] on div "Hardware Ordering" at bounding box center [105, 365] width 112 height 13
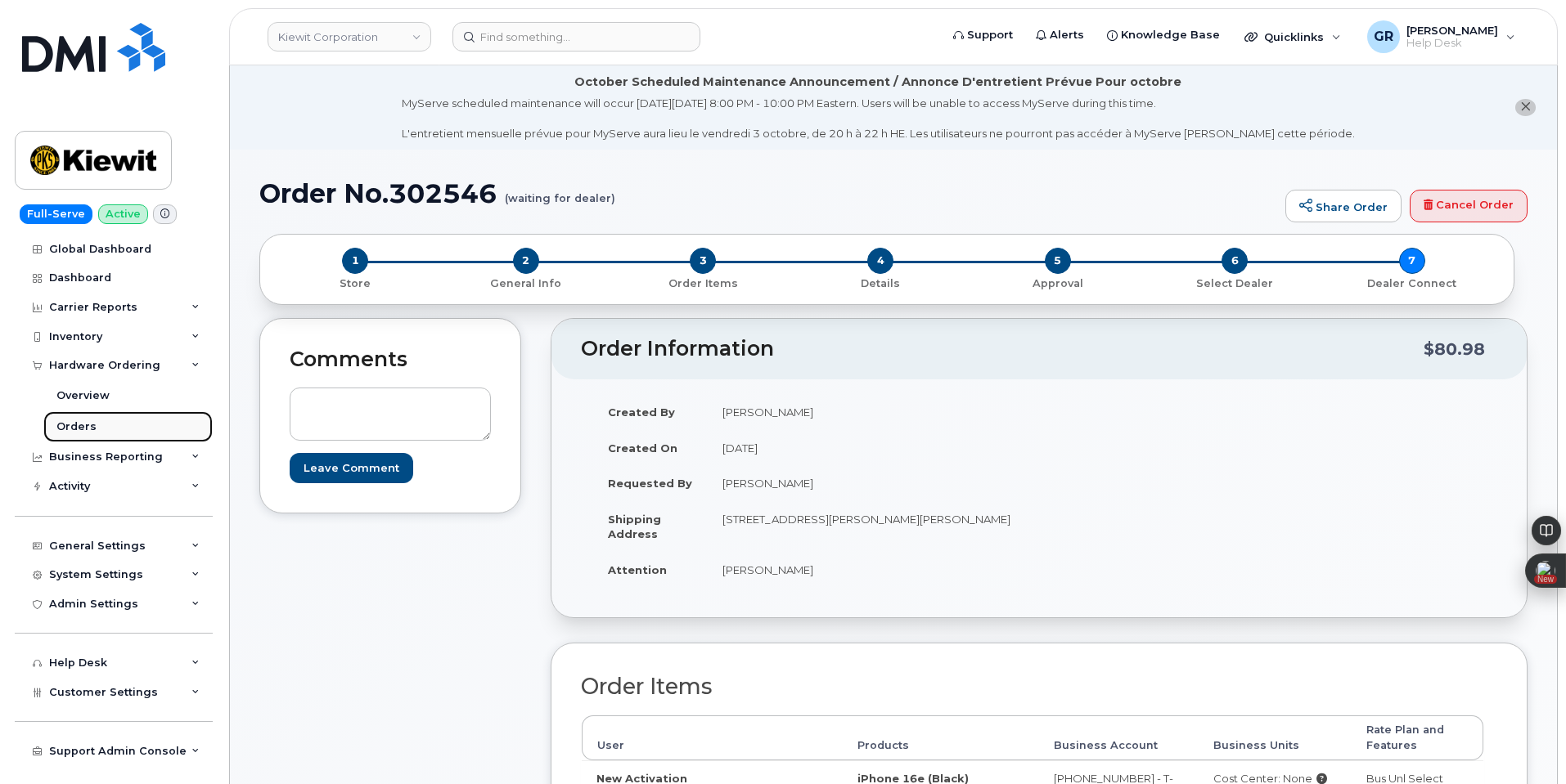
click at [120, 417] on link "Orders" at bounding box center [128, 427] width 169 height 31
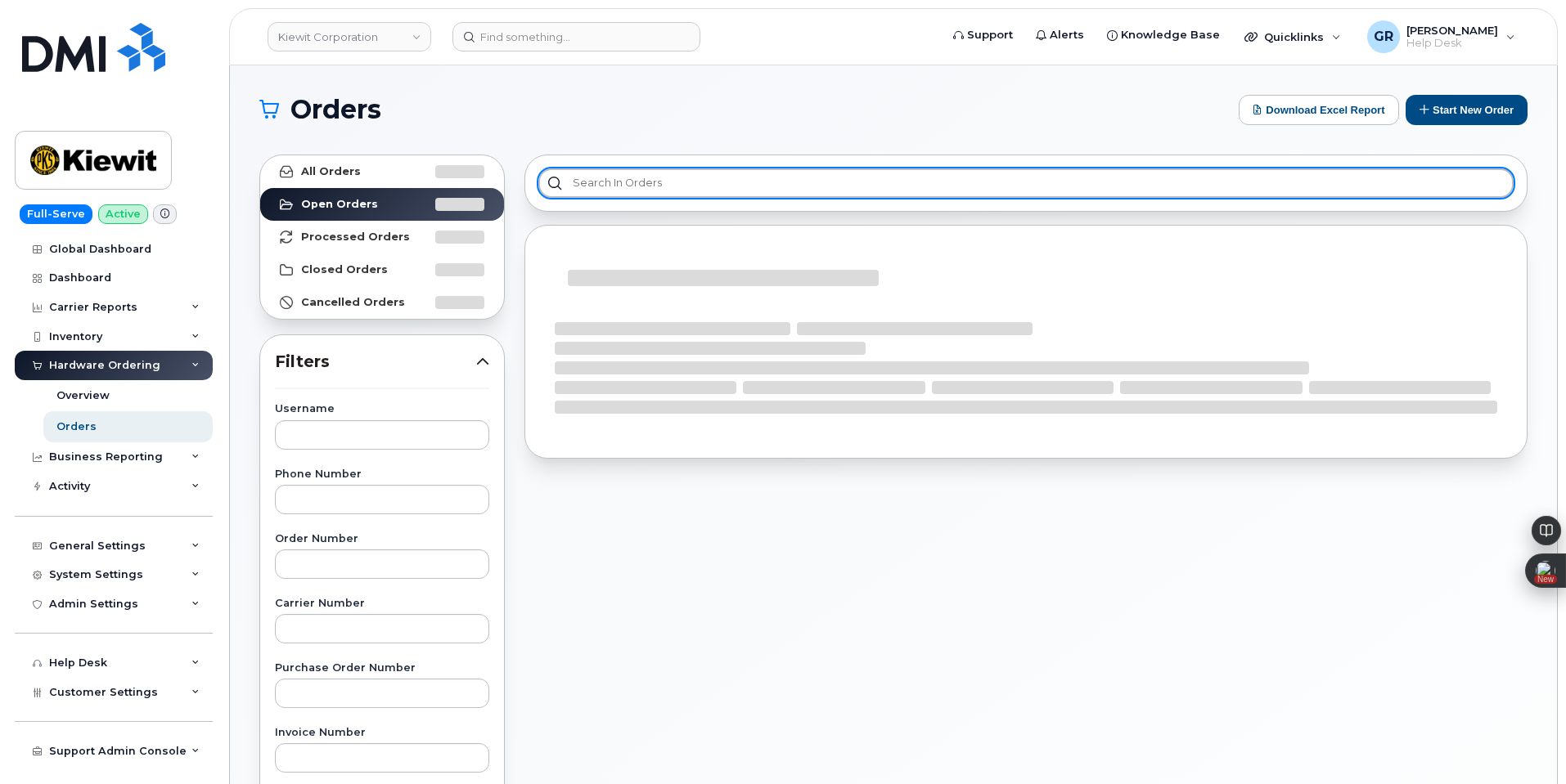
click at [657, 190] on input "text" at bounding box center [1026, 183] width 975 height 29
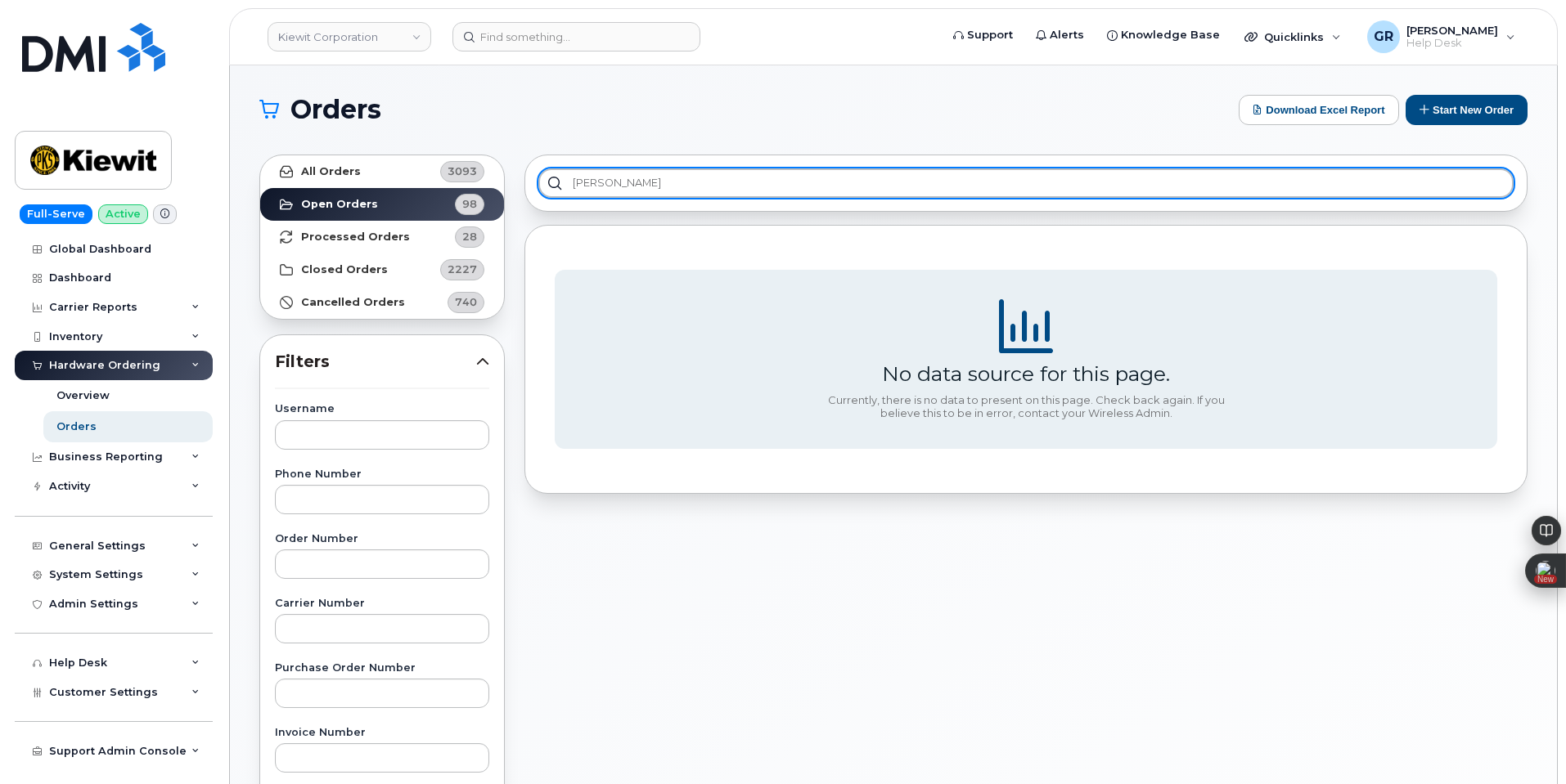
type input "[PERSON_NAME]"
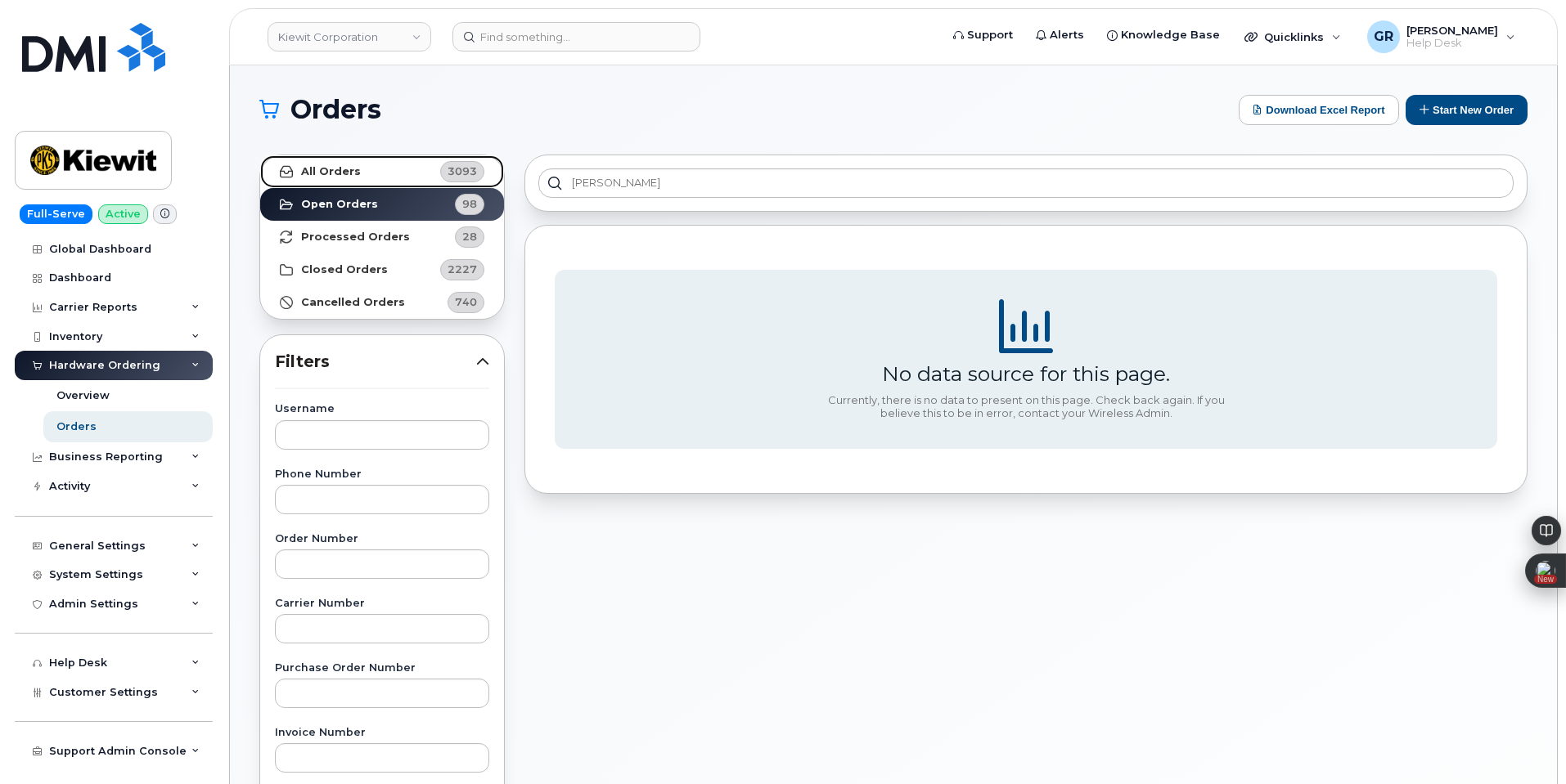
click at [404, 169] on link "All Orders 3093" at bounding box center [382, 172] width 244 height 33
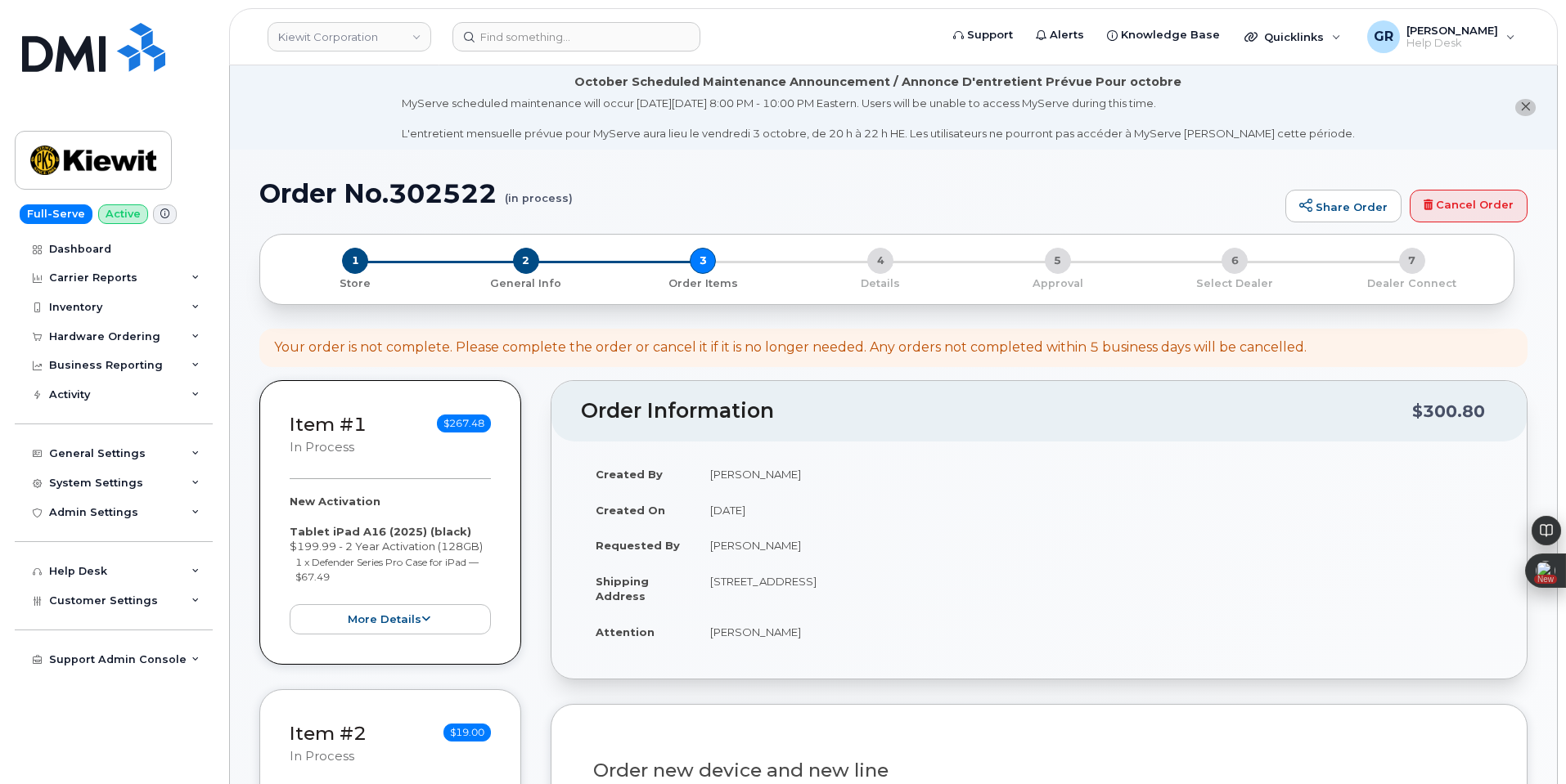
select select "None"
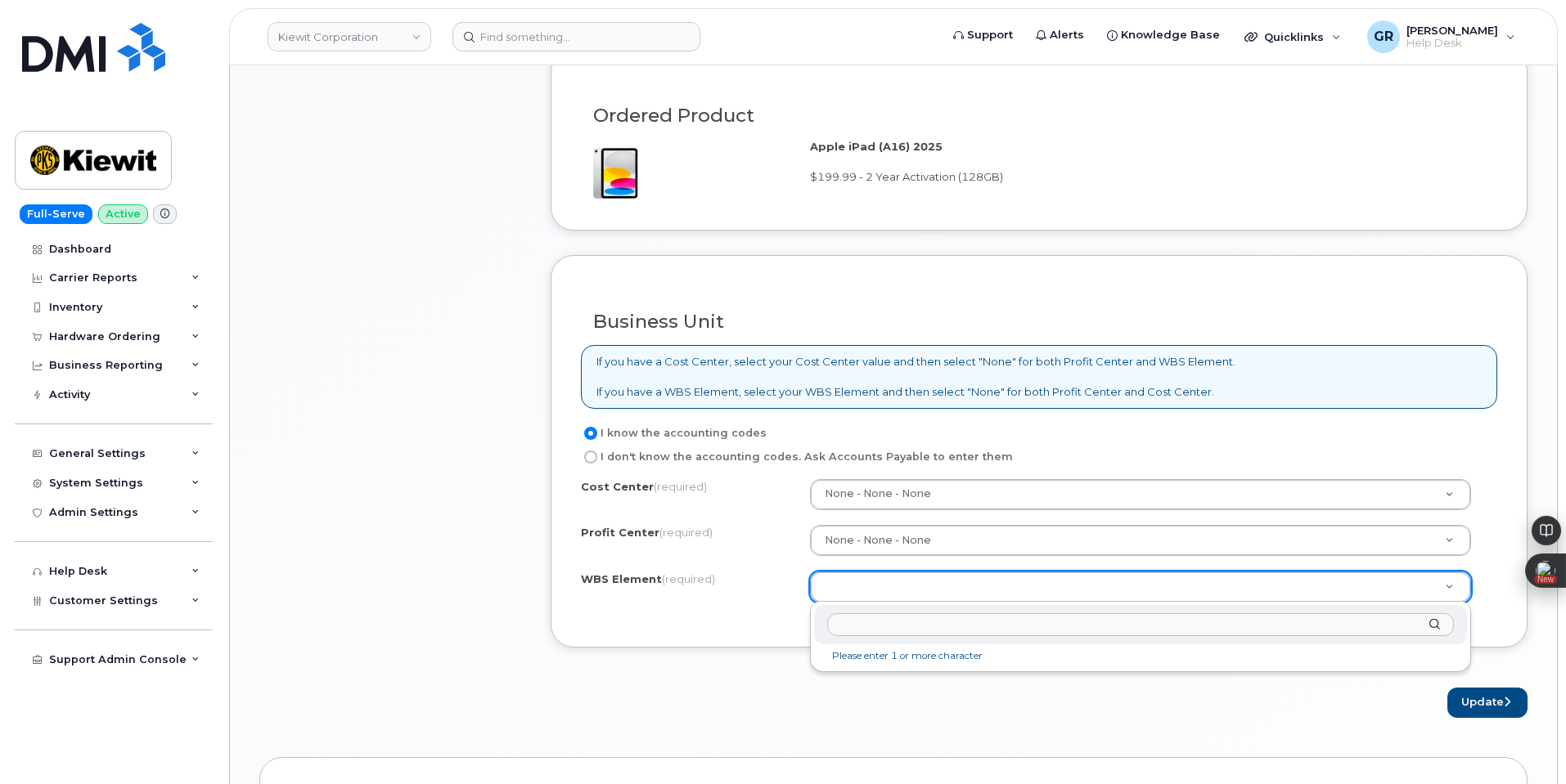
paste input "1514"
type input "1514"
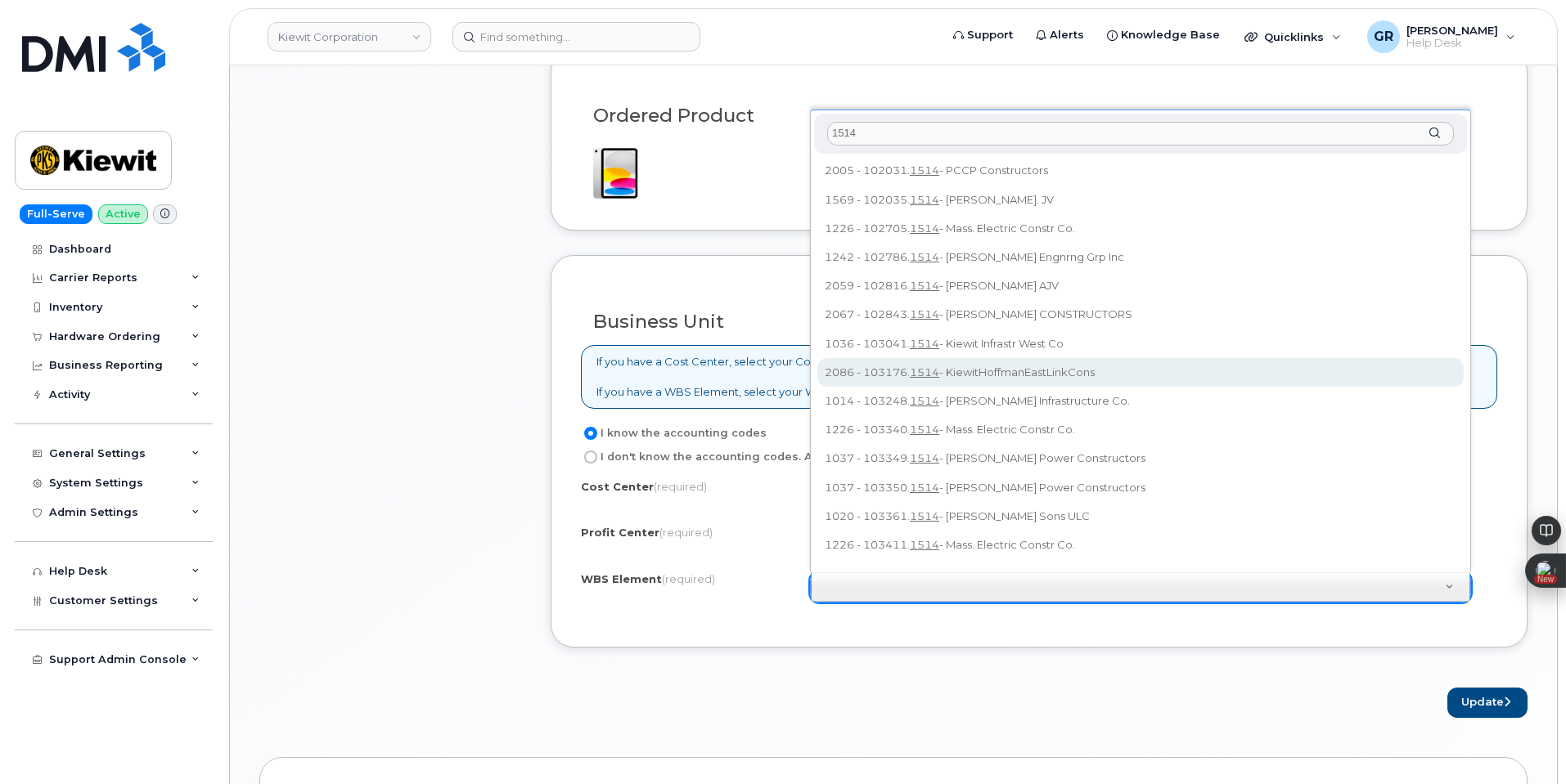
scroll to position [82, 0]
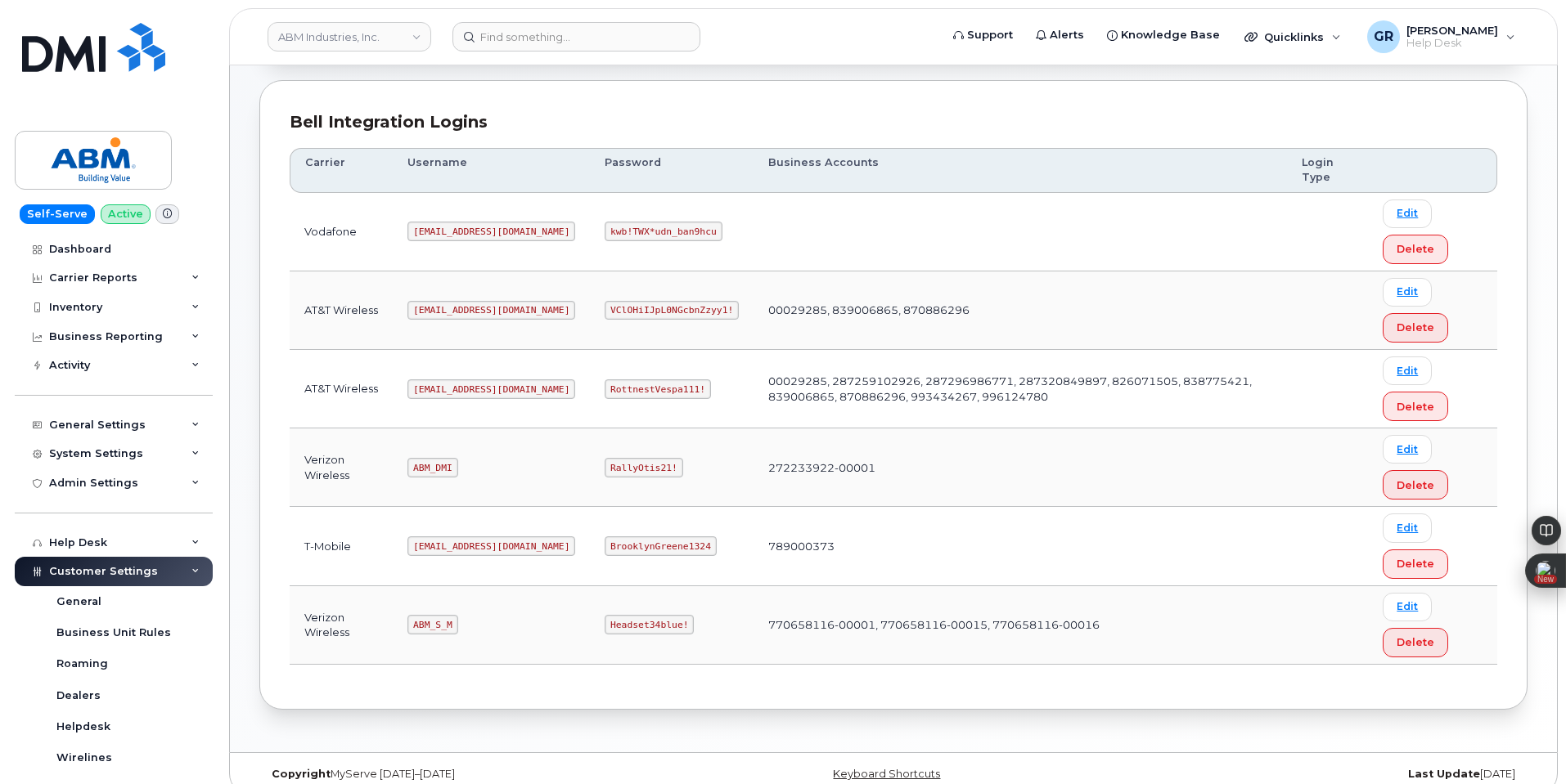
scroll to position [217, 0]
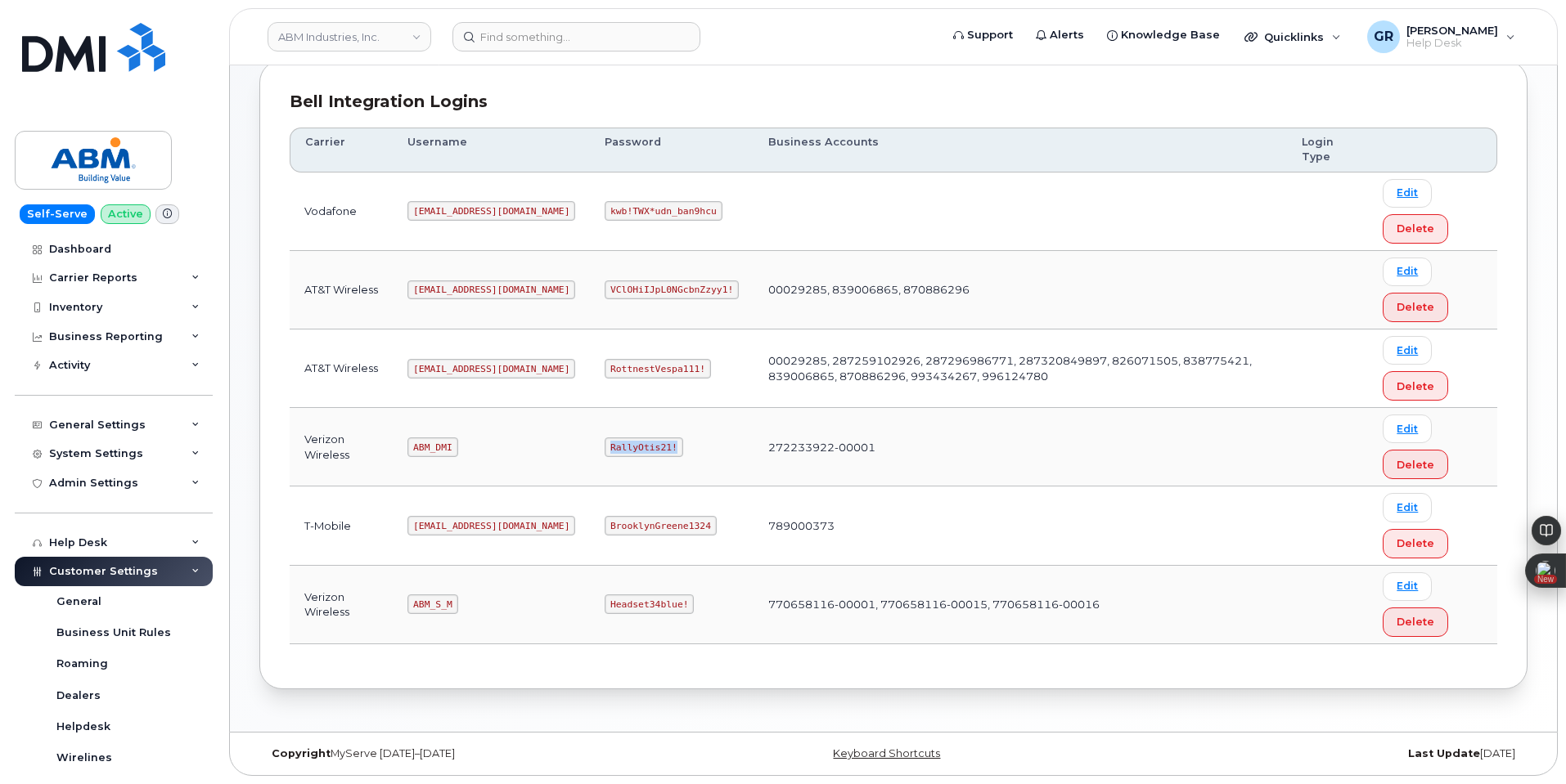
drag, startPoint x: 558, startPoint y: 449, endPoint x: 627, endPoint y: 450, distance: 69.0
click at [627, 450] on td "RallyOtis21!" at bounding box center [671, 447] width 163 height 79
copy code "RallyOtis21!"
click at [430, 601] on code "ABM_S_M" at bounding box center [432, 604] width 50 height 20
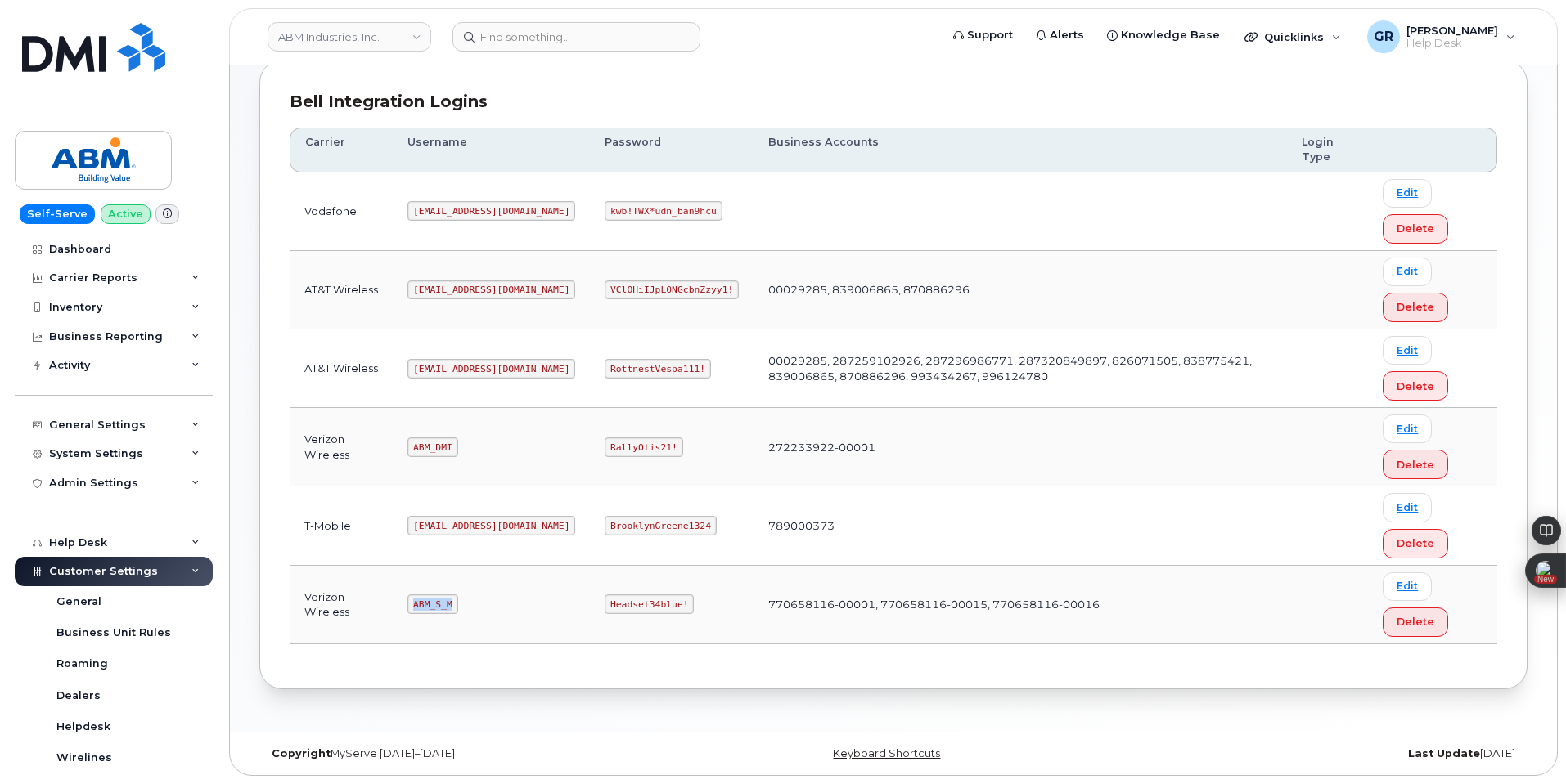
copy code "ABM_S_M"
click at [604, 602] on code "Headset34blue!" at bounding box center [649, 604] width 89 height 20
copy code "Headset34blue"
